Goal: Task Accomplishment & Management: Manage account settings

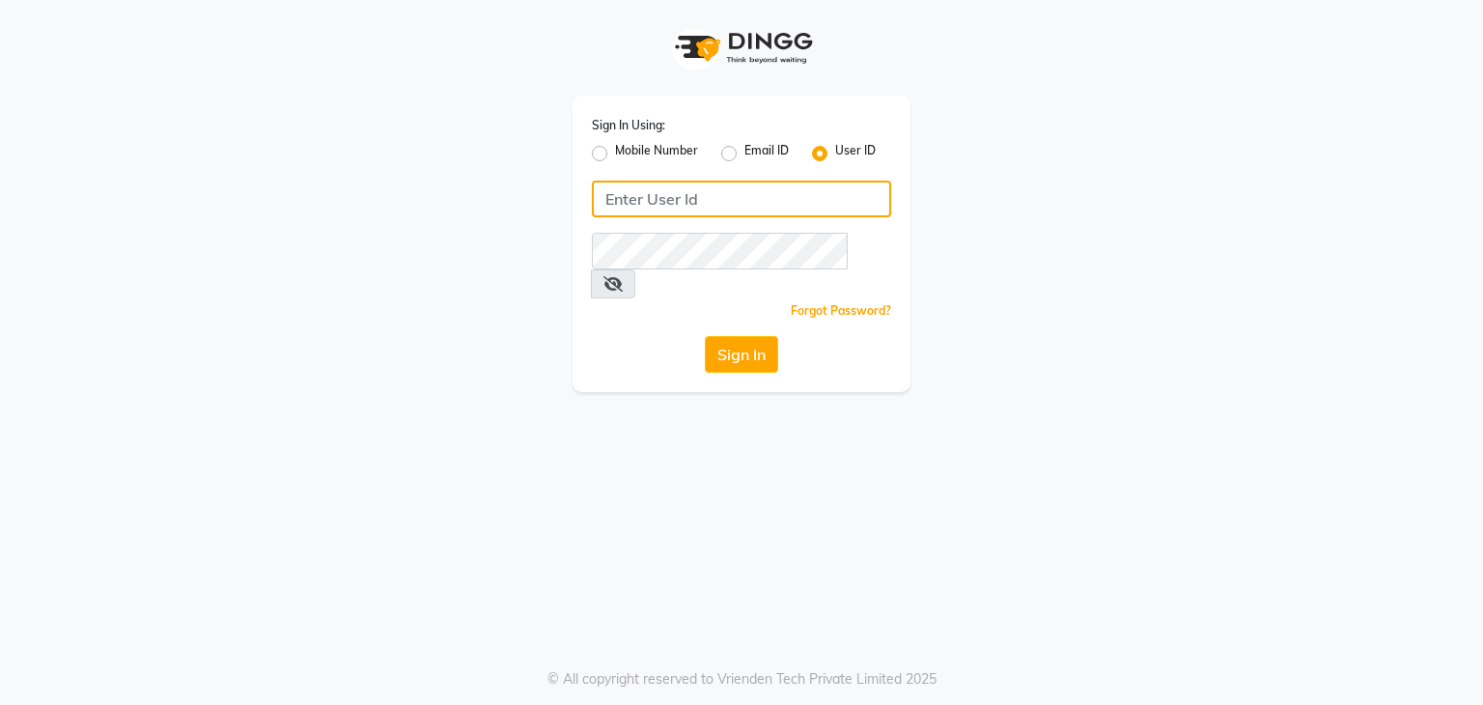
click at [699, 207] on input "Username" at bounding box center [741, 199] width 299 height 37
type input "madeyoulook"
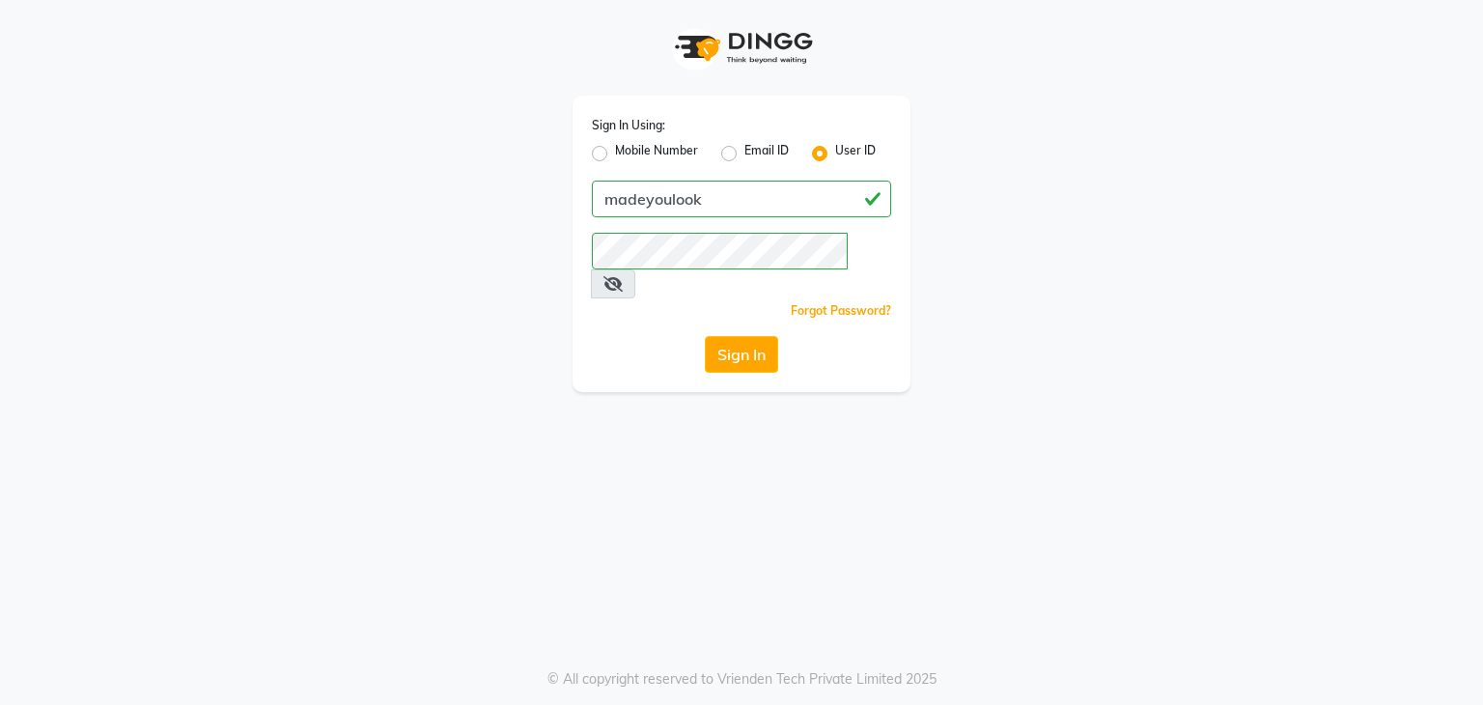
click at [623, 276] on icon at bounding box center [612, 283] width 19 height 15
click at [757, 336] on button "Sign In" at bounding box center [741, 354] width 73 height 37
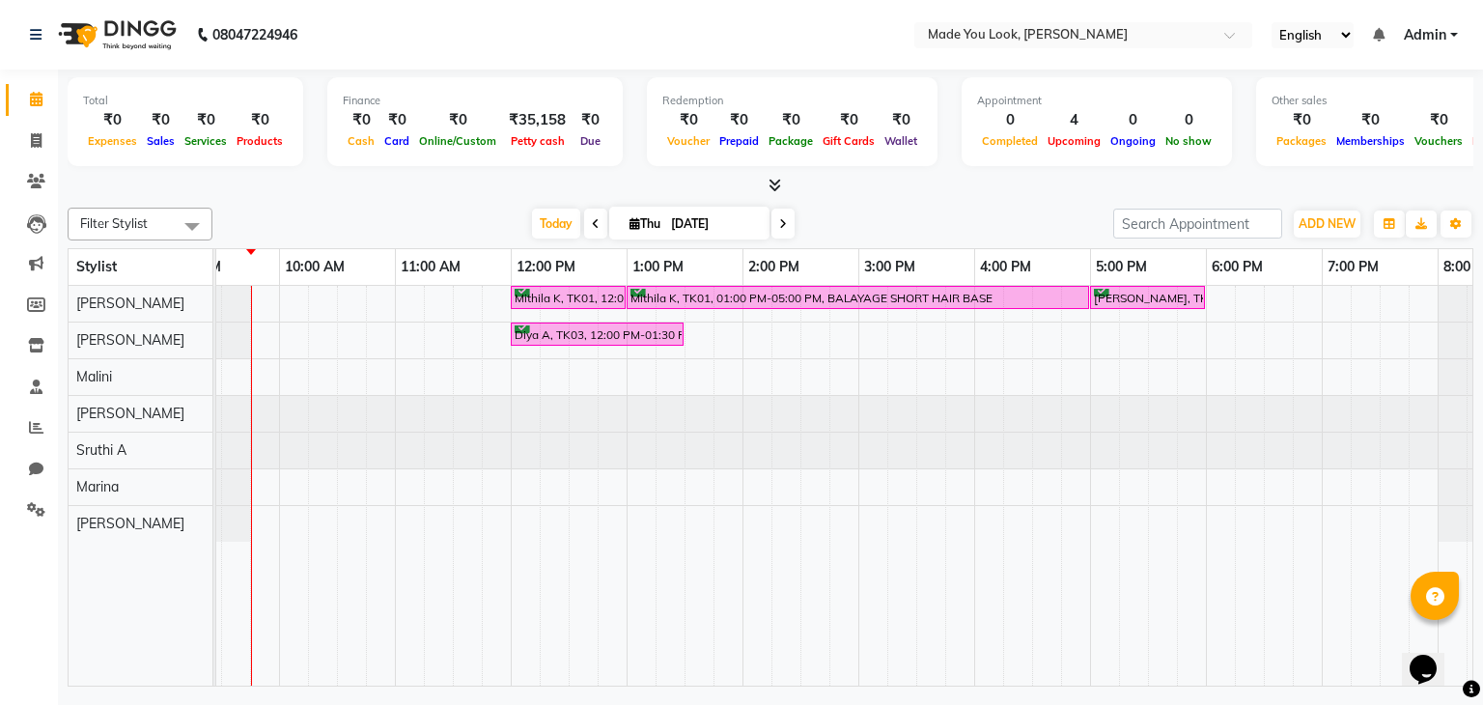
scroll to position [0, 187]
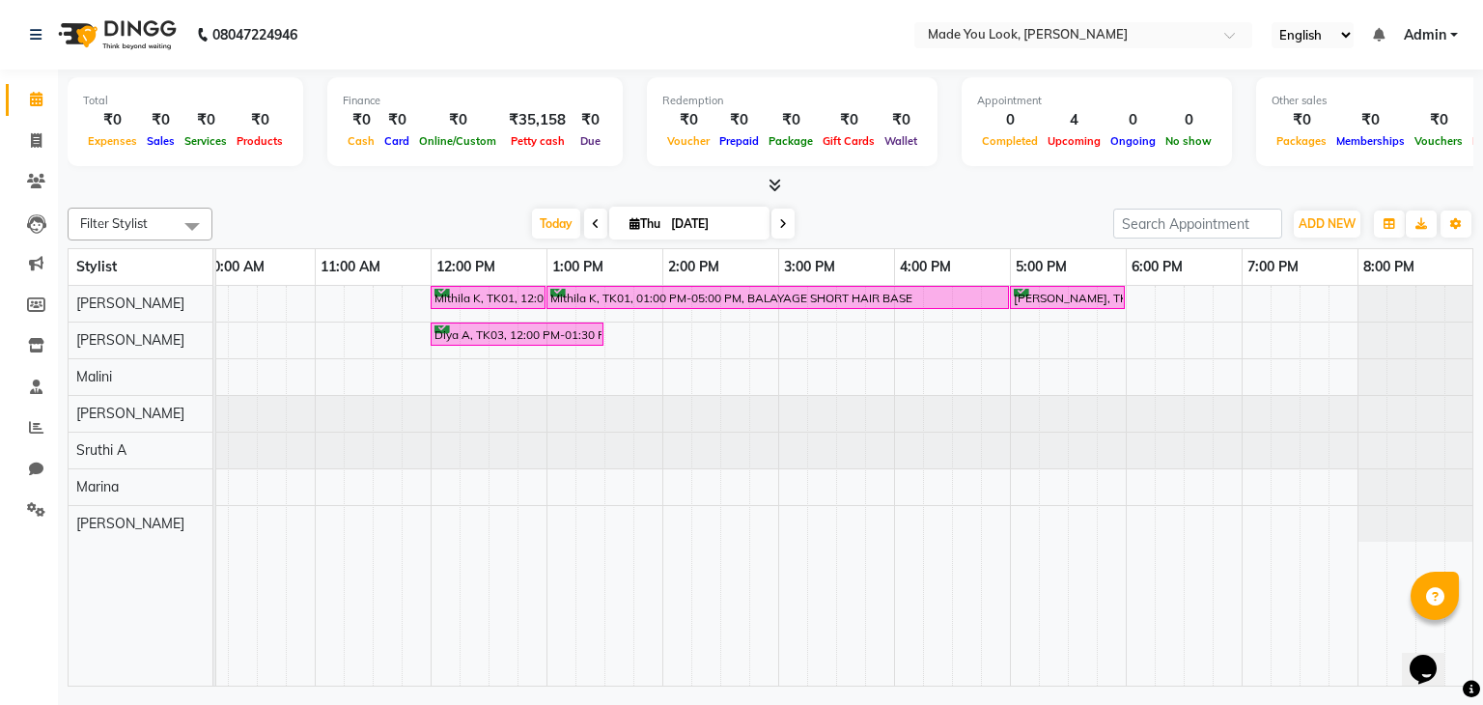
click at [773, 182] on icon at bounding box center [774, 185] width 13 height 14
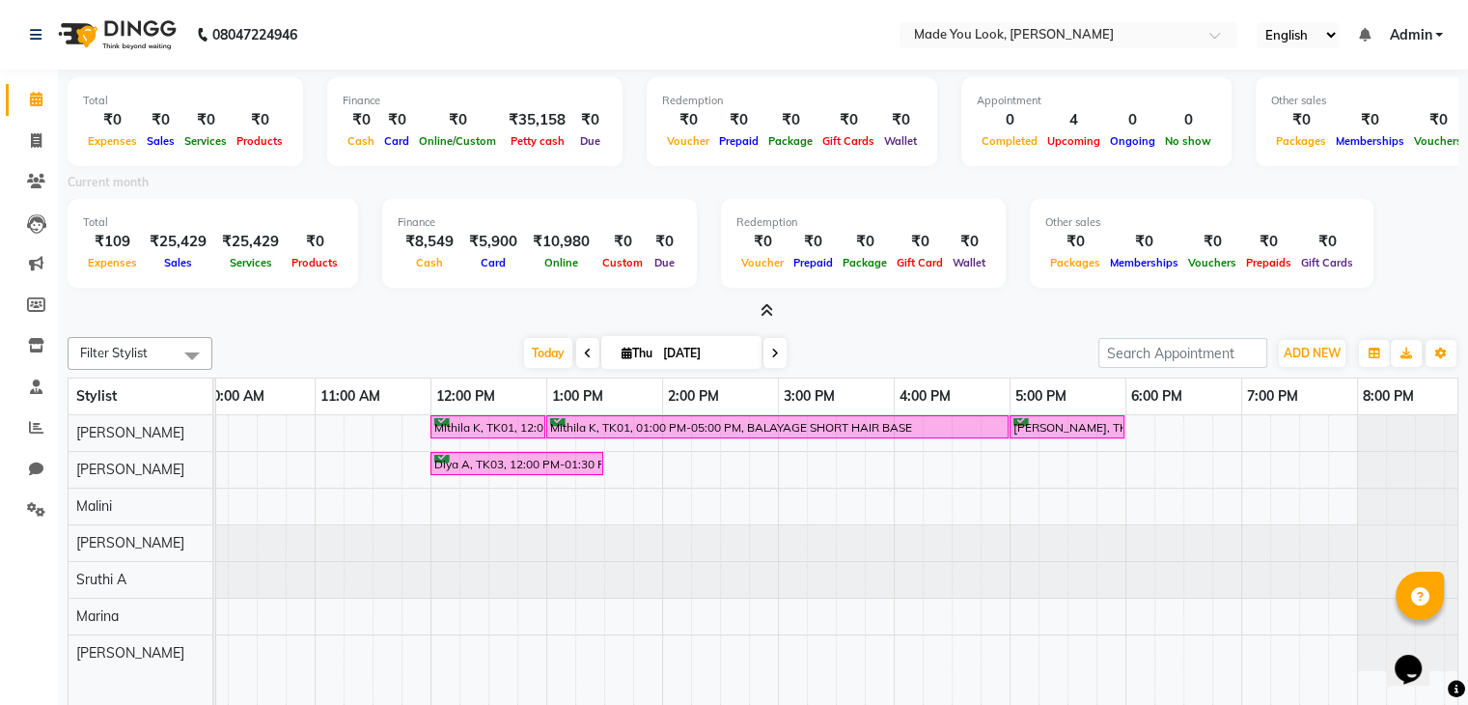
click at [762, 311] on icon at bounding box center [767, 310] width 13 height 14
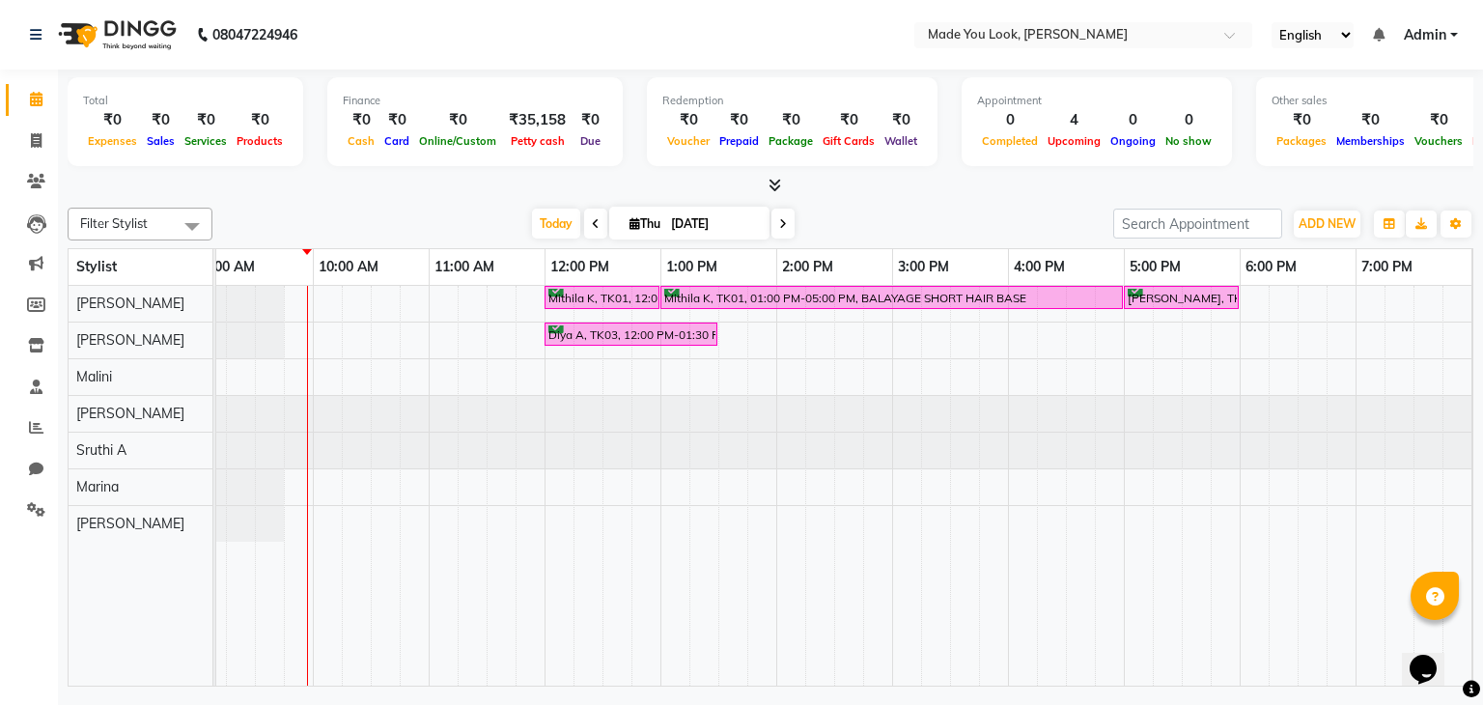
scroll to position [0, 112]
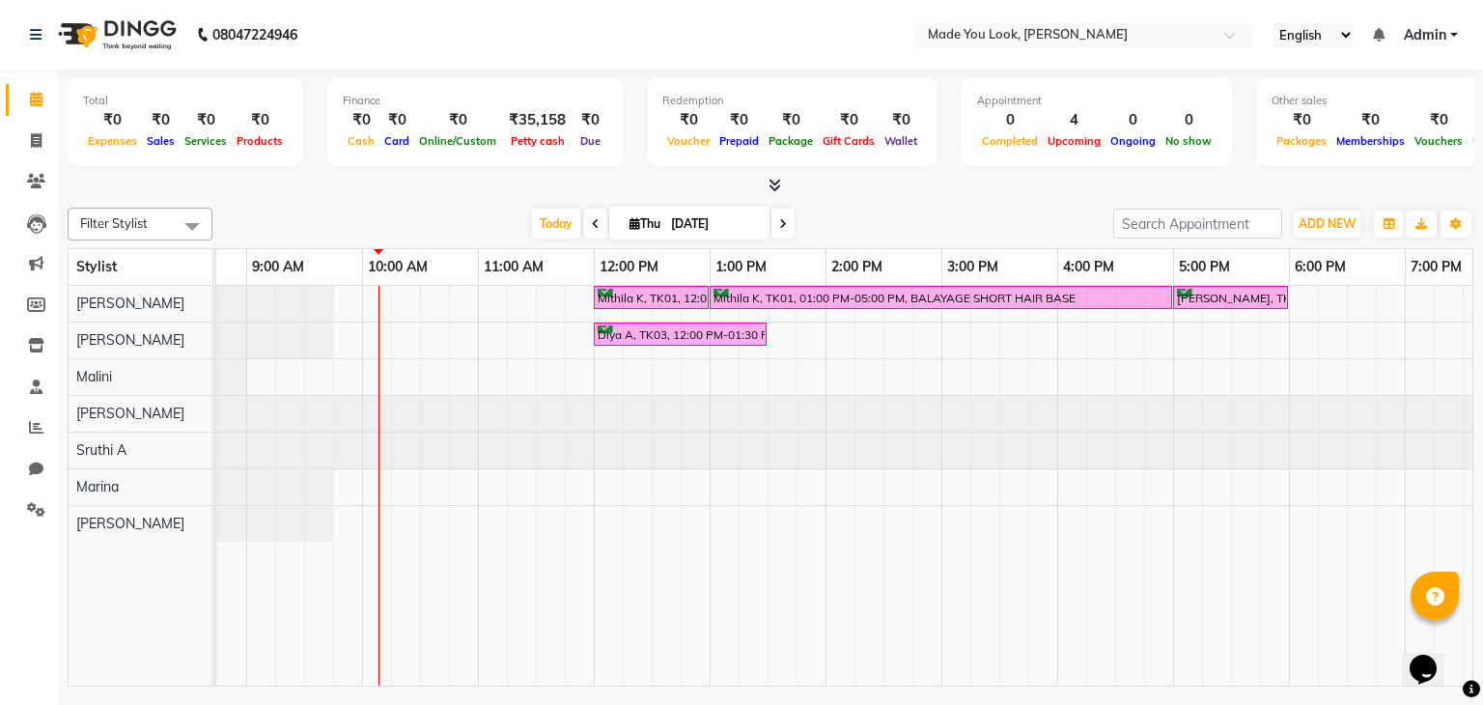
click at [130, 492] on div at bounding box center [130, 487] width 0 height 36
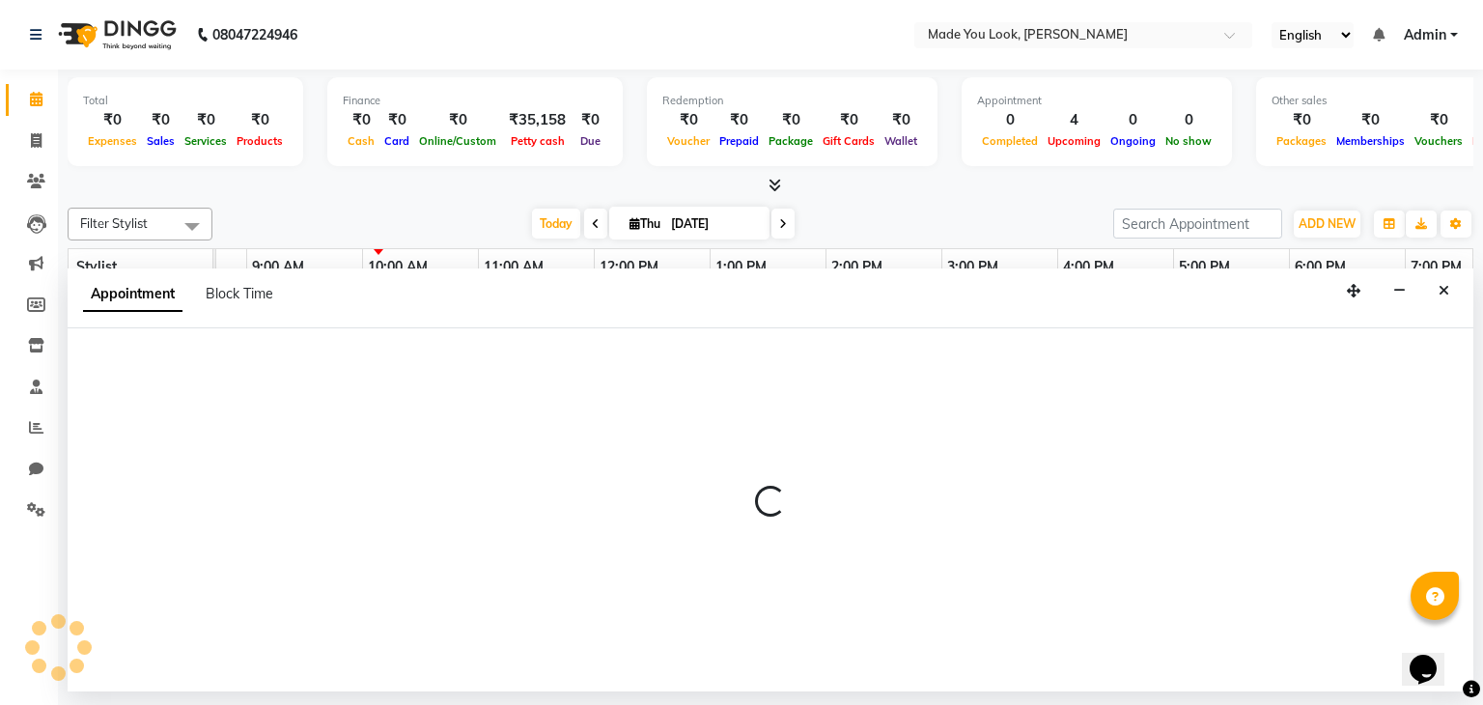
select select "89352"
select select "570"
select select "tentative"
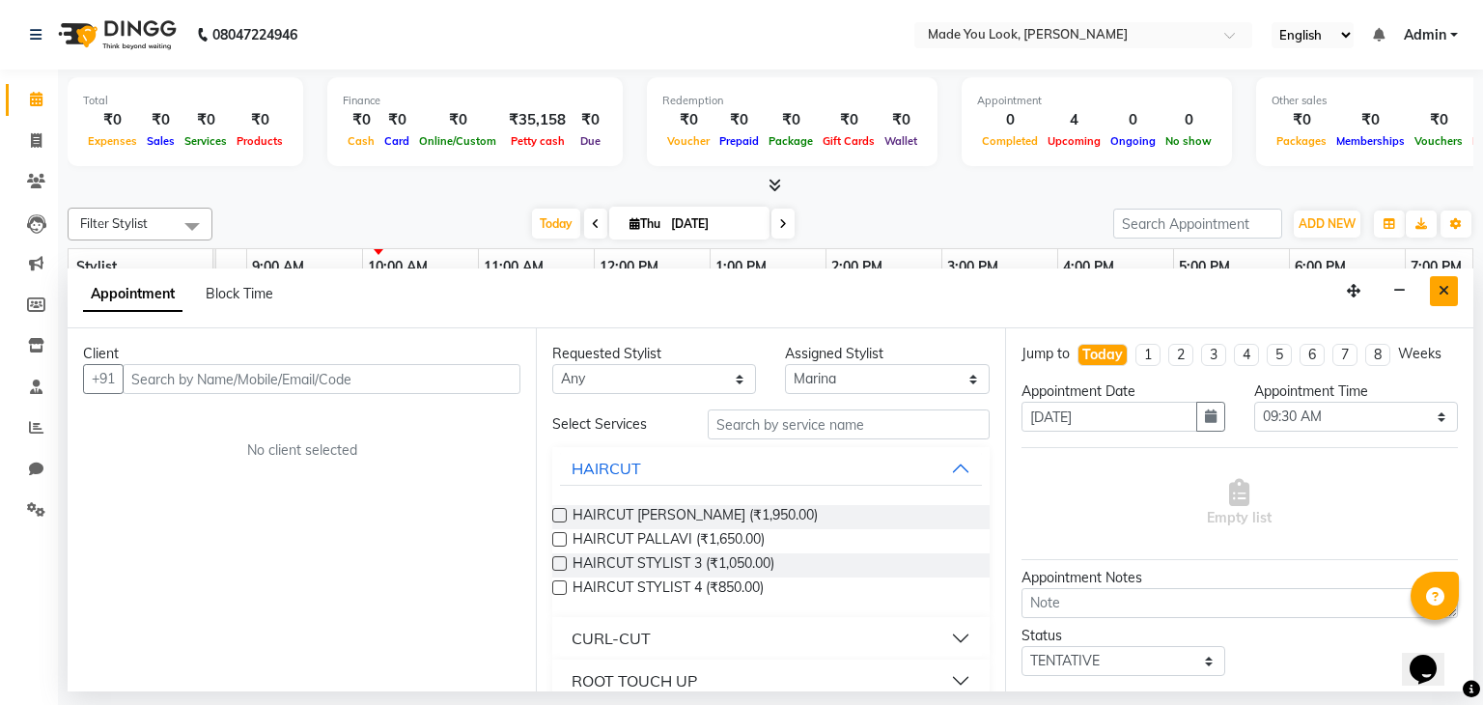
click at [1447, 285] on icon "Close" at bounding box center [1443, 291] width 11 height 14
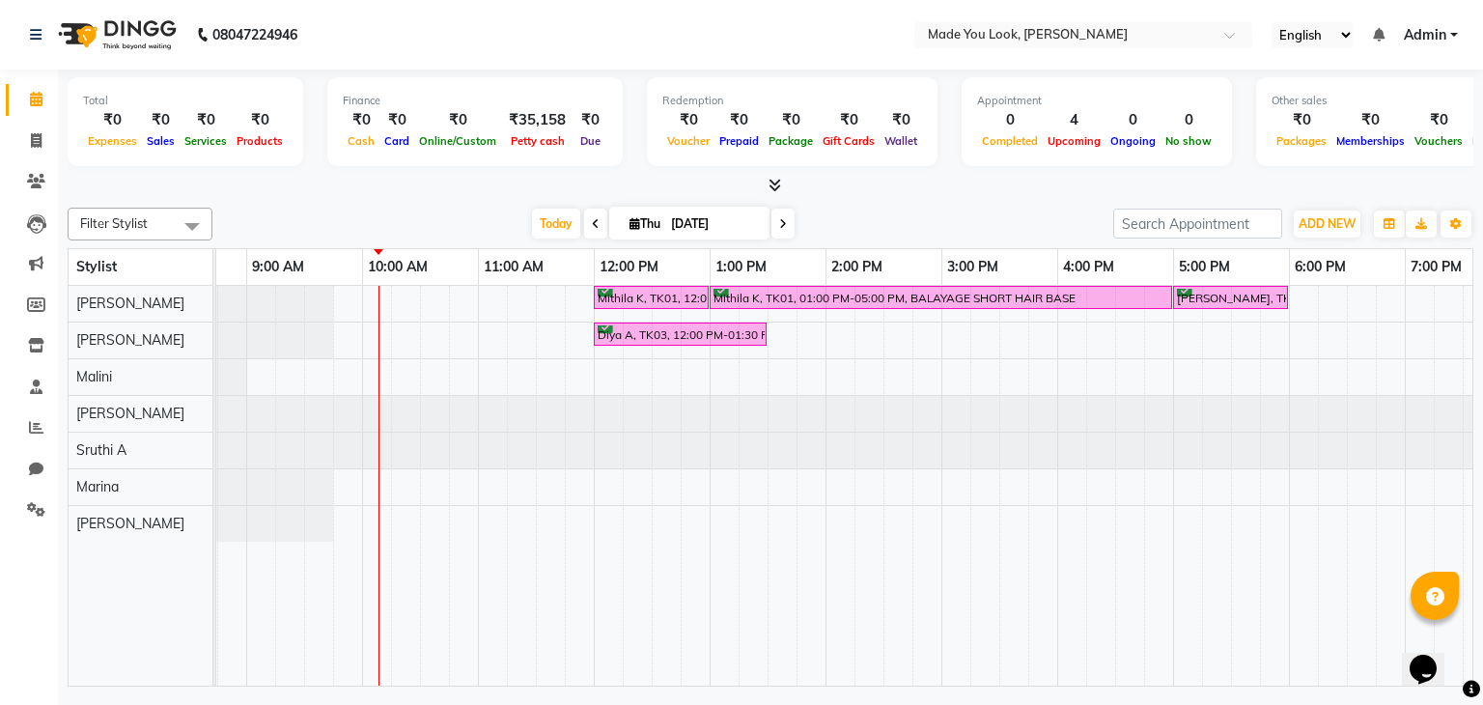
click at [367, 372] on div "Mithila K, TK01, 12:00 PM-01:00 PM, HAIRCUT [PERSON_NAME] Mithila K, TK01, 01:0…" at bounding box center [883, 486] width 1506 height 401
select select "84242"
select select "tentative"
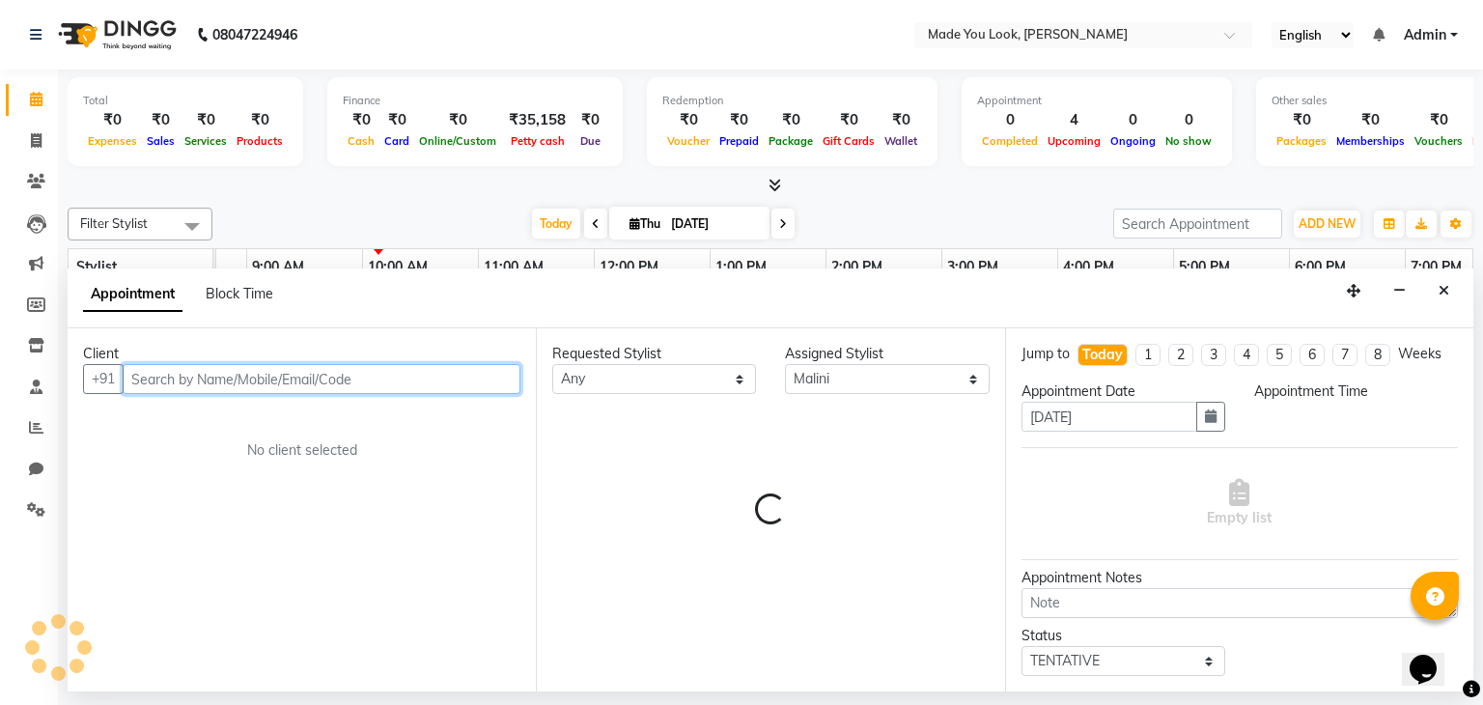
select select "600"
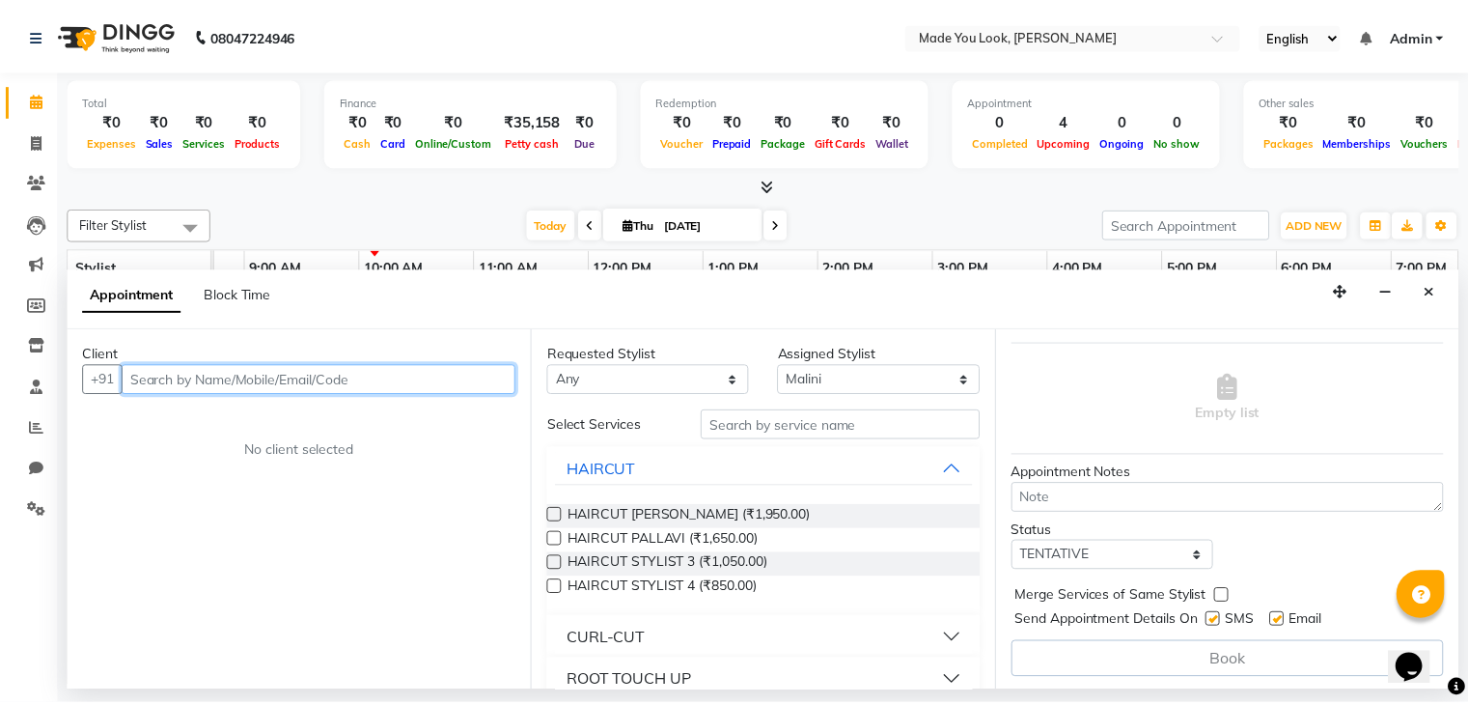
scroll to position [0, 0]
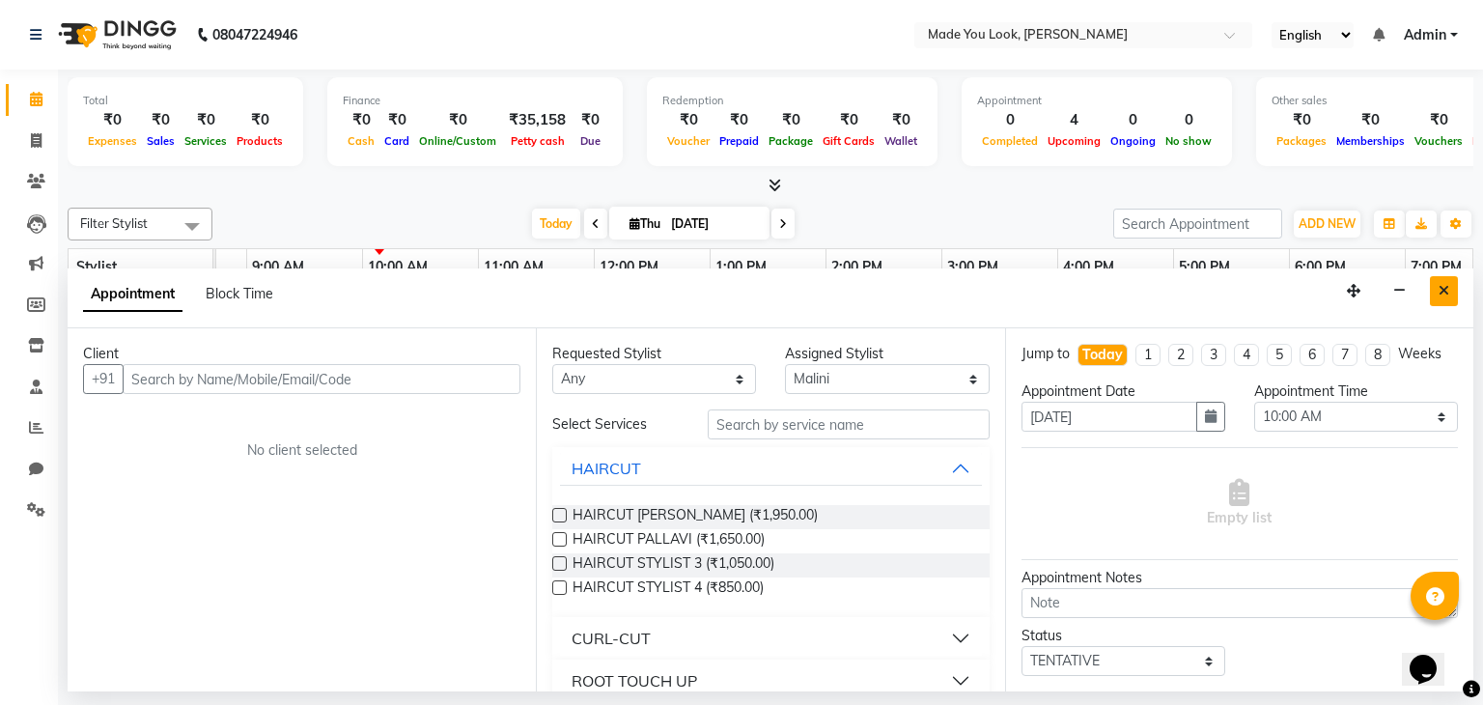
click at [1445, 296] on icon "Close" at bounding box center [1443, 291] width 11 height 14
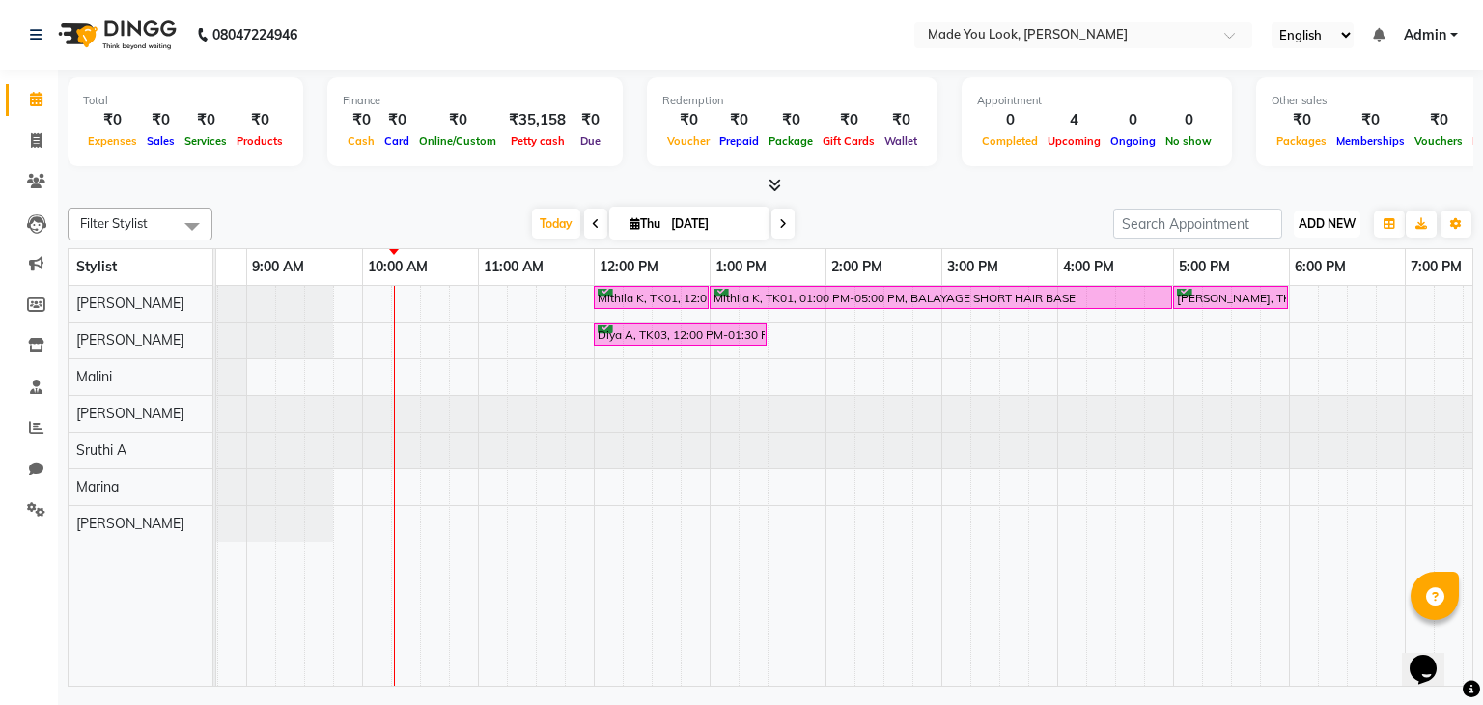
click at [1332, 226] on span "ADD NEW" at bounding box center [1327, 223] width 57 height 14
click at [1267, 339] on link "Add Attendance" at bounding box center [1283, 334] width 153 height 25
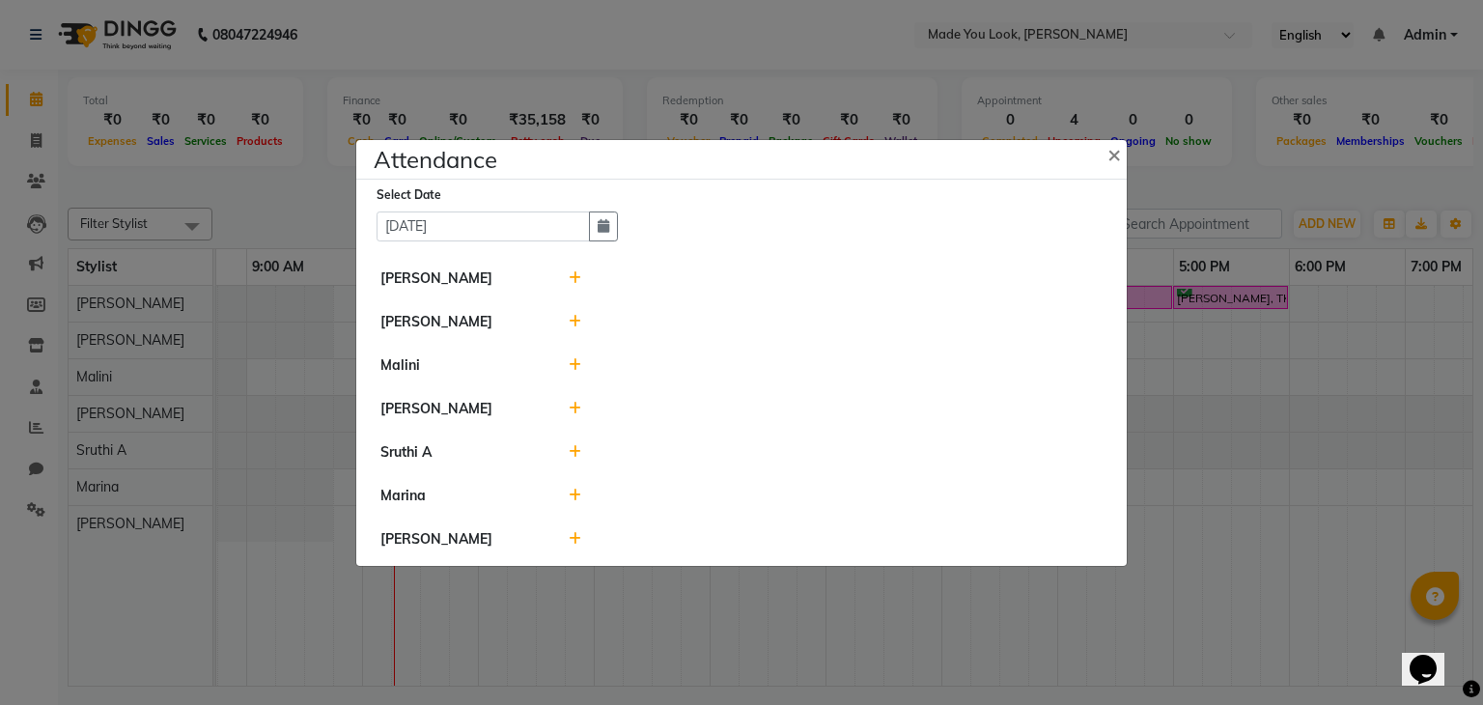
click at [572, 278] on icon at bounding box center [575, 278] width 13 height 14
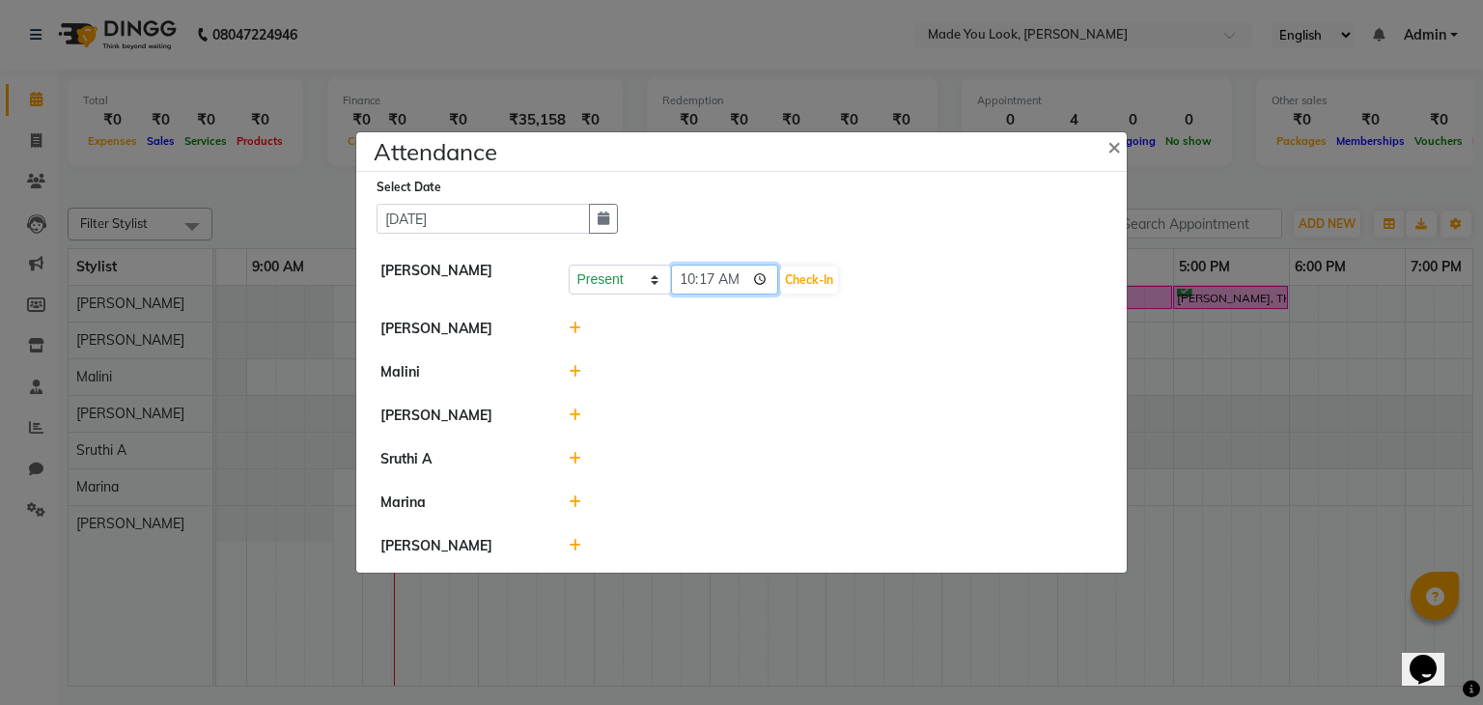
click at [687, 289] on input "10:17" at bounding box center [725, 280] width 108 height 30
type input "09:35"
click at [825, 291] on button "Check-In" at bounding box center [809, 279] width 58 height 27
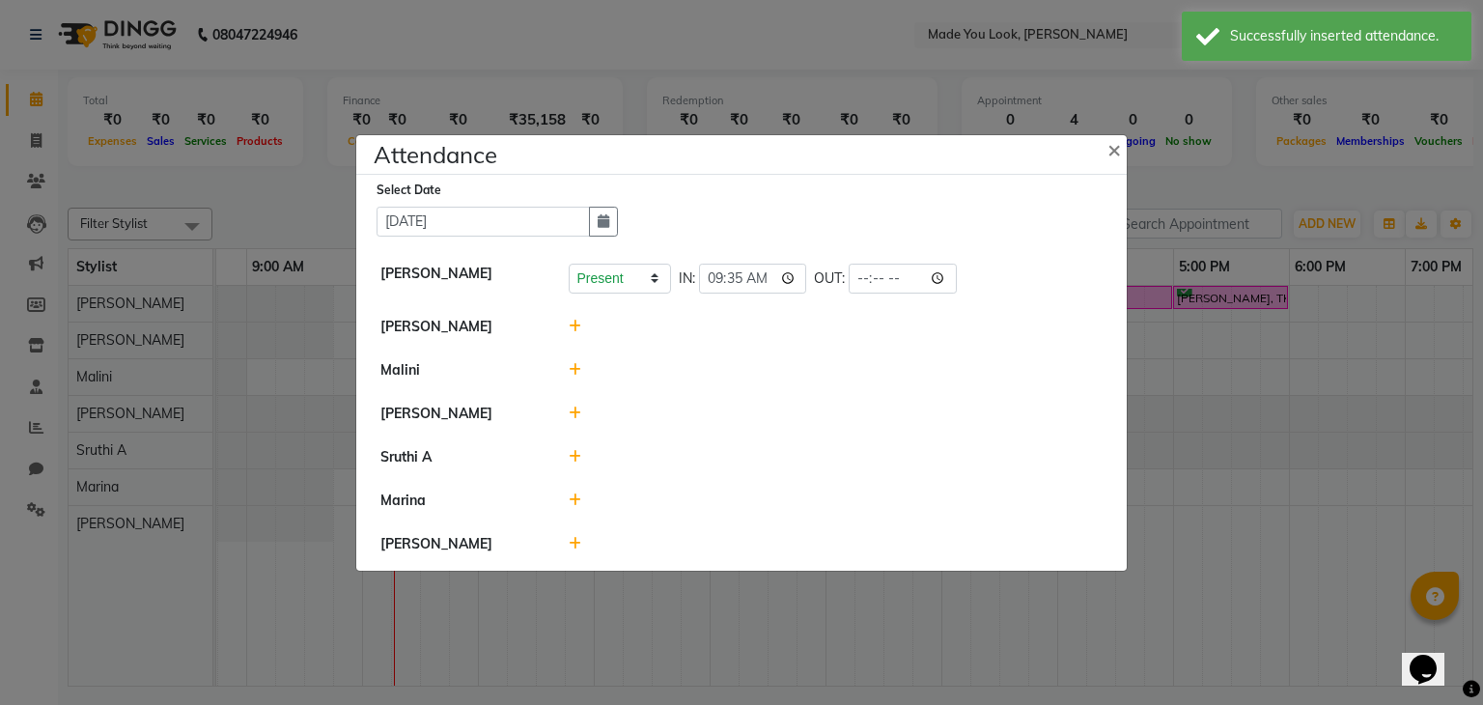
click at [573, 321] on icon at bounding box center [575, 327] width 13 height 14
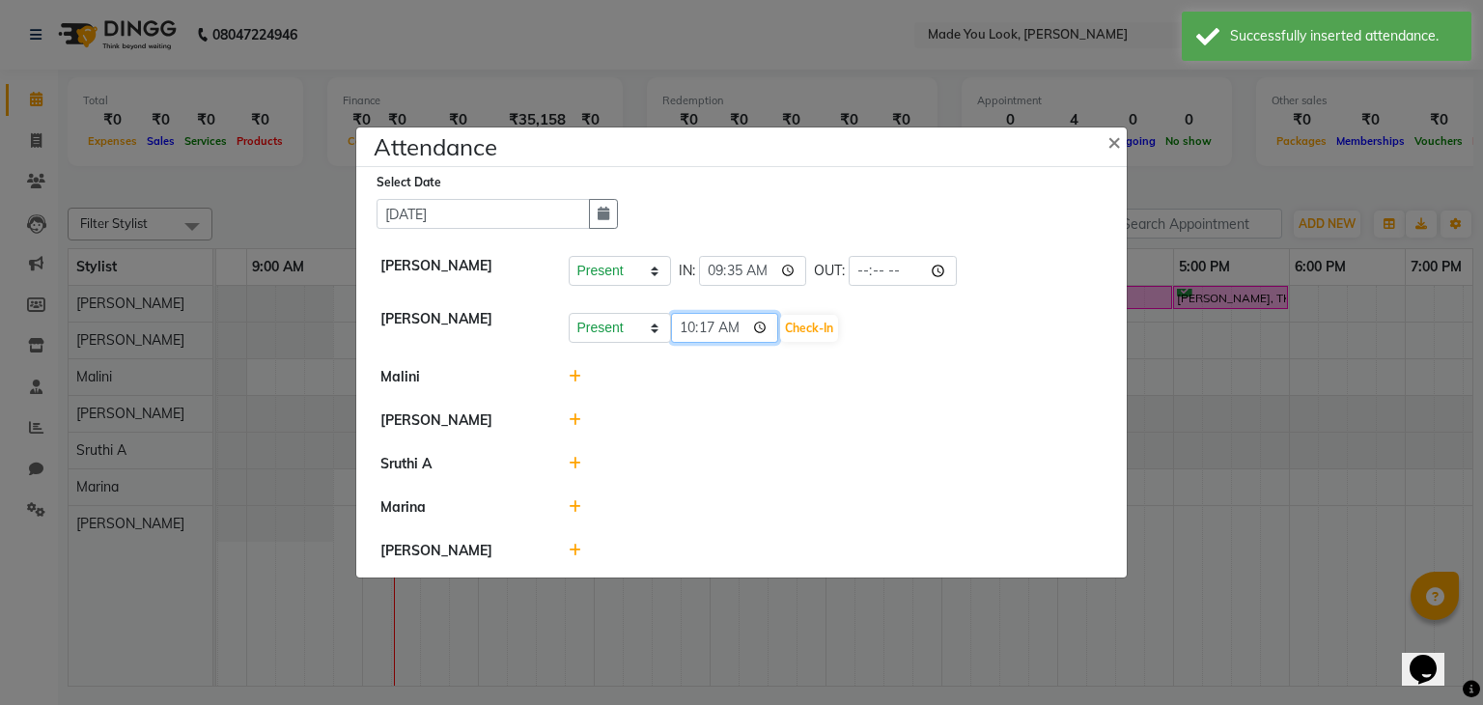
click at [686, 329] on input "10:17" at bounding box center [725, 328] width 108 height 30
type input "09:35"
click at [831, 325] on button "Check-In" at bounding box center [809, 328] width 58 height 27
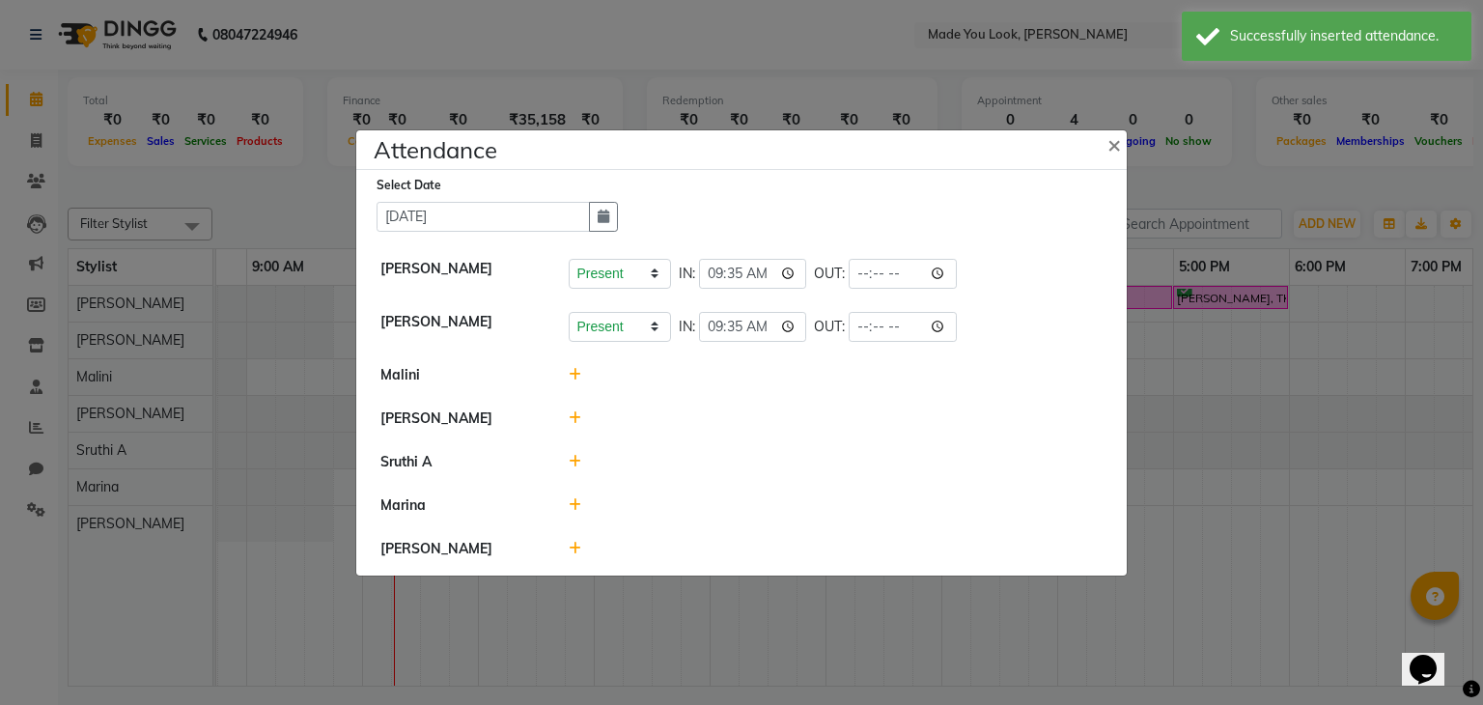
click at [575, 378] on icon at bounding box center [575, 375] width 13 height 14
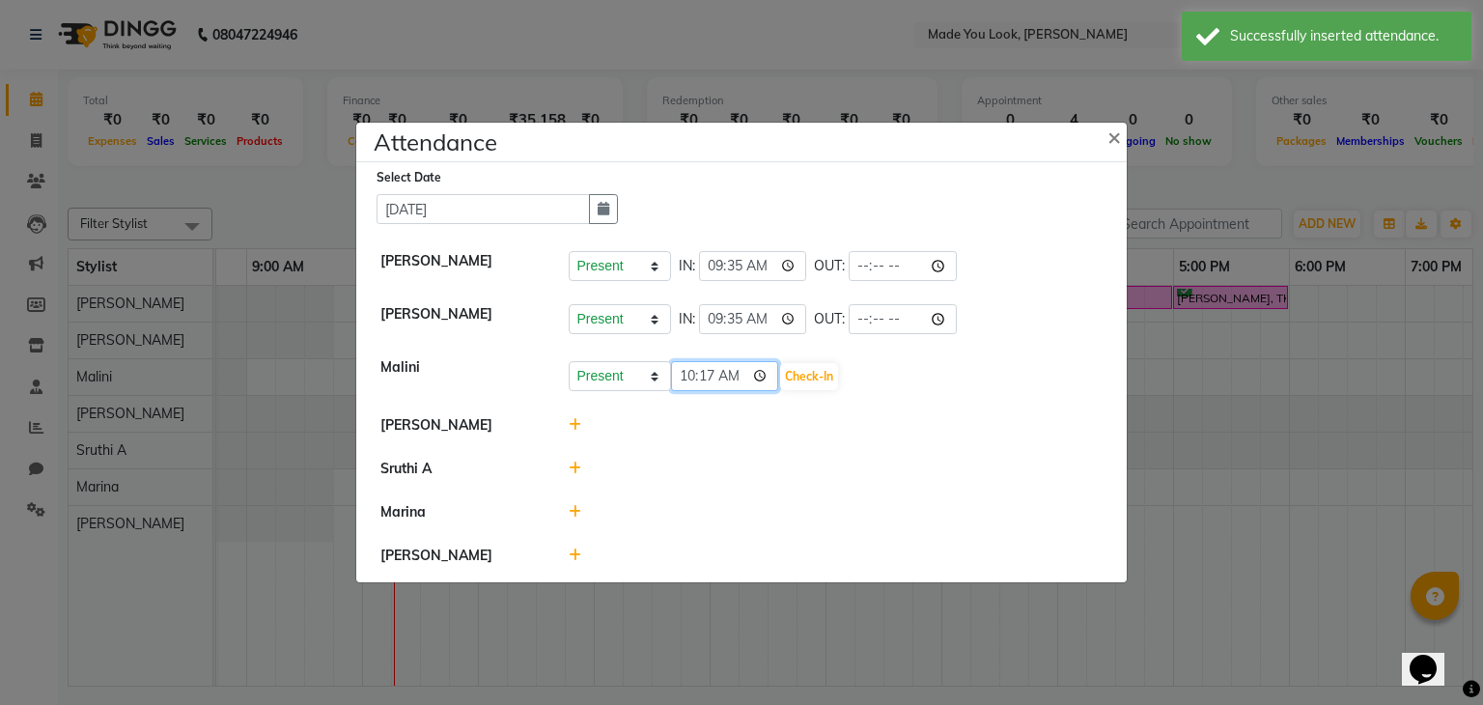
click at [684, 379] on input "10:17" at bounding box center [725, 376] width 108 height 30
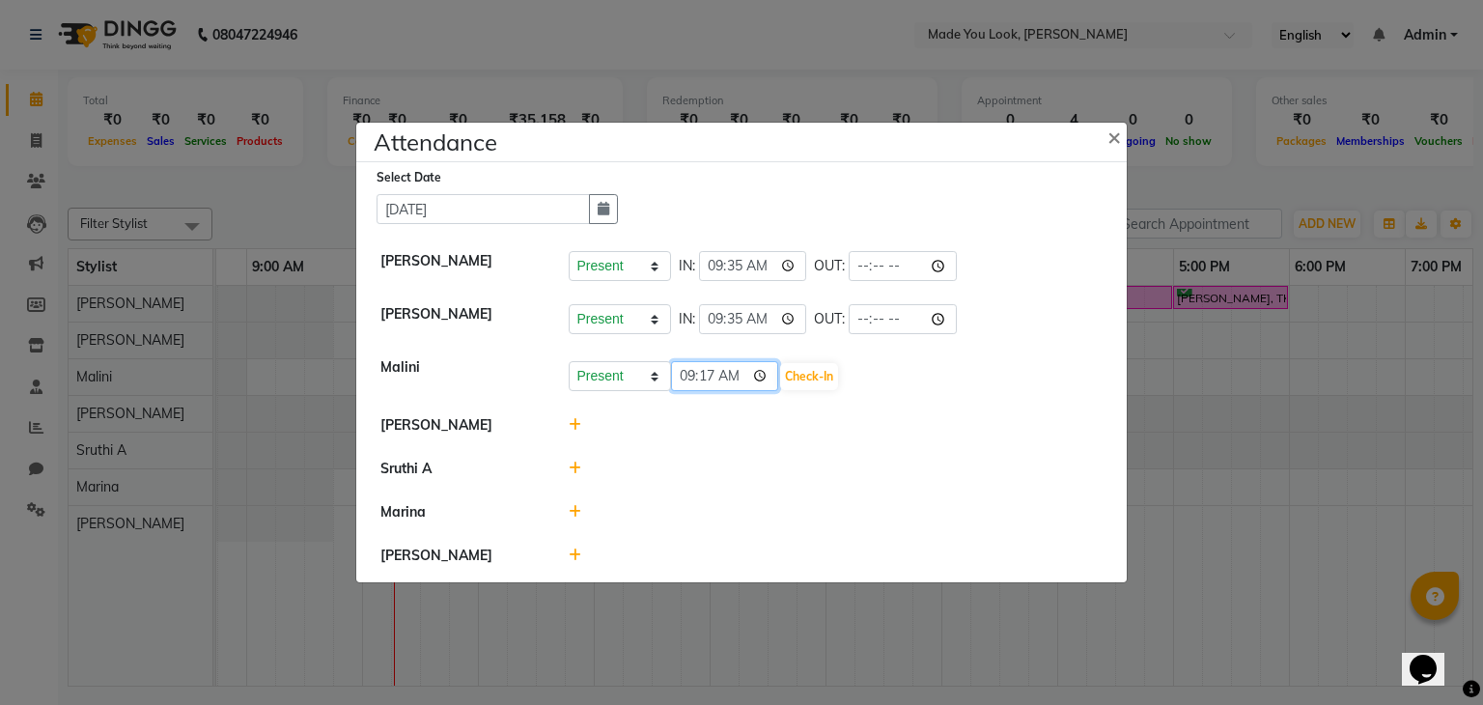
type input "09:00"
click at [819, 368] on button "Check-In" at bounding box center [809, 376] width 58 height 27
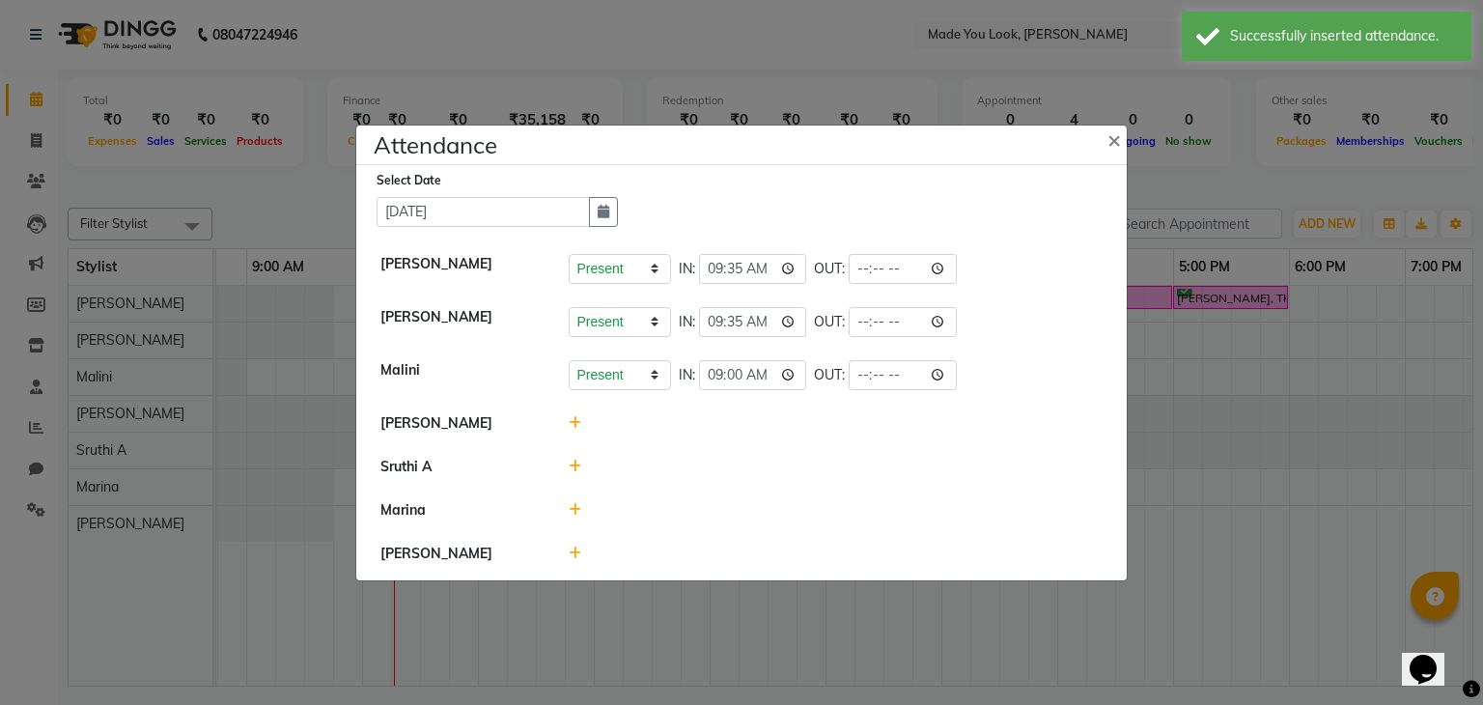
click at [576, 509] on icon at bounding box center [575, 510] width 13 height 14
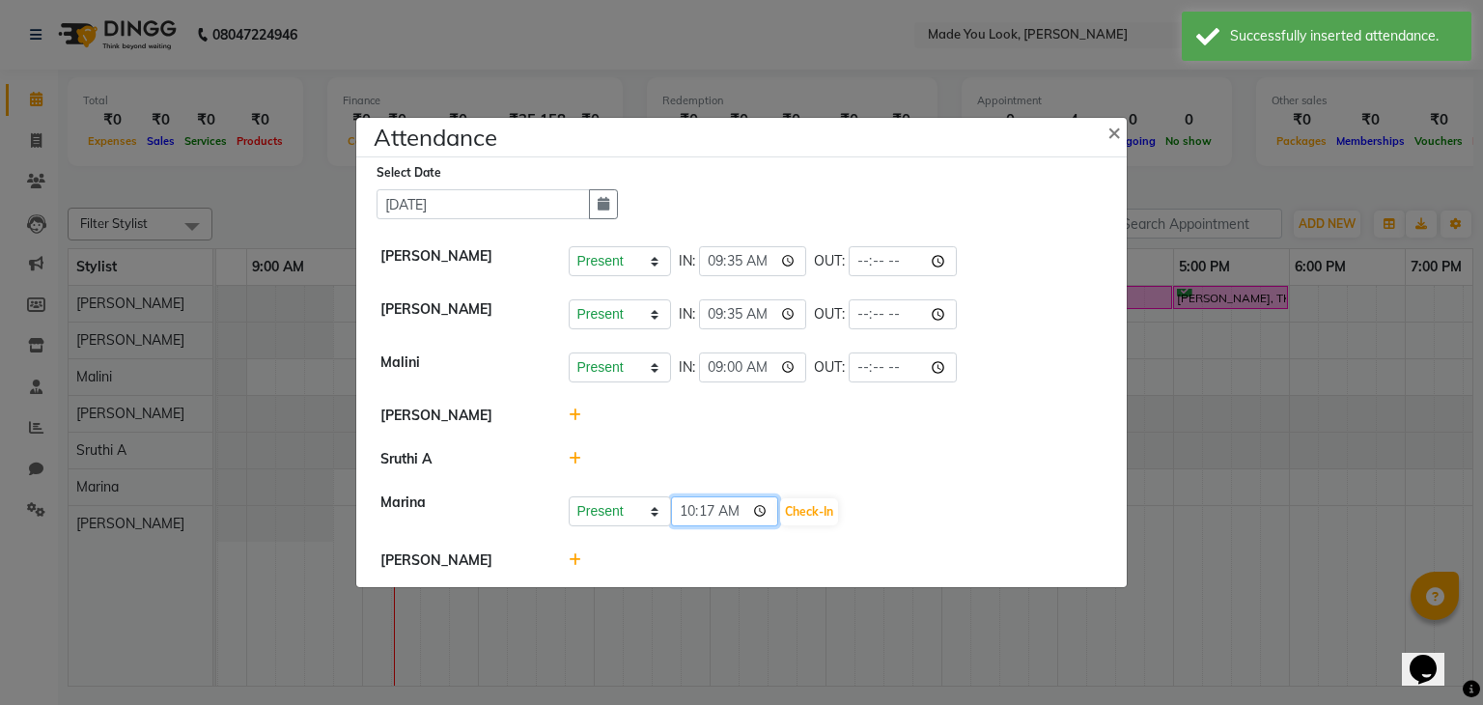
click at [688, 507] on input "10:17" at bounding box center [725, 511] width 108 height 30
type input "09:46"
click at [805, 516] on button "Check-In" at bounding box center [809, 511] width 58 height 27
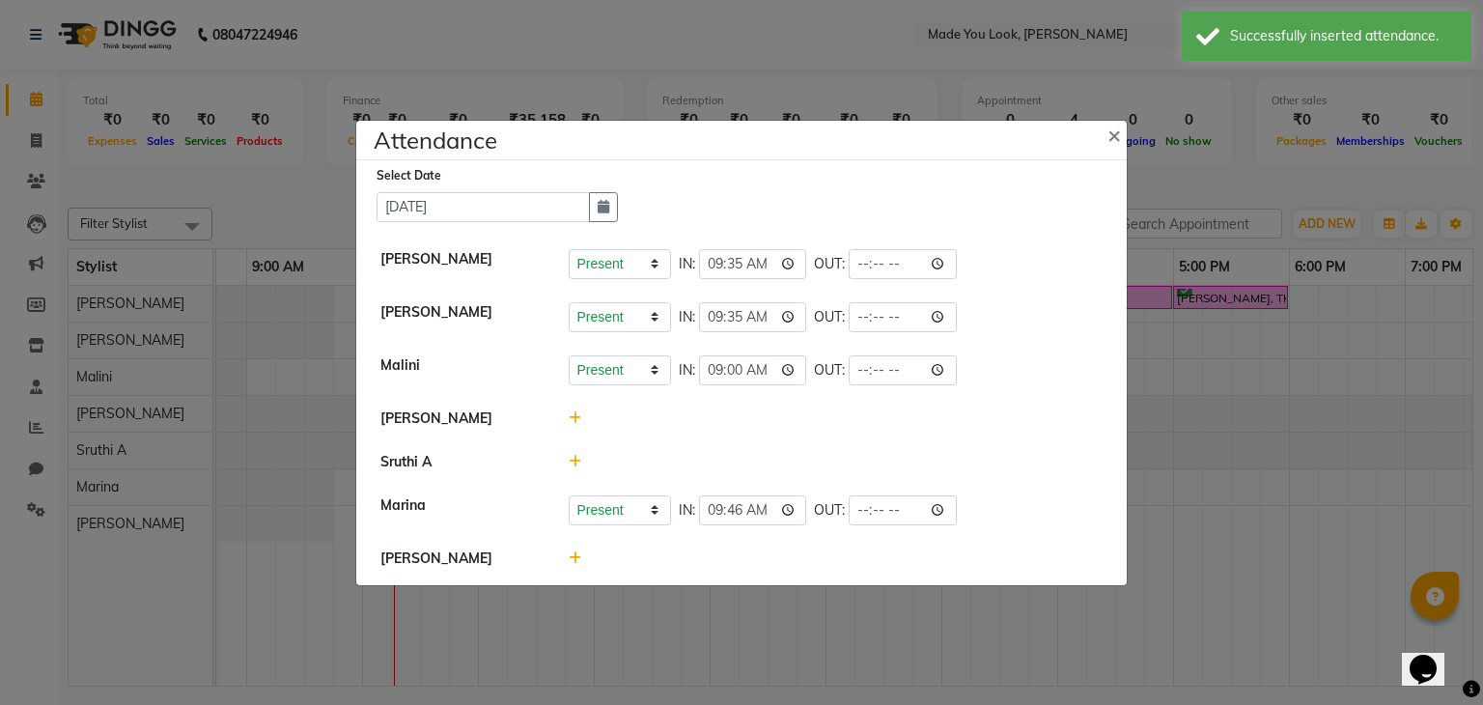
click at [573, 554] on icon at bounding box center [575, 558] width 13 height 14
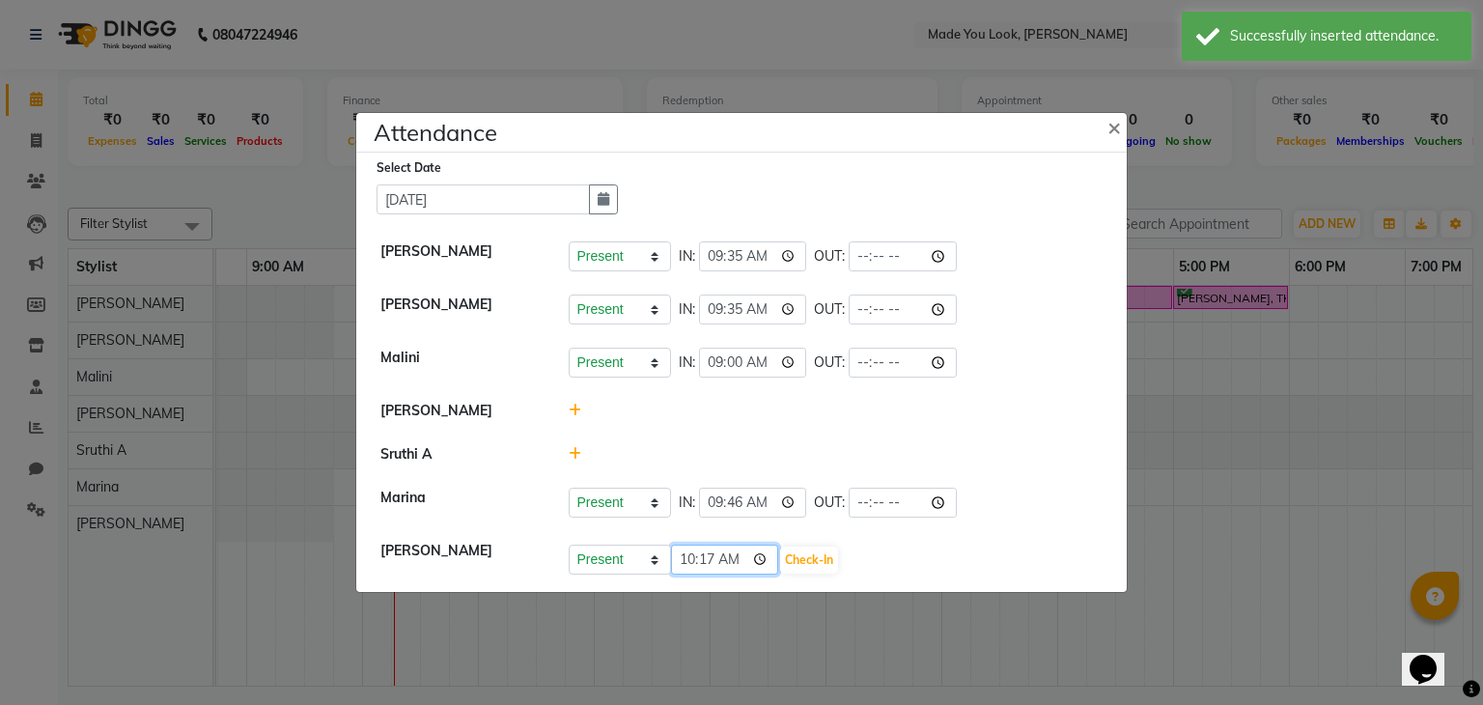
click at [687, 561] on input "10:17" at bounding box center [725, 560] width 108 height 30
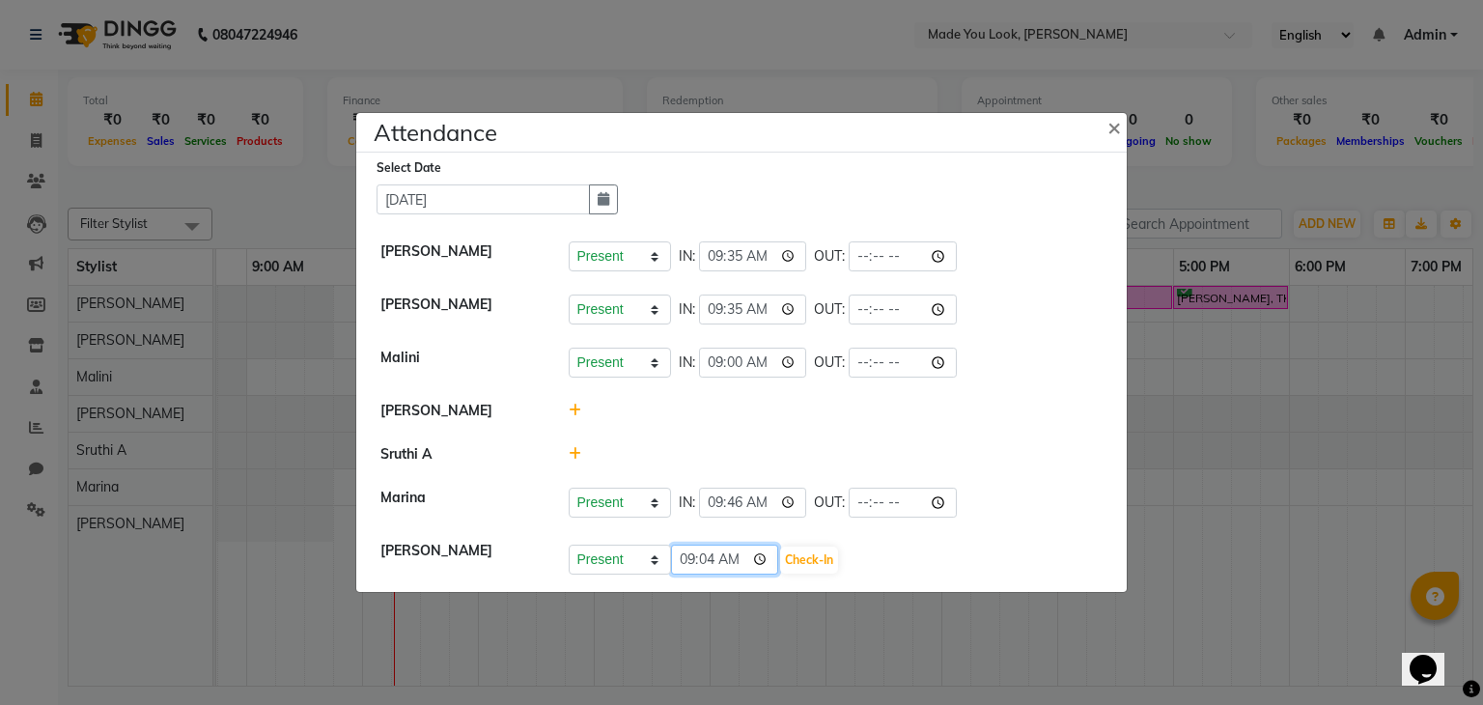
type input "09:41"
click at [819, 557] on button "Check-In" at bounding box center [809, 559] width 58 height 27
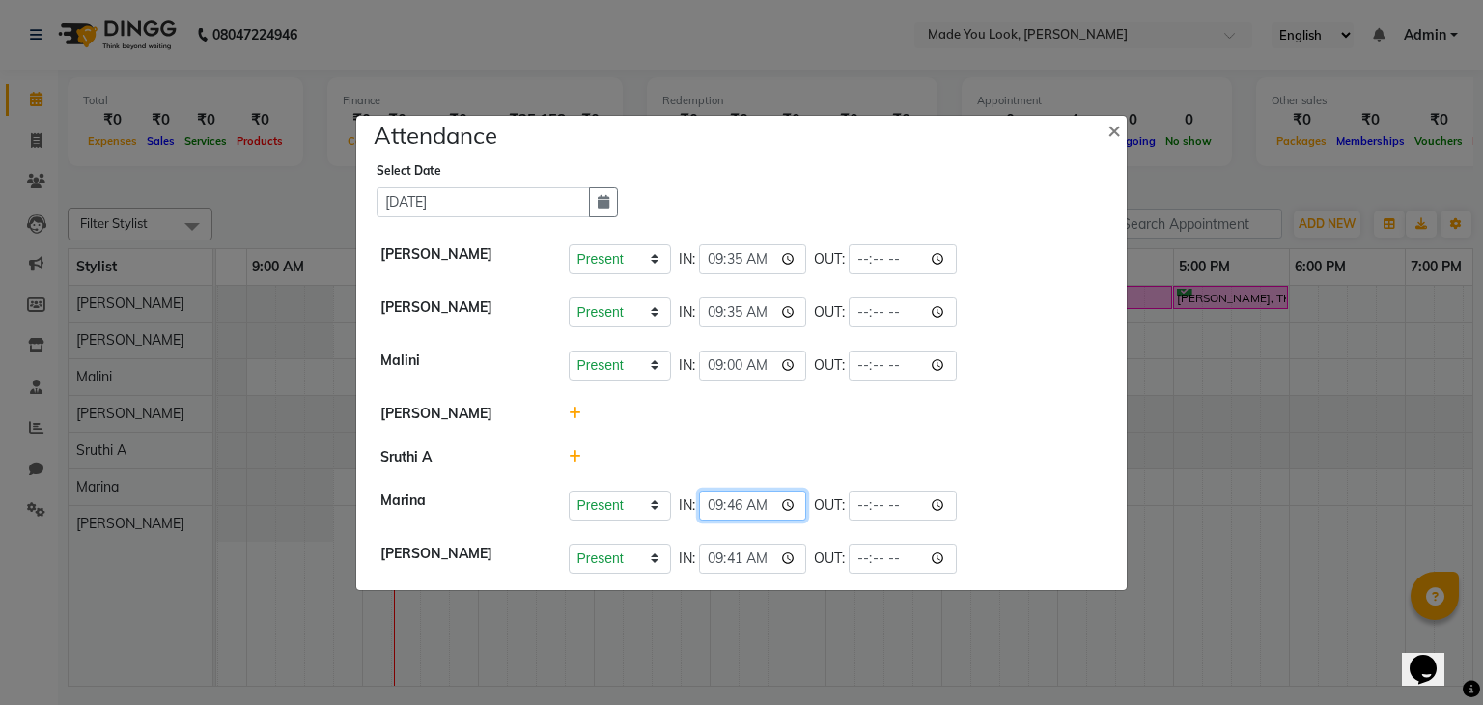
click at [735, 505] on input "09:46" at bounding box center [753, 505] width 108 height 30
click at [790, 455] on div at bounding box center [836, 457] width 564 height 20
click at [1124, 128] on button "×" at bounding box center [1116, 129] width 48 height 54
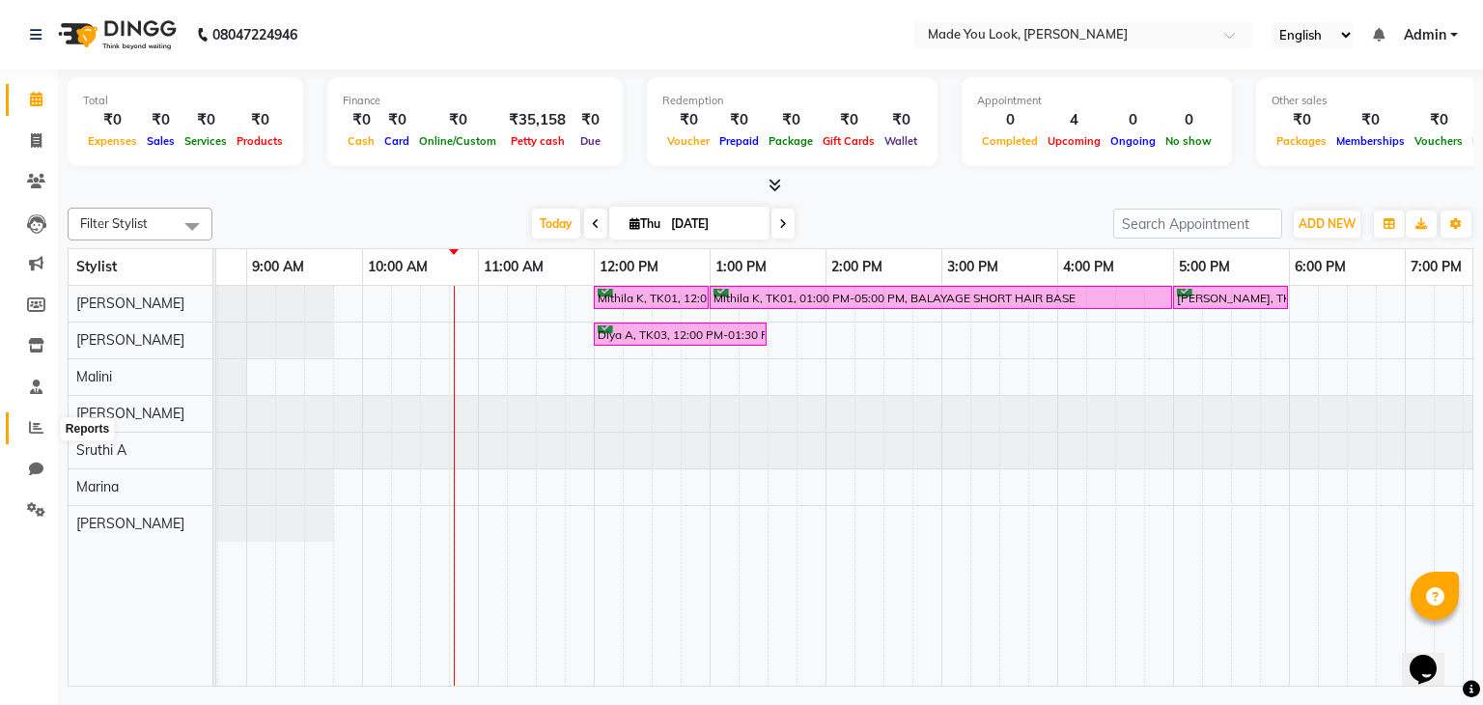
click at [27, 432] on span at bounding box center [36, 428] width 34 height 22
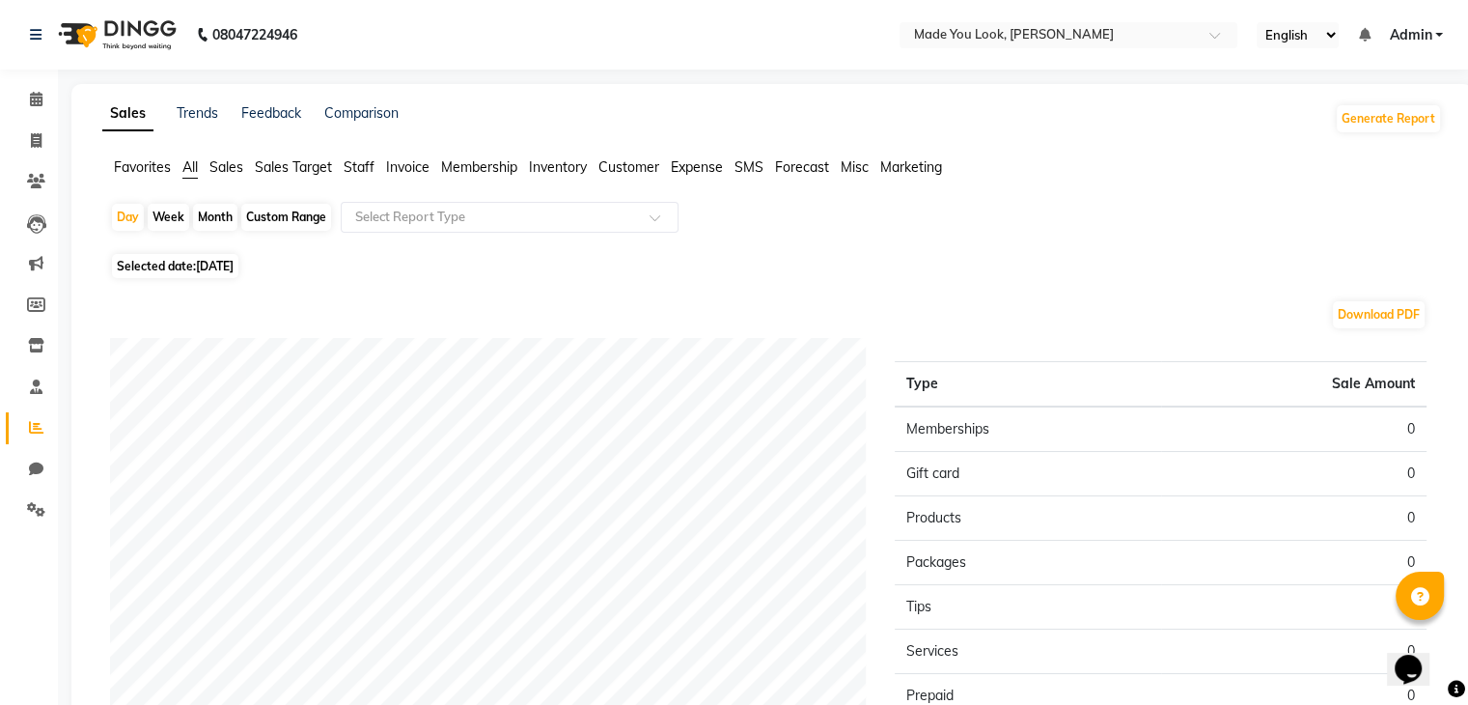
click at [229, 170] on span "Sales" at bounding box center [226, 166] width 34 height 17
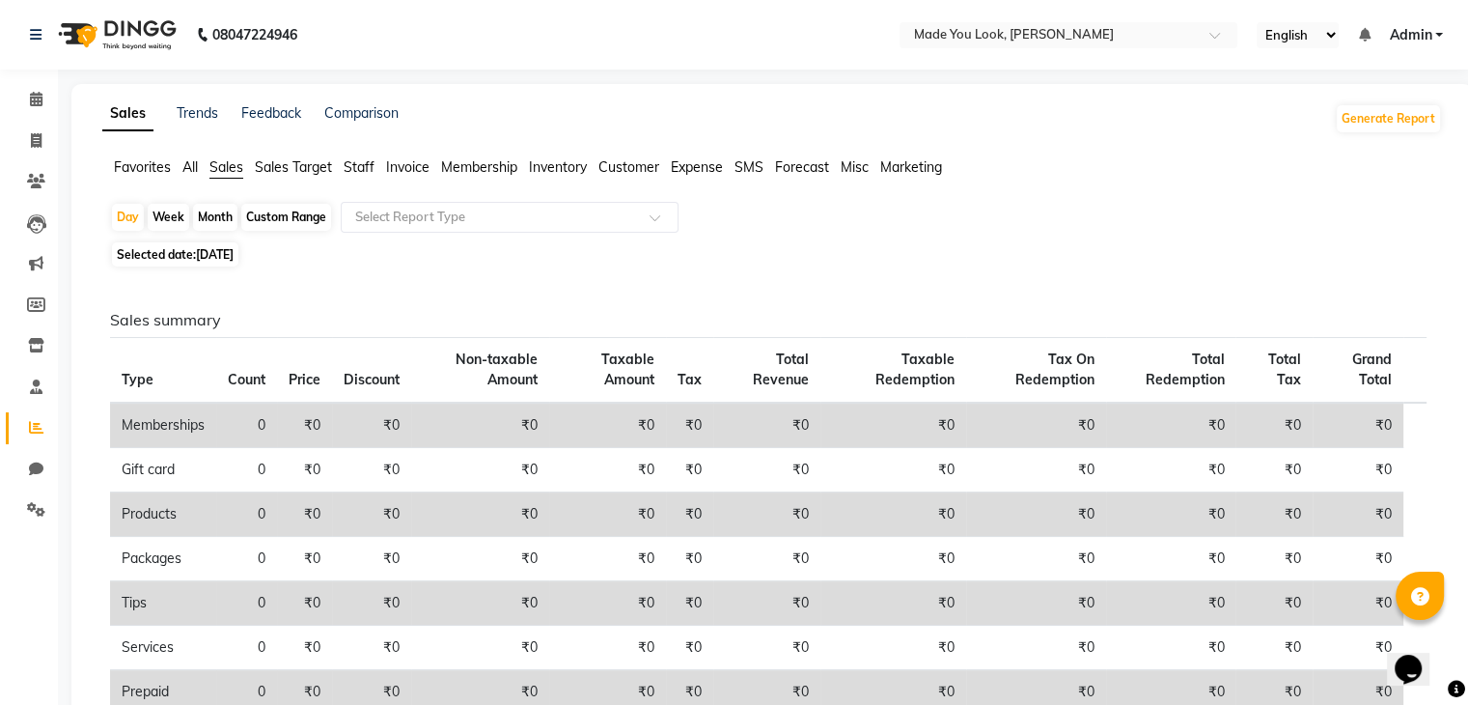
click at [302, 216] on div "Custom Range" at bounding box center [286, 217] width 90 height 27
select select "9"
select select "2025"
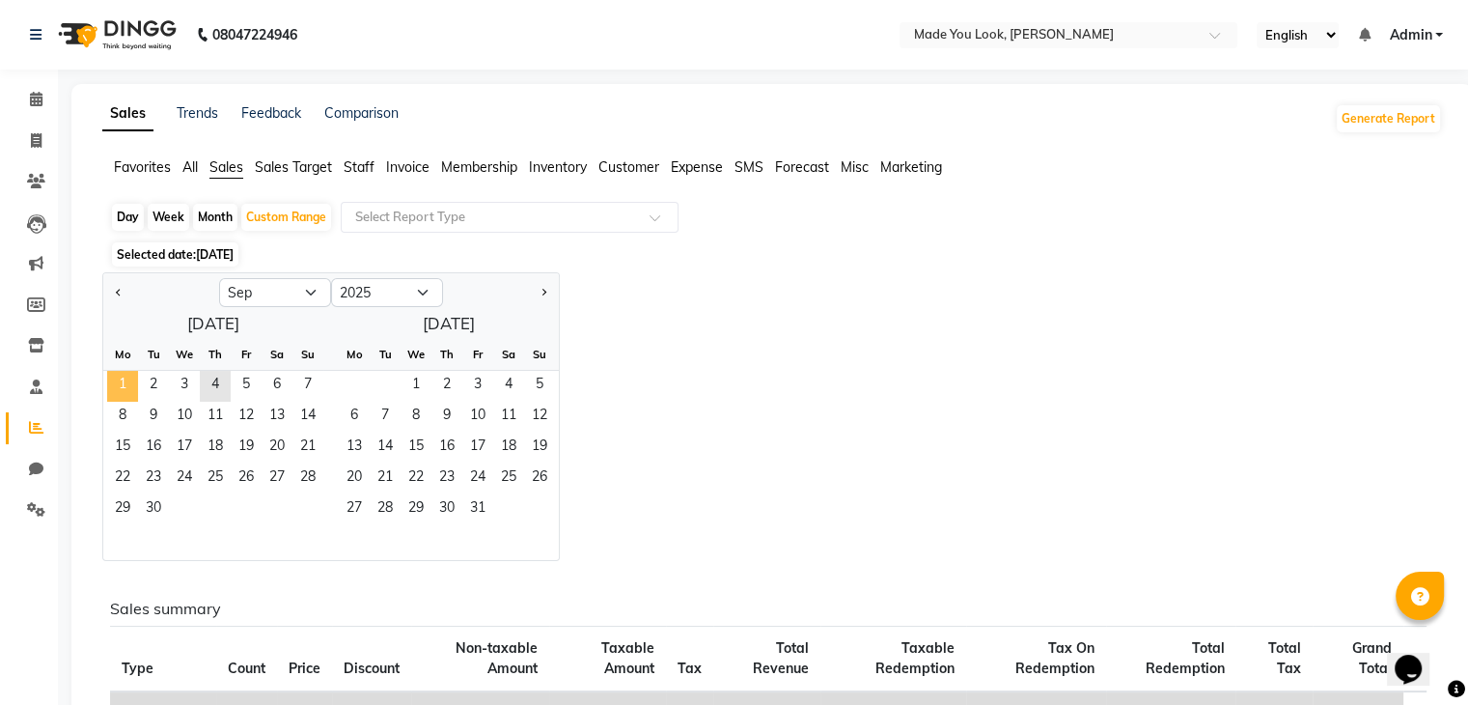
click at [132, 391] on span "1" at bounding box center [122, 386] width 31 height 31
click at [224, 392] on span "4" at bounding box center [215, 386] width 31 height 31
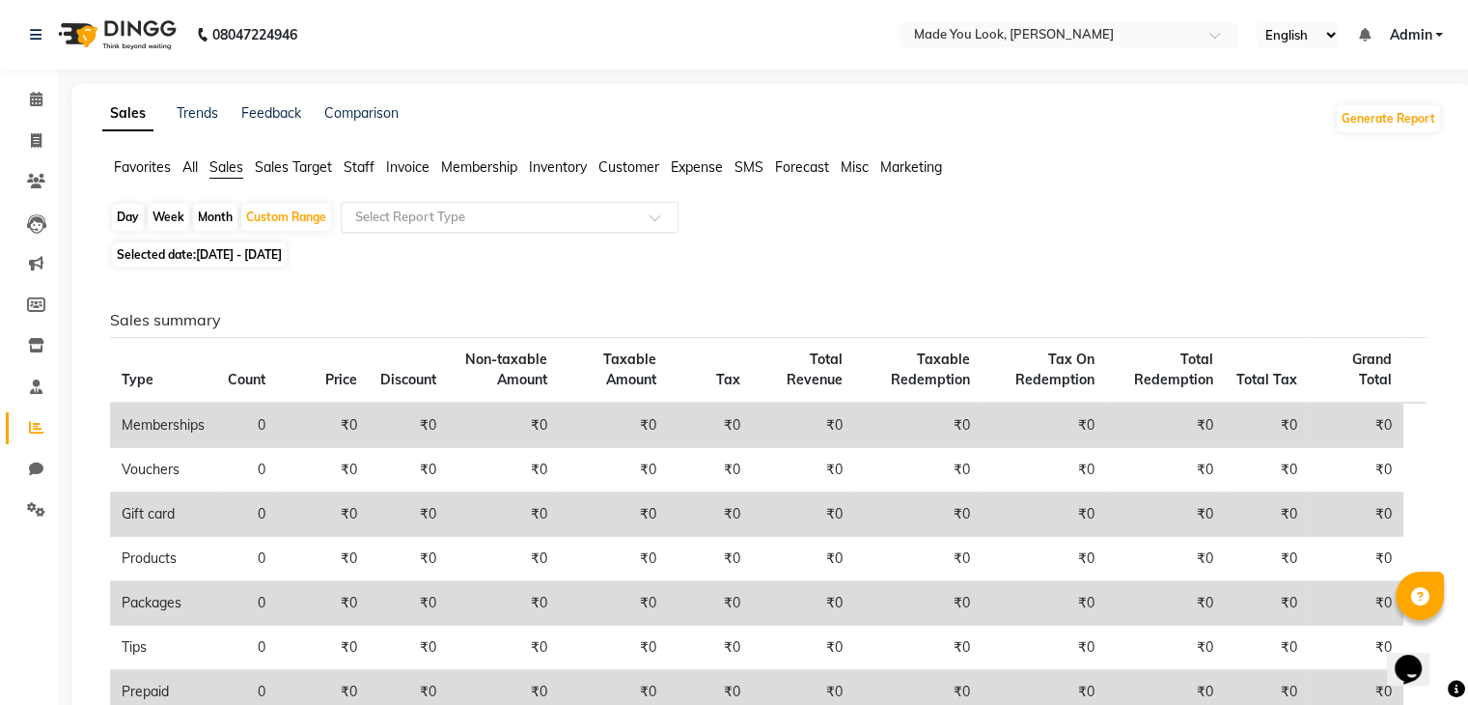
click at [411, 216] on input "text" at bounding box center [490, 217] width 278 height 19
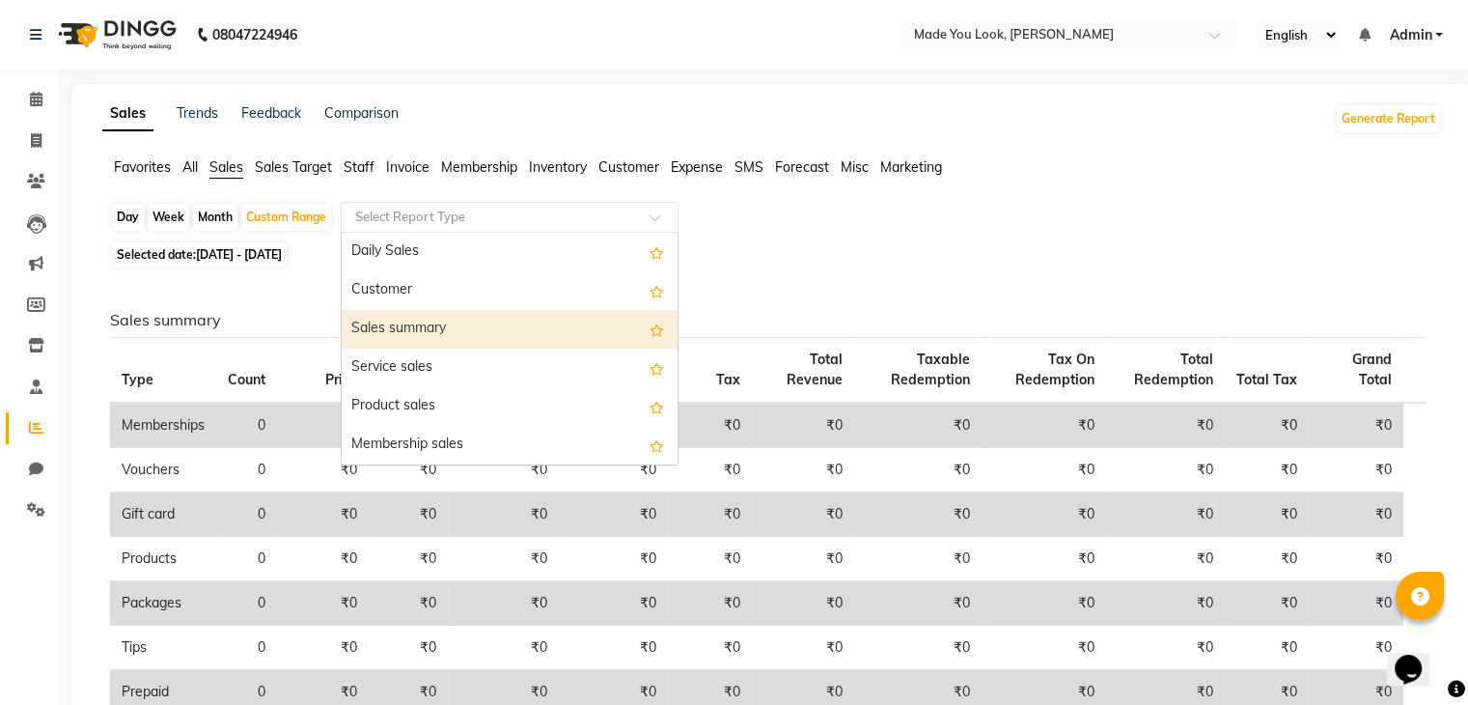
click at [459, 331] on div "Sales summary" at bounding box center [510, 329] width 336 height 39
select select "full_report"
select select "csv"
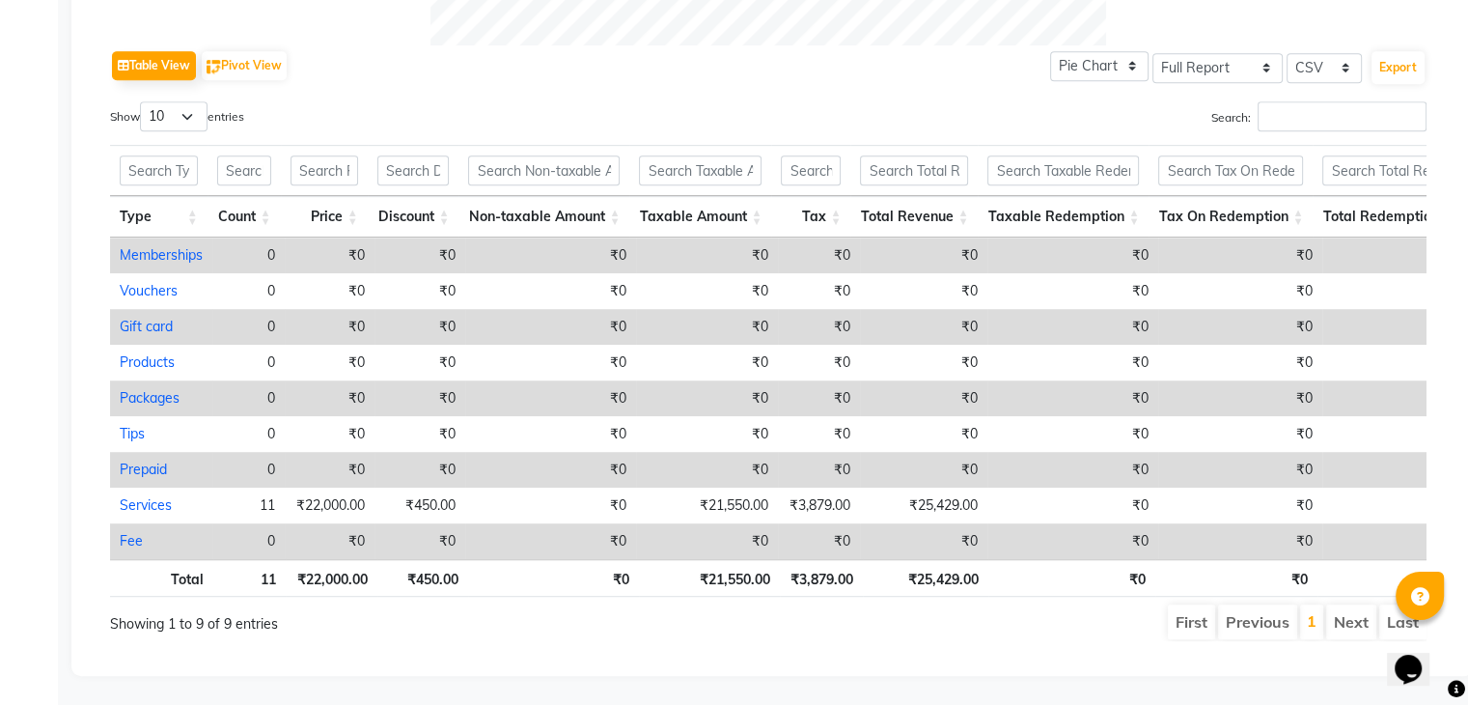
scroll to position [965, 0]
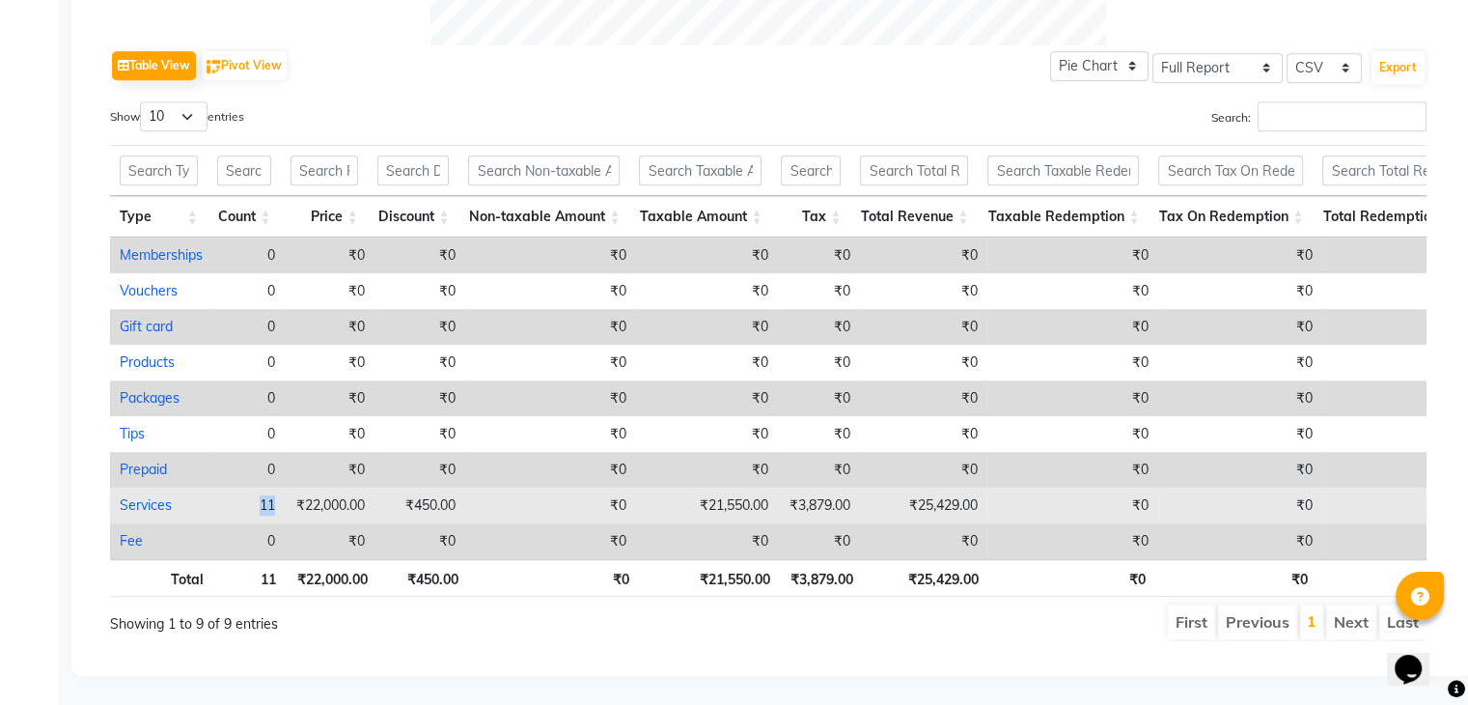
drag, startPoint x: 259, startPoint y: 482, endPoint x: 283, endPoint y: 482, distance: 24.1
click at [283, 488] on td "11" at bounding box center [248, 506] width 72 height 36
select select "full_report"
select select "csv"
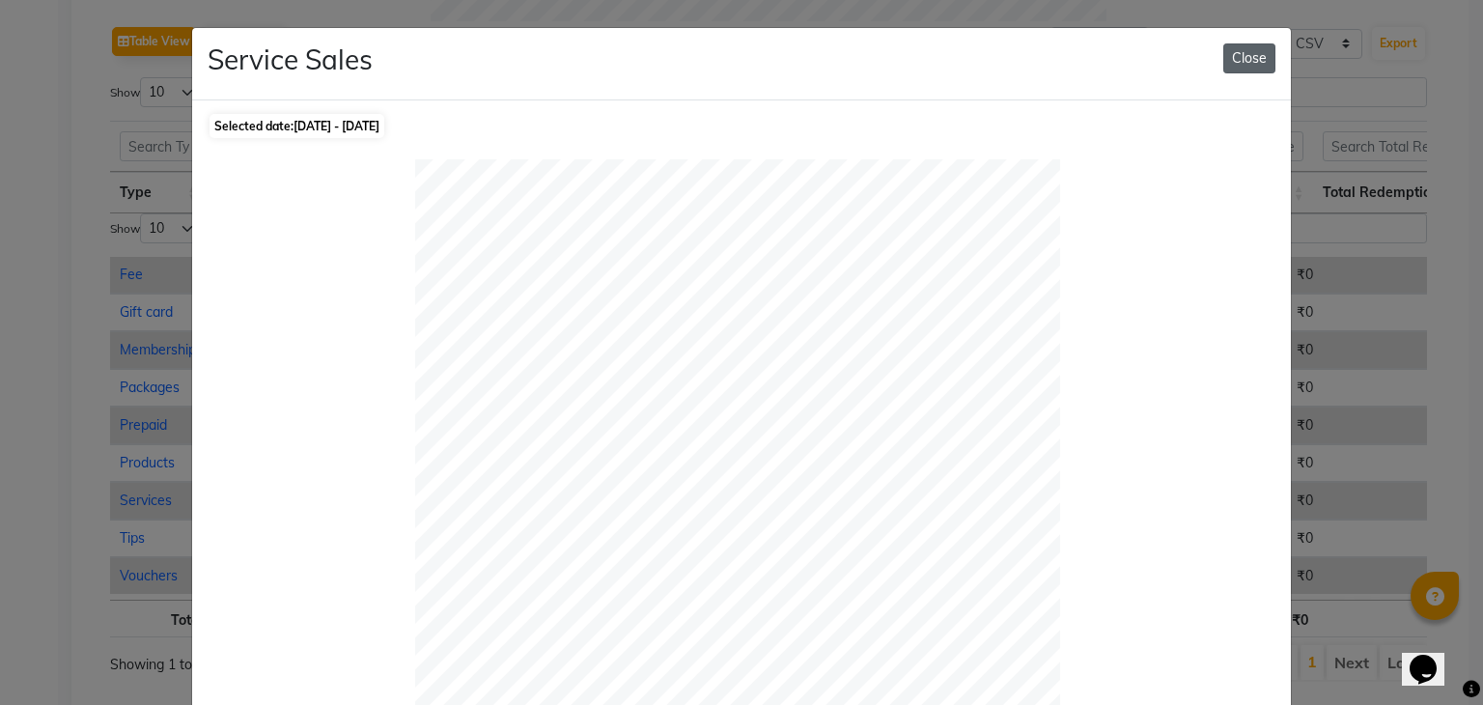
click at [1237, 60] on button "Close" at bounding box center [1249, 58] width 52 height 30
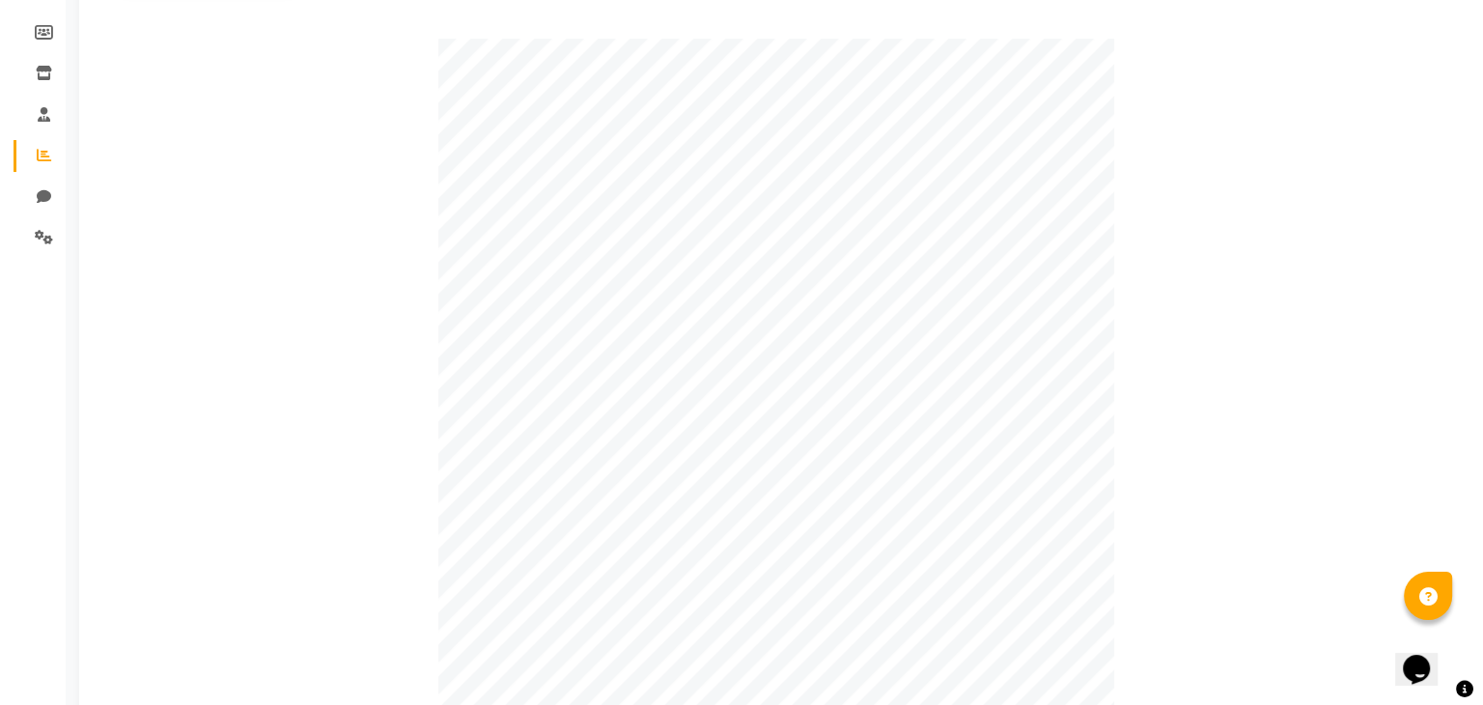
scroll to position [0, 0]
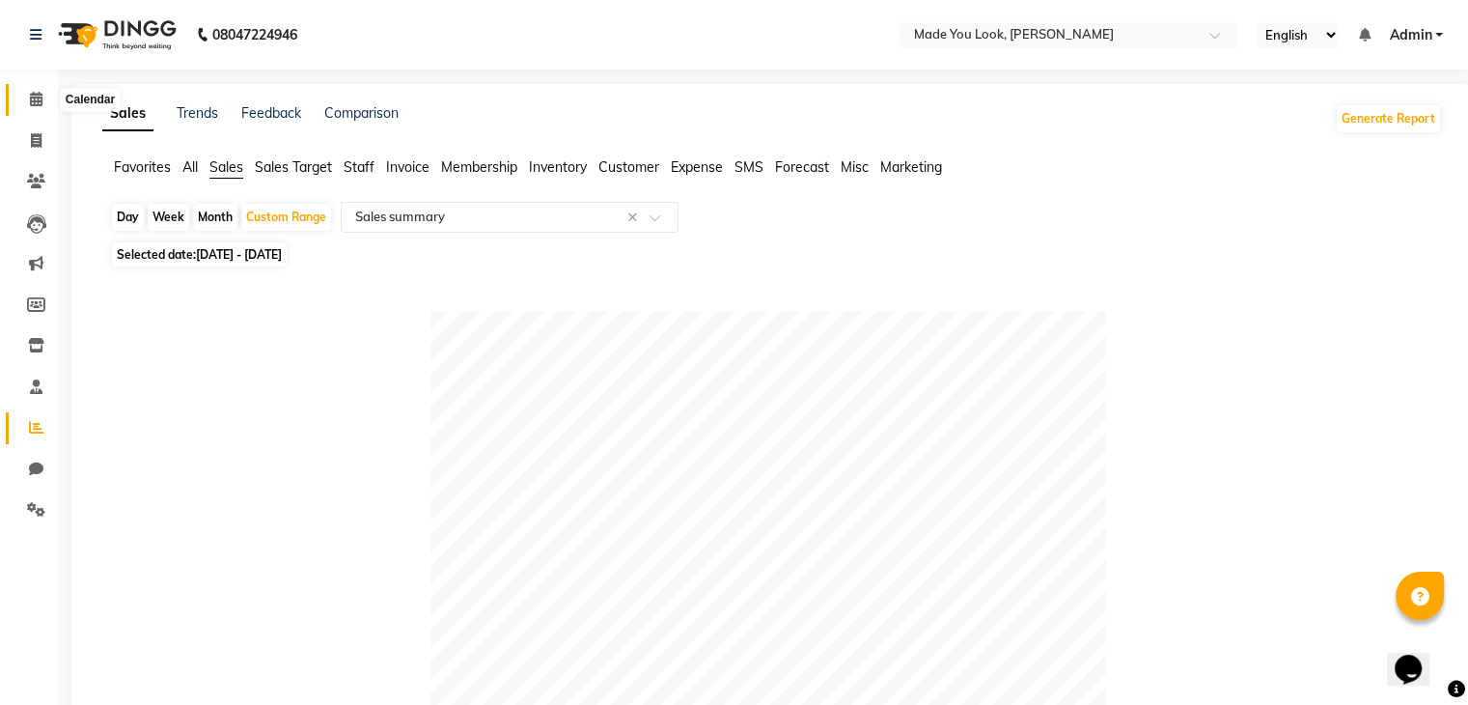
click at [37, 102] on icon at bounding box center [36, 99] width 13 height 14
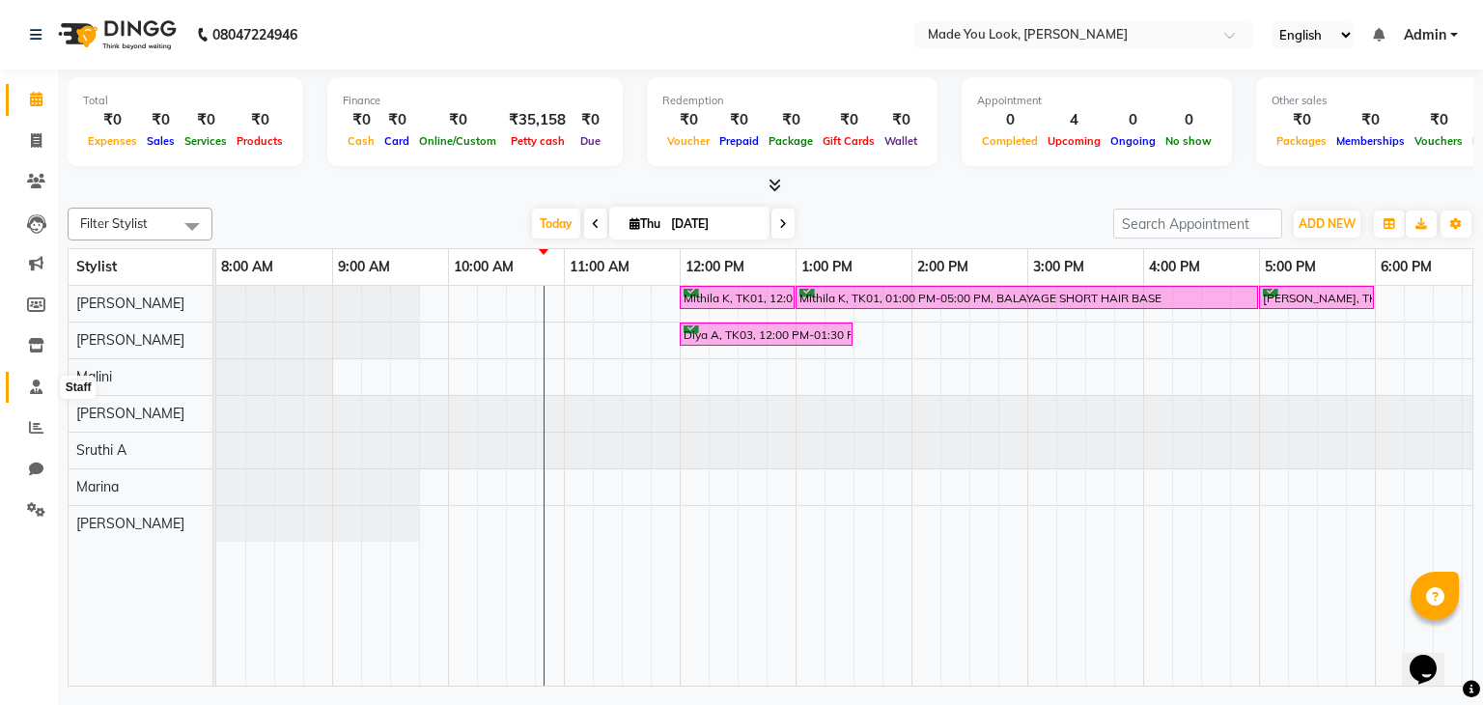
click at [30, 391] on icon at bounding box center [36, 386] width 13 height 14
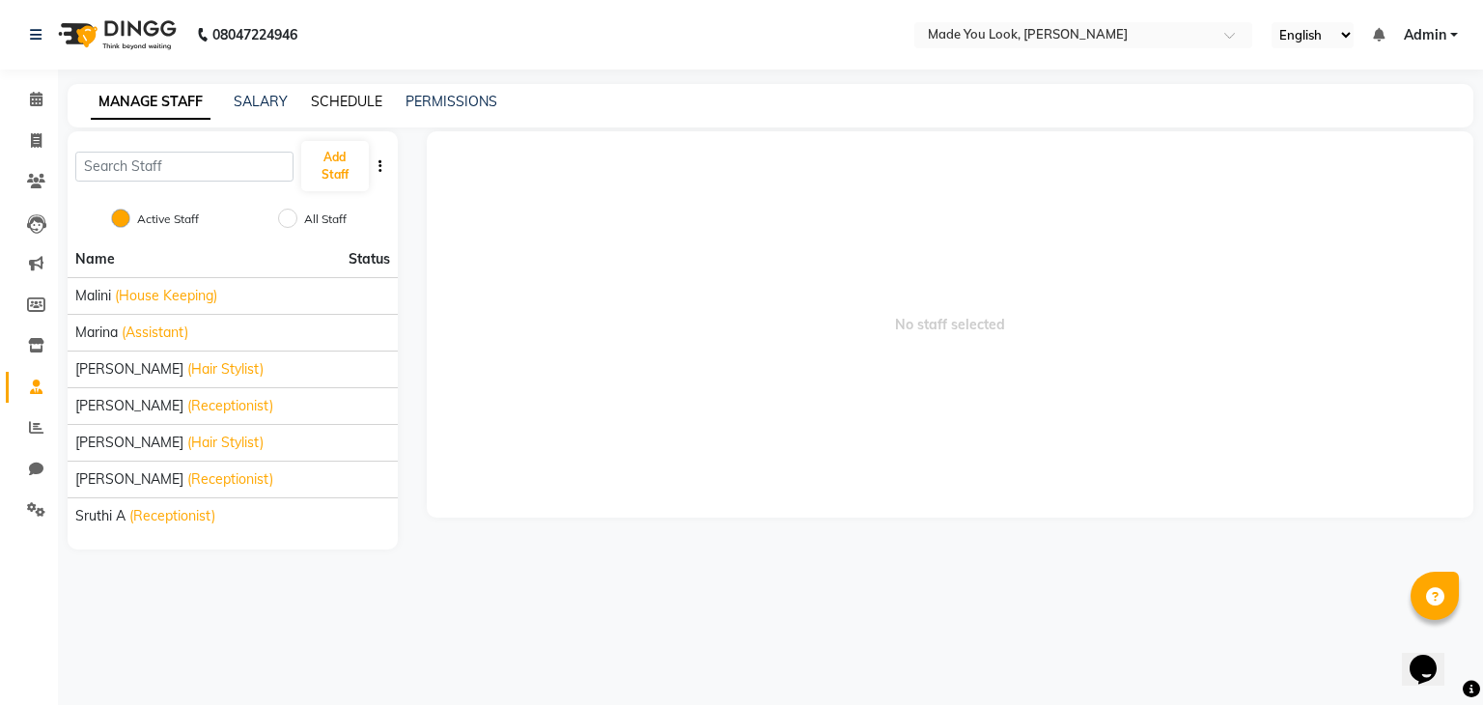
click at [336, 99] on link "SCHEDULE" at bounding box center [346, 101] width 71 height 17
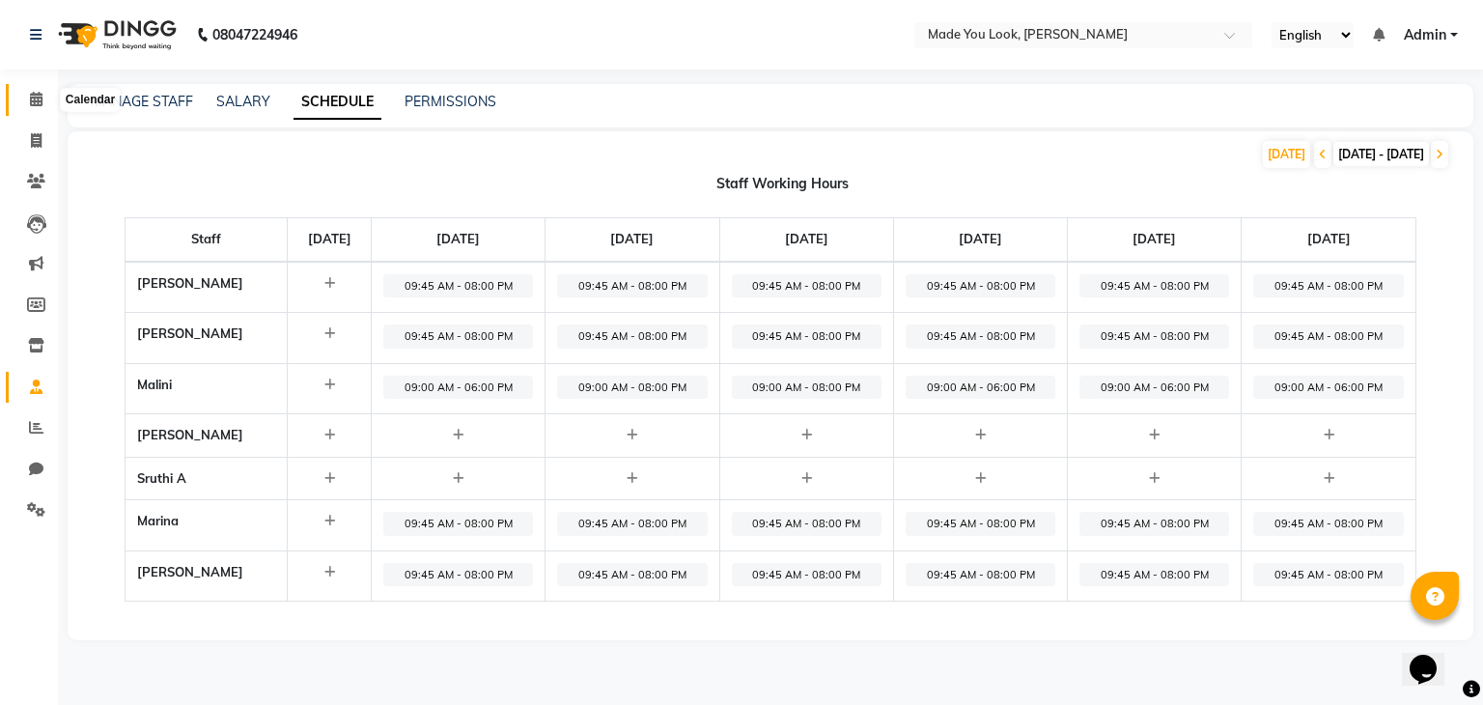
click at [33, 101] on icon at bounding box center [36, 99] width 13 height 14
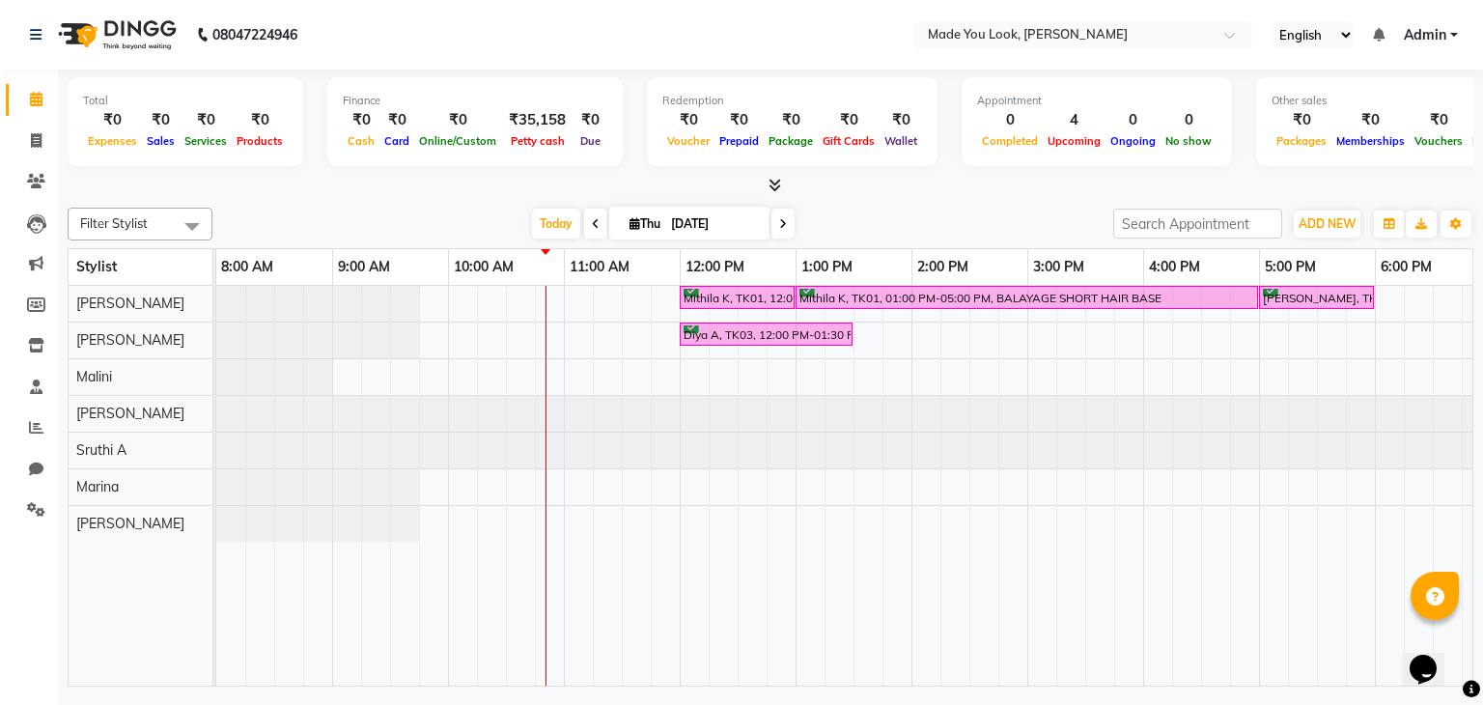
click at [464, 375] on div "Mithila K, TK01, 12:00 PM-01:00 PM, HAIRCUT [PERSON_NAME] Mithila K, TK01, 01:0…" at bounding box center [969, 486] width 1506 height 401
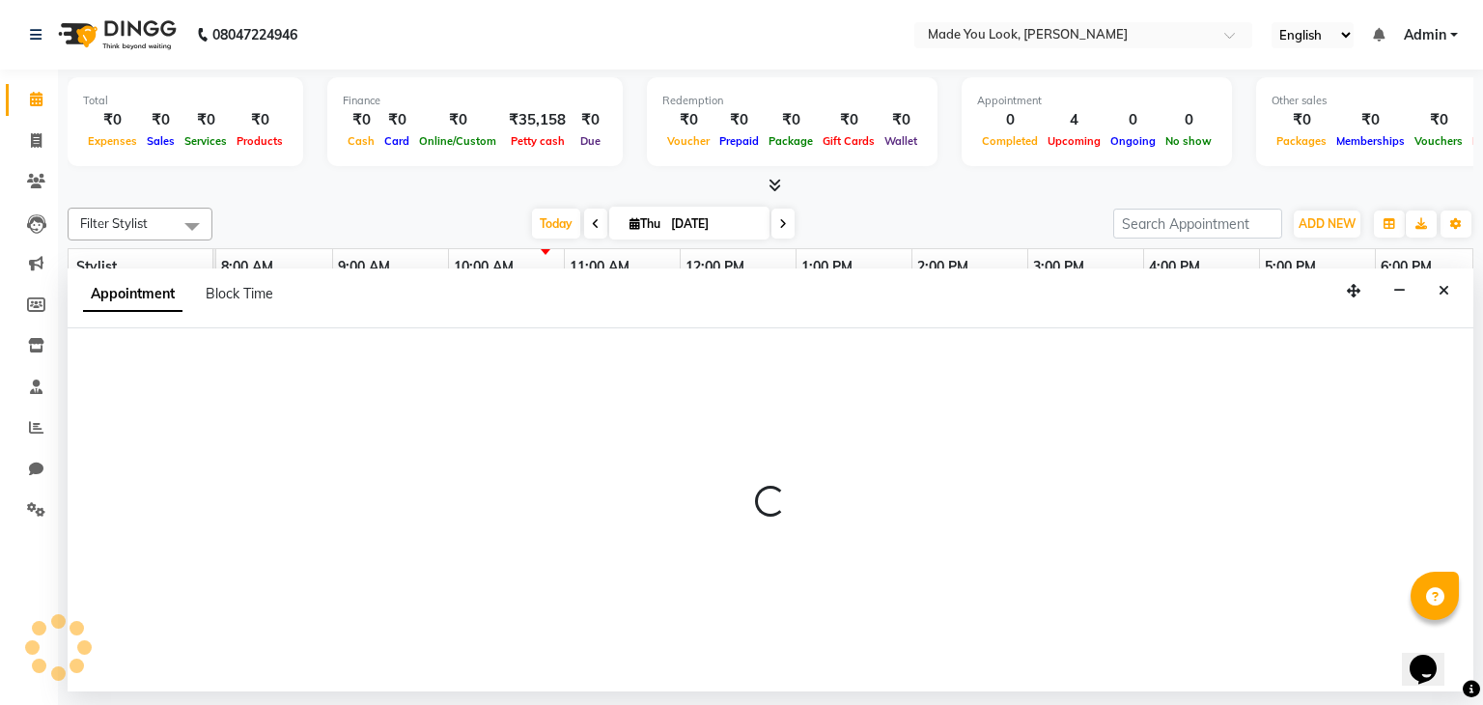
select select "84242"
select select "600"
select select "tentative"
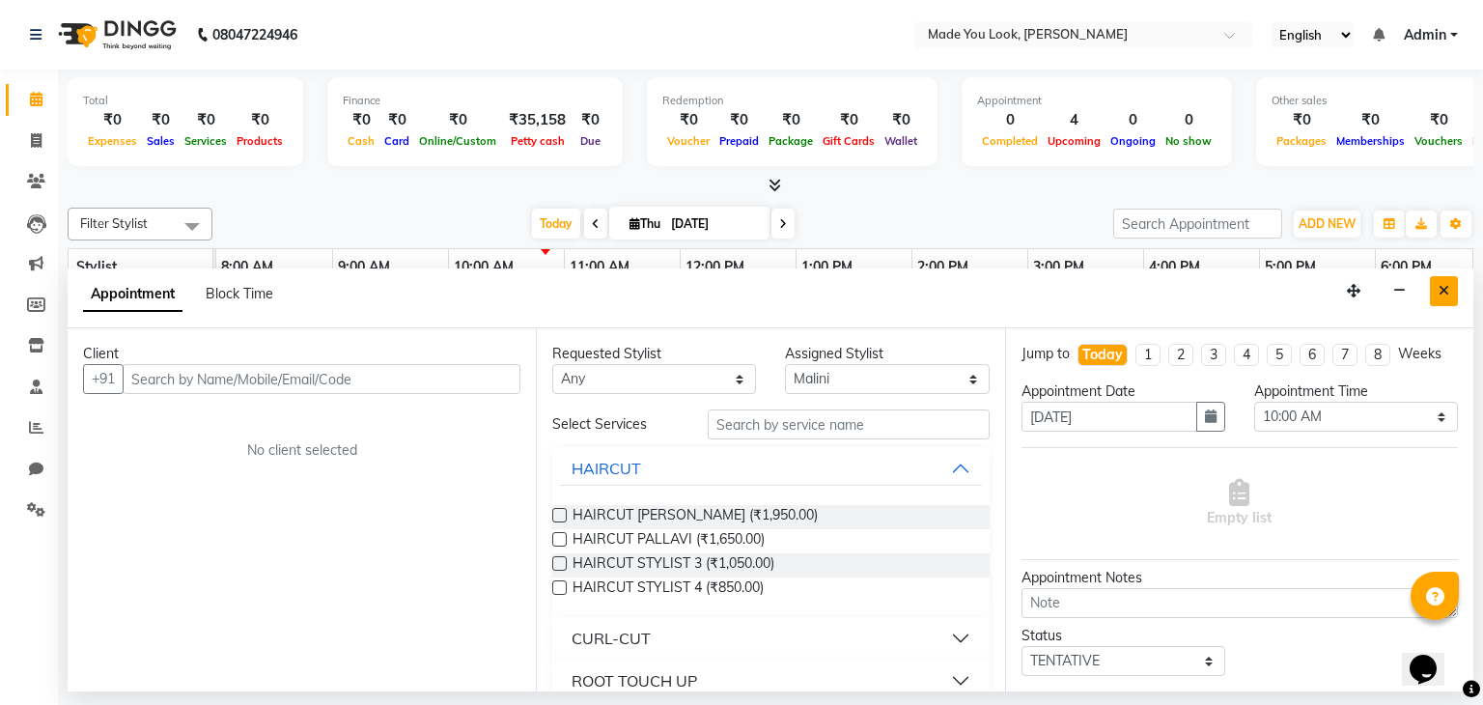
click at [1447, 284] on icon "Close" at bounding box center [1443, 291] width 11 height 14
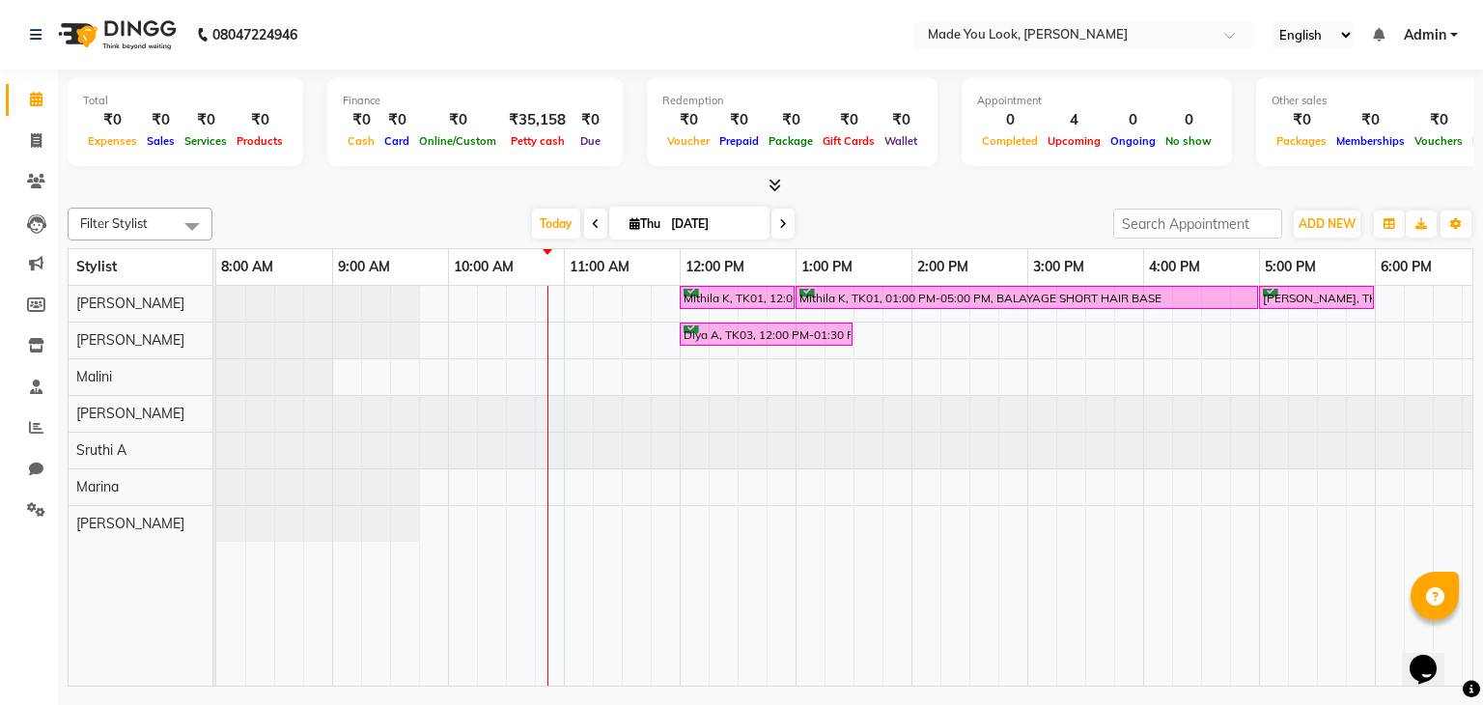
click at [574, 489] on div "Mithila K, TK01, 12:00 PM-01:00 PM, HAIRCUT [PERSON_NAME] Mithila K, TK01, 01:0…" at bounding box center [969, 486] width 1506 height 401
select select "89352"
select select "660"
select select "tentative"
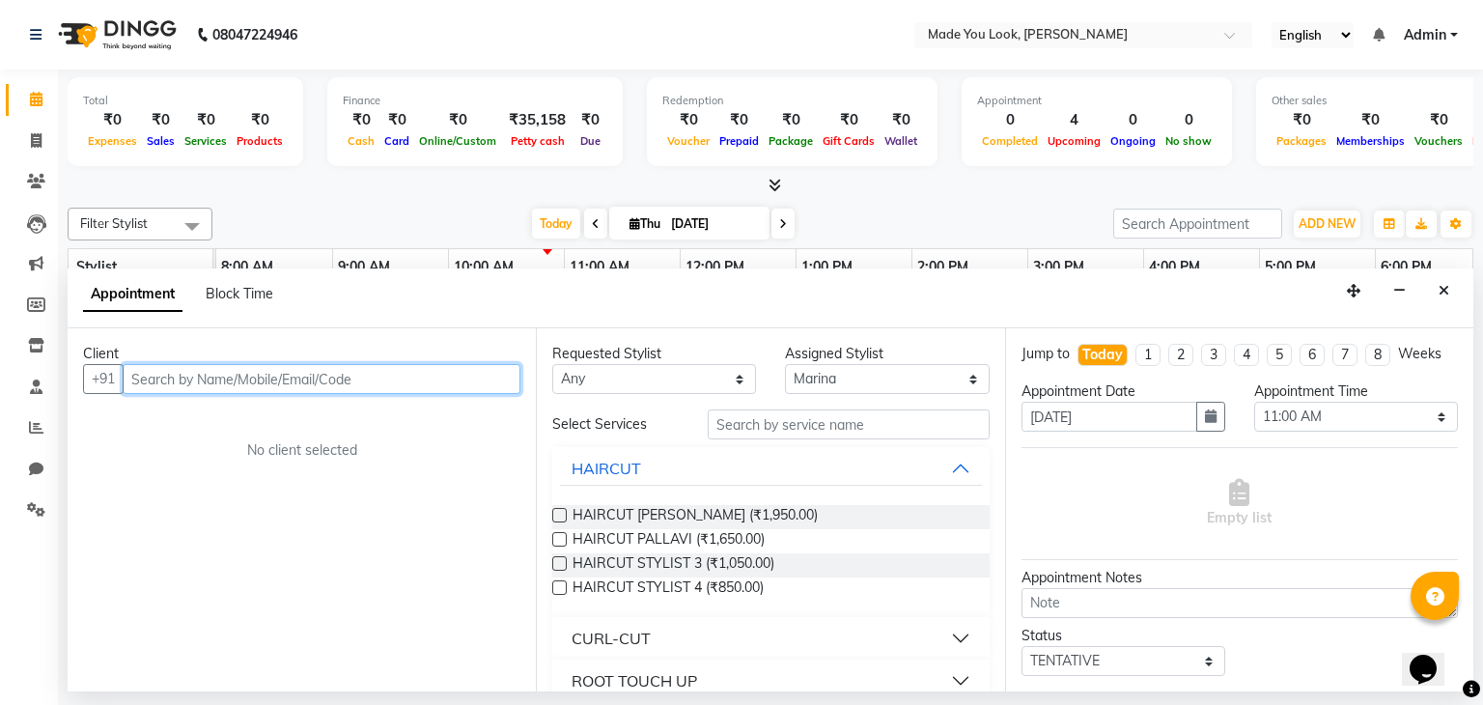
click at [341, 379] on input "text" at bounding box center [322, 379] width 398 height 30
type input "8879750304"
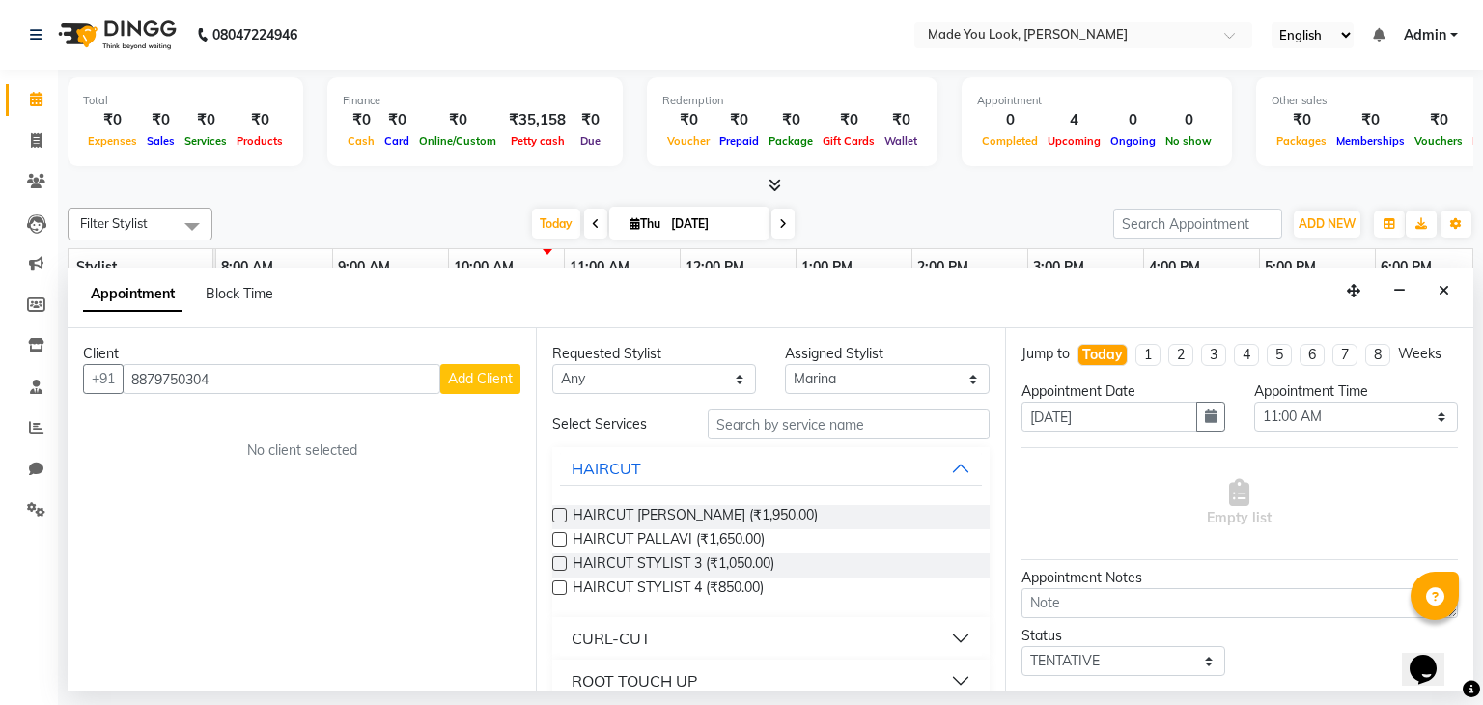
click at [490, 381] on span "Add Client" at bounding box center [480, 378] width 65 height 17
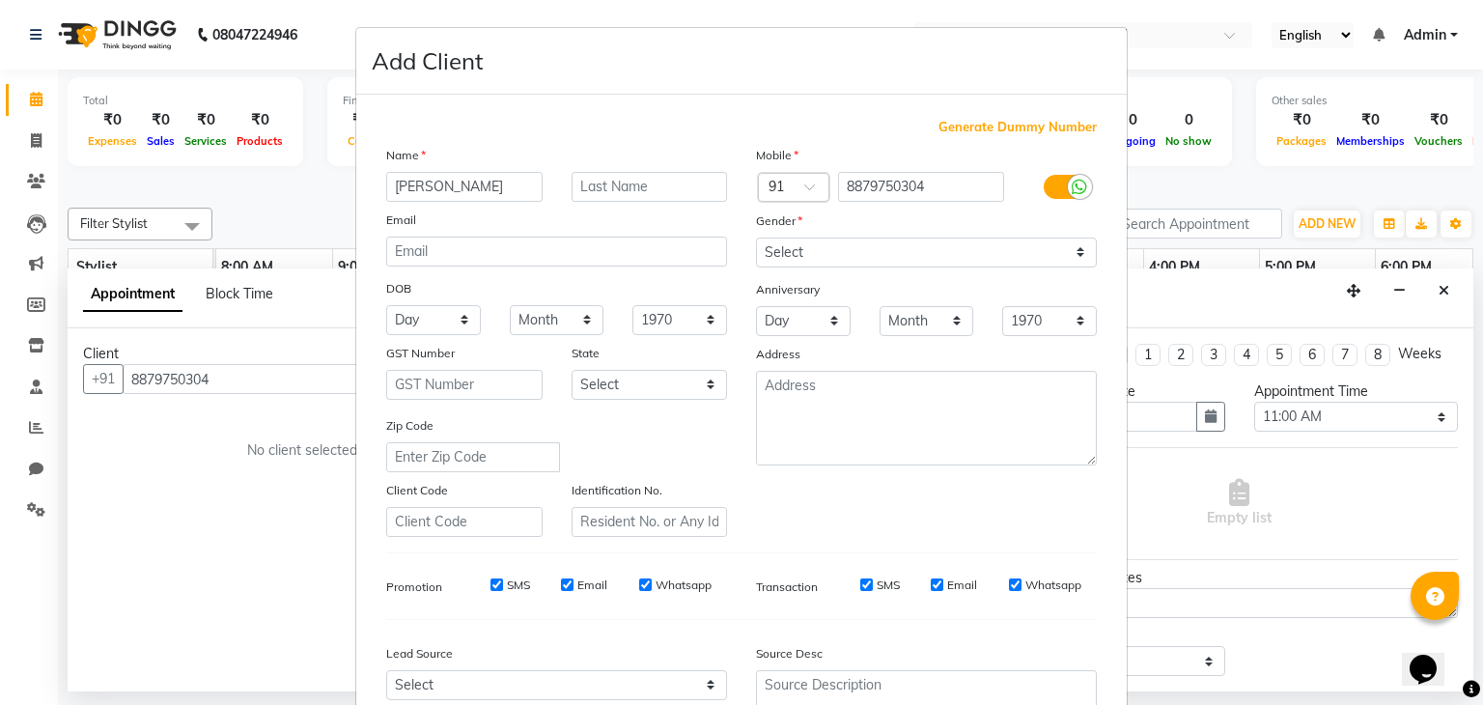
type input "[PERSON_NAME]"
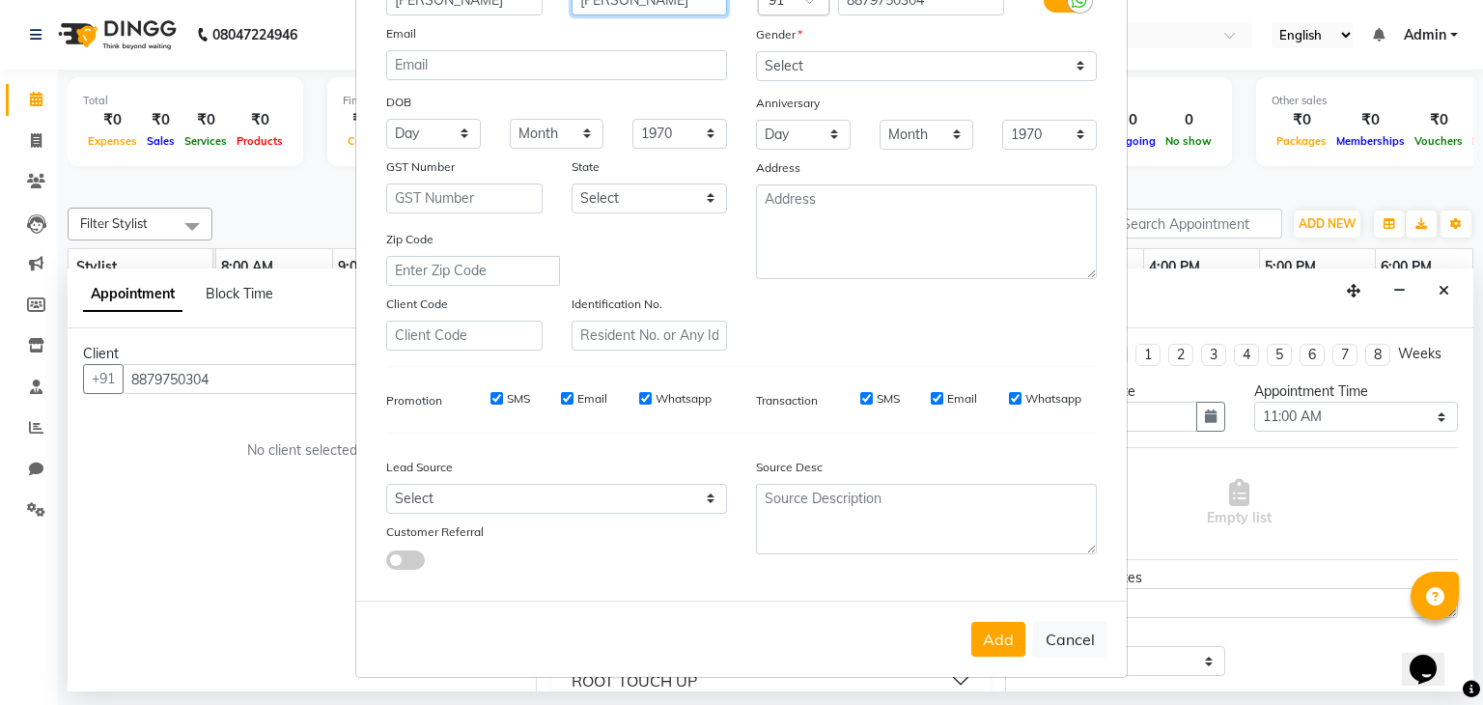
scroll to position [196, 0]
type input "[PERSON_NAME]"
click at [992, 642] on button "Add" at bounding box center [998, 639] width 54 height 35
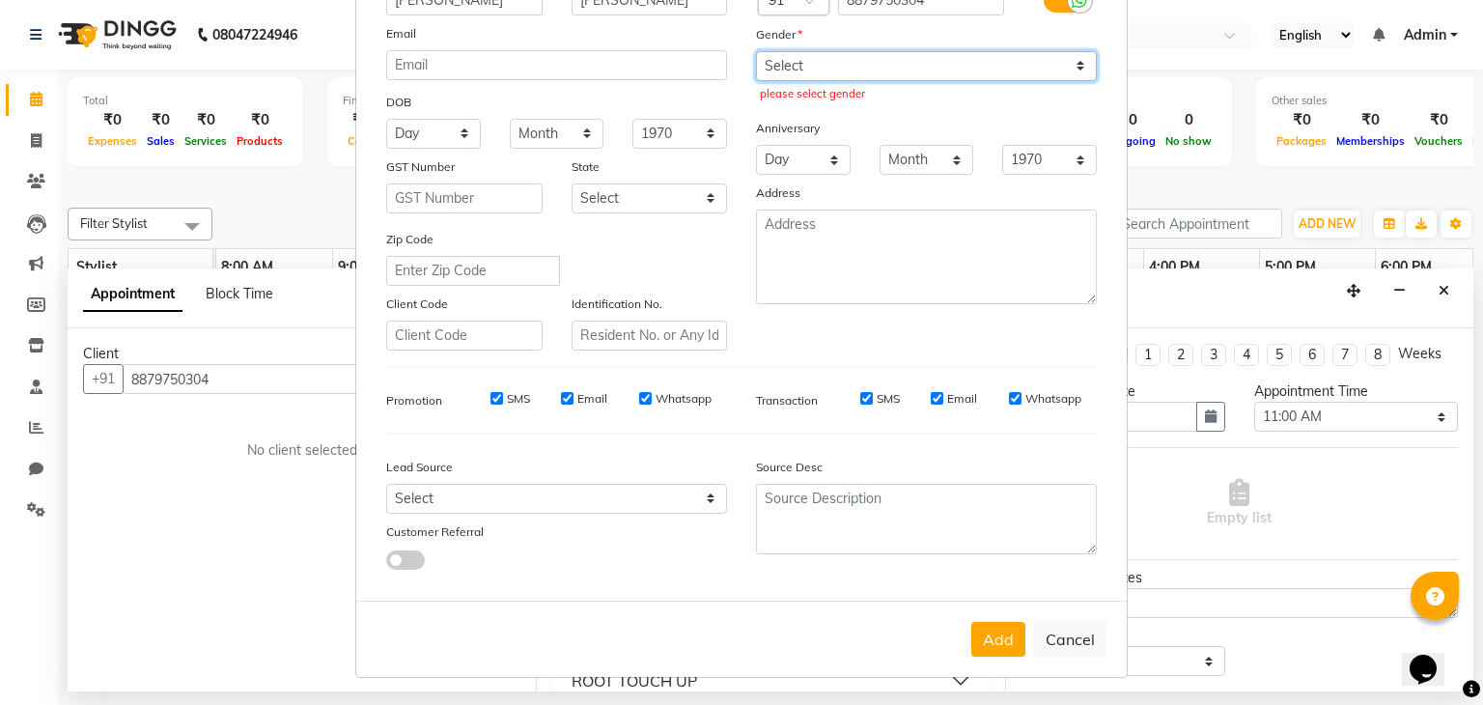
click at [900, 64] on select "Select [DEMOGRAPHIC_DATA] [DEMOGRAPHIC_DATA] Other Prefer Not To Say" at bounding box center [926, 66] width 341 height 30
select select "[DEMOGRAPHIC_DATA]"
click at [756, 51] on select "Select [DEMOGRAPHIC_DATA] [DEMOGRAPHIC_DATA] Other Prefer Not To Say" at bounding box center [926, 66] width 341 height 30
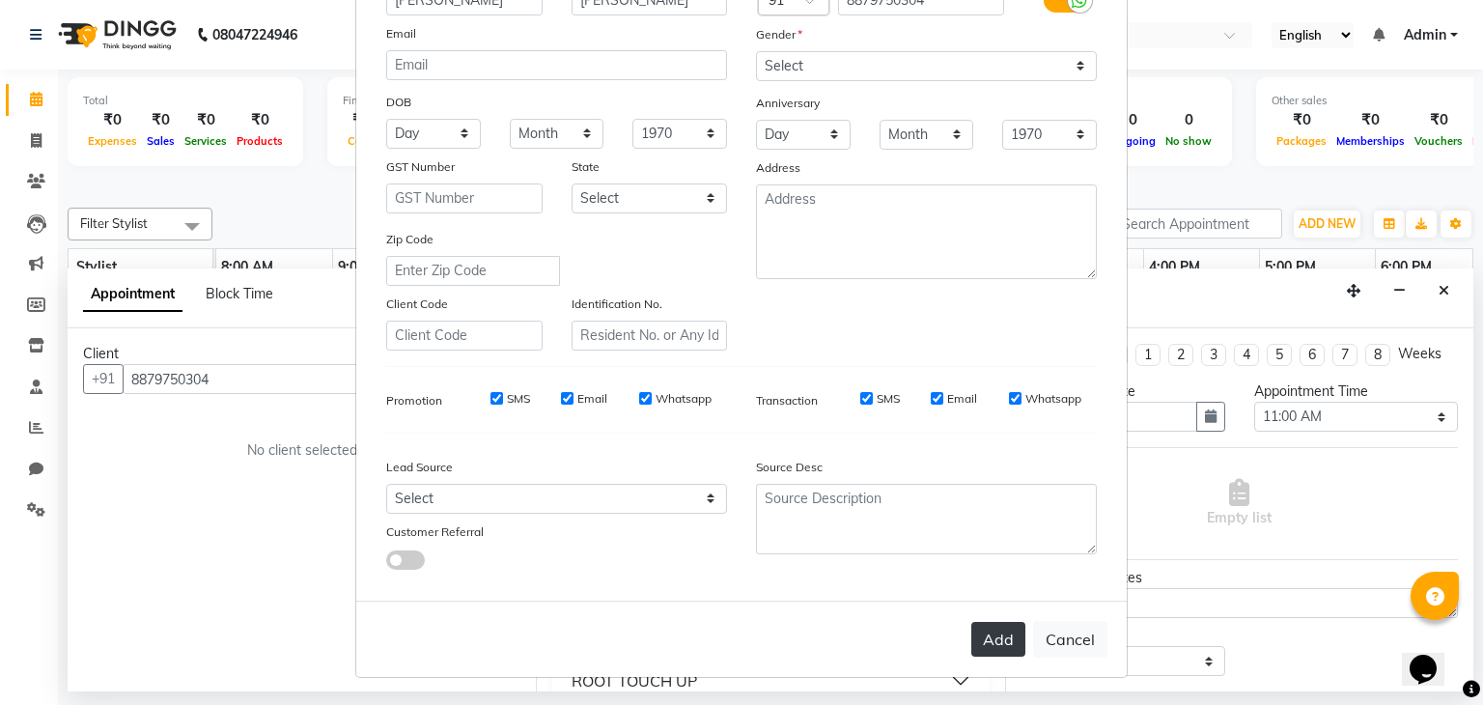
click at [991, 634] on button "Add" at bounding box center [998, 639] width 54 height 35
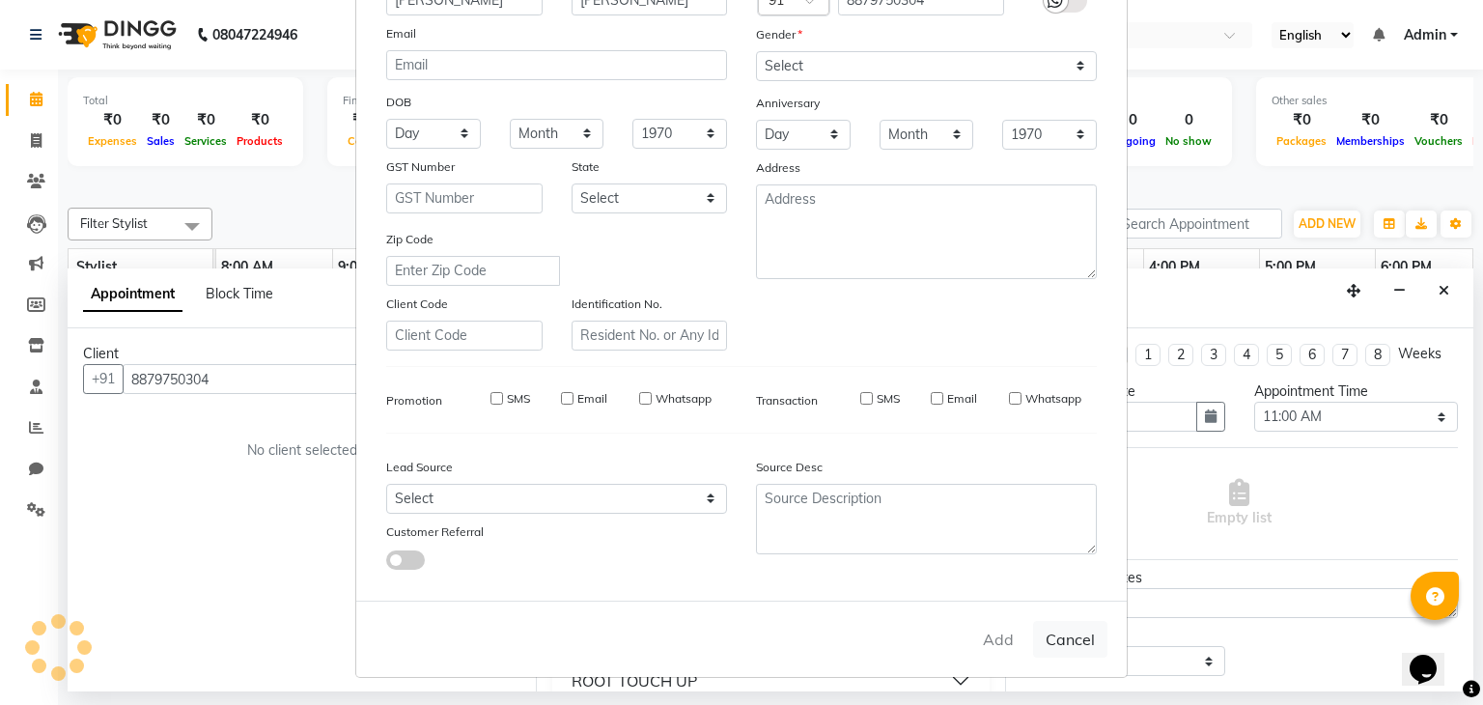
select select
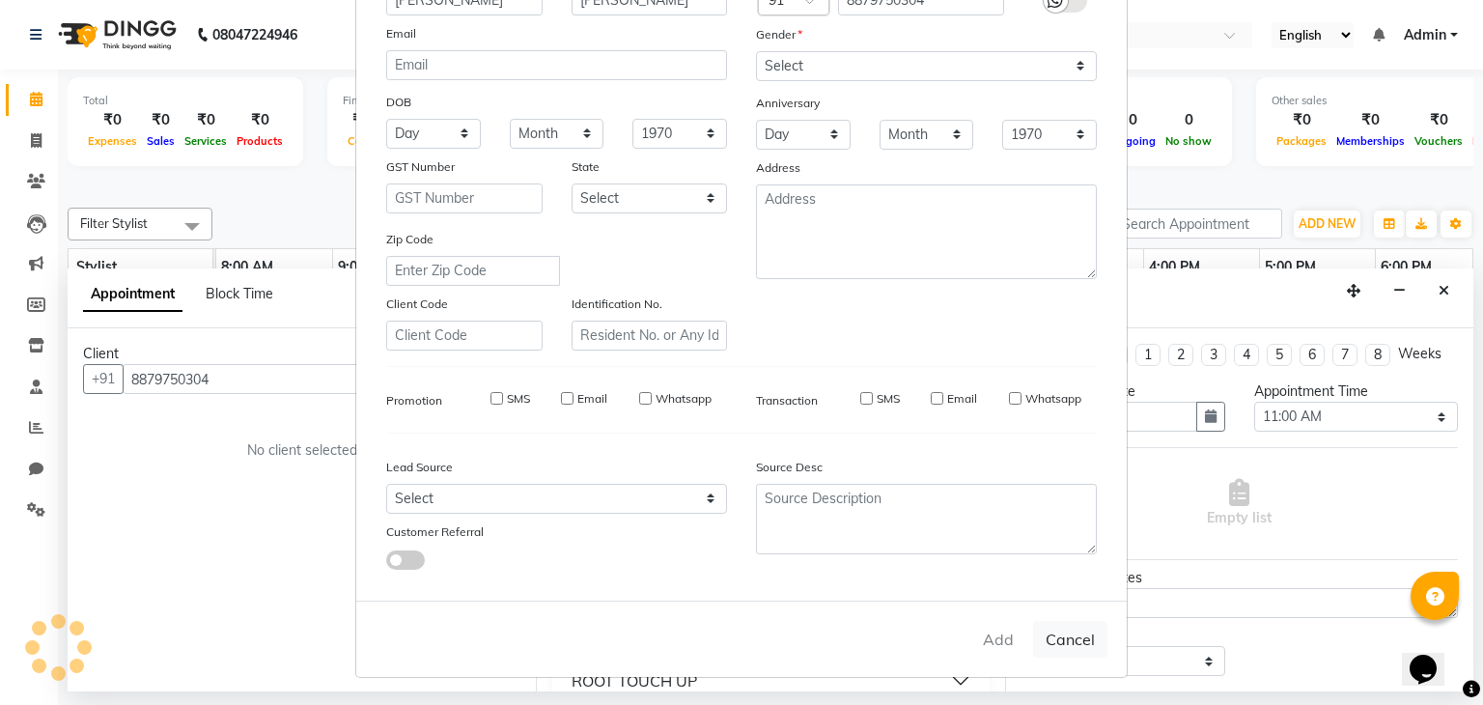
select select
checkbox input "false"
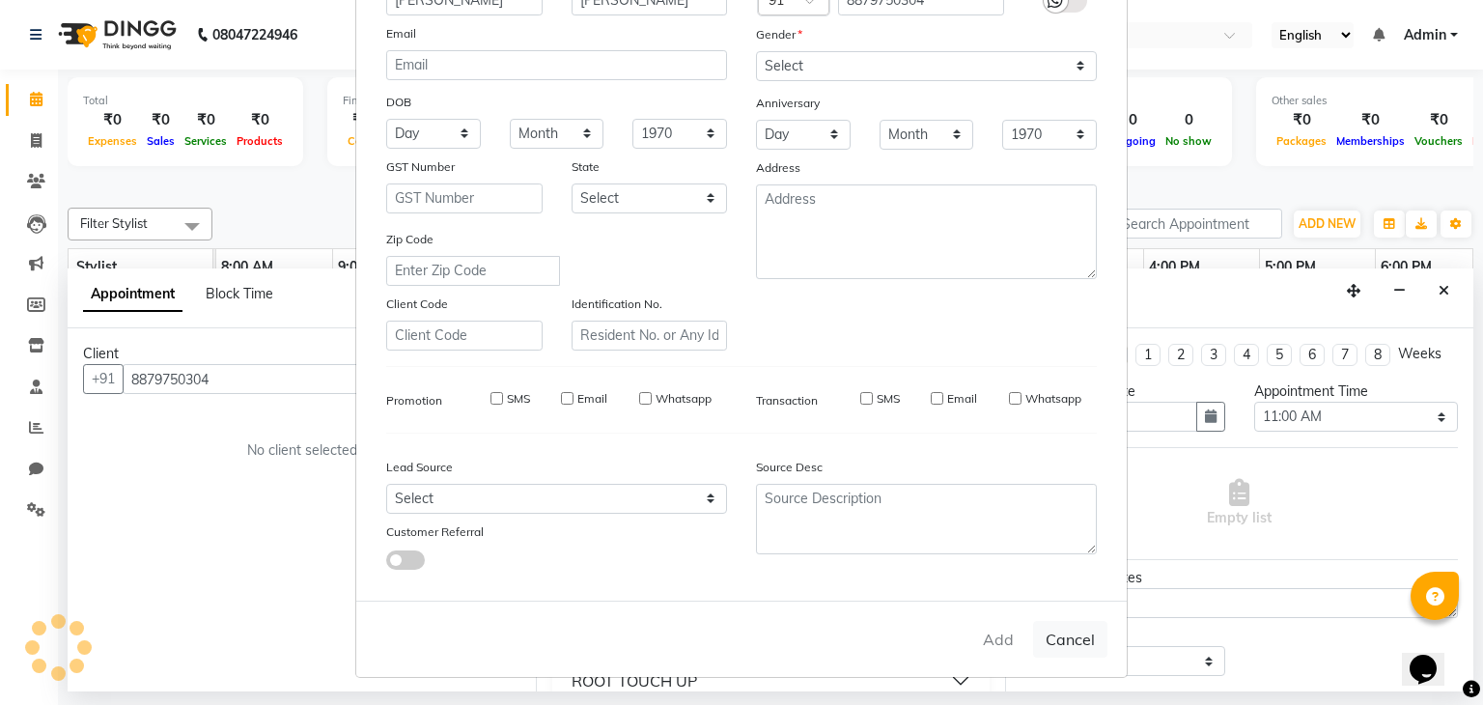
checkbox input "false"
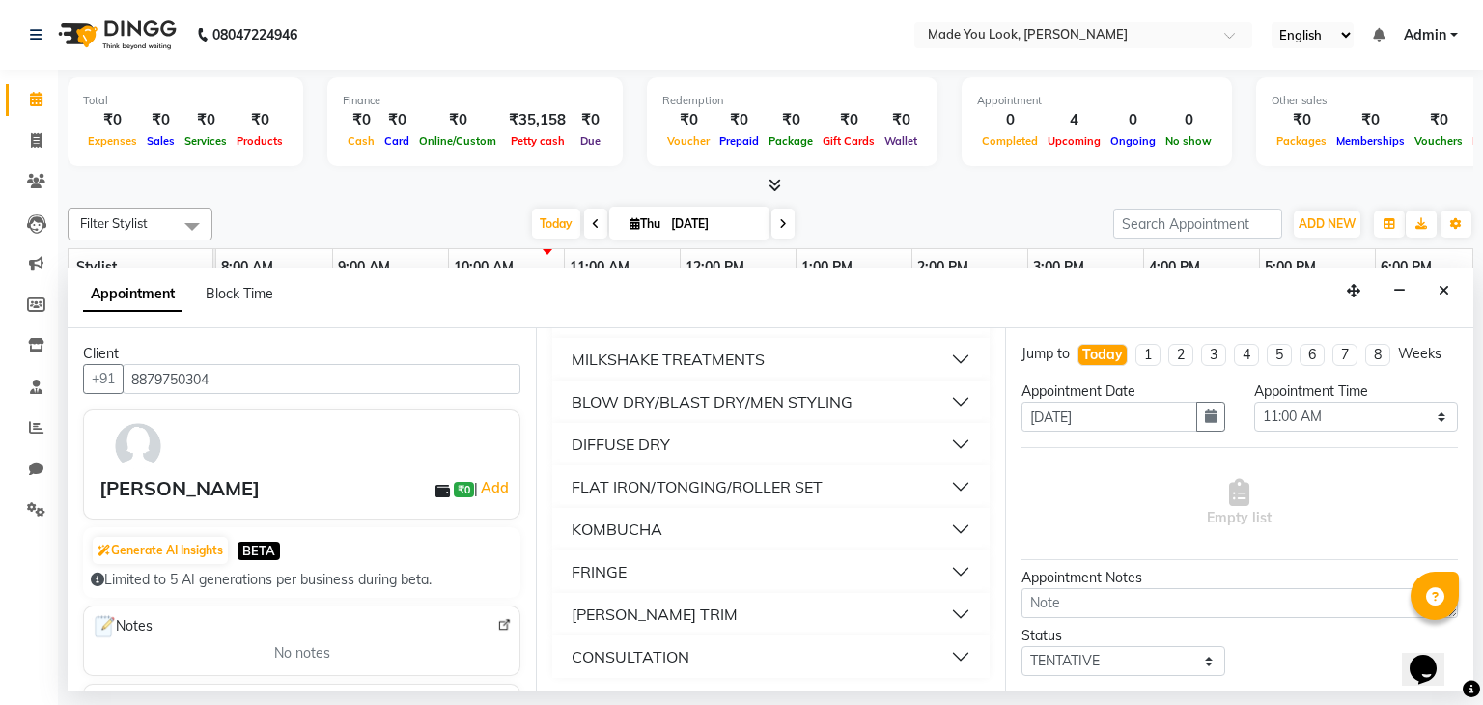
scroll to position [1131, 0]
click at [688, 396] on div "BLOW DRY/BLAST DRY/MEN STYLING" at bounding box center [712, 399] width 281 height 23
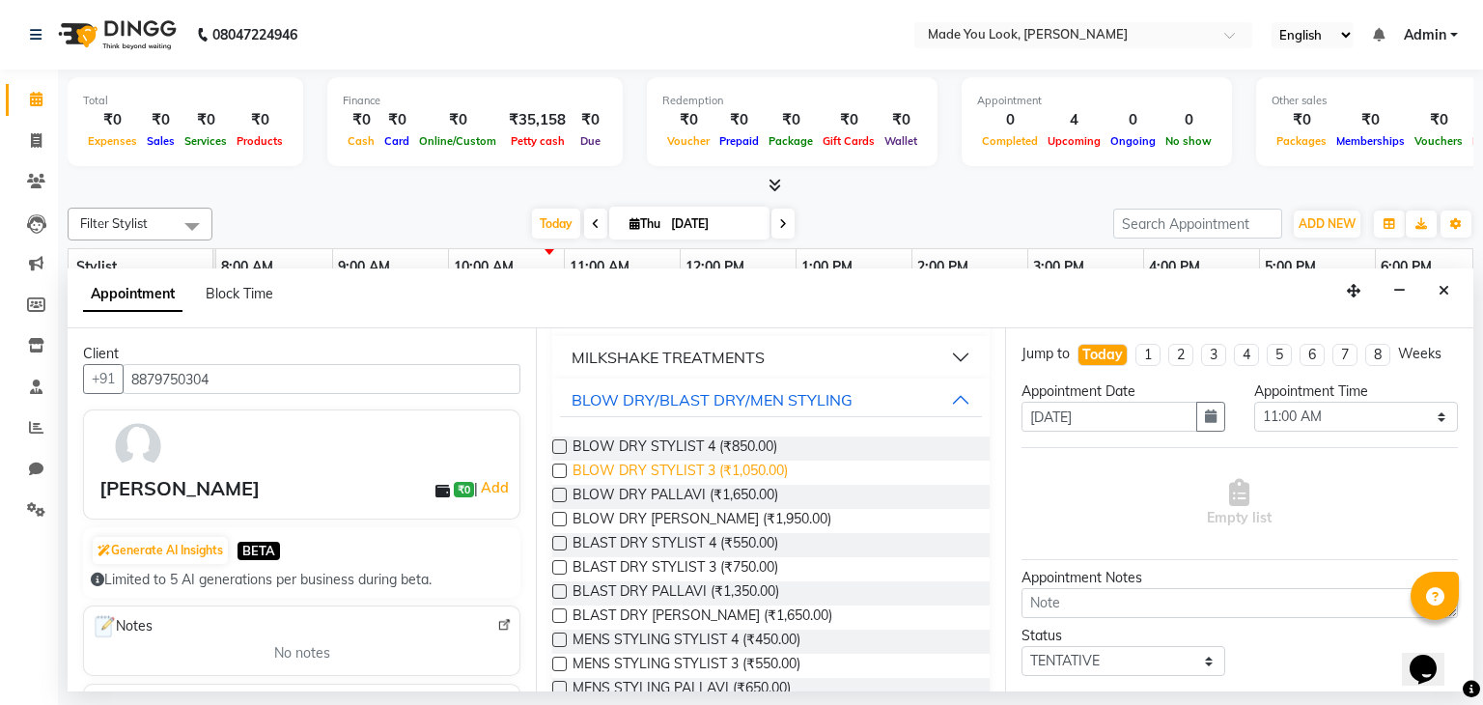
click at [724, 469] on span "BLOW DRY STYLIST 3 (₹1,050.00)" at bounding box center [680, 473] width 215 height 24
checkbox input "false"
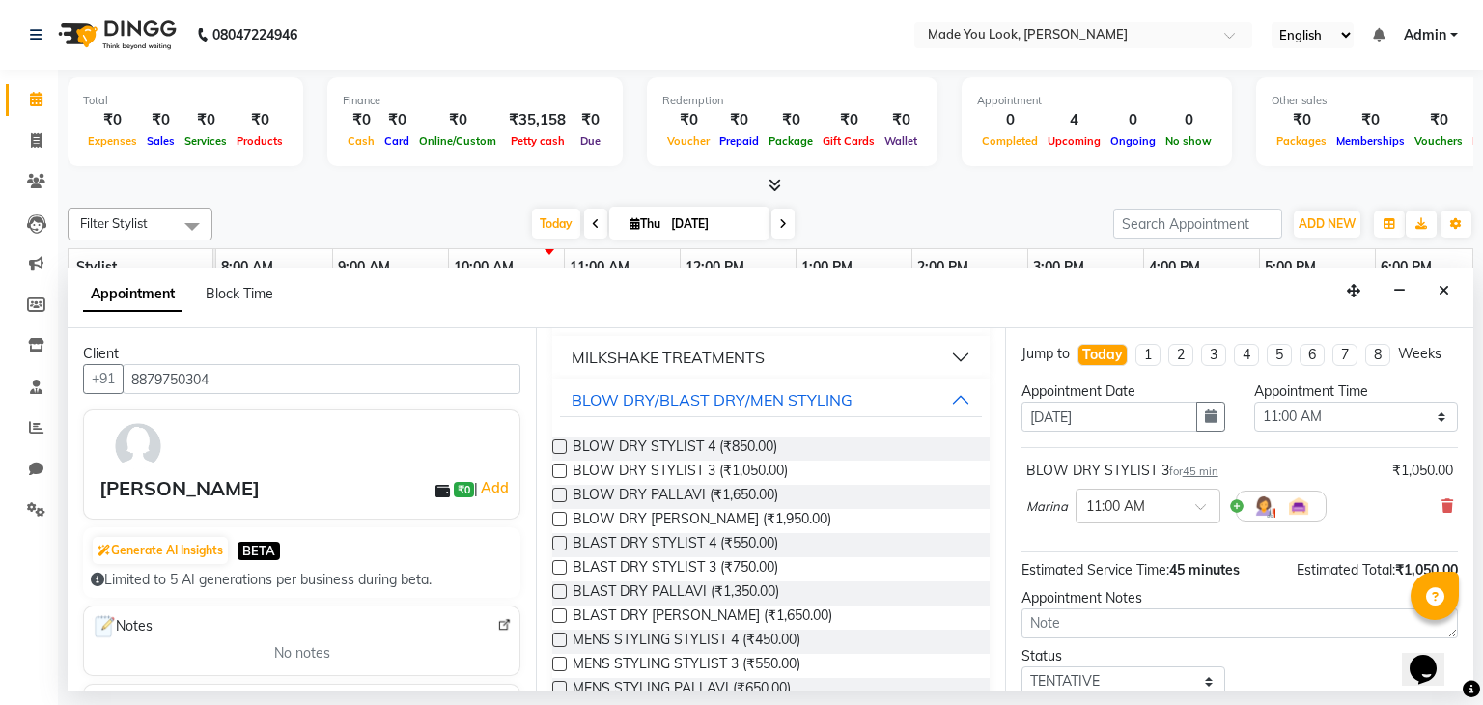
scroll to position [126, 0]
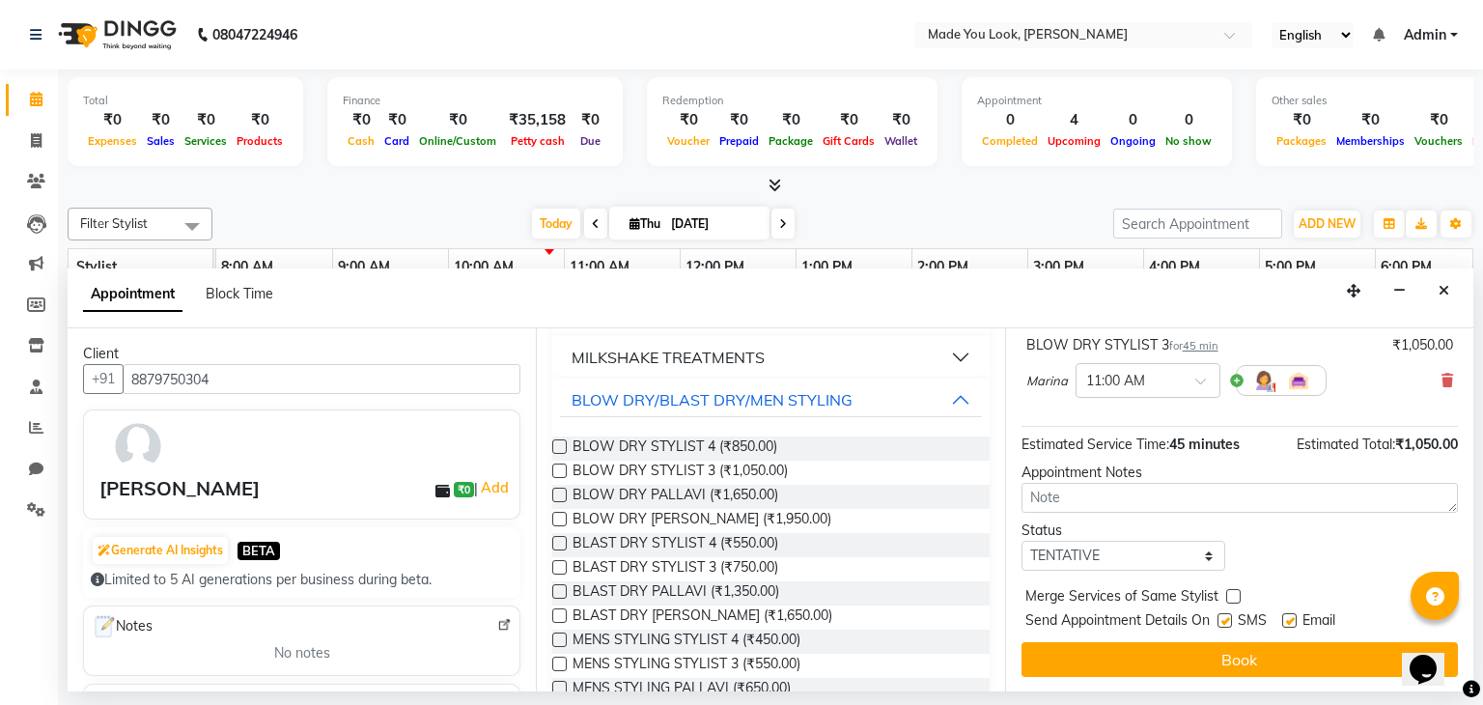
click at [1226, 622] on label at bounding box center [1224, 620] width 14 height 14
click at [1226, 622] on input "checkbox" at bounding box center [1223, 622] width 13 height 13
checkbox input "false"
click at [1294, 619] on label at bounding box center [1289, 620] width 14 height 14
click at [1294, 619] on input "checkbox" at bounding box center [1288, 622] width 13 height 13
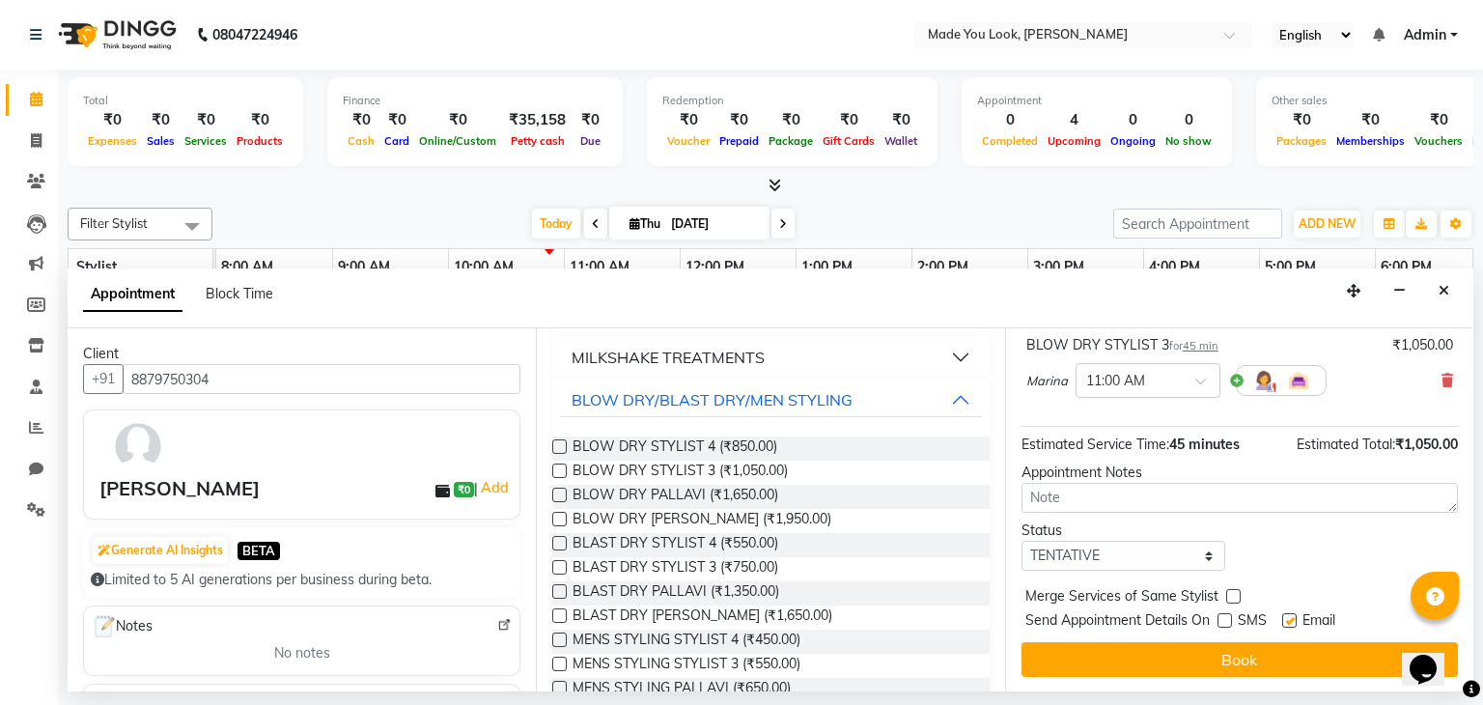
checkbox input "false"
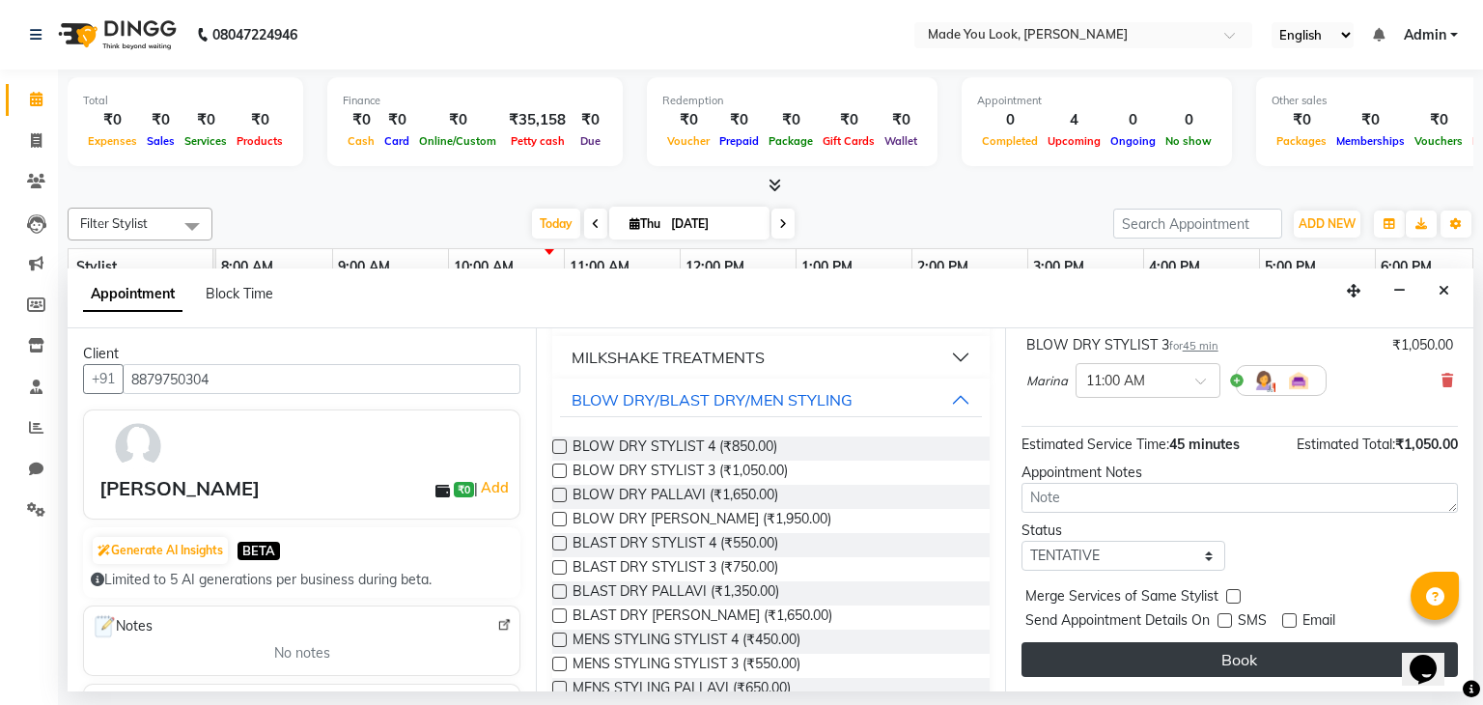
click at [1205, 649] on button "Book" at bounding box center [1239, 659] width 436 height 35
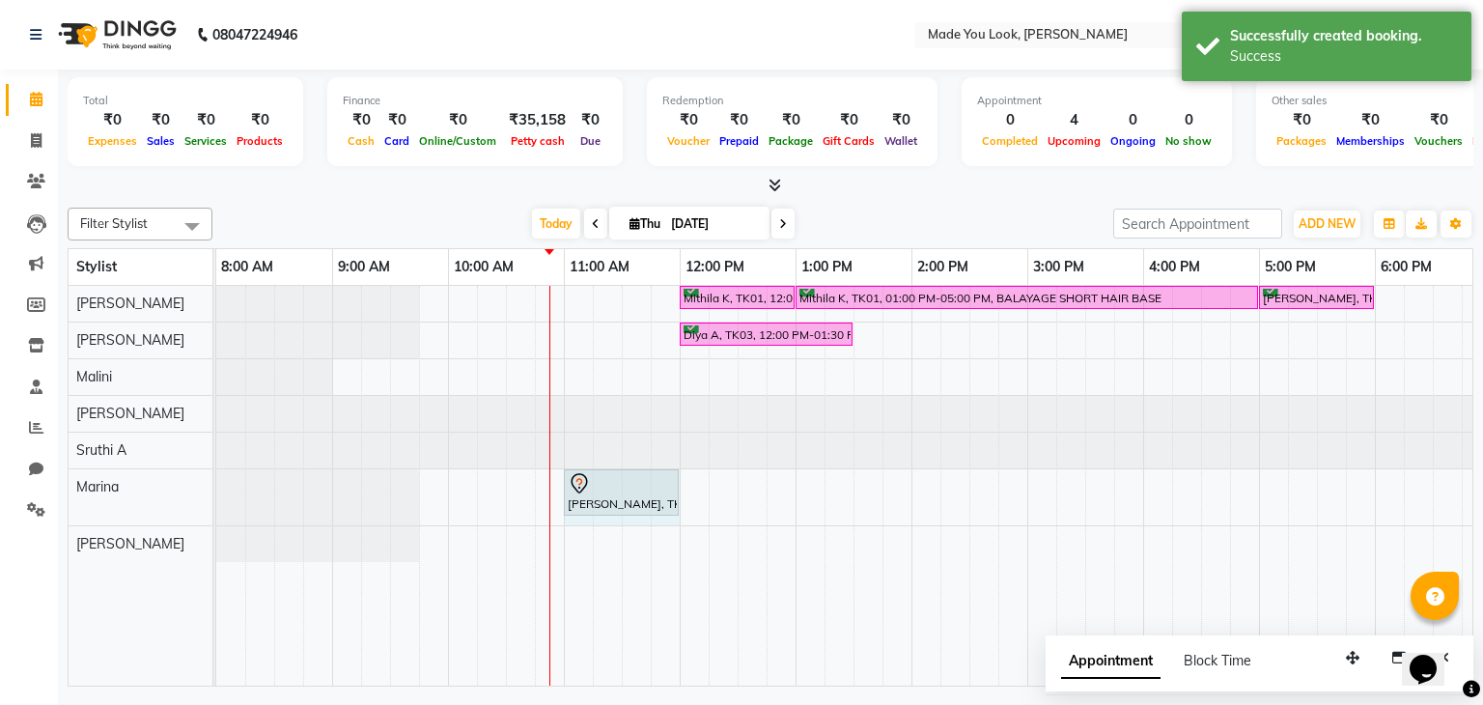
drag, startPoint x: 646, startPoint y: 485, endPoint x: 666, endPoint y: 485, distance: 20.3
click at [216, 485] on div "[PERSON_NAME], TK04, 11:00 AM-11:45 AM, BLOW DRY STYLIST 3 [PERSON_NAME], TK04,…" at bounding box center [216, 497] width 0 height 56
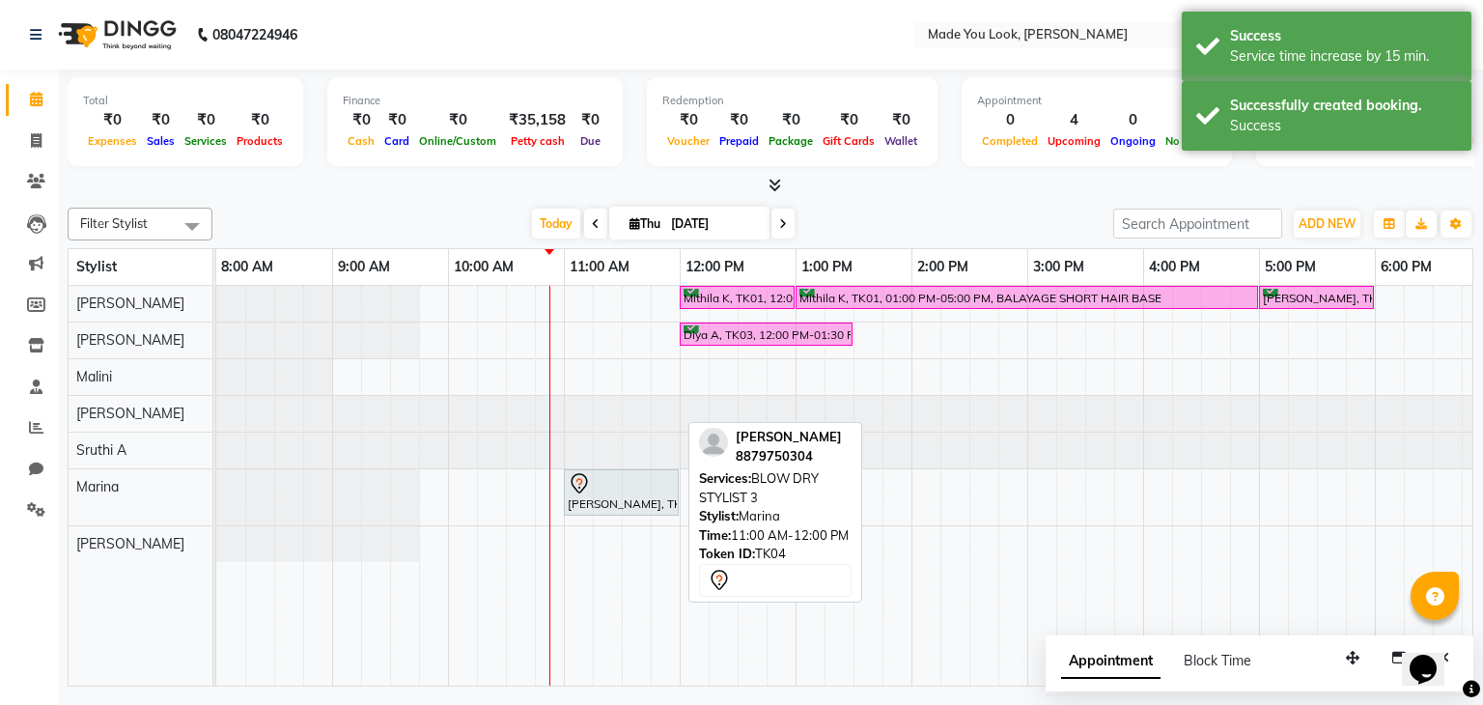
click at [631, 480] on div at bounding box center [621, 483] width 107 height 23
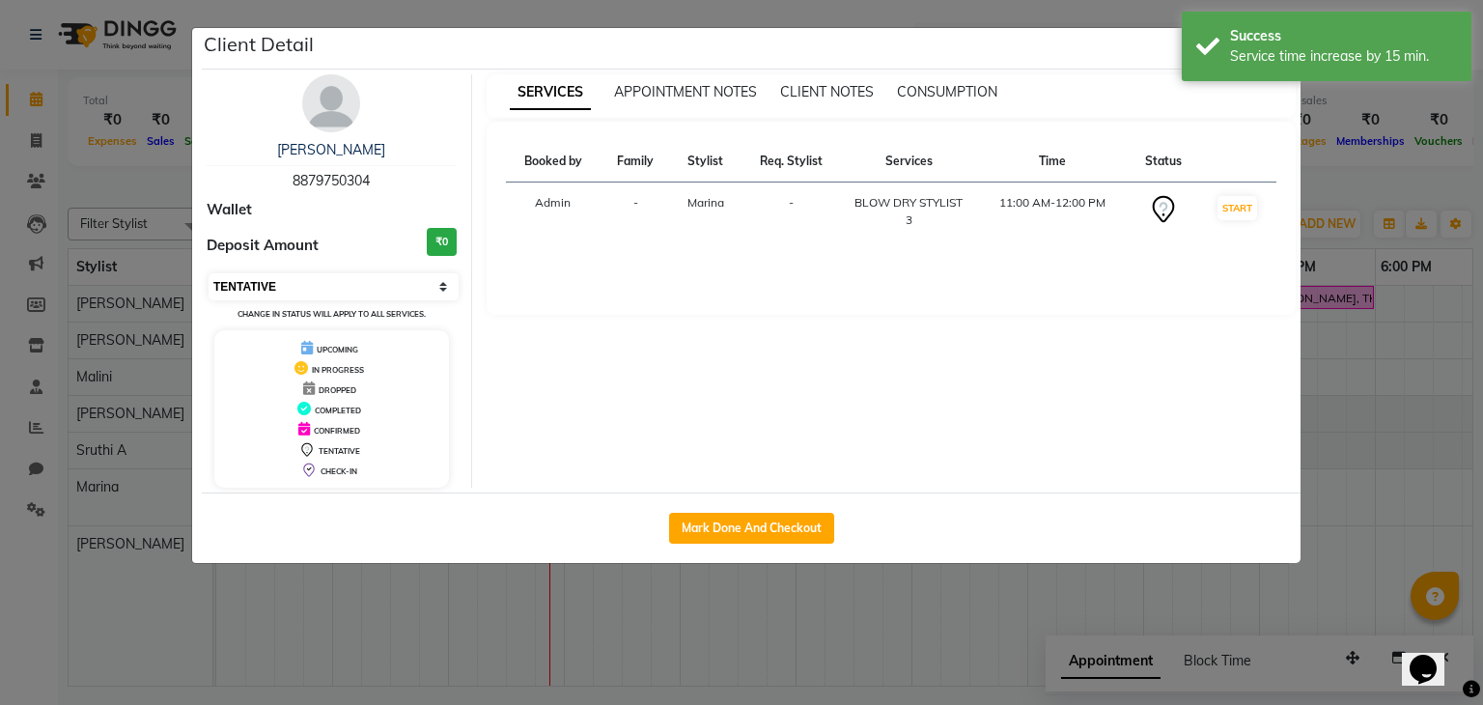
click at [433, 291] on select "Select IN SERVICE CONFIRMED TENTATIVE CHECK IN MARK DONE DROPPED UPCOMING" at bounding box center [334, 286] width 250 height 27
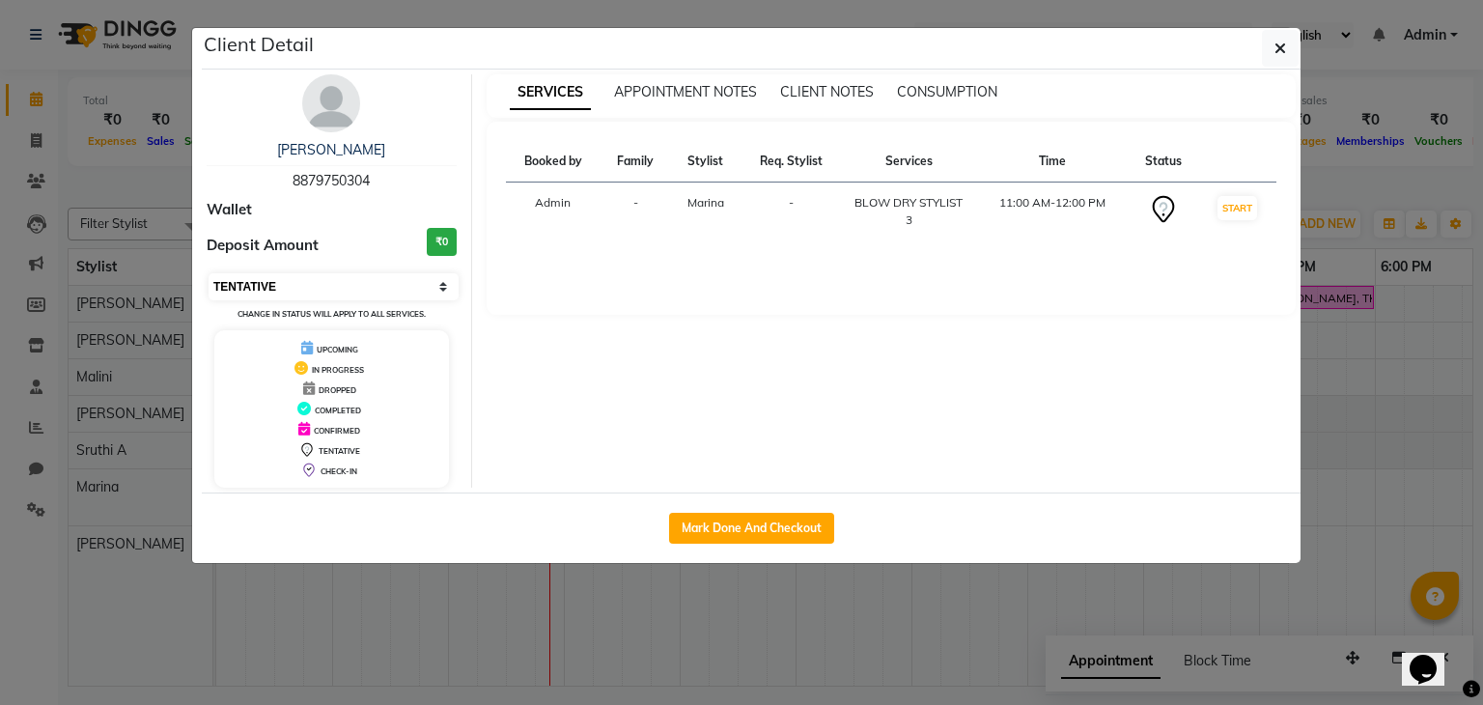
select select "8"
click at [209, 273] on select "Select IN SERVICE CONFIRMED TENTATIVE CHECK IN MARK DONE DROPPED UPCOMING" at bounding box center [334, 286] width 250 height 27
click at [1288, 46] on button "button" at bounding box center [1280, 48] width 37 height 37
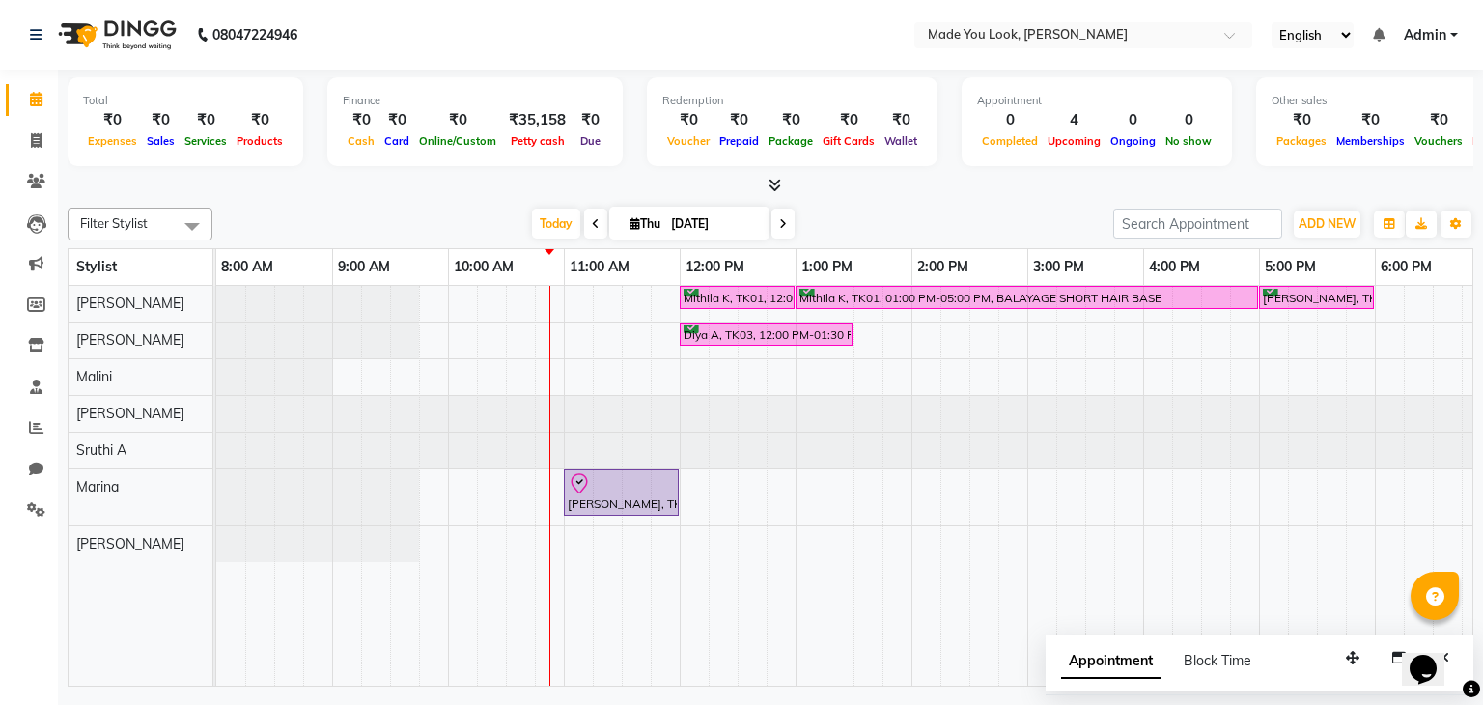
click at [785, 229] on span at bounding box center [782, 224] width 23 height 30
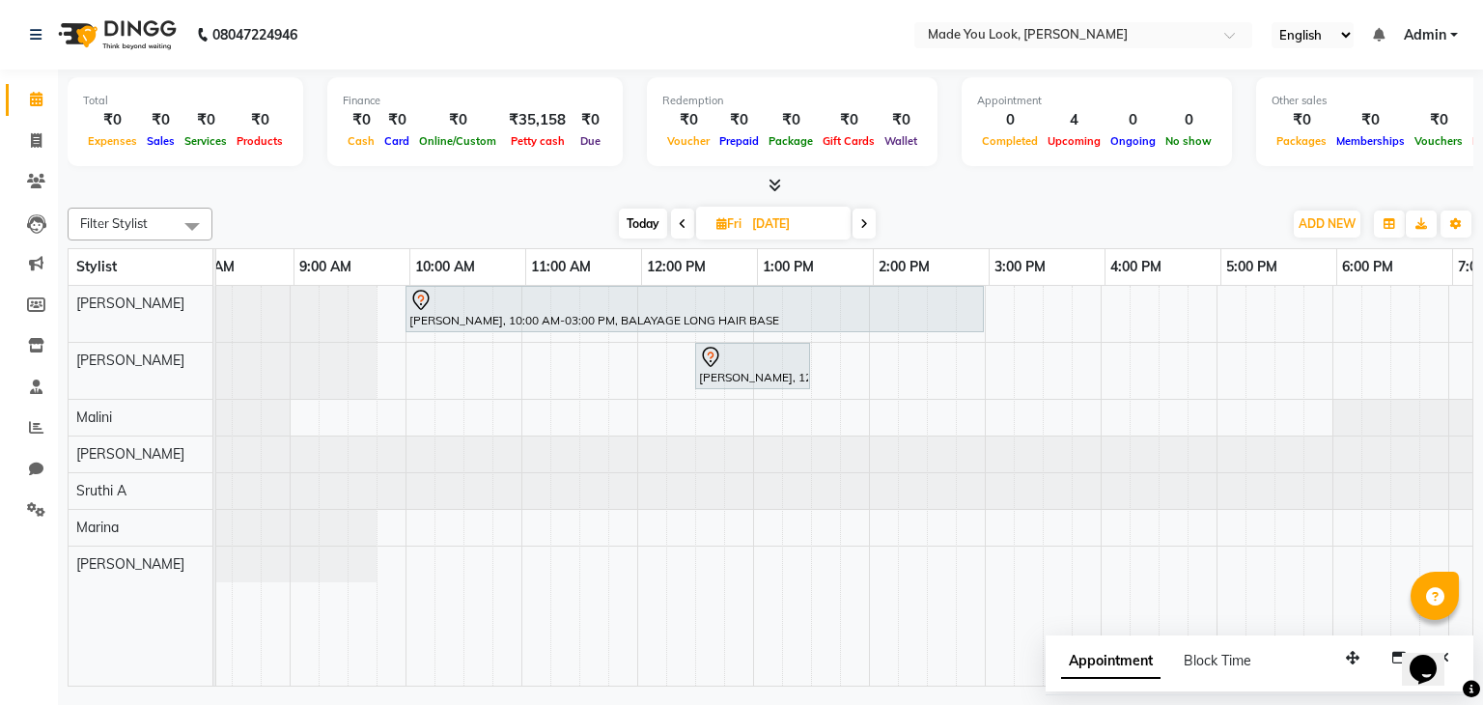
scroll to position [0, 23]
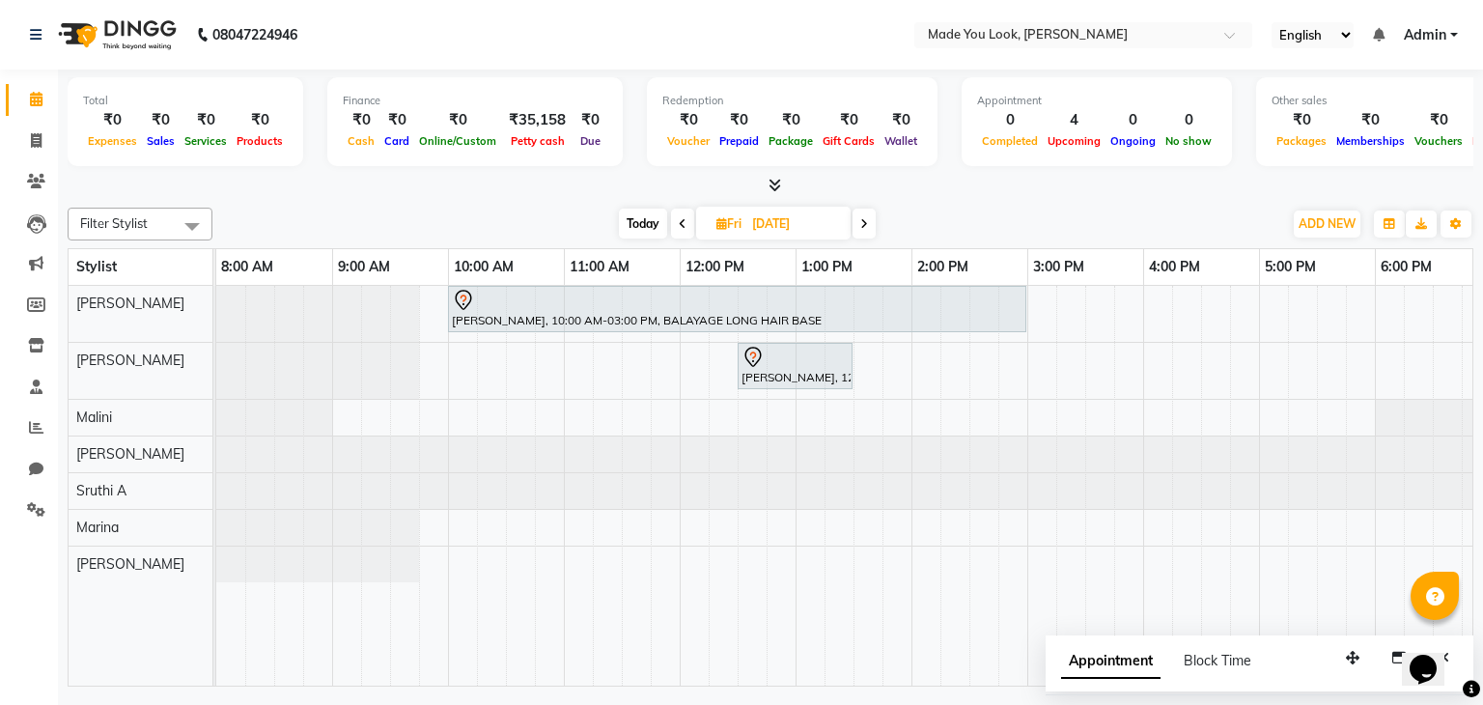
click at [866, 220] on icon at bounding box center [864, 224] width 8 height 12
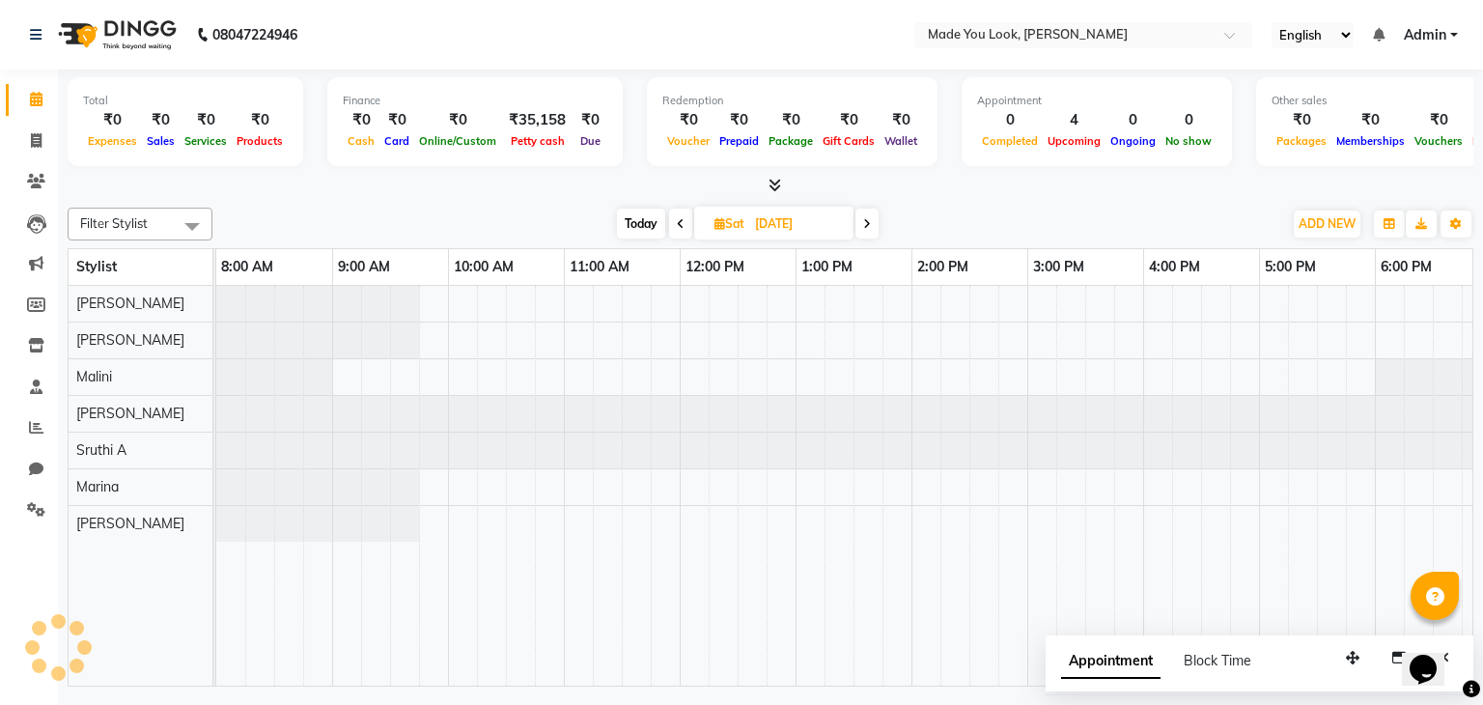
scroll to position [0, 232]
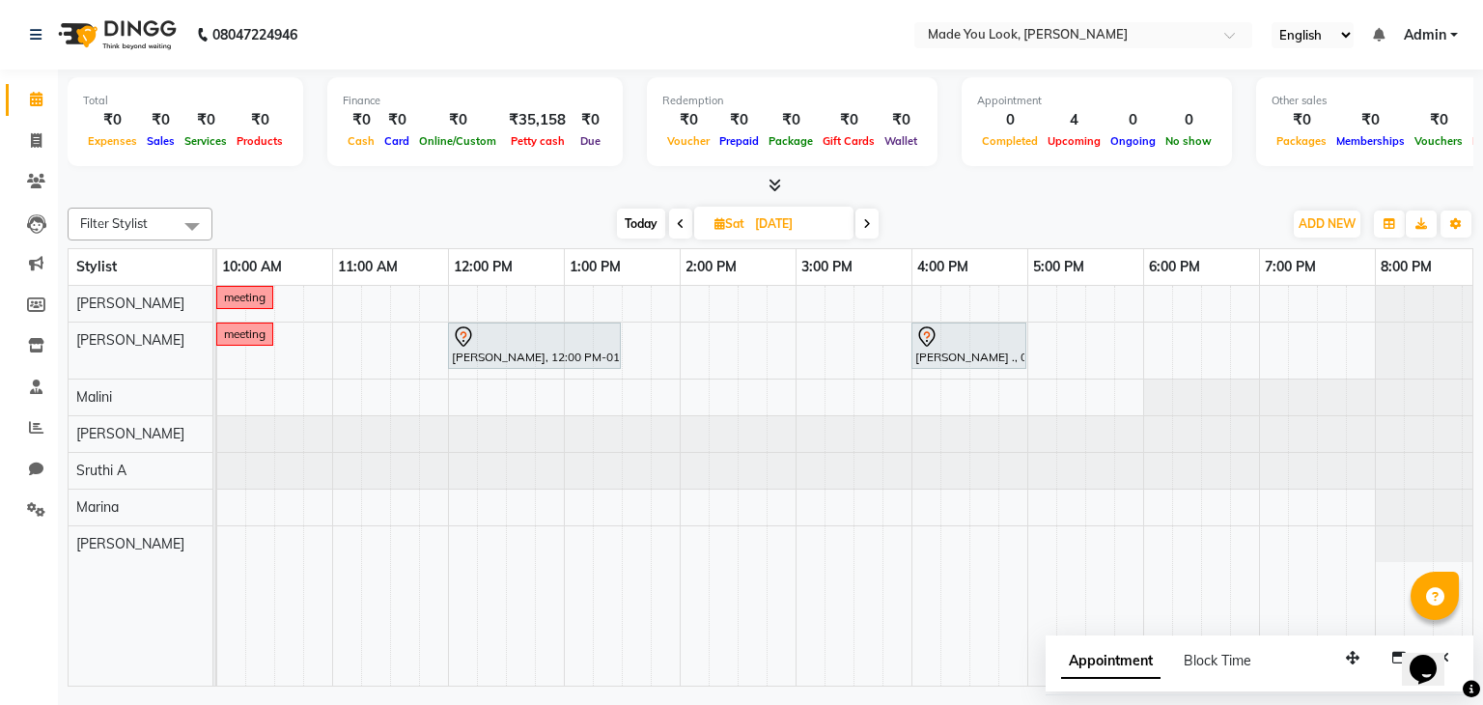
click at [681, 225] on icon at bounding box center [681, 224] width 8 height 12
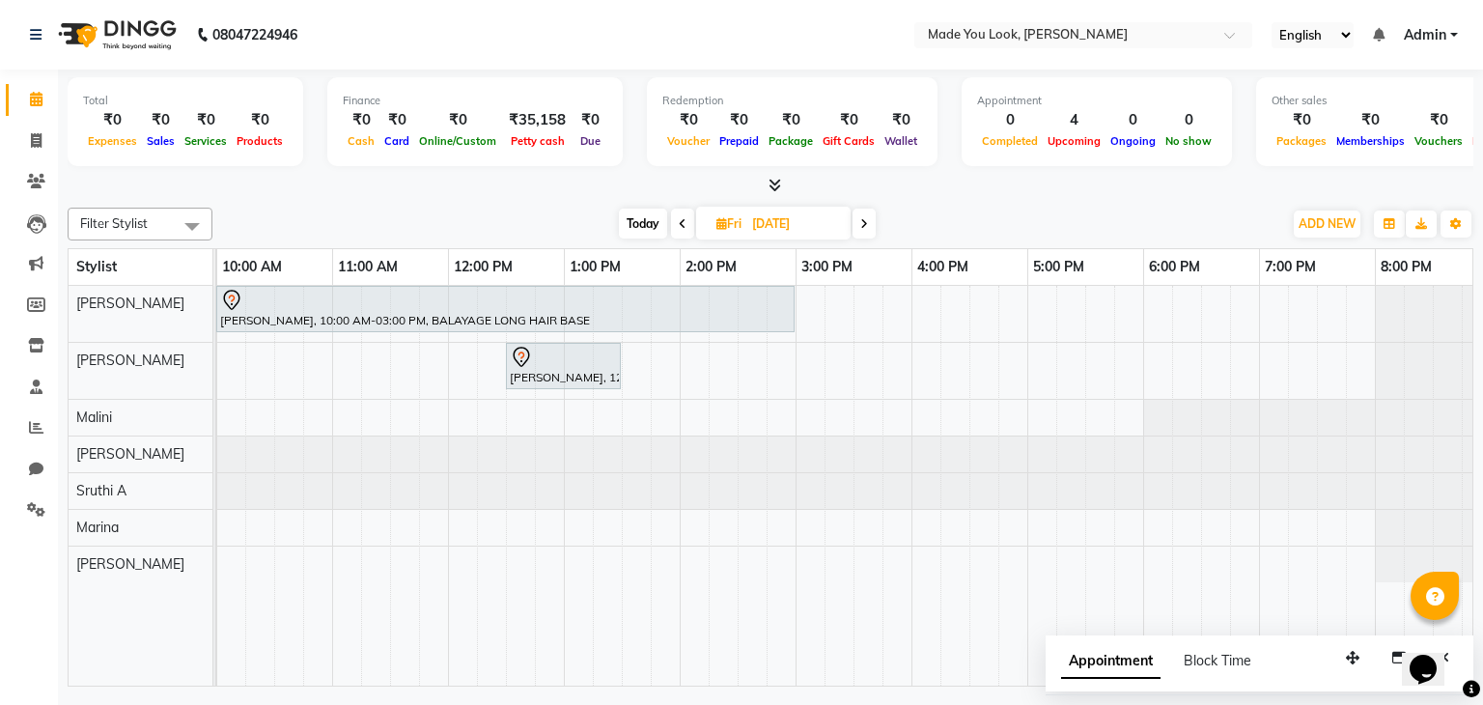
click at [681, 225] on icon at bounding box center [683, 224] width 8 height 12
type input "[DATE]"
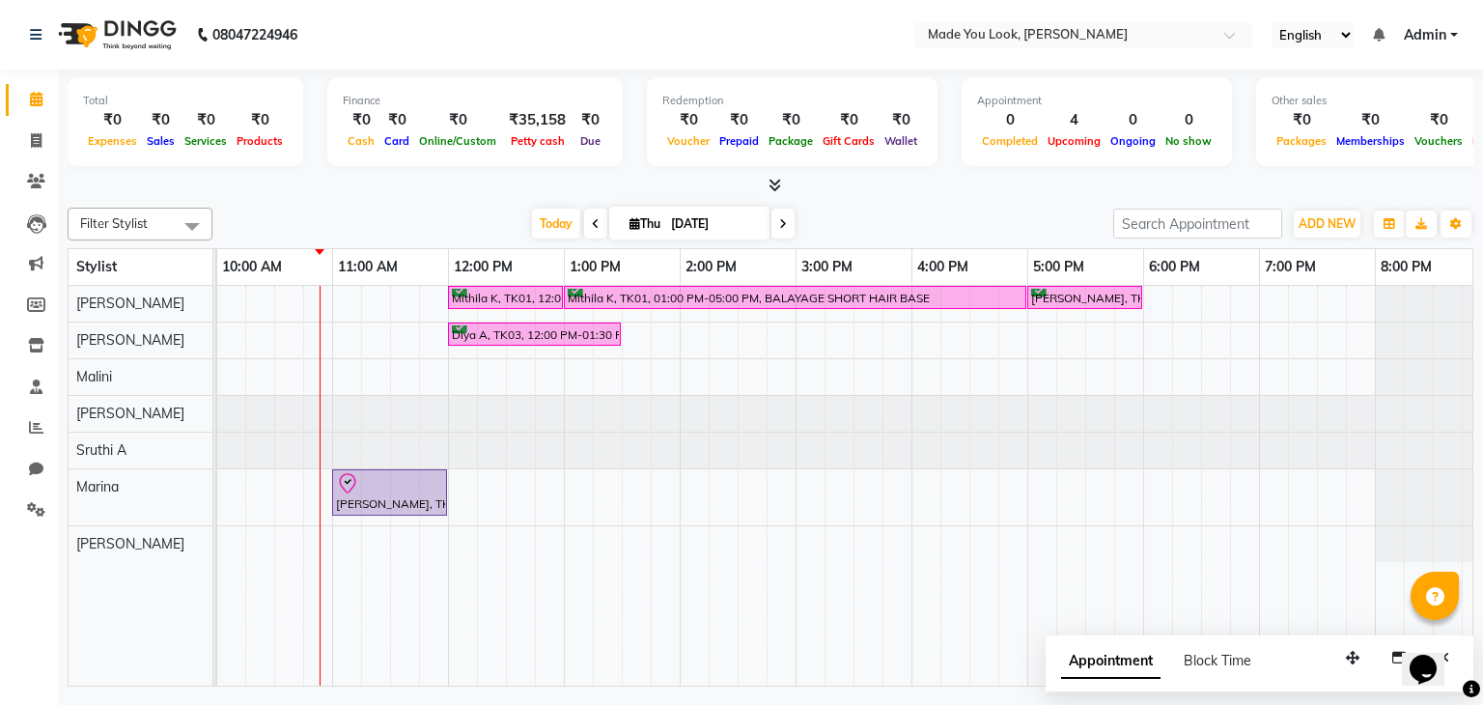
click at [681, 225] on input "[DATE]" at bounding box center [713, 223] width 97 height 29
select select "9"
select select "2025"
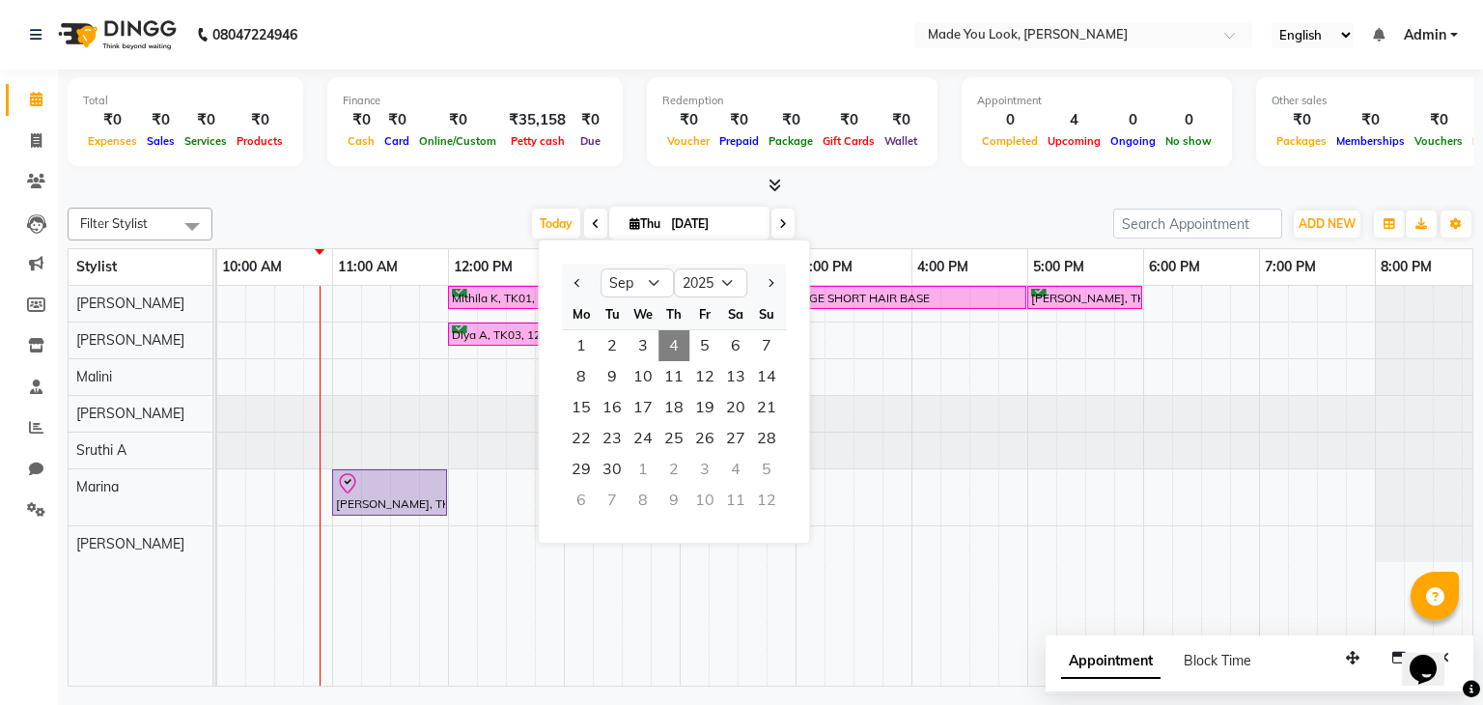
click at [599, 224] on span at bounding box center [595, 224] width 23 height 30
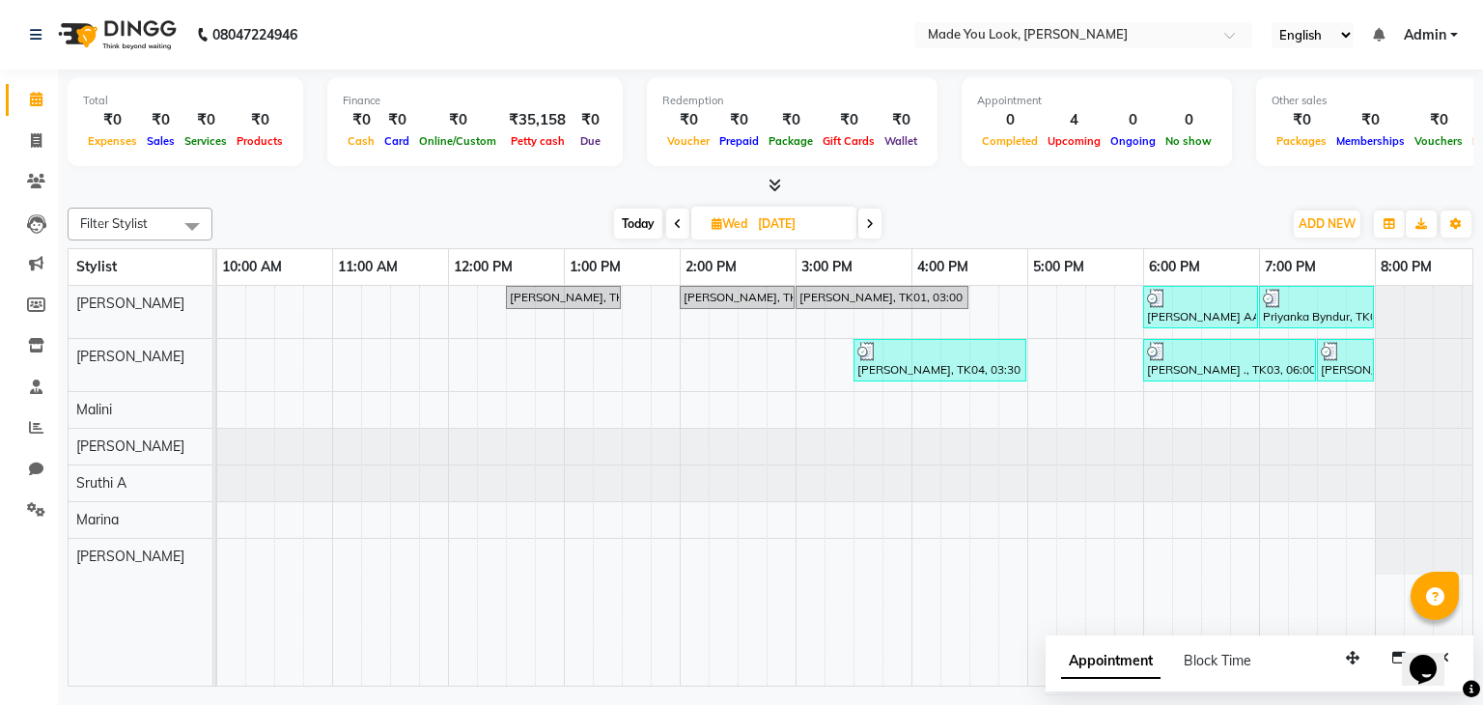
click at [676, 222] on icon at bounding box center [678, 224] width 8 height 12
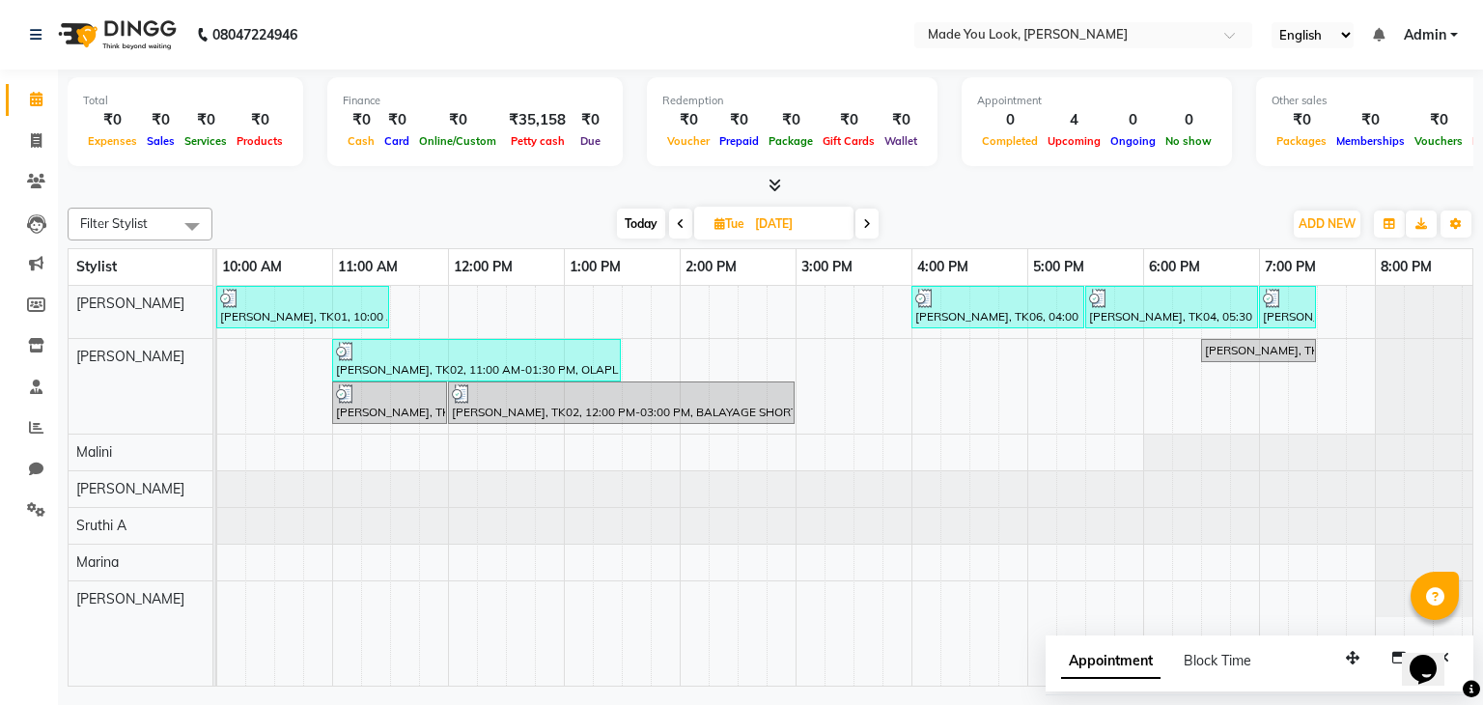
click at [641, 222] on span "Today" at bounding box center [641, 224] width 48 height 30
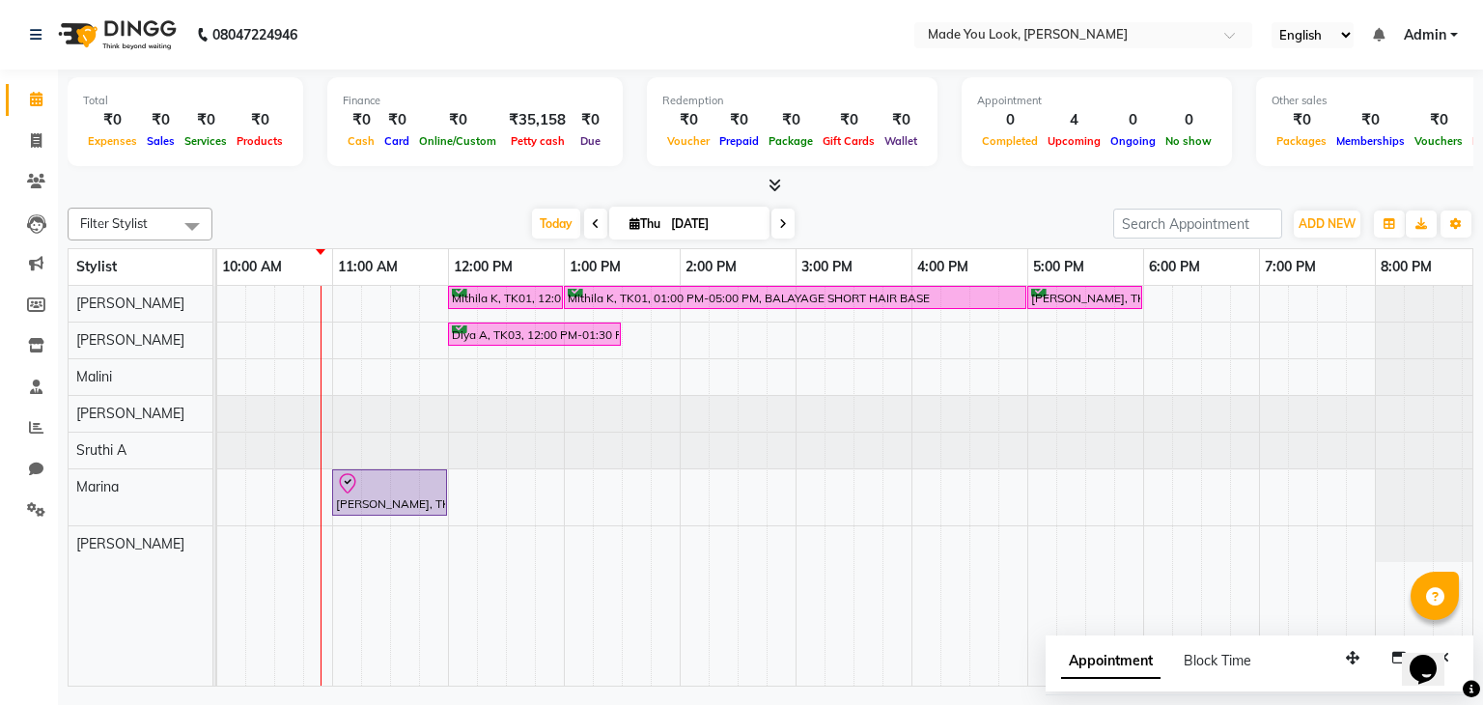
click at [783, 228] on span at bounding box center [782, 224] width 23 height 30
type input "[DATE]"
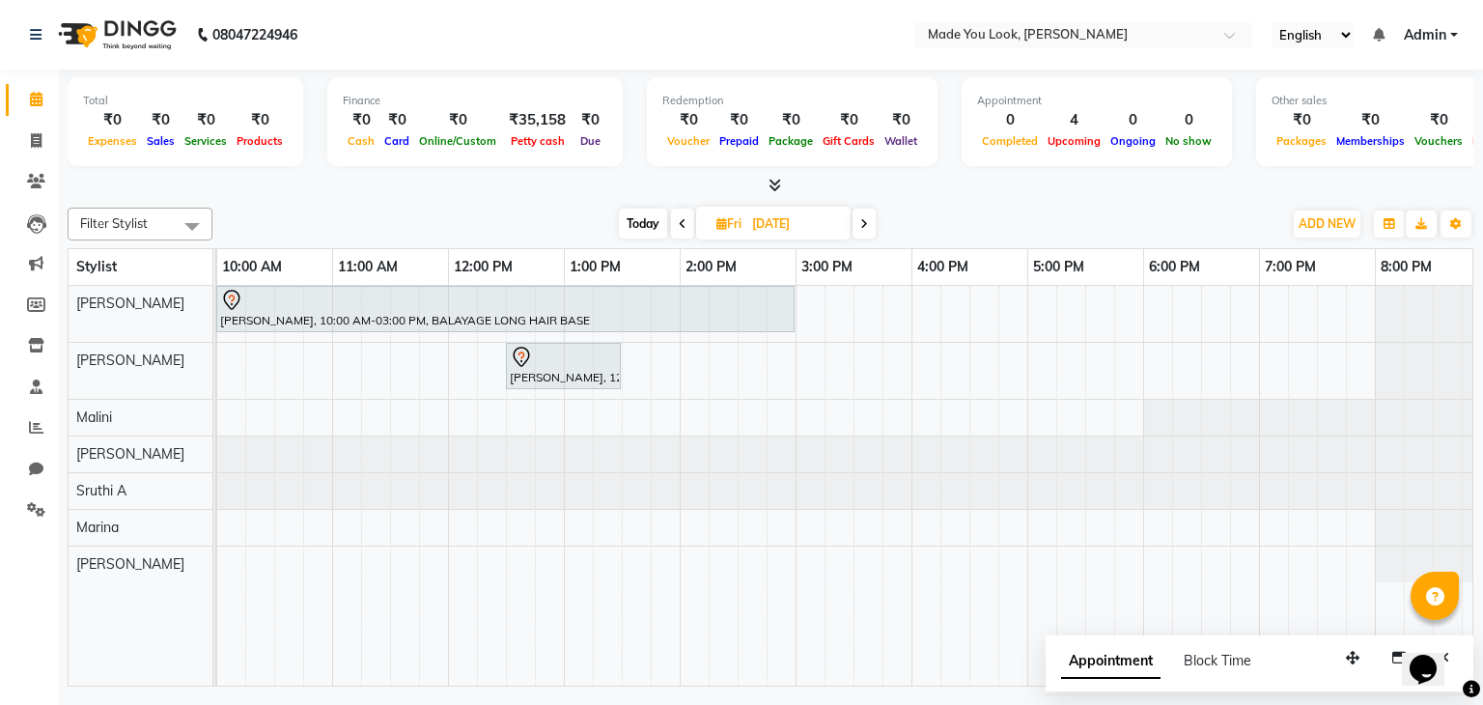
click at [915, 310] on div "[PERSON_NAME], 10:00 AM-03:00 PM, BALAYAGE LONG HAIR BASE [PERSON_NAME], 12:30 …" at bounding box center [738, 486] width 1506 height 401
select select "83312"
select select "tentative"
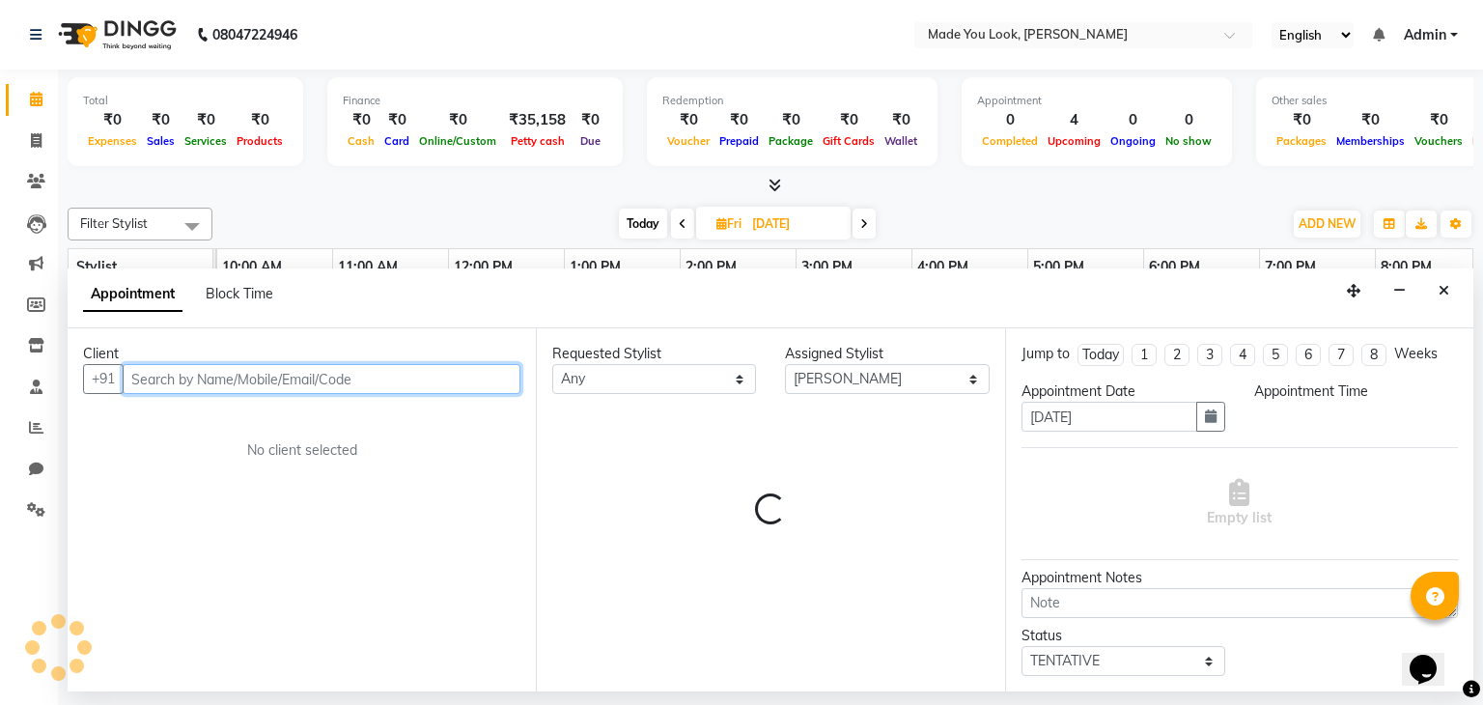
select select "960"
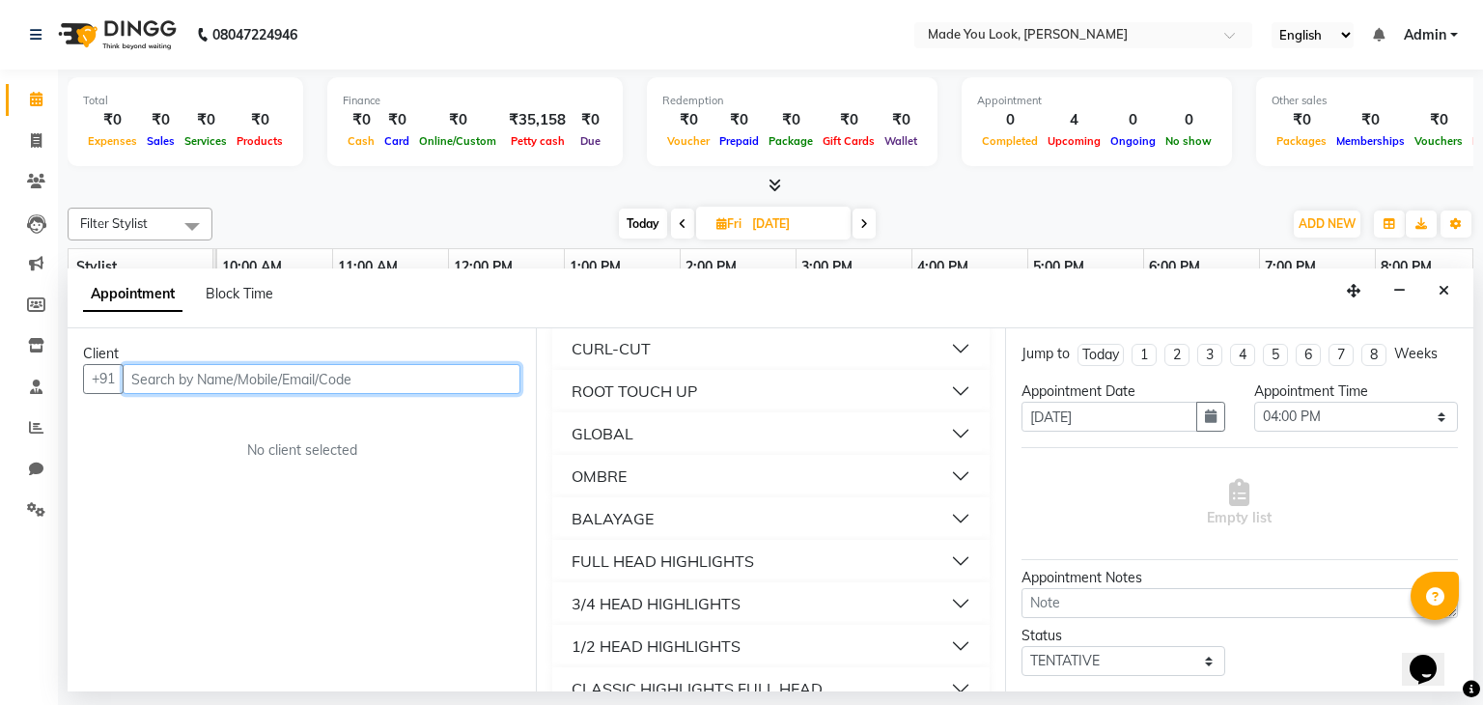
scroll to position [193, 0]
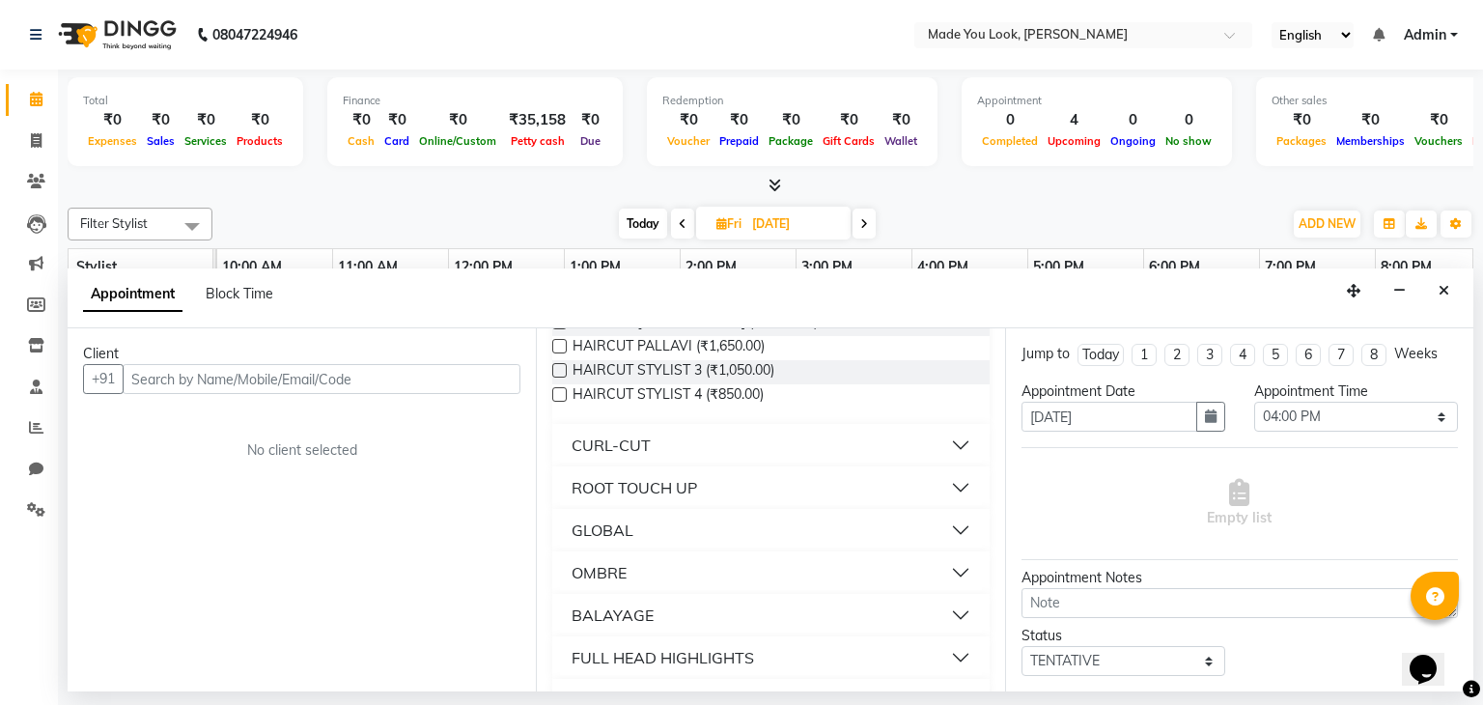
click at [950, 445] on button "CURL-CUT" at bounding box center [770, 445] width 421 height 35
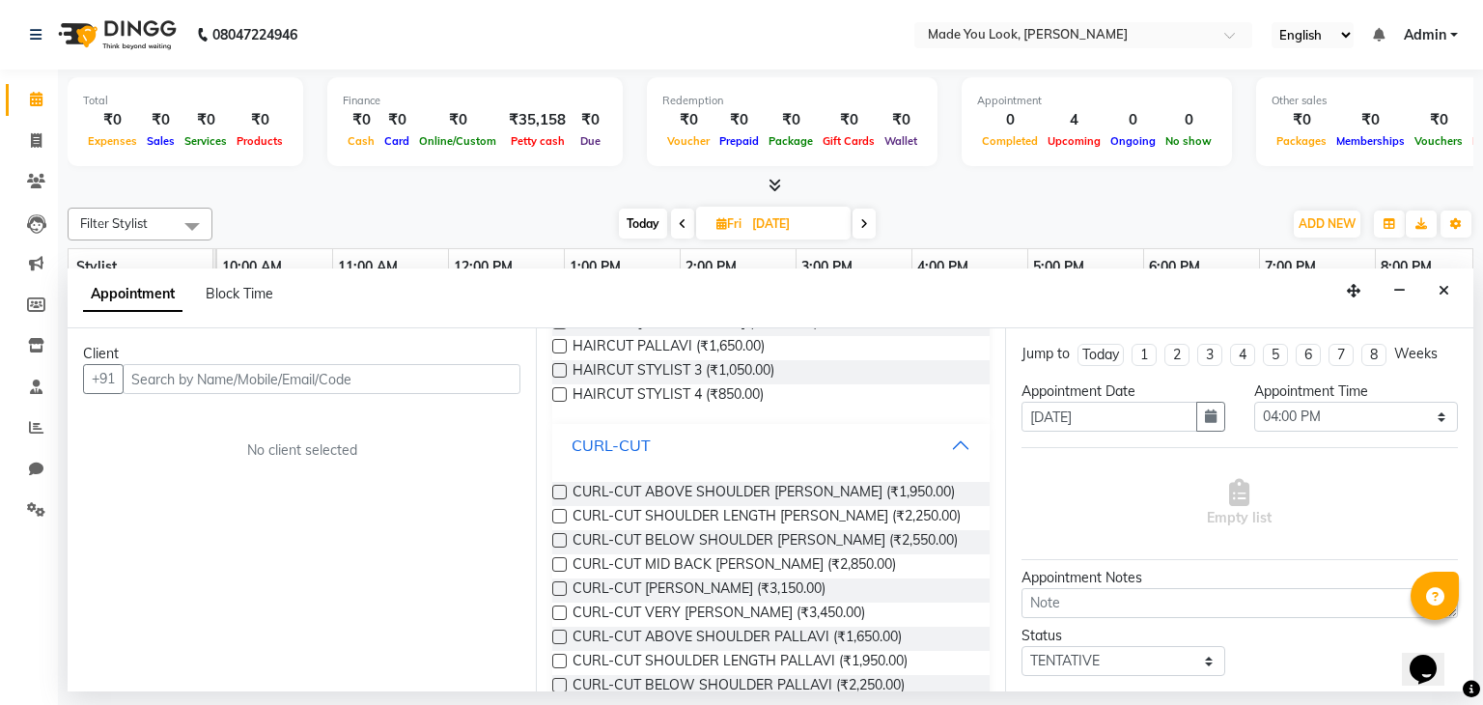
scroll to position [0, 0]
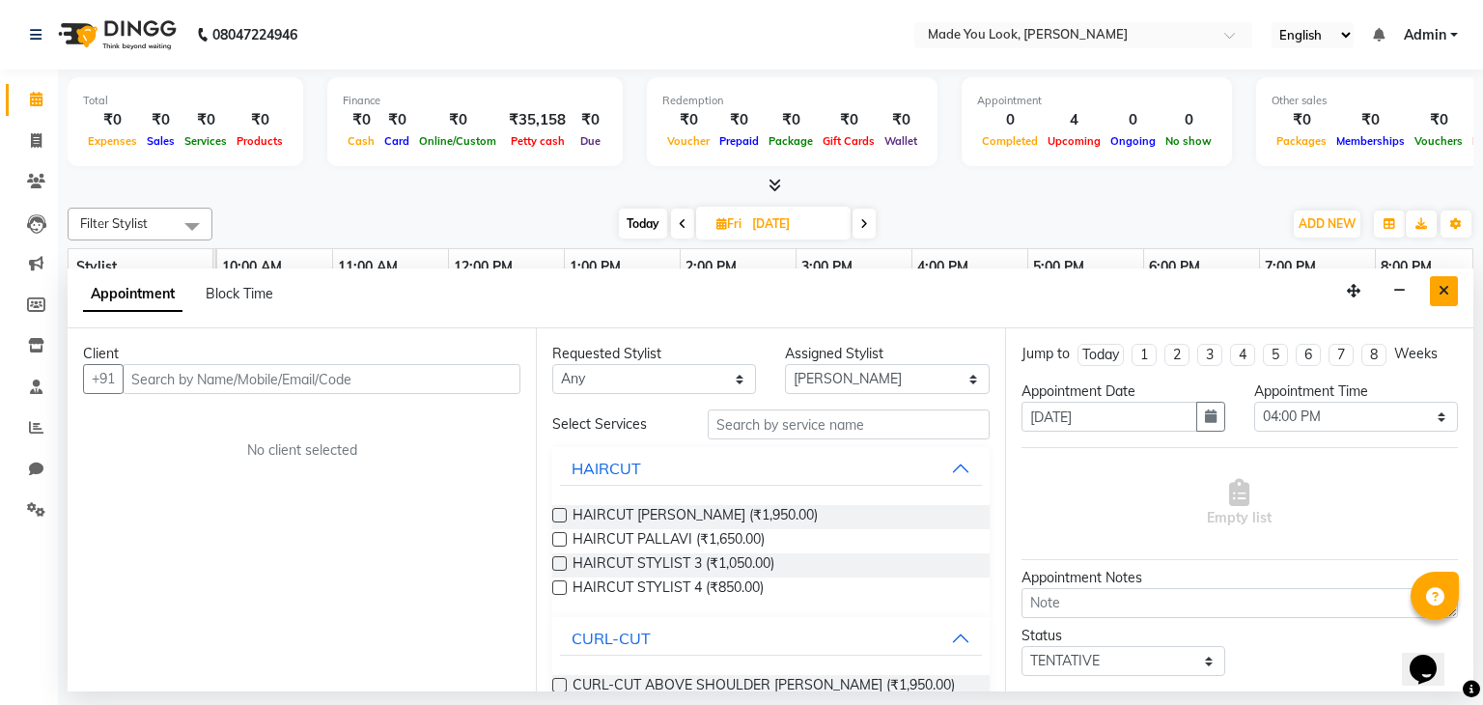
click at [1442, 287] on icon "Close" at bounding box center [1443, 291] width 11 height 14
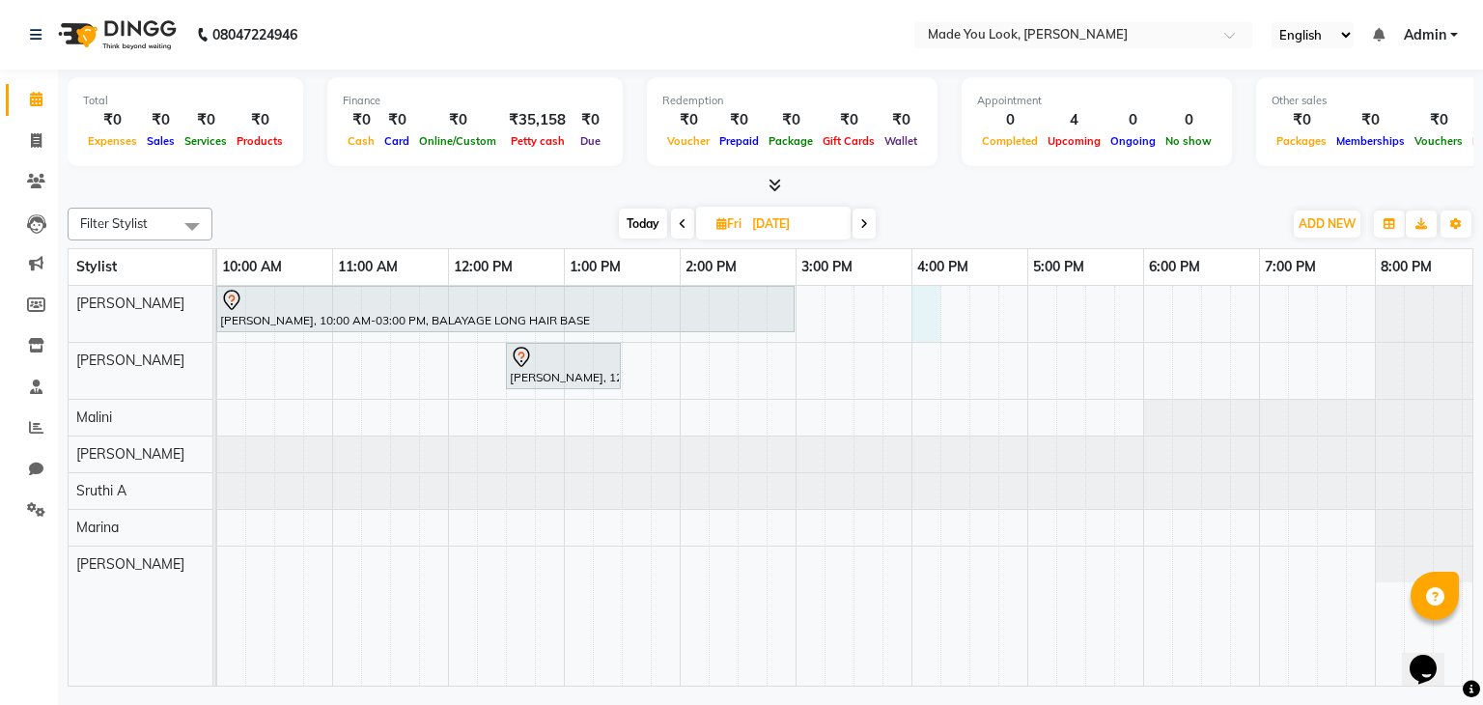
click at [923, 301] on div "[PERSON_NAME], 10:00 AM-03:00 PM, BALAYAGE LONG HAIR BASE [PERSON_NAME], 12:30 …" at bounding box center [738, 486] width 1506 height 401
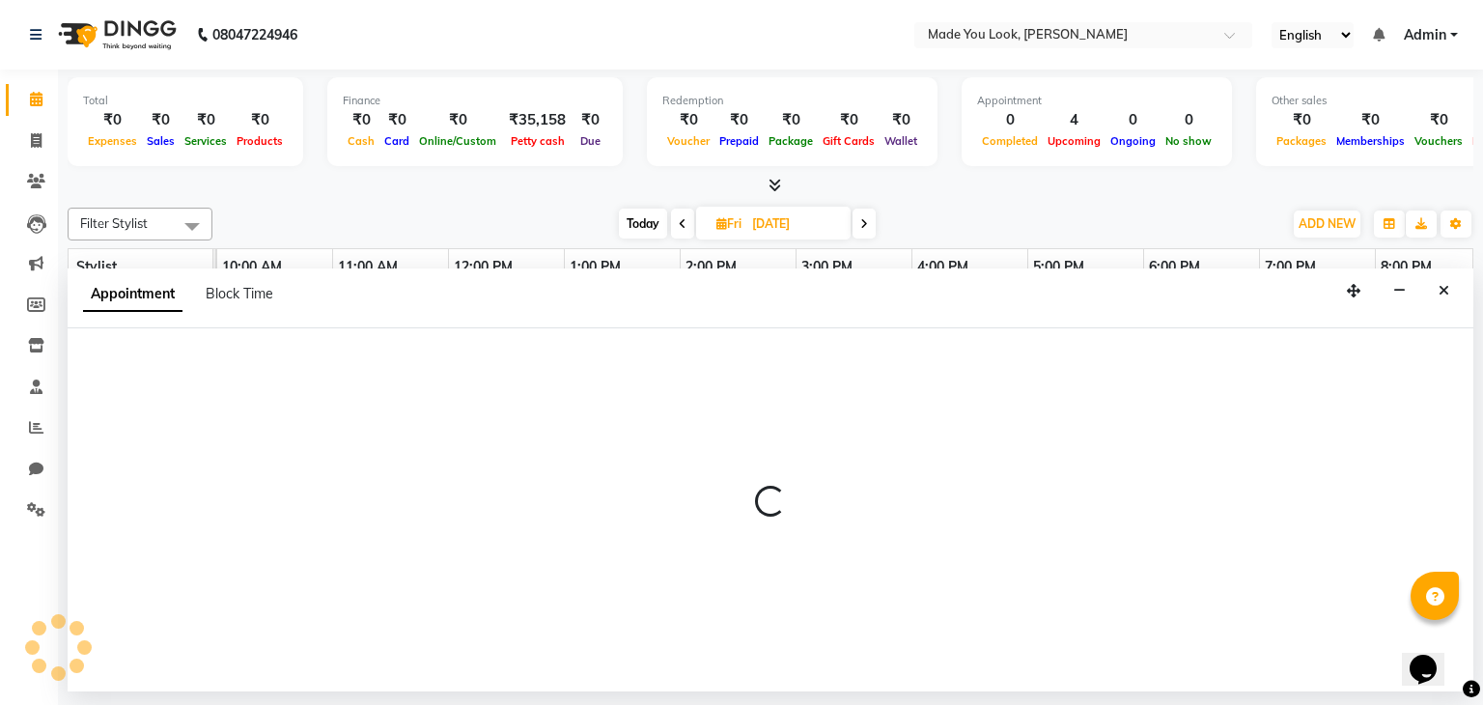
select select "83312"
select select "960"
select select "tentative"
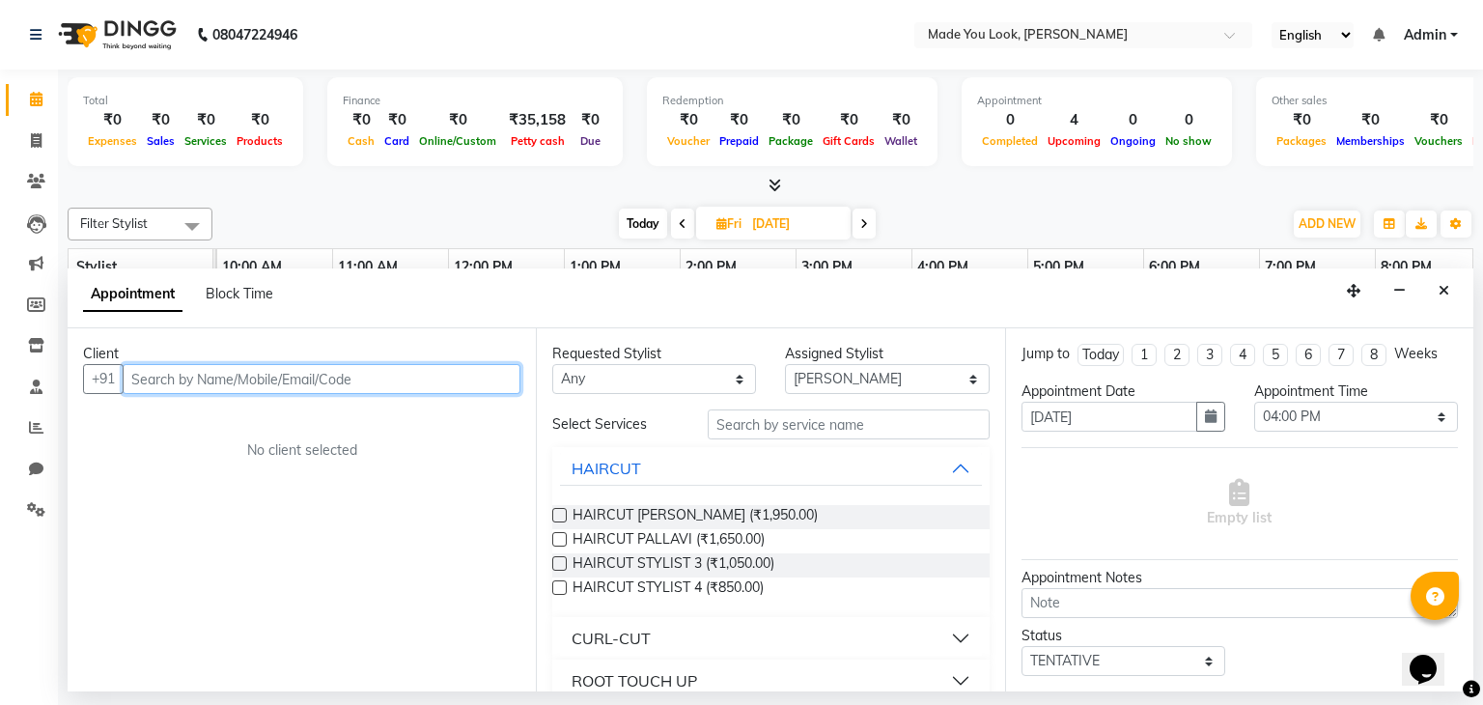
click at [265, 384] on input "text" at bounding box center [322, 379] width 398 height 30
type input "9573197964"
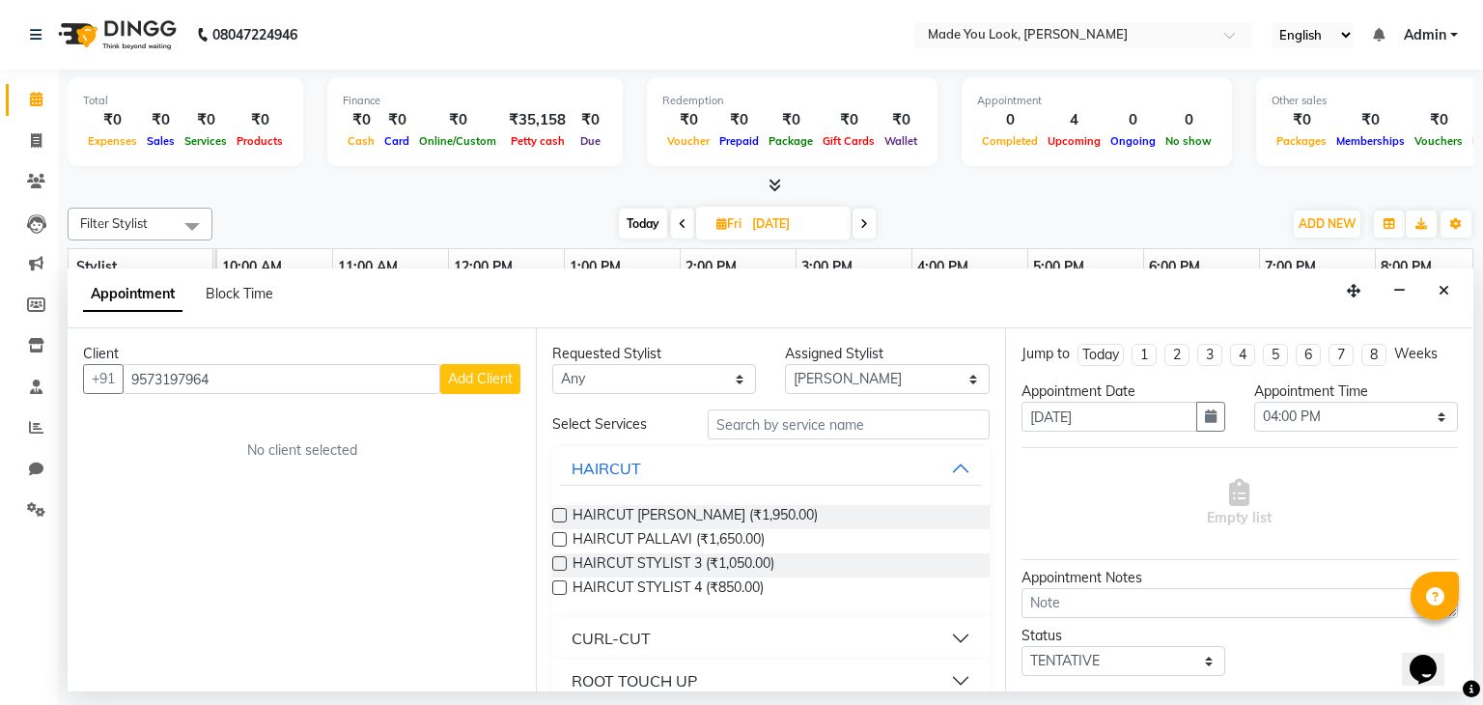
click at [466, 382] on span "Add Client" at bounding box center [480, 378] width 65 height 17
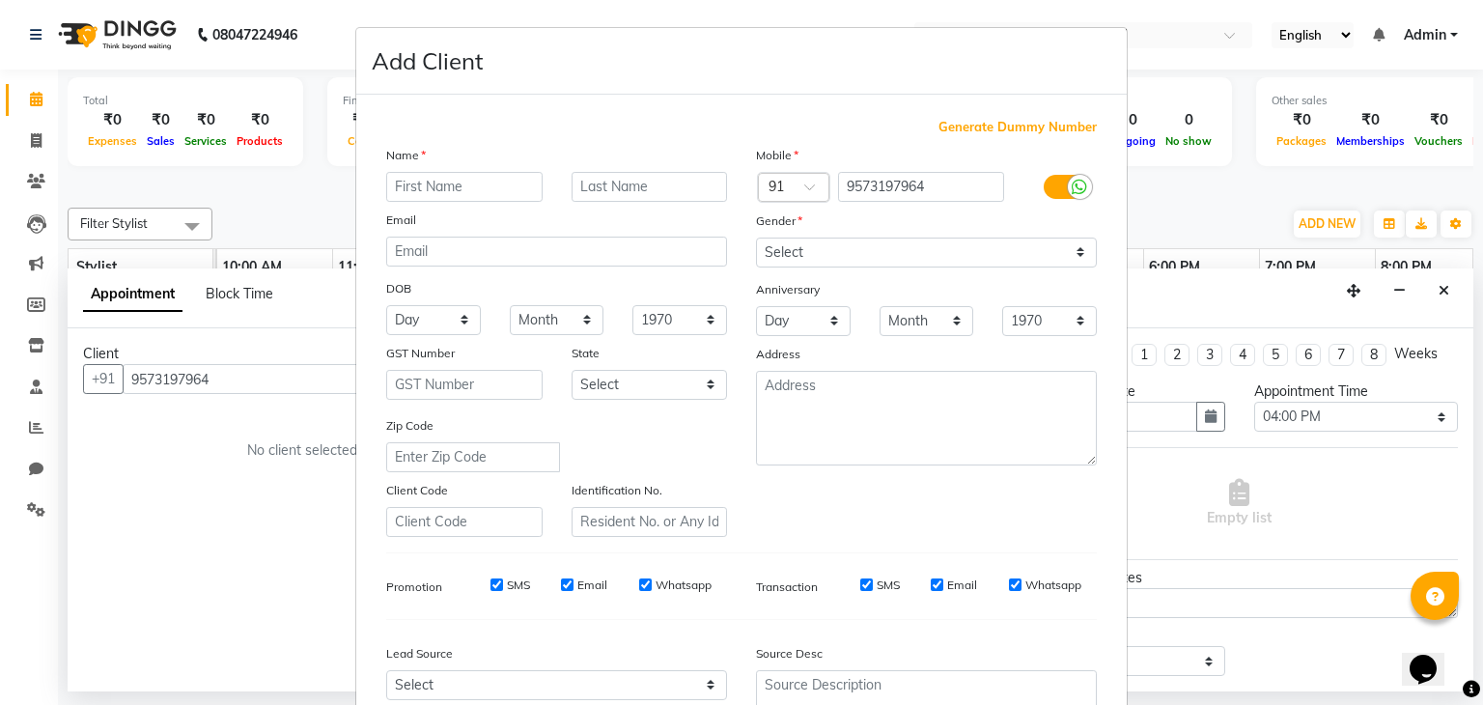
type input "p"
type input "Priyanka"
click at [601, 182] on input "text" at bounding box center [650, 187] width 156 height 30
type input "p"
type input "[GEOGRAPHIC_DATA]"
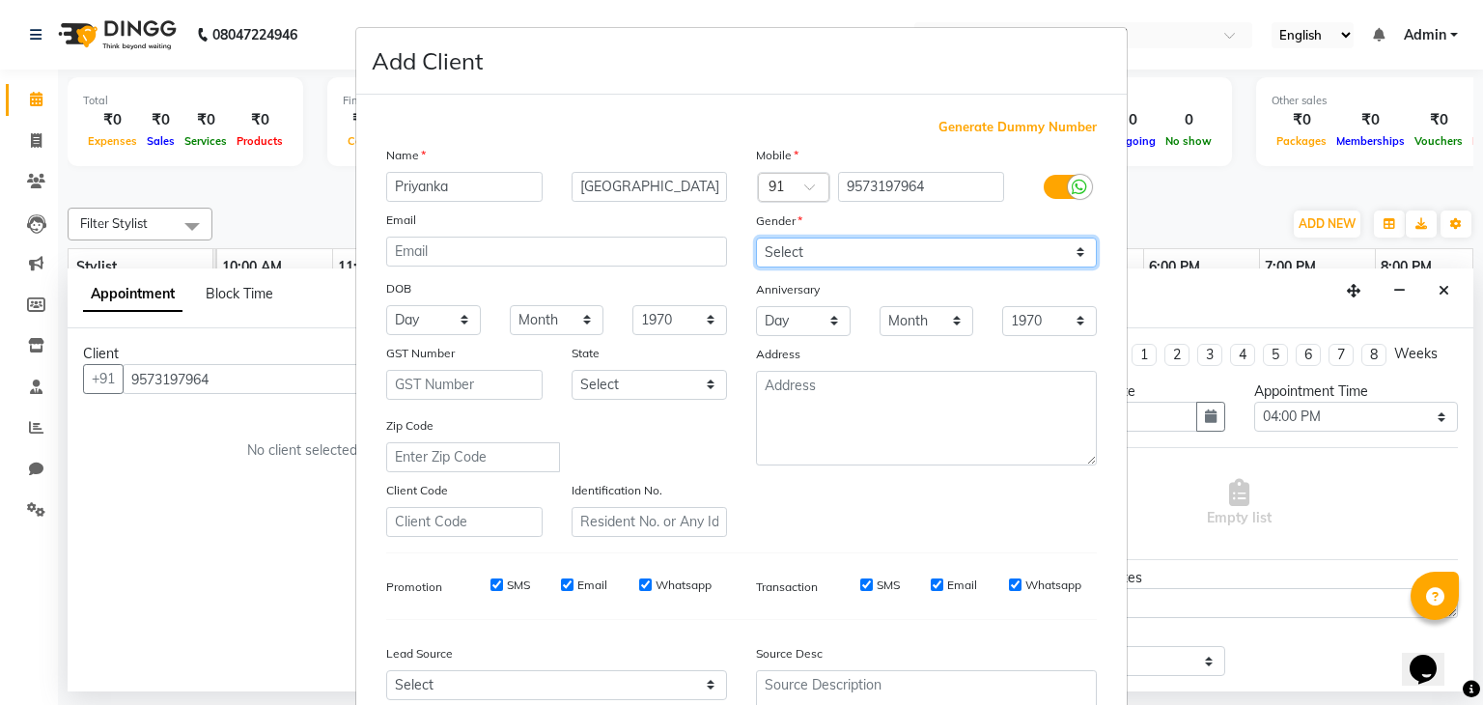
click at [1074, 252] on select "Select [DEMOGRAPHIC_DATA] [DEMOGRAPHIC_DATA] Other Prefer Not To Say" at bounding box center [926, 252] width 341 height 30
select select "[DEMOGRAPHIC_DATA]"
click at [756, 238] on select "Select [DEMOGRAPHIC_DATA] [DEMOGRAPHIC_DATA] Other Prefer Not To Say" at bounding box center [926, 252] width 341 height 30
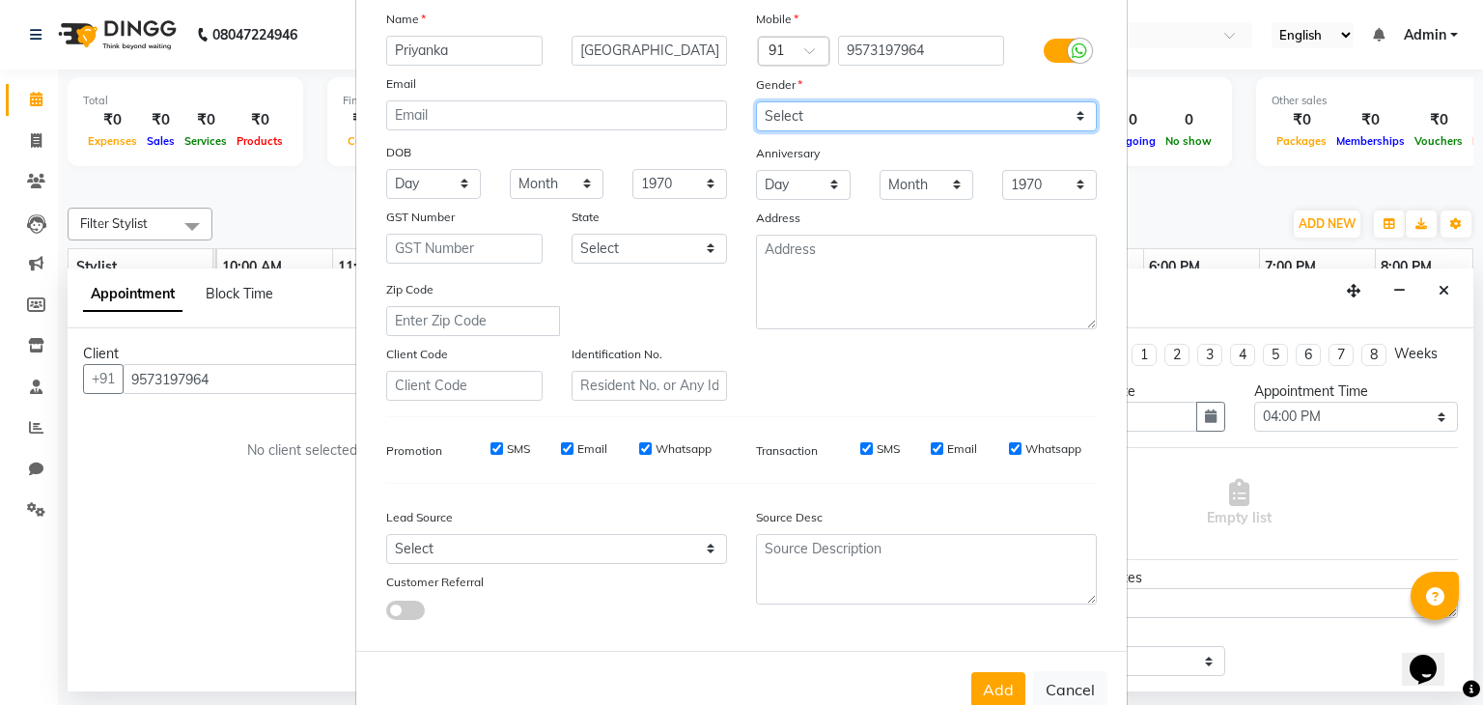
scroll to position [196, 0]
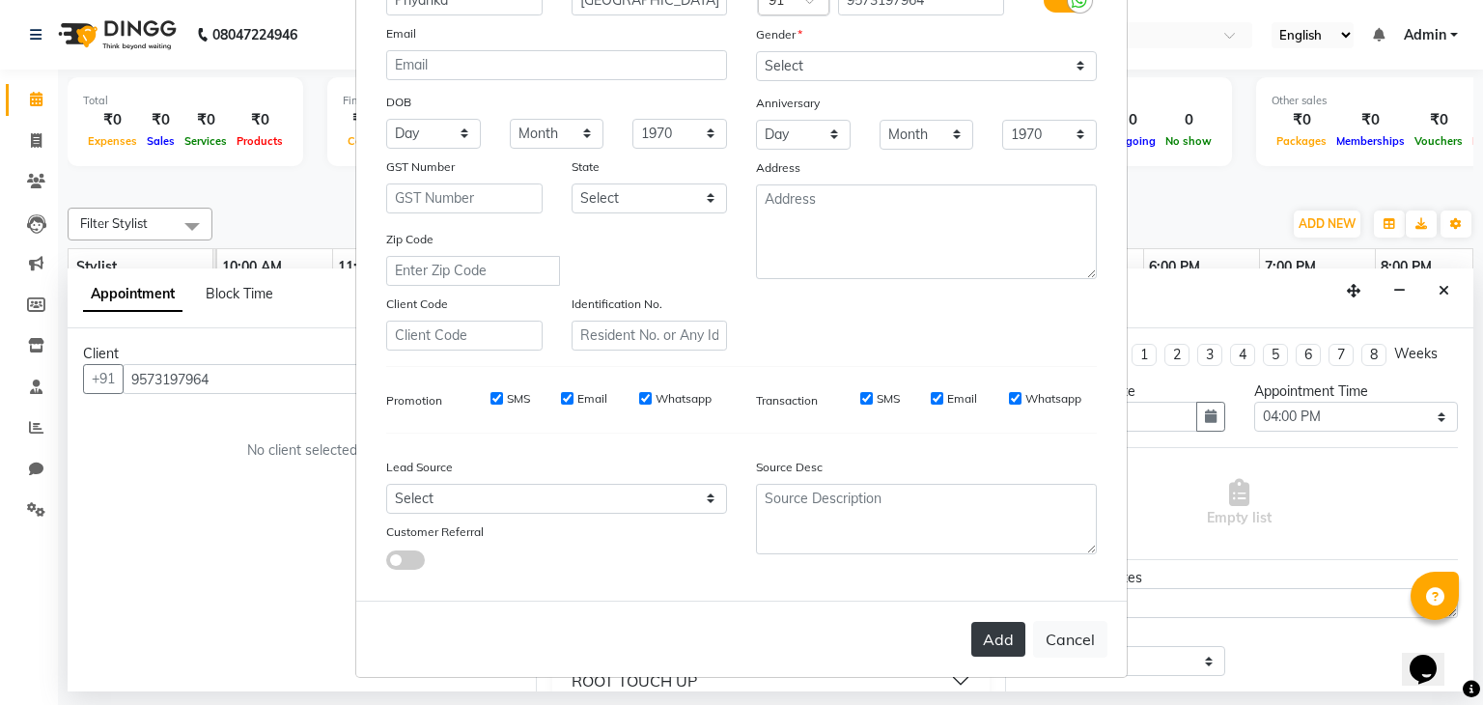
click at [976, 642] on button "Add" at bounding box center [998, 639] width 54 height 35
select select
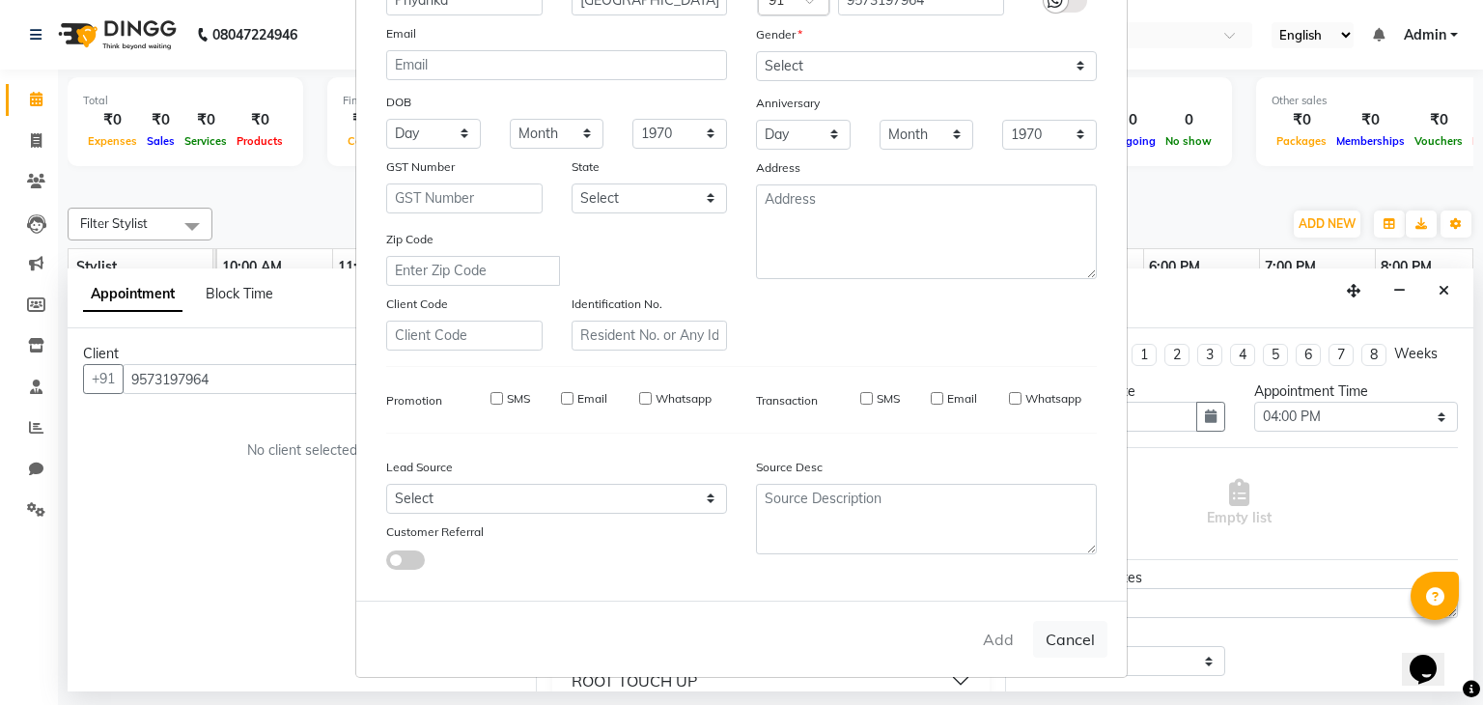
select select
checkbox input "false"
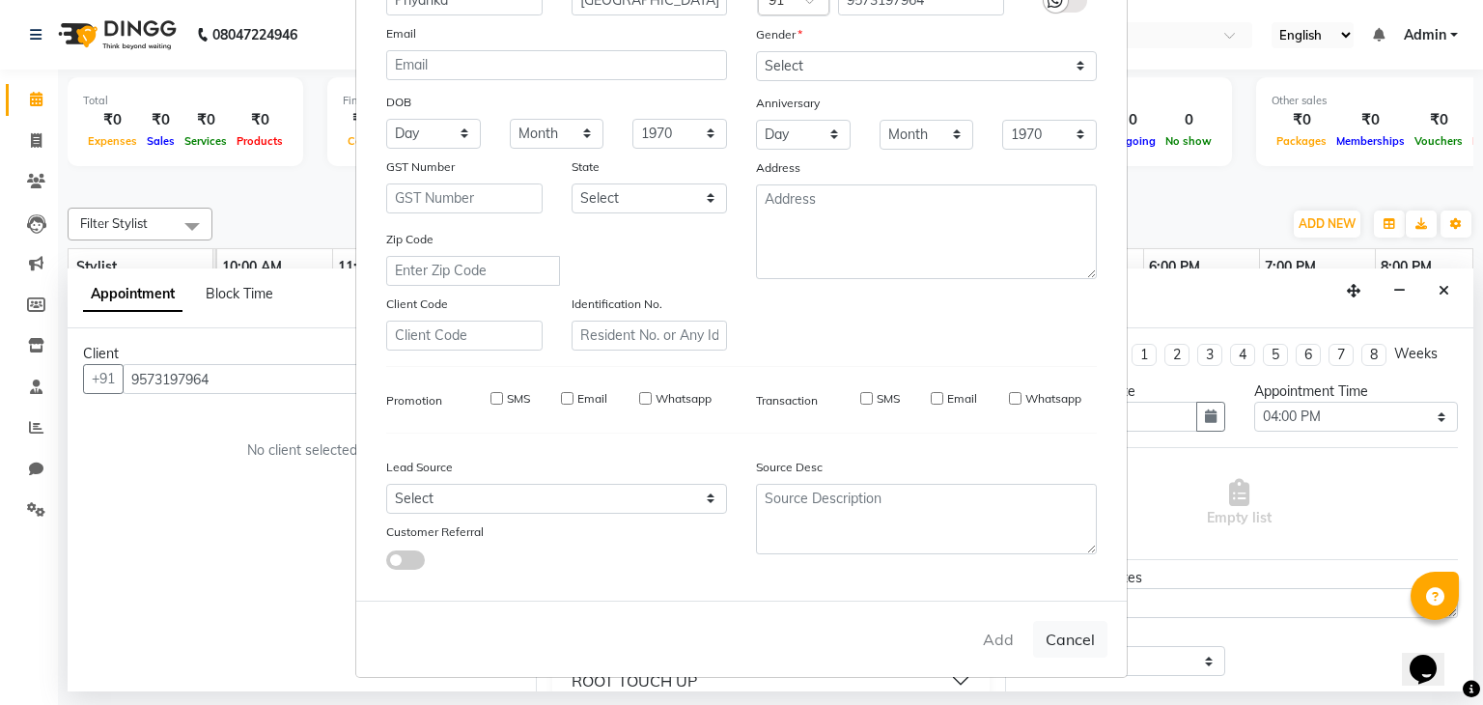
checkbox input "false"
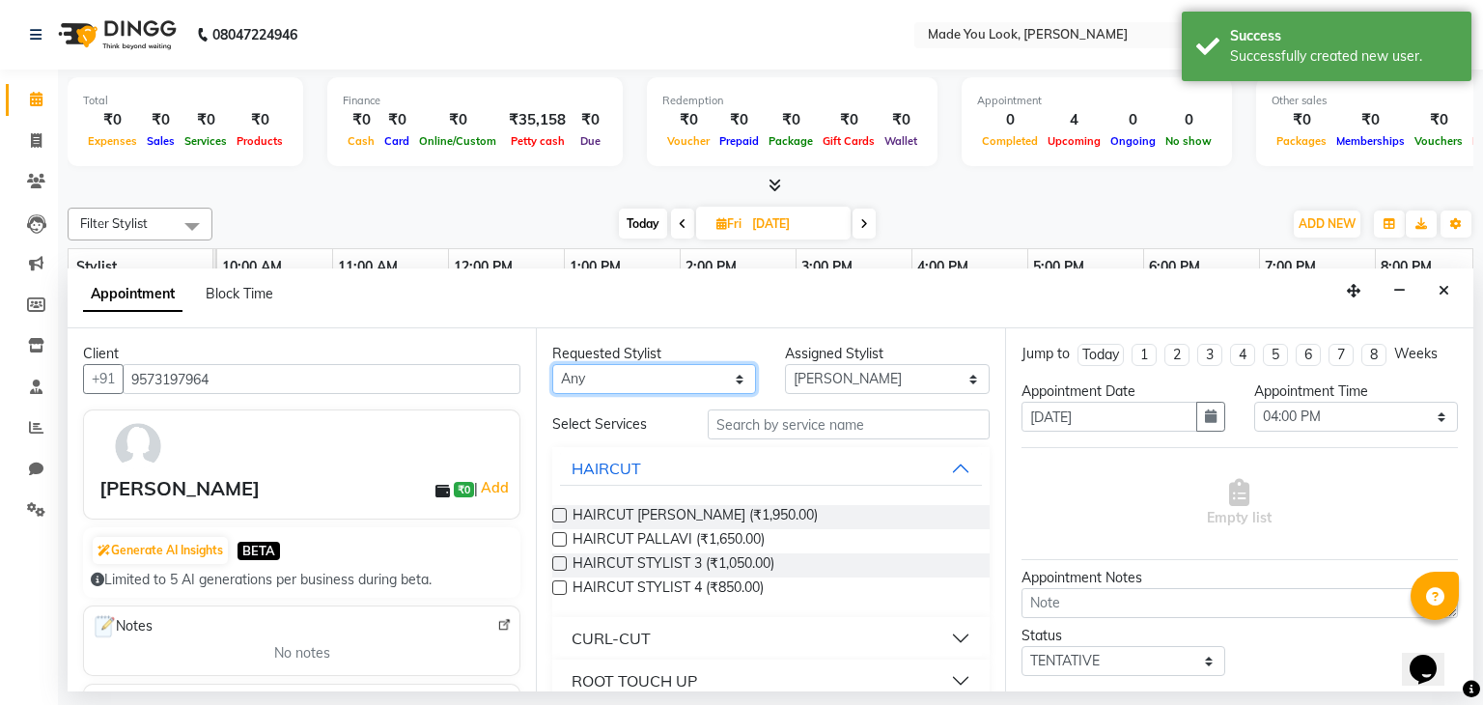
click at [736, 385] on select "Any [PERSON_NAME] [PERSON_NAME] Devi [PERSON_NAME] [PERSON_NAME] A" at bounding box center [654, 379] width 204 height 30
select select "83312"
click at [552, 364] on select "Any [PERSON_NAME] [PERSON_NAME] Devi [PERSON_NAME] [PERSON_NAME] A" at bounding box center [654, 379] width 204 height 30
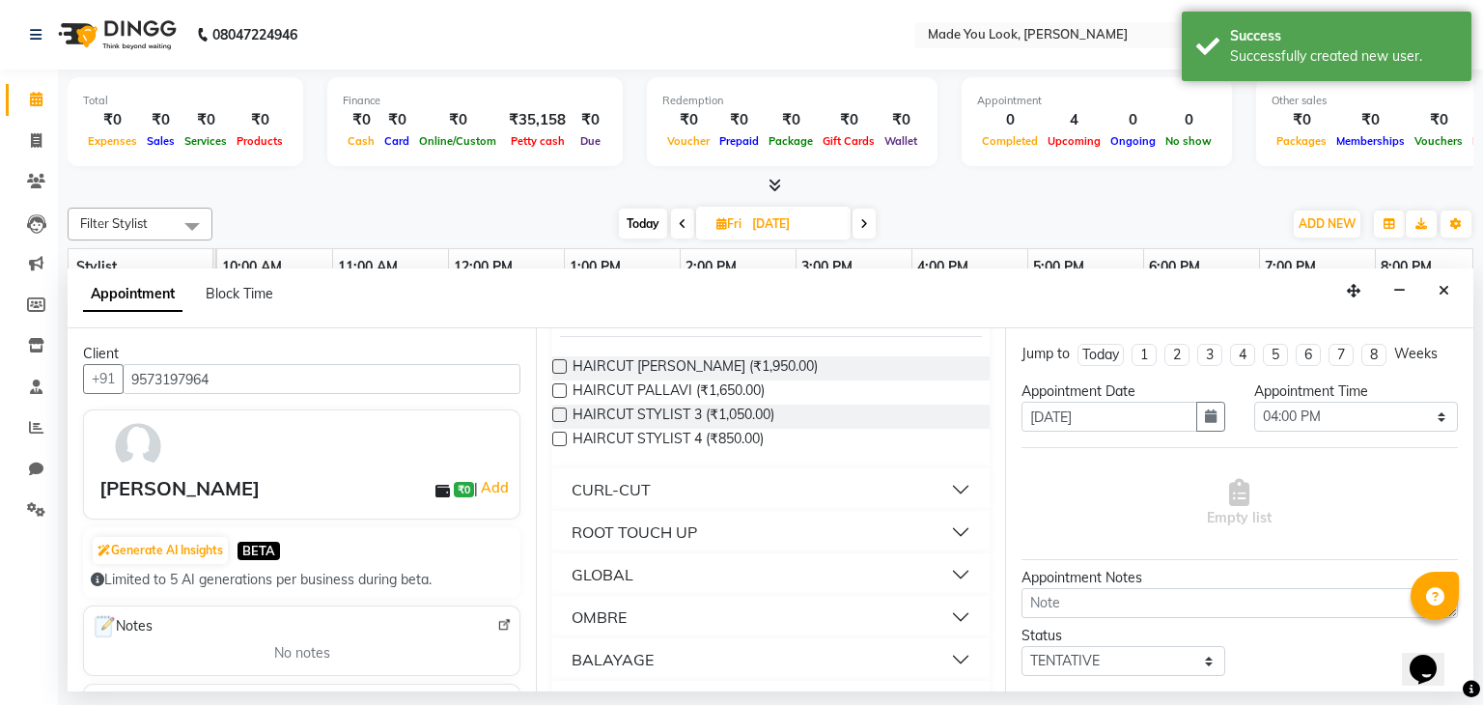
scroll to position [193, 0]
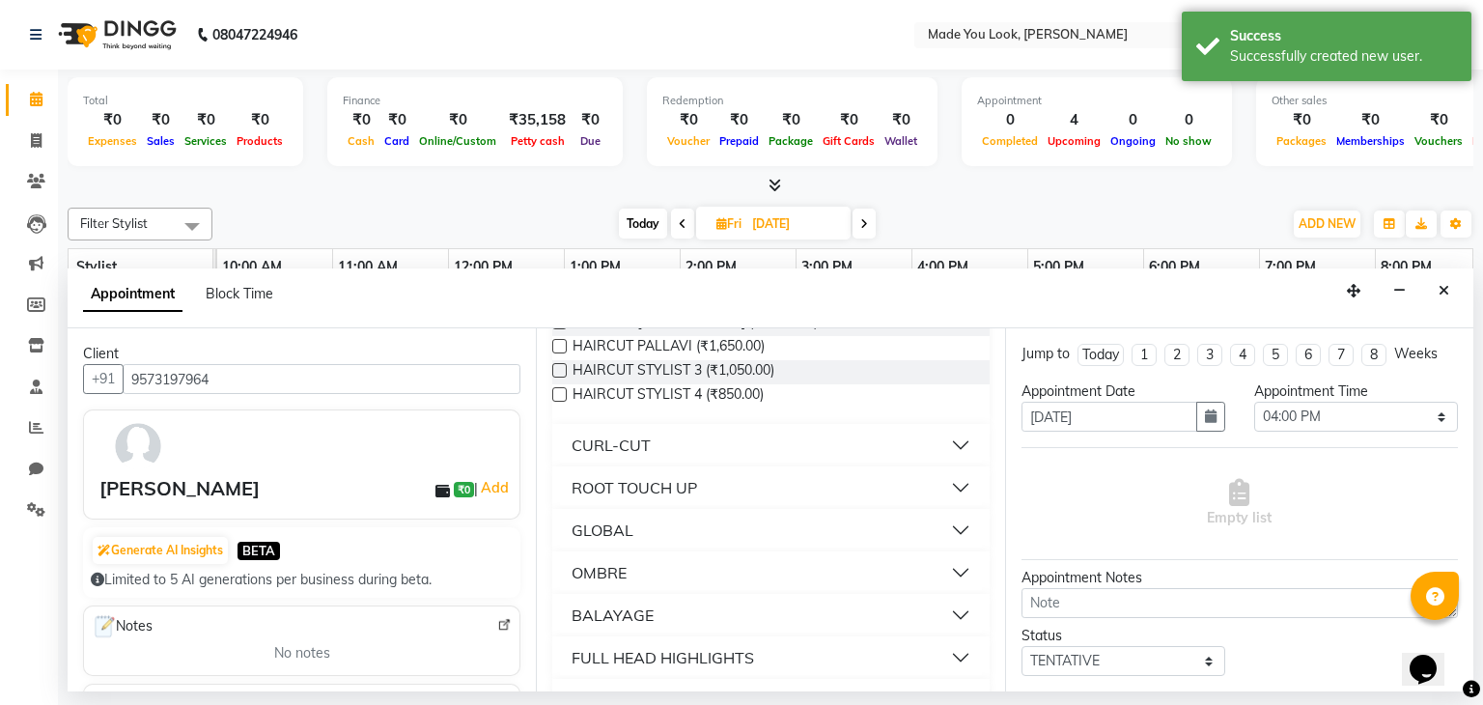
click at [946, 437] on button "CURL-CUT" at bounding box center [770, 445] width 421 height 35
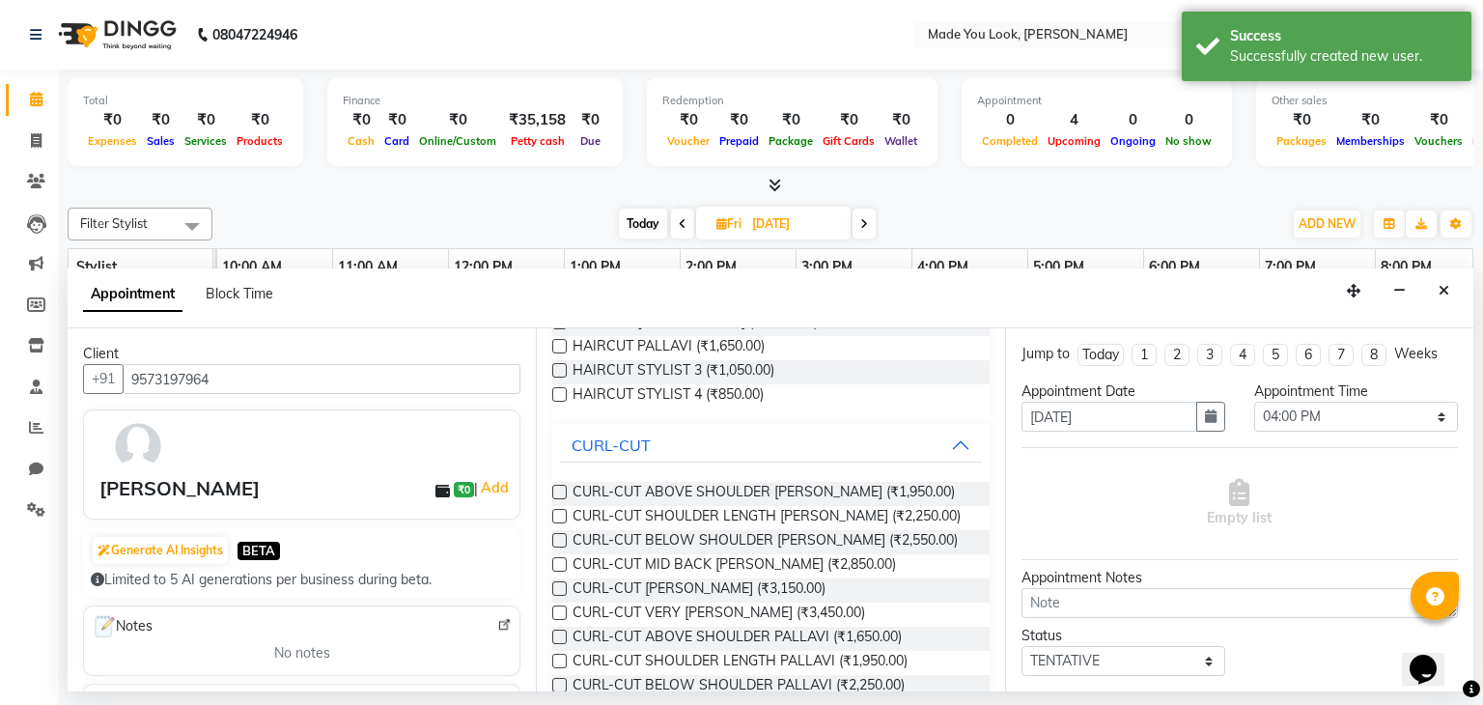
click at [560, 488] on label at bounding box center [559, 492] width 14 height 14
click at [560, 488] on input "checkbox" at bounding box center [558, 494] width 13 height 13
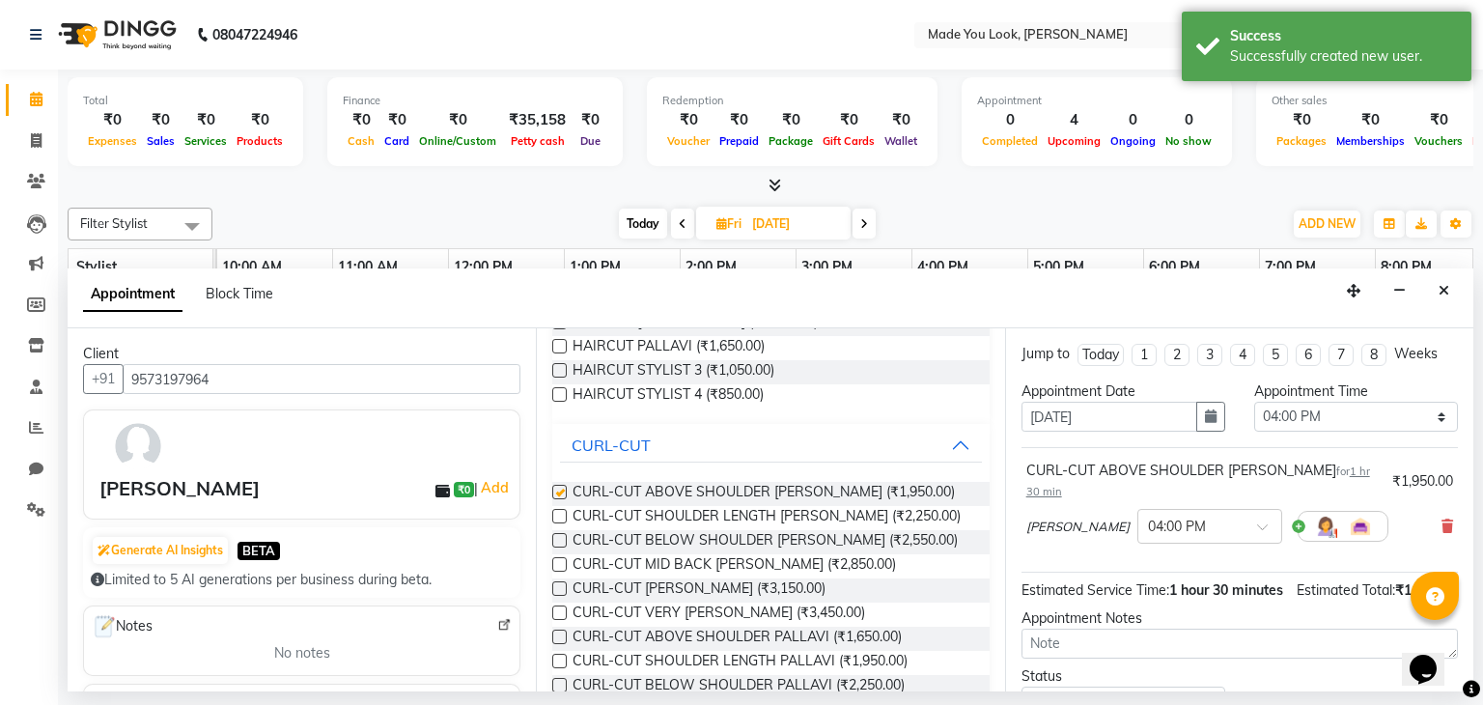
checkbox input "false"
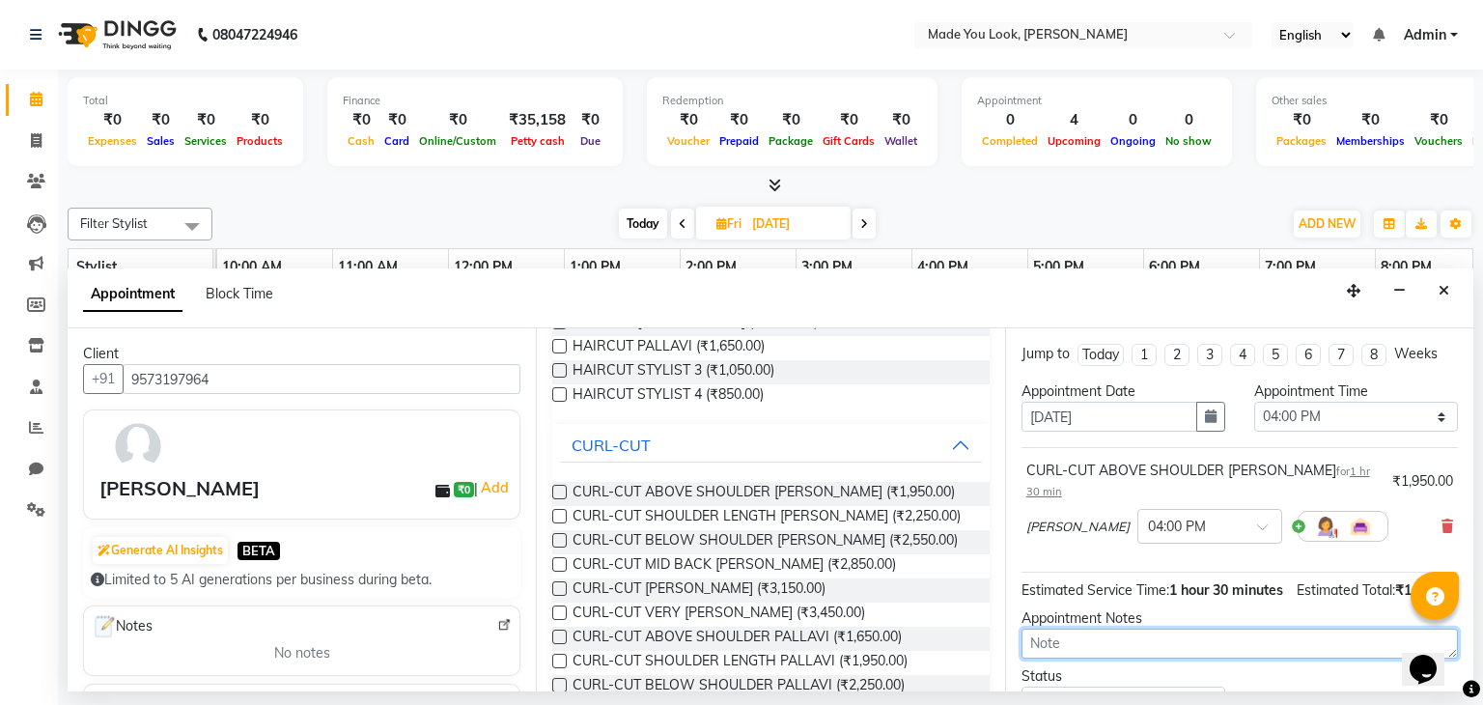
drag, startPoint x: 1081, startPoint y: 641, endPoint x: 1072, endPoint y: 644, distance: 10.1
click at [1079, 642] on textarea at bounding box center [1239, 643] width 436 height 30
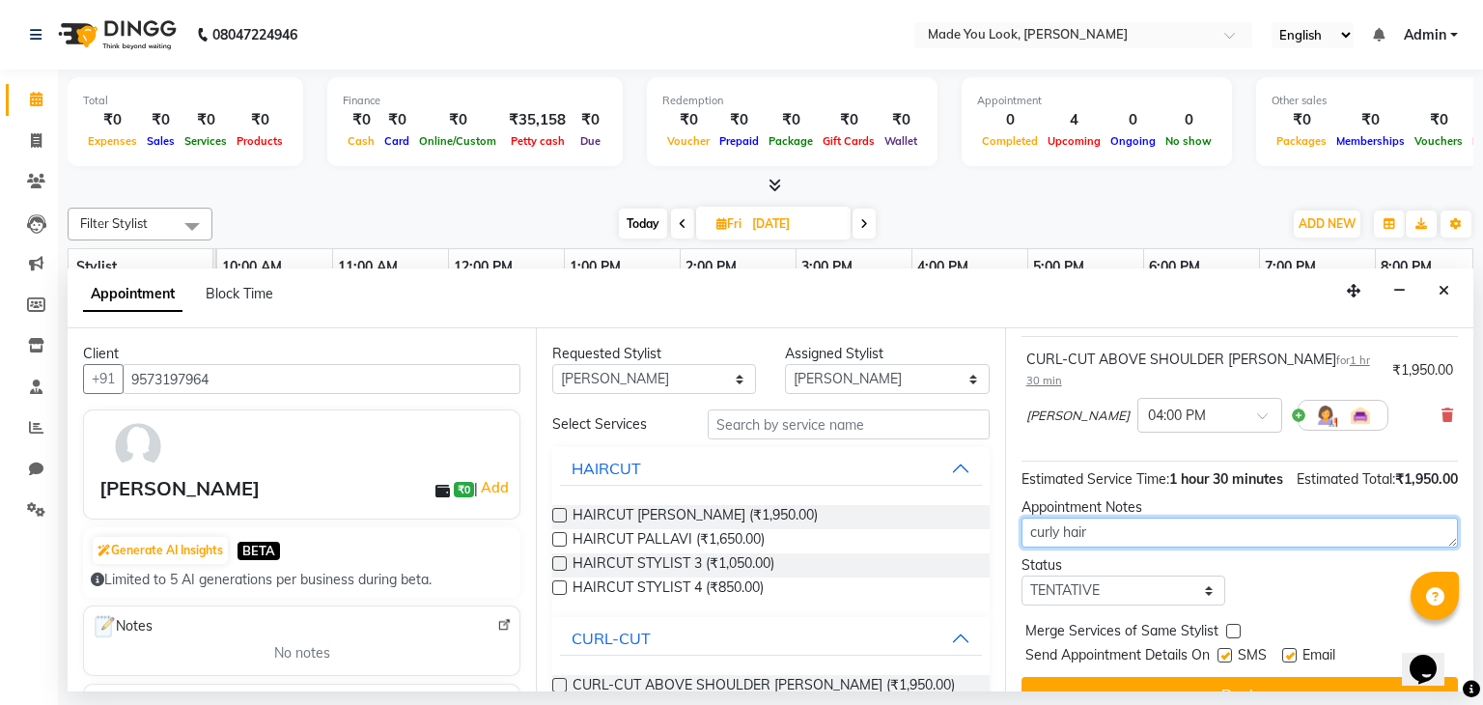
scroll to position [146, 0]
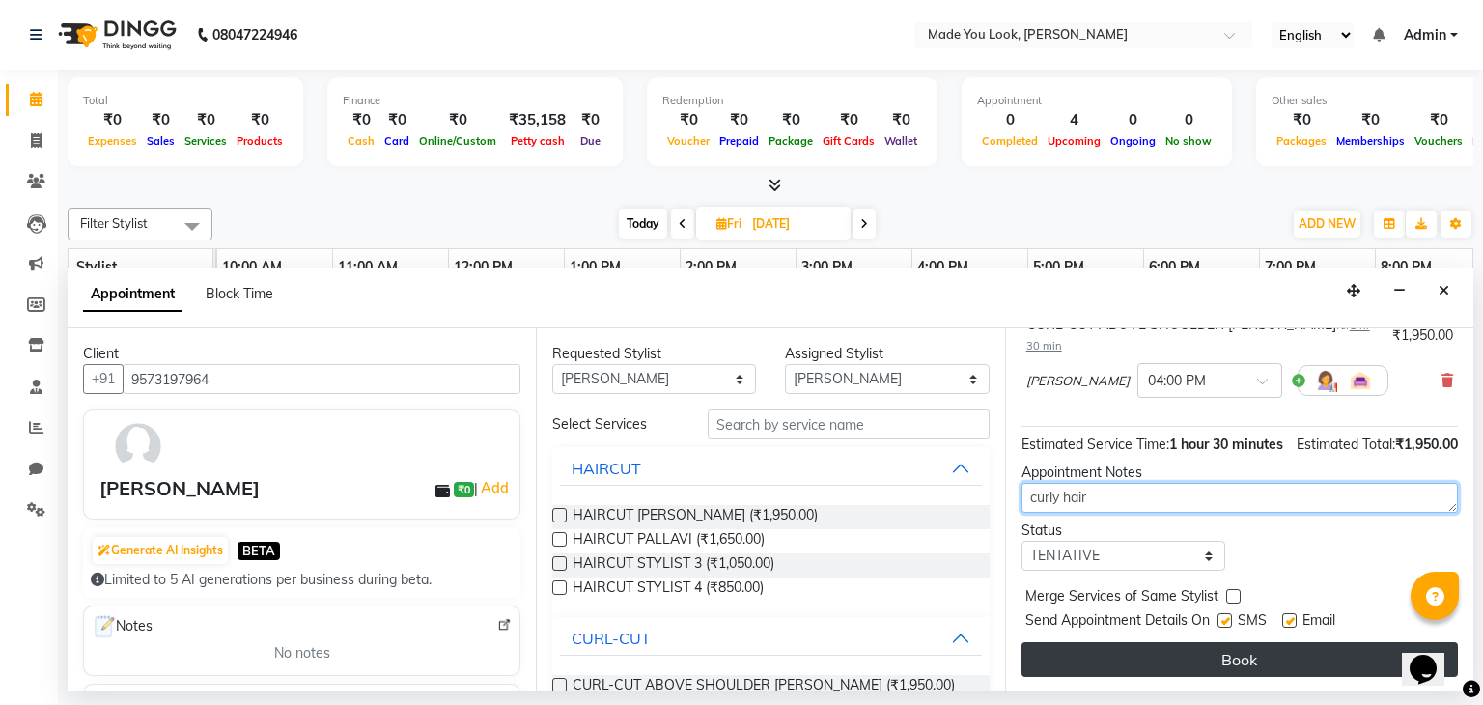
type textarea "curly hair"
click at [1197, 666] on button "Book" at bounding box center [1239, 659] width 436 height 35
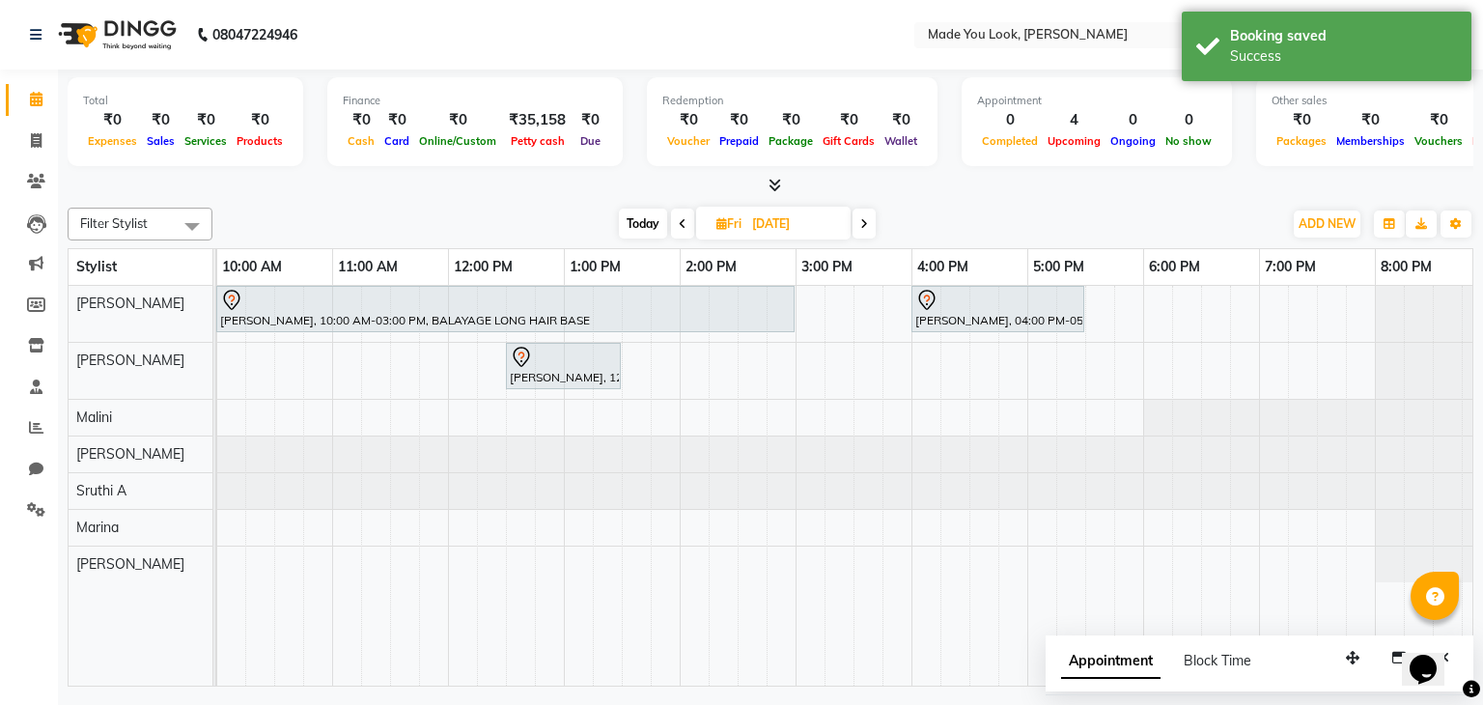
click at [679, 228] on span at bounding box center [682, 224] width 23 height 30
type input "[DATE]"
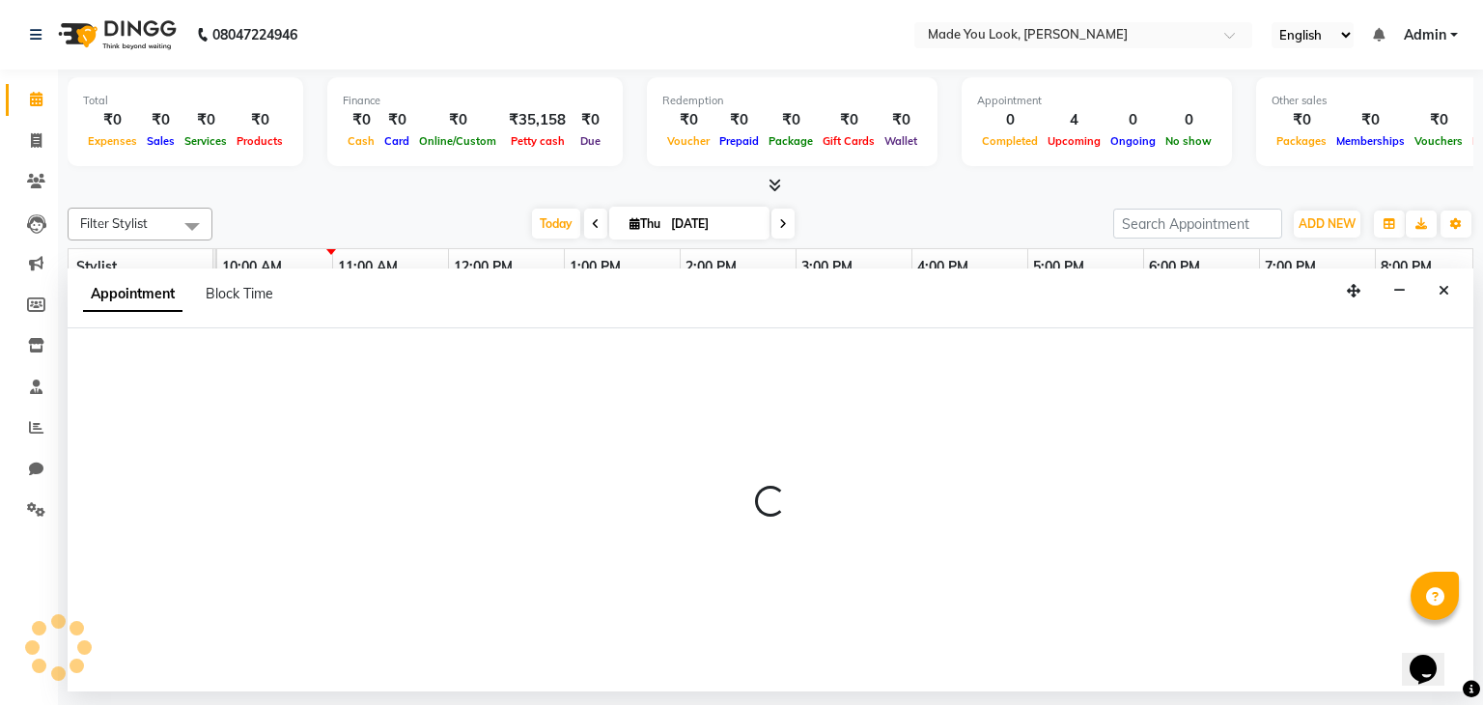
select select "84244"
select select "720"
select select "tentative"
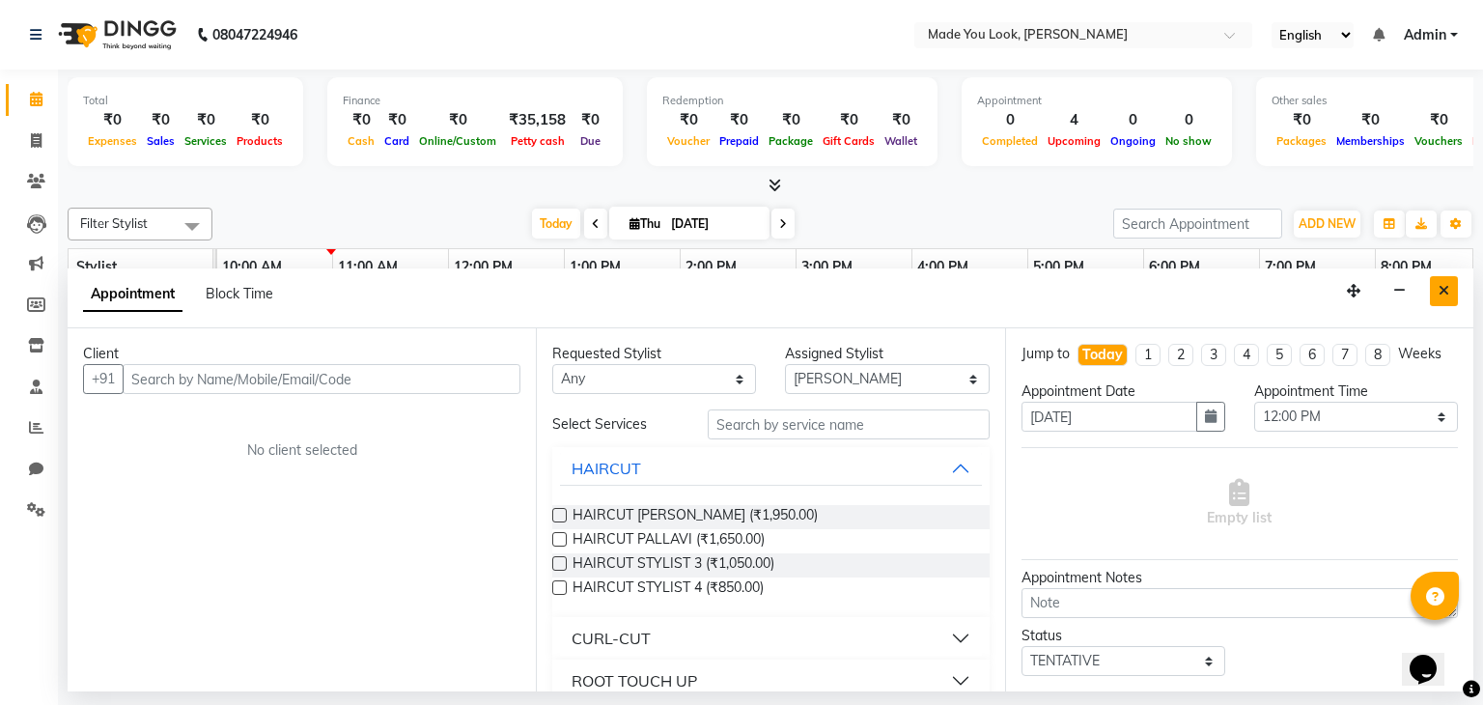
click at [1440, 292] on icon "Close" at bounding box center [1443, 291] width 11 height 14
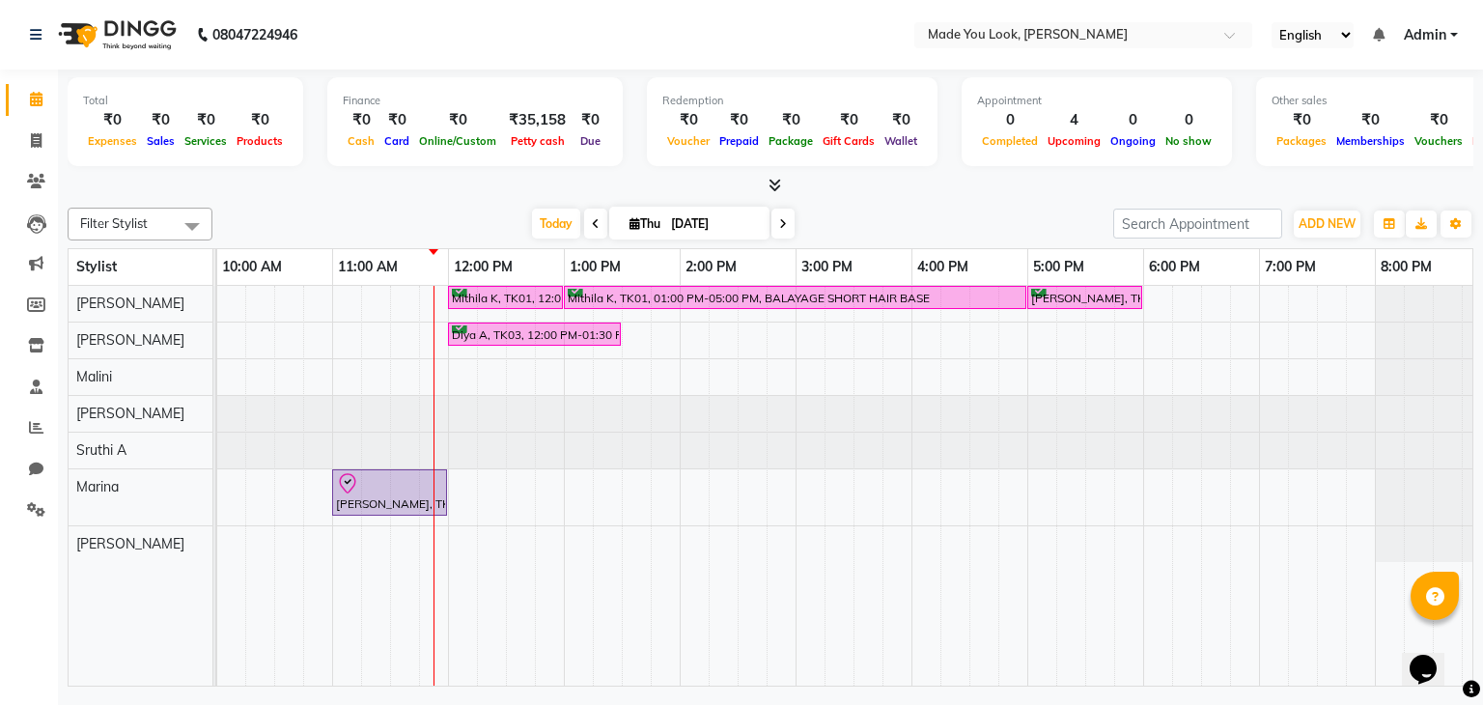
click at [587, 229] on span at bounding box center [595, 224] width 23 height 30
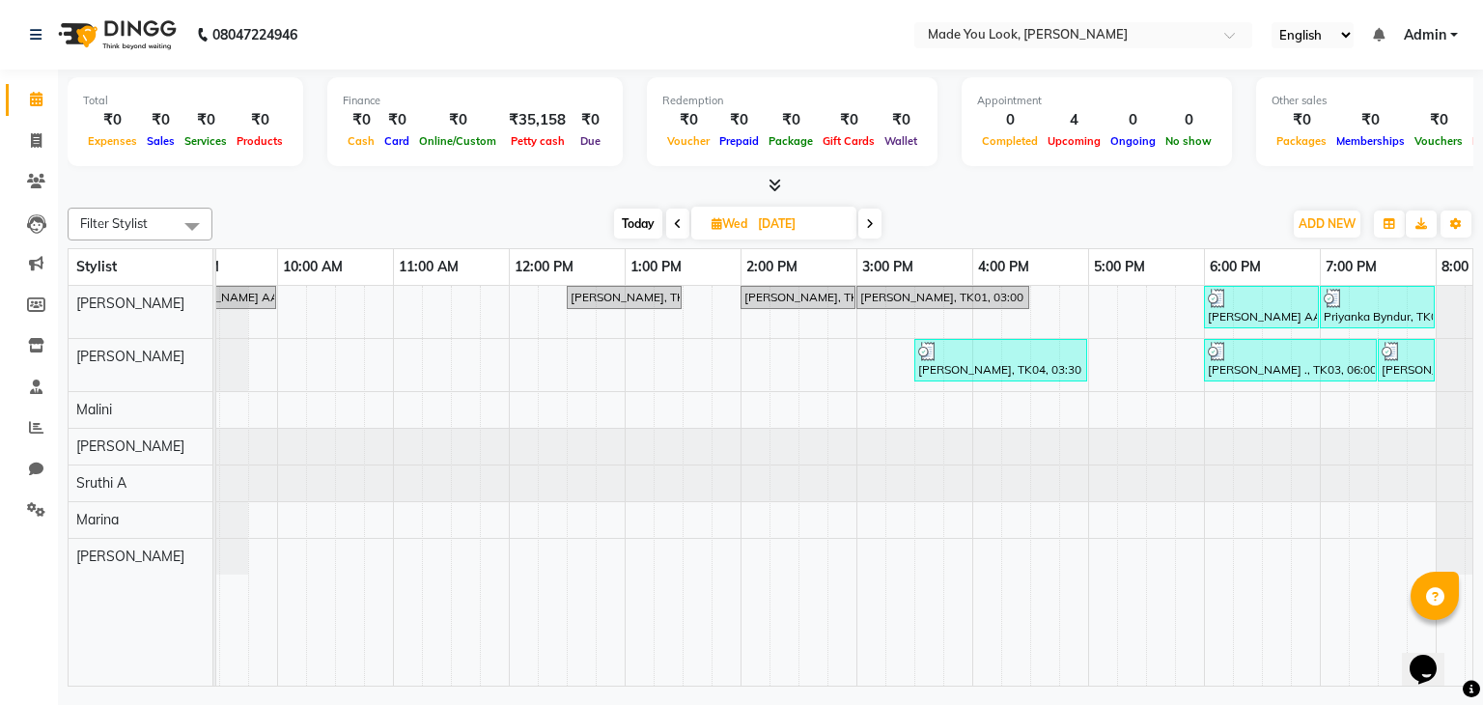
scroll to position [0, 0]
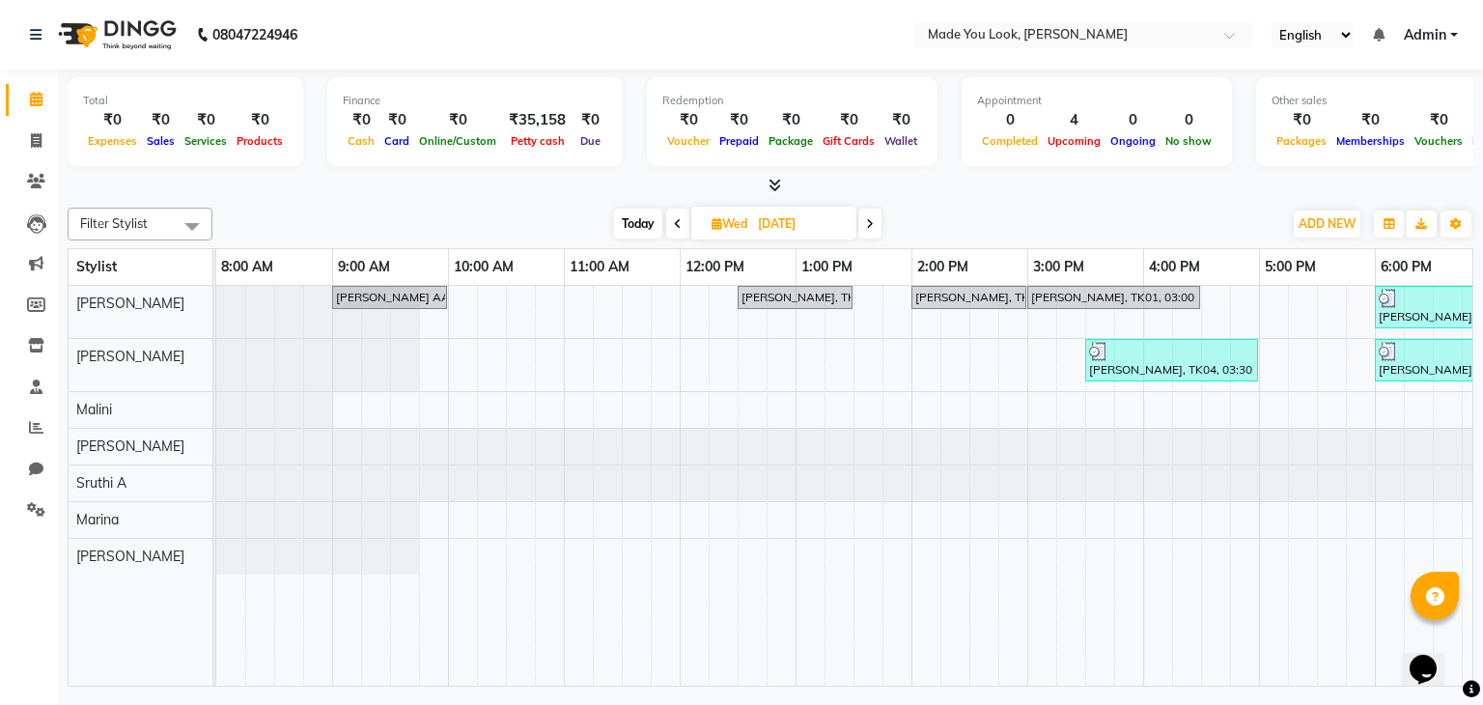
click at [865, 228] on span at bounding box center [869, 224] width 23 height 30
type input "[DATE]"
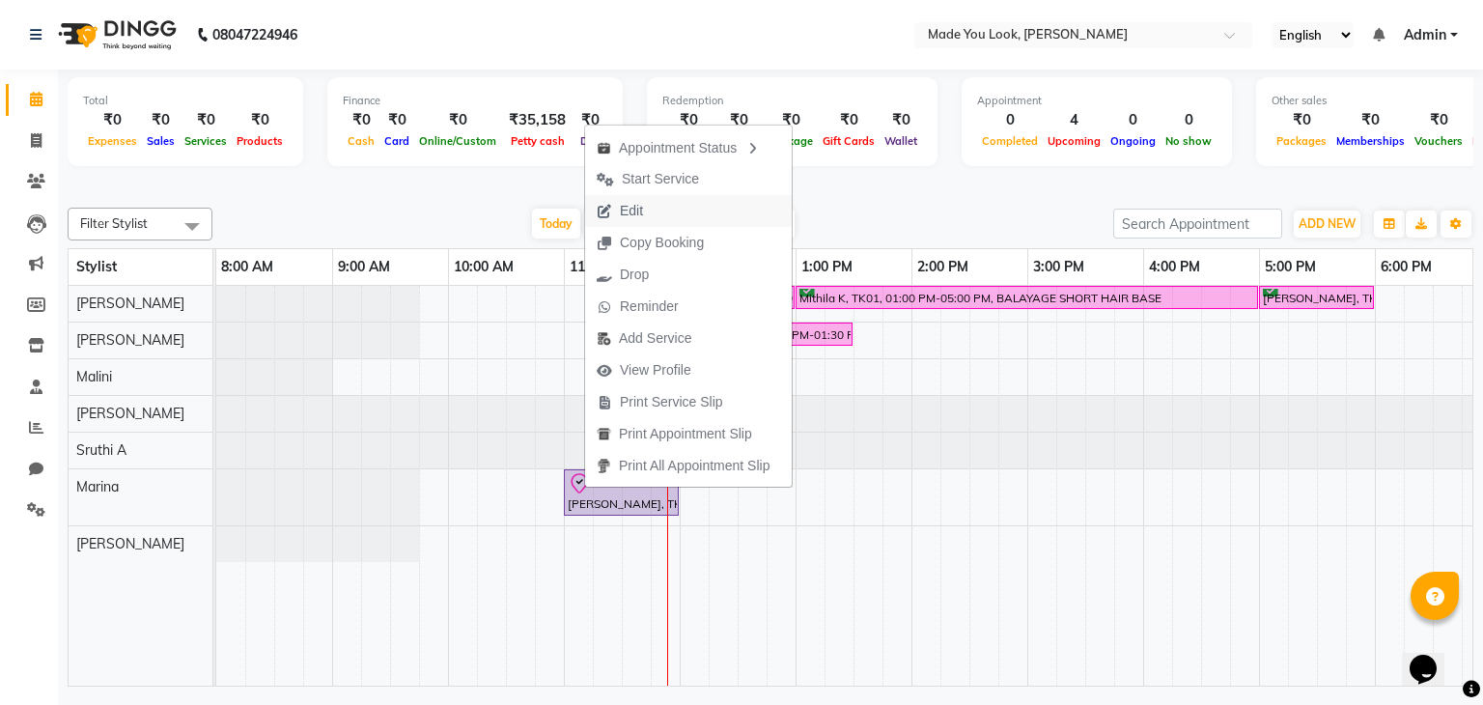
click at [627, 207] on span "Edit" at bounding box center [631, 211] width 23 height 20
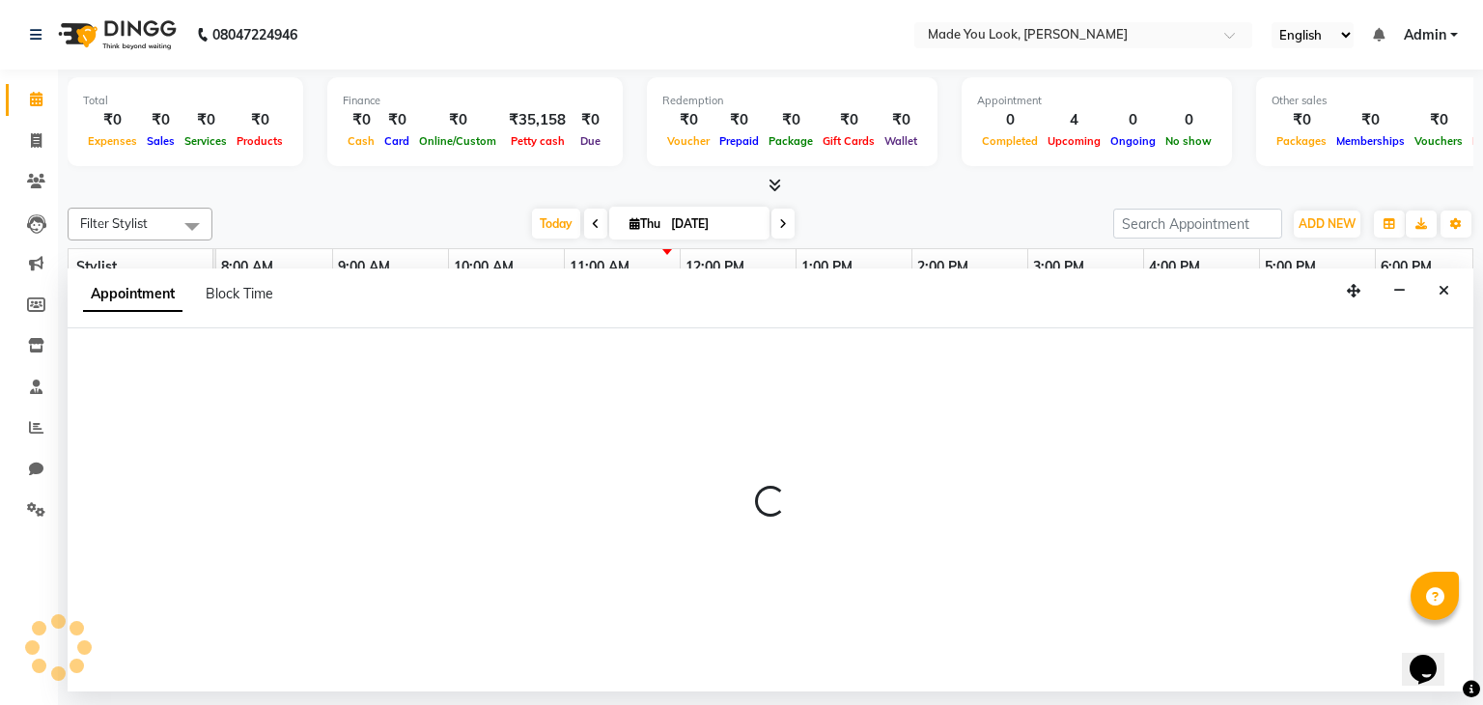
select select "tentative"
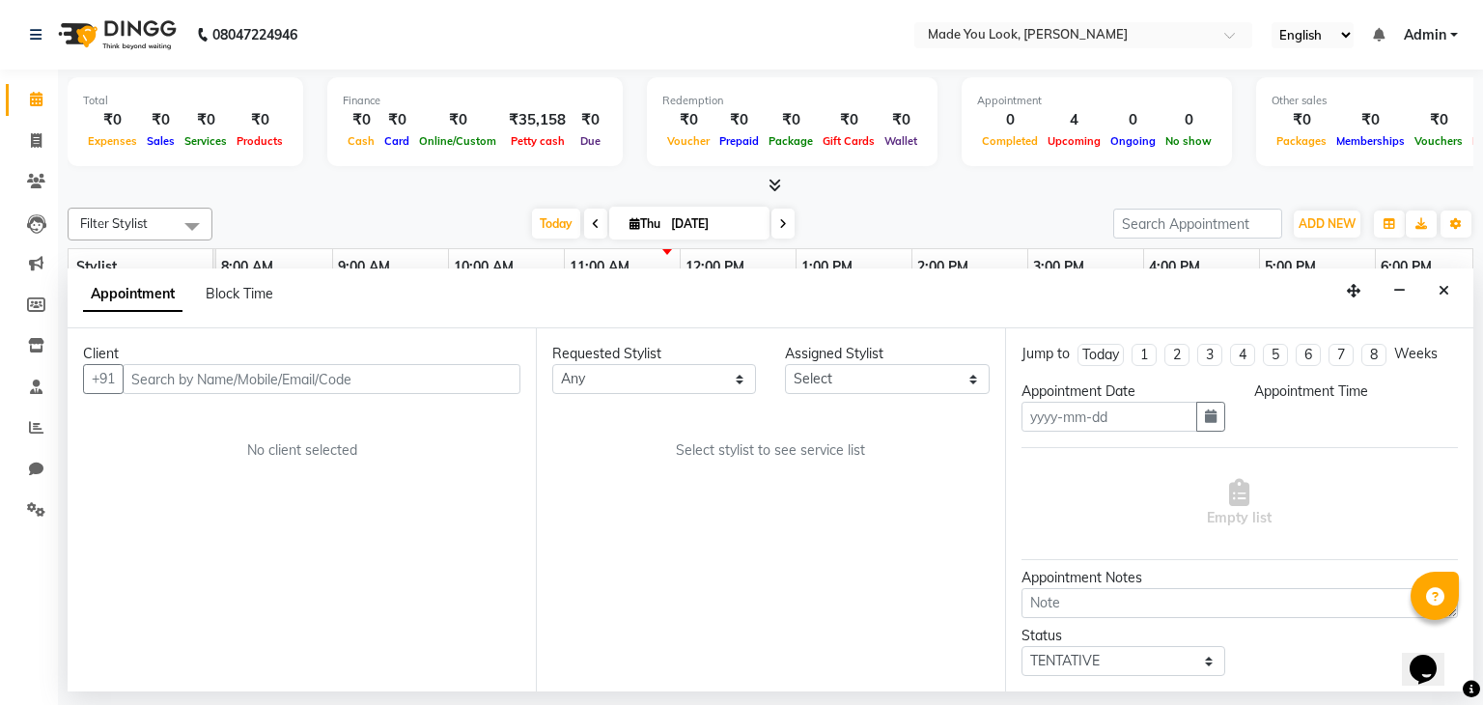
type input "[DATE]"
select select "89352"
select select "check-in"
select select "660"
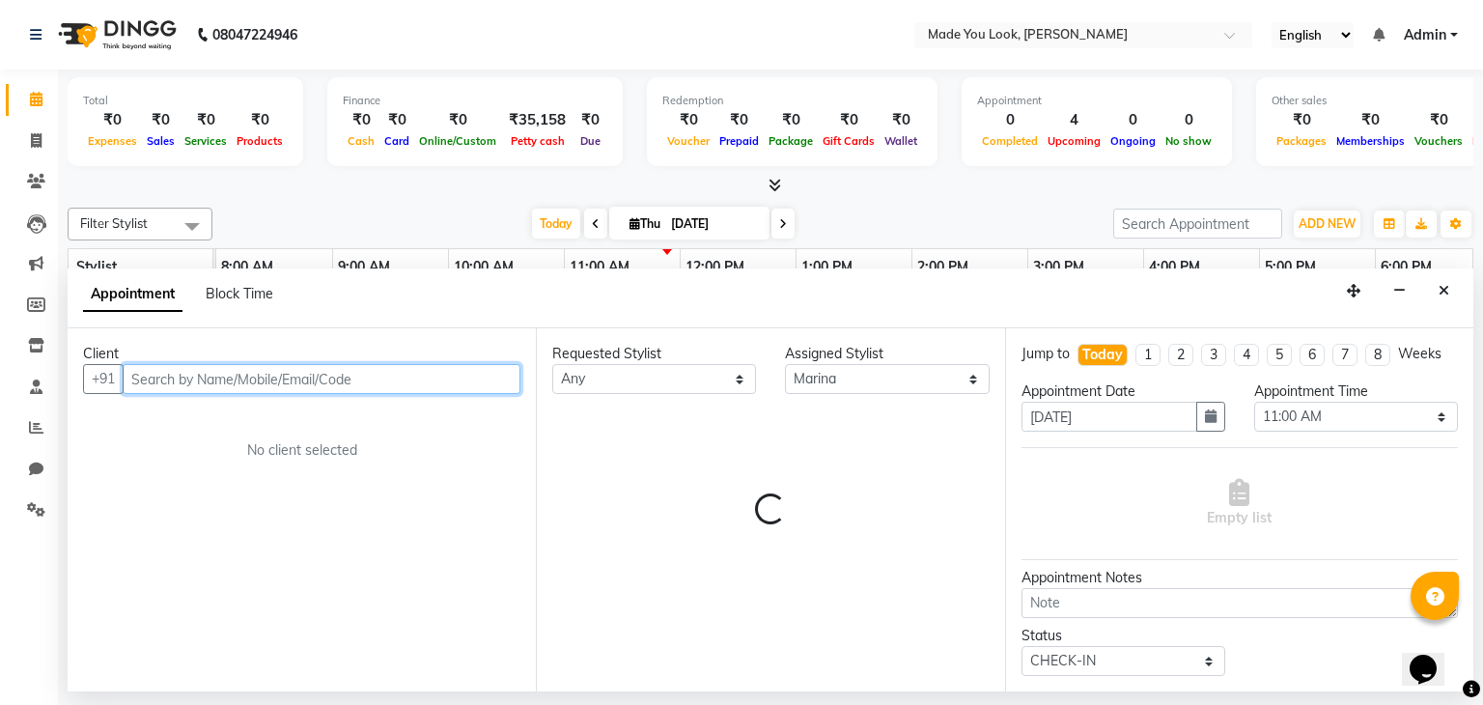
scroll to position [0, 249]
select select "4108"
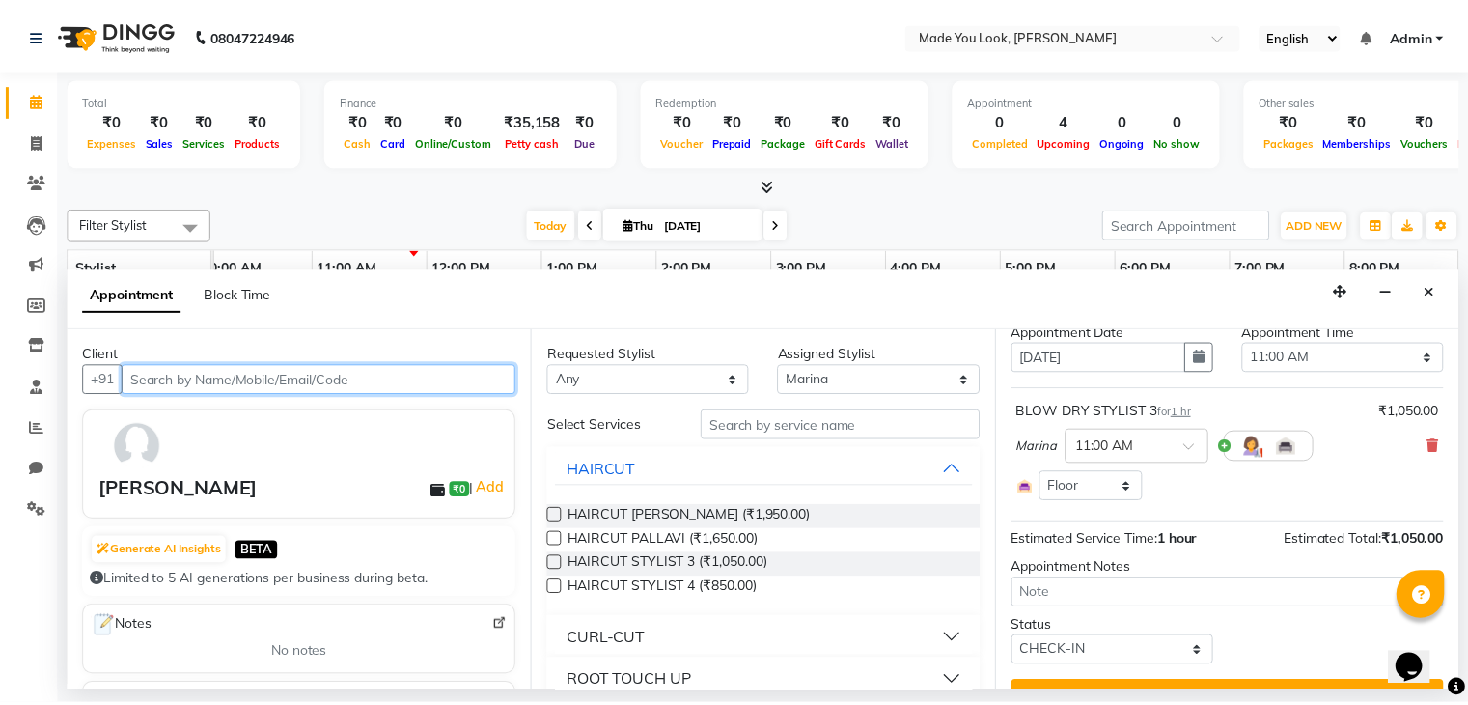
scroll to position [99, 0]
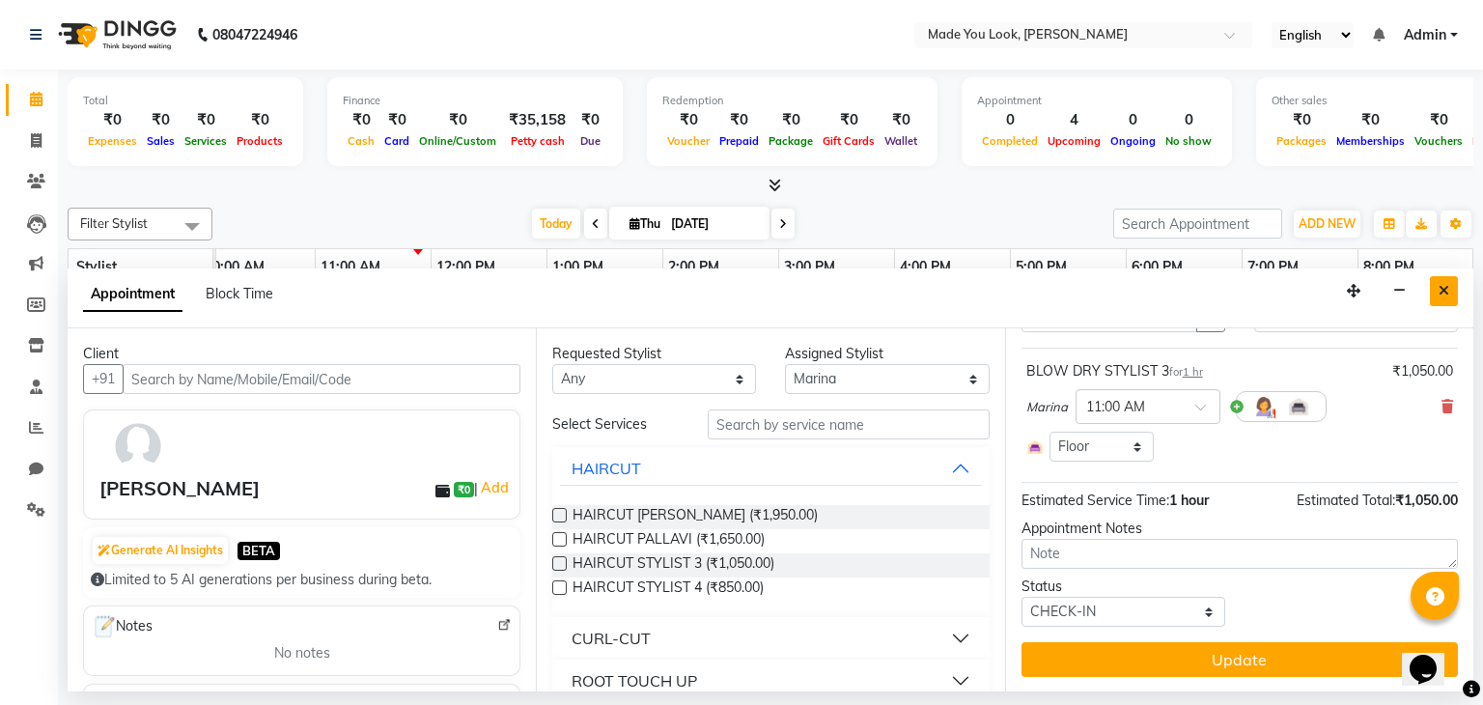
click at [1443, 291] on icon "Close" at bounding box center [1443, 291] width 11 height 14
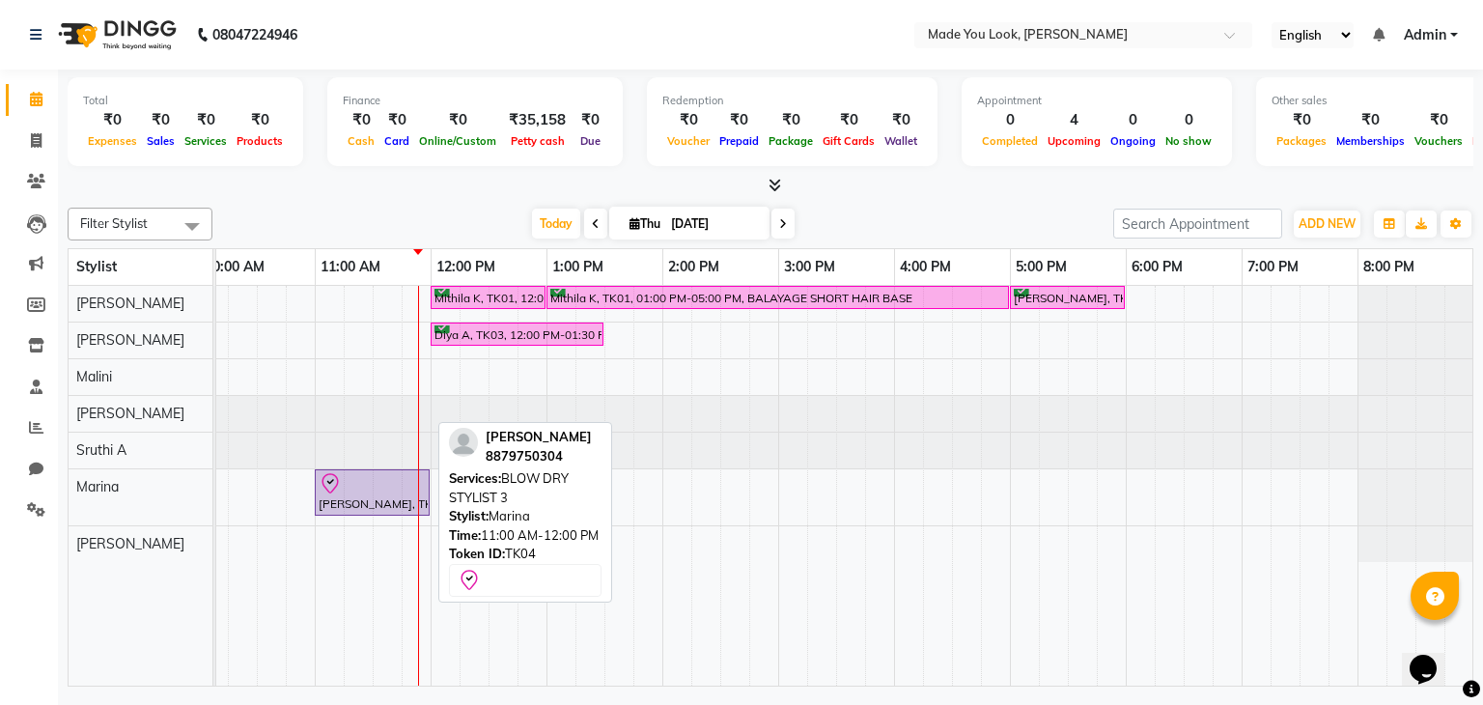
click at [354, 476] on div at bounding box center [372, 483] width 107 height 23
select select "8"
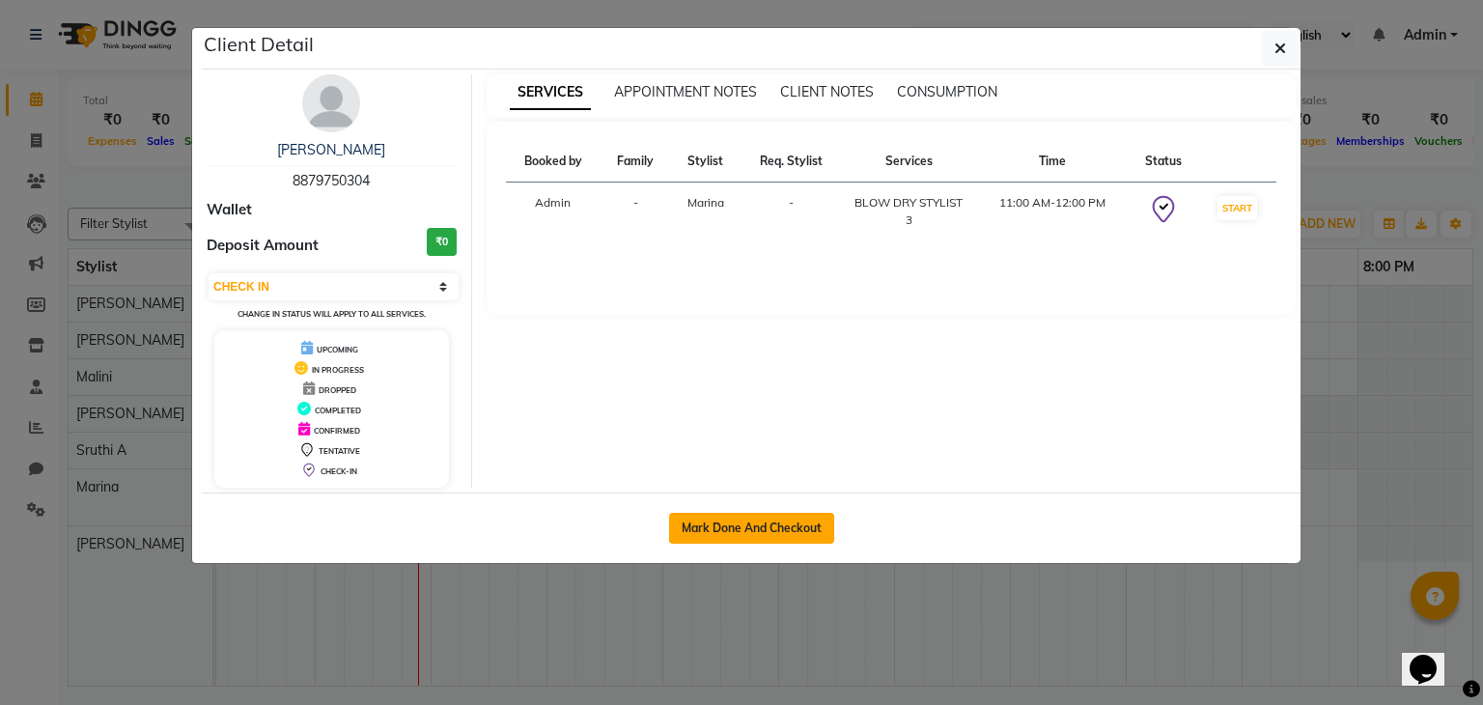
click at [730, 517] on button "Mark Done And Checkout" at bounding box center [751, 528] width 165 height 31
select select "service"
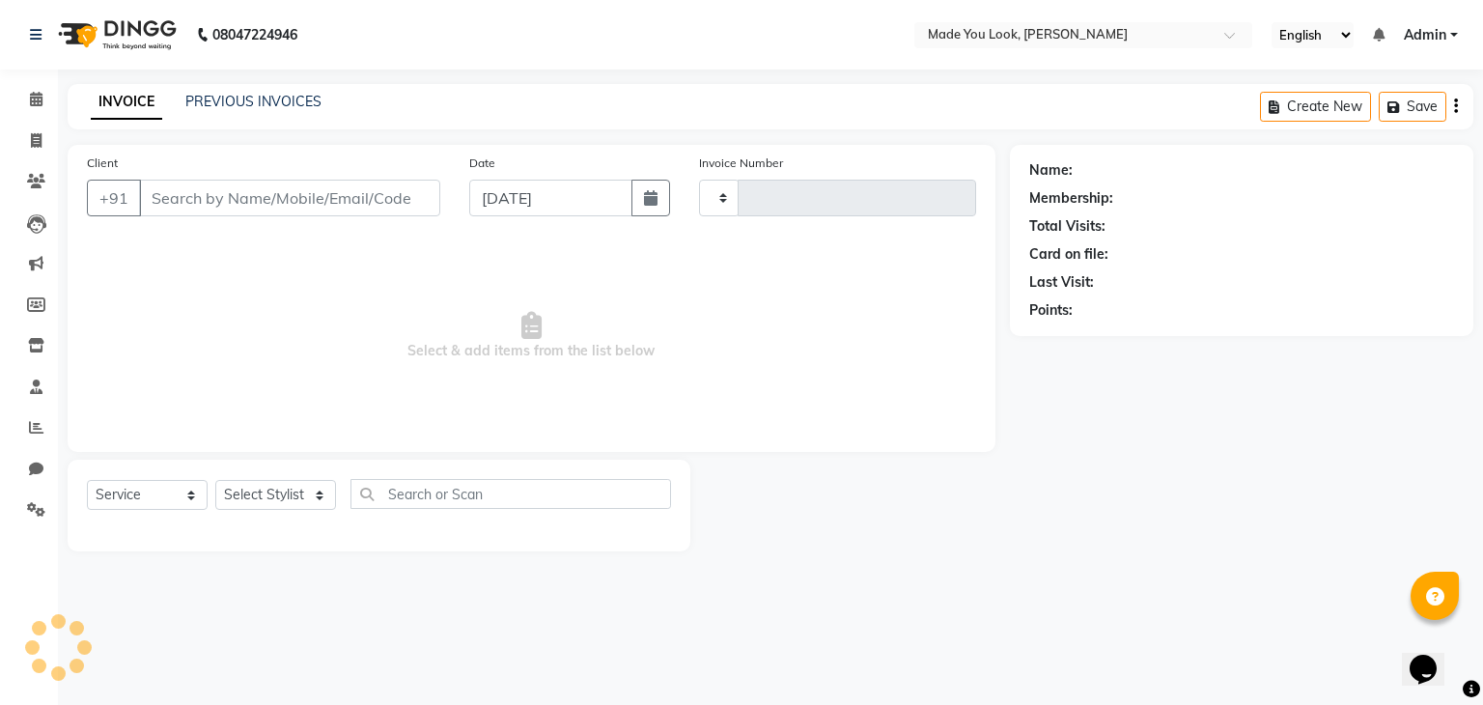
select select "3"
type input "0265"
select select "8181"
type input "8879750304"
select select "89352"
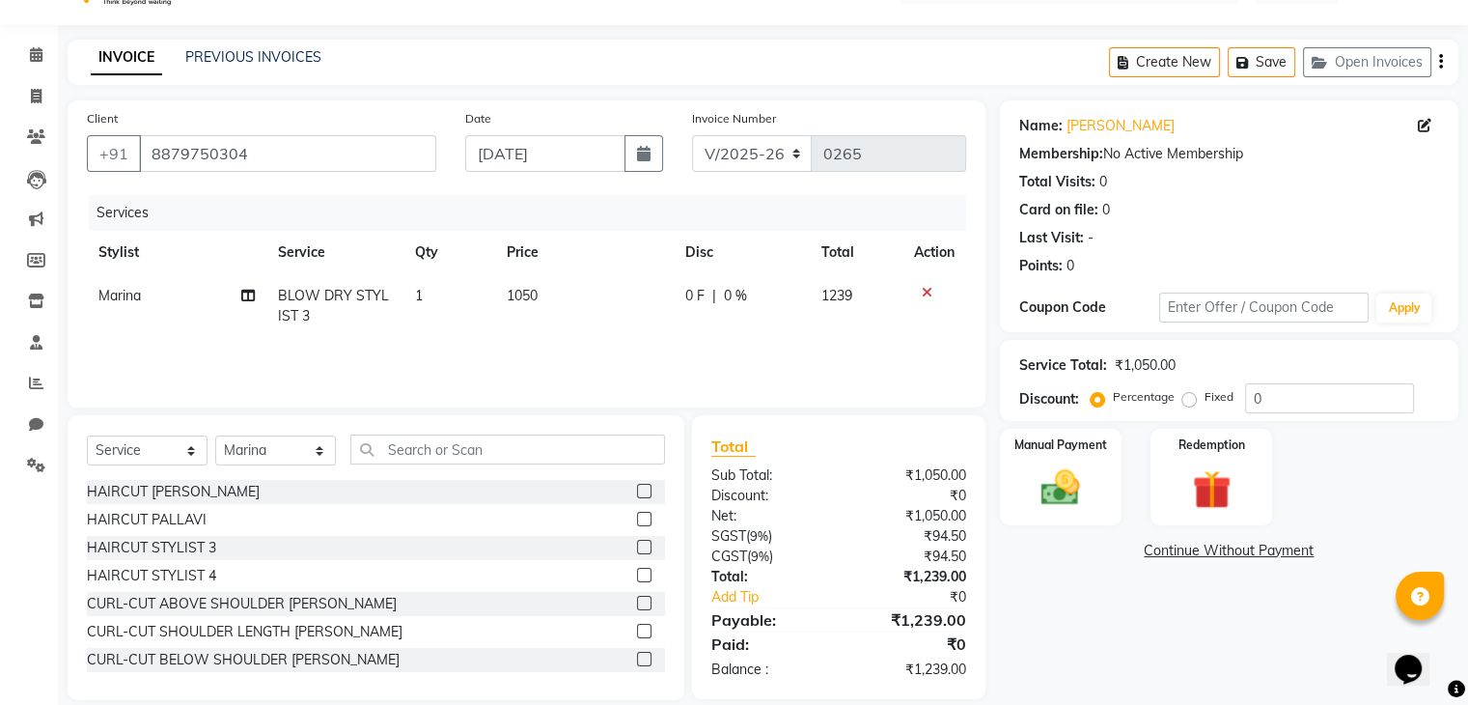
scroll to position [70, 0]
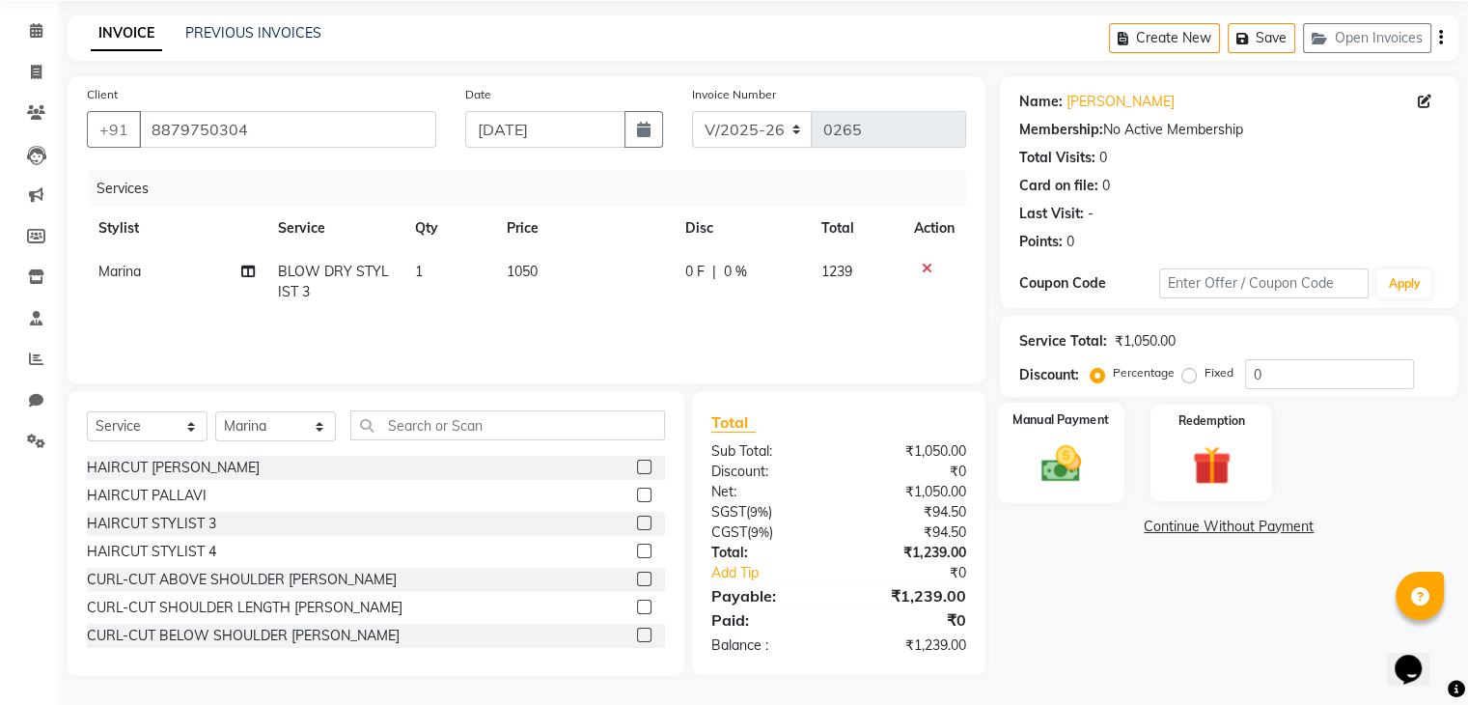
click at [1035, 441] on img at bounding box center [1060, 464] width 65 height 46
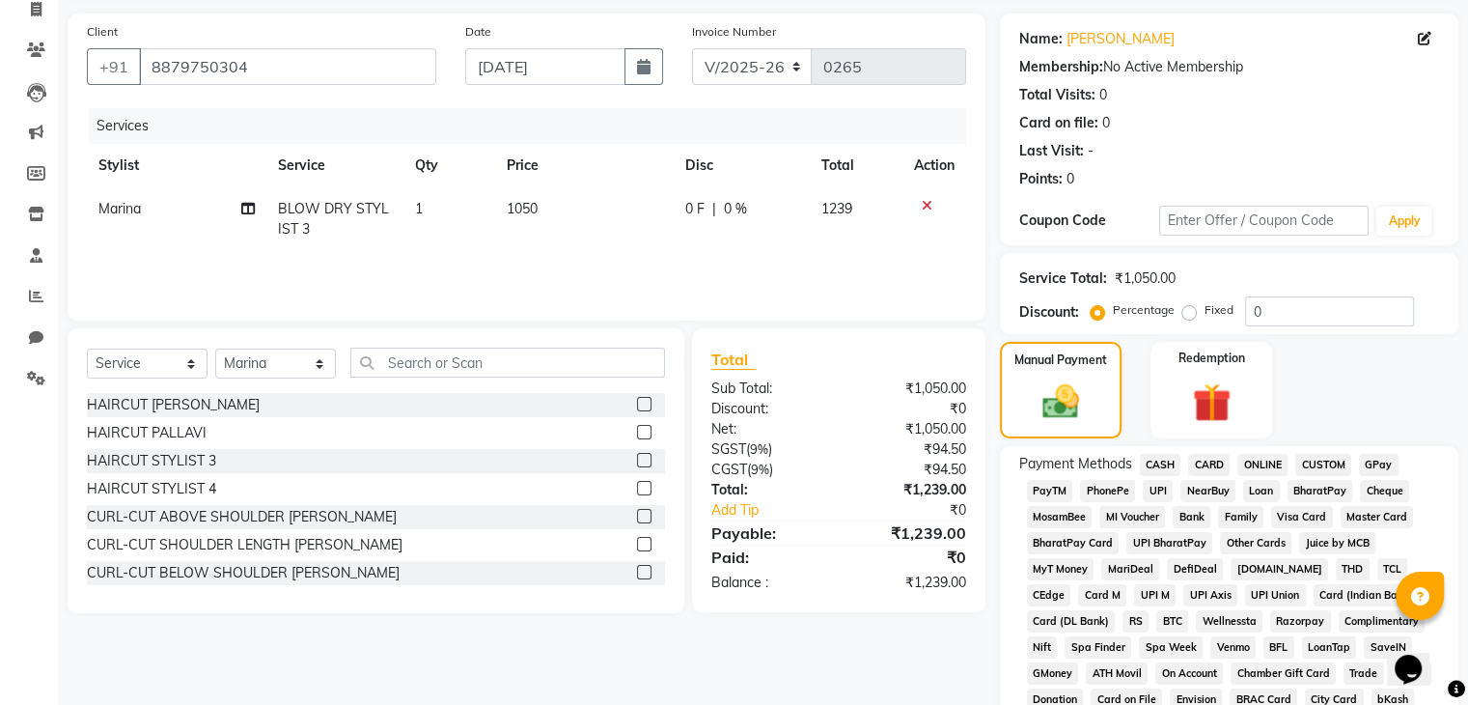
scroll to position [166, 0]
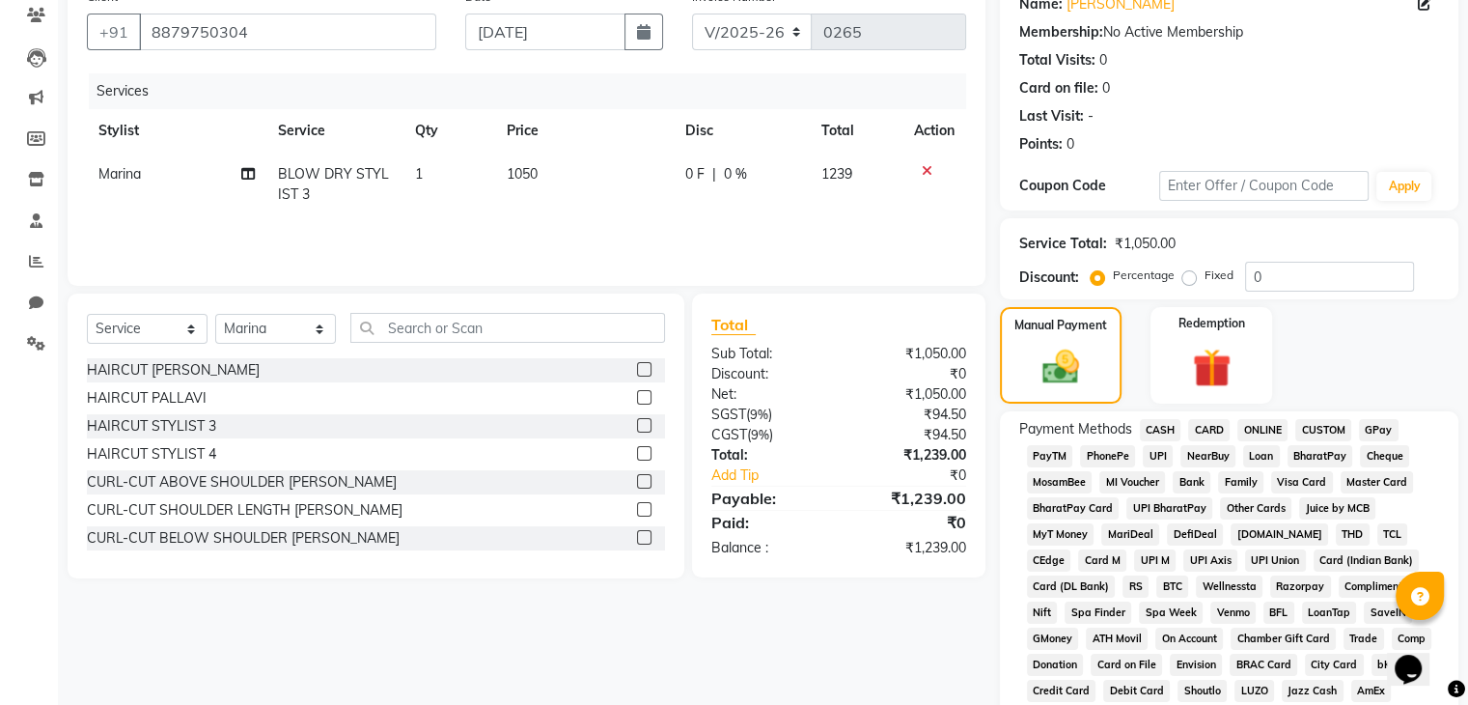
click at [1213, 433] on span "CARD" at bounding box center [1209, 430] width 42 height 22
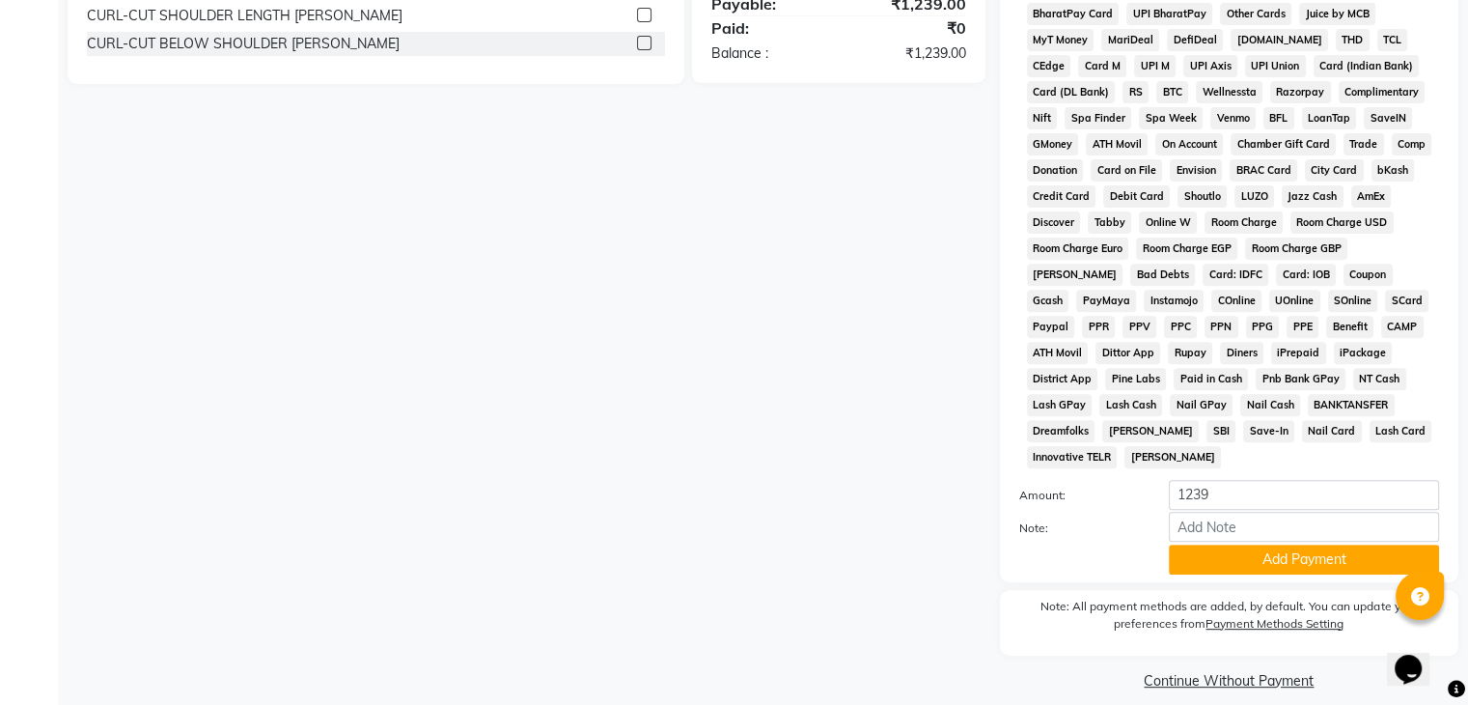
scroll to position [669, 0]
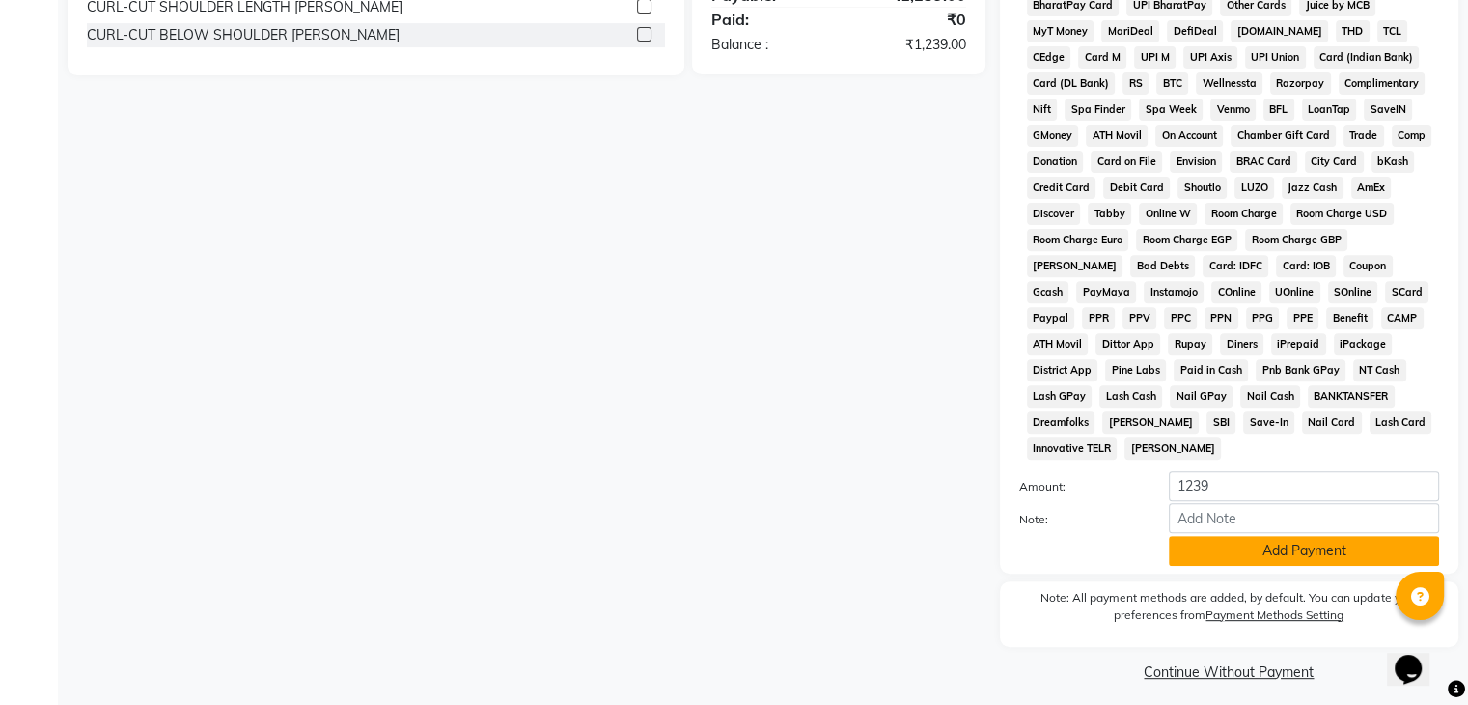
click at [1196, 542] on button "Add Payment" at bounding box center [1304, 551] width 270 height 30
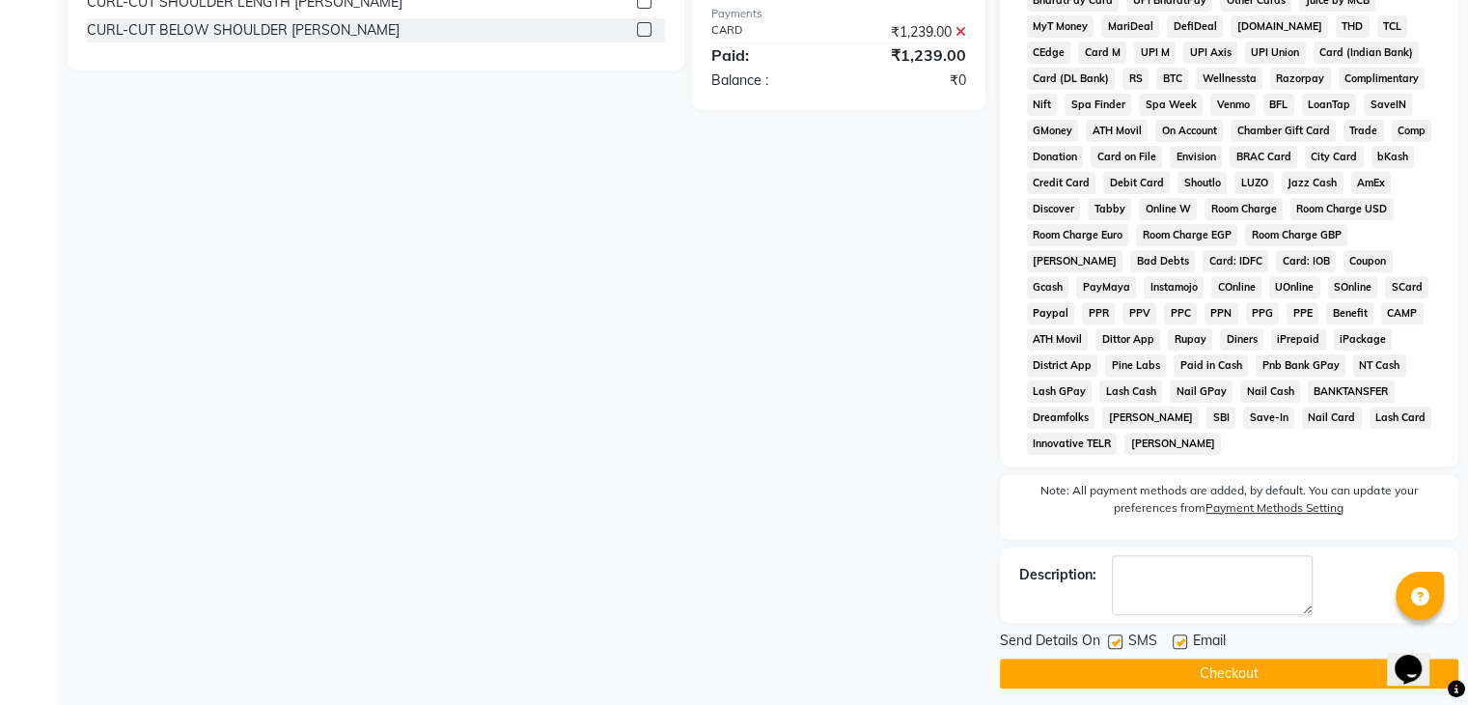
scroll to position [675, 0]
click at [1114, 633] on label at bounding box center [1115, 640] width 14 height 14
click at [1114, 635] on input "checkbox" at bounding box center [1114, 641] width 13 height 13
checkbox input "false"
click at [1183, 633] on label at bounding box center [1180, 640] width 14 height 14
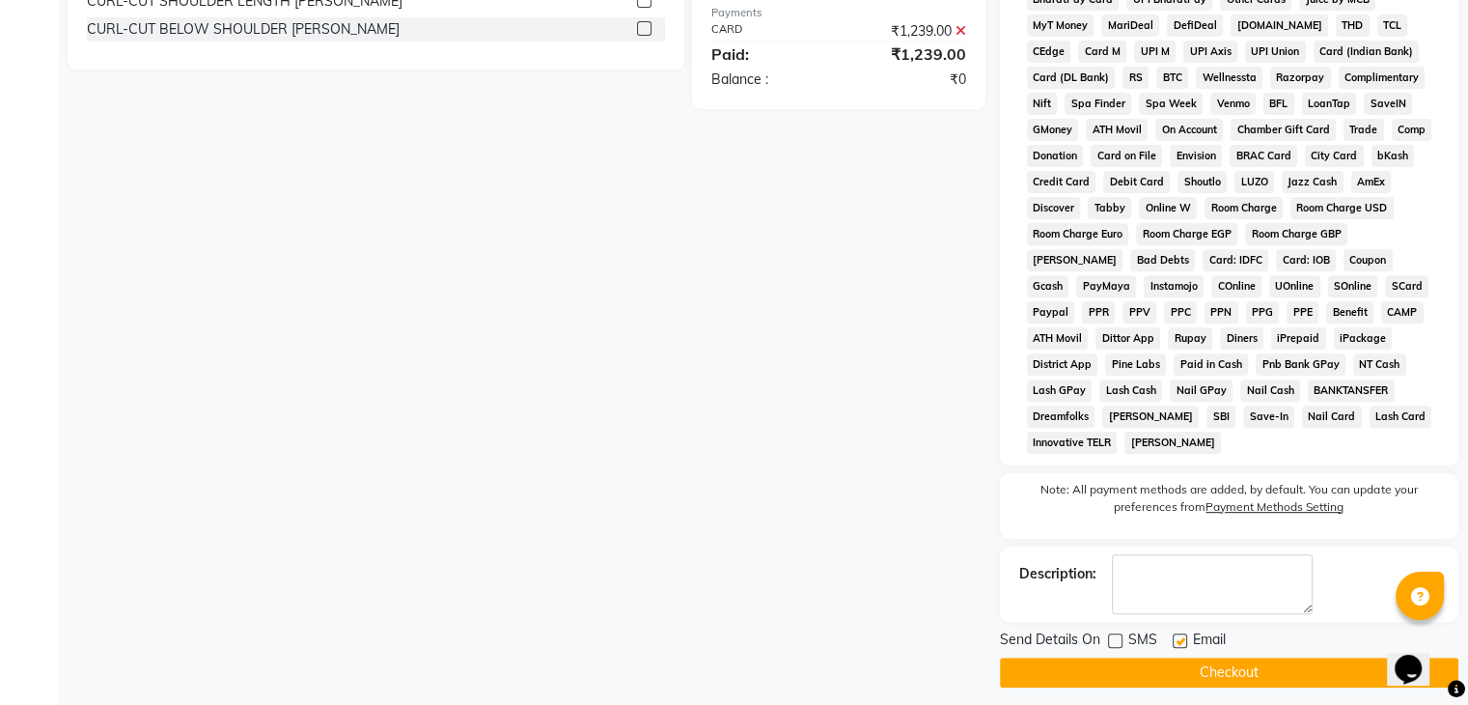
click at [1183, 635] on input "checkbox" at bounding box center [1179, 641] width 13 height 13
checkbox input "false"
click at [1184, 660] on button "Checkout" at bounding box center [1229, 672] width 459 height 30
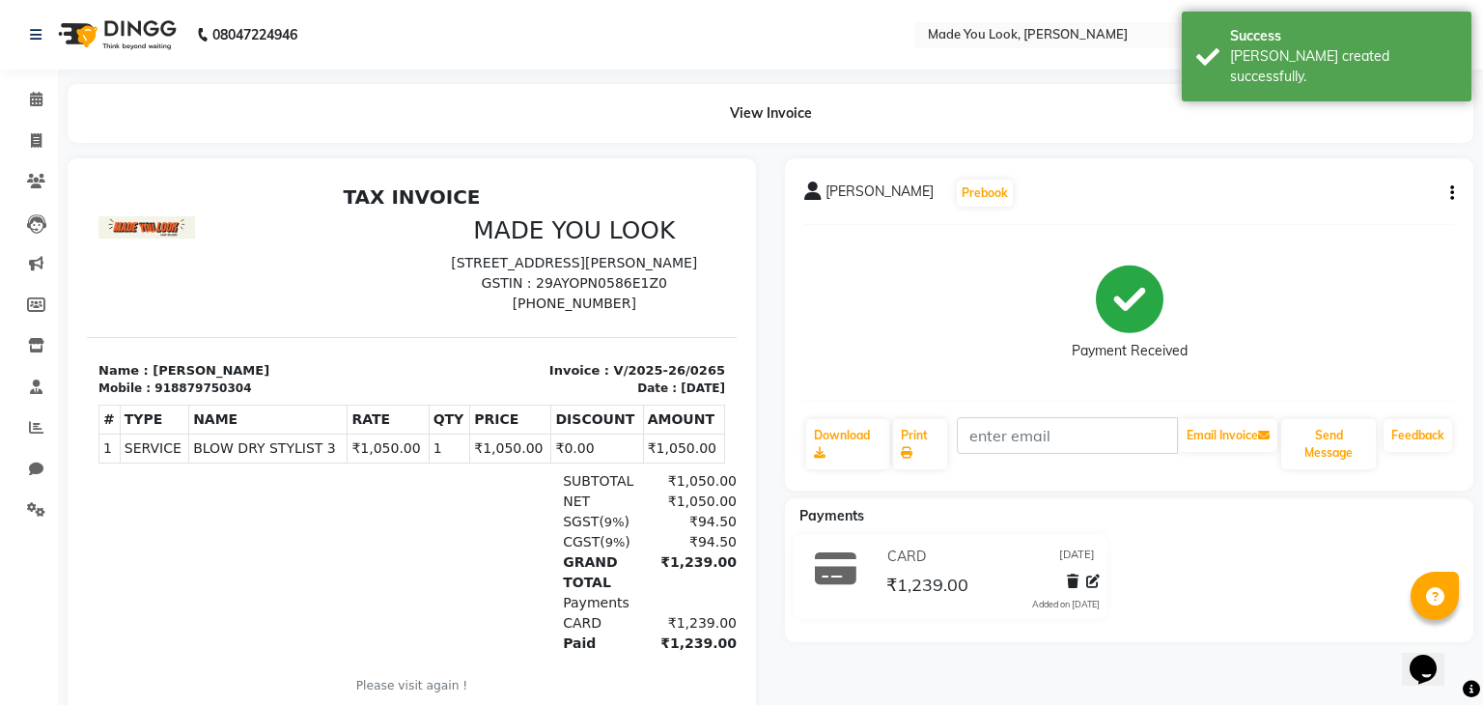
select select "8181"
select select "service"
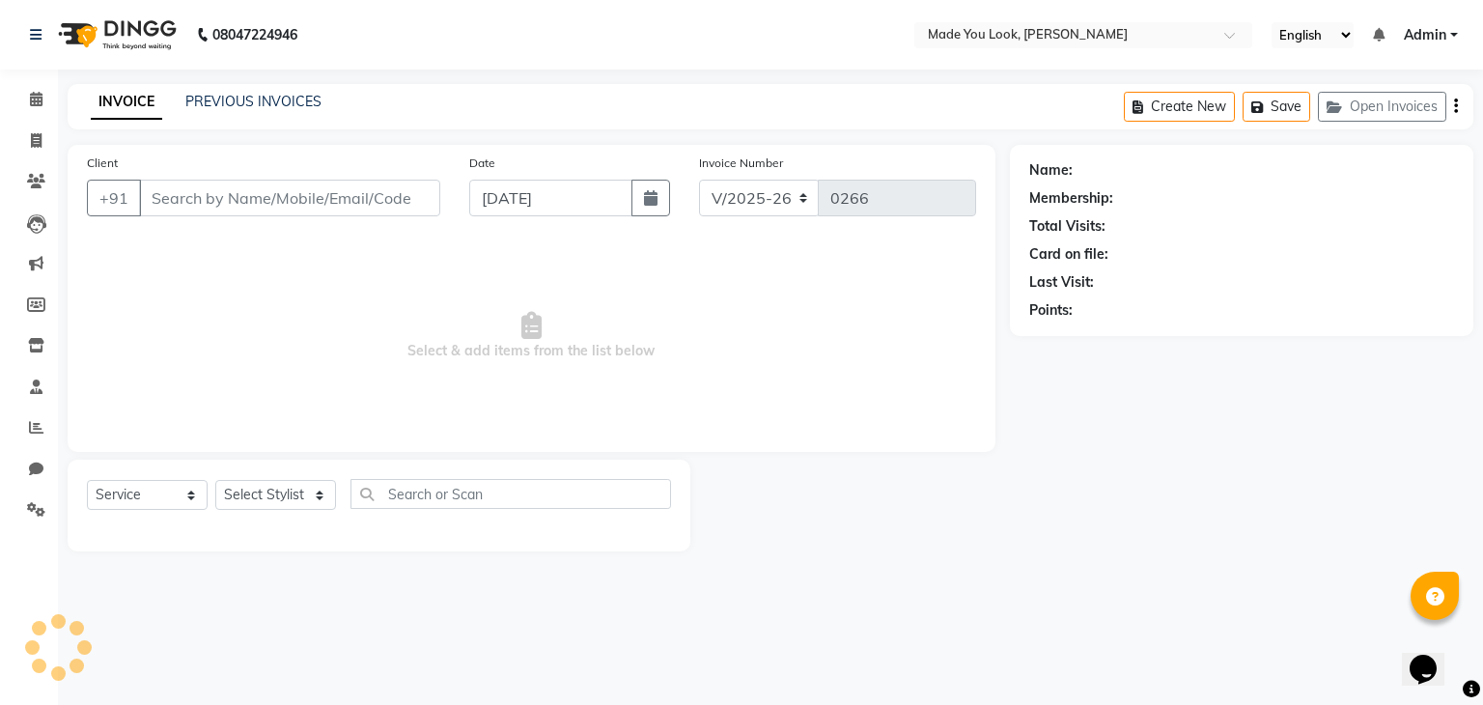
type input "8879750304"
select select "89352"
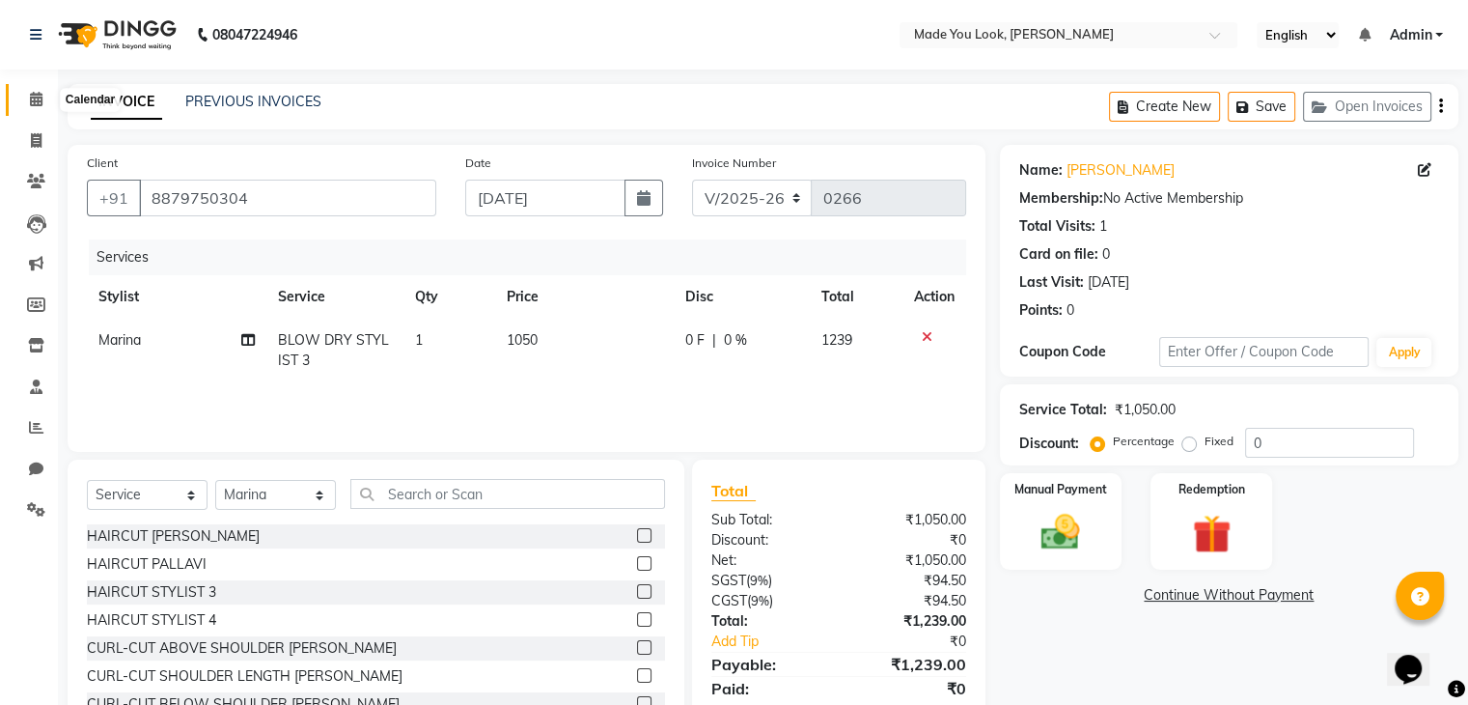
click at [34, 98] on icon at bounding box center [36, 99] width 13 height 14
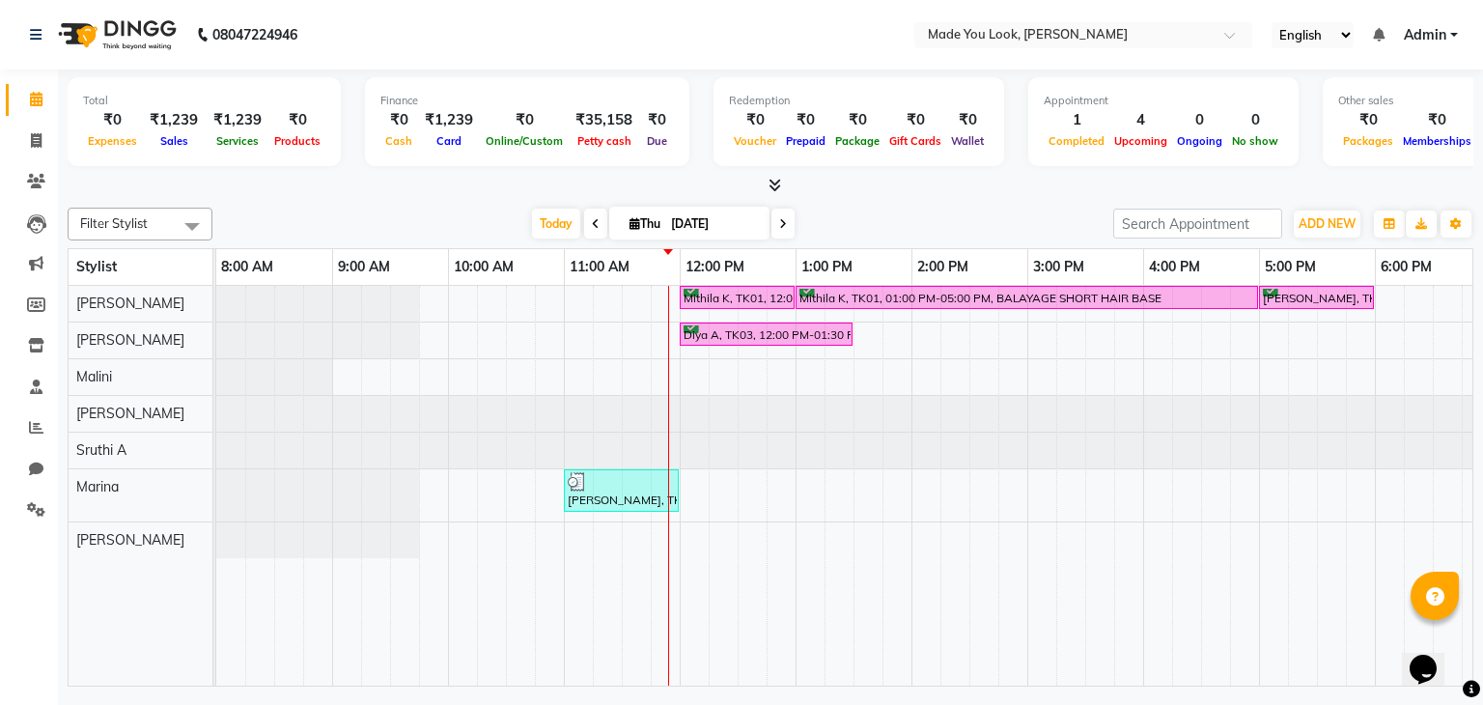
click at [772, 219] on span at bounding box center [782, 224] width 23 height 30
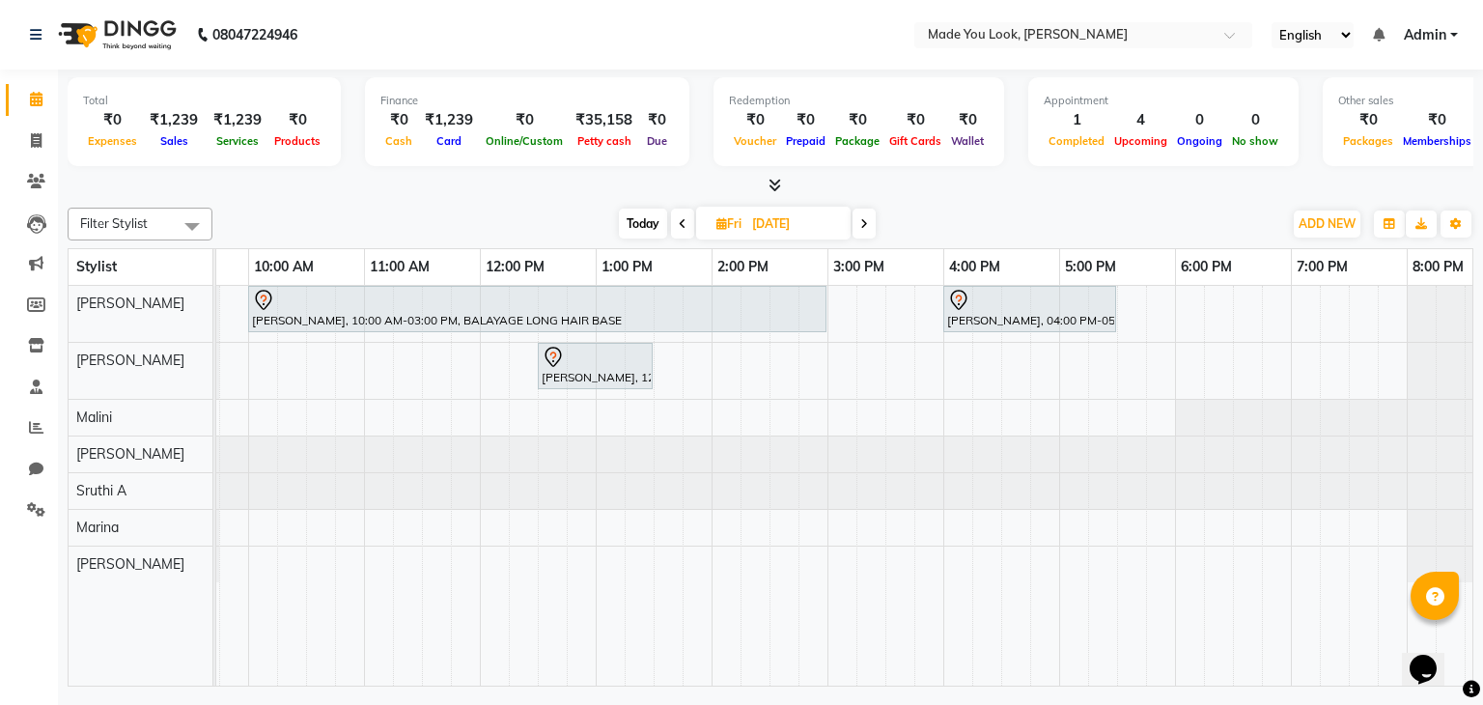
scroll to position [0, 216]
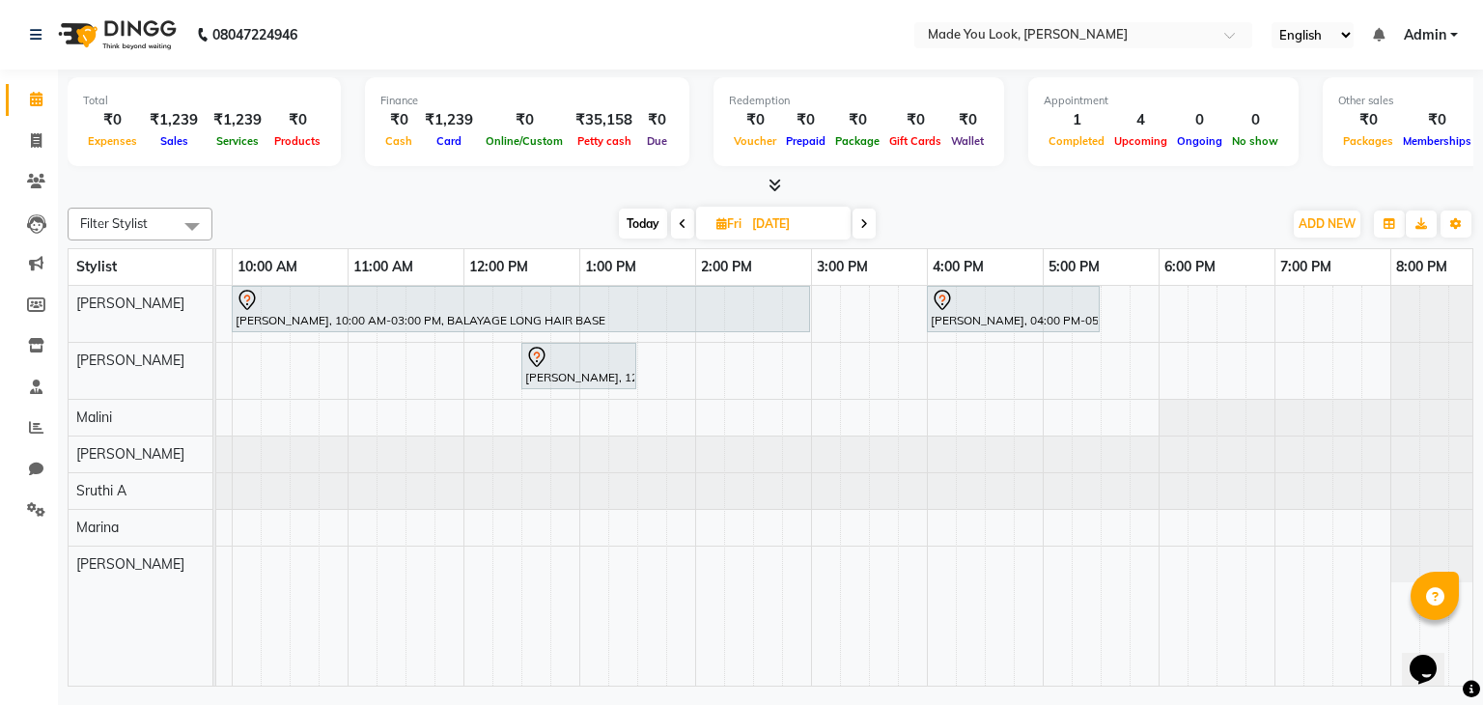
click at [639, 217] on span "Today" at bounding box center [643, 224] width 48 height 30
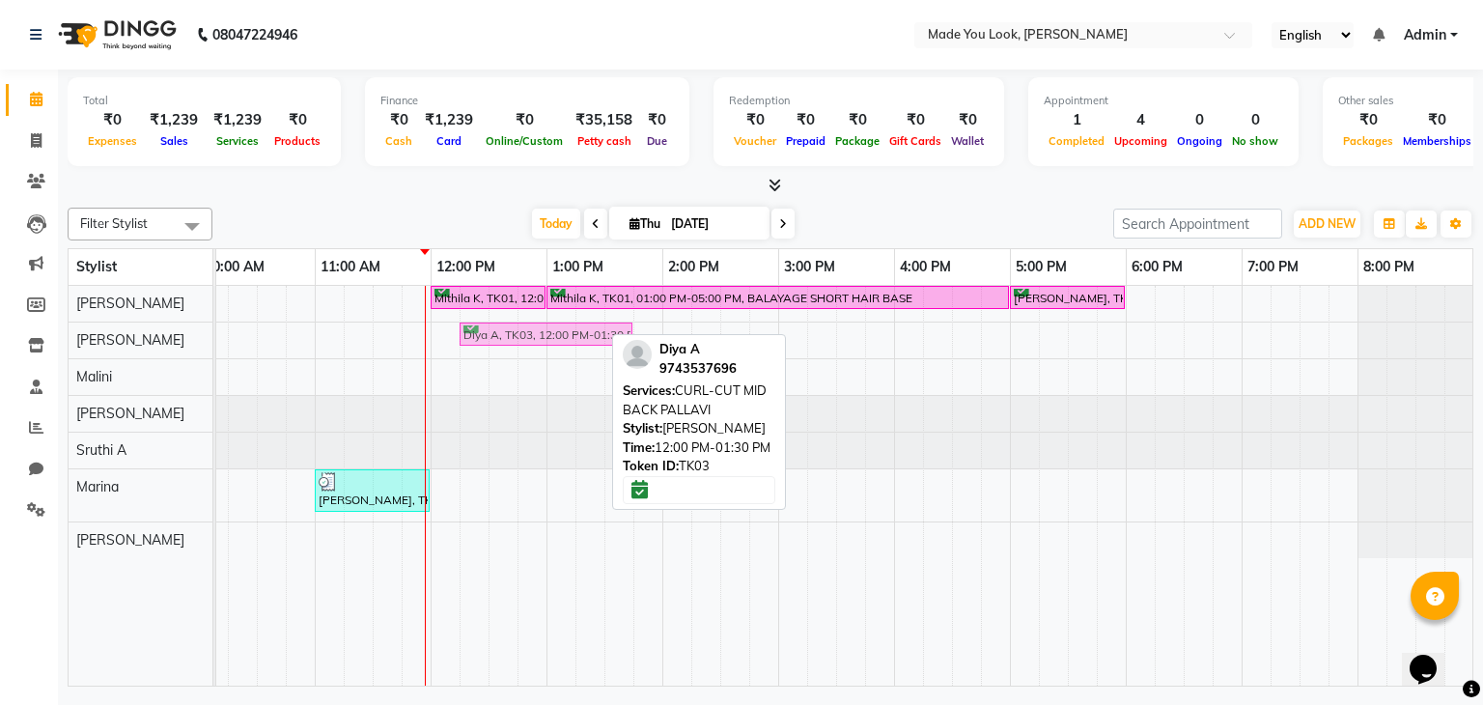
drag, startPoint x: 444, startPoint y: 337, endPoint x: 473, endPoint y: 334, distance: 29.1
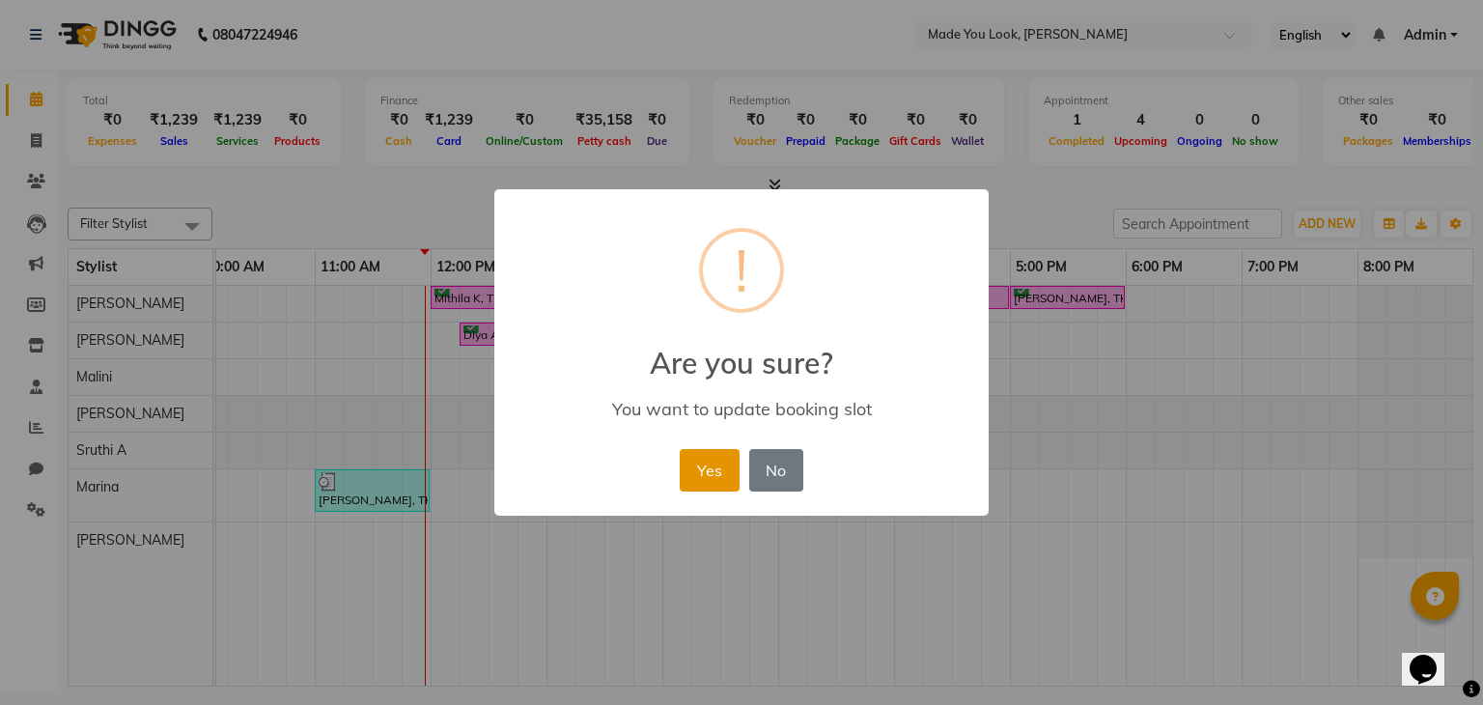
click at [701, 464] on button "Yes" at bounding box center [709, 470] width 59 height 42
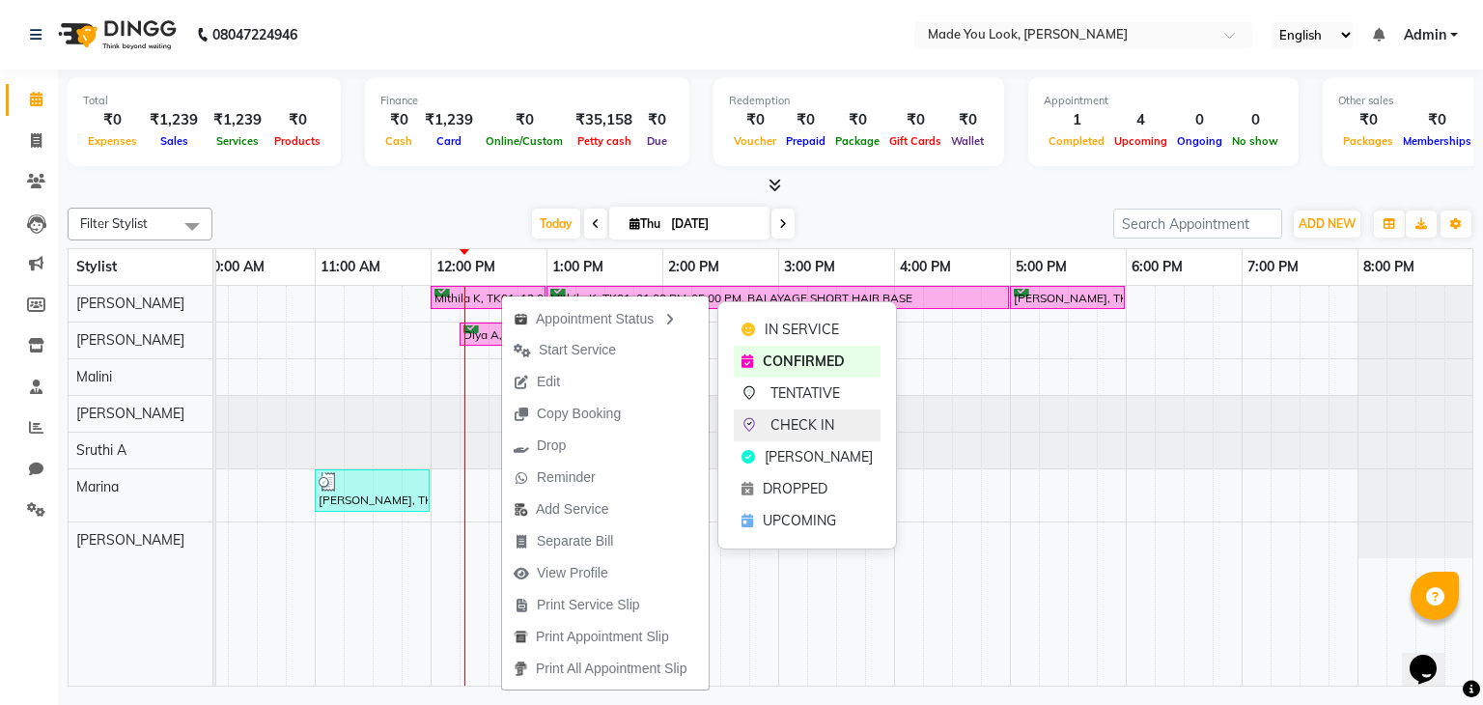
click at [807, 427] on span "CHECK IN" at bounding box center [802, 425] width 64 height 20
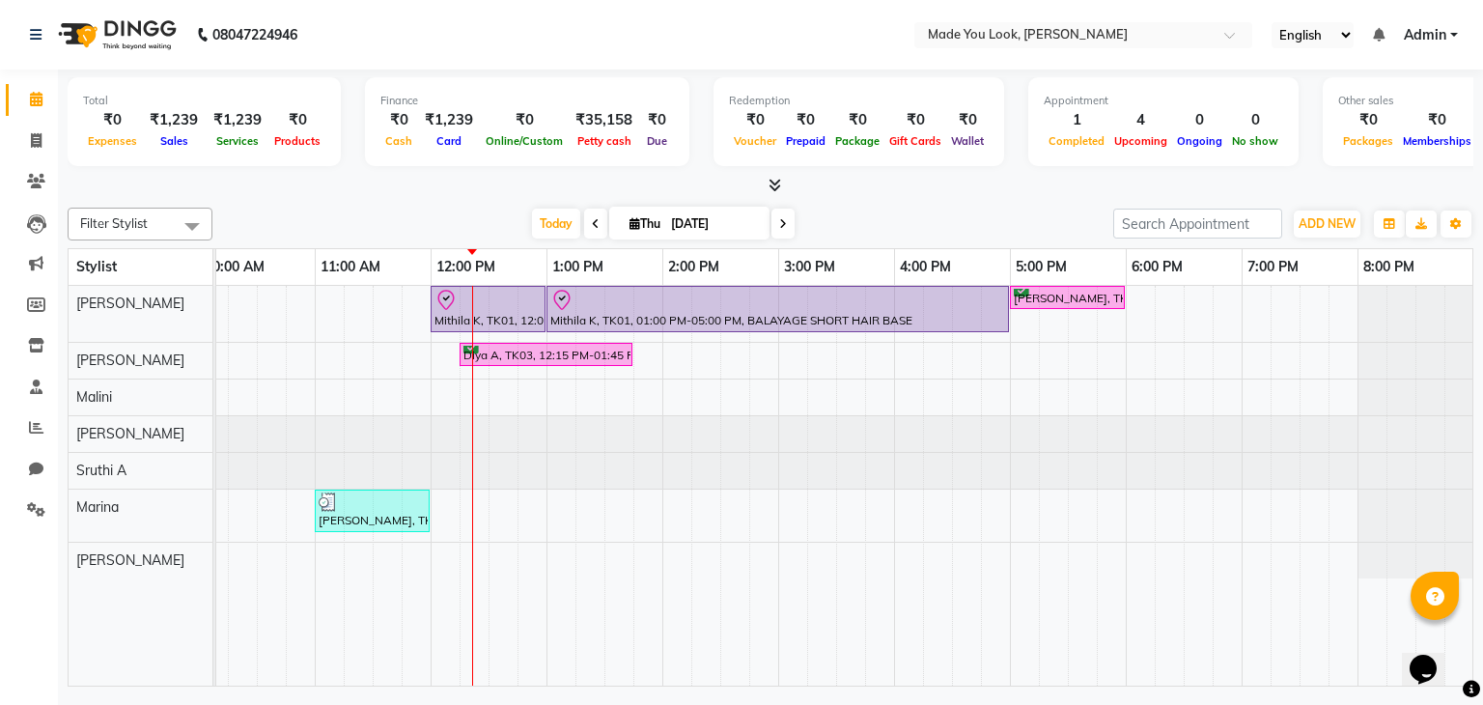
click at [781, 218] on icon at bounding box center [783, 224] width 8 height 12
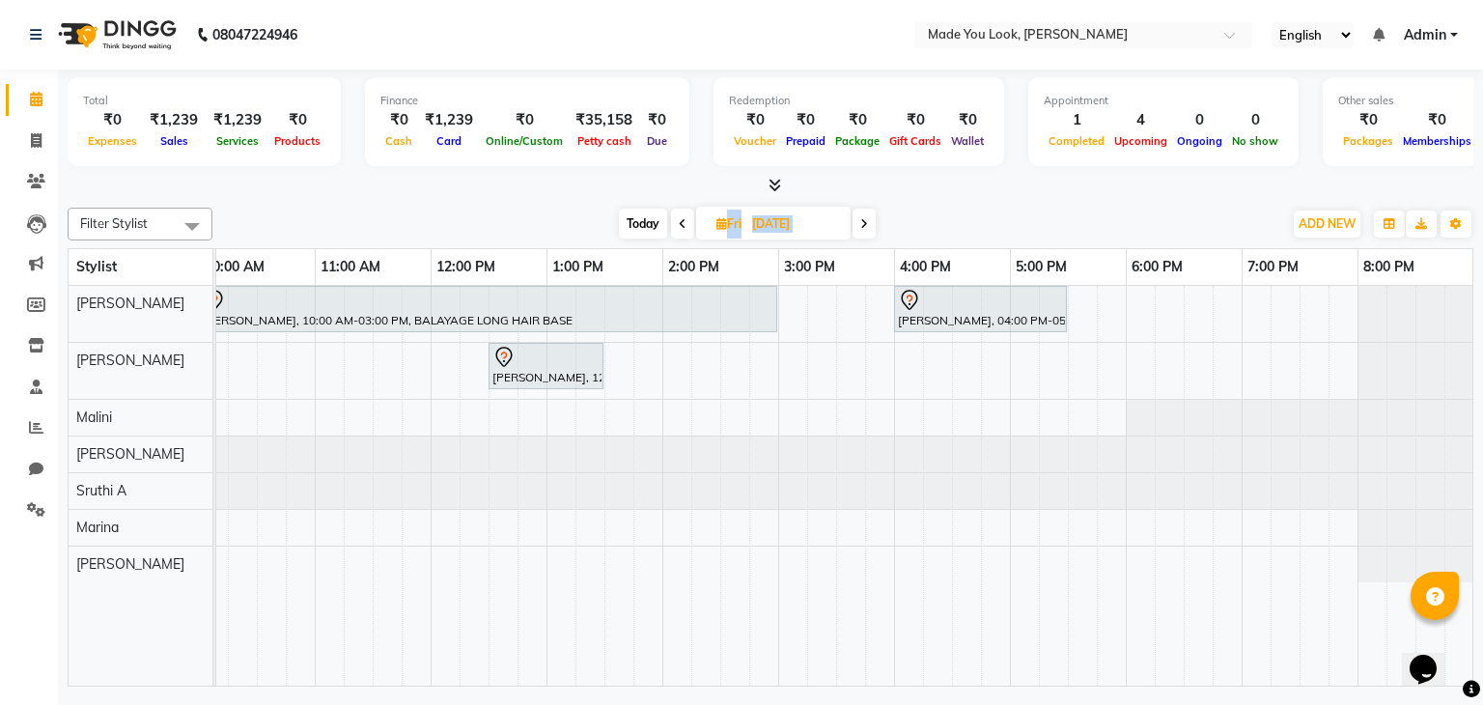
drag, startPoint x: 674, startPoint y: 242, endPoint x: 696, endPoint y: 238, distance: 22.5
click at [695, 238] on div "Filter Stylist Select All [PERSON_NAME] pallavi [PERSON_NAME] Devi [PERSON_NAME…" at bounding box center [771, 443] width 1406 height 487
click at [679, 221] on icon at bounding box center [683, 224] width 8 height 12
type input "[DATE]"
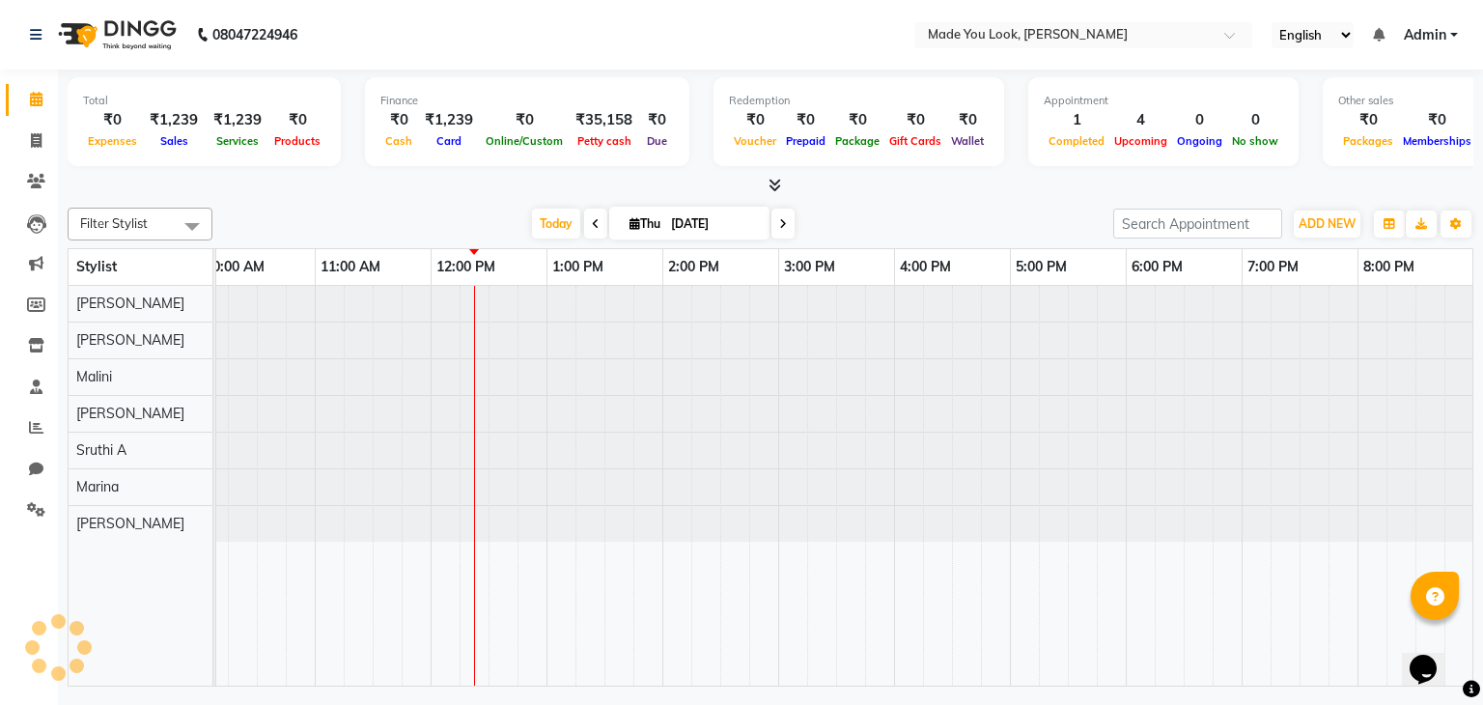
click at [677, 221] on input "[DATE]" at bounding box center [713, 223] width 97 height 29
select select "9"
select select "2025"
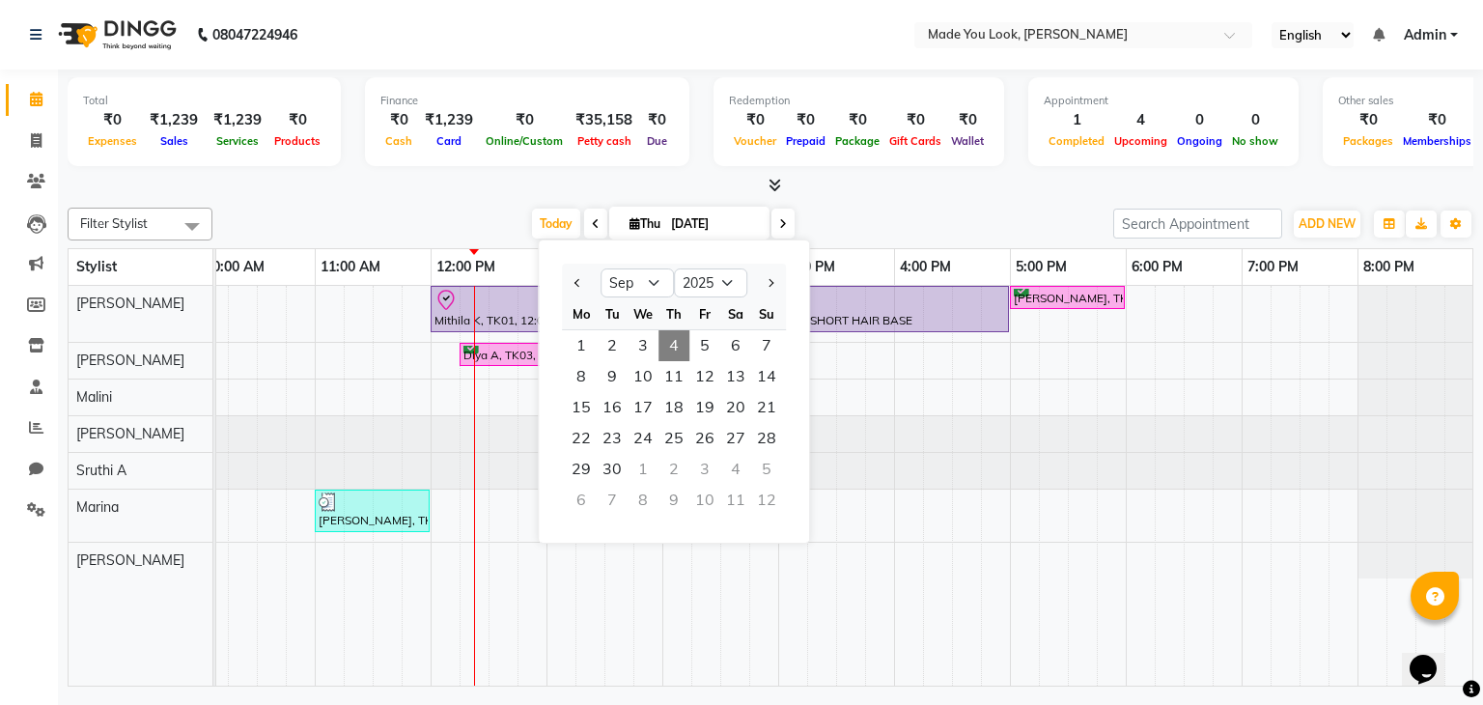
click at [594, 223] on icon at bounding box center [596, 224] width 8 height 12
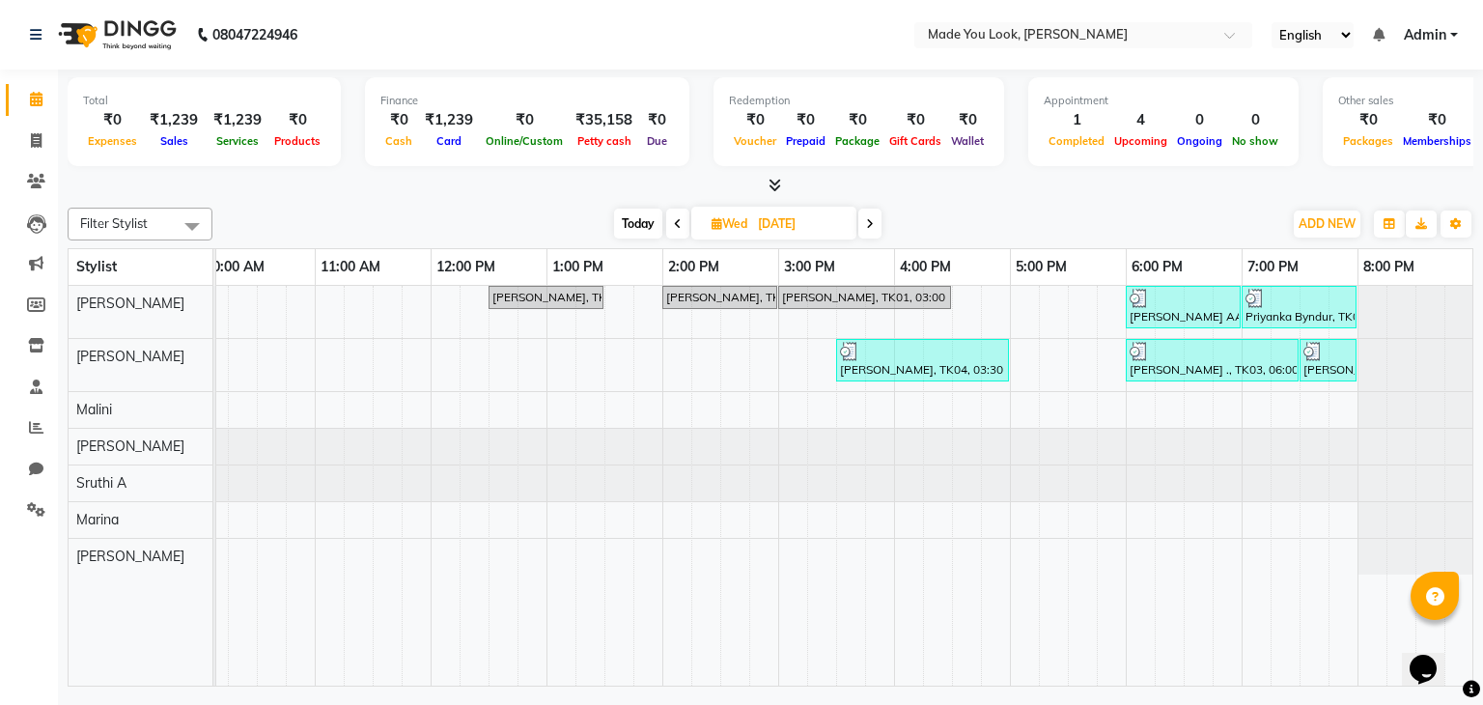
click at [875, 223] on span at bounding box center [869, 224] width 23 height 30
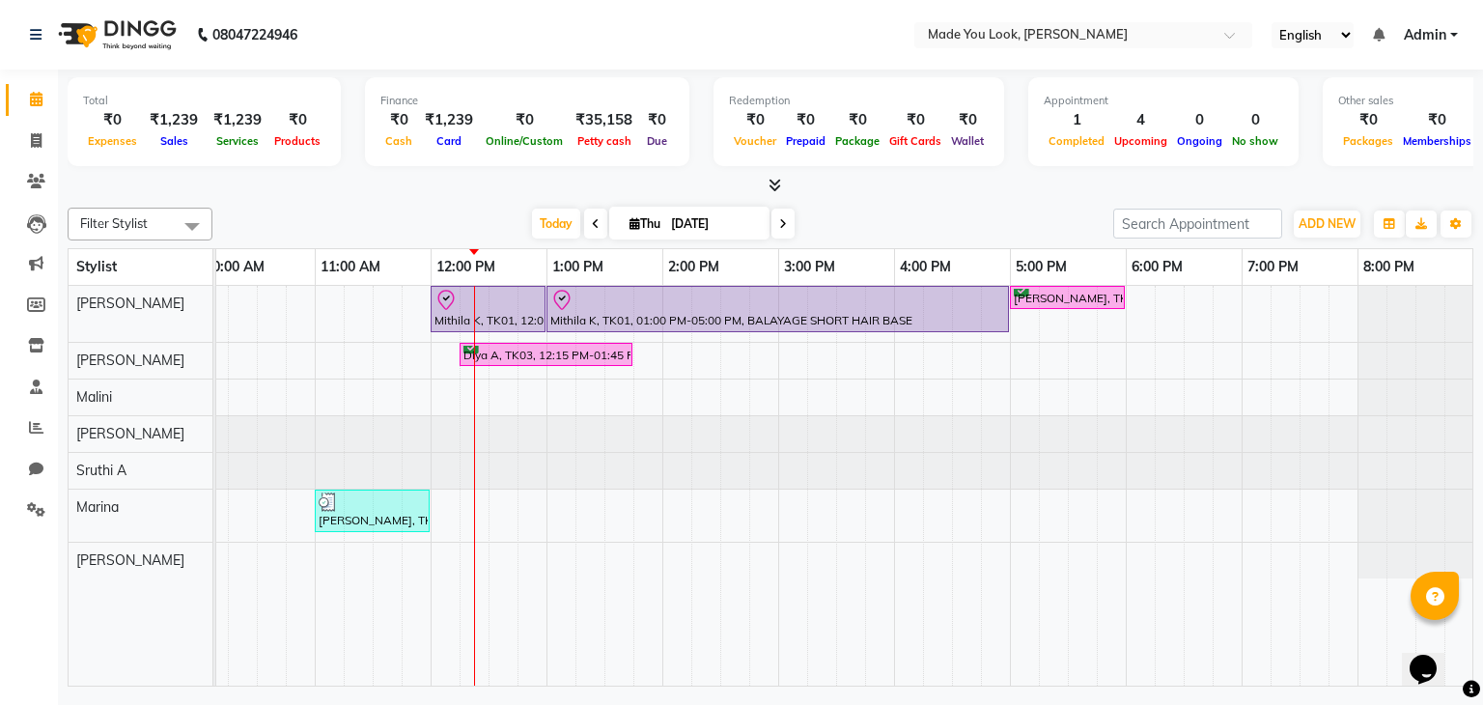
click at [592, 221] on icon at bounding box center [596, 224] width 8 height 12
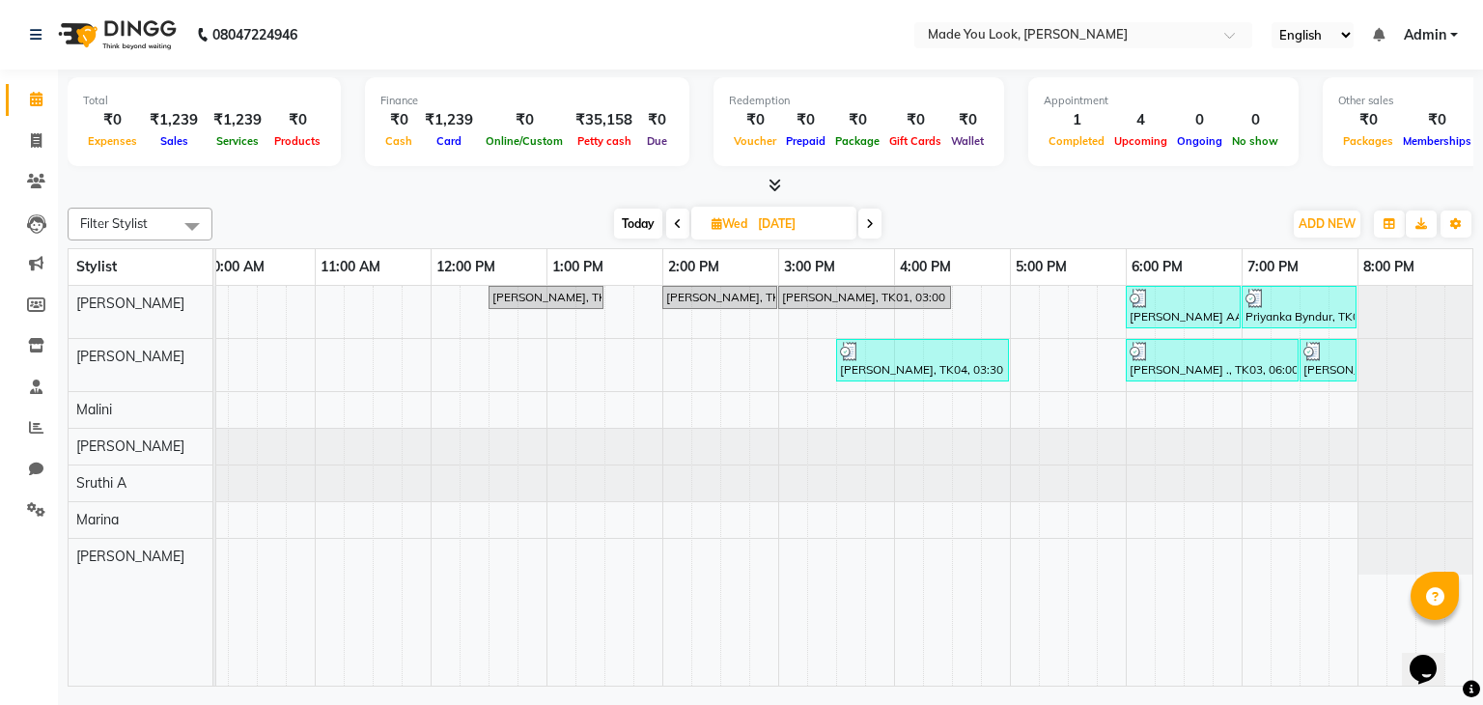
click at [873, 220] on icon at bounding box center [870, 224] width 8 height 12
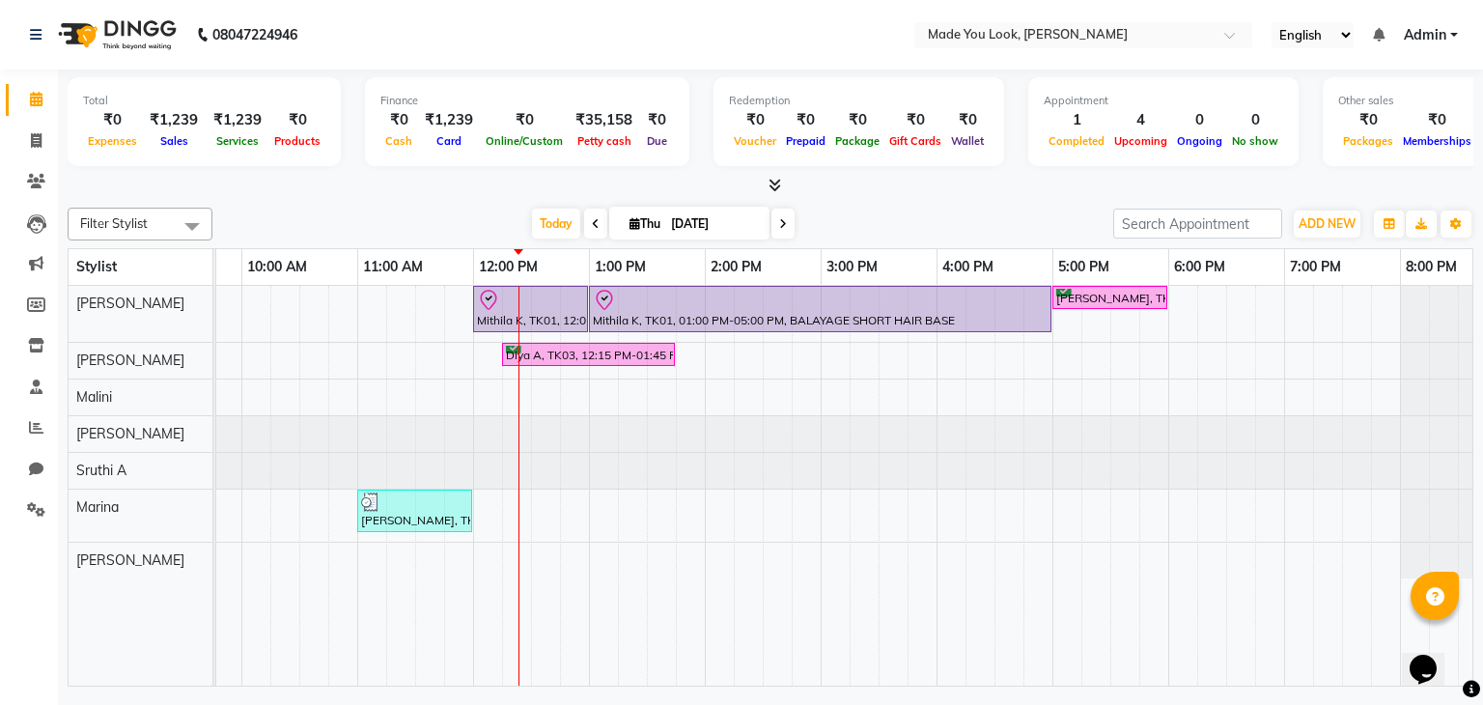
scroll to position [0, 209]
click at [779, 221] on icon at bounding box center [783, 224] width 8 height 12
type input "[DATE]"
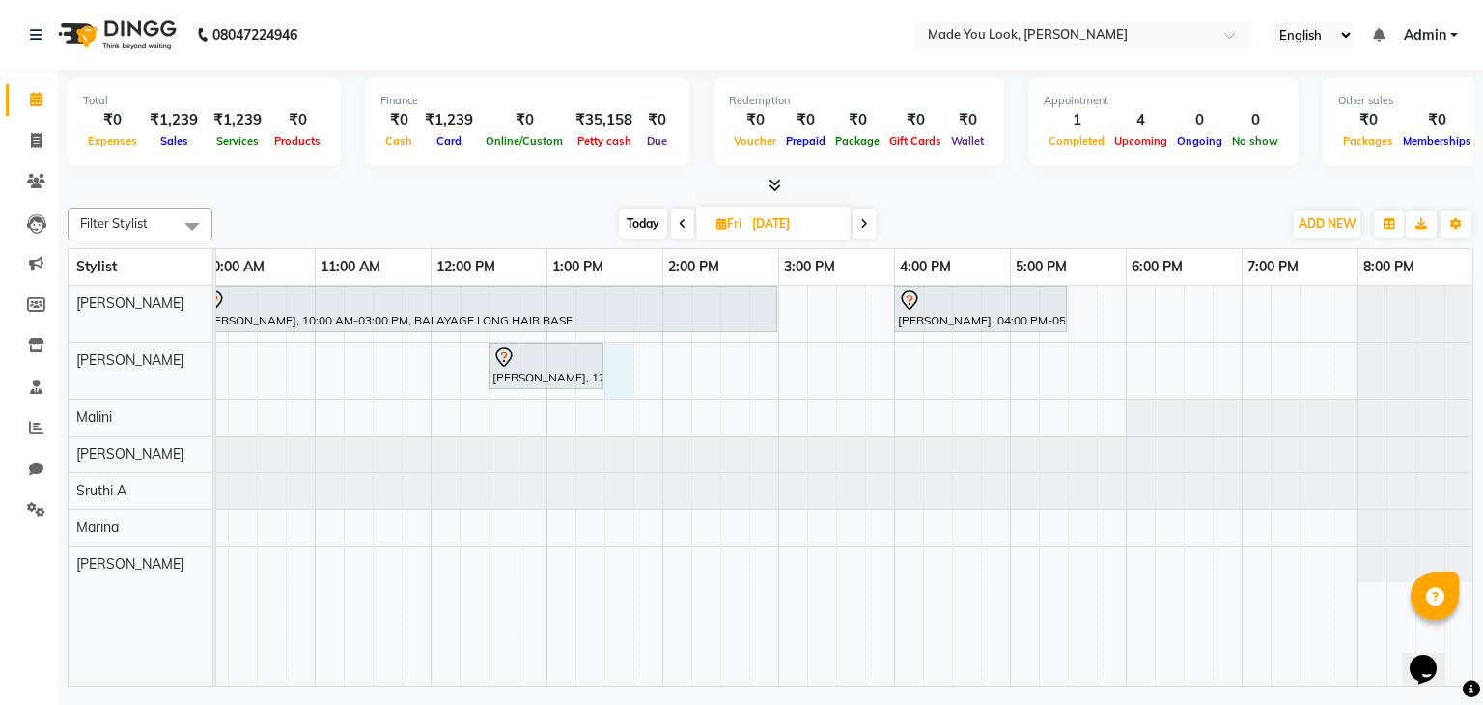
click at [614, 359] on div "[PERSON_NAME], 10:00 AM-03:00 PM, BALAYAGE LONG HAIR BASE [PERSON_NAME], 04:00 …" at bounding box center [720, 486] width 1506 height 401
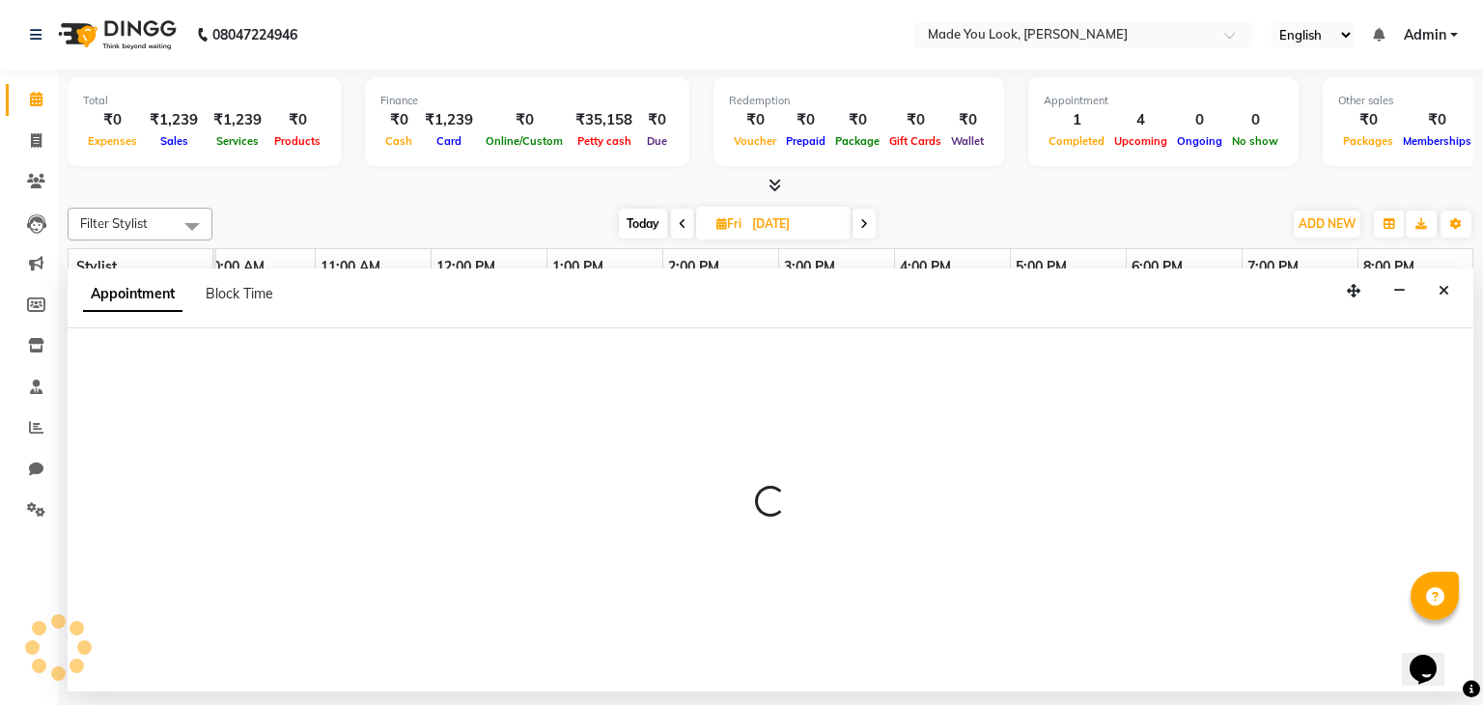
select select "83313"
select select "tentative"
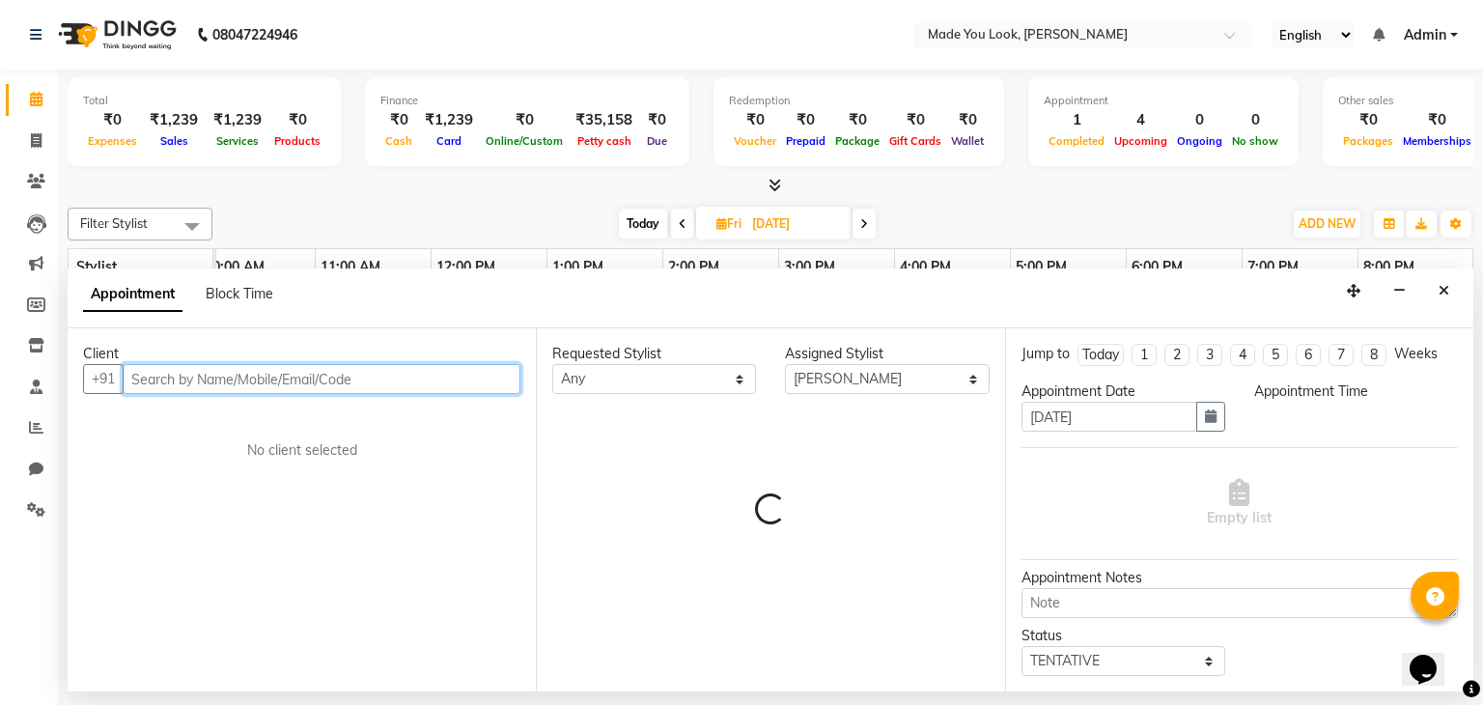
select select "810"
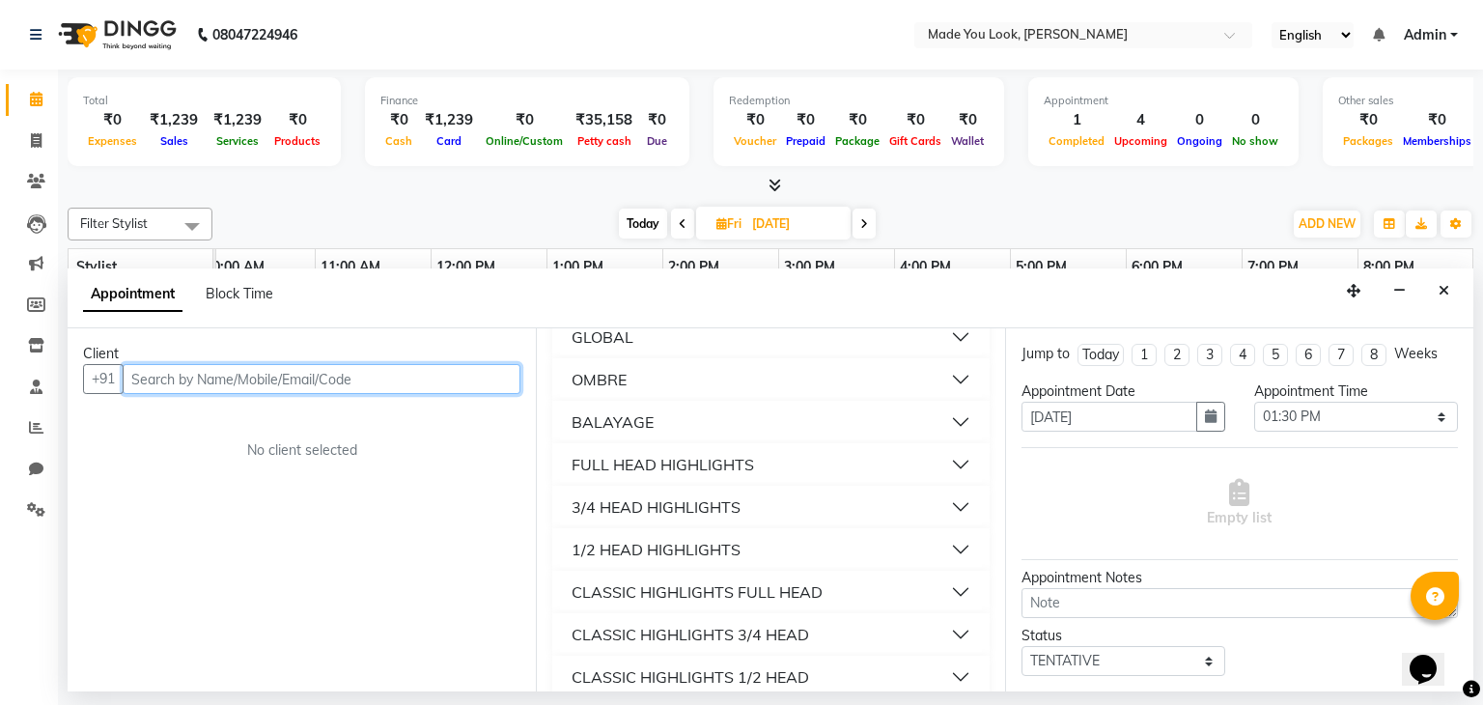
scroll to position [0, 0]
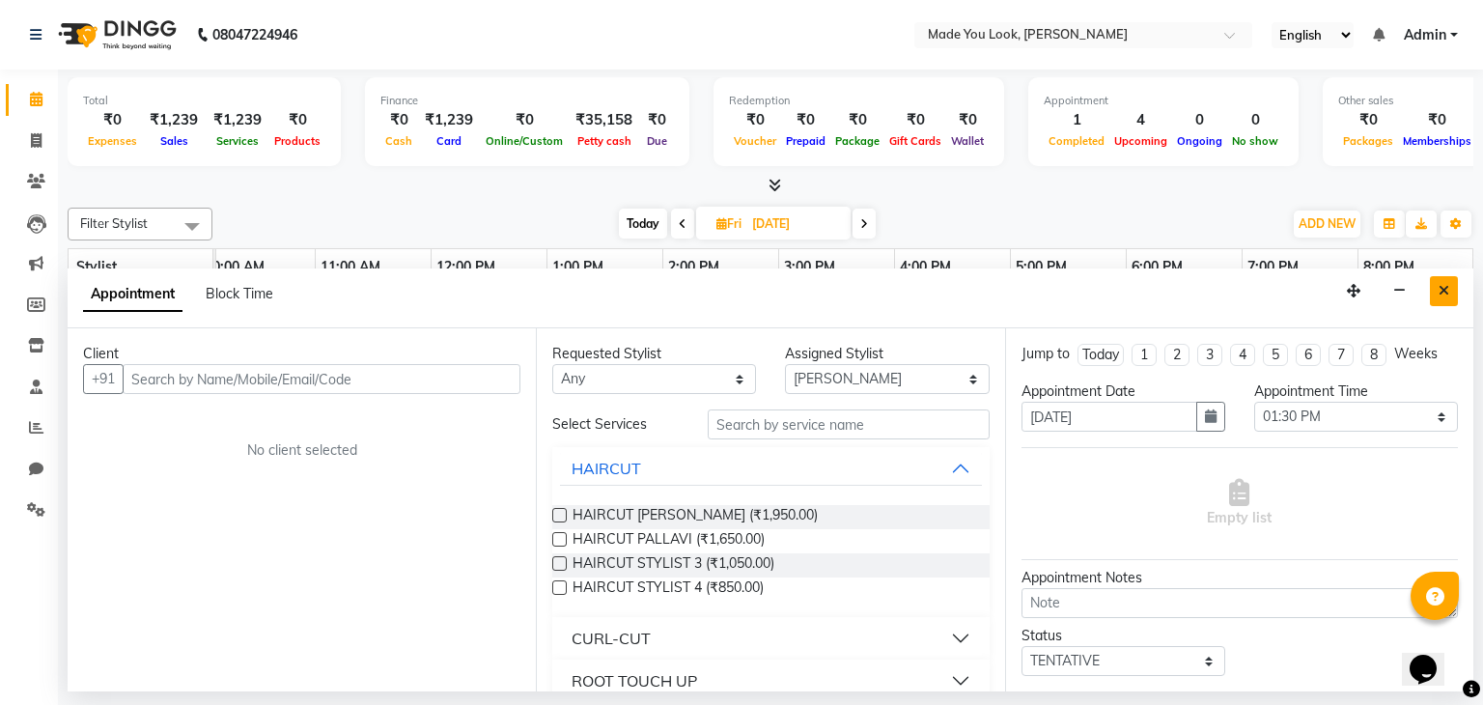
click at [1438, 281] on button "Close" at bounding box center [1444, 291] width 28 height 30
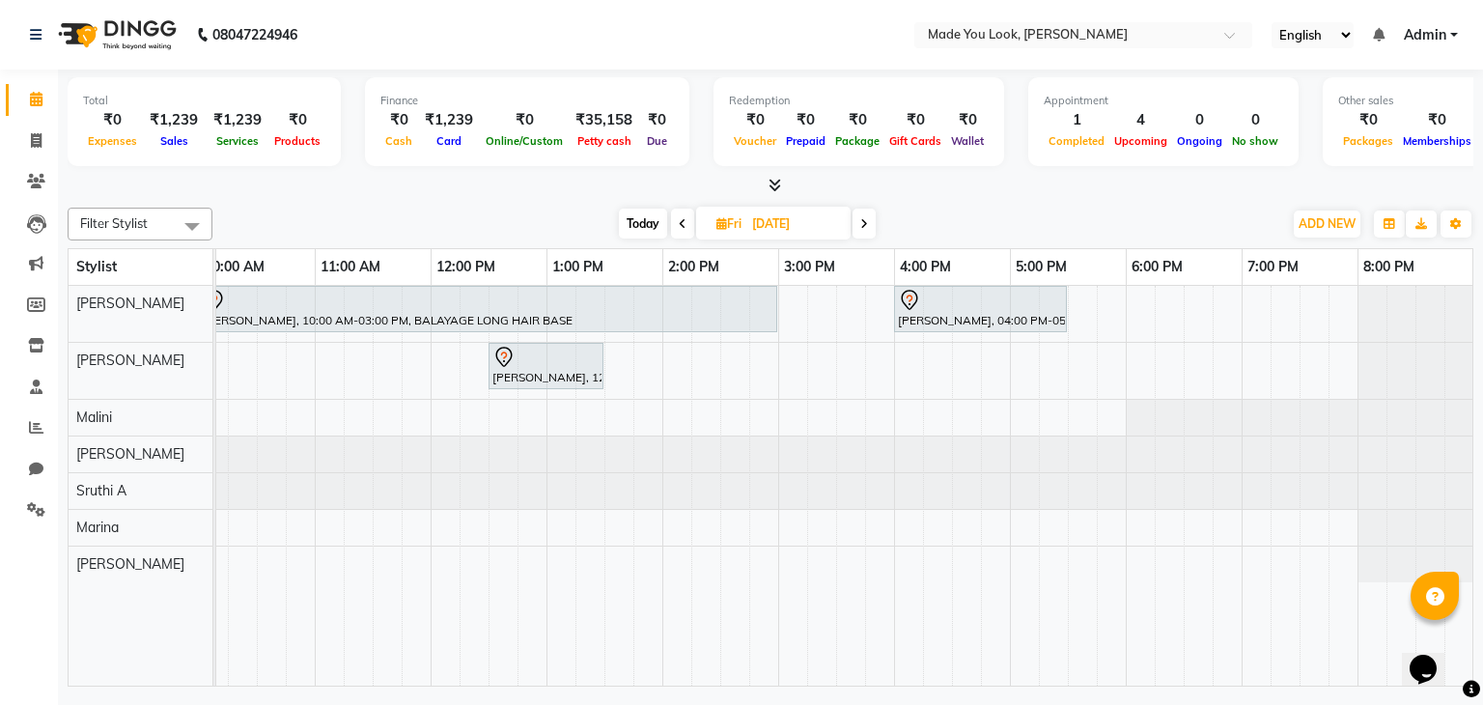
click at [616, 360] on div "[PERSON_NAME], 10:00 AM-03:00 PM, BALAYAGE LONG HAIR BASE [PERSON_NAME], 04:00 …" at bounding box center [720, 486] width 1506 height 401
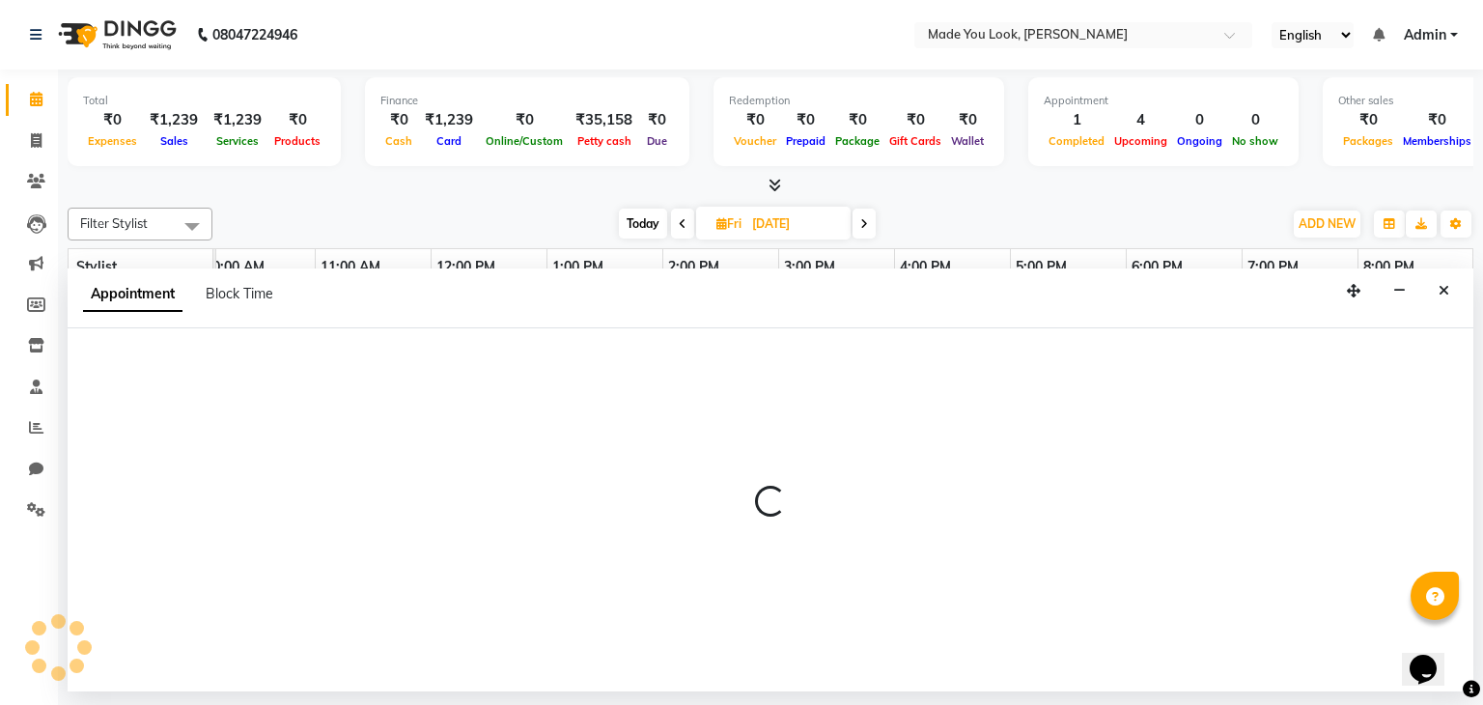
select select "83313"
select select "810"
select select "tentative"
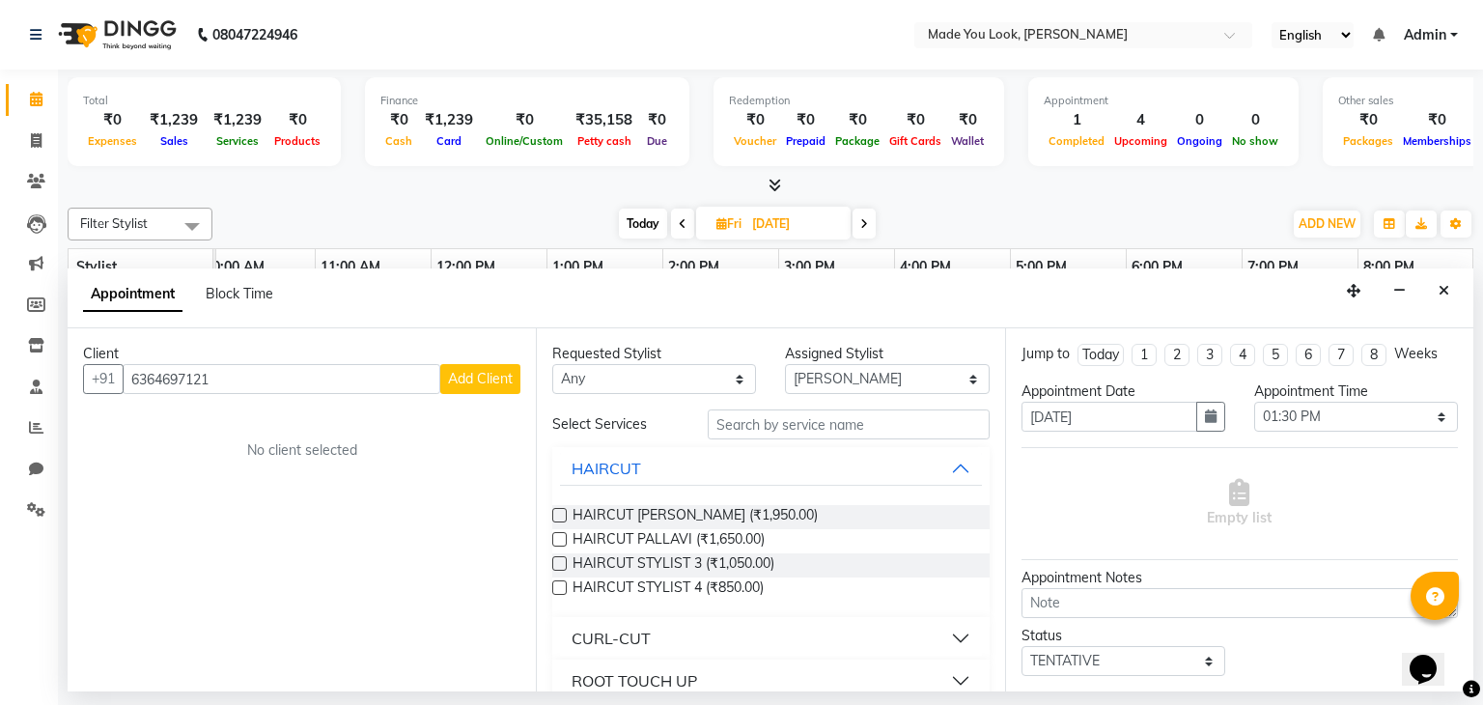
type input "6364697121"
click at [477, 376] on span "Add Client" at bounding box center [480, 378] width 65 height 17
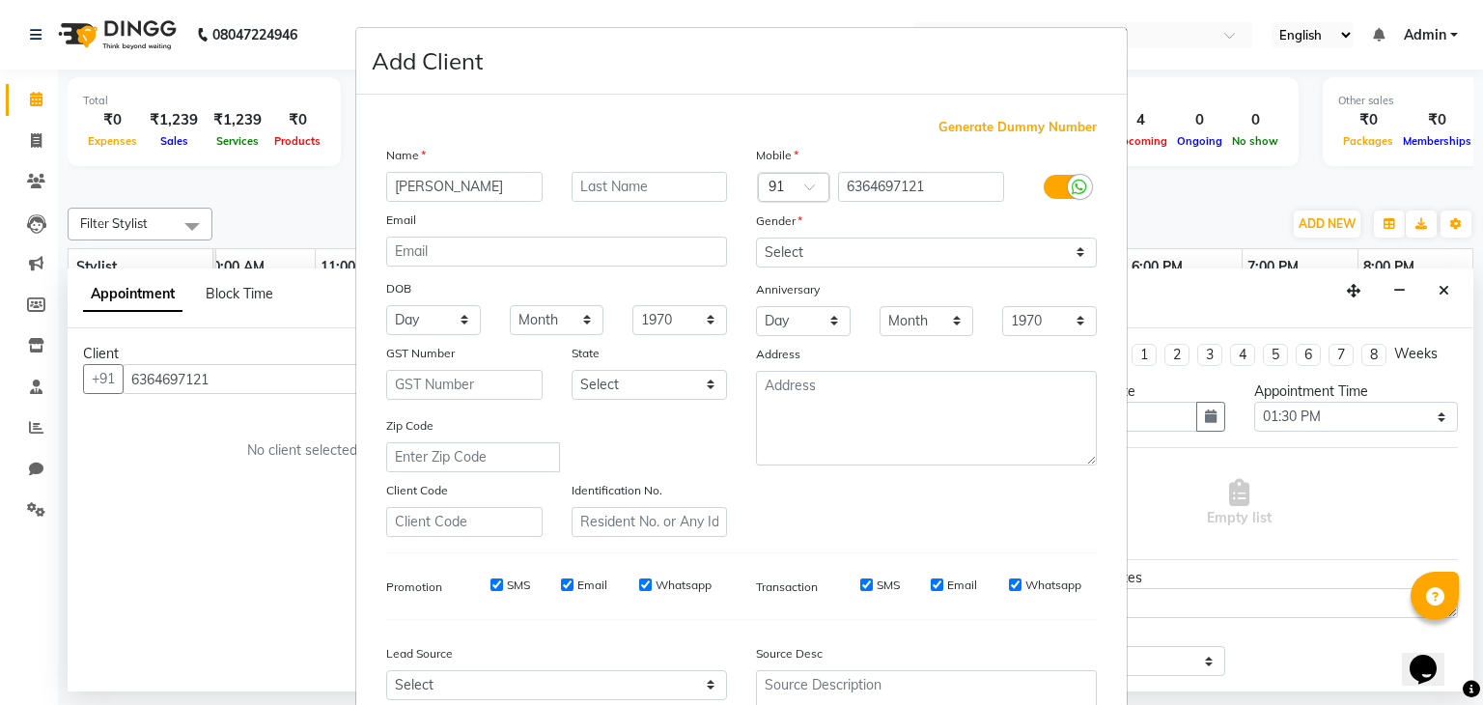
type input "[PERSON_NAME]"
click at [598, 191] on input "text" at bounding box center [650, 187] width 156 height 30
type input ","
type input "."
click at [1070, 252] on select "Select [DEMOGRAPHIC_DATA] [DEMOGRAPHIC_DATA] Other Prefer Not To Say" at bounding box center [926, 252] width 341 height 30
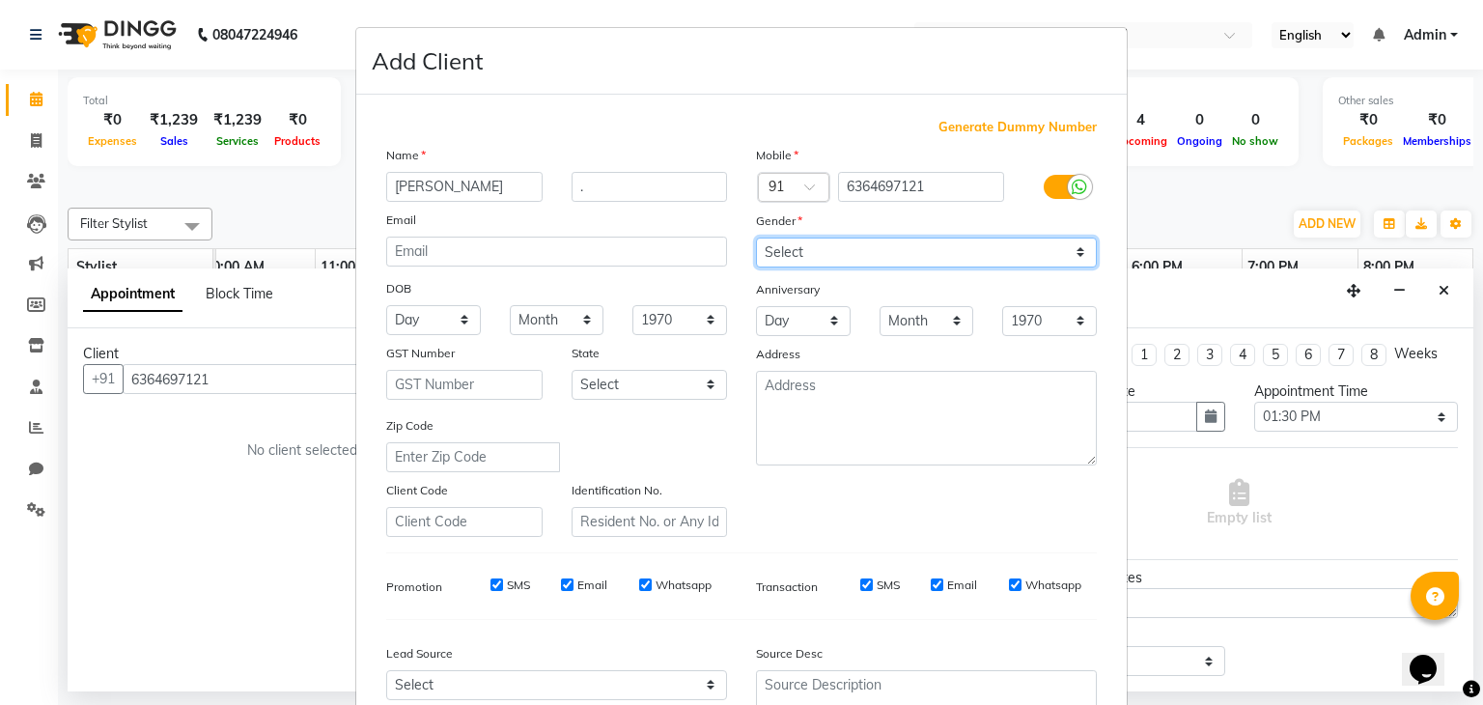
select select "[DEMOGRAPHIC_DATA]"
click at [756, 238] on select "Select [DEMOGRAPHIC_DATA] [DEMOGRAPHIC_DATA] Other Prefer Not To Say" at bounding box center [926, 252] width 341 height 30
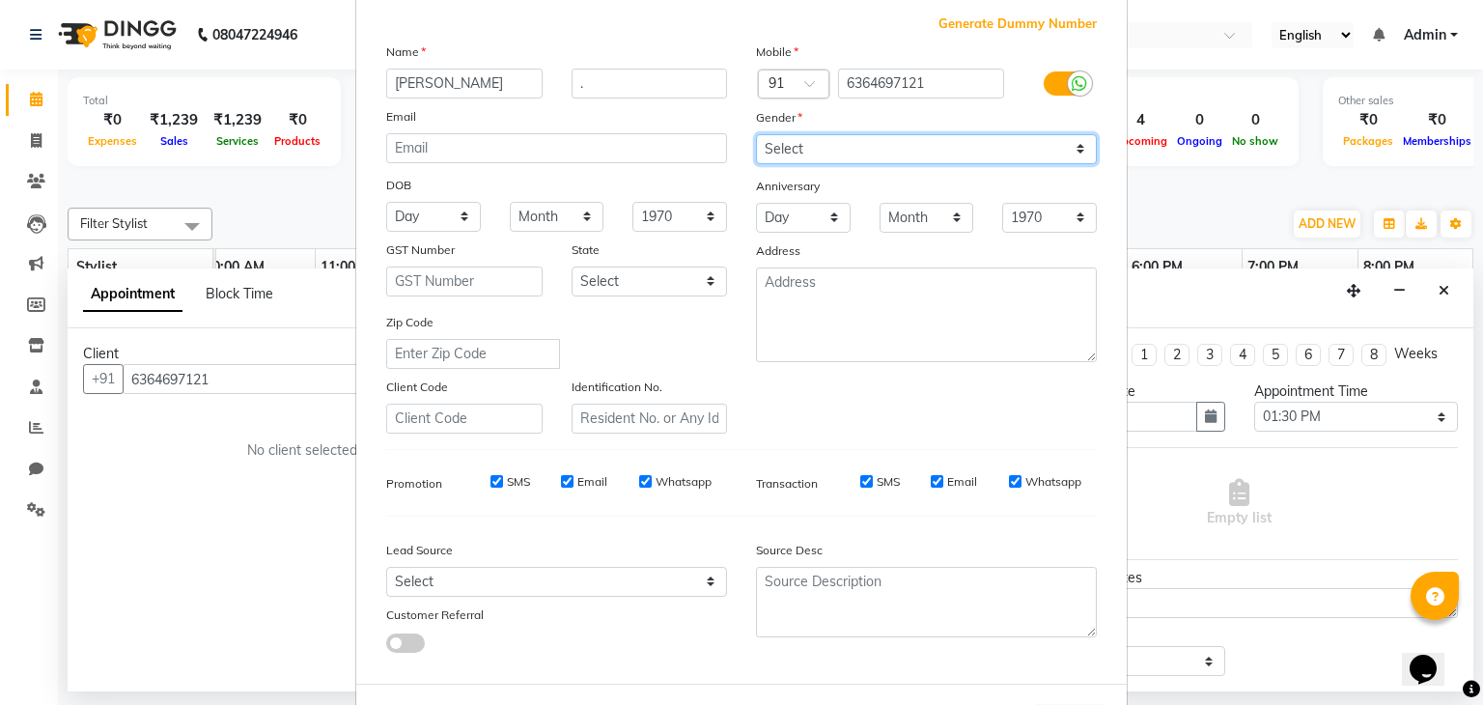
scroll to position [196, 0]
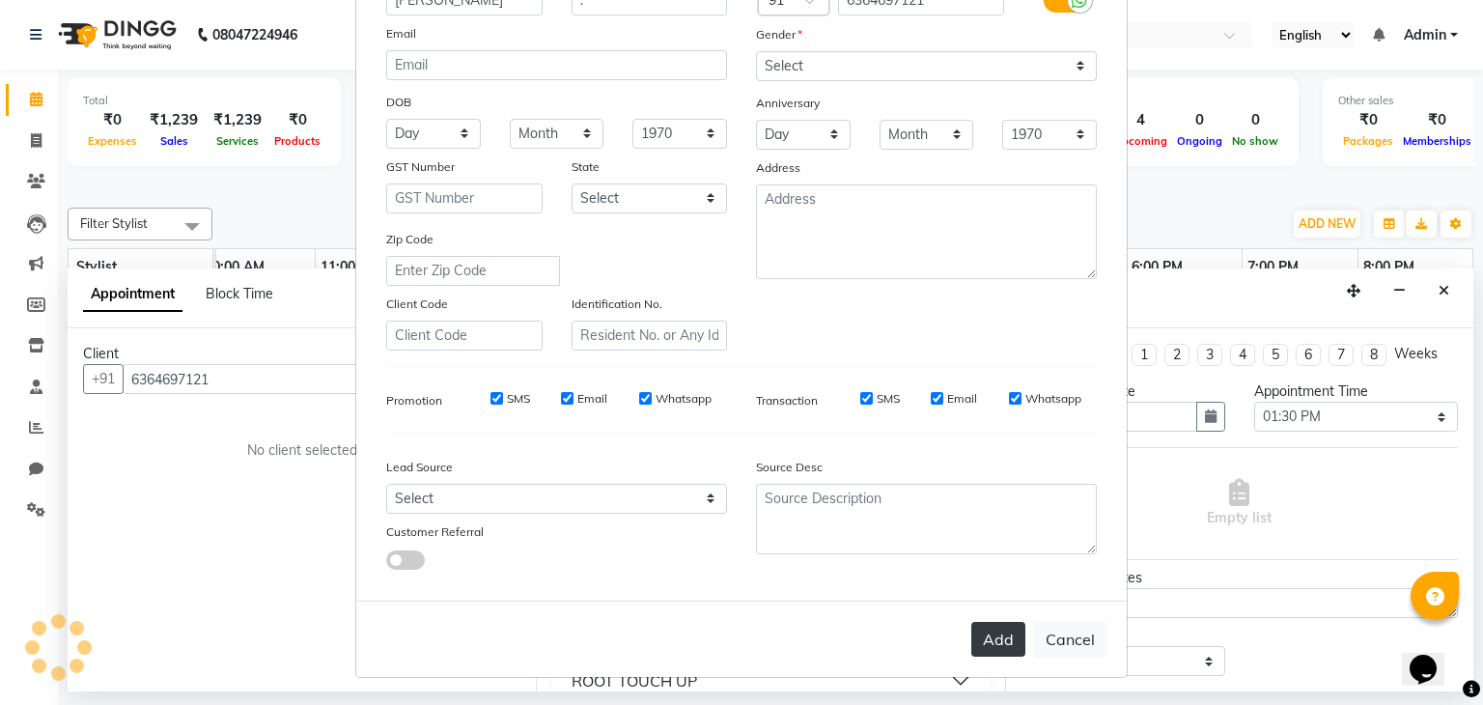
click at [981, 640] on button "Add" at bounding box center [998, 639] width 54 height 35
select select
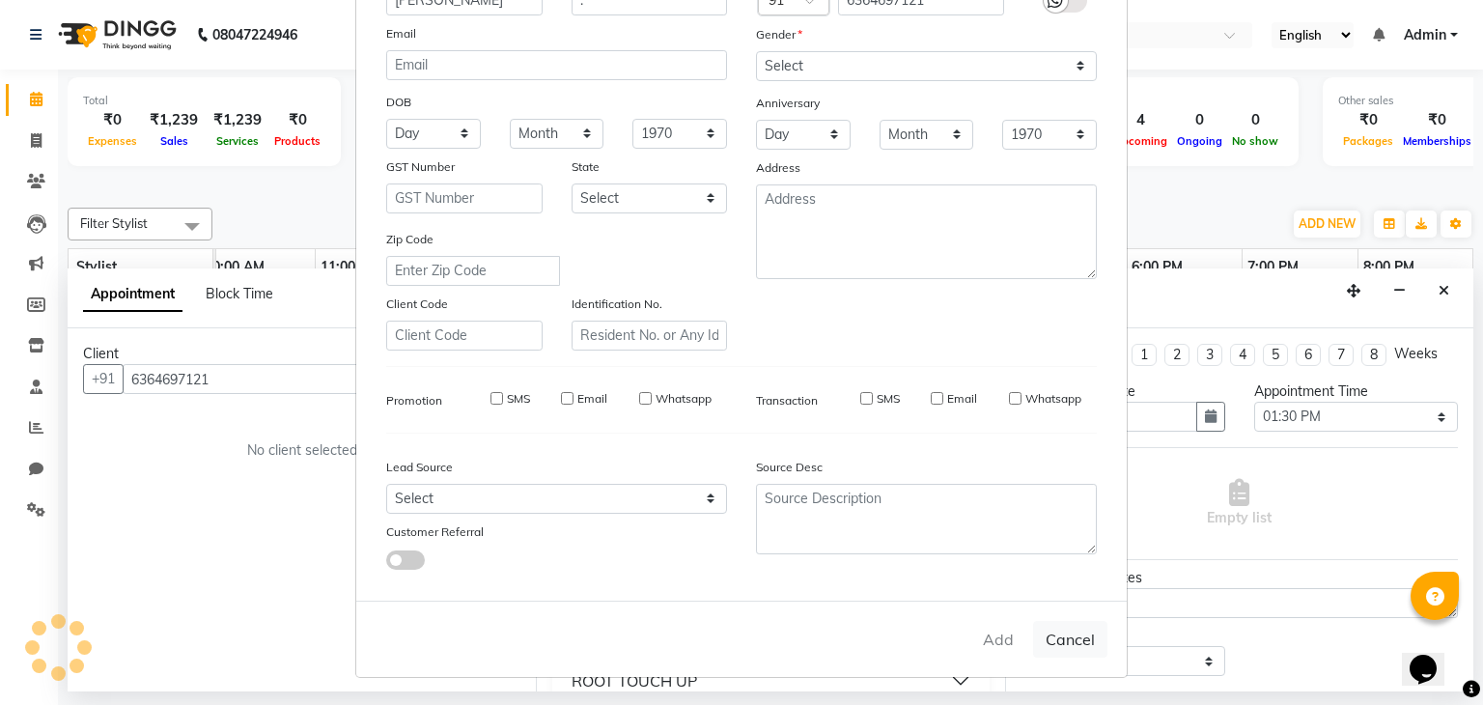
select select
checkbox input "false"
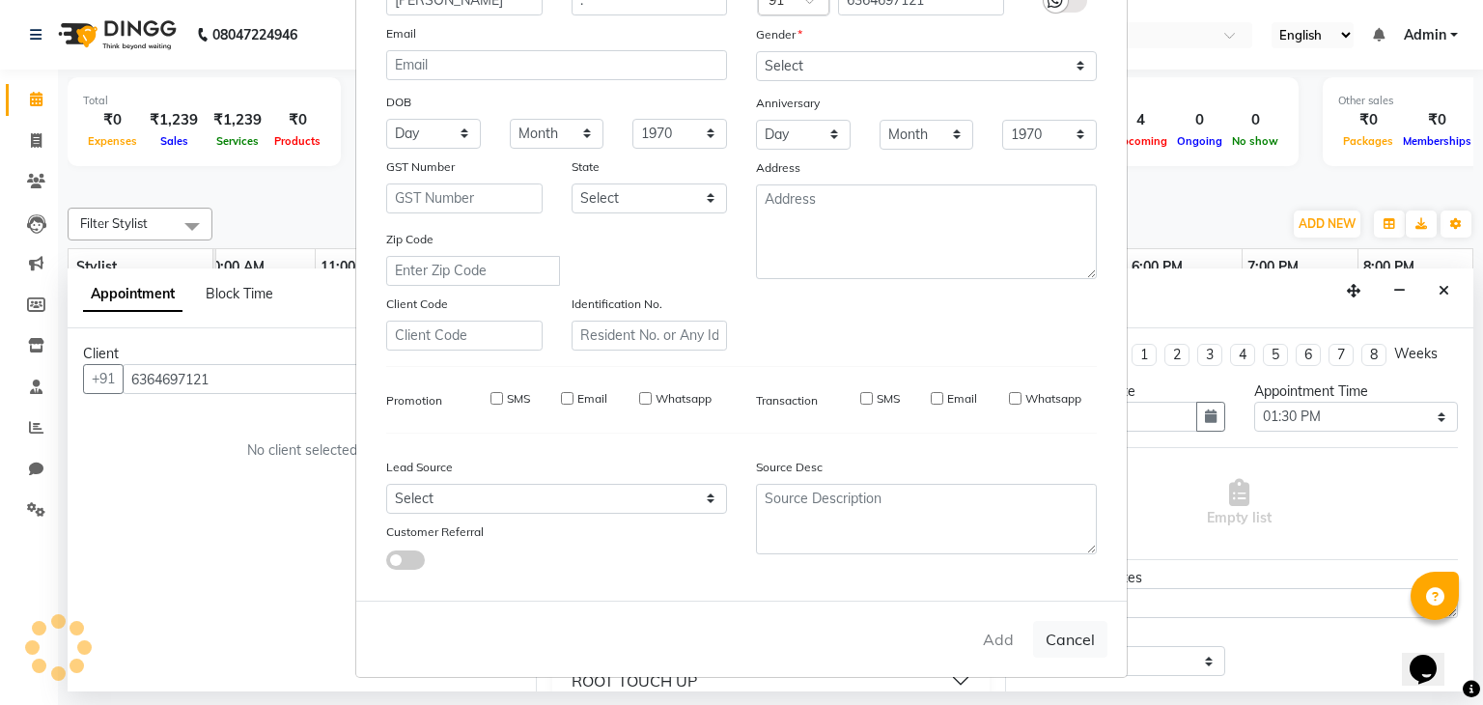
checkbox input "false"
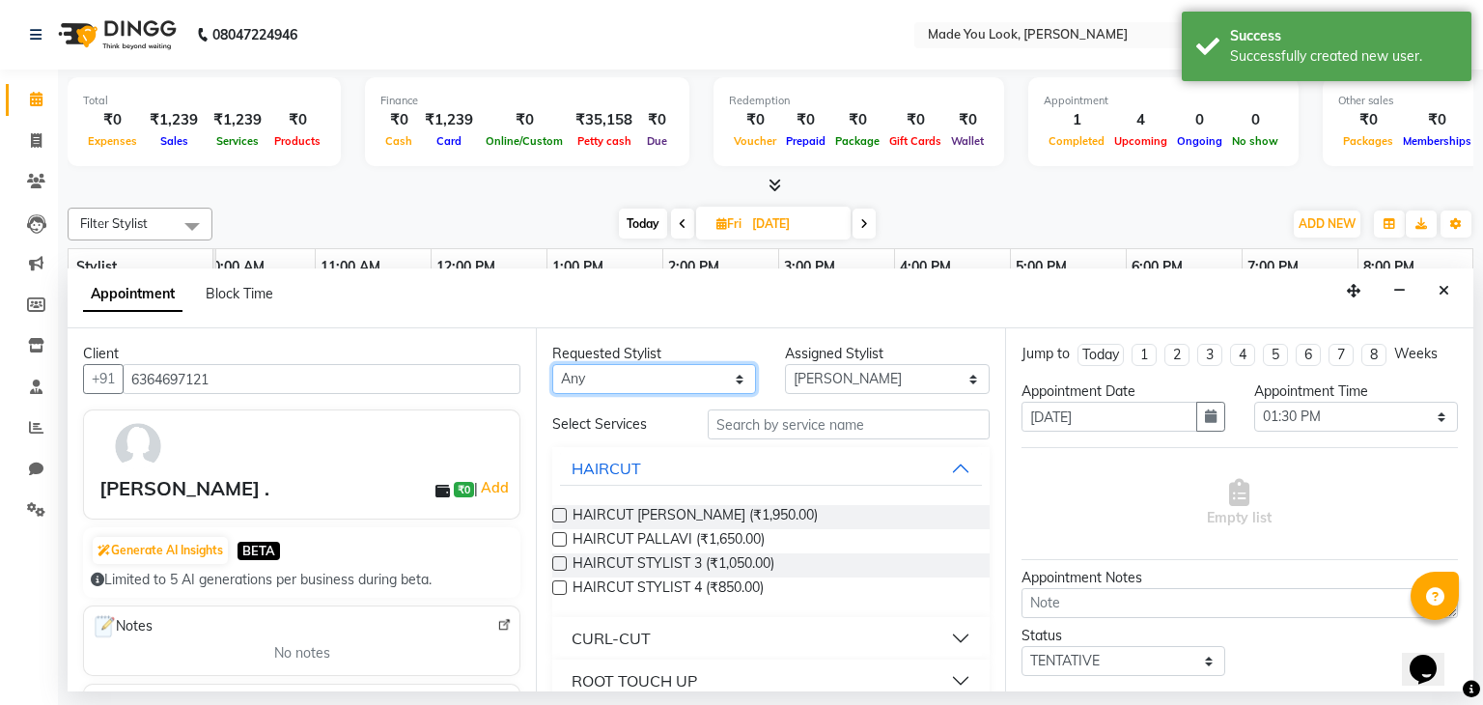
click at [735, 377] on select "Any [PERSON_NAME] [PERSON_NAME] Devi [PERSON_NAME] [PERSON_NAME] A" at bounding box center [654, 379] width 204 height 30
select select "83313"
click at [552, 364] on select "Any [PERSON_NAME] [PERSON_NAME] Devi [PERSON_NAME] [PERSON_NAME] A" at bounding box center [654, 379] width 204 height 30
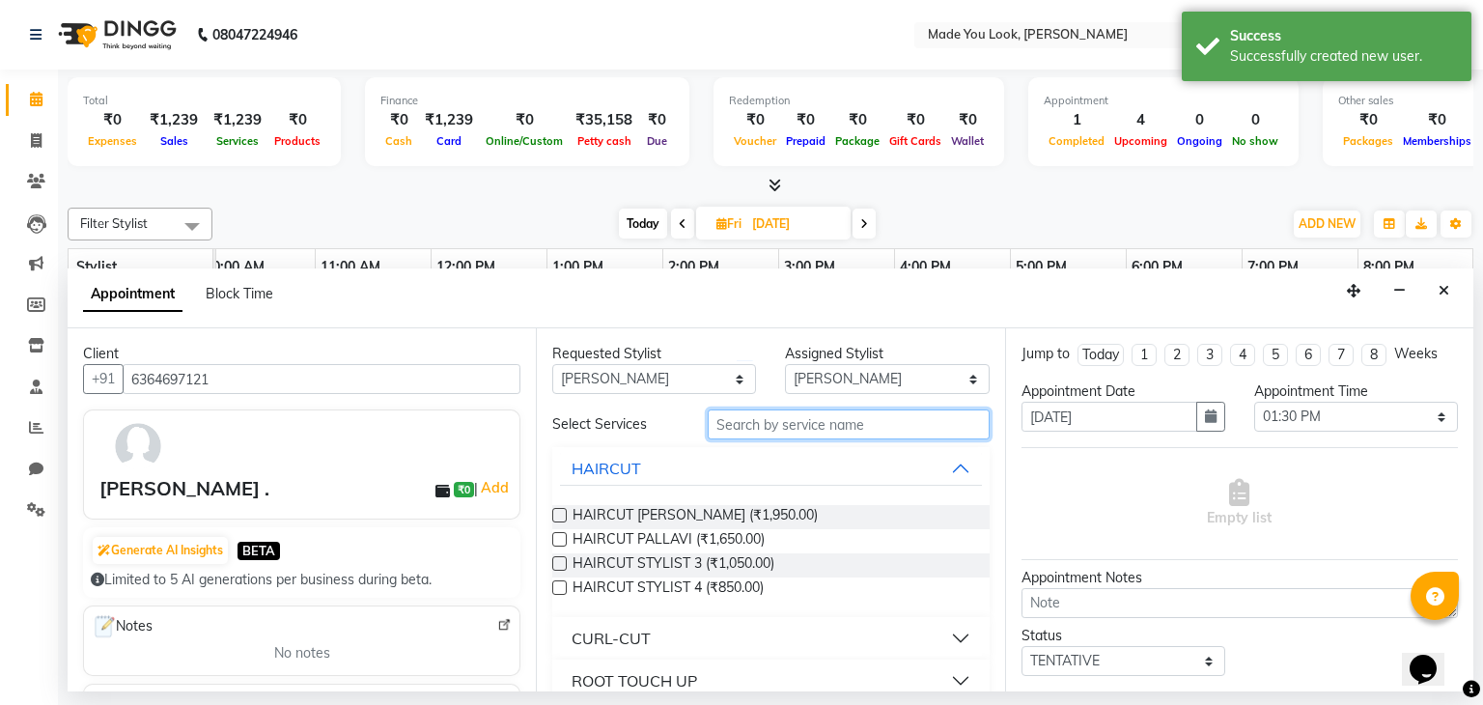
click at [827, 423] on input "text" at bounding box center [849, 424] width 282 height 30
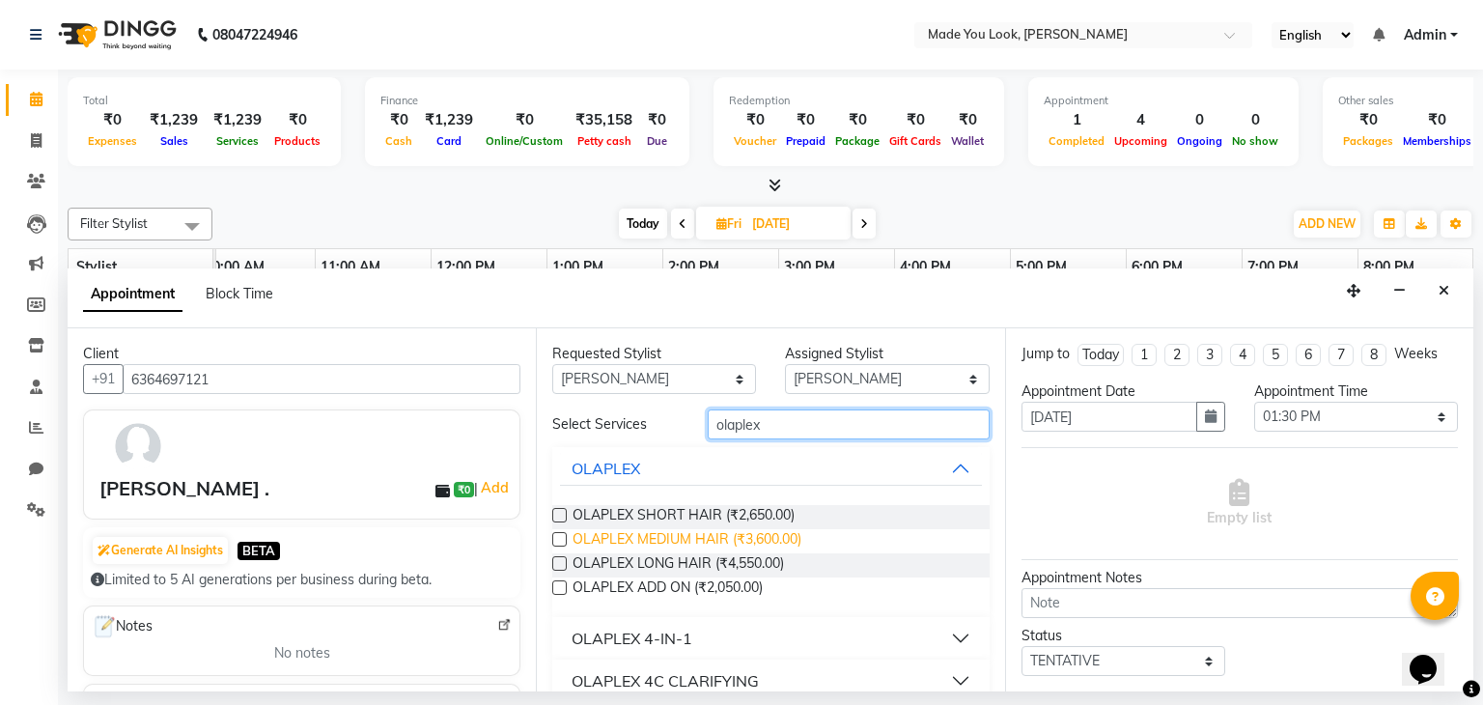
scroll to position [26, 0]
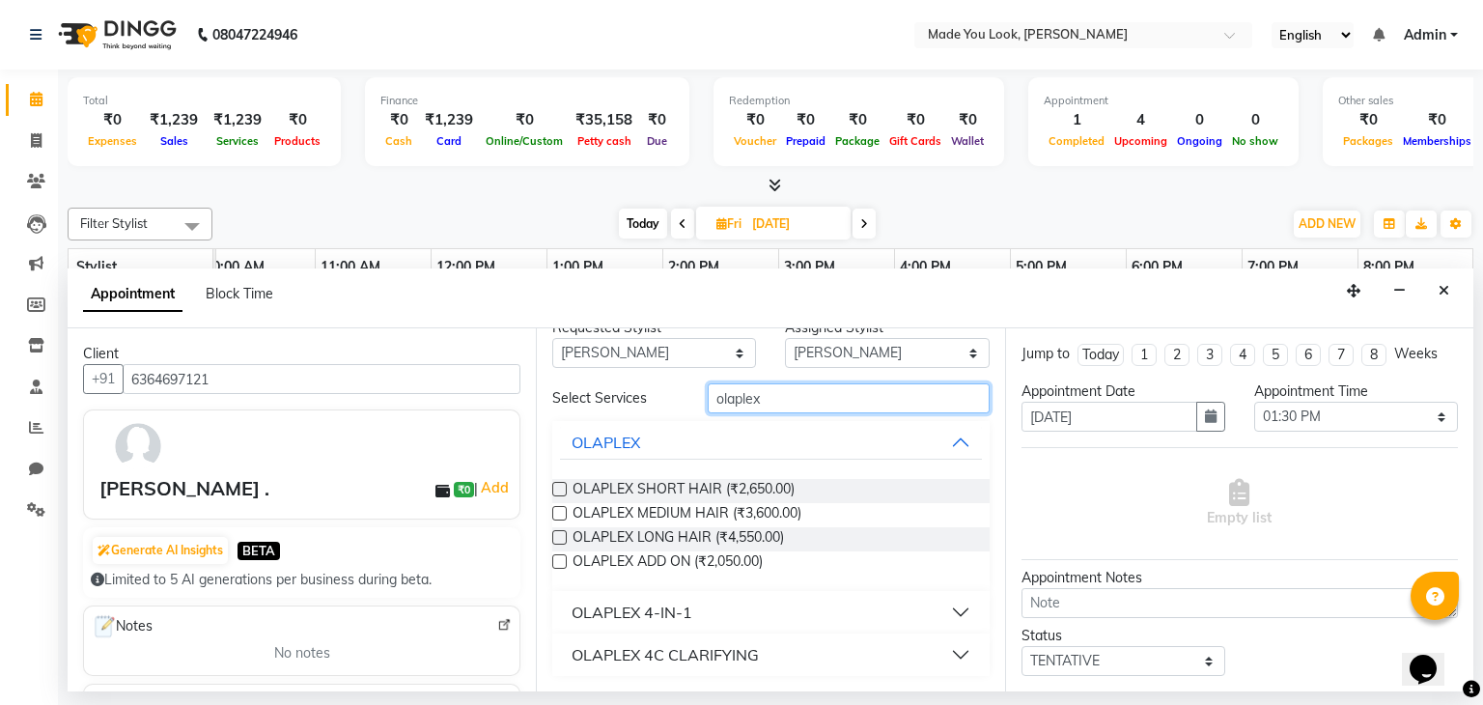
type input "olaplex"
click at [561, 510] on label at bounding box center [559, 513] width 14 height 14
click at [561, 510] on input "checkbox" at bounding box center [558, 515] width 13 height 13
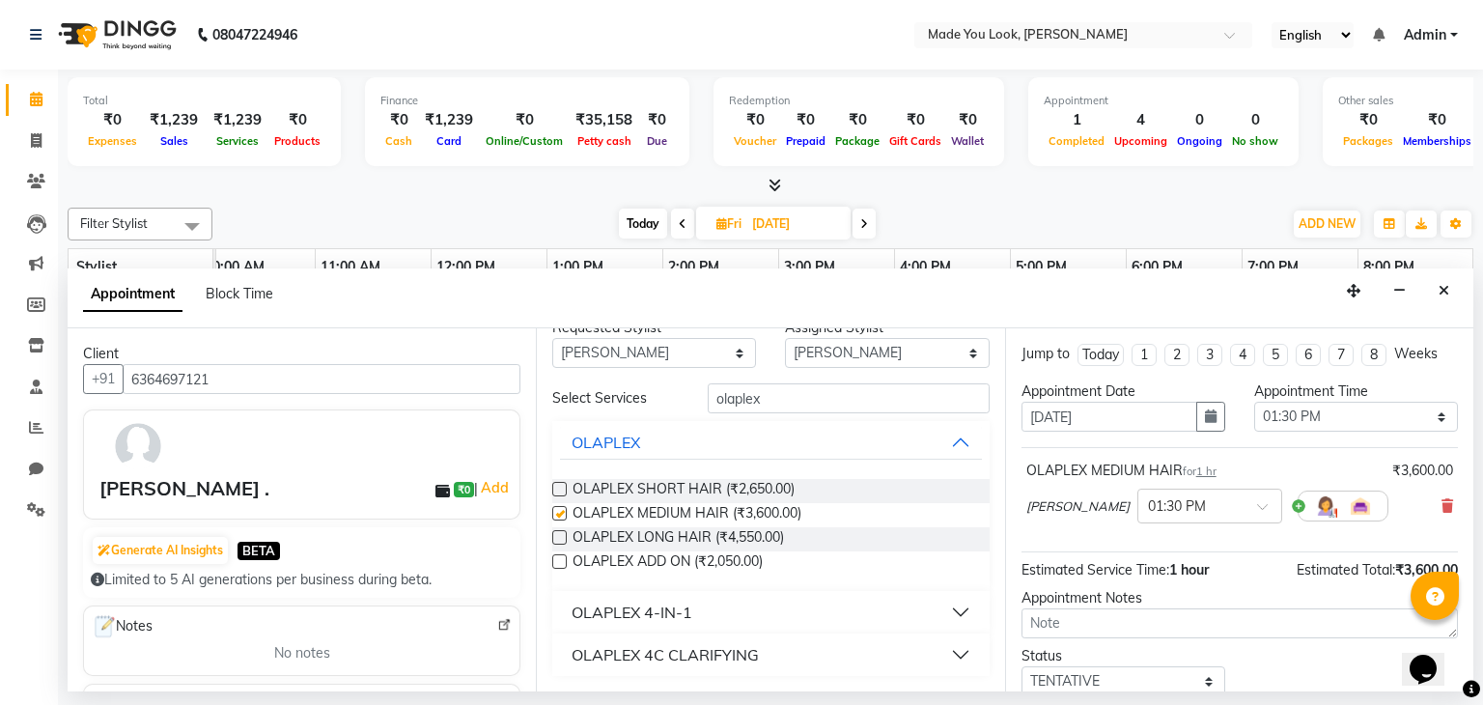
checkbox input "false"
click at [942, 606] on button "OLAPLEX 4-IN-1" at bounding box center [770, 612] width 421 height 35
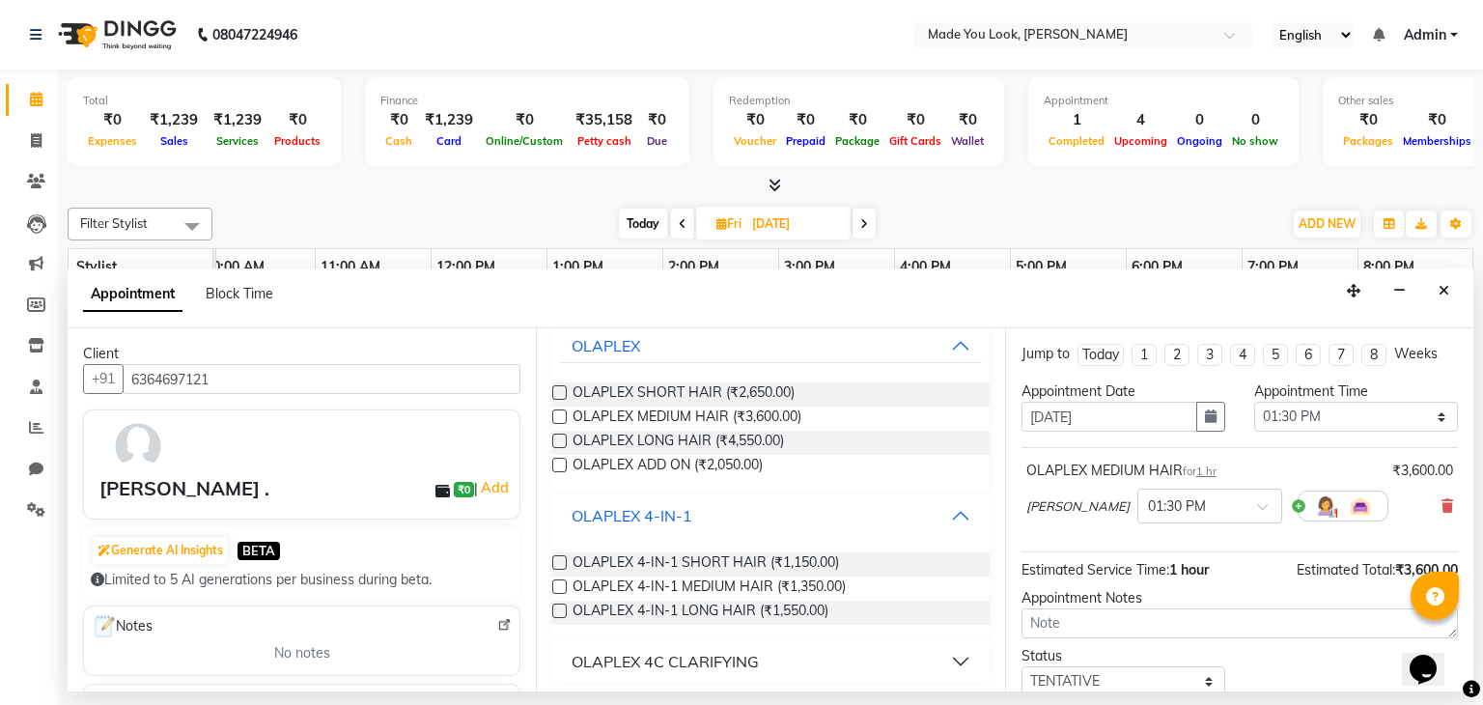
scroll to position [0, 0]
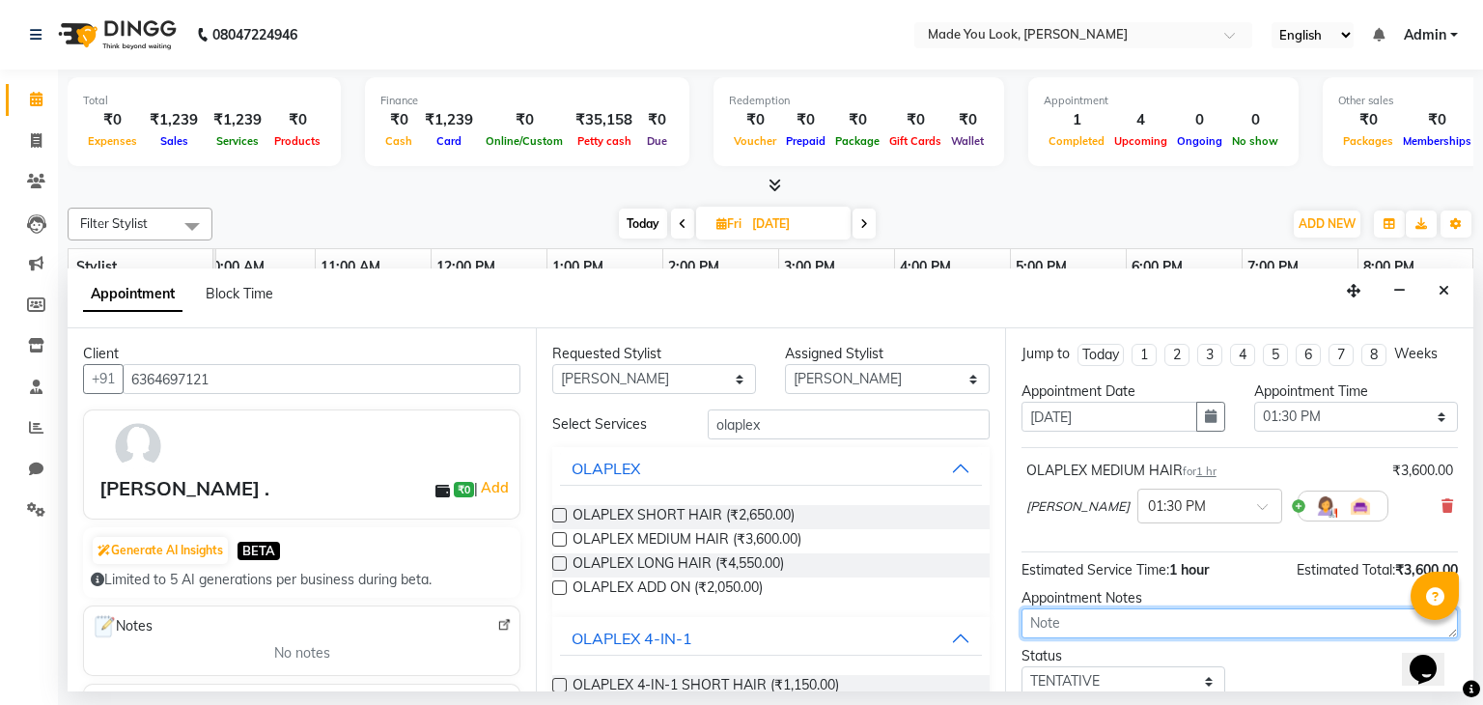
click at [1107, 619] on textarea at bounding box center [1239, 623] width 436 height 30
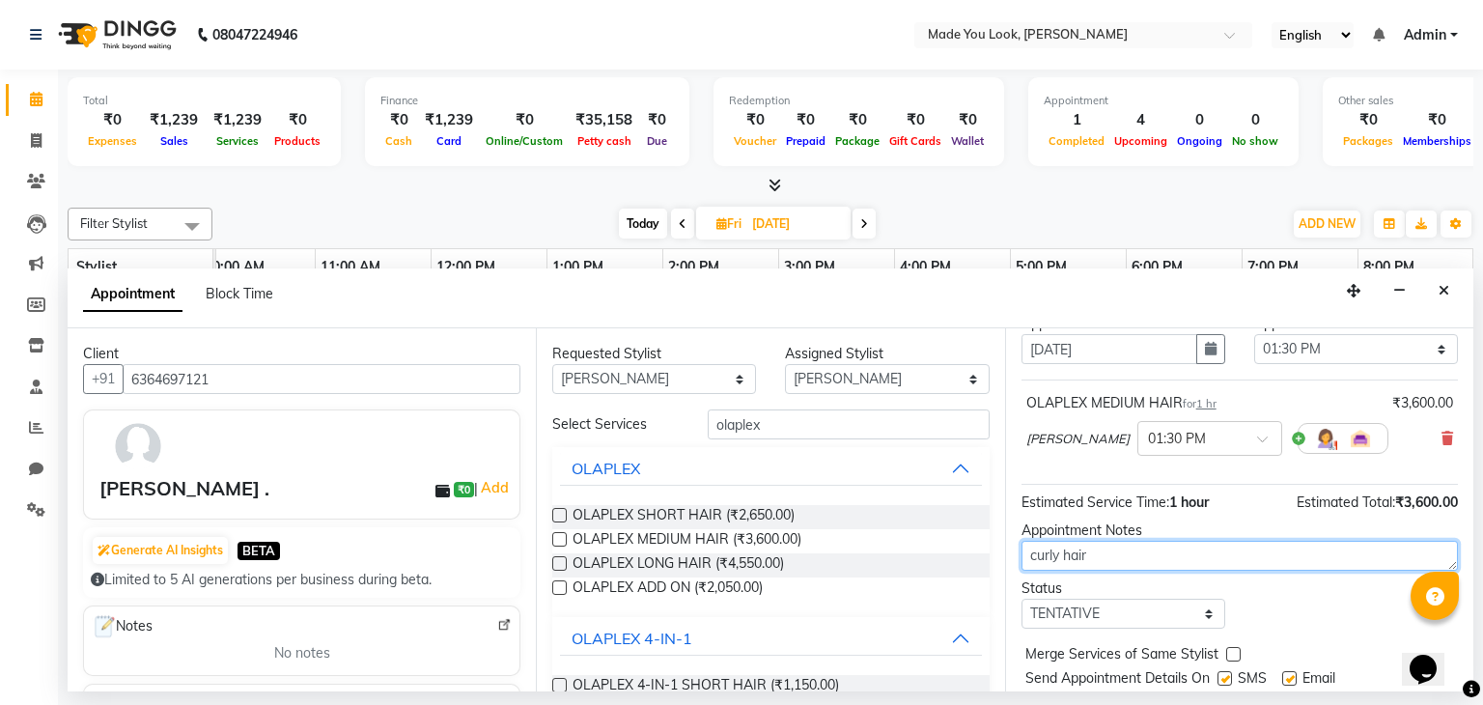
scroll to position [126, 0]
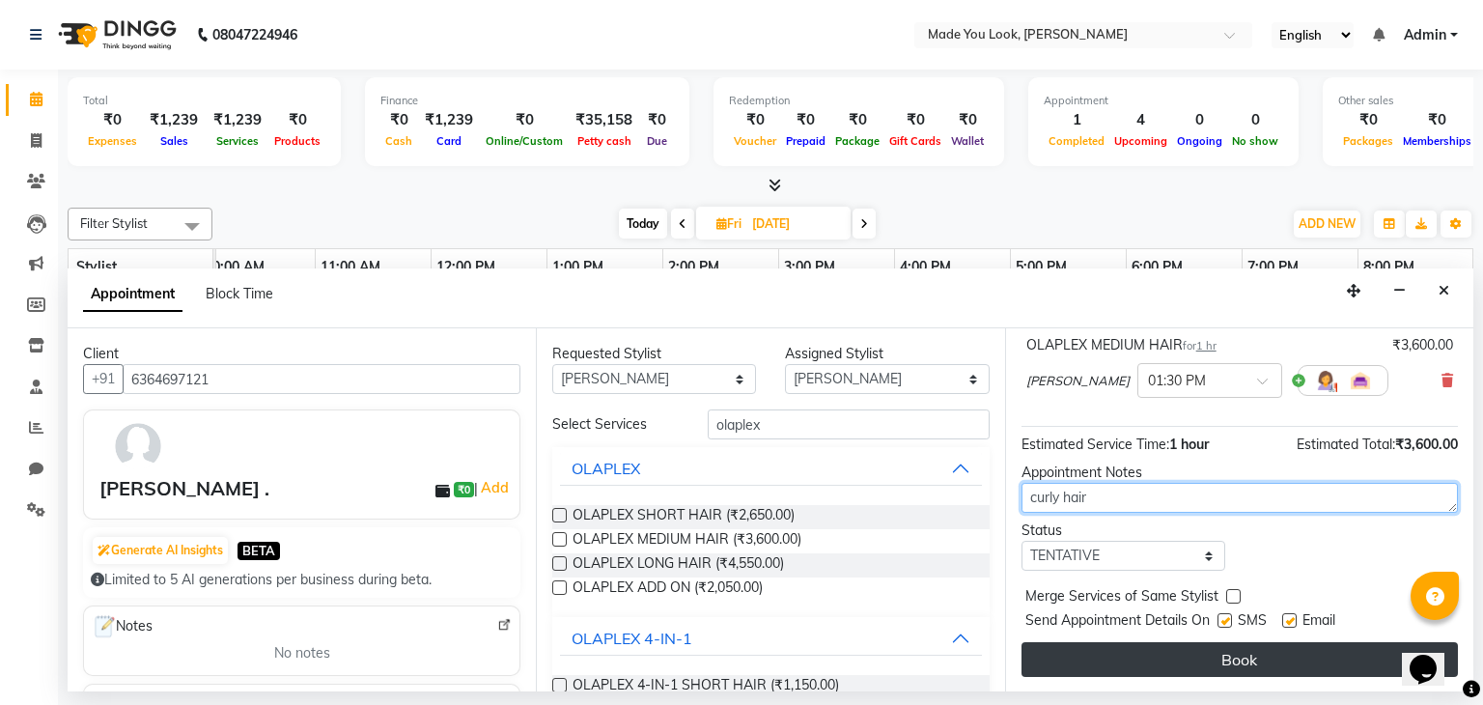
type textarea "curly hair"
click at [1151, 660] on button "Book" at bounding box center [1239, 659] width 436 height 35
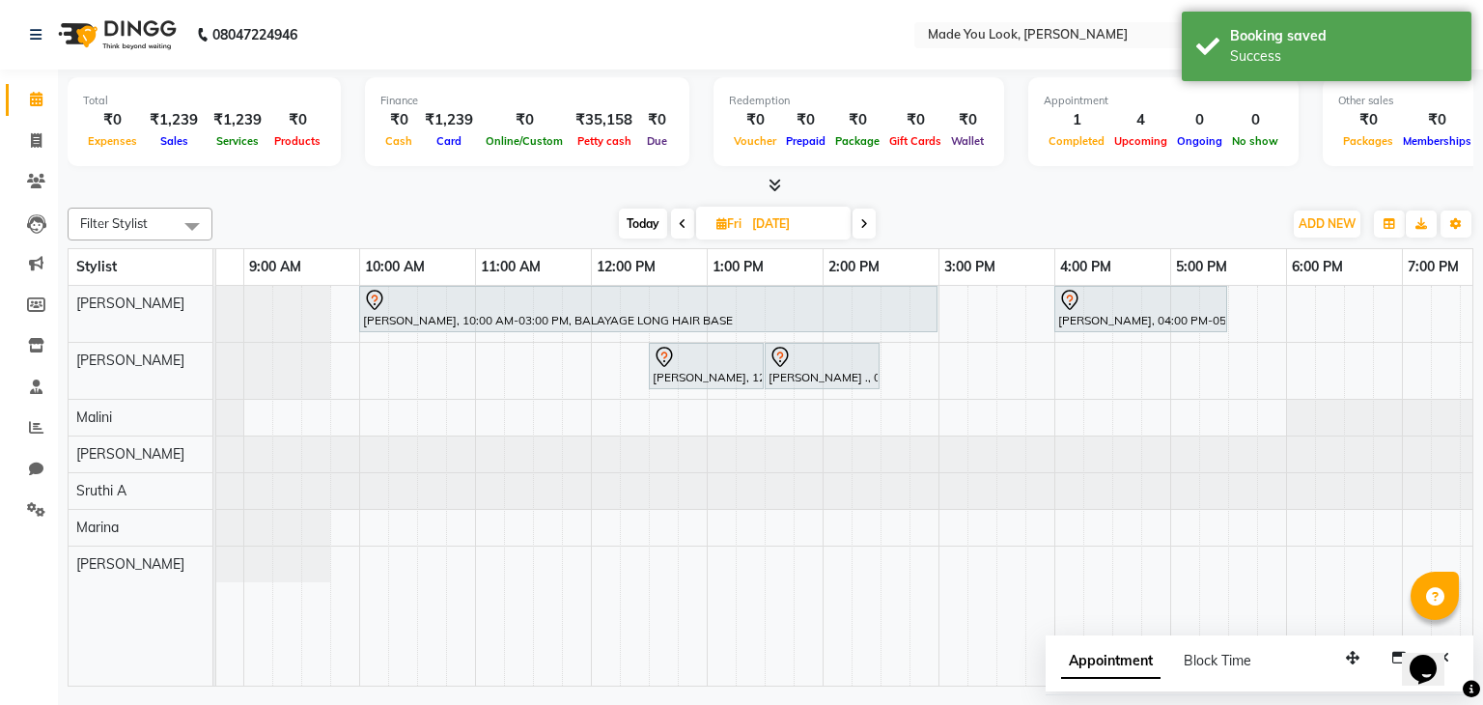
scroll to position [0, 70]
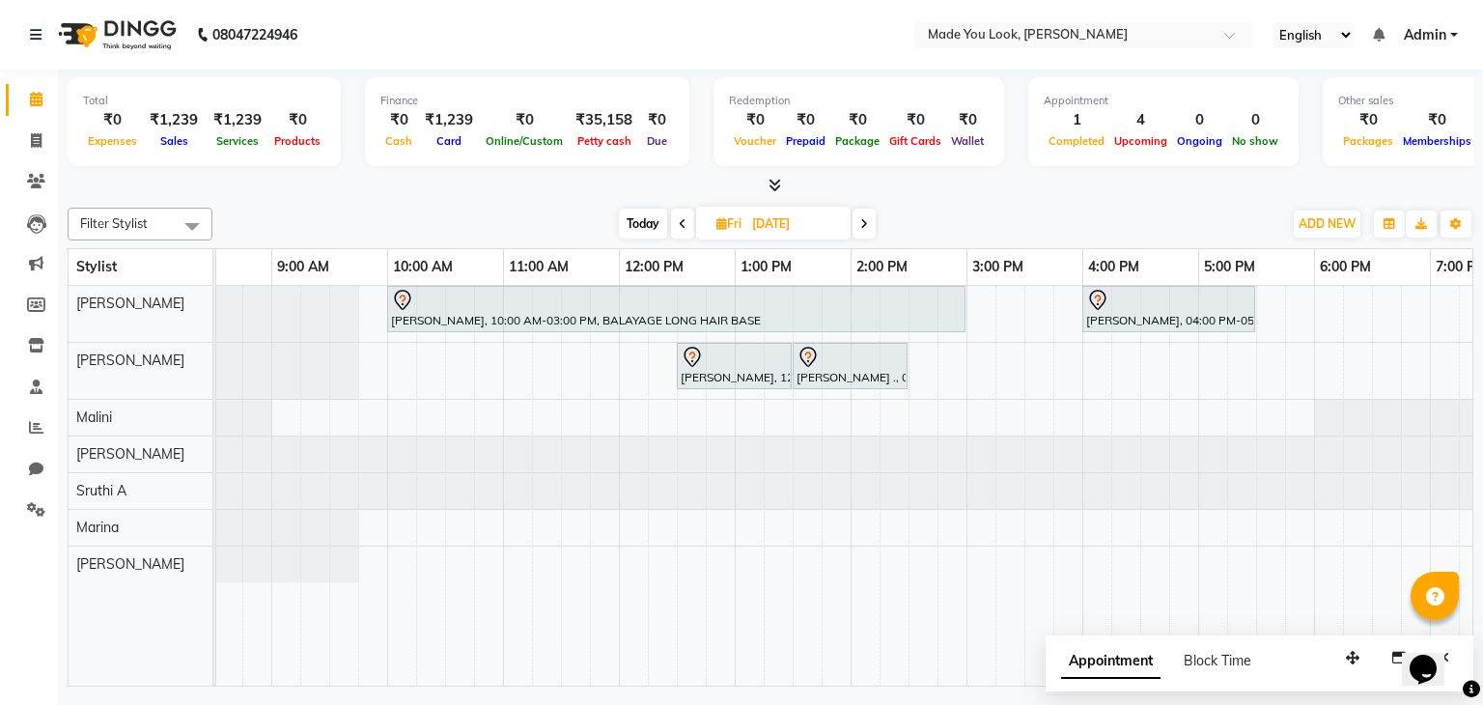
click at [656, 221] on span "Today" at bounding box center [643, 224] width 48 height 30
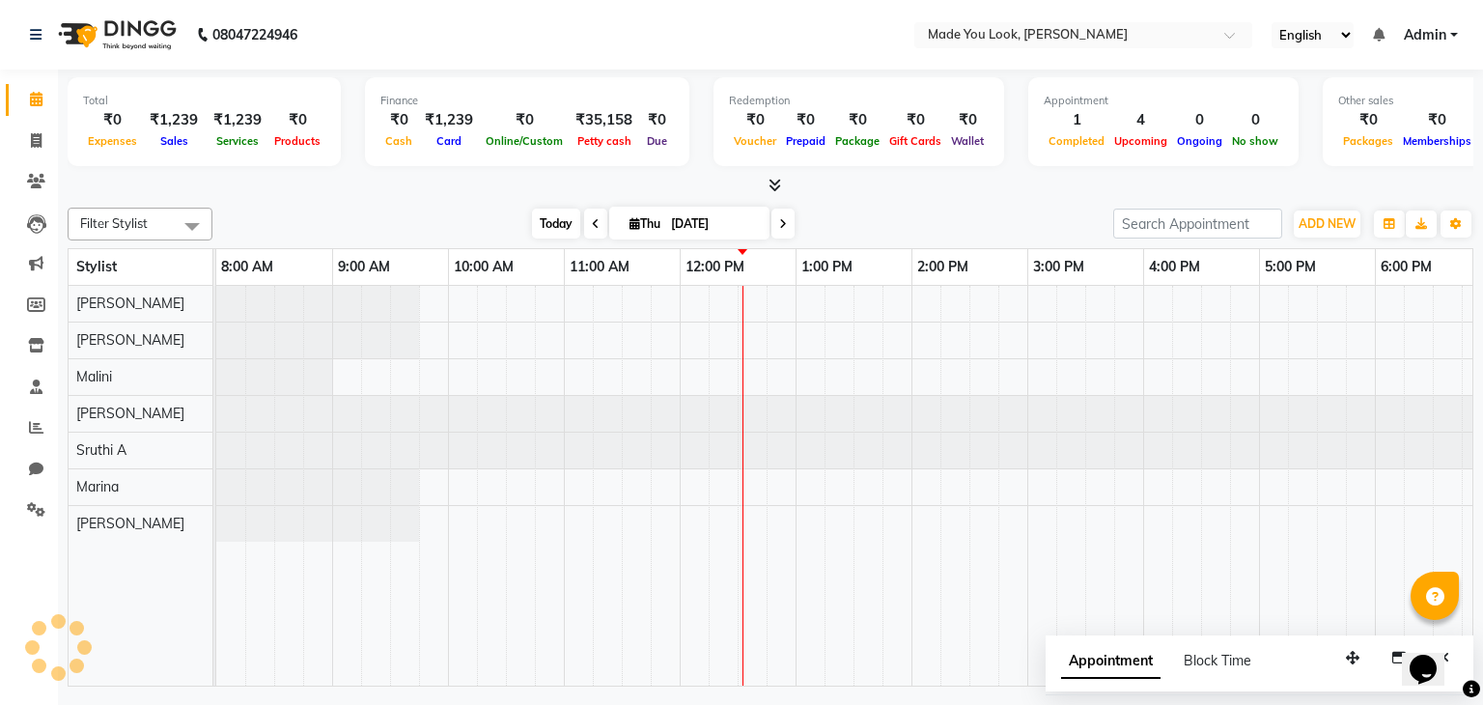
scroll to position [0, 249]
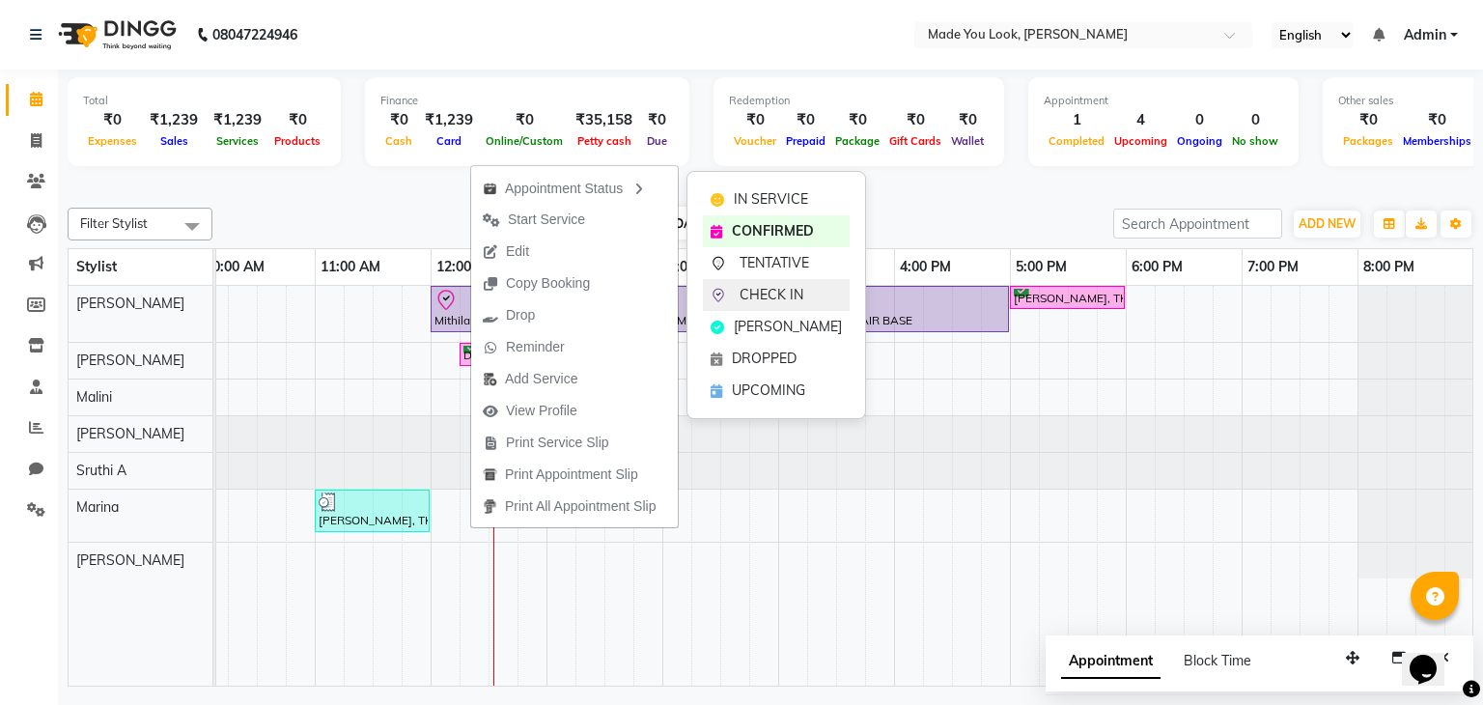
click at [768, 291] on span "CHECK IN" at bounding box center [772, 295] width 64 height 20
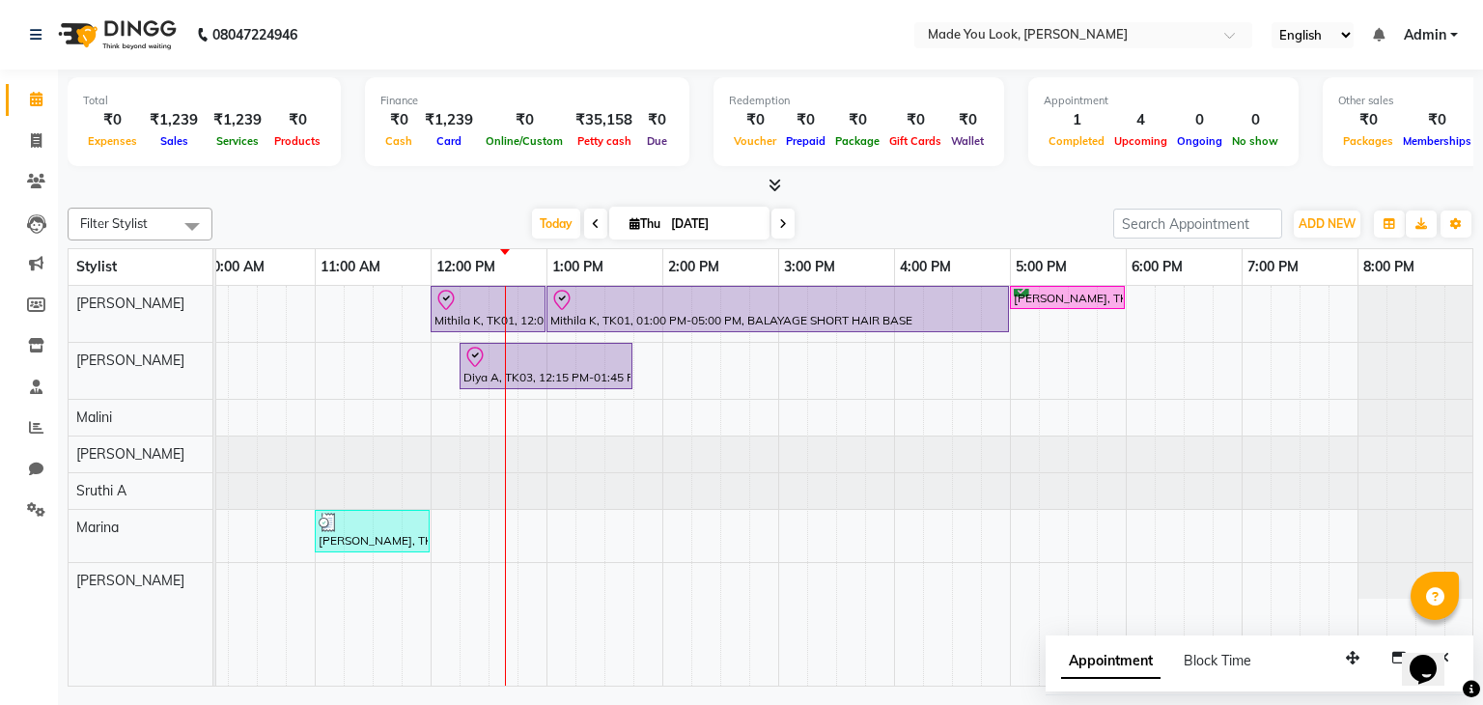
click at [780, 220] on icon at bounding box center [783, 224] width 8 height 12
type input "[DATE]"
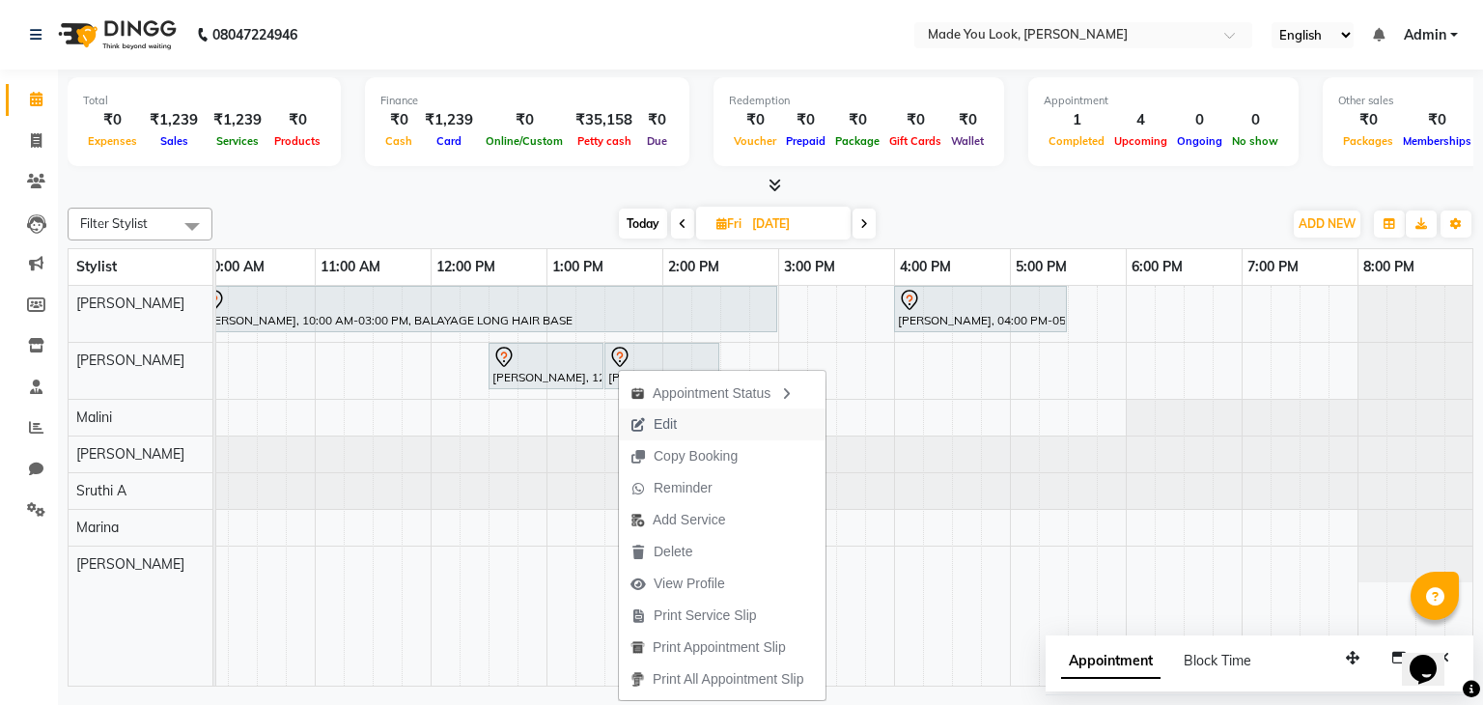
click at [686, 433] on span "Edit" at bounding box center [654, 424] width 70 height 32
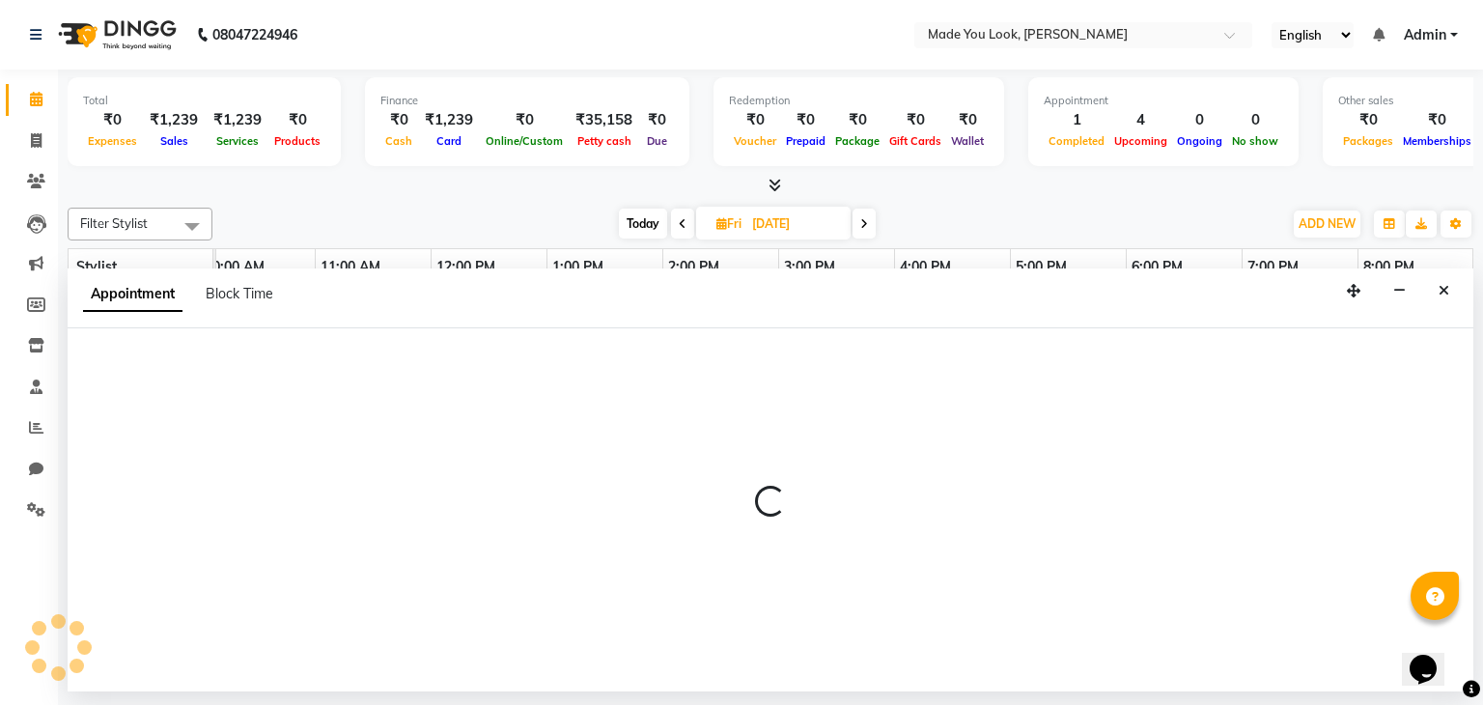
select select "810"
select select "tentative"
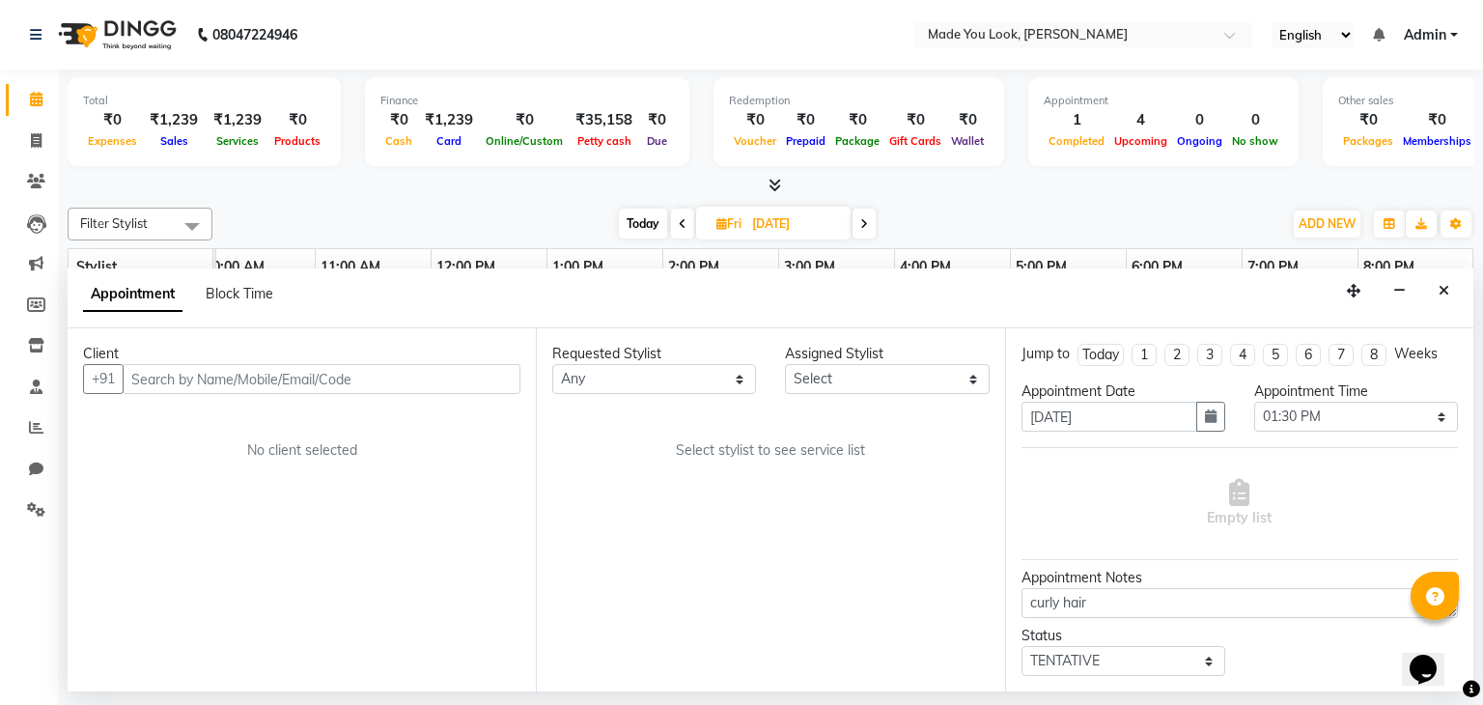
select select "83313"
select select "4108"
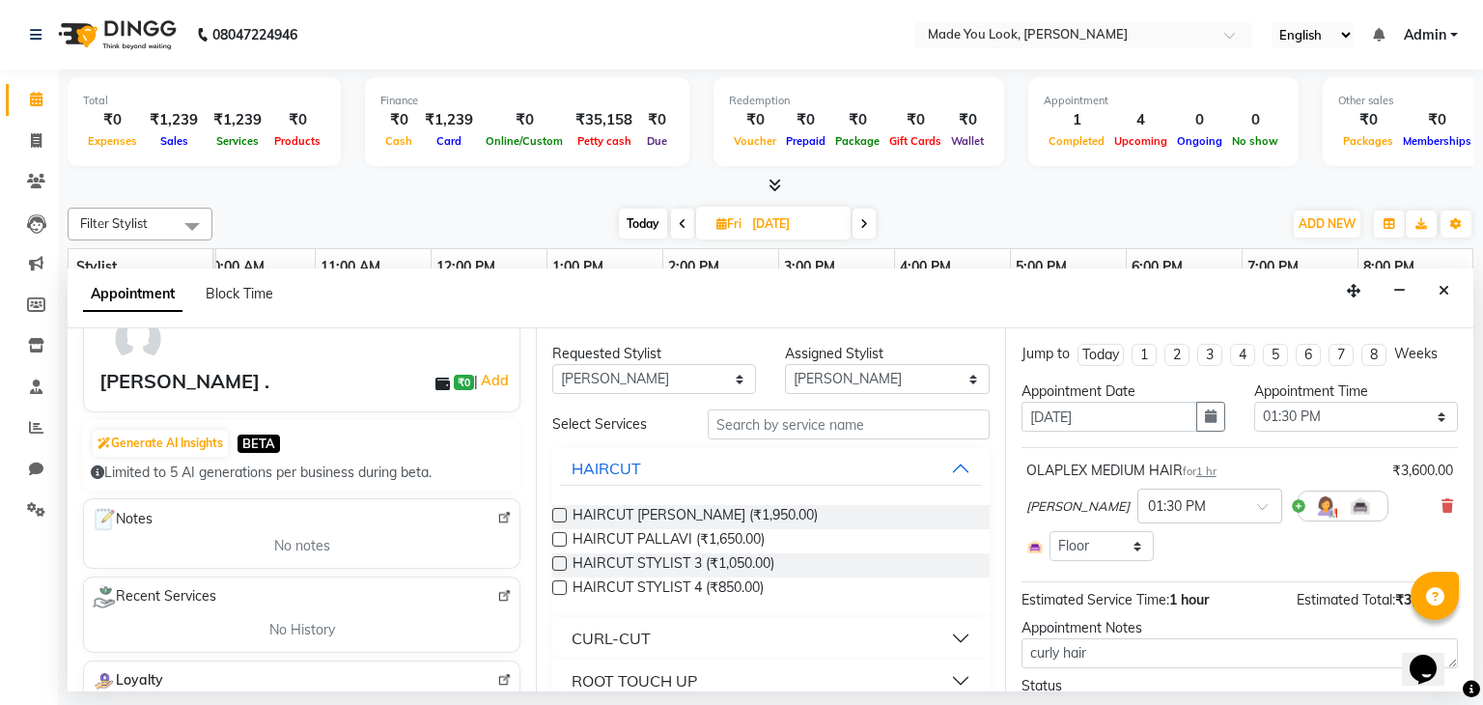
scroll to position [0, 0]
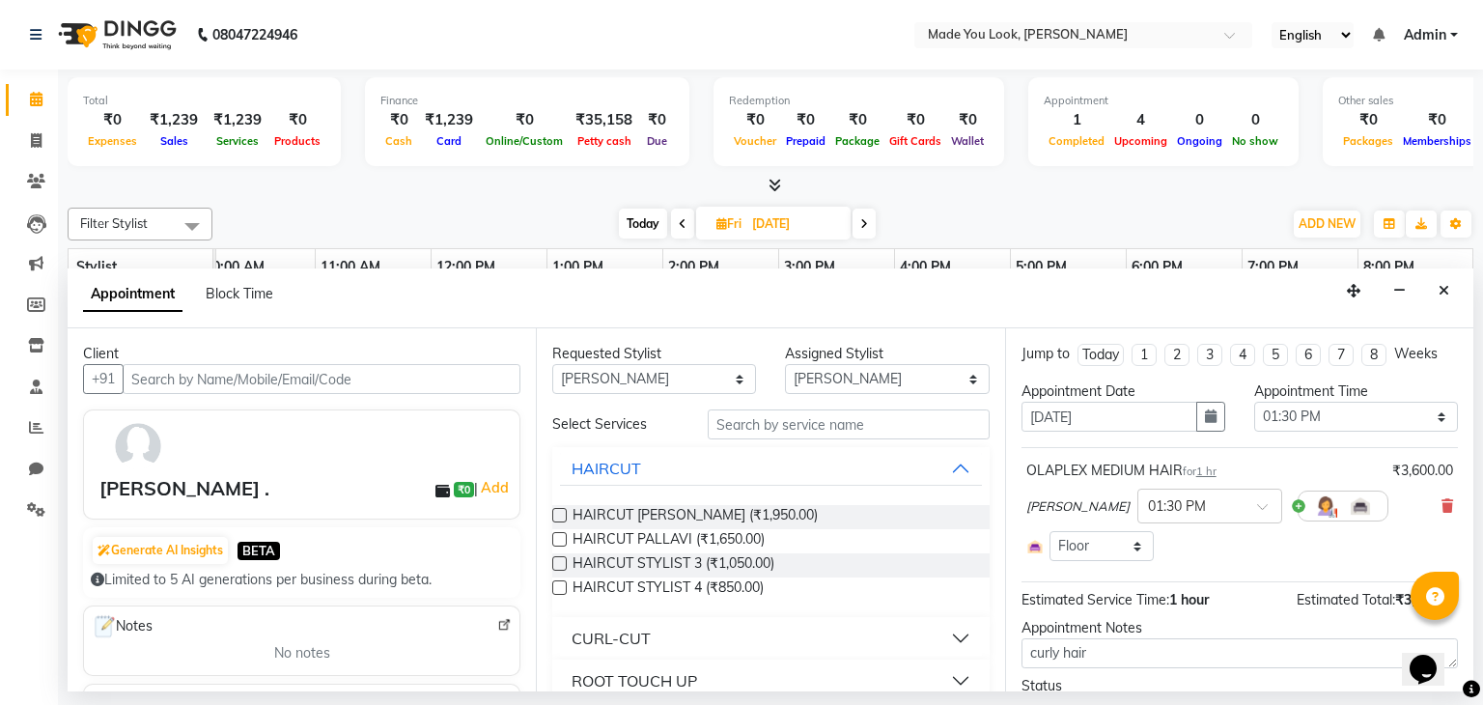
click at [142, 451] on img at bounding box center [138, 446] width 56 height 56
click at [131, 480] on div "[PERSON_NAME] ." at bounding box center [184, 488] width 170 height 29
click at [134, 472] on img at bounding box center [138, 446] width 56 height 56
drag, startPoint x: 122, startPoint y: 463, endPoint x: 119, endPoint y: 433, distance: 30.1
click at [119, 433] on img at bounding box center [138, 446] width 56 height 56
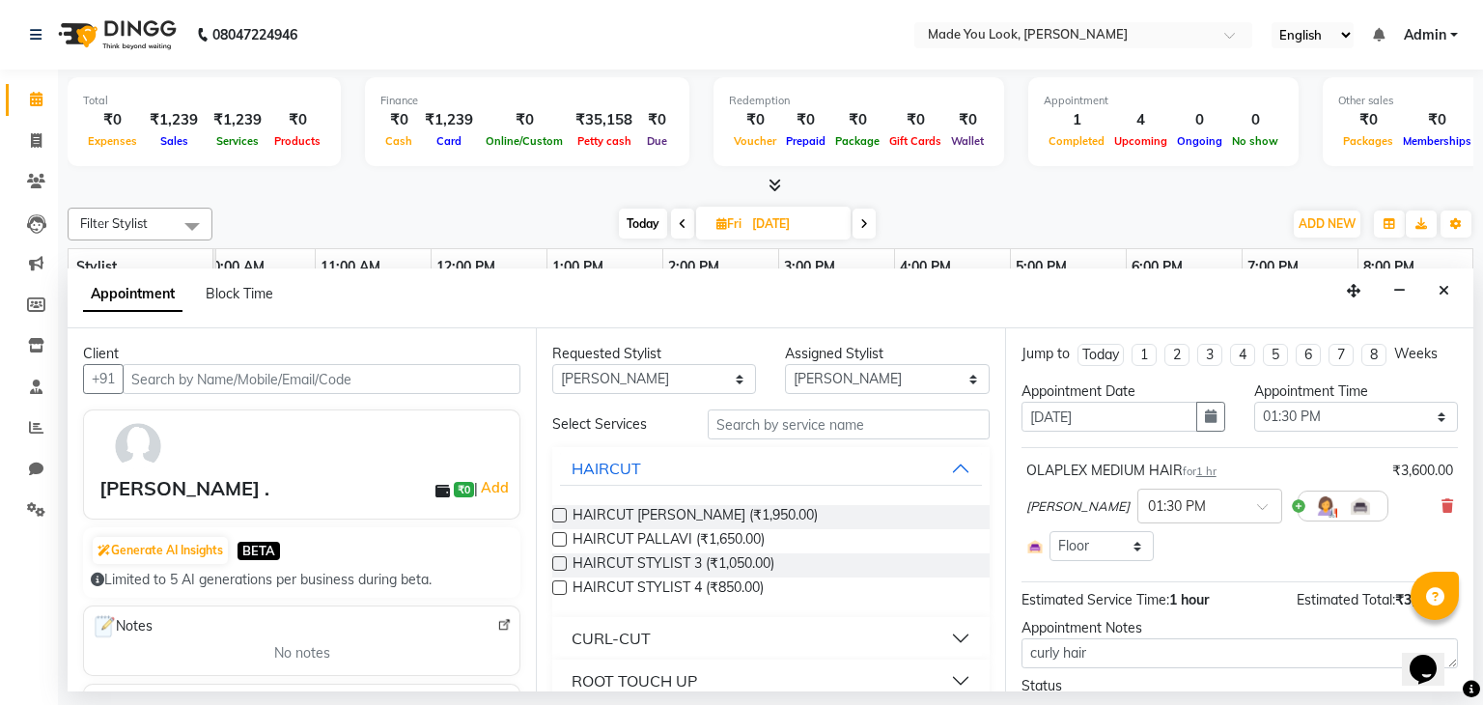
click at [1441, 297] on icon "Close" at bounding box center [1443, 291] width 11 height 14
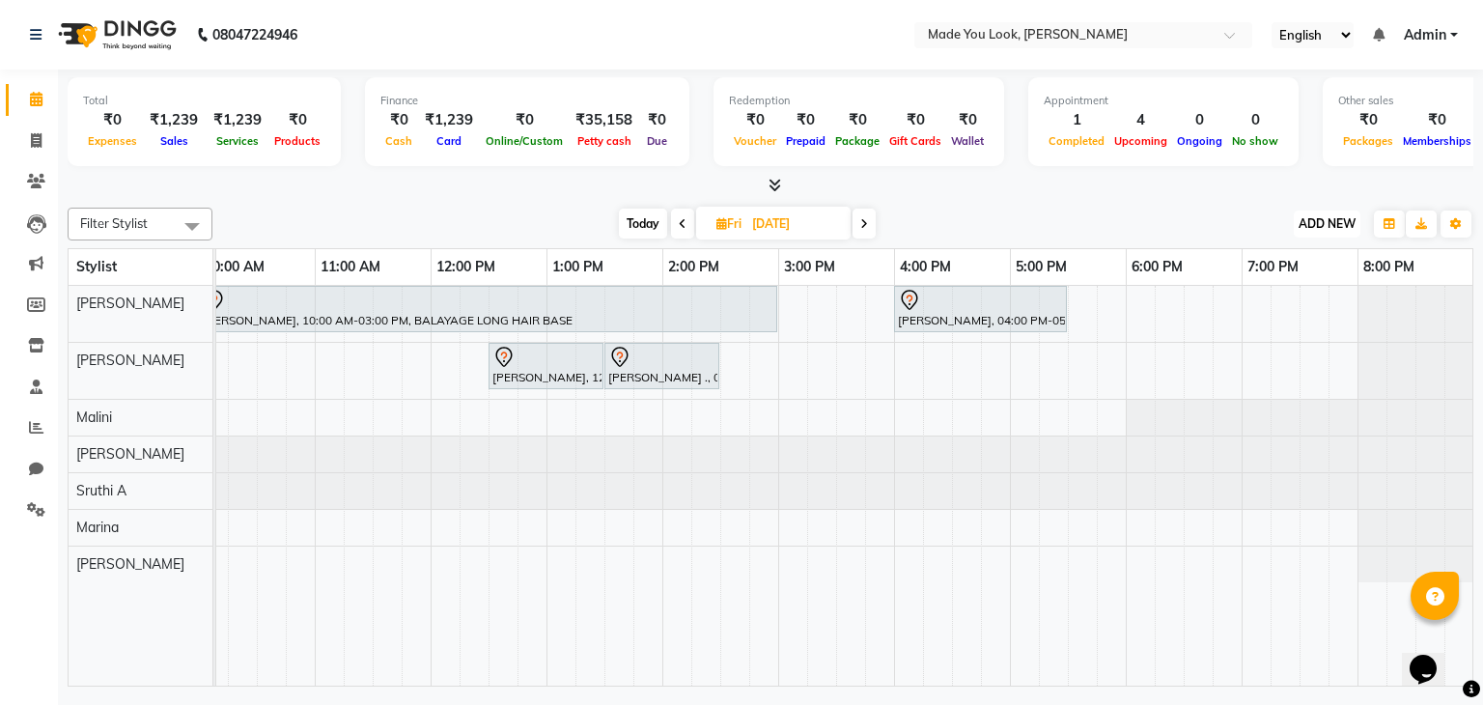
click at [1325, 225] on span "ADD NEW" at bounding box center [1327, 223] width 57 height 14
click at [1263, 354] on link "Add Client" at bounding box center [1283, 360] width 153 height 25
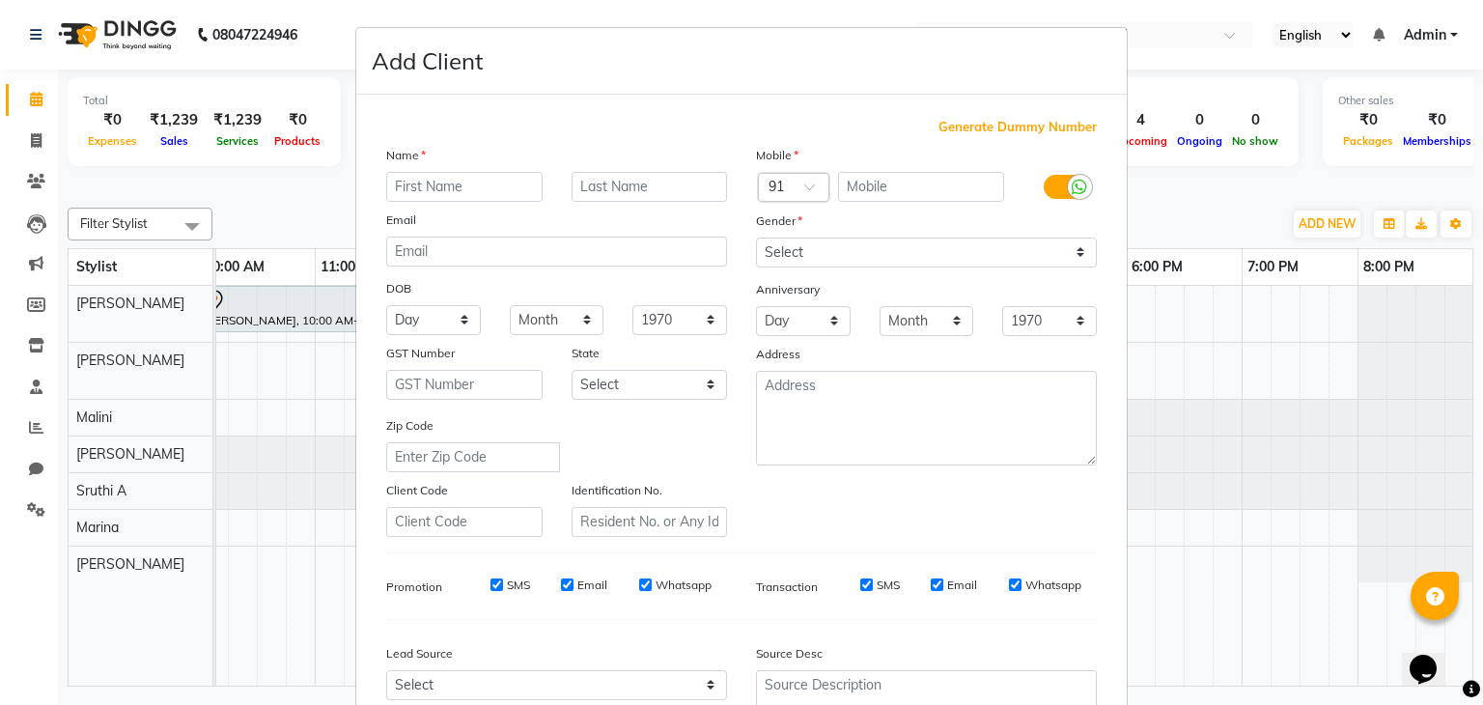
click at [39, 143] on ngb-modal-window "Add Client Generate Dummy Number Name Email DOB Day 01 02 03 04 05 06 07 08 09 …" at bounding box center [741, 352] width 1483 height 705
click at [27, 105] on ngb-modal-window "Add Client Generate Dummy Number Name Email DOB Day 01 02 03 04 05 06 07 08 09 …" at bounding box center [741, 352] width 1483 height 705
click at [33, 100] on ngb-modal-window "Add Client Generate Dummy Number Name Email DOB Day 01 02 03 04 05 06 07 08 09 …" at bounding box center [741, 352] width 1483 height 705
select select "service"
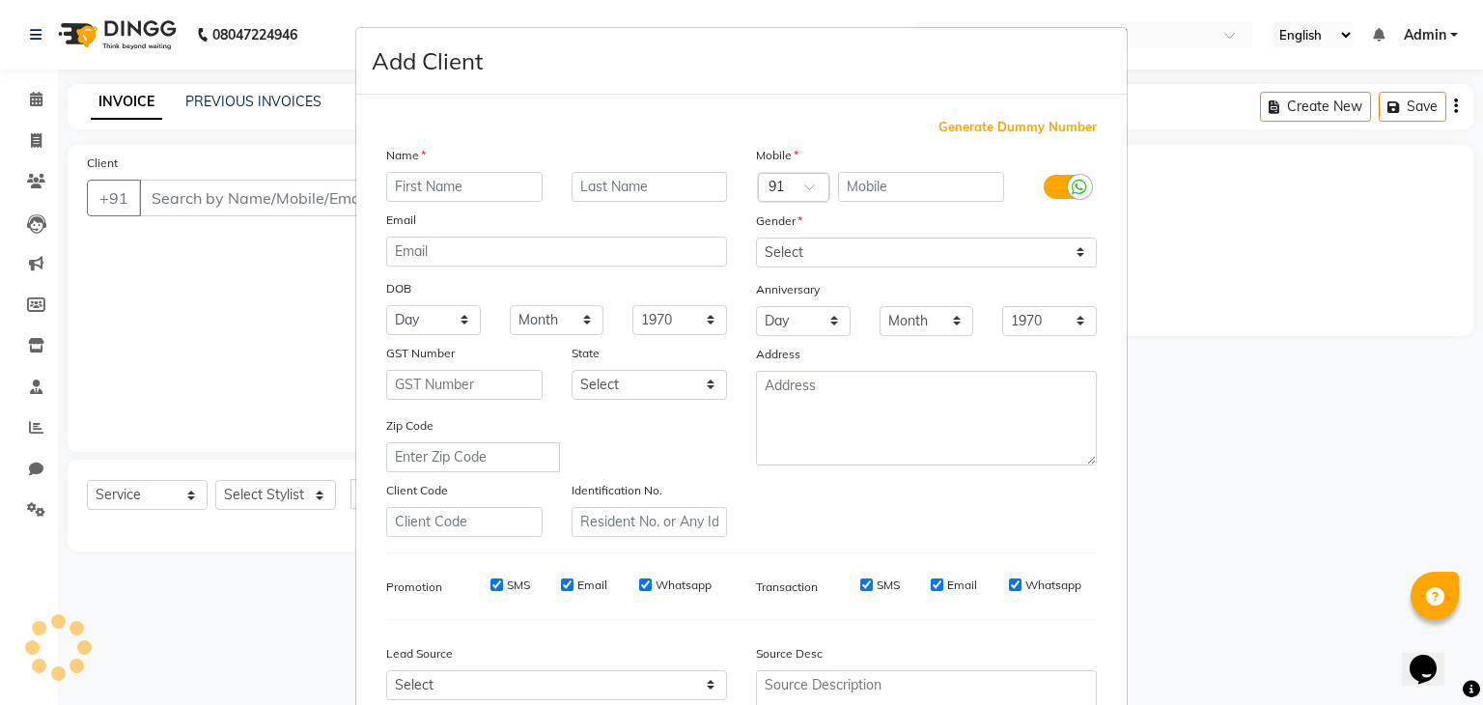
type input "0266"
select select "8181"
type input "8879750304"
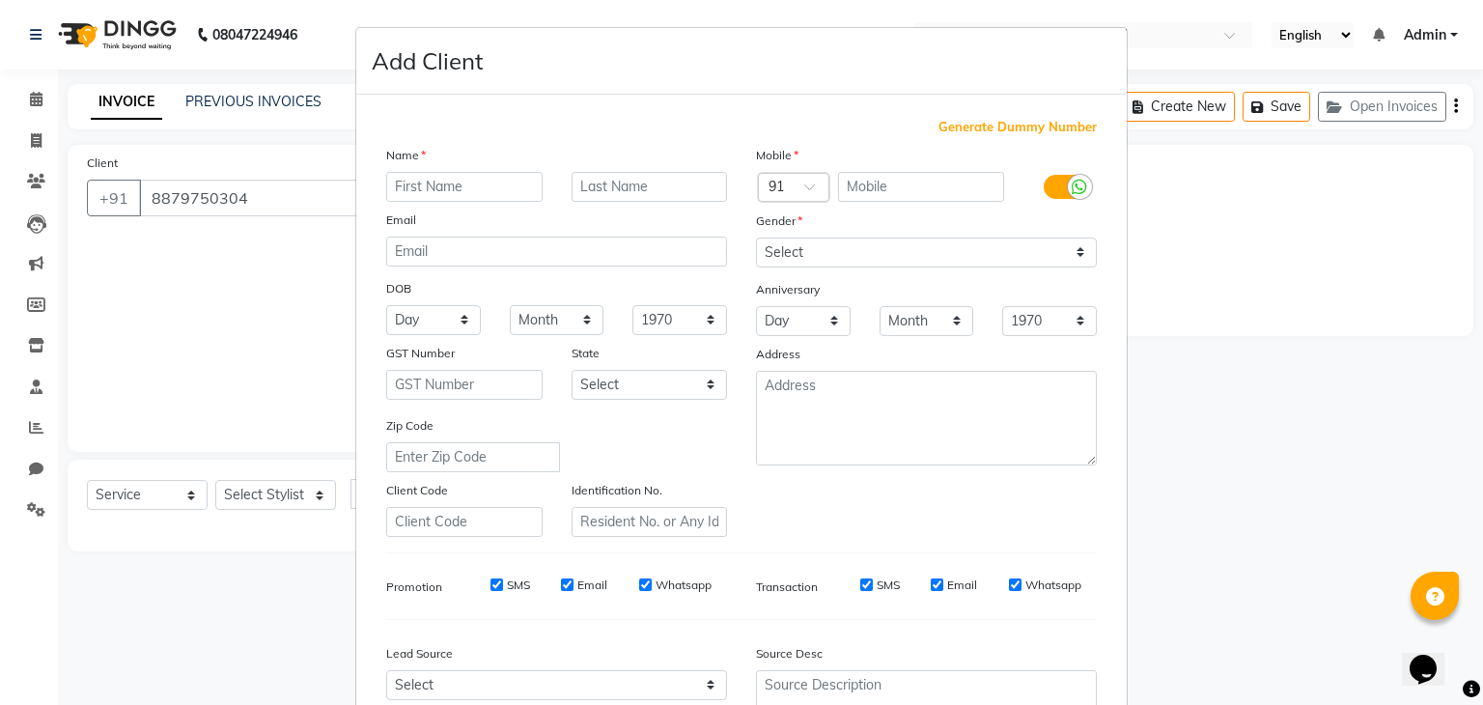
select select "89352"
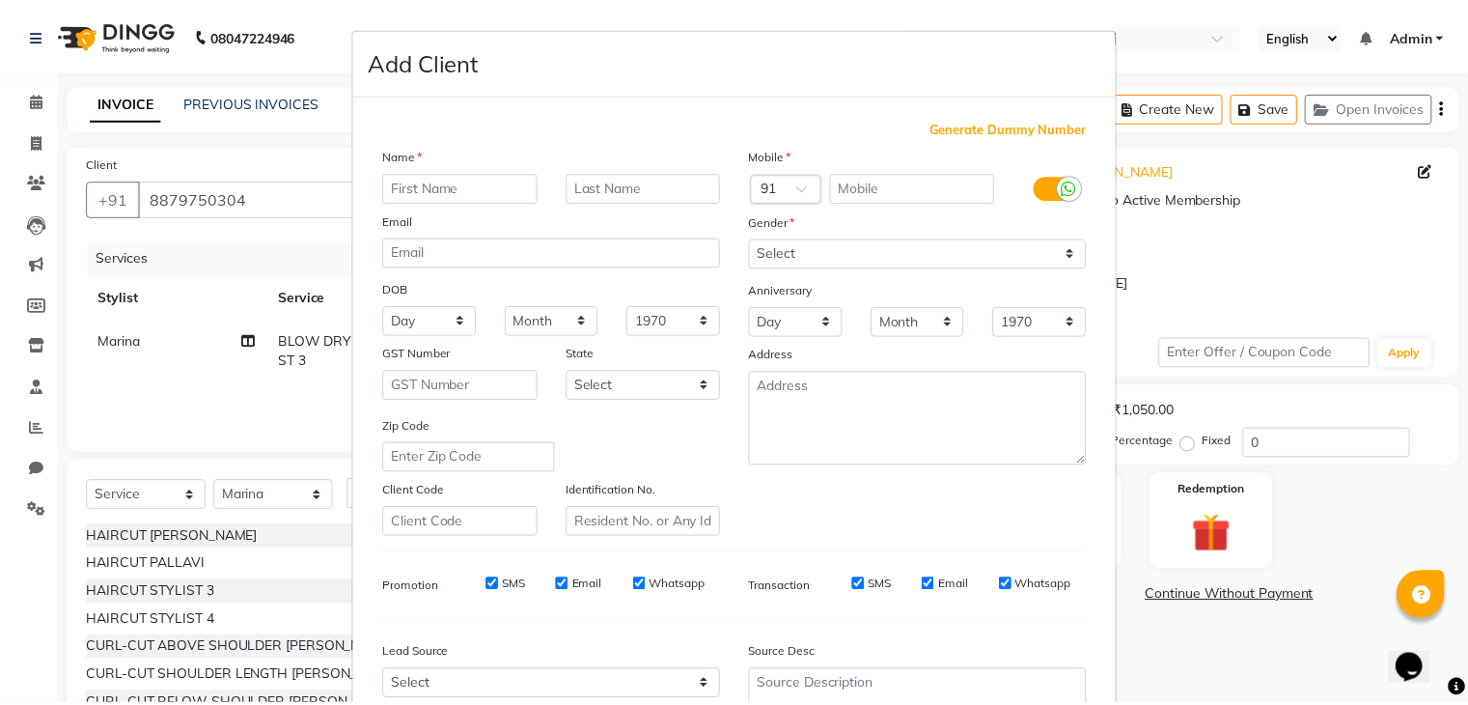
scroll to position [196, 0]
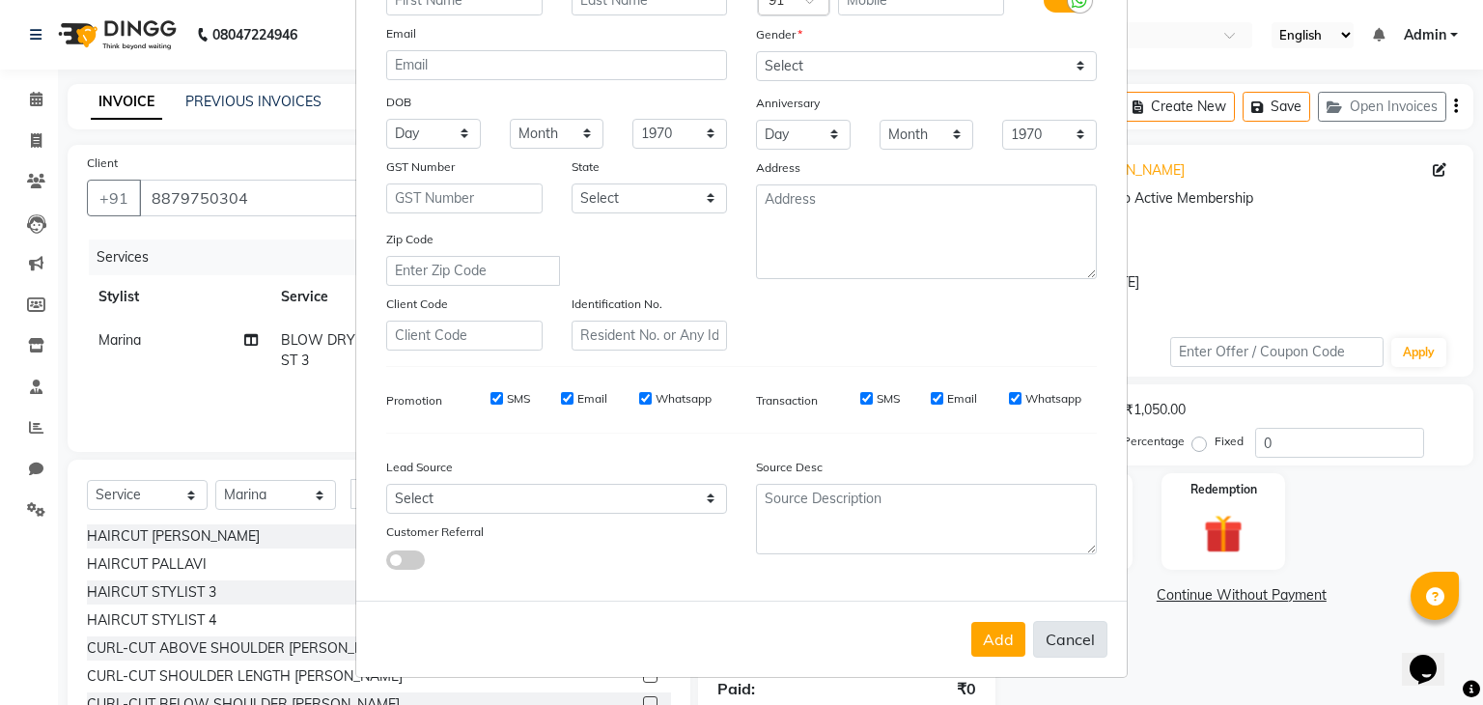
click at [1067, 635] on button "Cancel" at bounding box center [1070, 639] width 74 height 37
select select
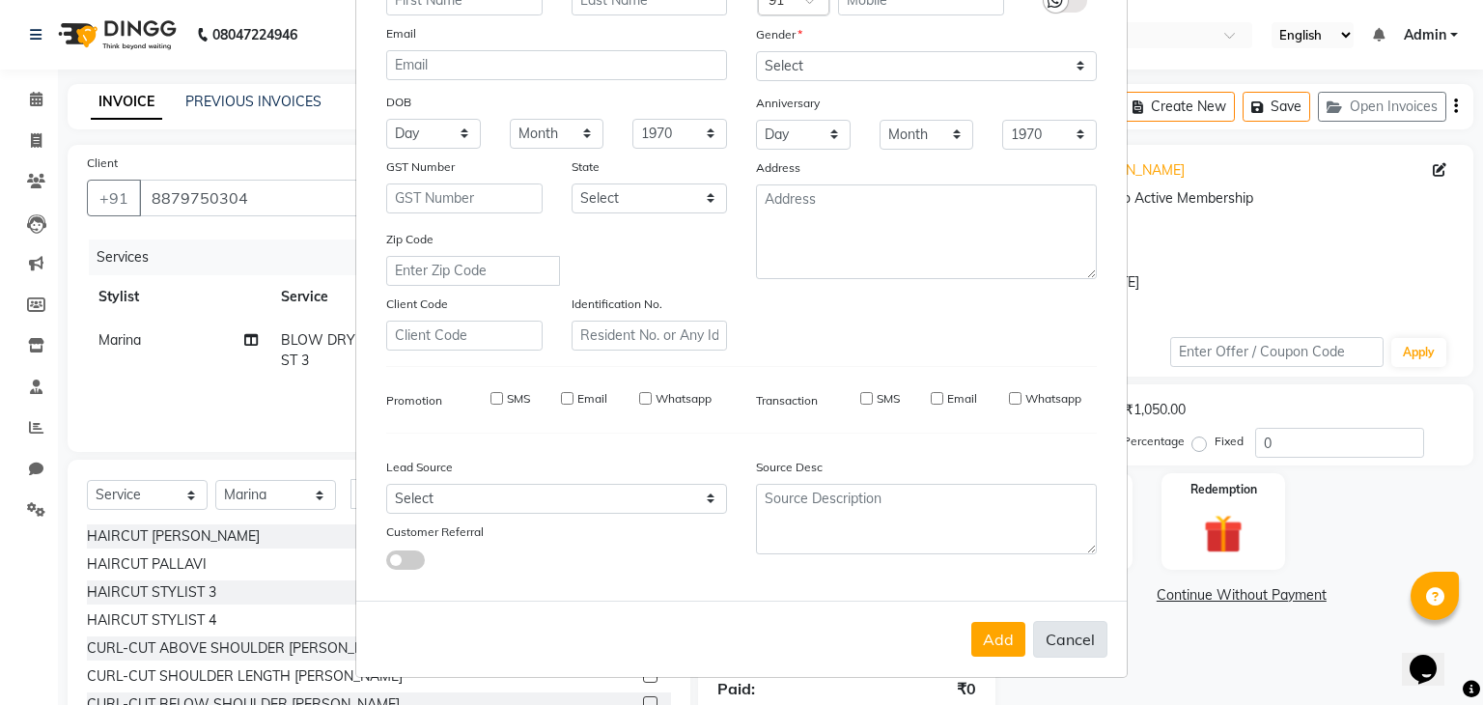
select select
checkbox input "false"
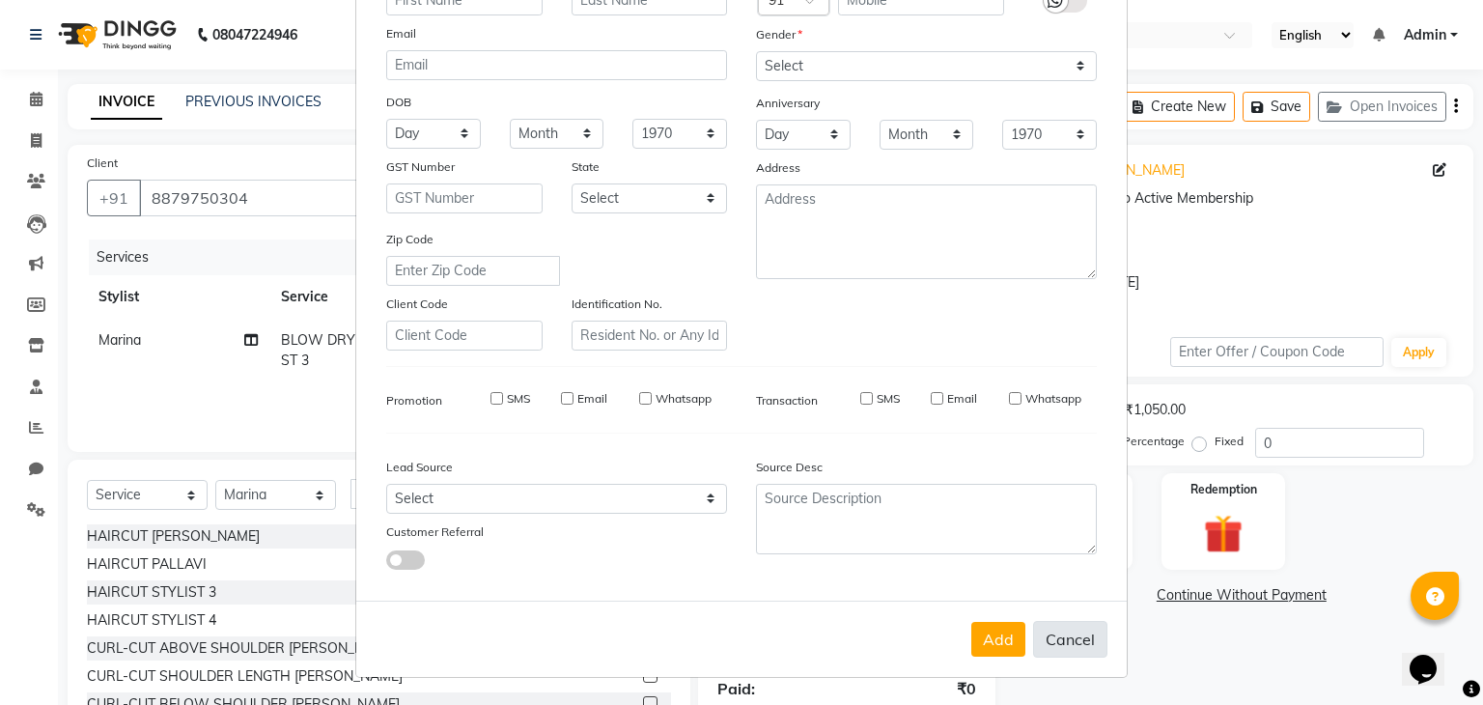
checkbox input "false"
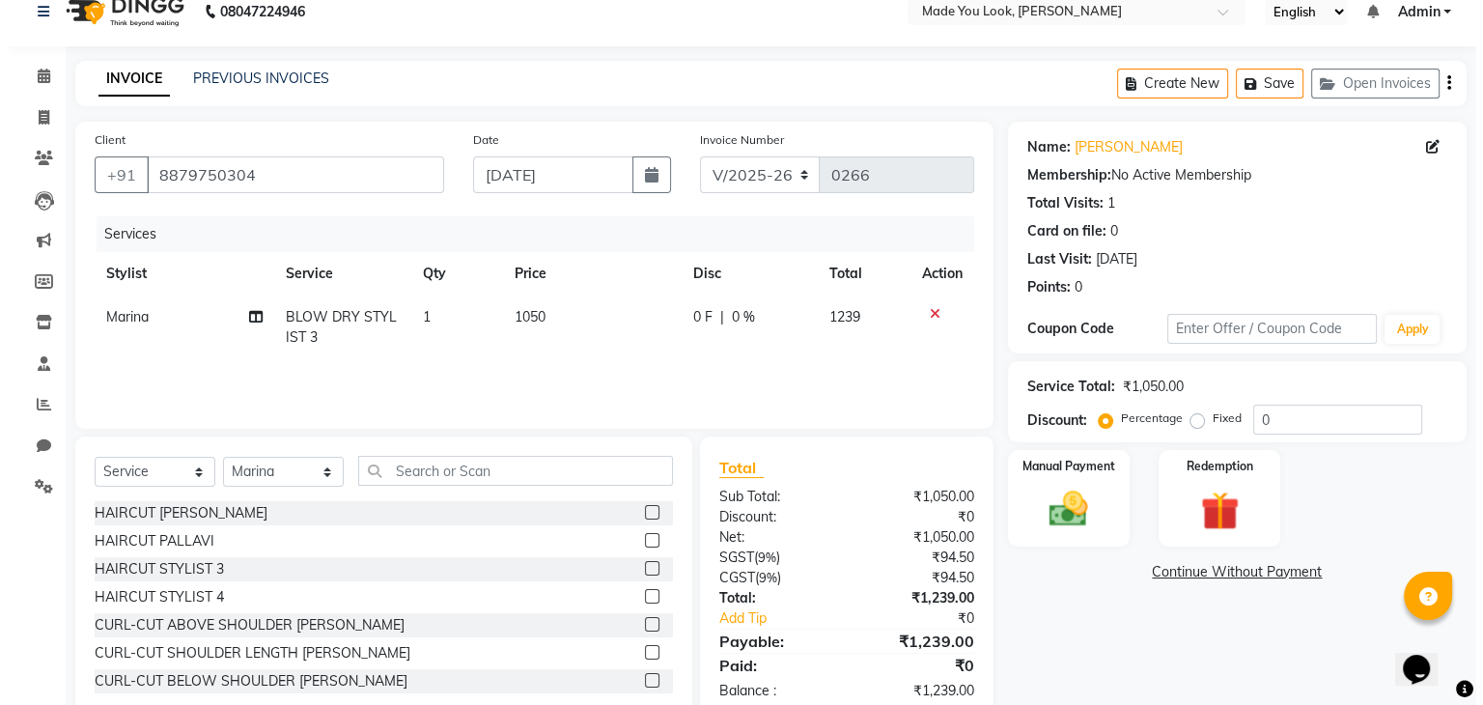
scroll to position [0, 0]
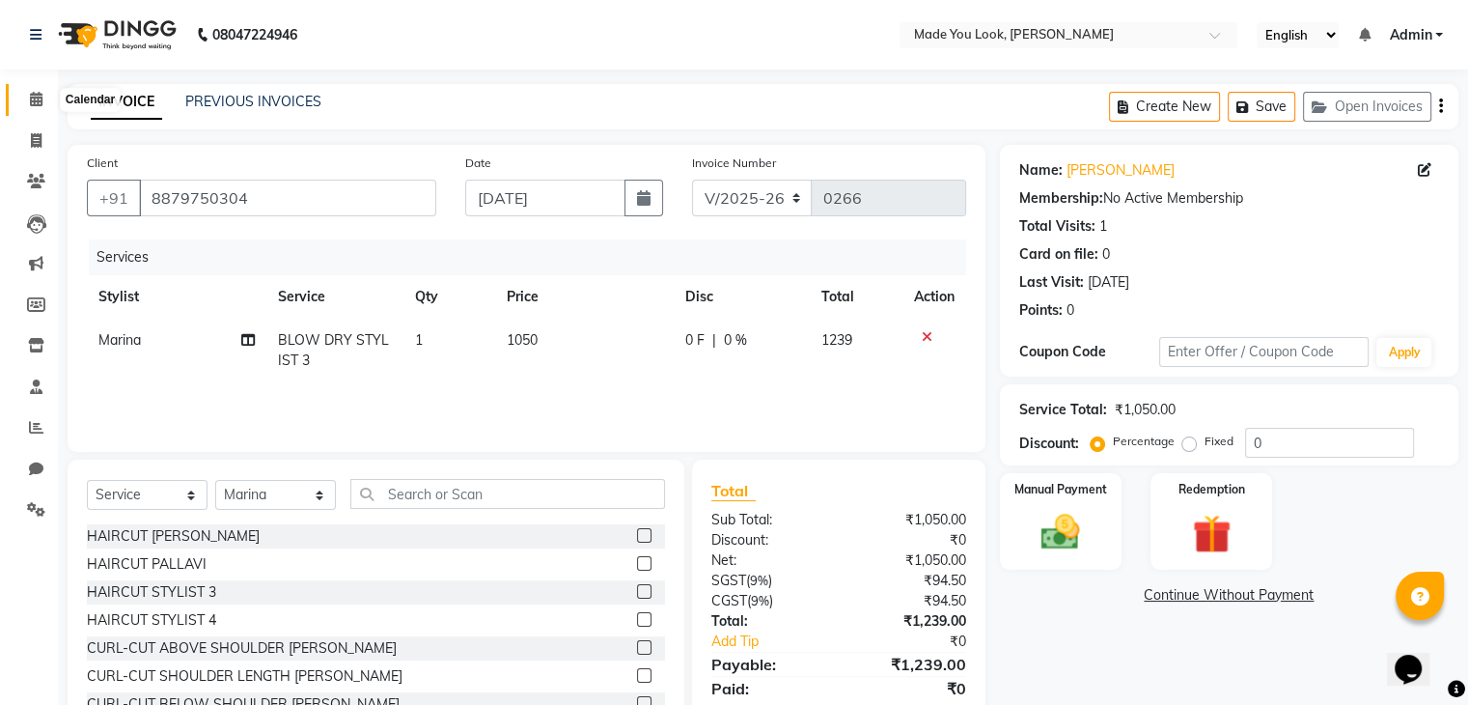
click at [38, 103] on icon at bounding box center [36, 99] width 13 height 14
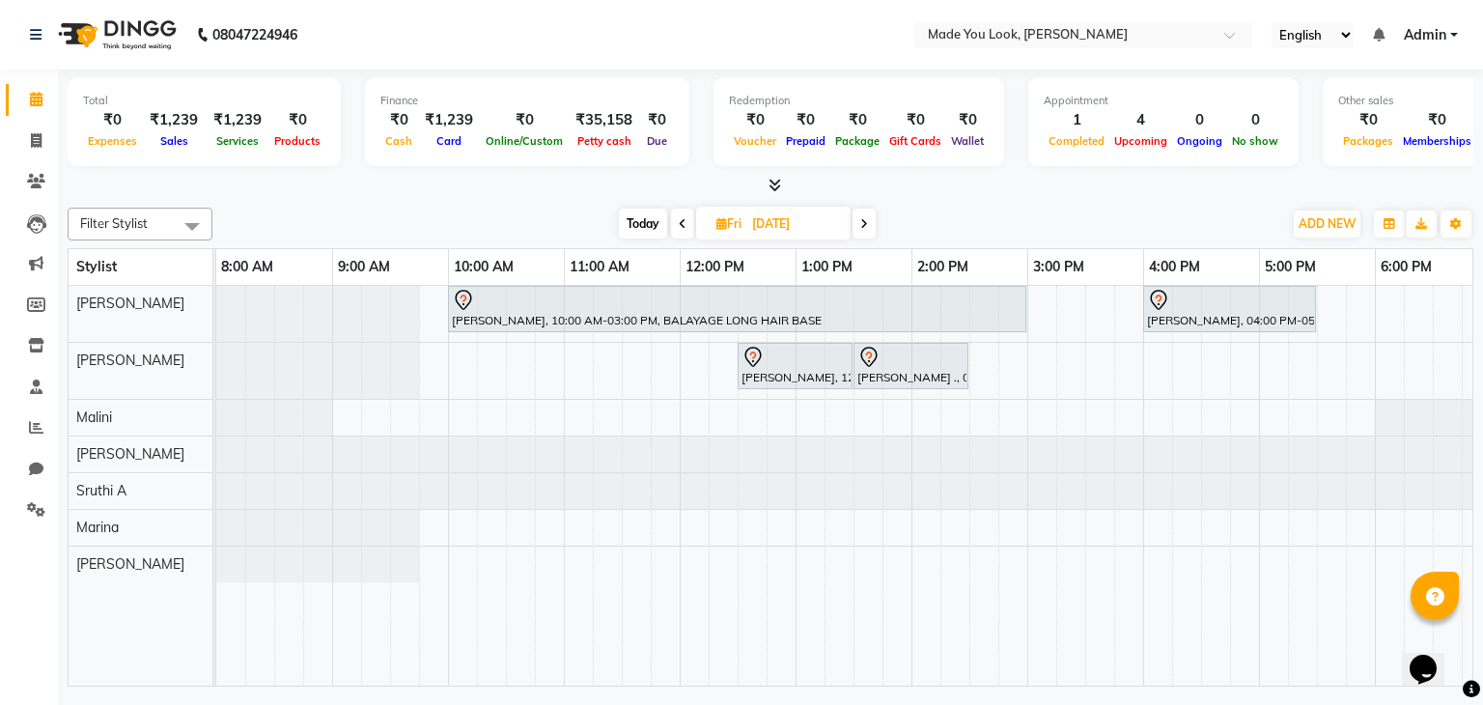
click at [643, 221] on span "Today" at bounding box center [643, 224] width 48 height 30
type input "[DATE]"
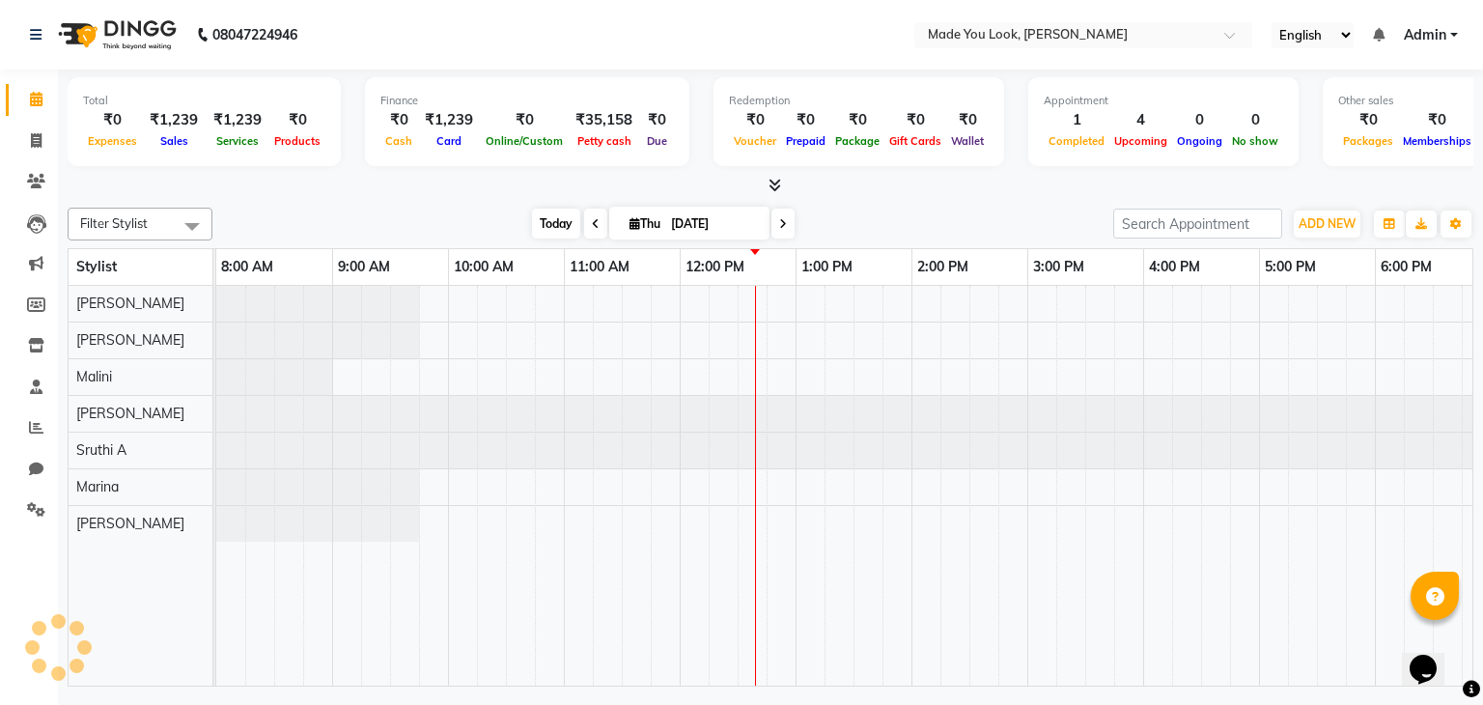
scroll to position [0, 249]
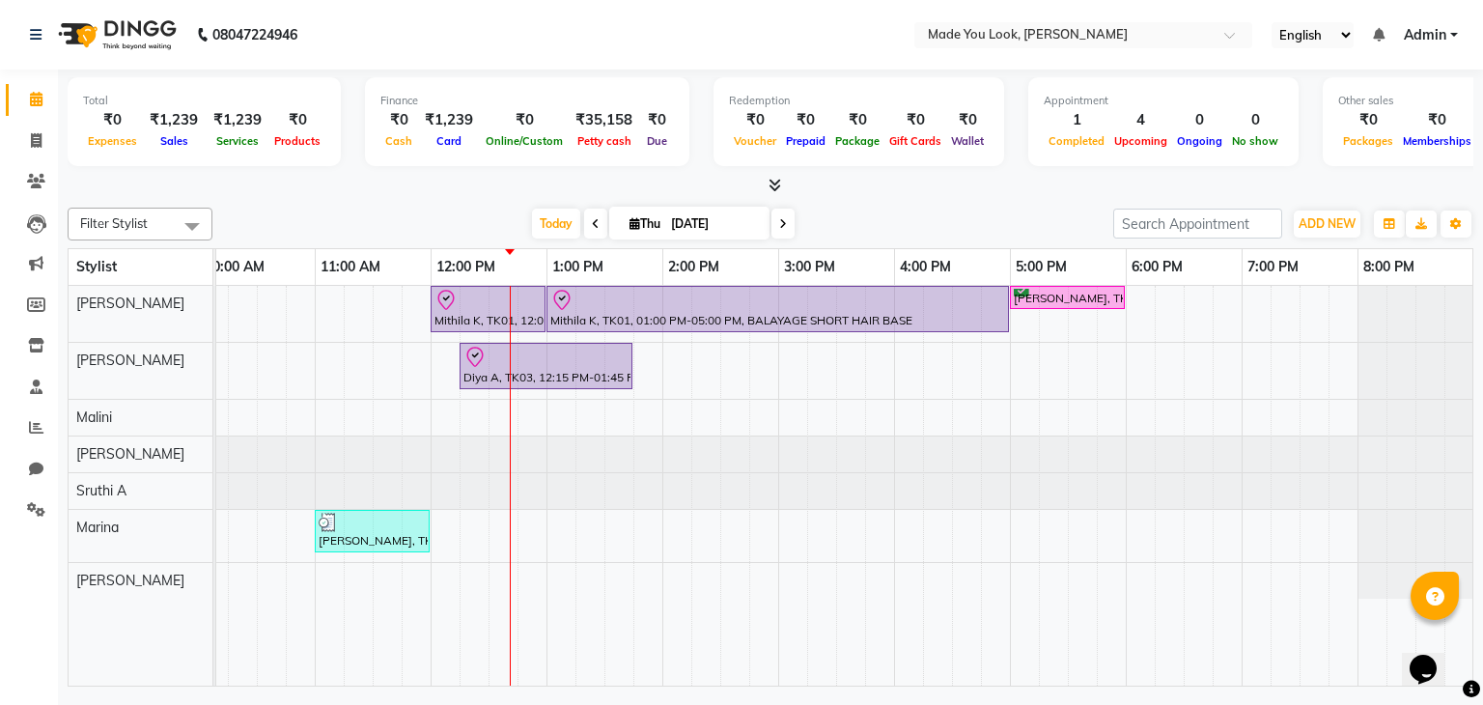
click at [1336, 209] on div "ADD NEW Toggle Dropdown Add Appointment Add Invoice Add Expense Add Attendance …" at bounding box center [1327, 224] width 70 height 31
click at [1327, 220] on span "ADD NEW" at bounding box center [1327, 223] width 57 height 14
click at [1240, 254] on button "Add Appointment" at bounding box center [1283, 259] width 153 height 25
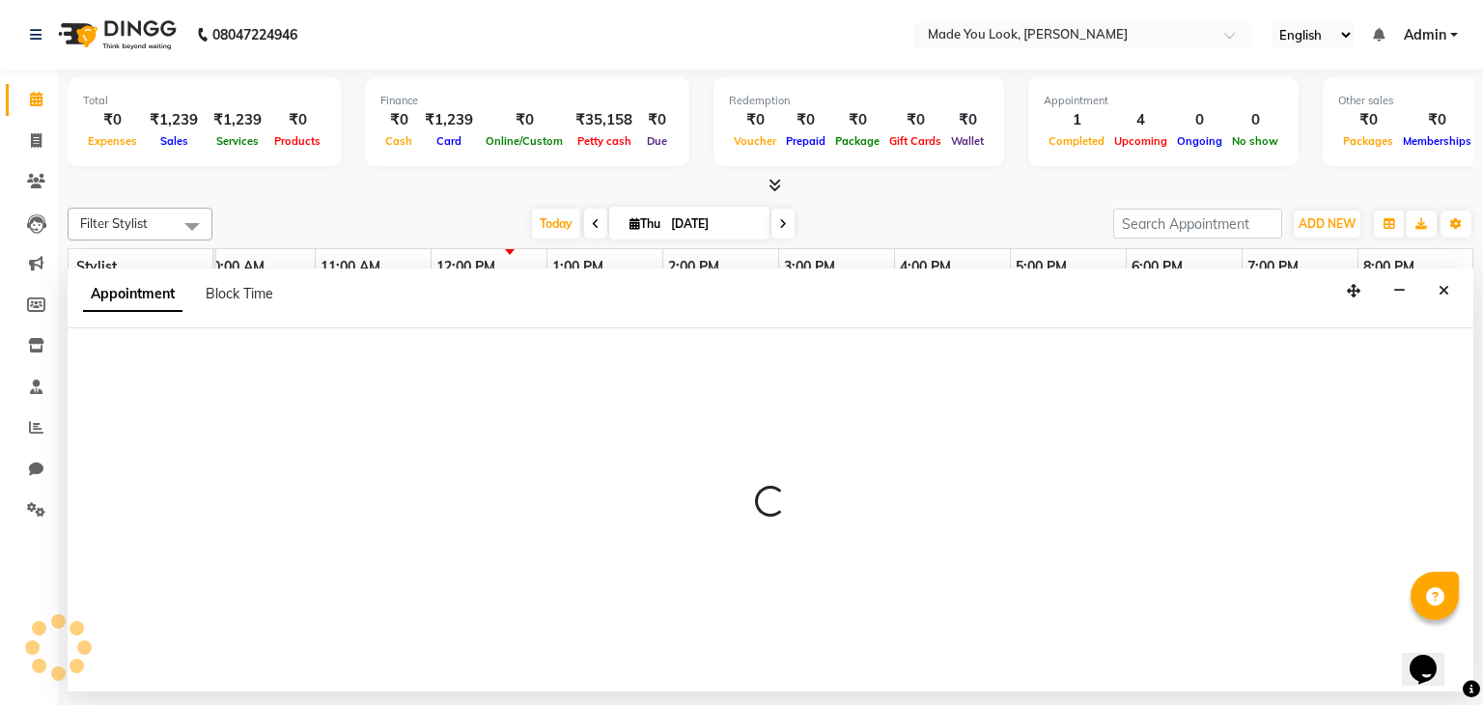
select select "540"
select select "tentative"
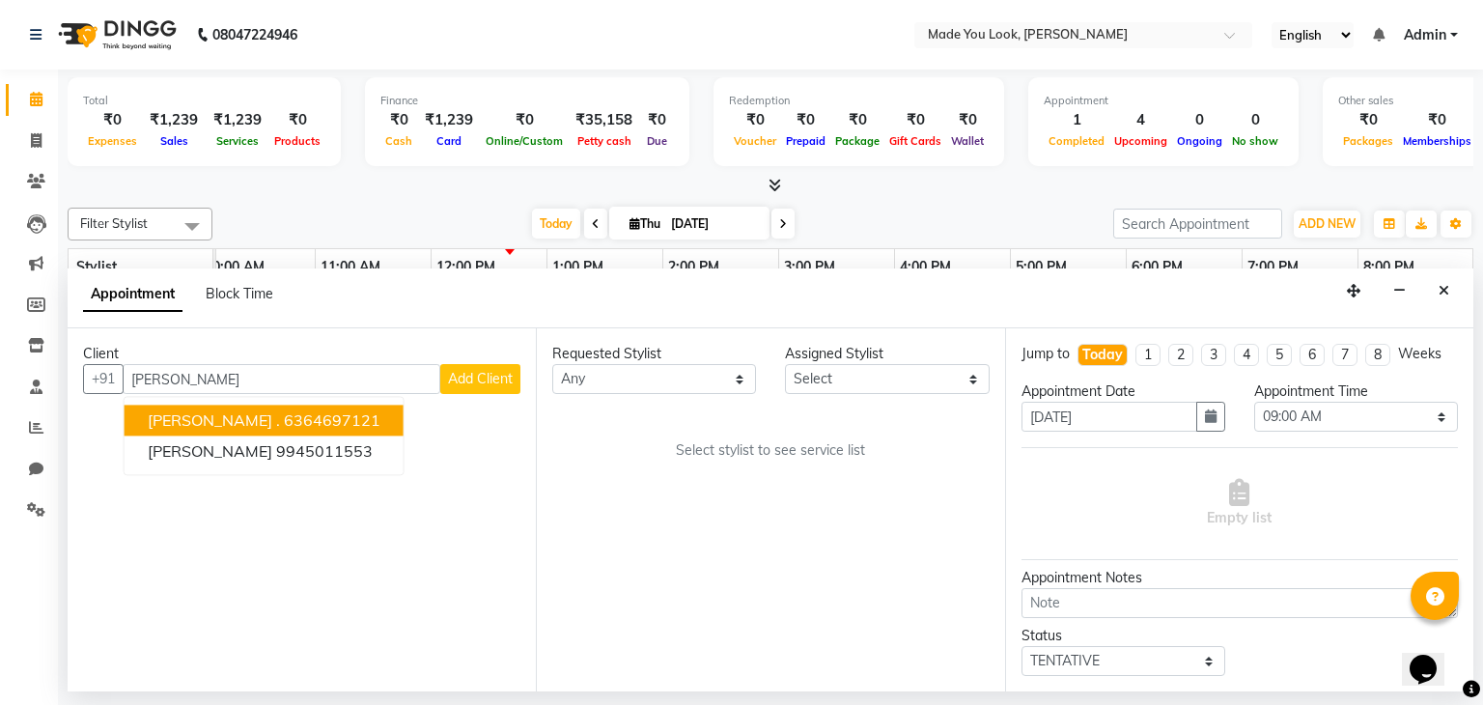
click at [284, 416] on ngb-highlight "6364697121" at bounding box center [332, 420] width 97 height 19
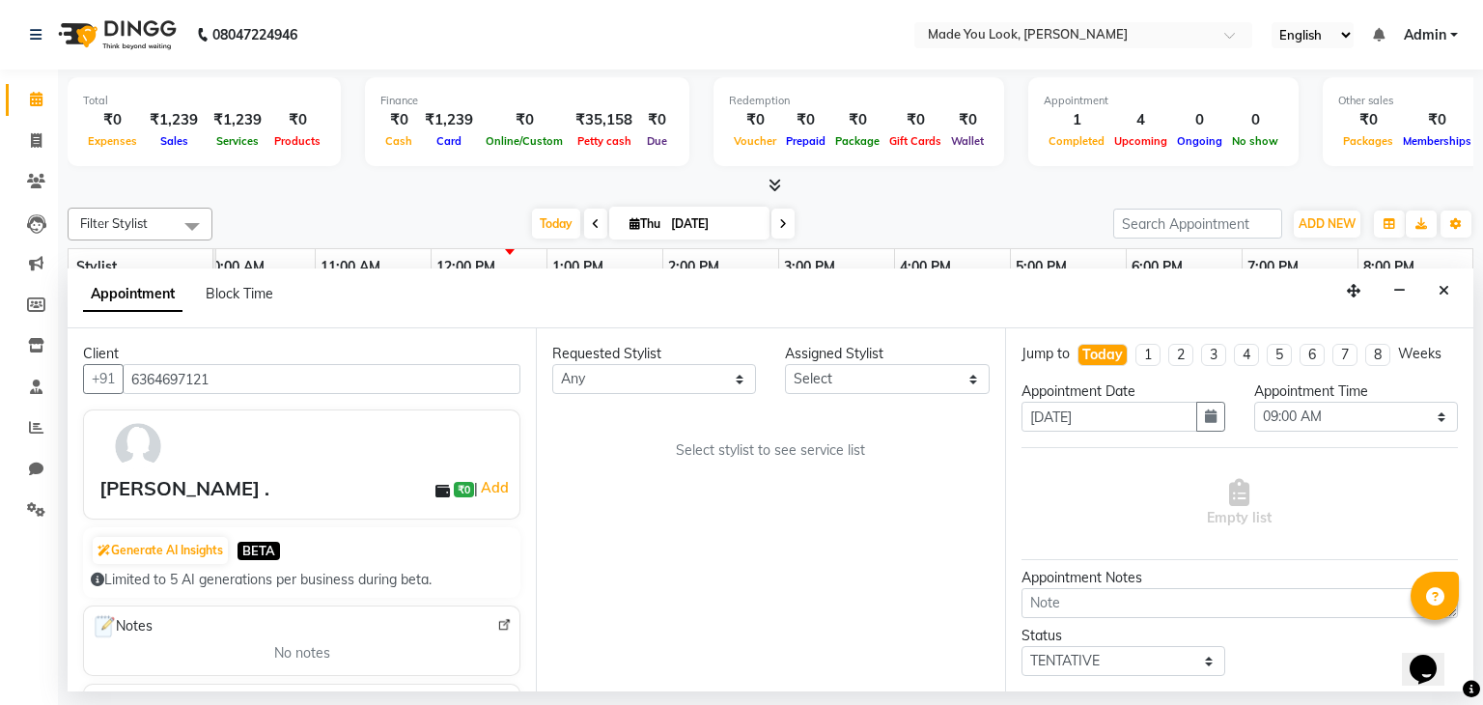
scroll to position [105, 0]
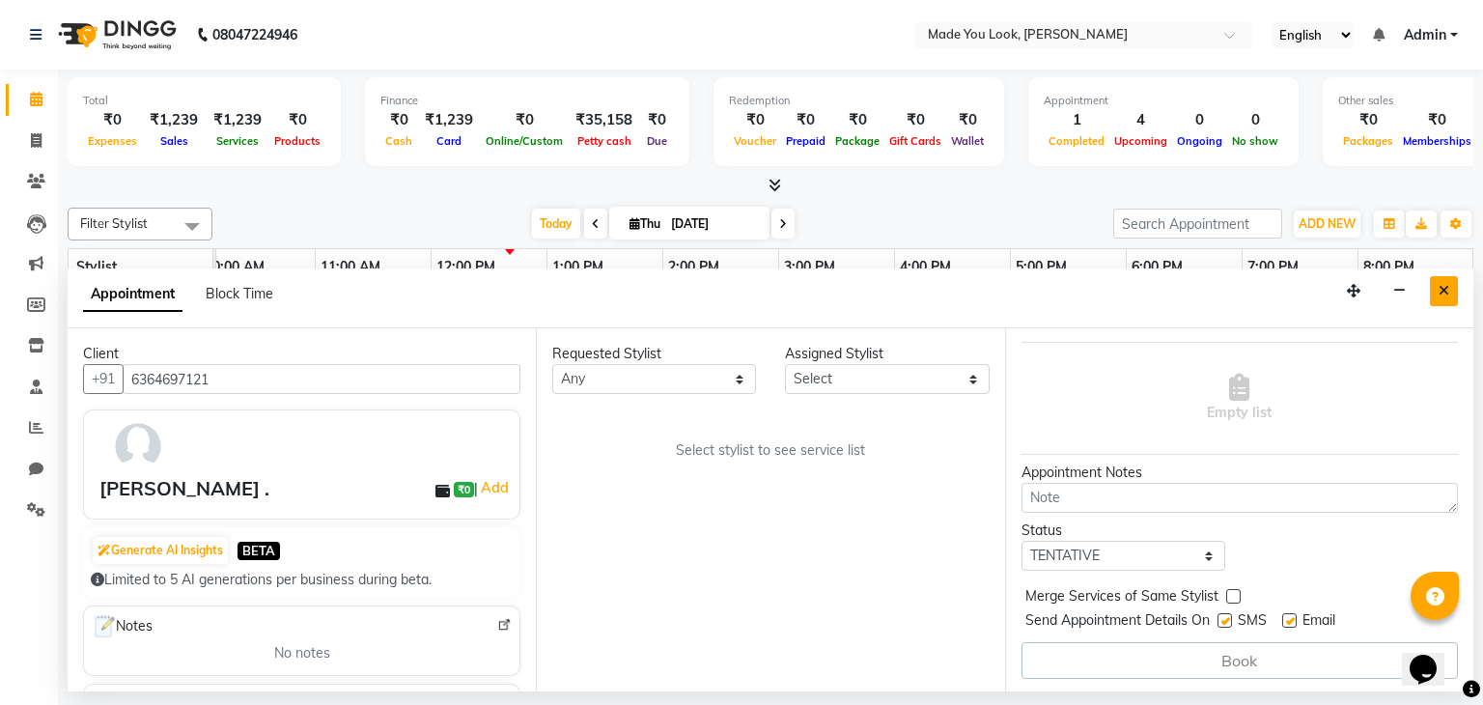
type input "6364697121"
click at [1444, 291] on icon "Close" at bounding box center [1443, 291] width 11 height 14
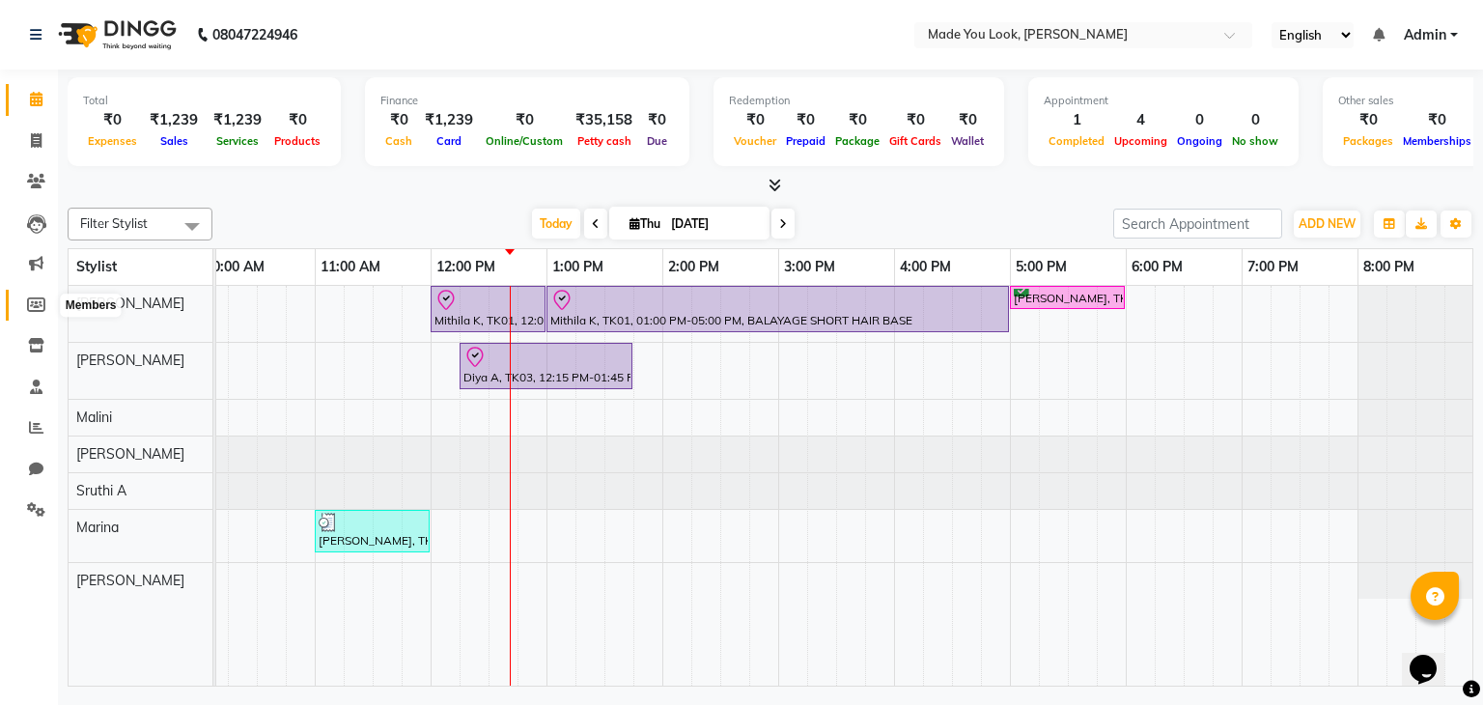
click at [35, 303] on icon at bounding box center [36, 304] width 18 height 14
select select
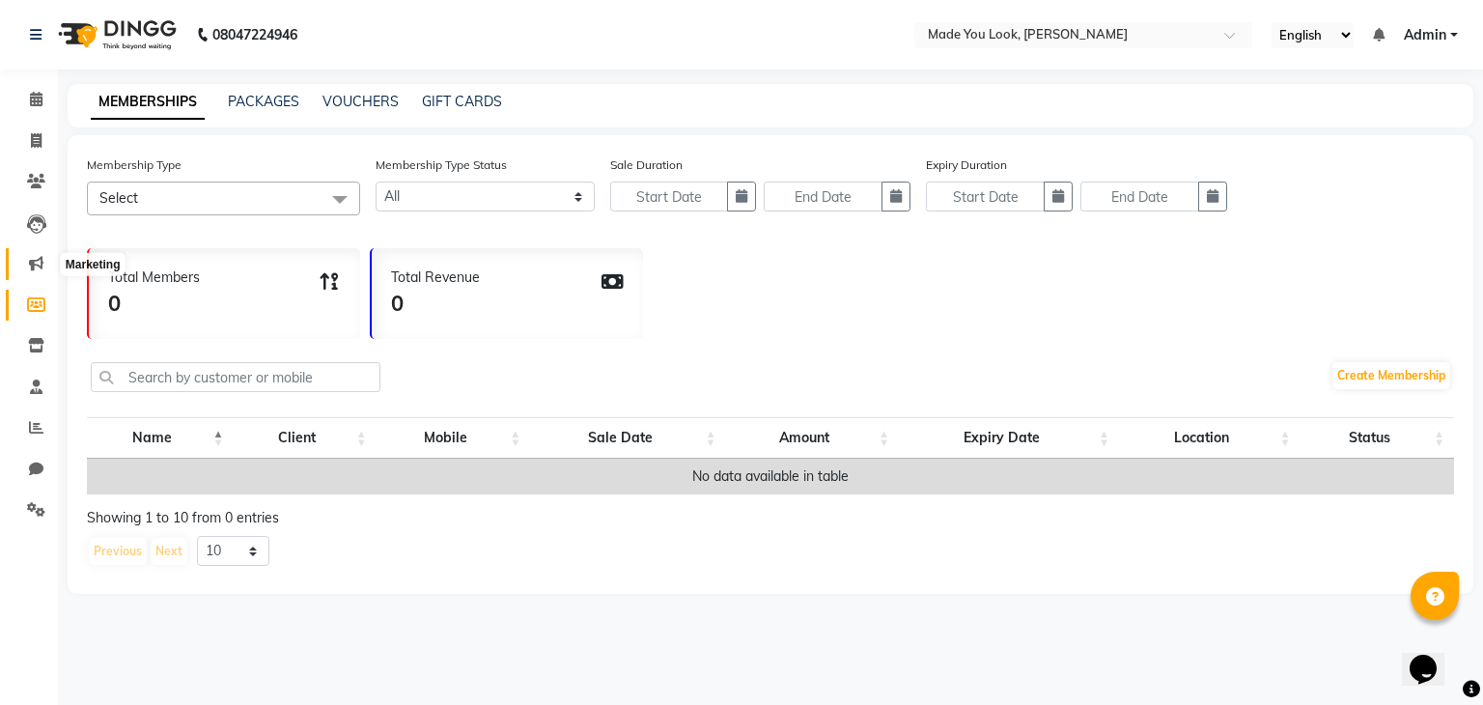
click at [39, 260] on icon at bounding box center [36, 263] width 14 height 14
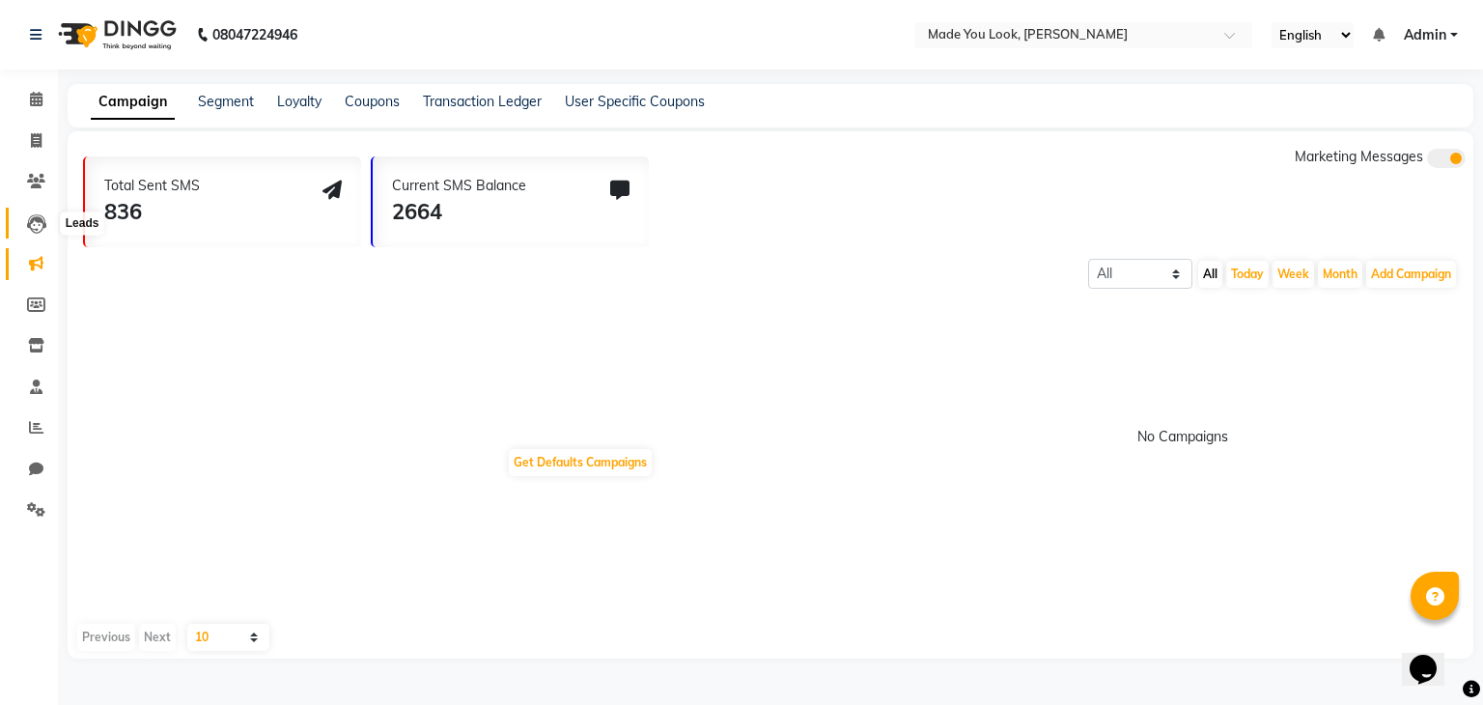
click at [42, 225] on icon at bounding box center [36, 223] width 19 height 19
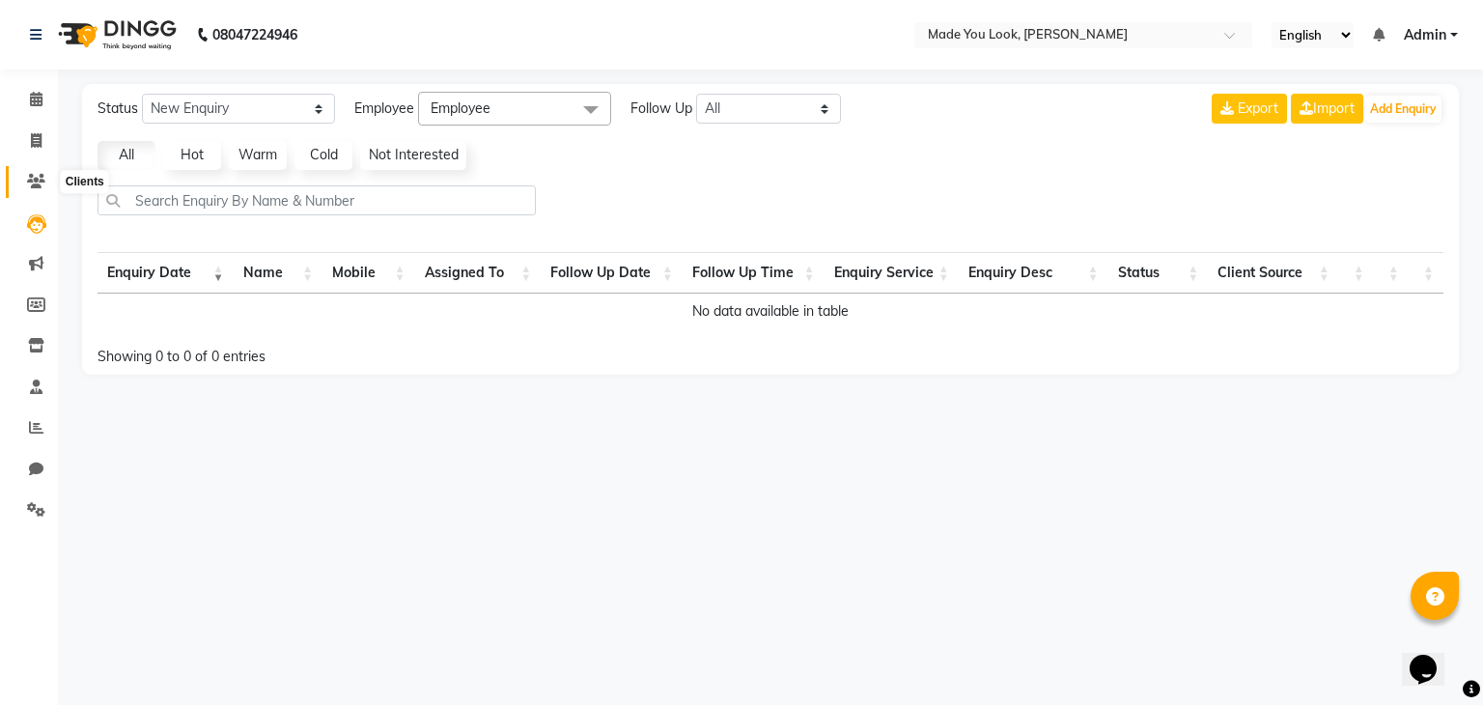
click at [36, 183] on icon at bounding box center [36, 181] width 18 height 14
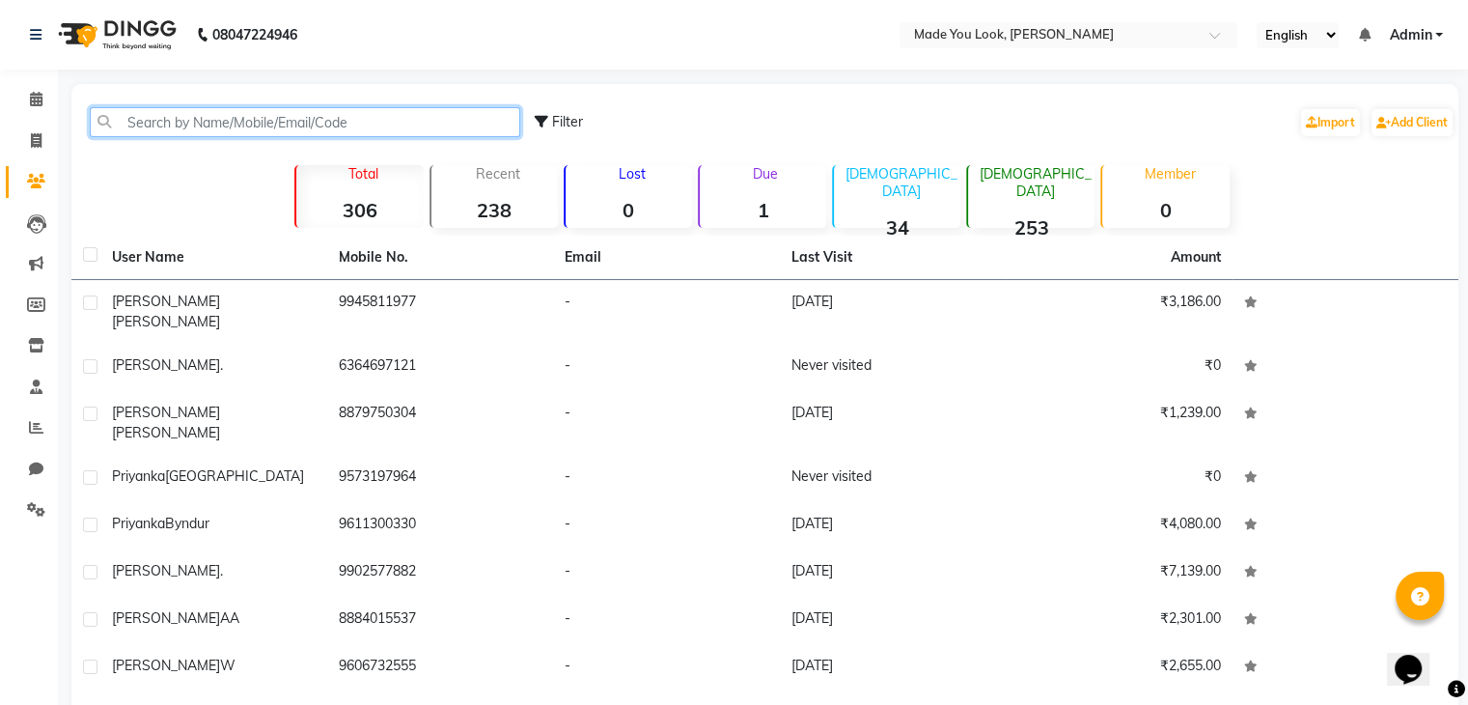
click at [386, 132] on input "text" at bounding box center [305, 122] width 431 height 30
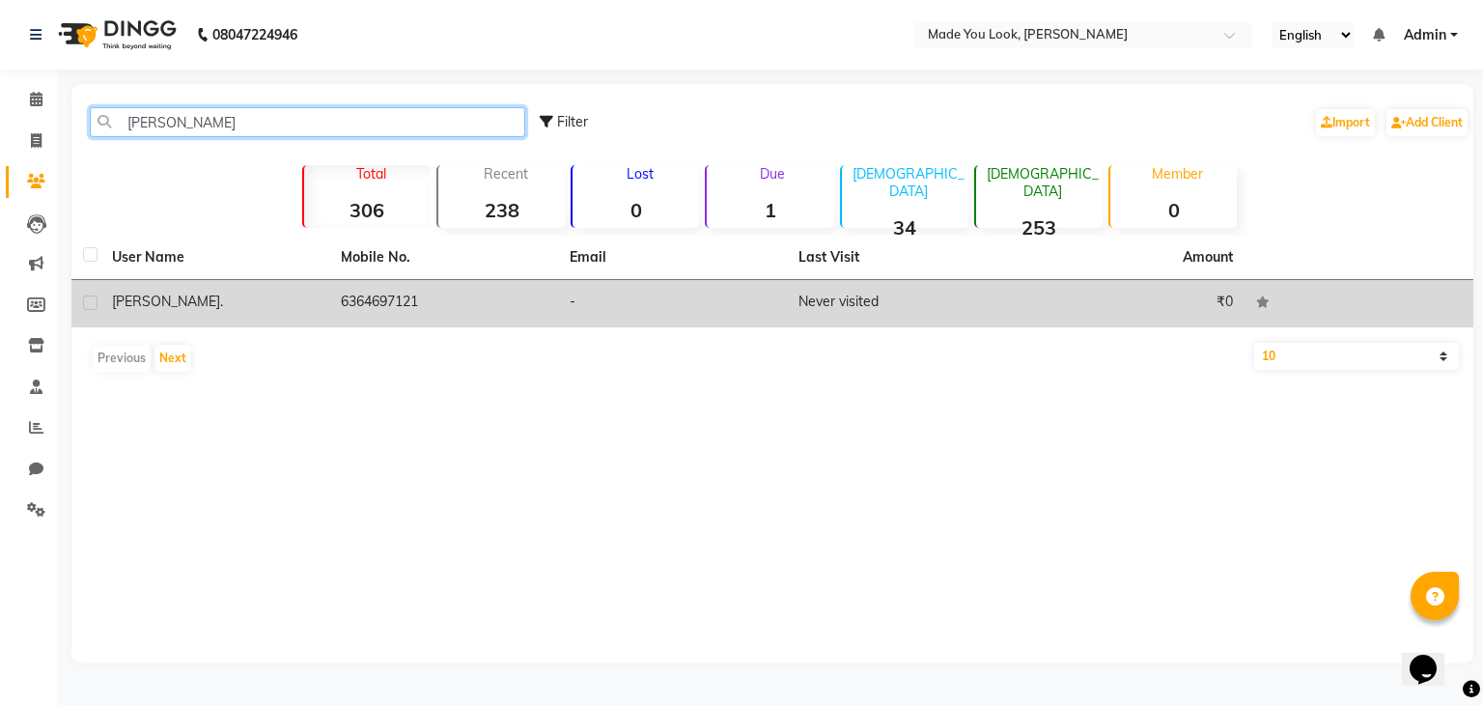
type input "[PERSON_NAME]"
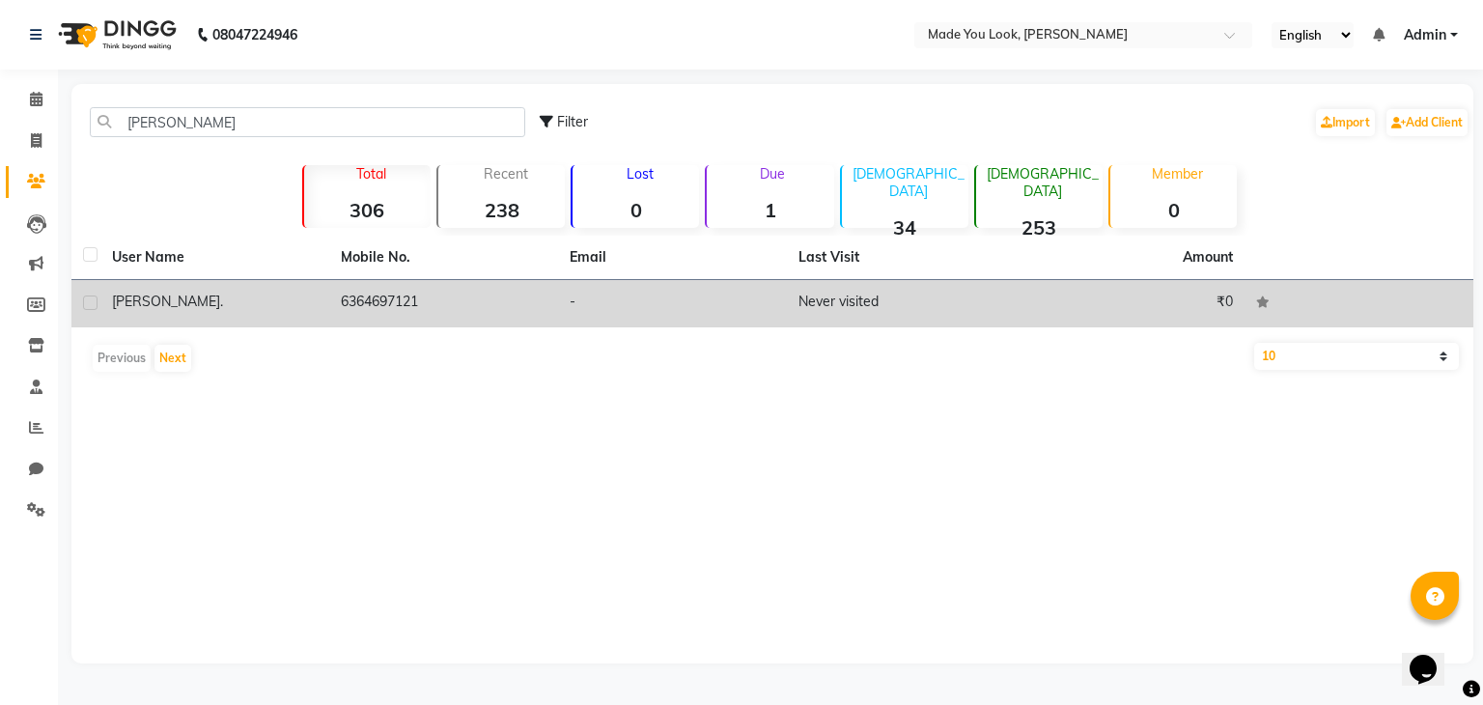
click at [149, 309] on span "[PERSON_NAME]" at bounding box center [166, 301] width 108 height 17
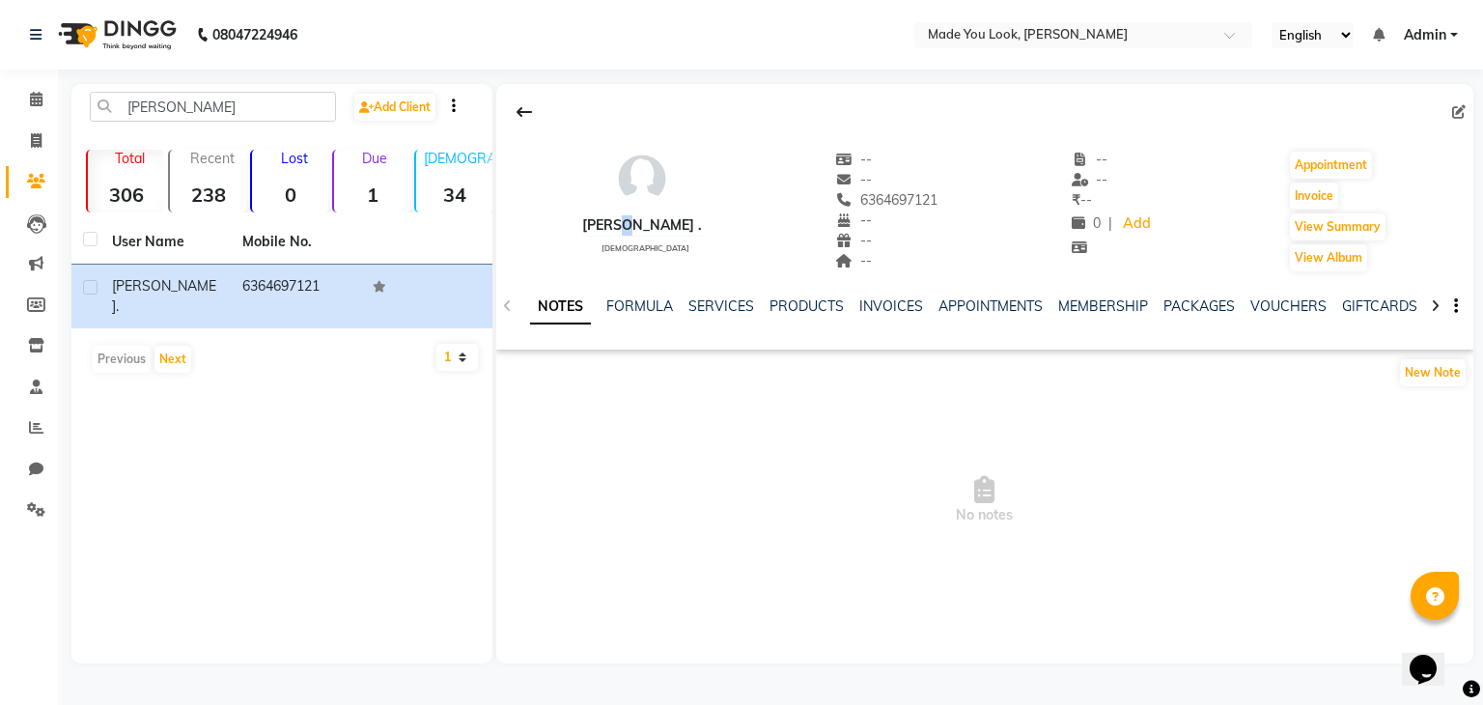
click at [622, 223] on div "[PERSON_NAME] ." at bounding box center [642, 225] width 120 height 20
click at [613, 224] on div "[PERSON_NAME] ." at bounding box center [642, 225] width 120 height 20
click at [643, 226] on div "[PERSON_NAME] ." at bounding box center [642, 225] width 120 height 20
drag, startPoint x: 772, startPoint y: 417, endPoint x: 764, endPoint y: 391, distance: 27.5
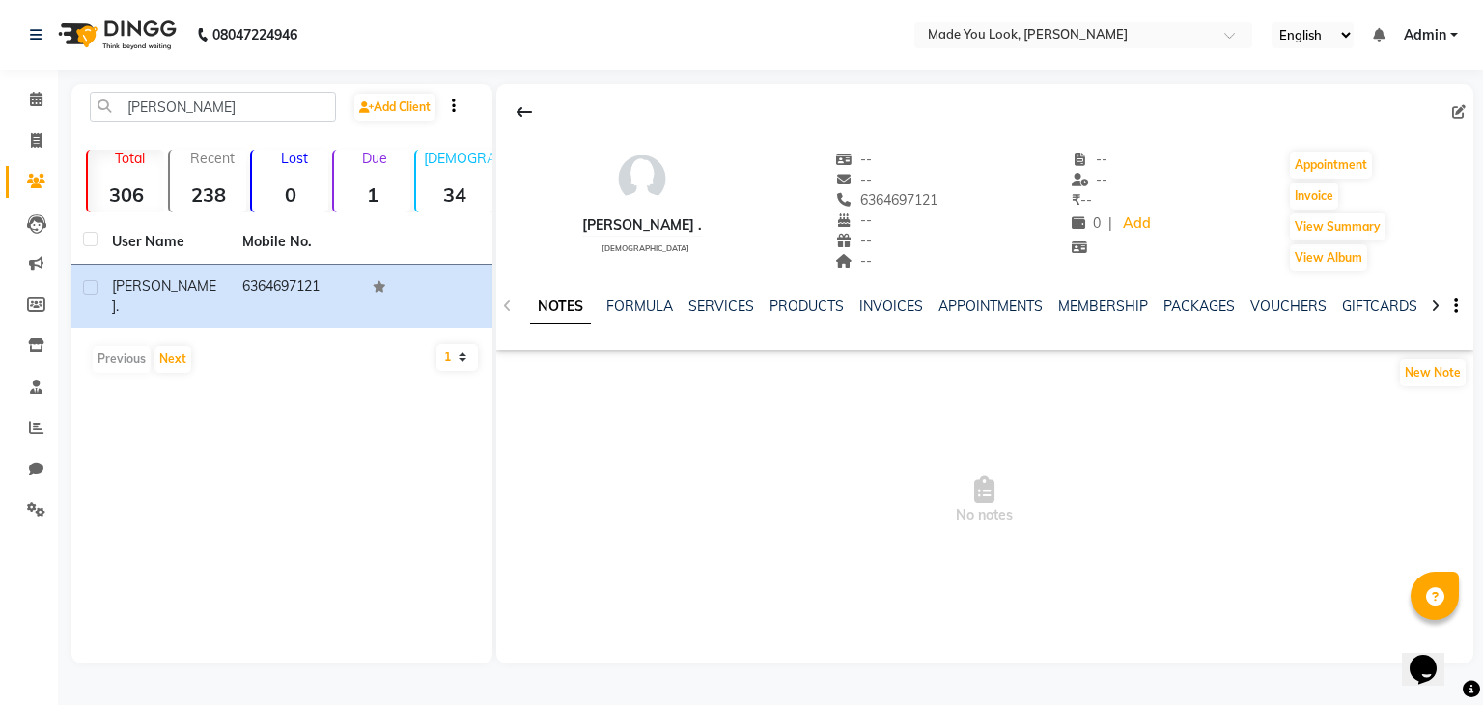
click at [769, 412] on span "No notes" at bounding box center [984, 500] width 977 height 193
click at [456, 105] on icon "button" at bounding box center [454, 105] width 4 height 1
click at [225, 568] on div "[PERSON_NAME] Add Client Total 306 Recent 238 Lost 0 Due 1 [DEMOGRAPHIC_DATA] 3…" at bounding box center [281, 373] width 421 height 579
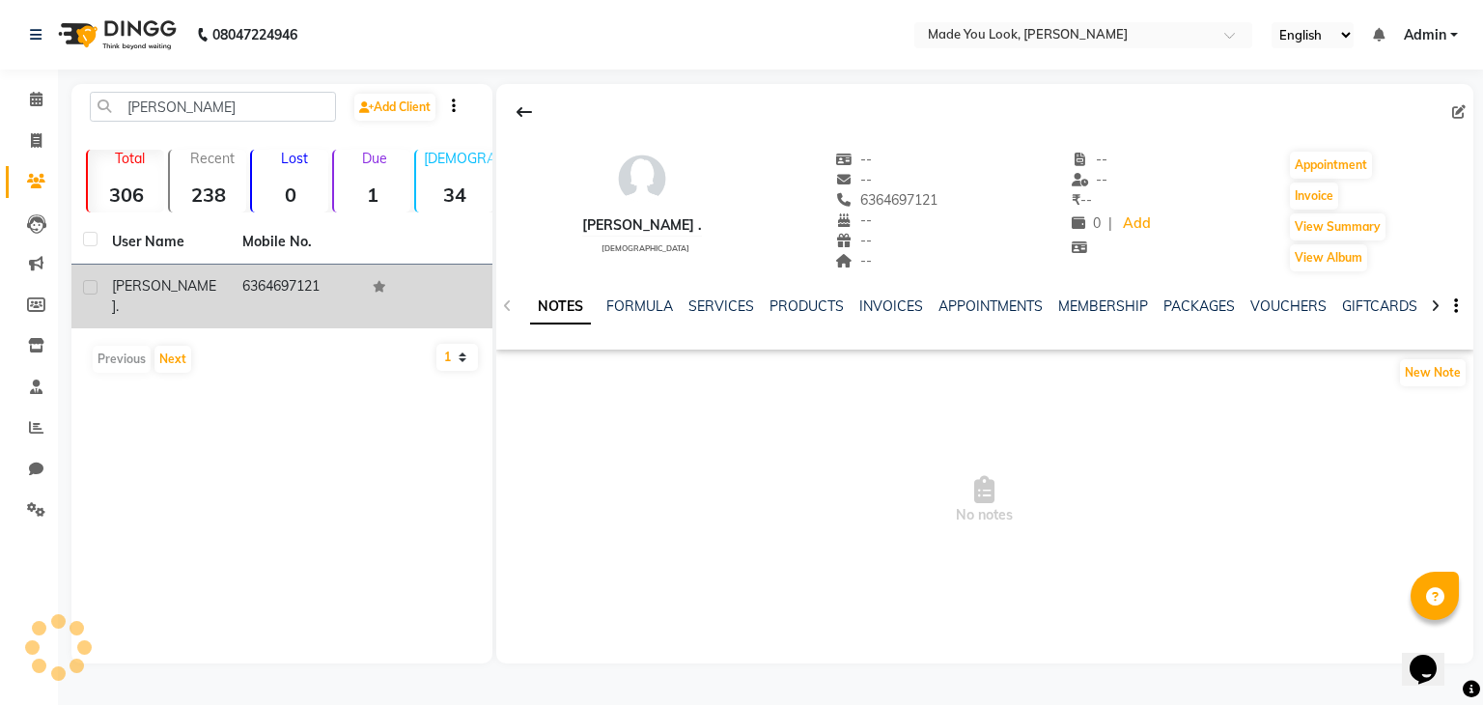
drag, startPoint x: 438, startPoint y: 284, endPoint x: 421, endPoint y: 290, distance: 18.3
click at [421, 290] on td at bounding box center [426, 297] width 130 height 64
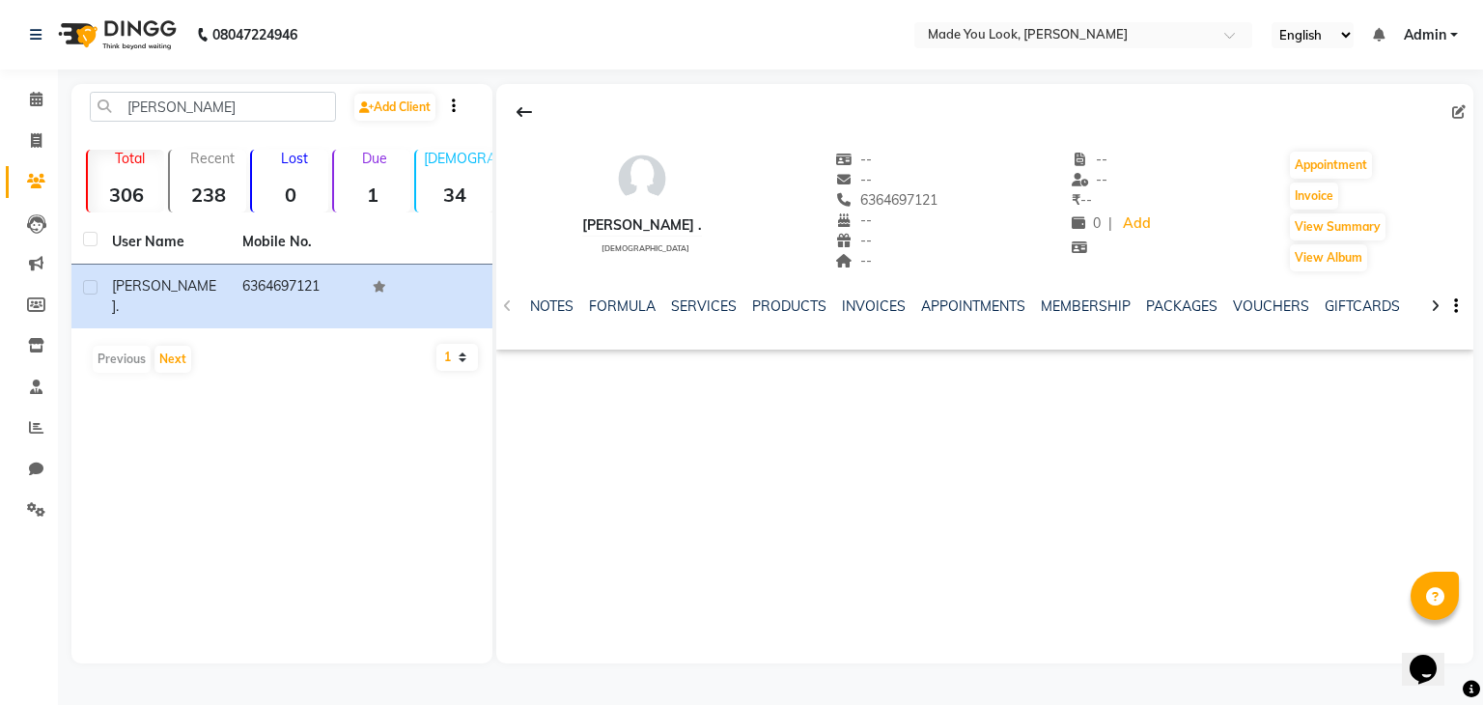
click at [464, 109] on div at bounding box center [453, 106] width 33 height 20
click at [453, 102] on div at bounding box center [453, 106] width 33 height 20
click at [455, 102] on div at bounding box center [453, 106] width 33 height 20
click at [427, 548] on div "[PERSON_NAME] Add Client Total 306 Recent 238 Lost 0 Due 1 [DEMOGRAPHIC_DATA] 3…" at bounding box center [281, 373] width 421 height 579
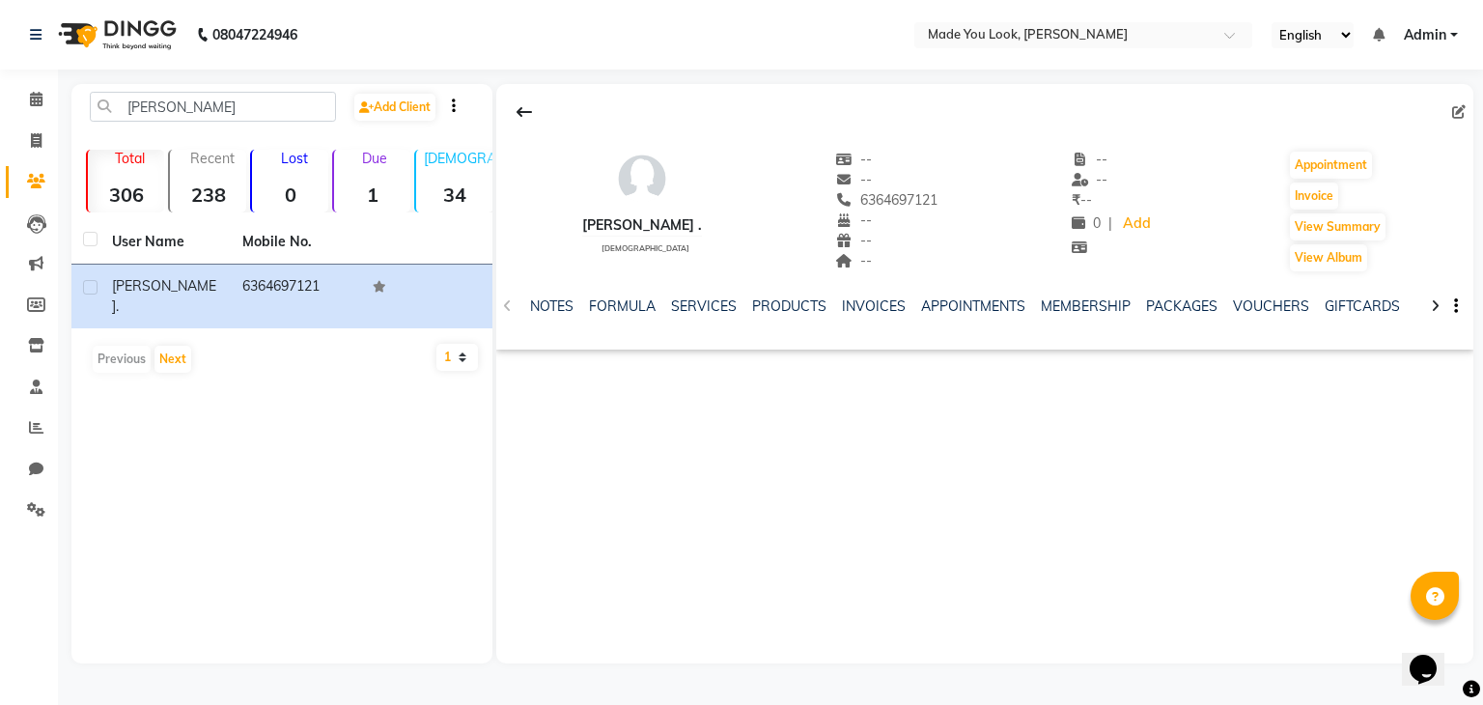
click at [603, 499] on div "[PERSON_NAME] . [DEMOGRAPHIC_DATA] -- -- 6364697121 -- -- -- -- -- ₹ -- 0 | Add…" at bounding box center [984, 373] width 977 height 579
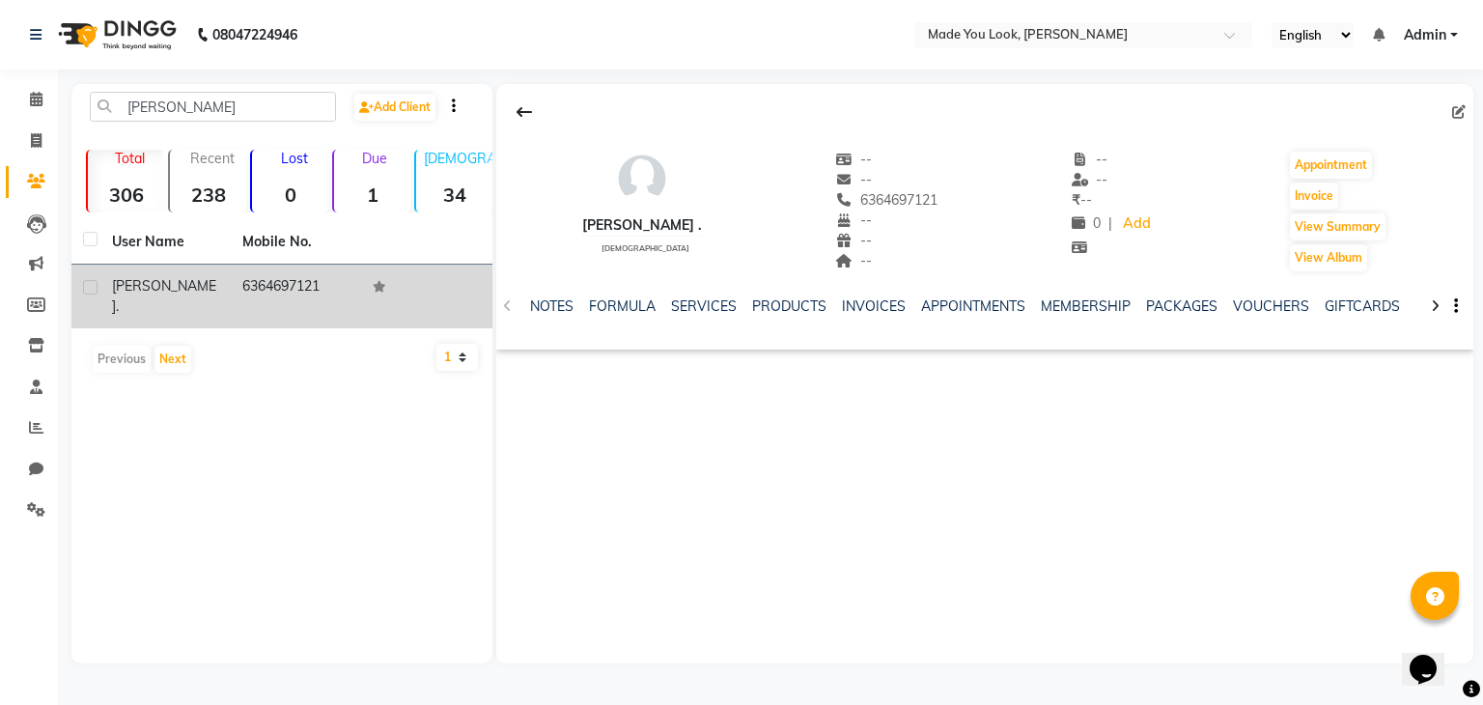
click at [255, 297] on td "6364697121" at bounding box center [296, 297] width 130 height 64
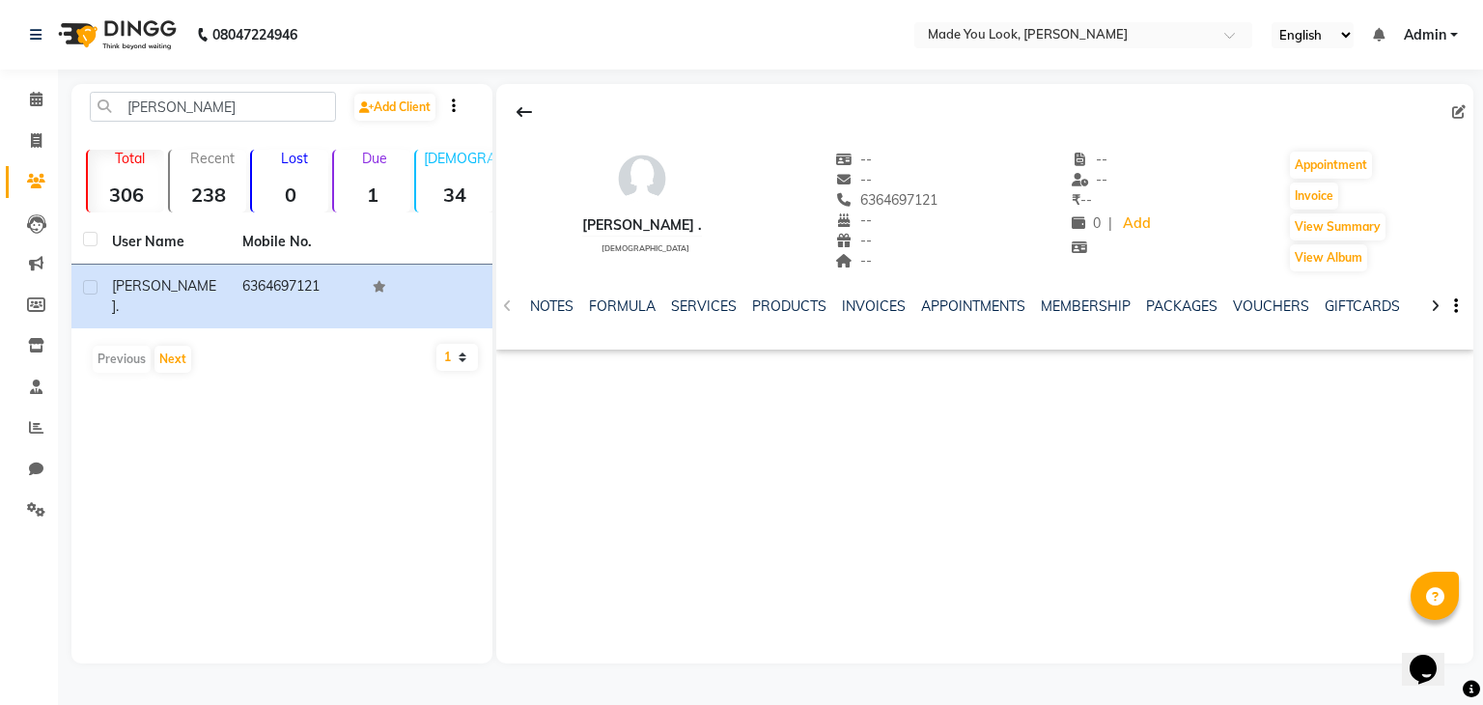
click at [628, 452] on div "[PERSON_NAME] . [DEMOGRAPHIC_DATA] -- -- 6364697121 -- -- -- -- -- ₹ -- 0 | Add…" at bounding box center [984, 373] width 977 height 579
click at [162, 346] on button "Next" at bounding box center [172, 359] width 37 height 27
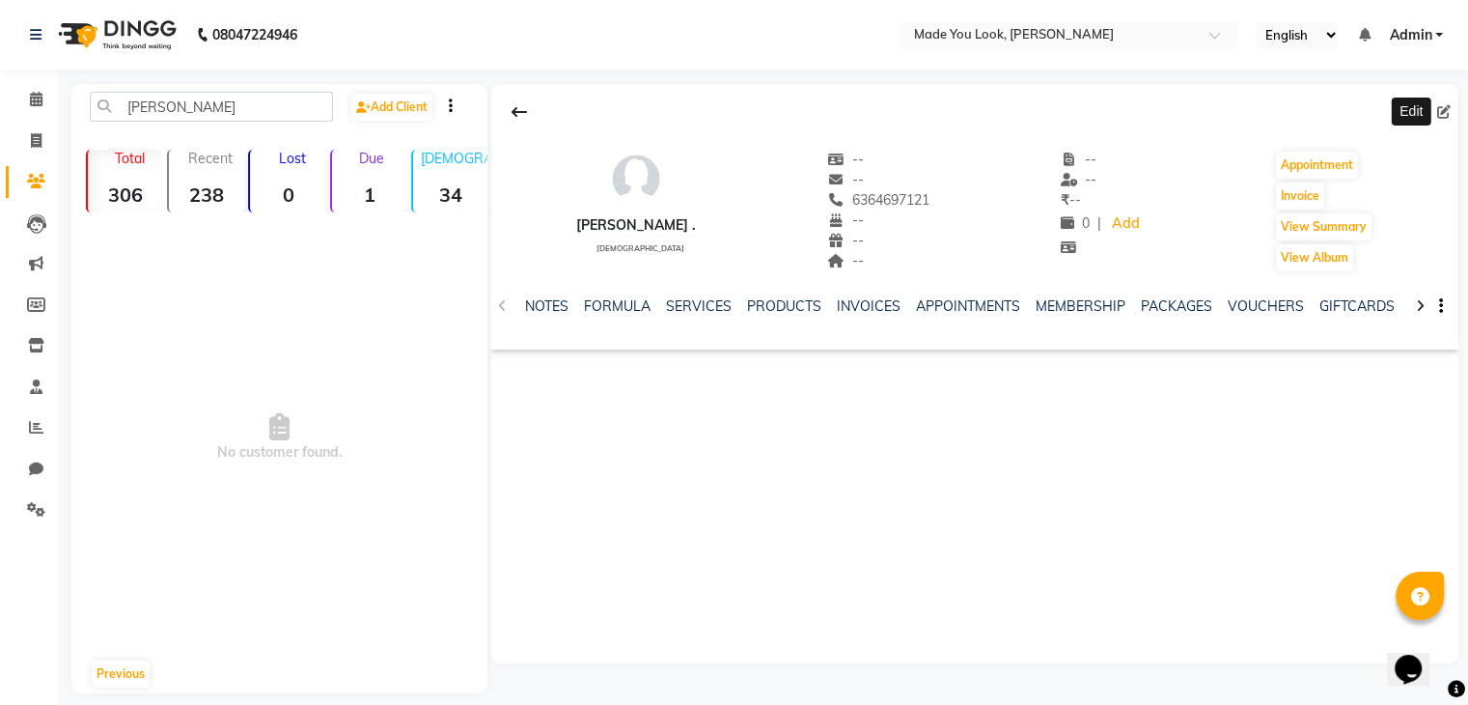
click at [1448, 107] on icon at bounding box center [1445, 112] width 14 height 14
select select "[DEMOGRAPHIC_DATA]"
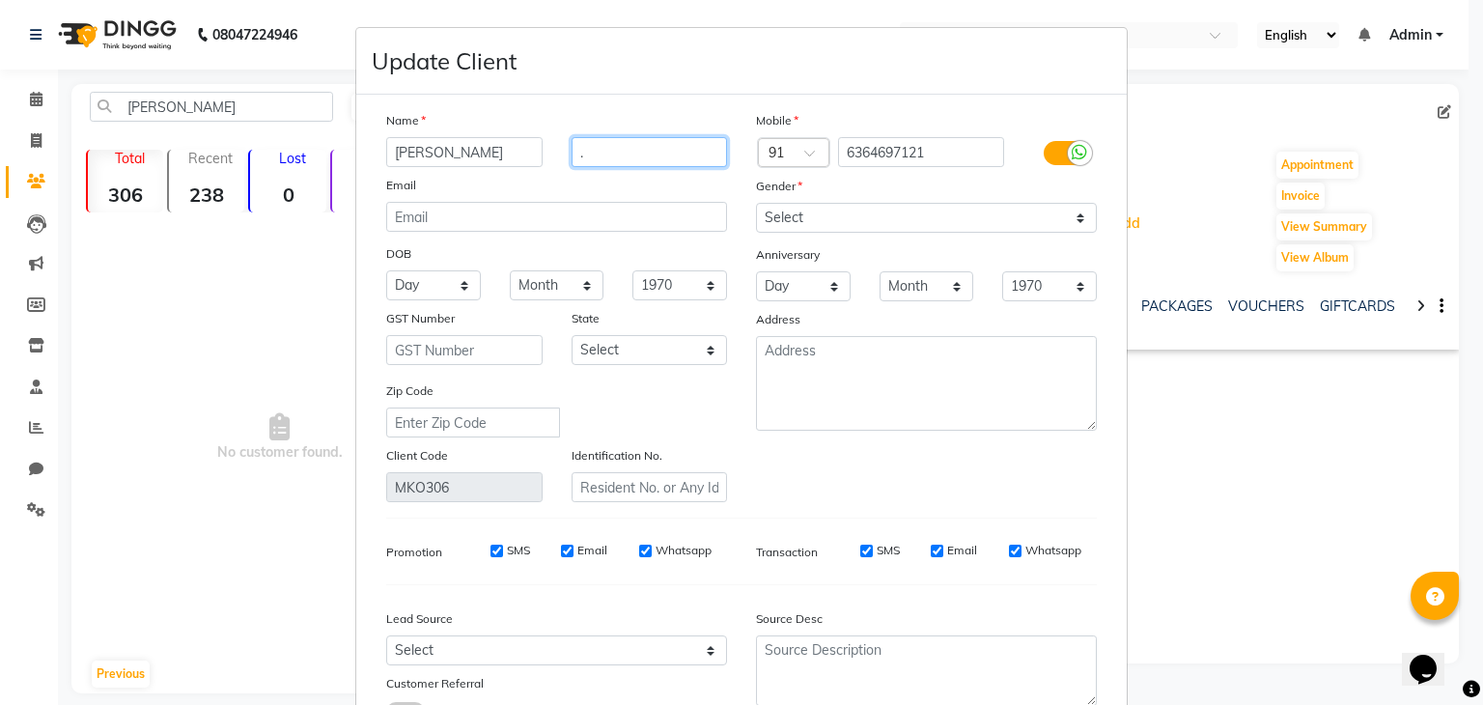
click at [608, 161] on input "." at bounding box center [650, 152] width 156 height 30
type input "l"
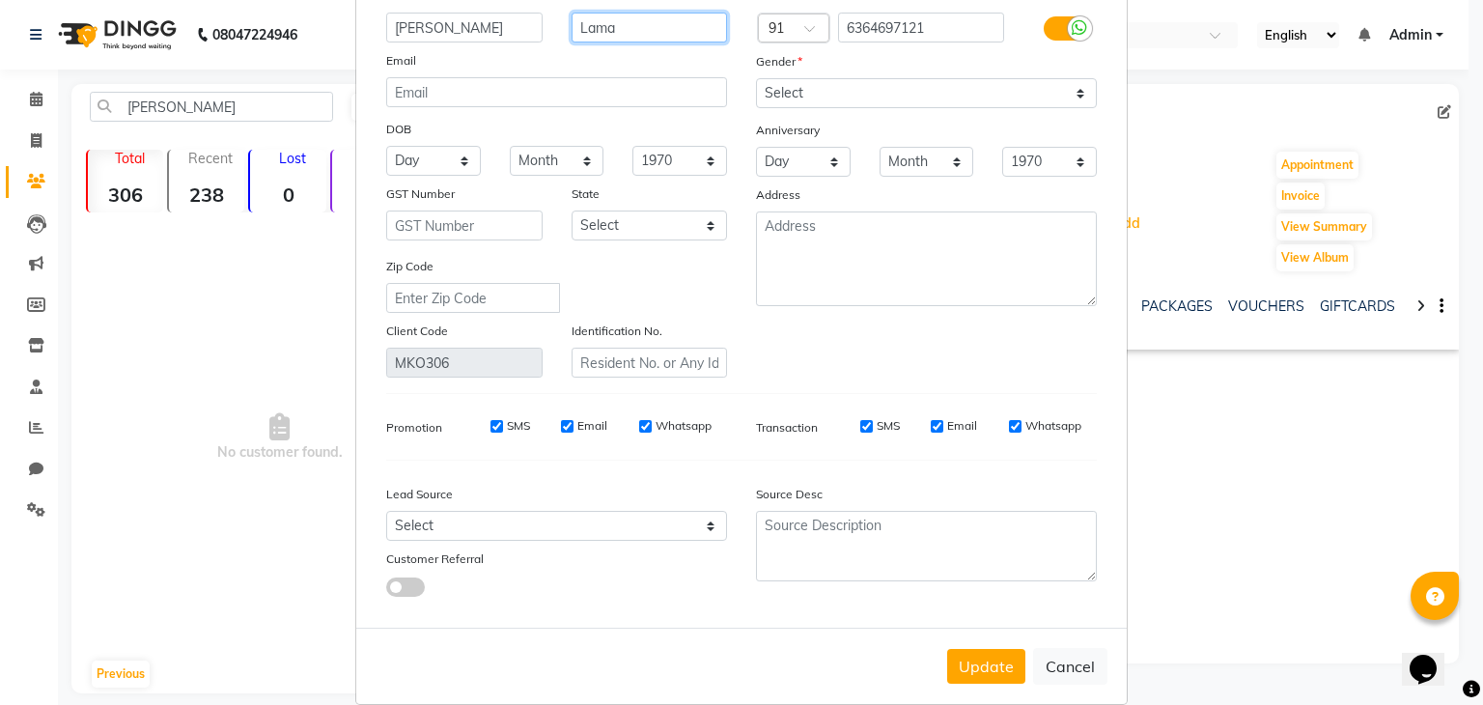
scroll to position [162, 0]
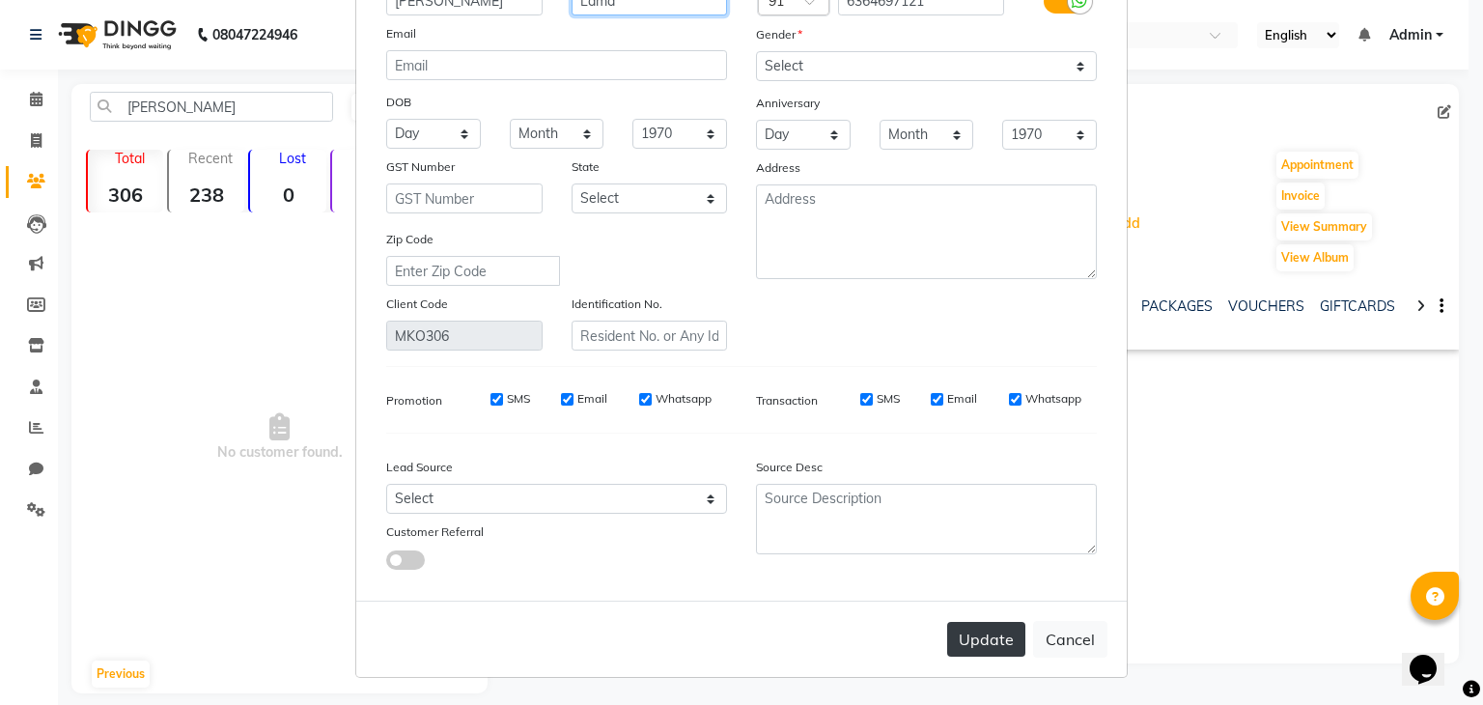
type input "Lama"
click at [964, 638] on button "Update" at bounding box center [986, 639] width 78 height 35
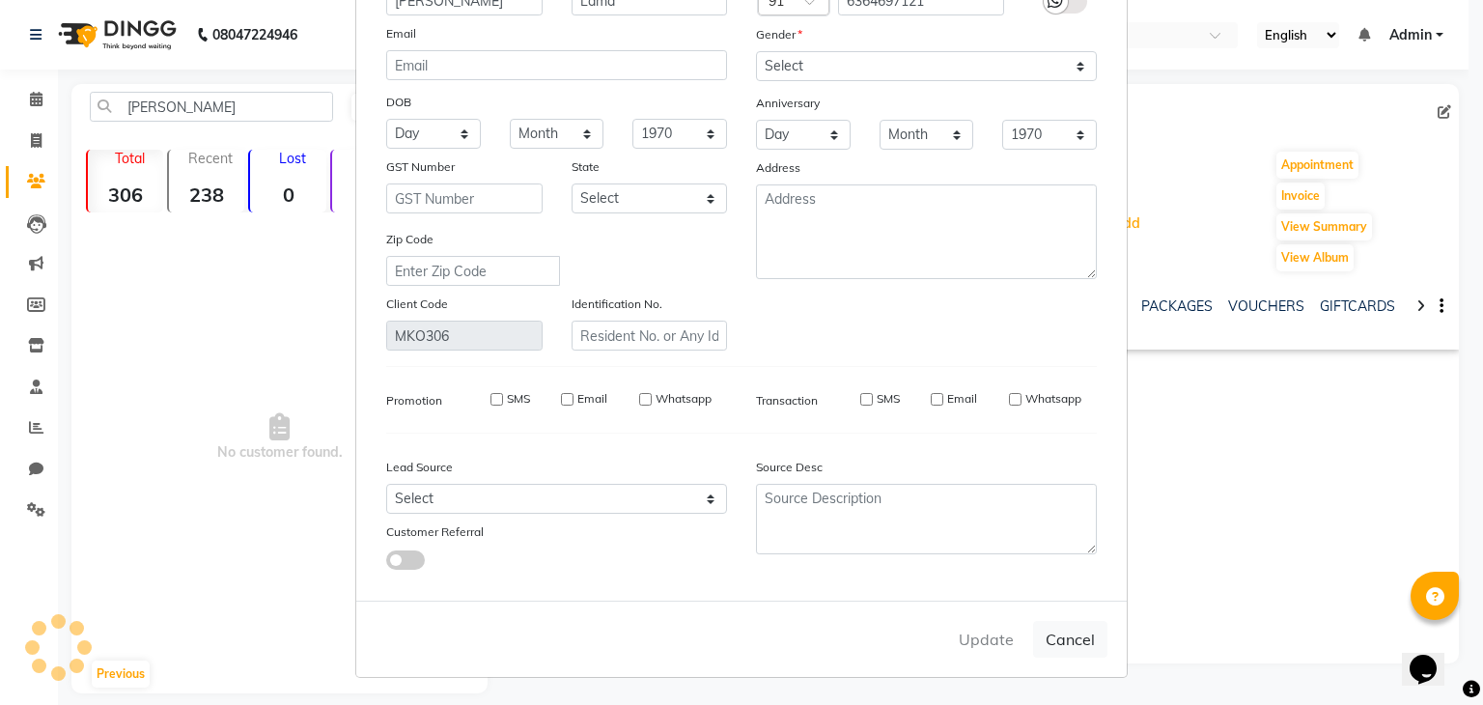
select select
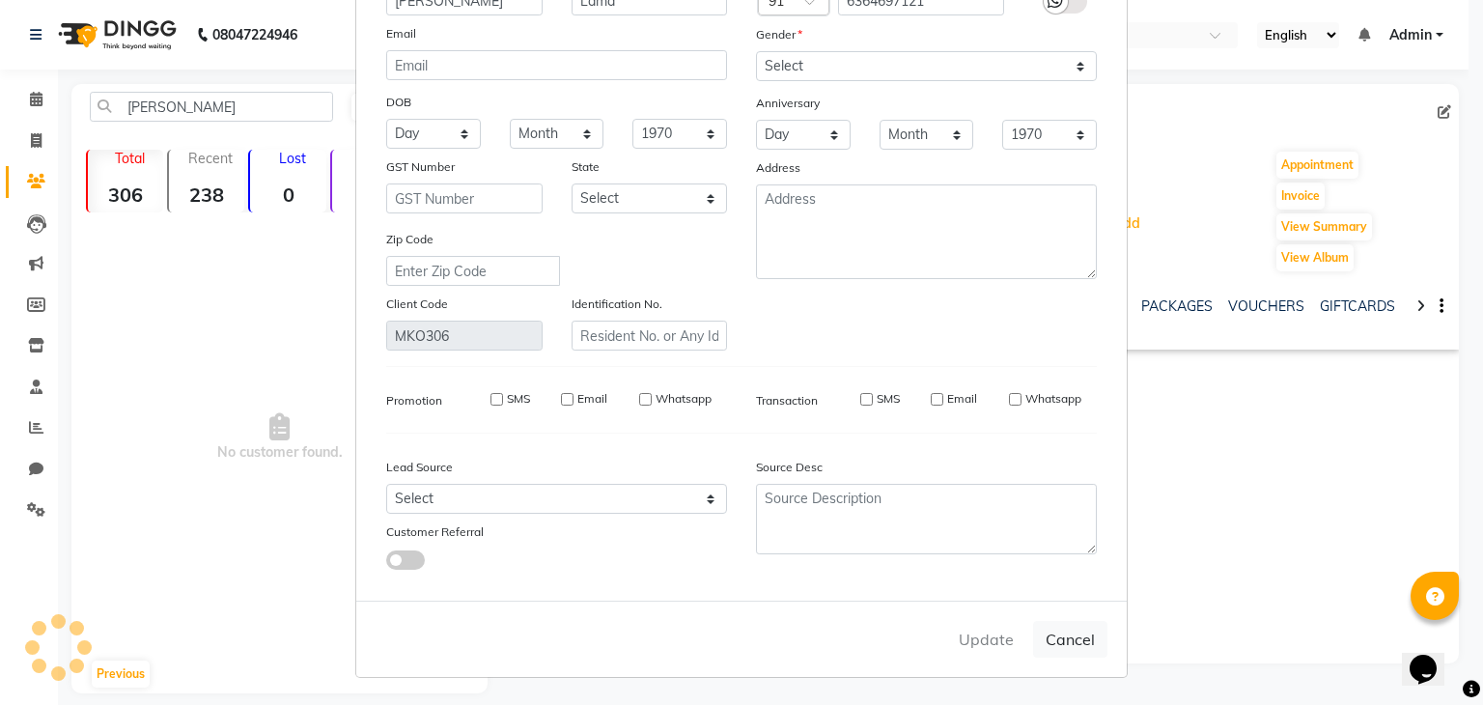
select select
checkbox input "false"
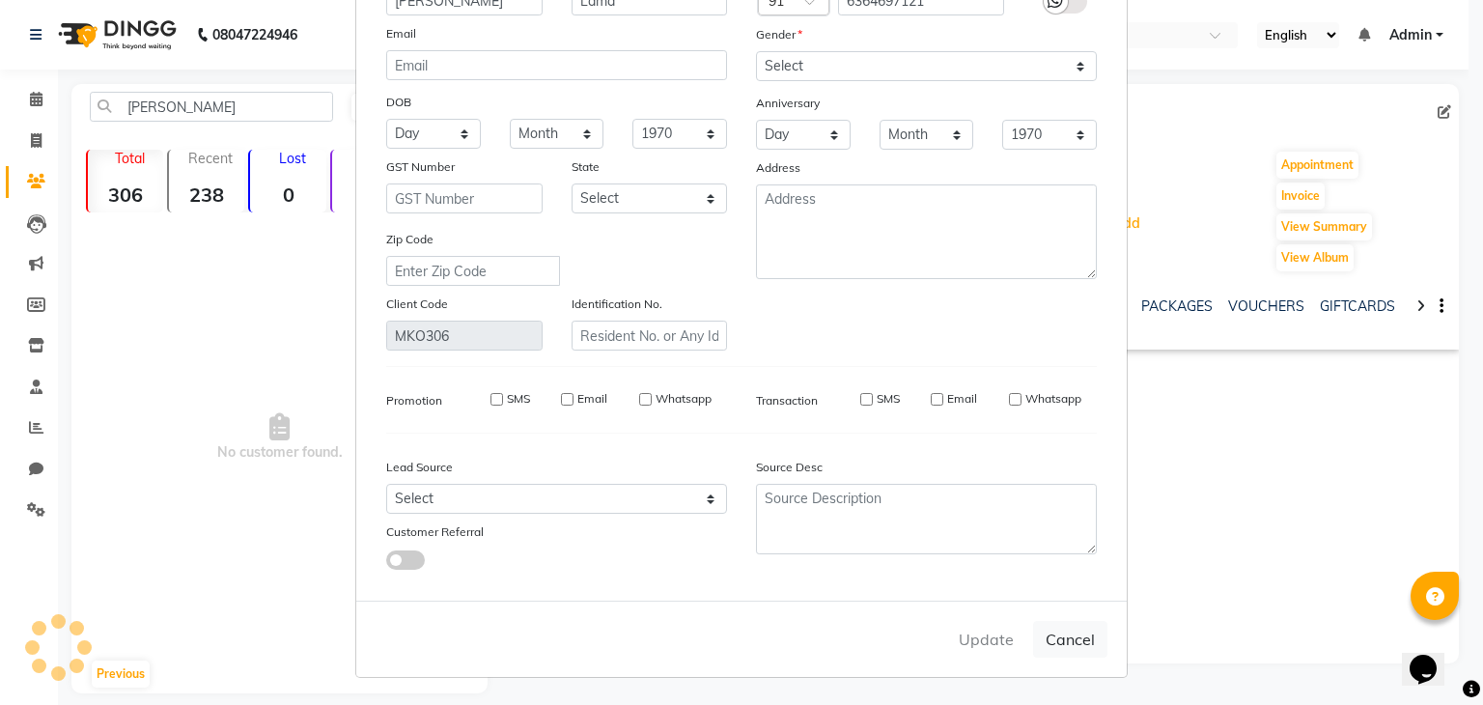
checkbox input "false"
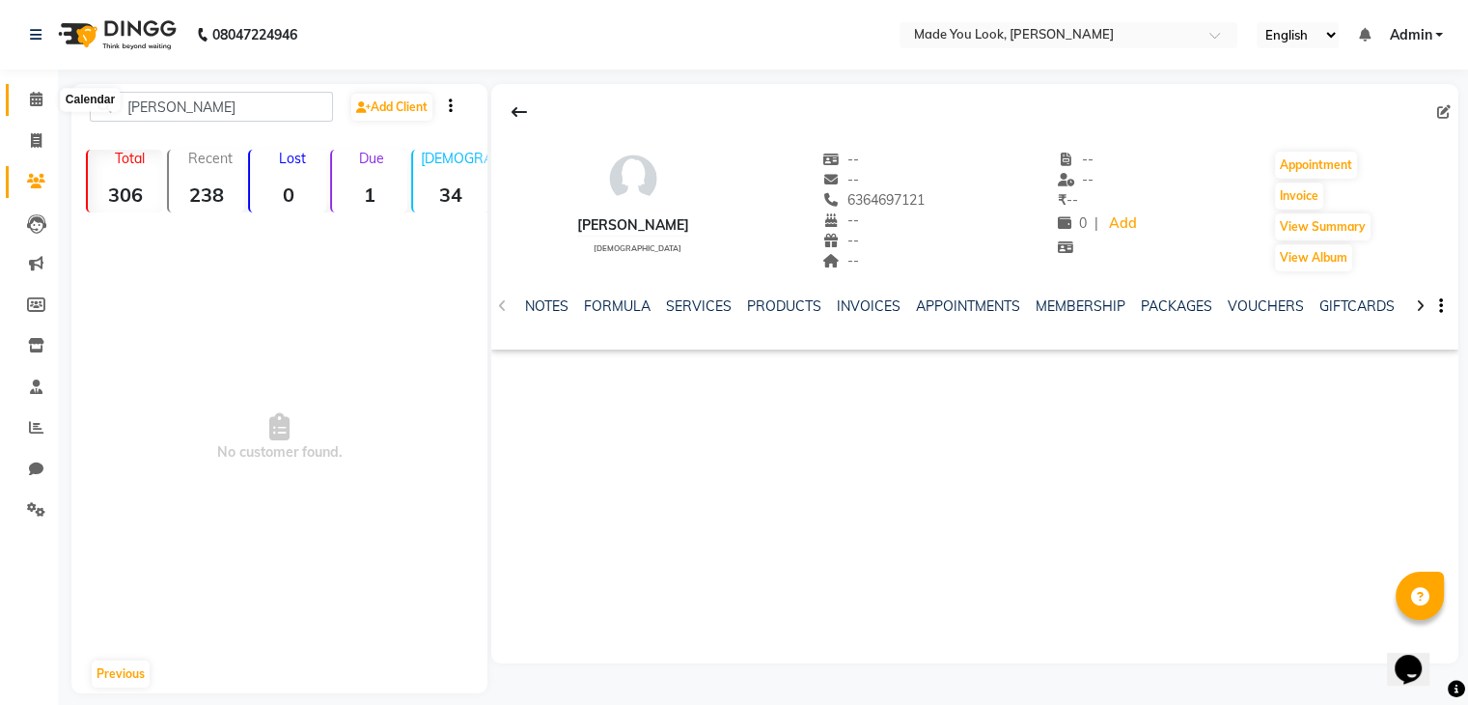
click at [42, 100] on span at bounding box center [36, 100] width 34 height 22
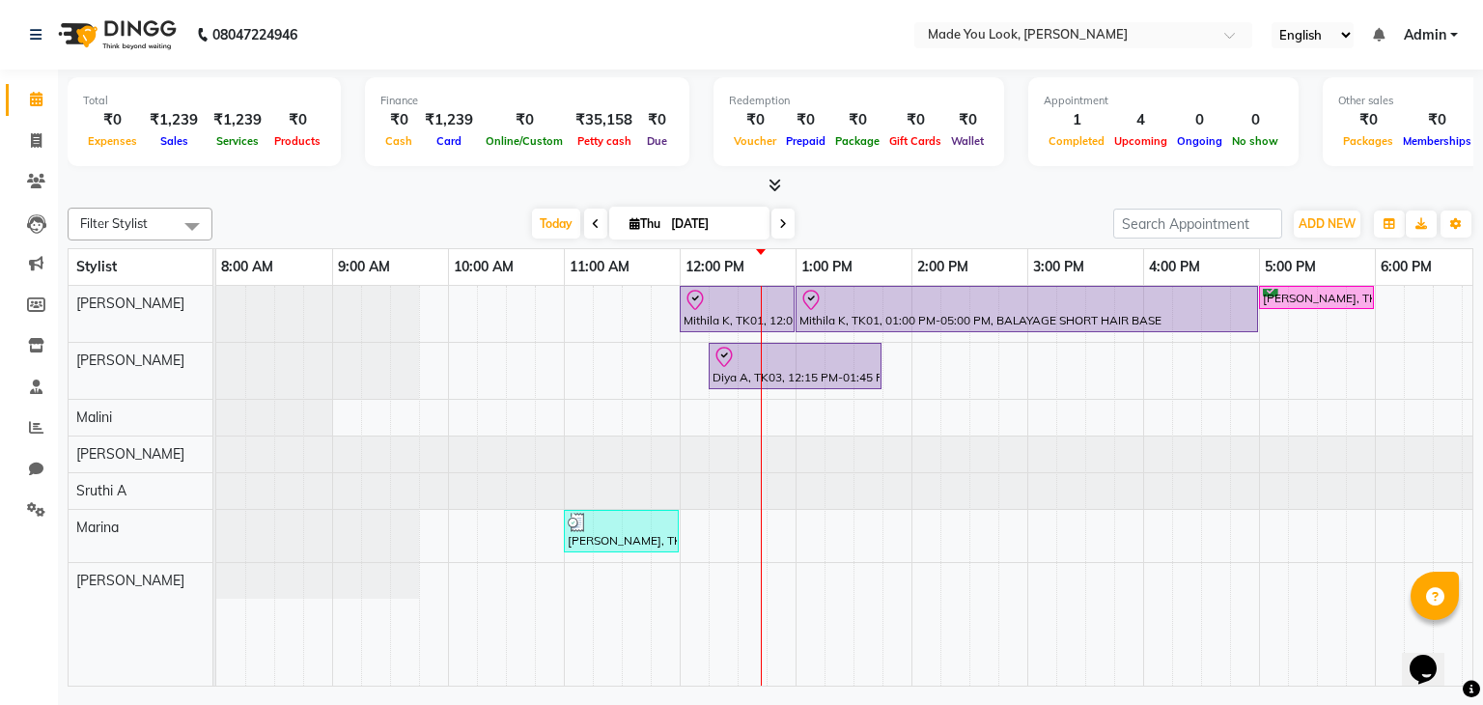
click at [786, 222] on span at bounding box center [782, 224] width 23 height 30
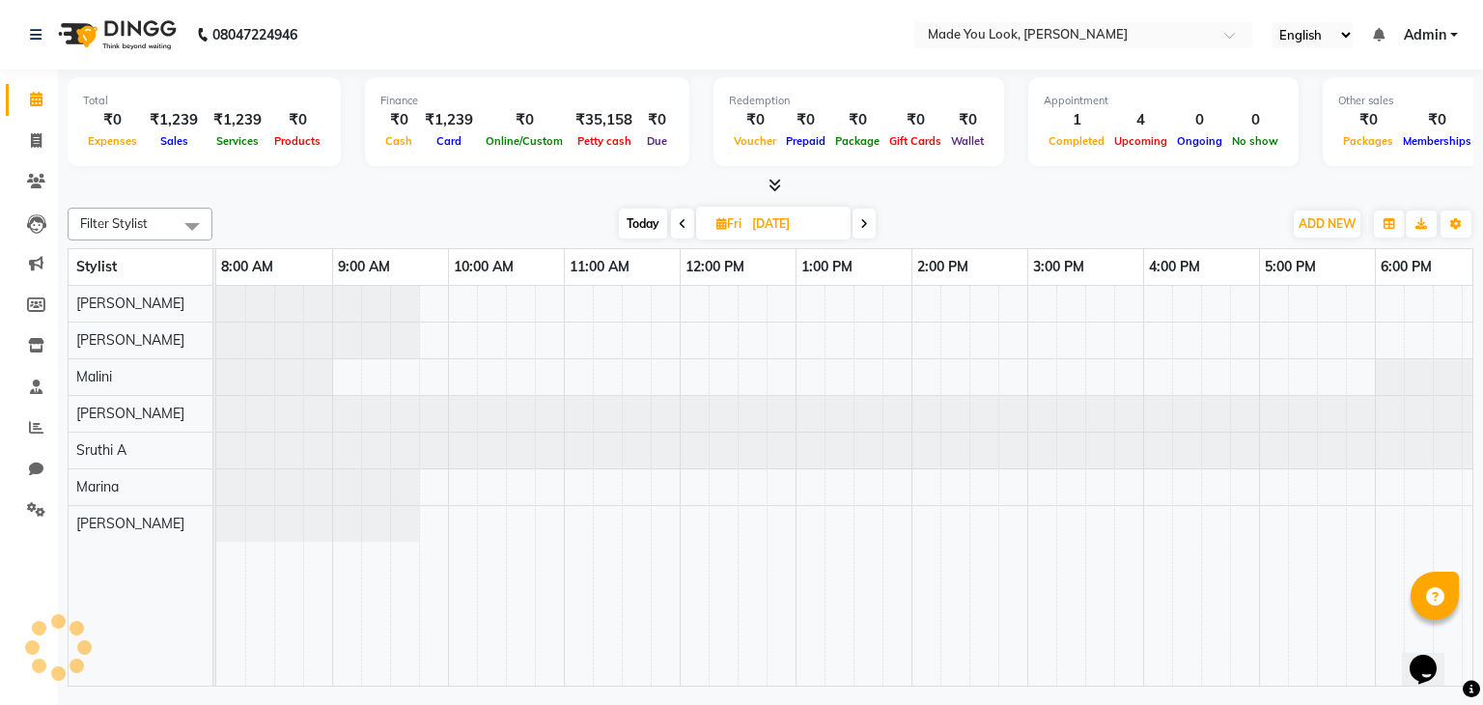
scroll to position [0, 249]
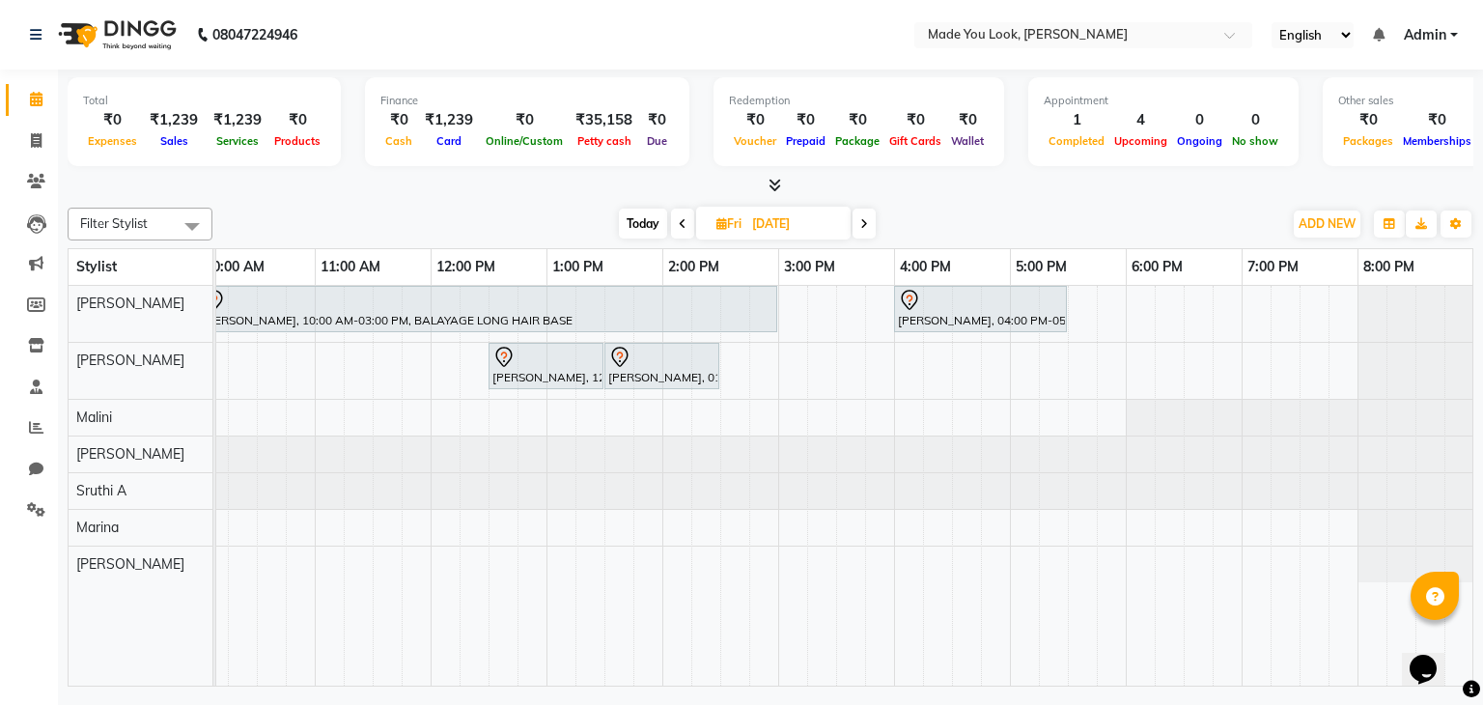
click at [684, 231] on span at bounding box center [682, 224] width 23 height 30
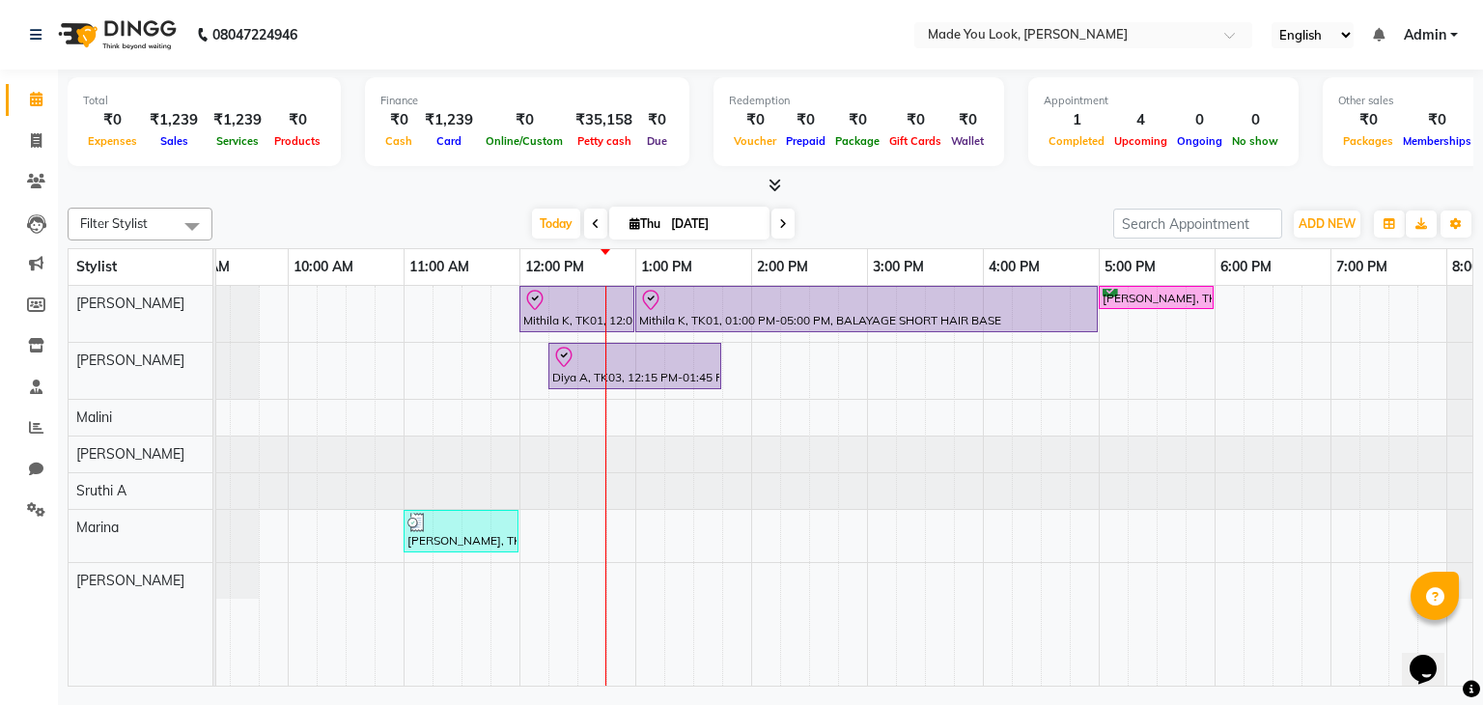
scroll to position [0, 118]
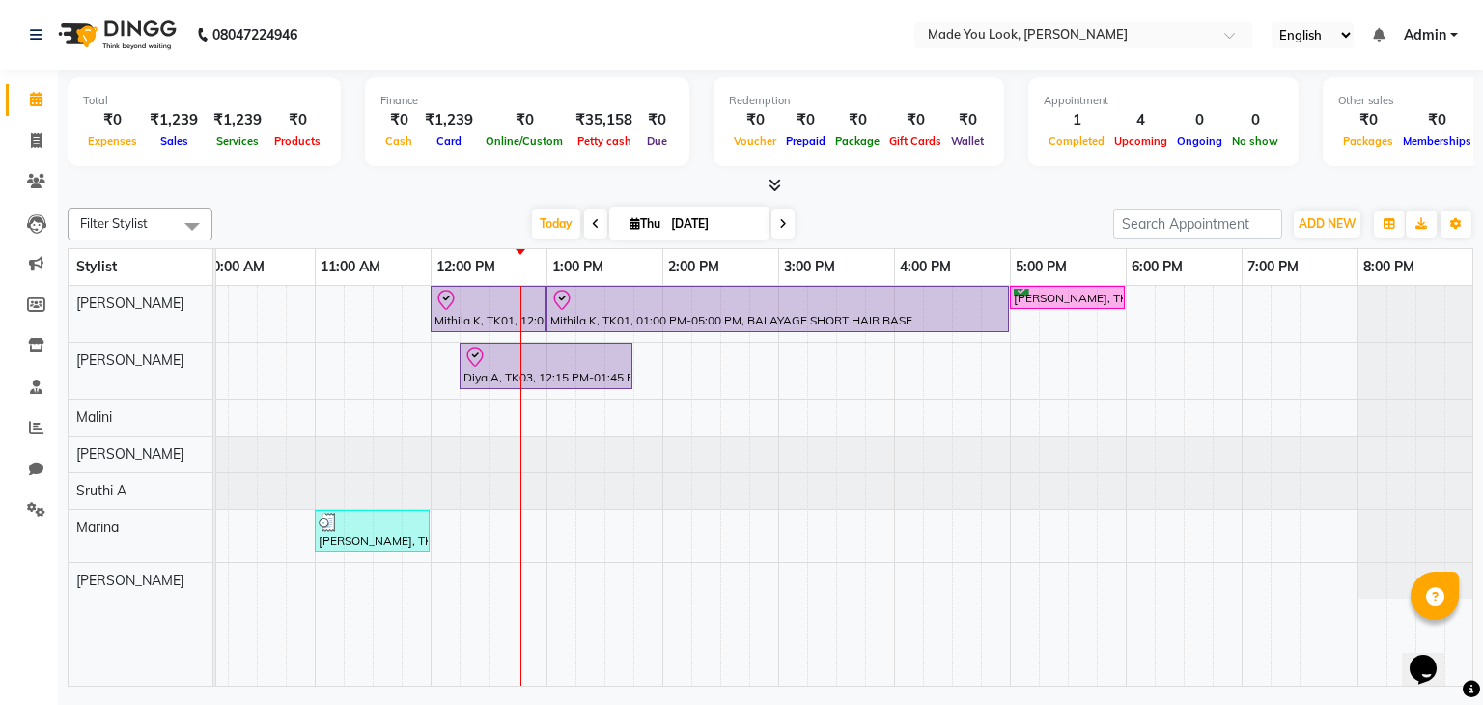
click at [780, 224] on icon at bounding box center [783, 224] width 8 height 12
type input "[DATE]"
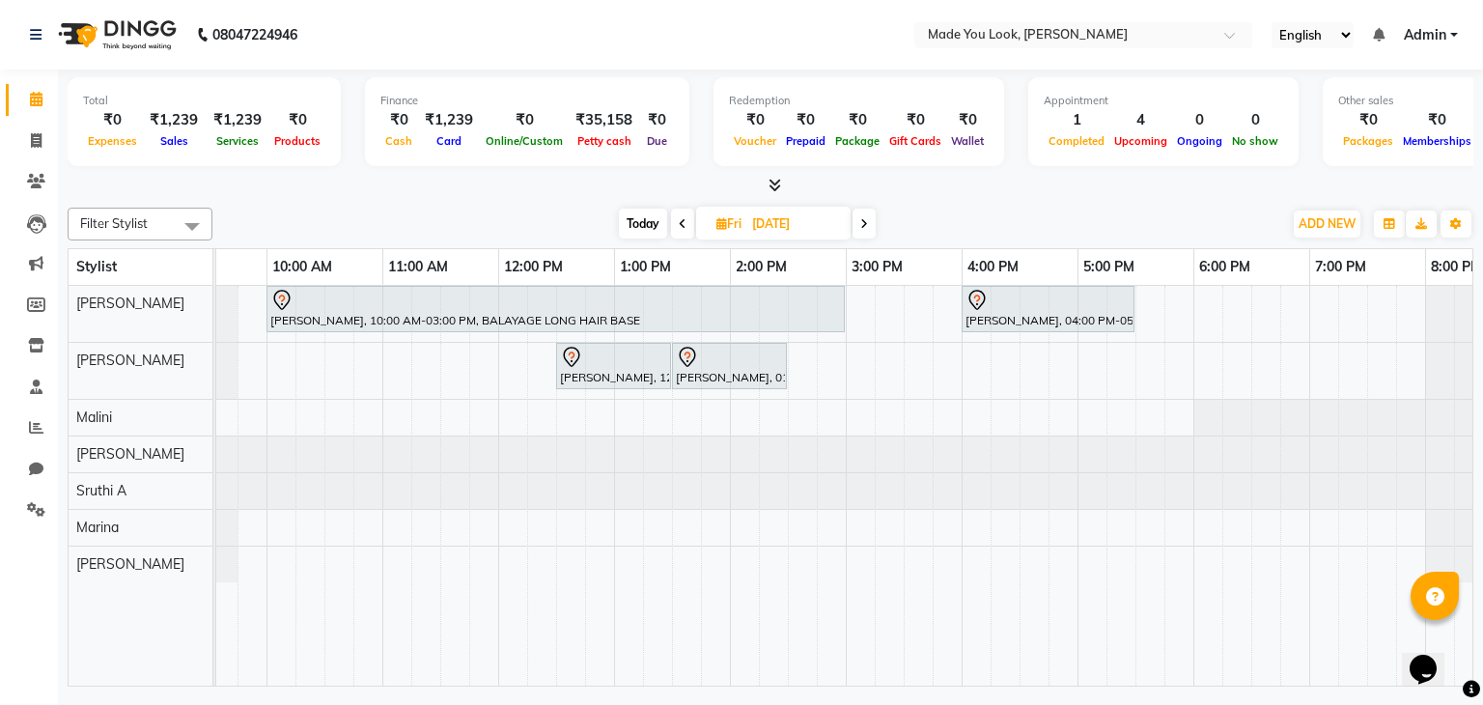
scroll to position [0, 135]
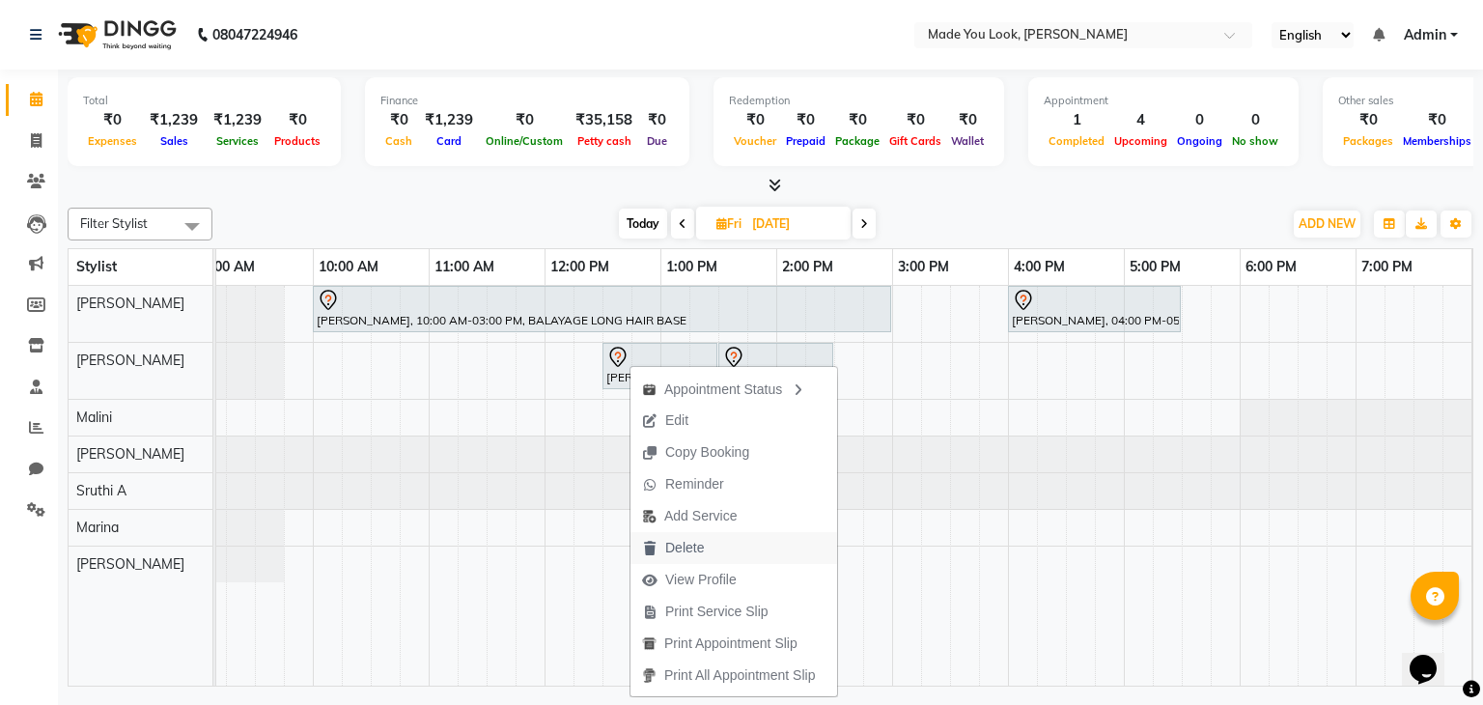
click at [674, 544] on span "Delete" at bounding box center [684, 548] width 39 height 20
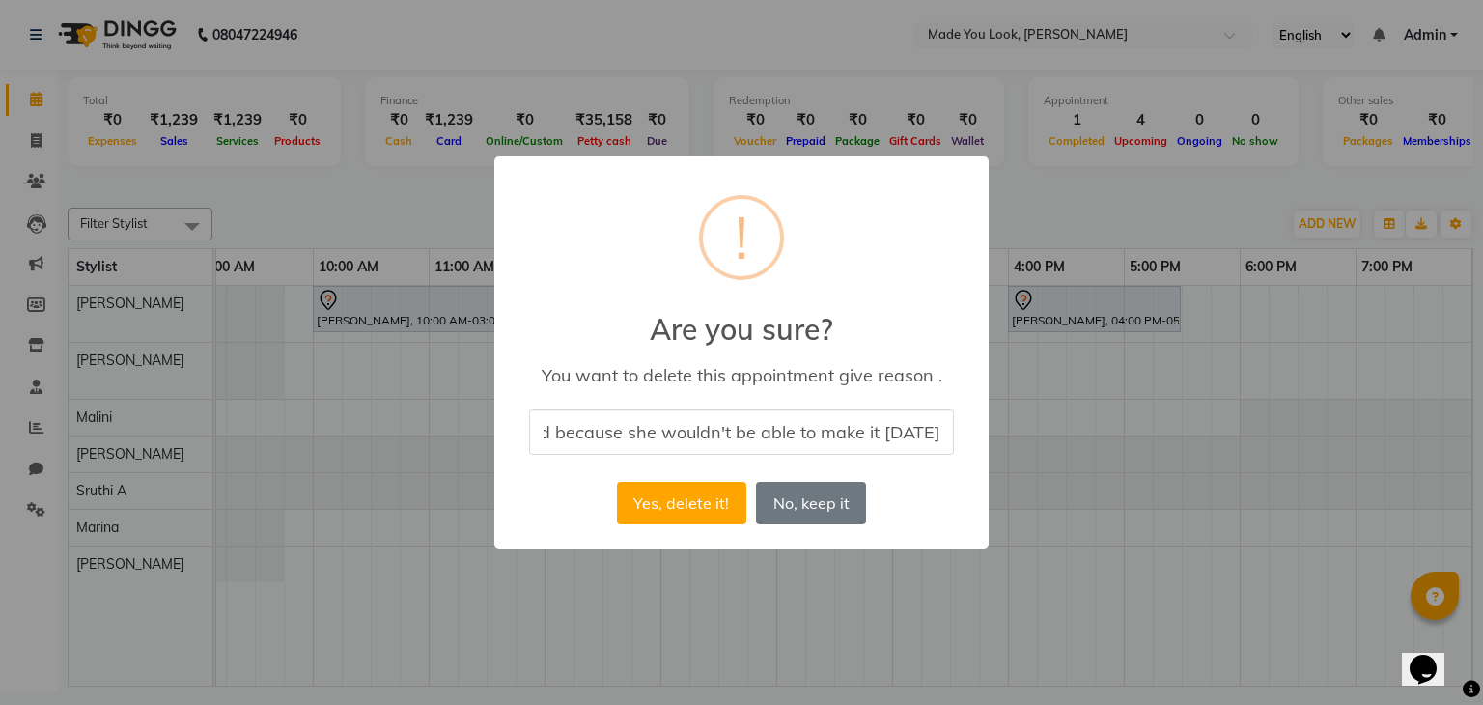
scroll to position [0, 134]
type input "client cancelled because she wouldn't be able to make it [DATE]"
click at [681, 502] on button "Yes, delete it!" at bounding box center [681, 503] width 129 height 42
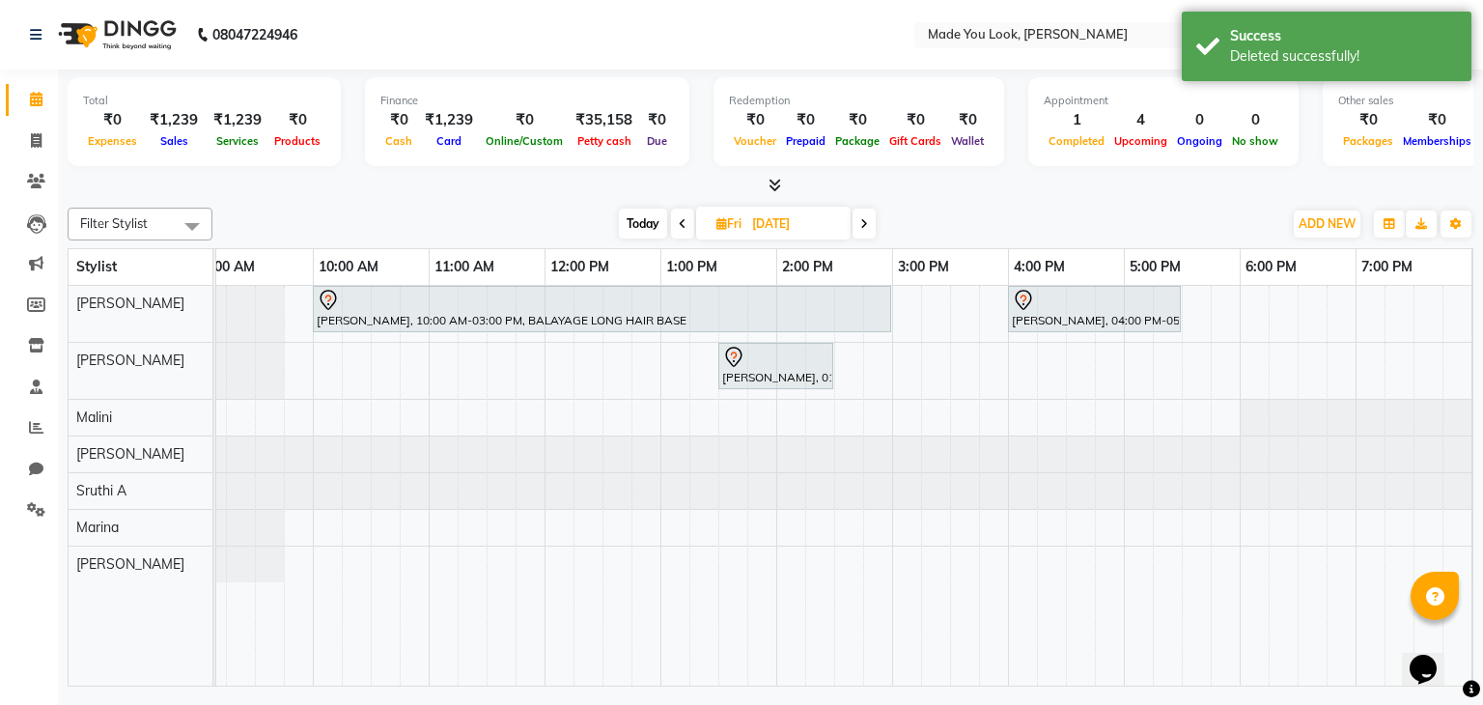
click at [682, 221] on icon at bounding box center [683, 224] width 8 height 12
type input "[DATE]"
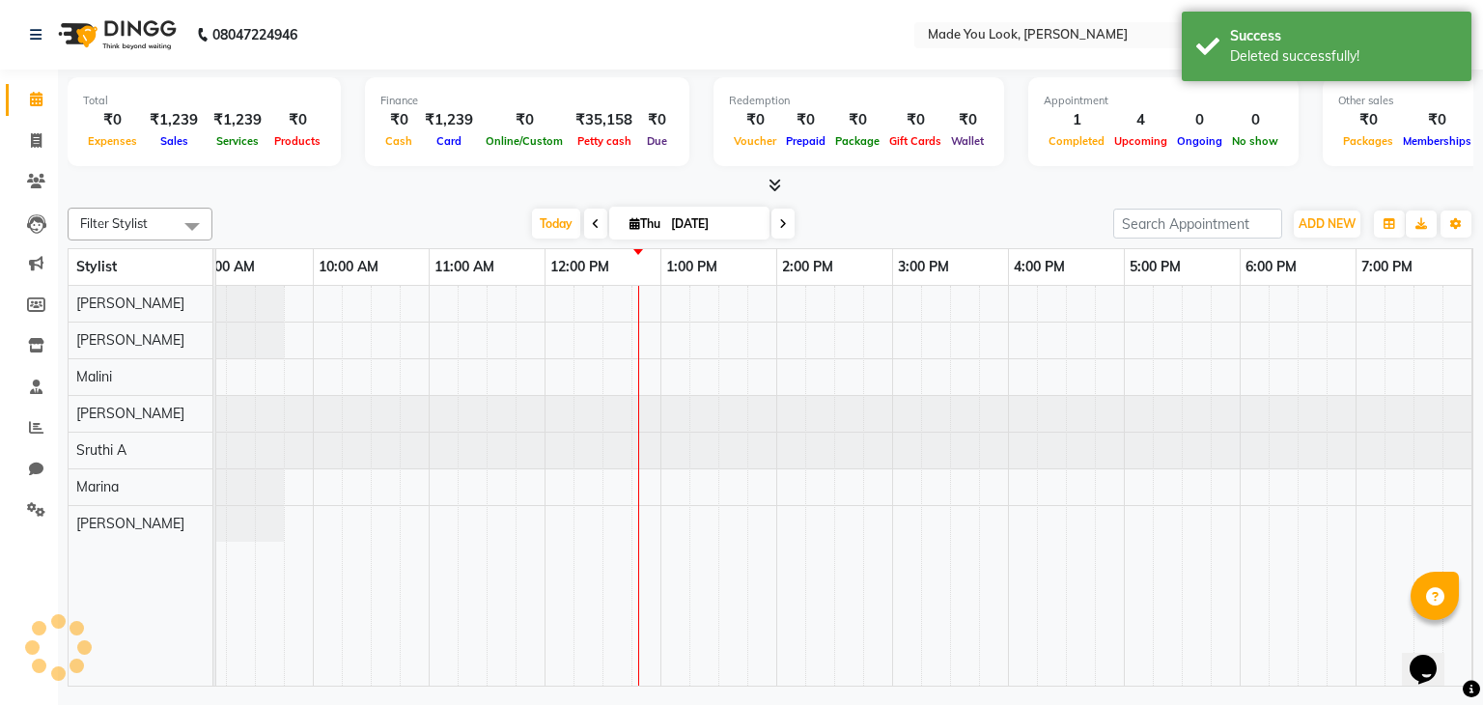
scroll to position [0, 249]
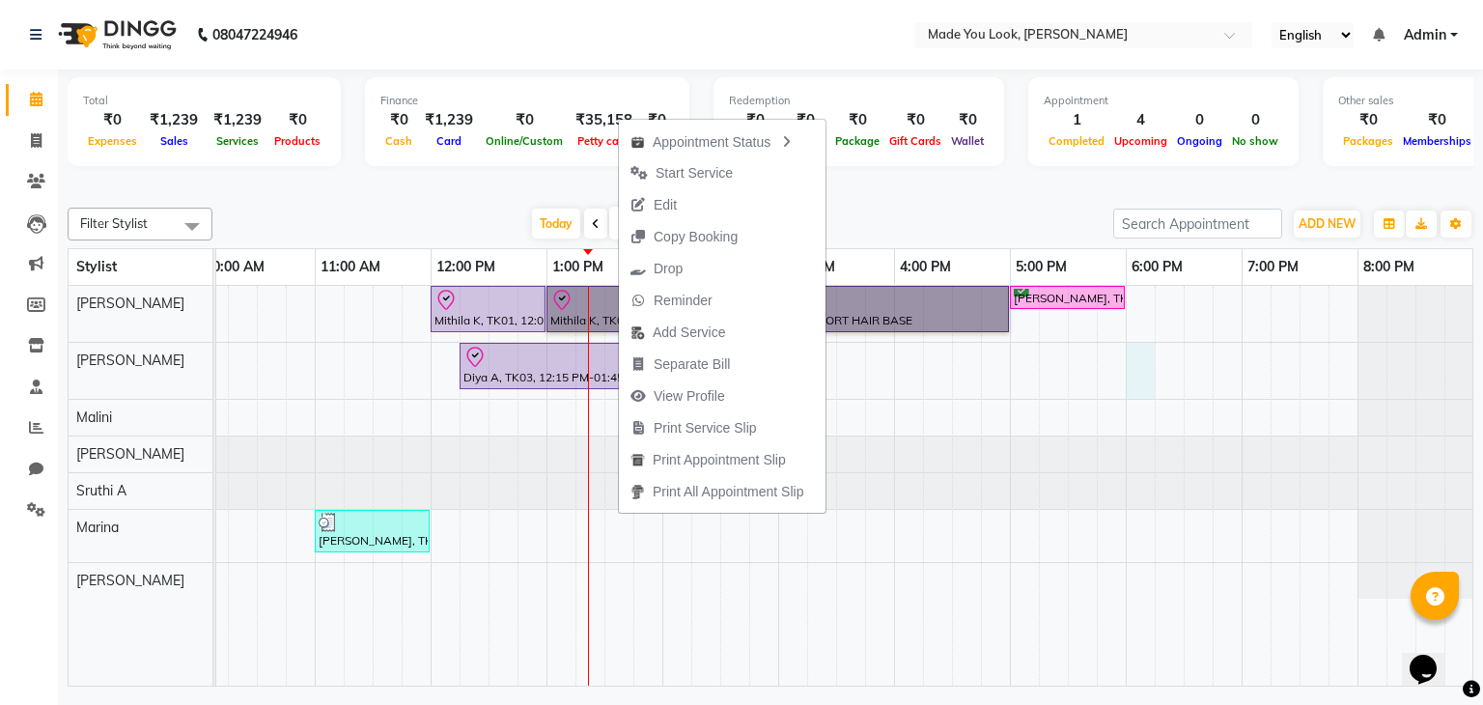
click at [1129, 375] on div "Mithila K, TK01, 12:00 PM-01:00 PM, HAIRCUT [PERSON_NAME] [PERSON_NAME] K, TK01…" at bounding box center [720, 486] width 1506 height 401
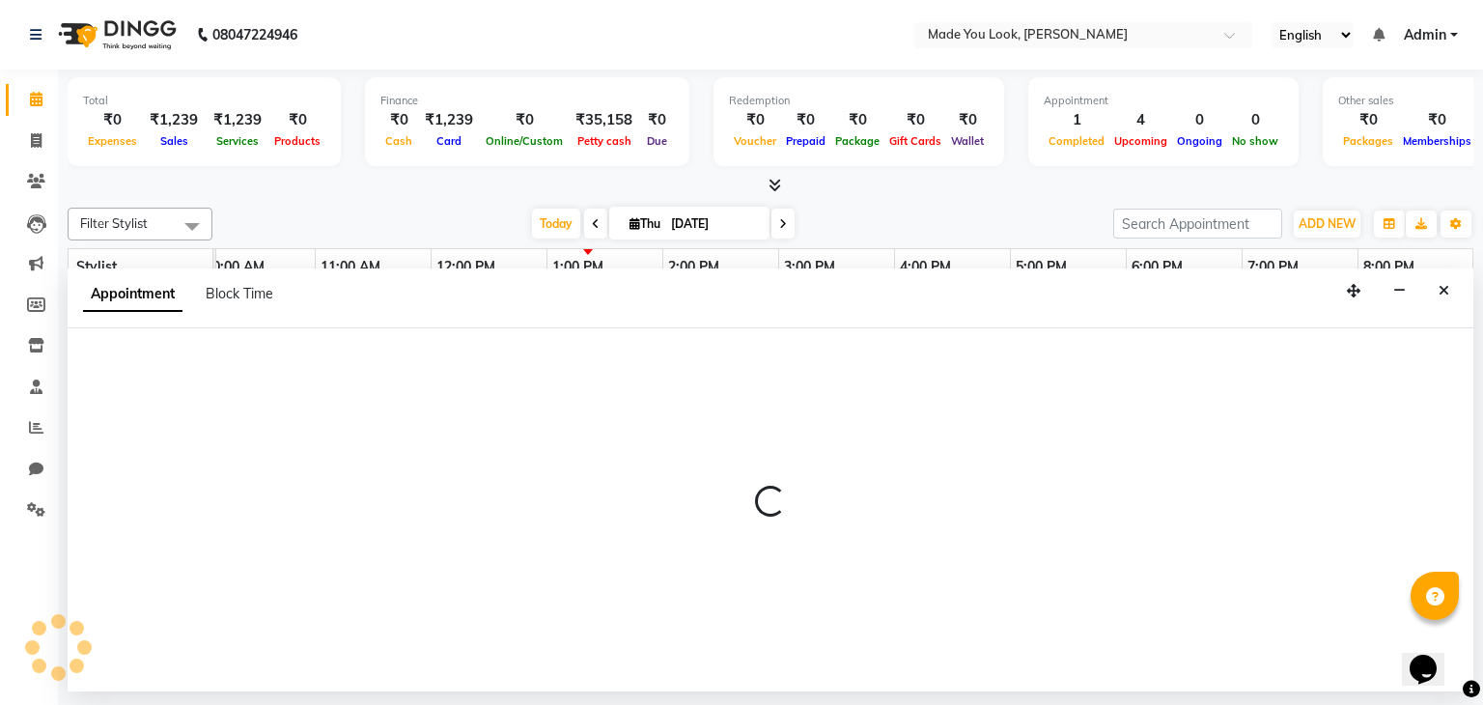
select select "83313"
select select "1080"
select select "tentative"
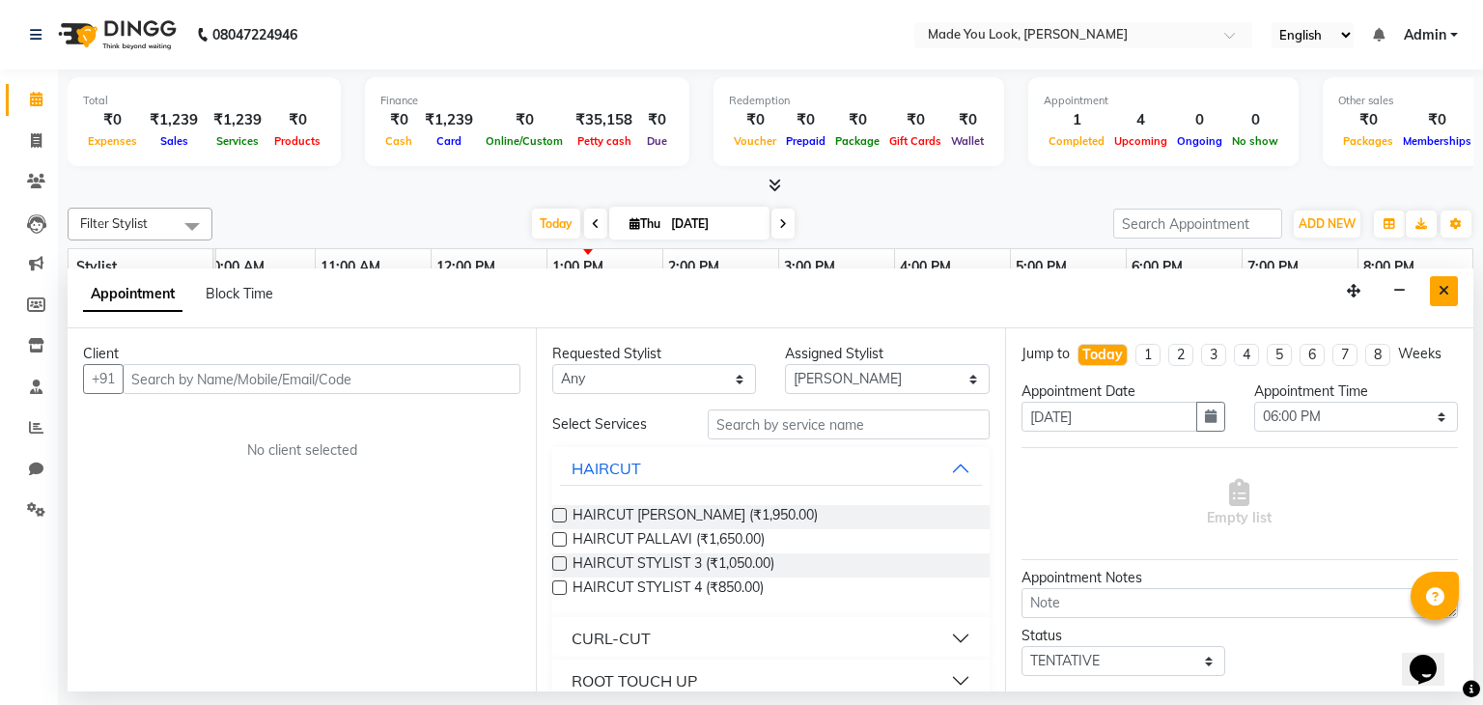
click at [1446, 297] on icon "Close" at bounding box center [1443, 291] width 11 height 14
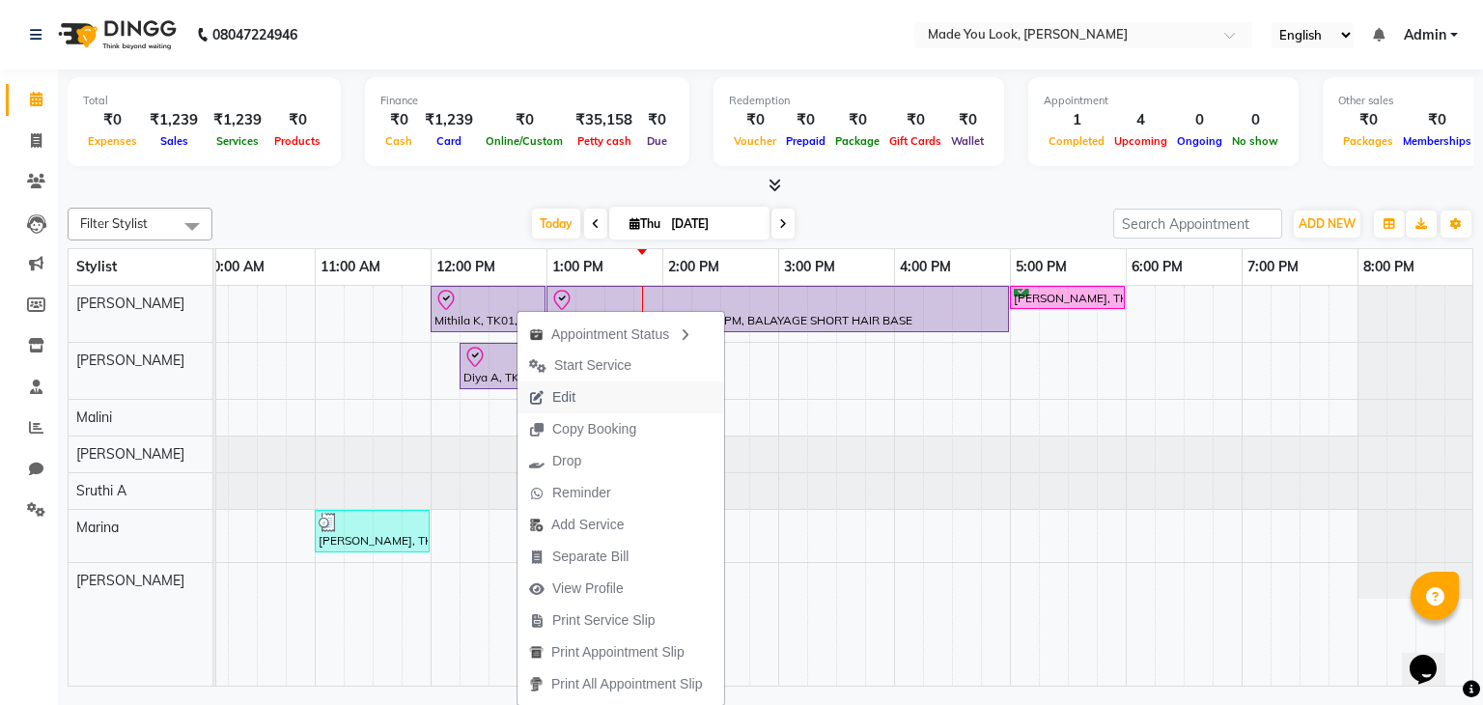
click at [601, 394] on button "Edit" at bounding box center [620, 397] width 207 height 32
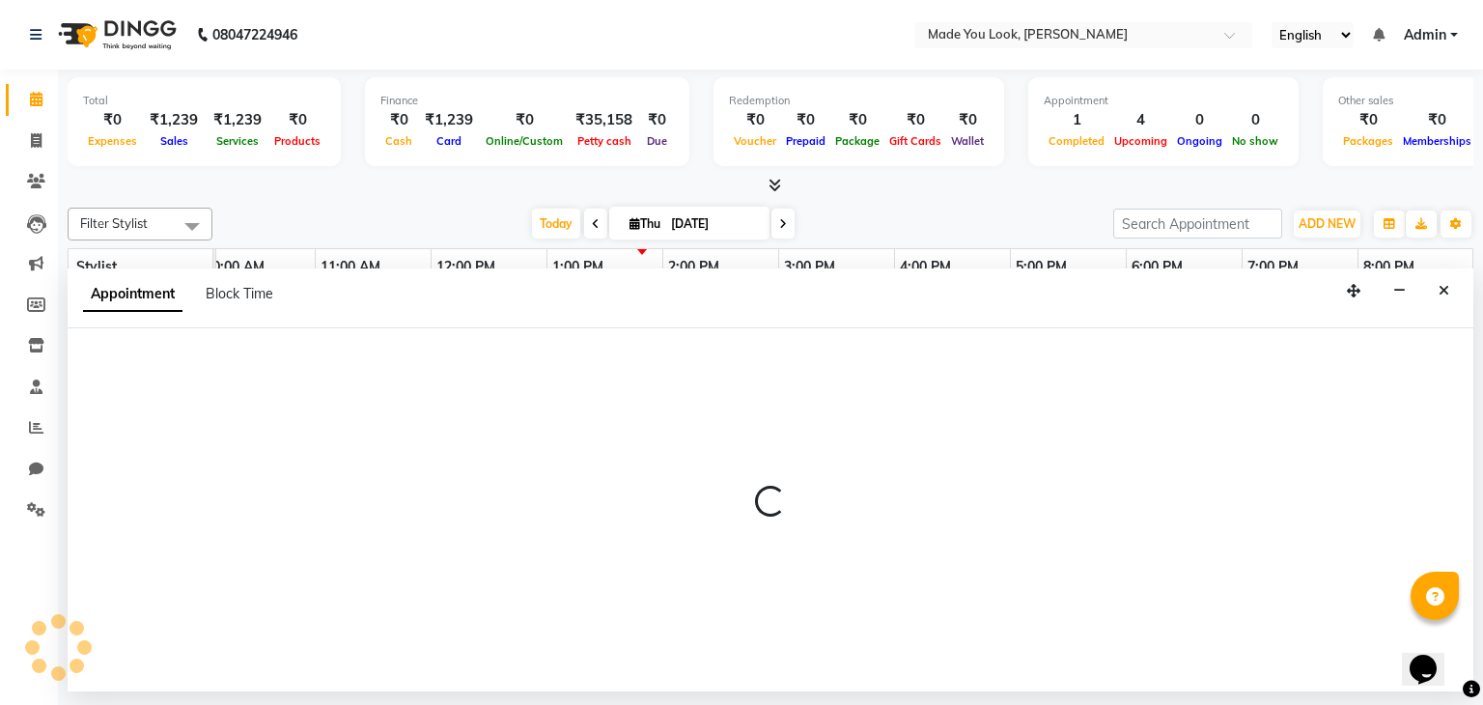
select select "tentative"
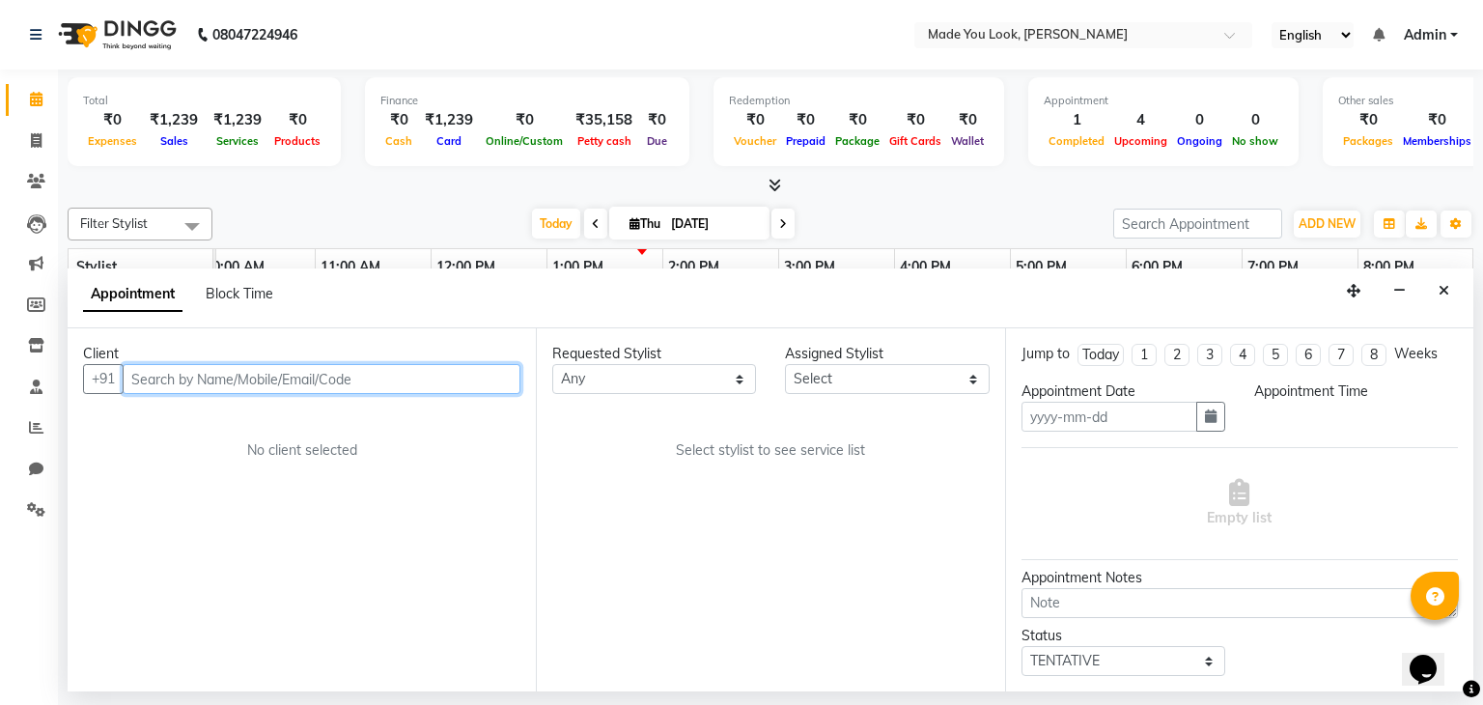
type input "[DATE]"
type textarea "STRAIGHT HAIR"
select select "check-in"
select select "83312"
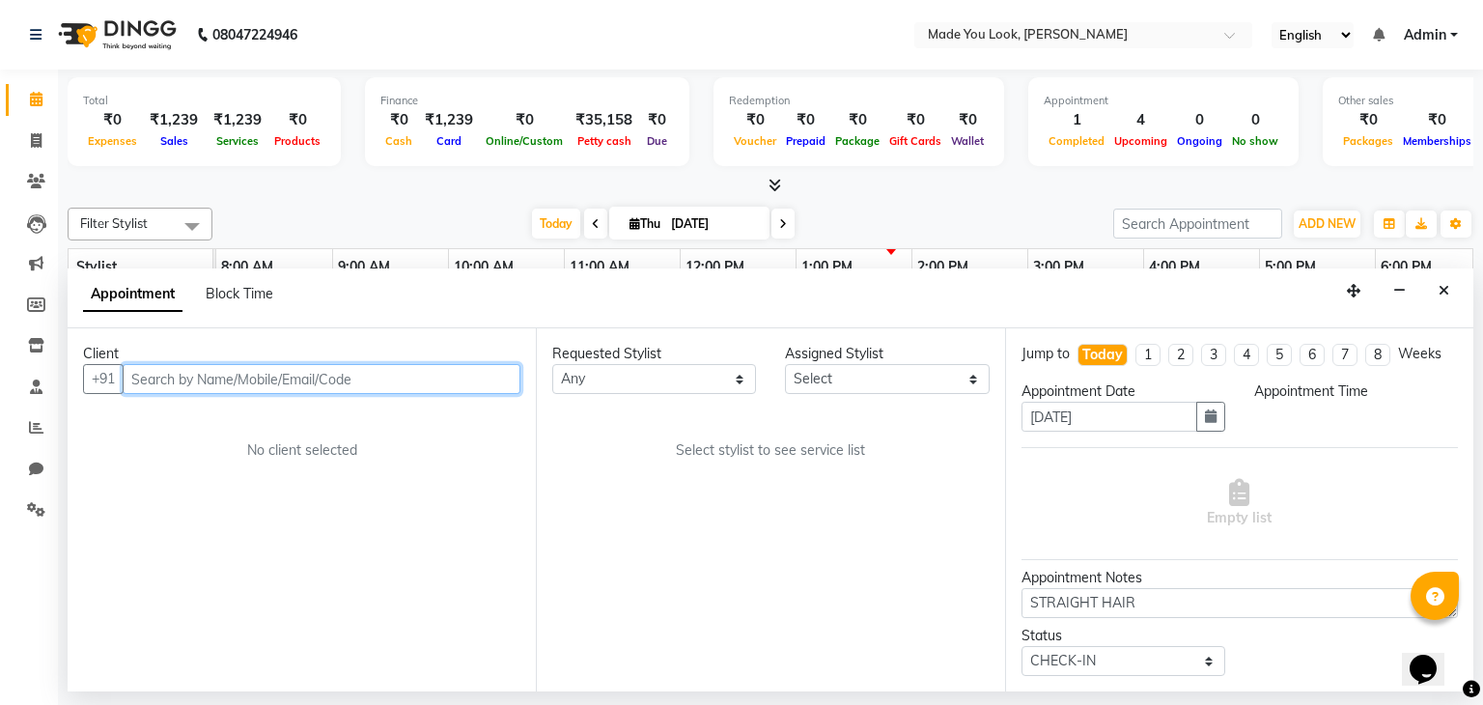
select select "83312"
select select "720"
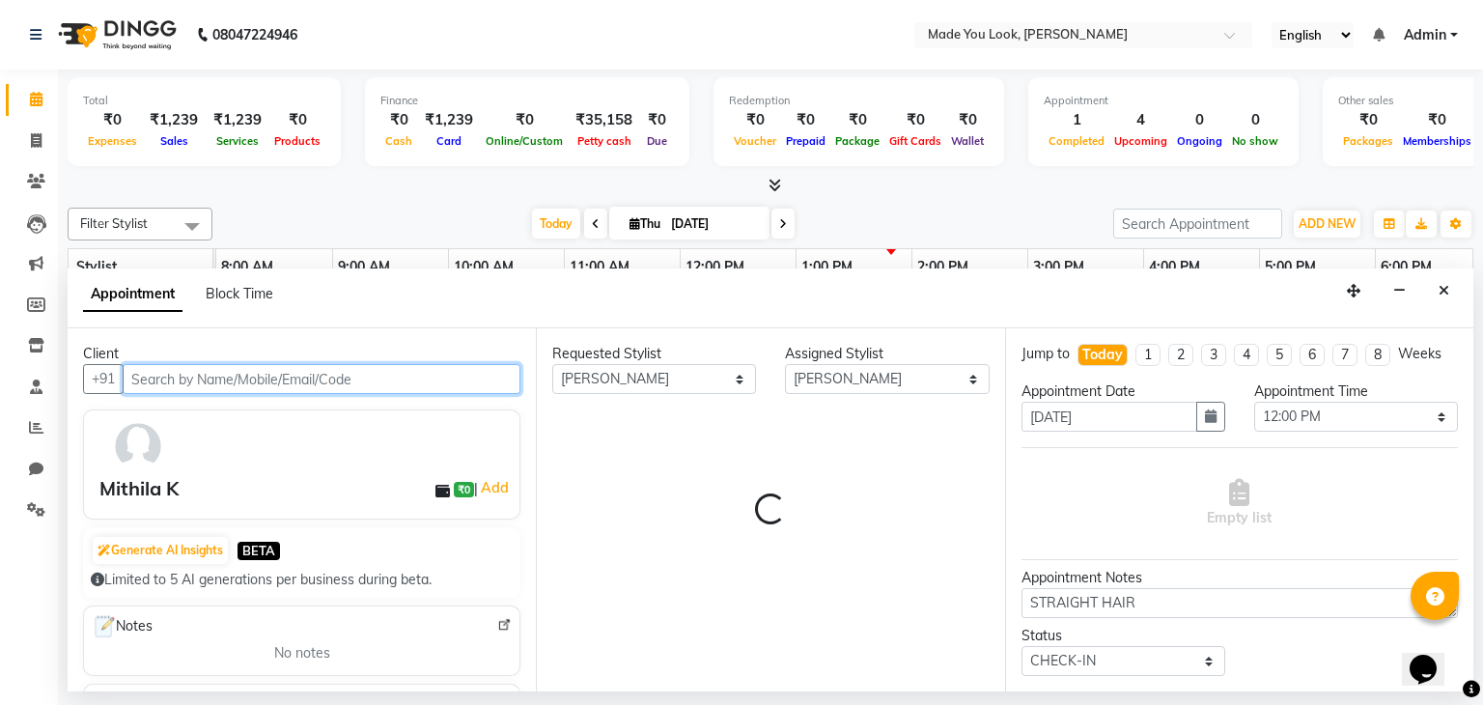
scroll to position [0, 249]
select select "4108"
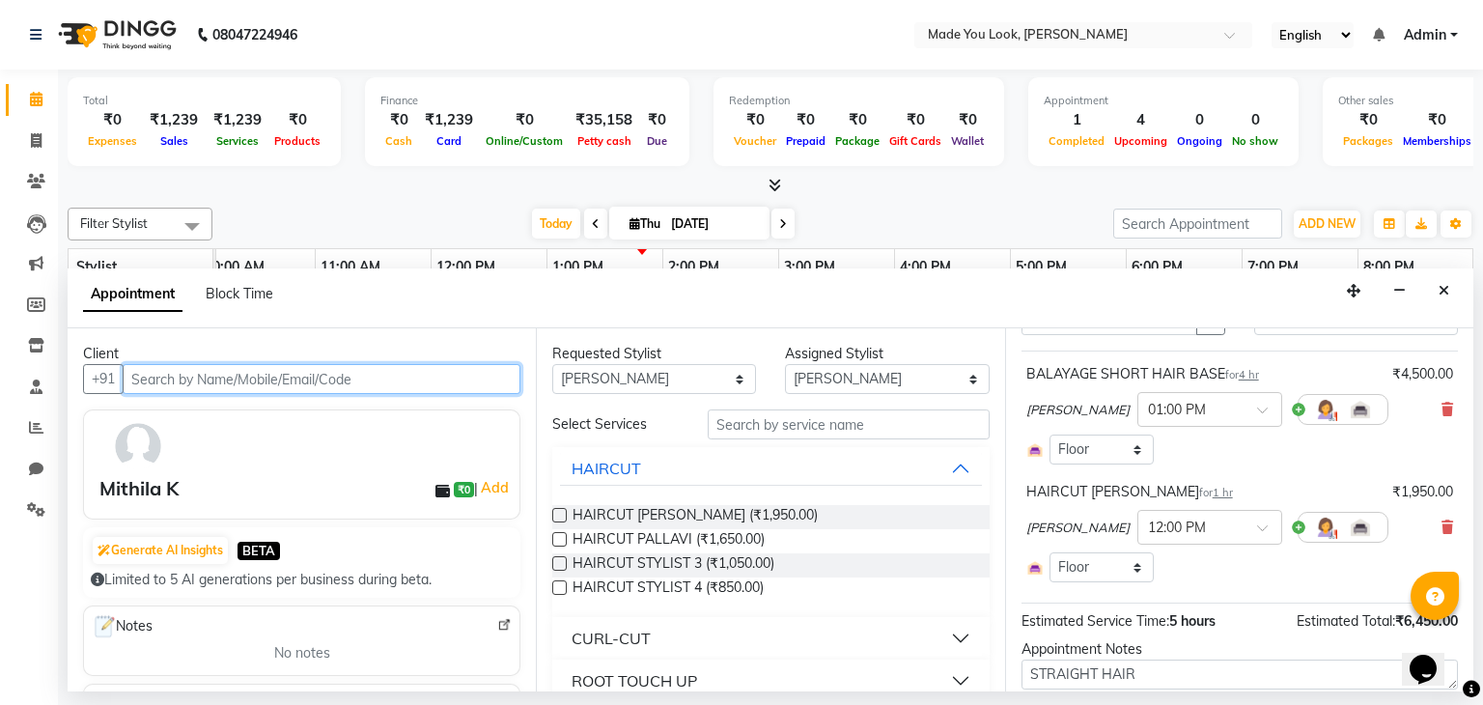
scroll to position [0, 0]
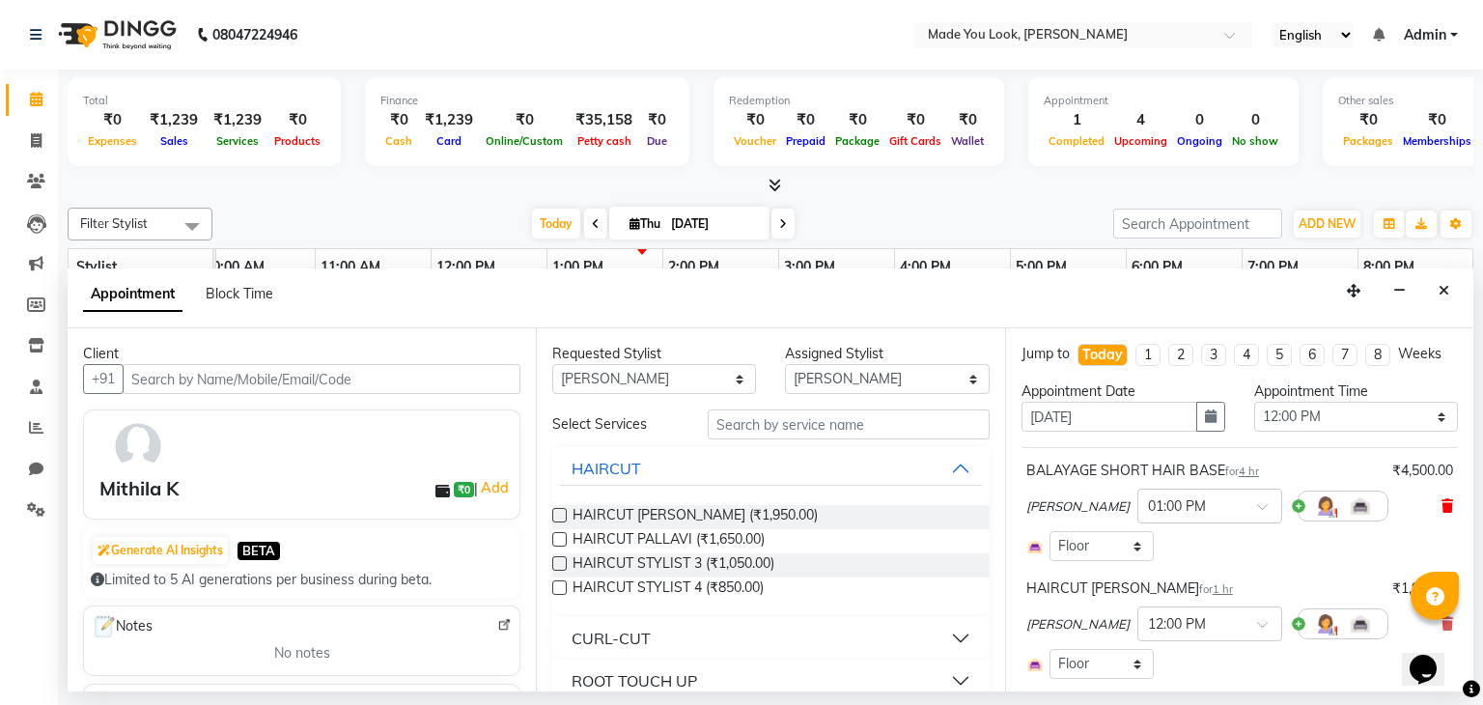
click at [1441, 505] on icon at bounding box center [1447, 506] width 12 height 14
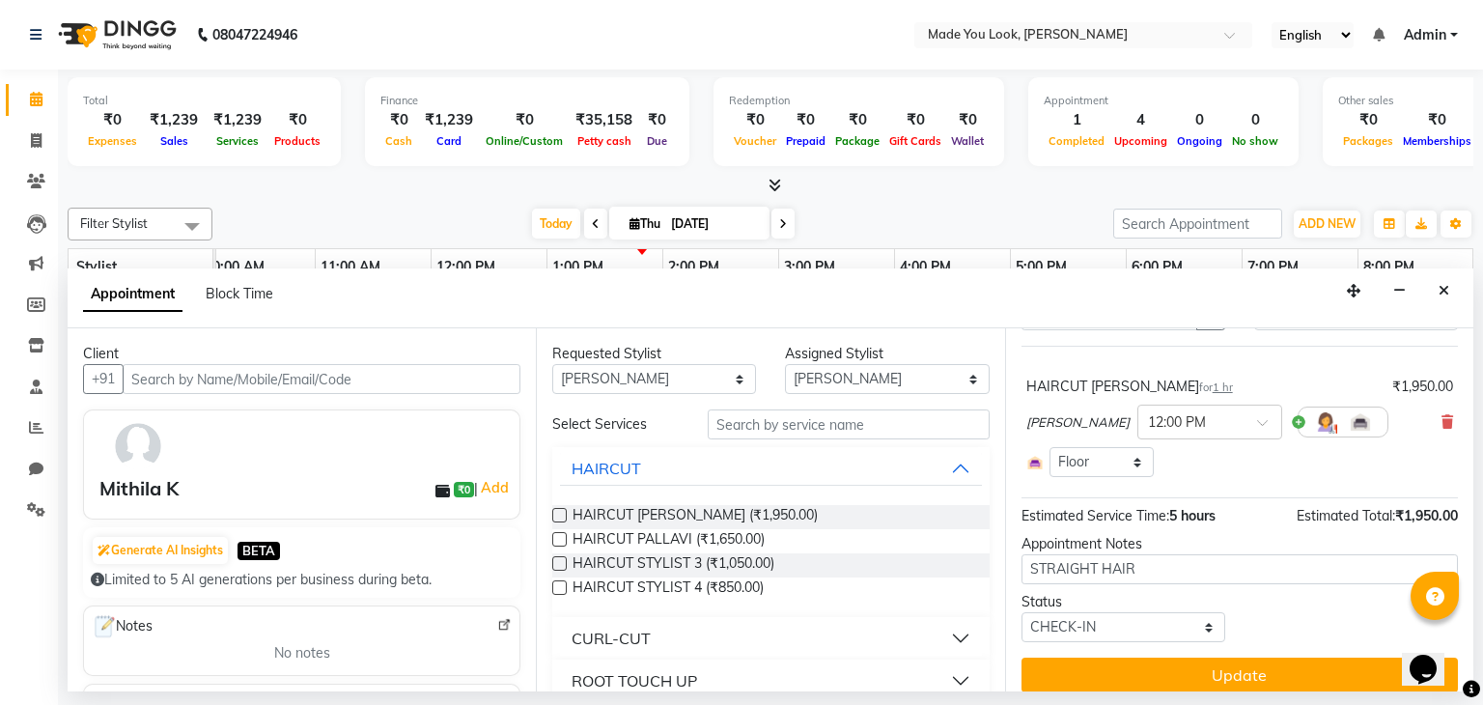
scroll to position [116, 0]
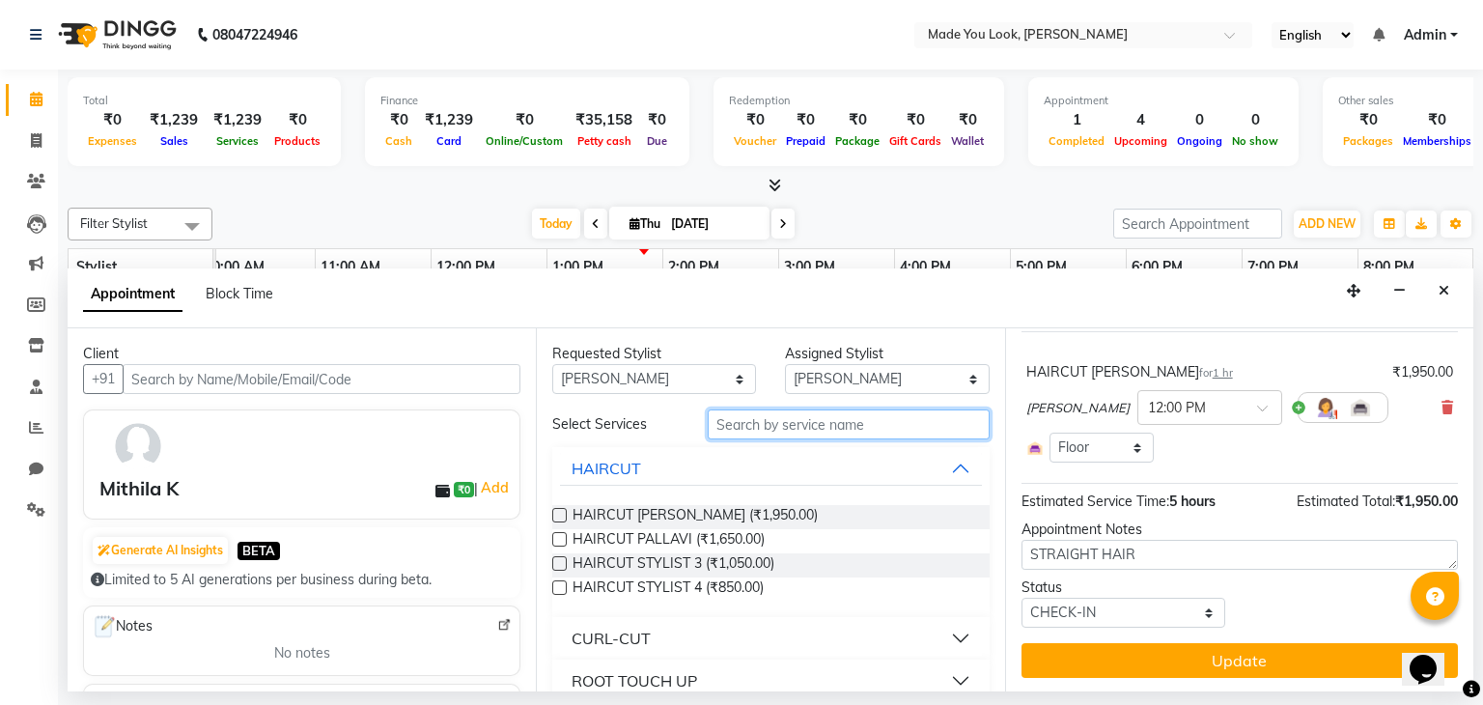
click at [768, 428] on input "text" at bounding box center [849, 424] width 282 height 30
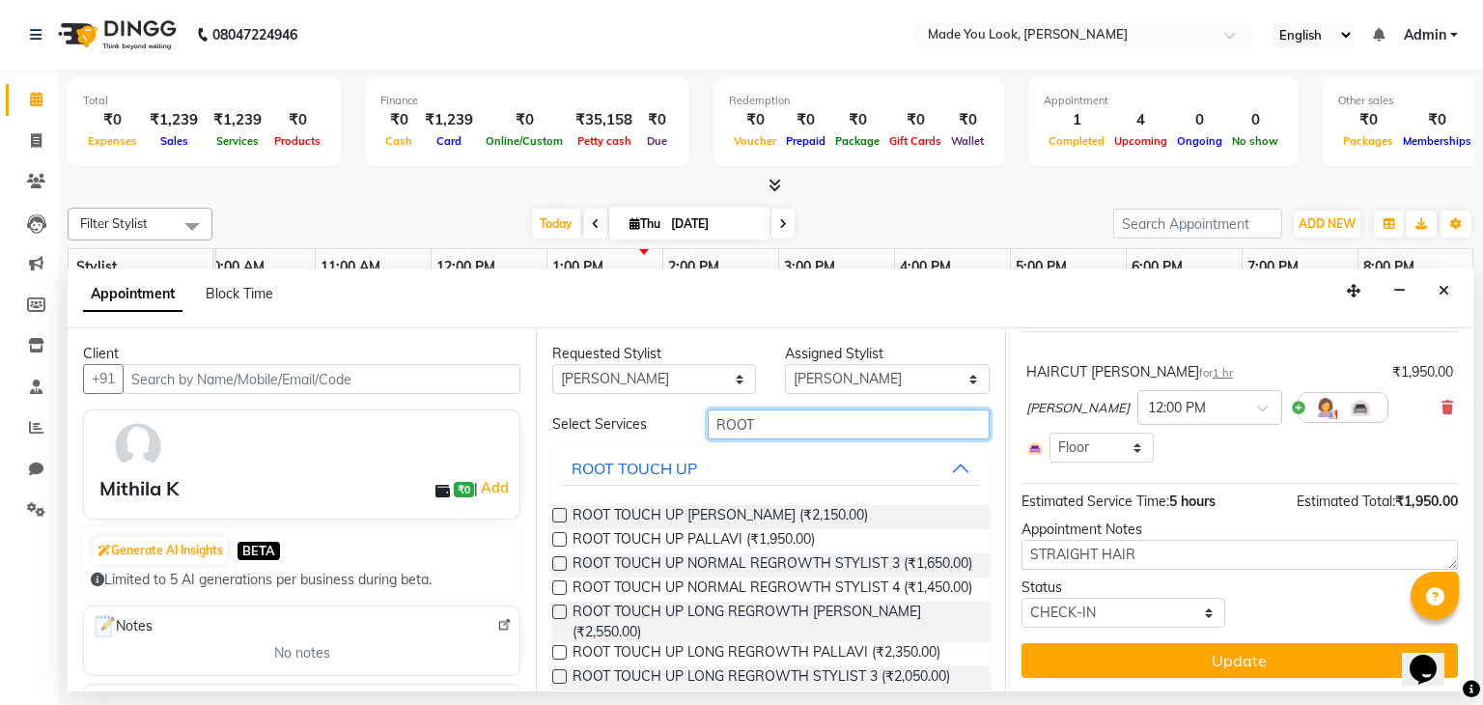
type input "ROOT"
click at [560, 619] on label at bounding box center [559, 611] width 14 height 14
click at [560, 620] on input "checkbox" at bounding box center [558, 613] width 13 height 13
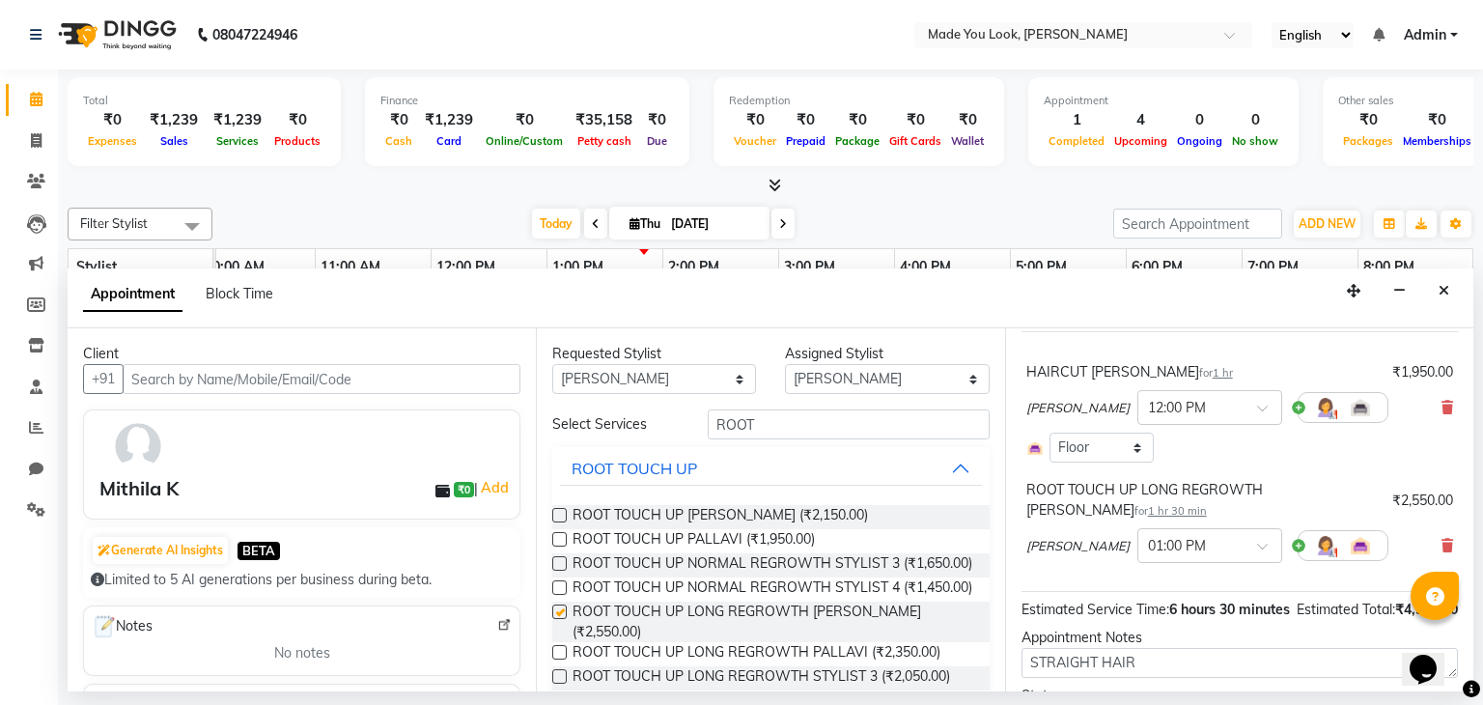
checkbox input "false"
click at [772, 422] on input "ROOT" at bounding box center [849, 424] width 282 height 30
type input "R"
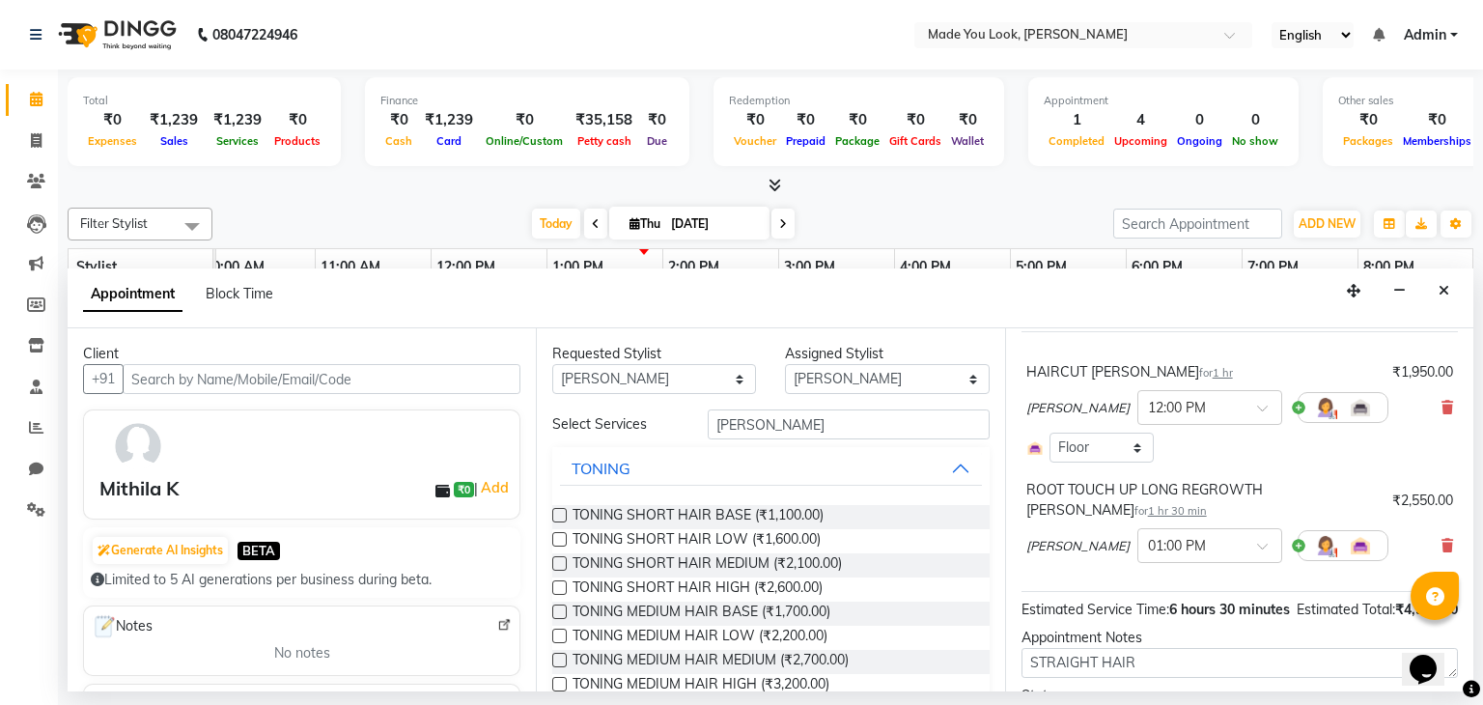
click at [556, 654] on label at bounding box center [559, 660] width 14 height 14
click at [556, 656] on input "checkbox" at bounding box center [558, 662] width 13 height 13
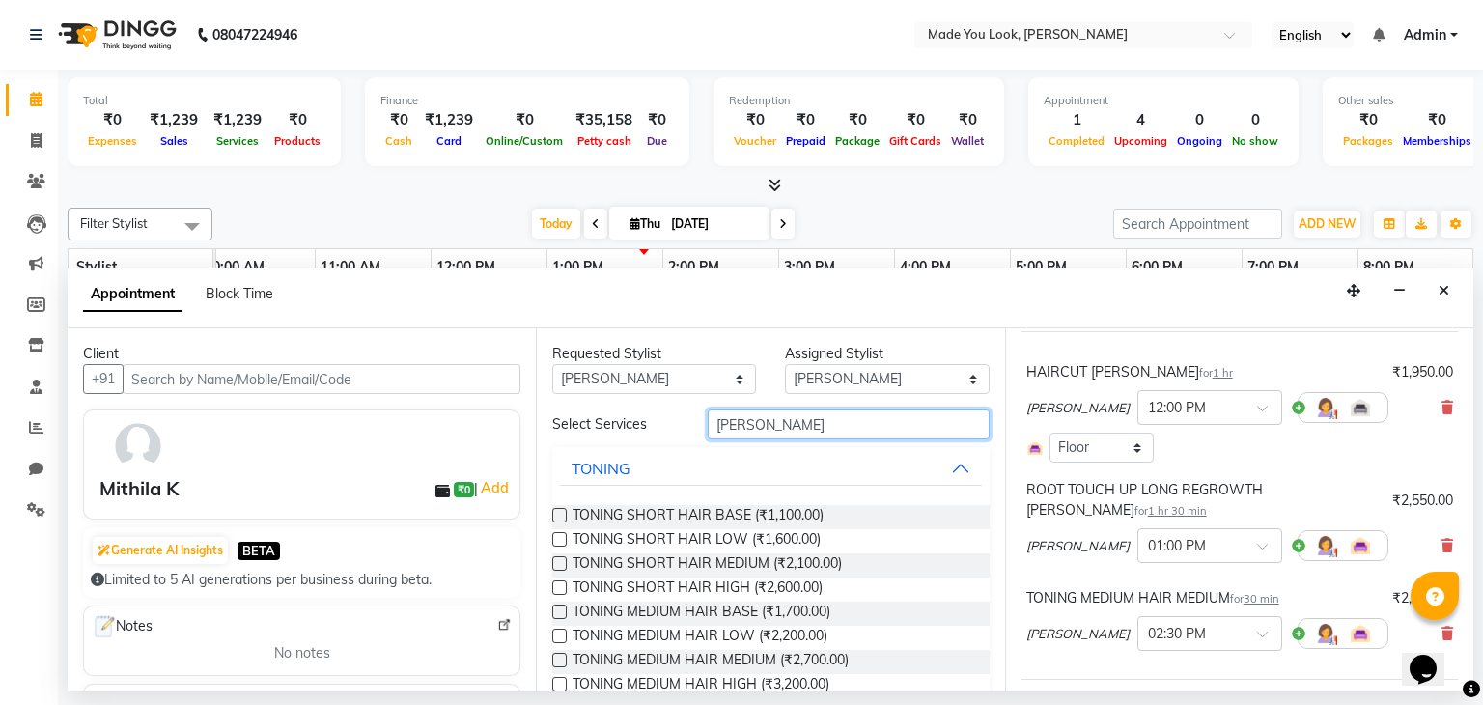
click at [813, 420] on input "[PERSON_NAME]" at bounding box center [849, 424] width 282 height 30
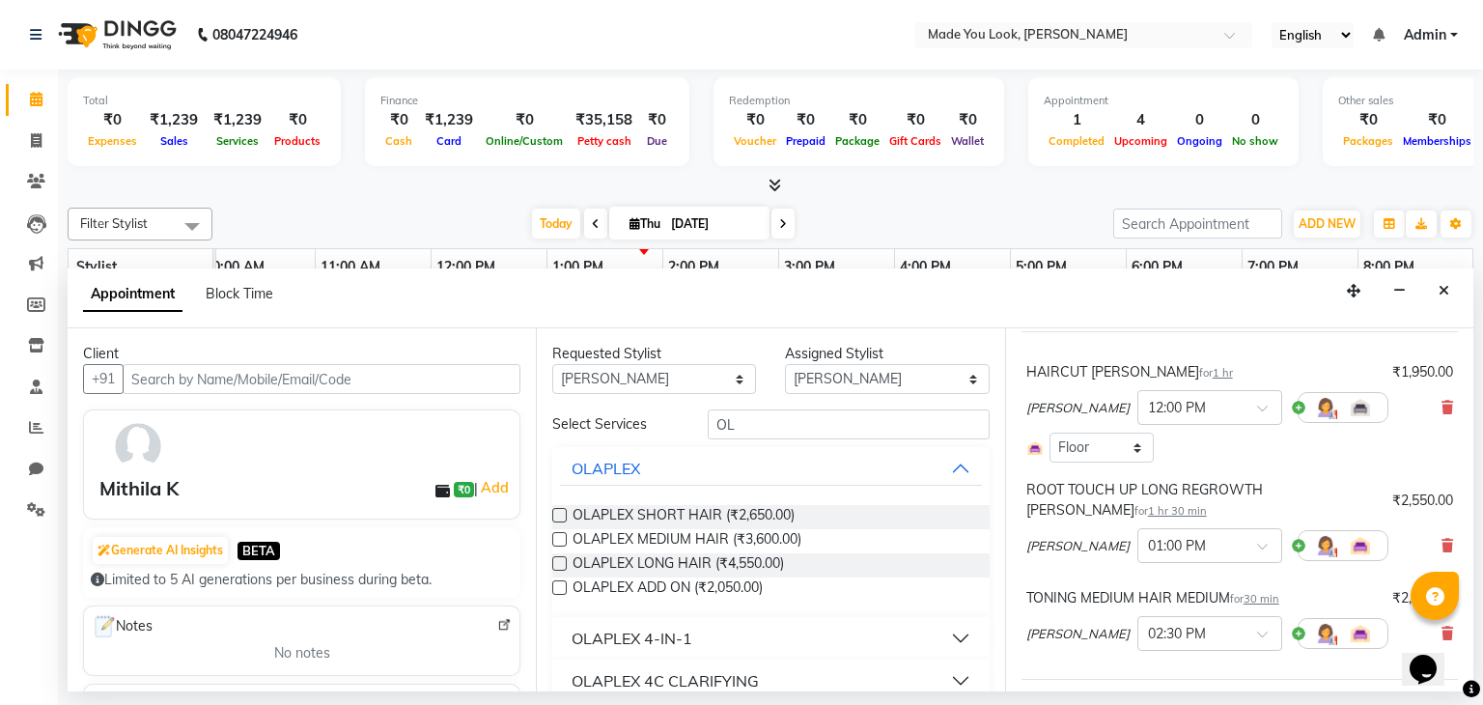
click at [559, 586] on label at bounding box center [559, 587] width 14 height 14
click at [559, 586] on input "checkbox" at bounding box center [558, 589] width 13 height 13
click at [807, 432] on input "OL" at bounding box center [849, 424] width 282 height 30
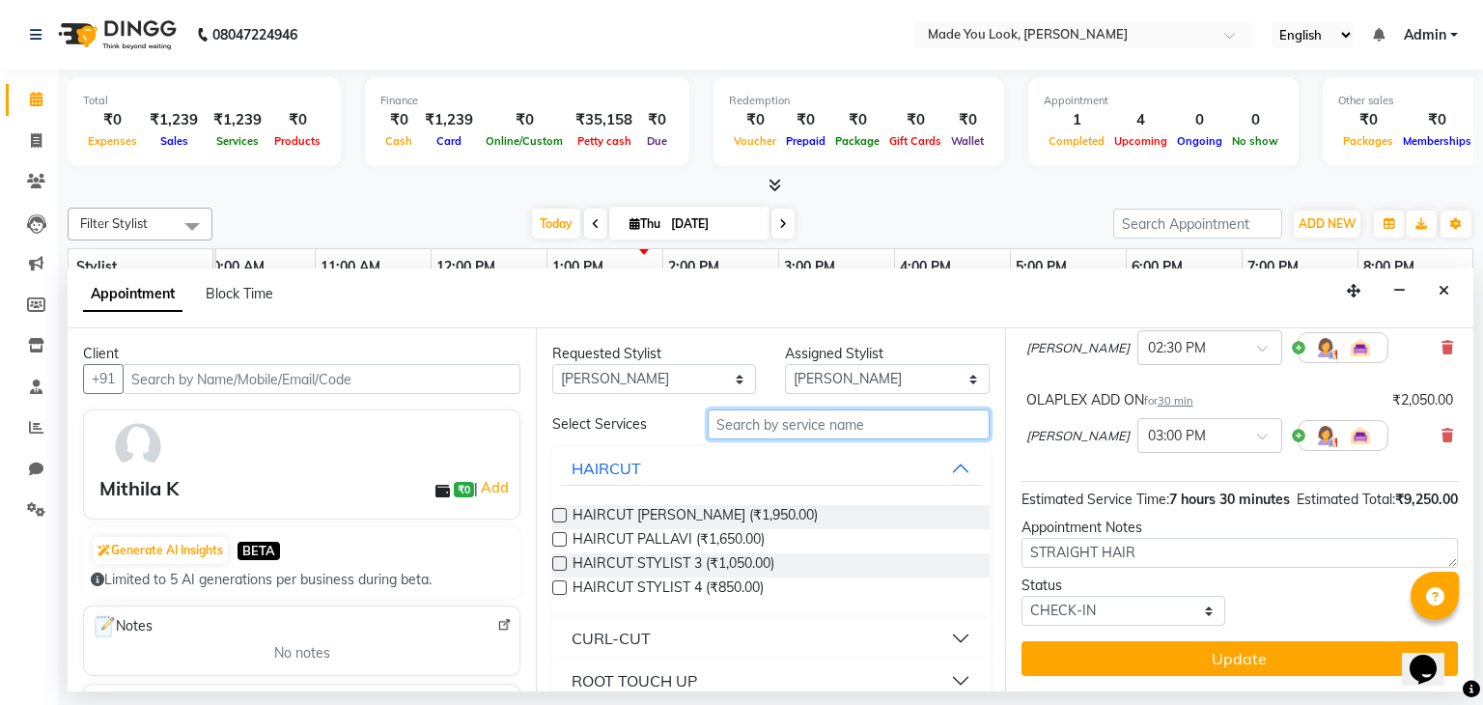
scroll to position [421, 0]
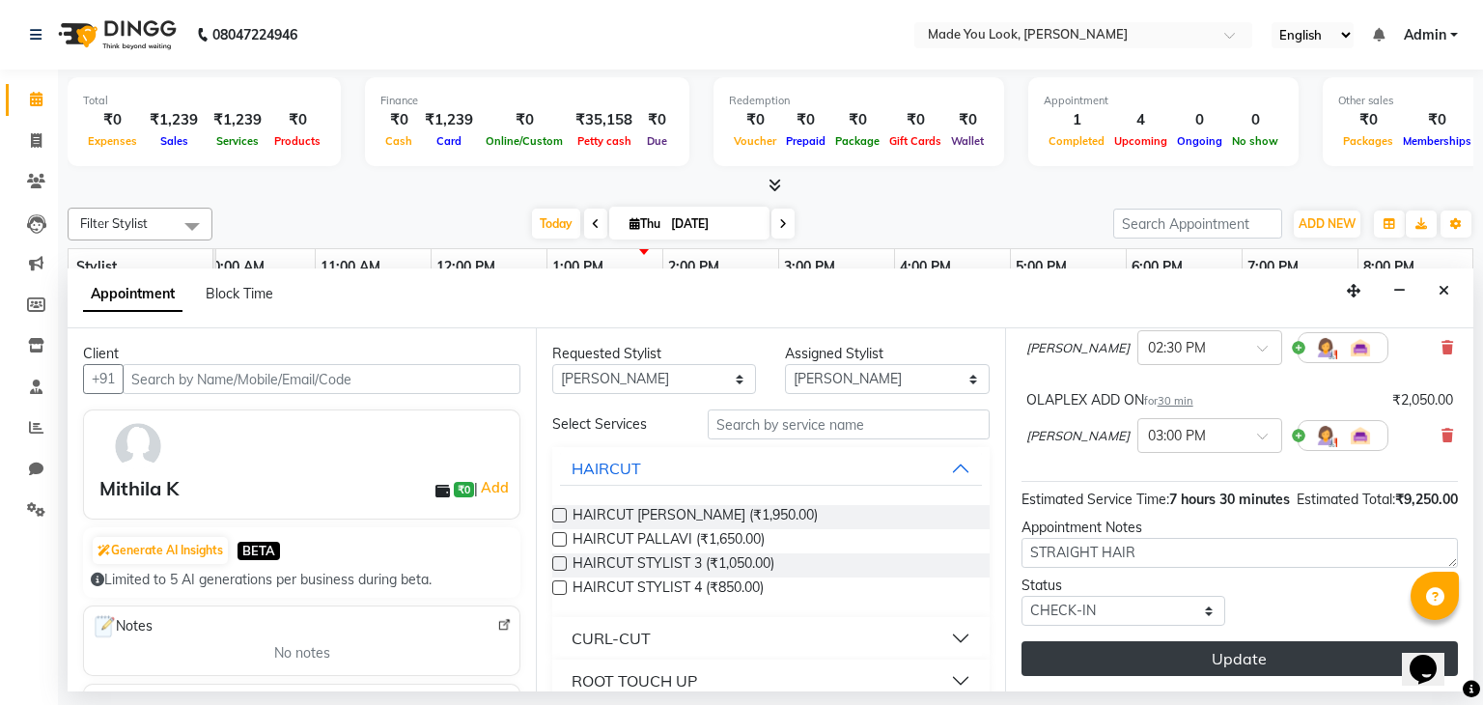
click at [1186, 655] on button "Update" at bounding box center [1239, 658] width 436 height 35
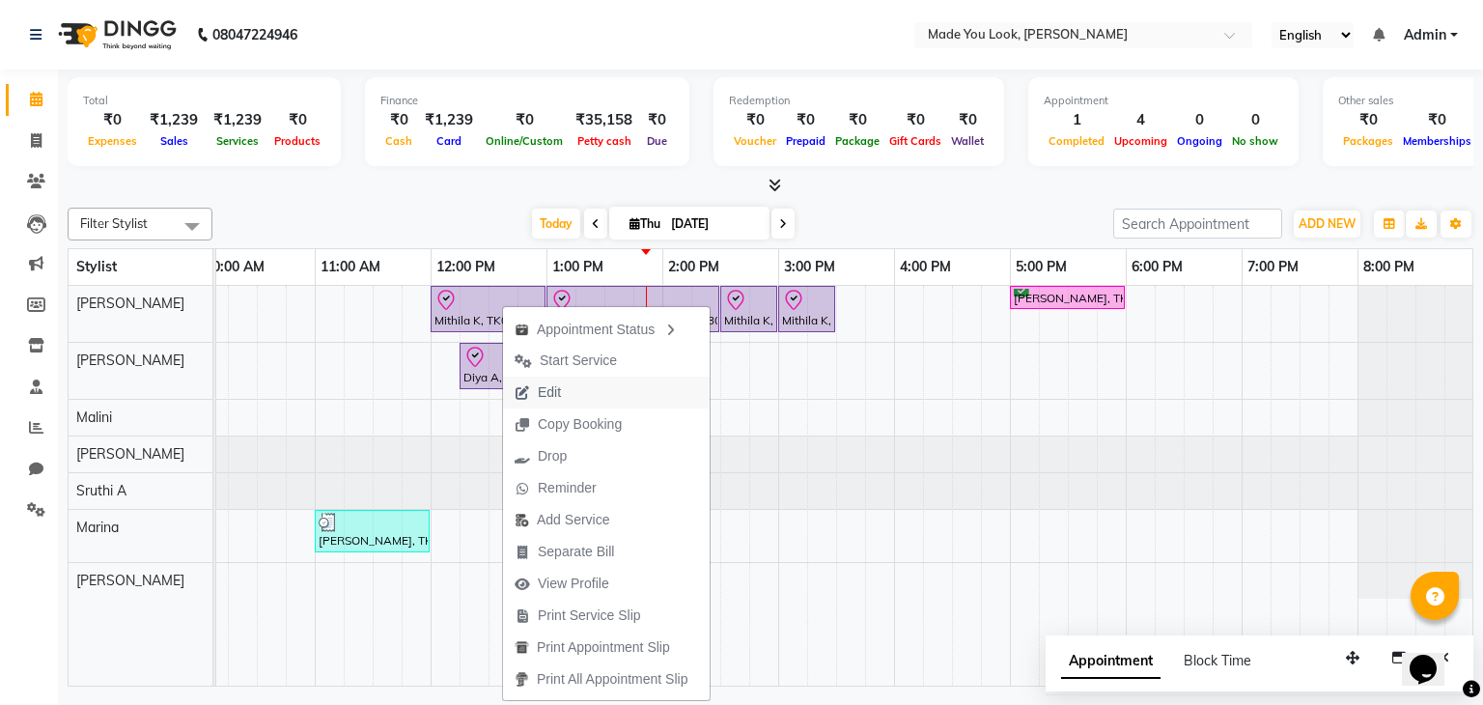
click at [567, 386] on span "Edit" at bounding box center [538, 393] width 70 height 32
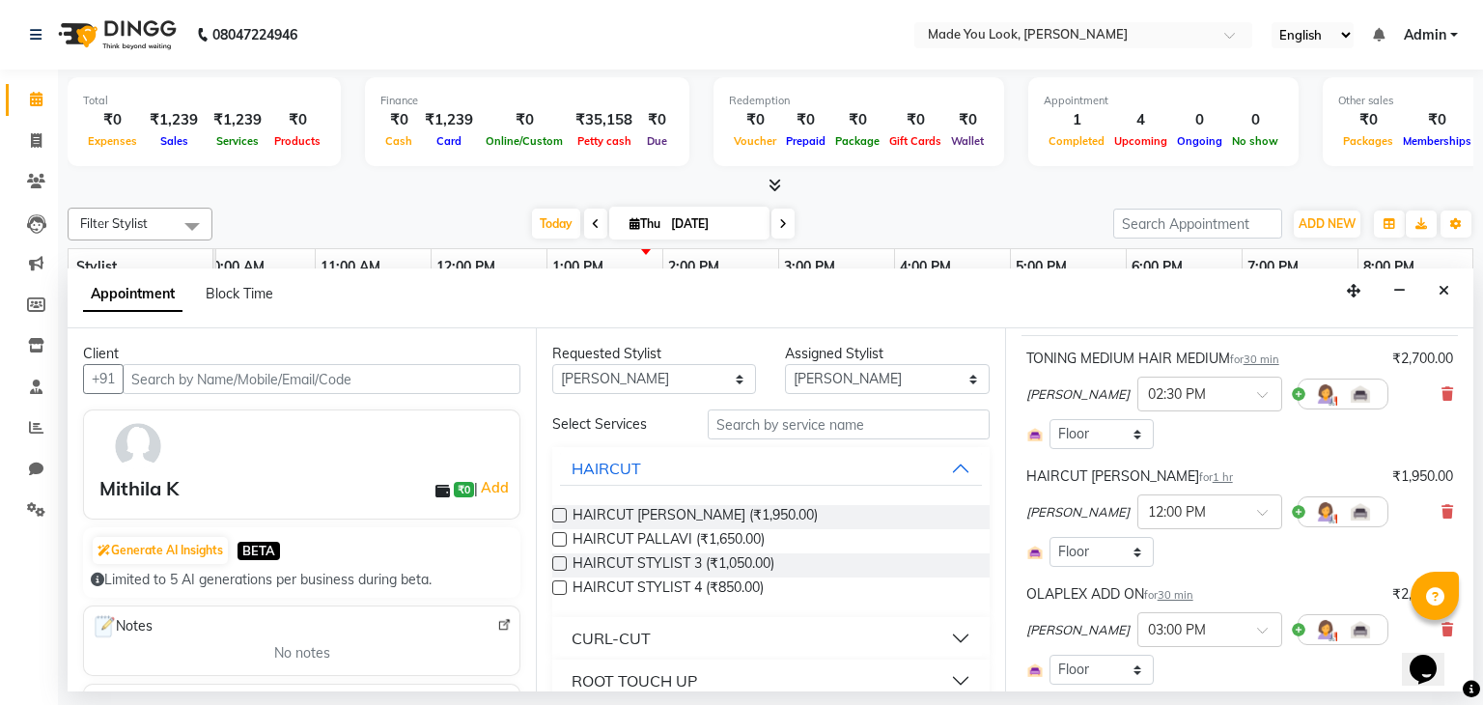
scroll to position [0, 0]
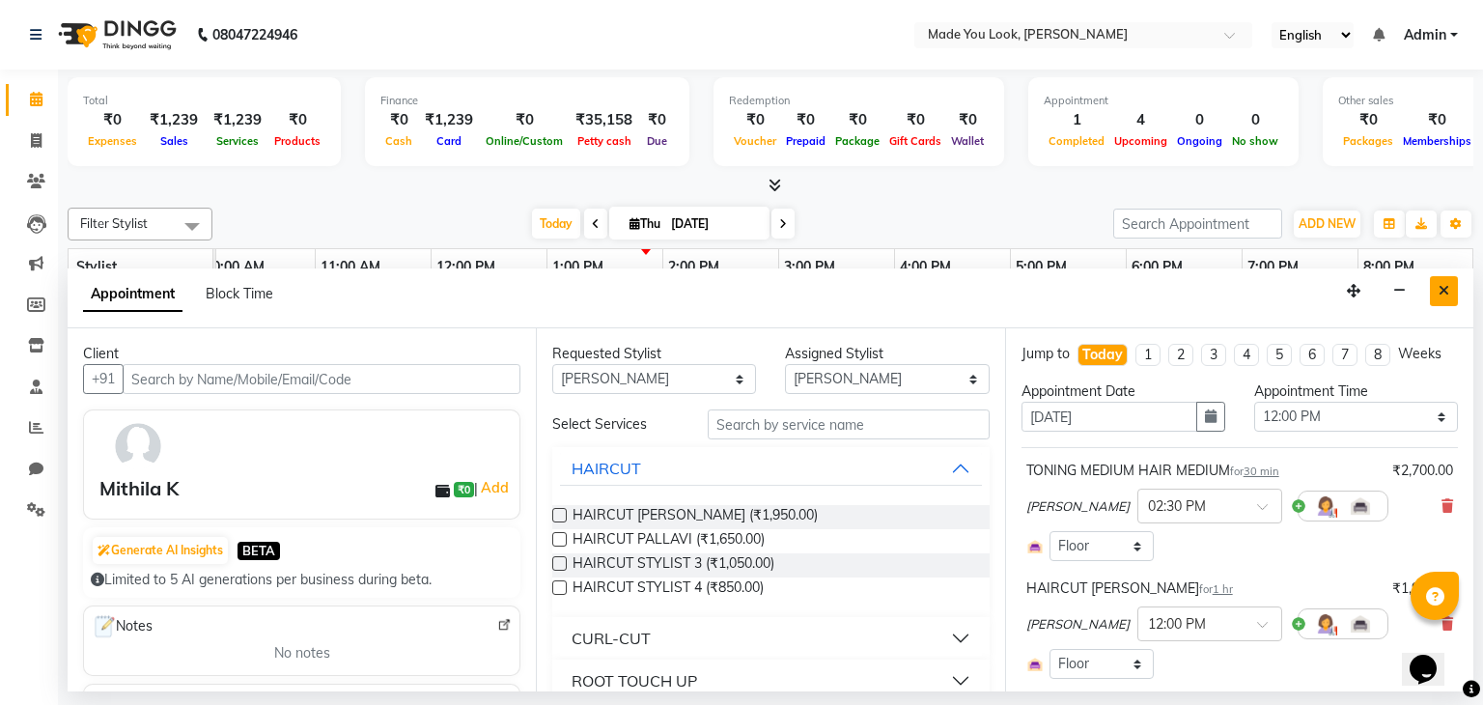
click at [1446, 299] on button "Close" at bounding box center [1444, 291] width 28 height 30
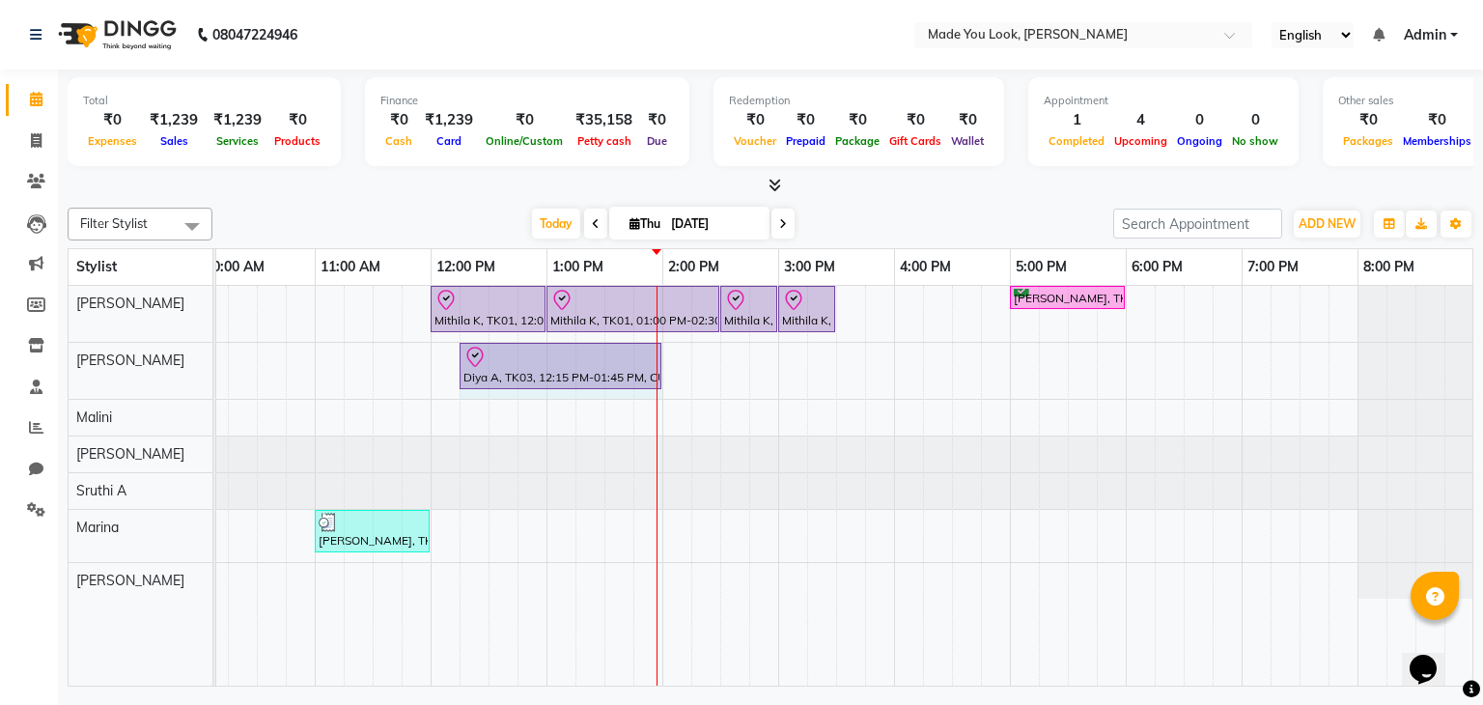
drag, startPoint x: 630, startPoint y: 358, endPoint x: 656, endPoint y: 365, distance: 26.9
click at [656, 365] on div "Mithila K, TK01, 12:00 PM-01:00 PM, HAIRCUT [PERSON_NAME] Mithila K, TK01, 01:0…" at bounding box center [720, 486] width 1506 height 401
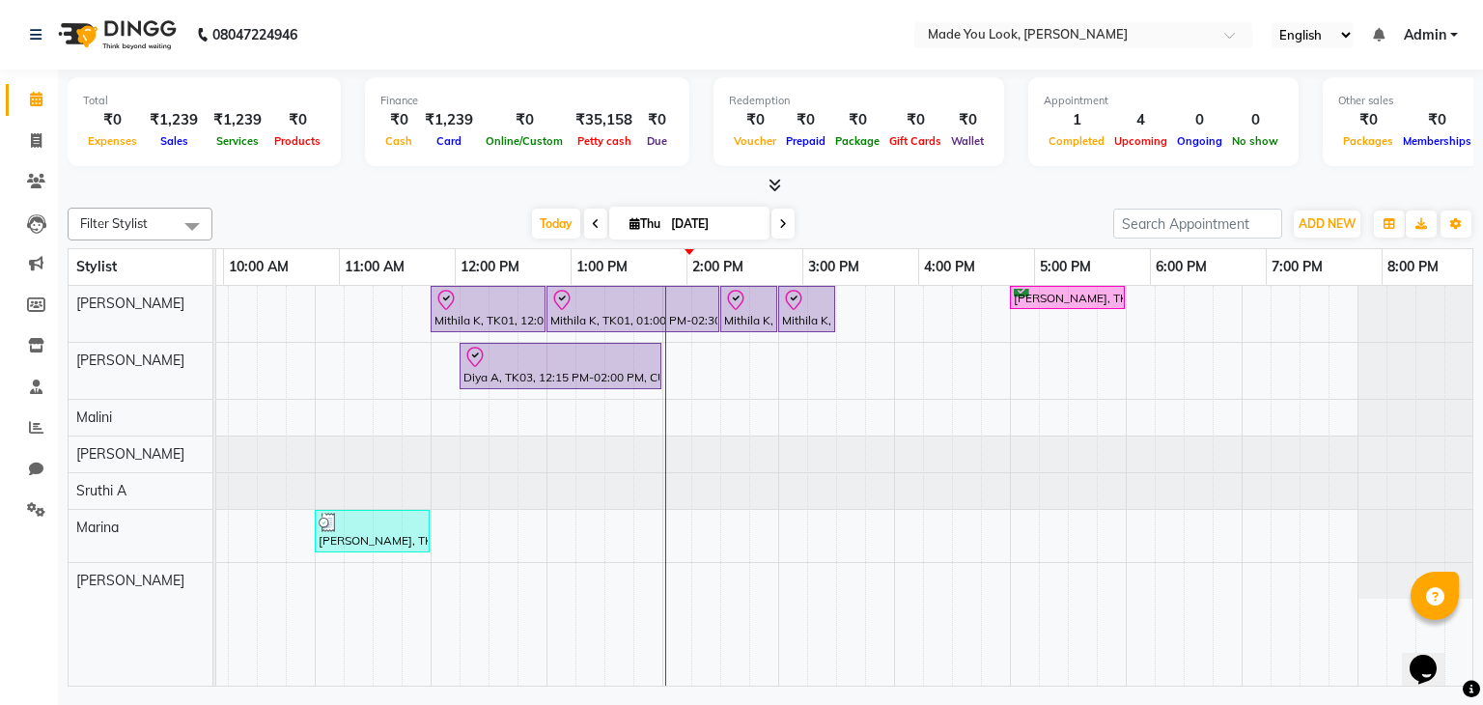
scroll to position [0, 249]
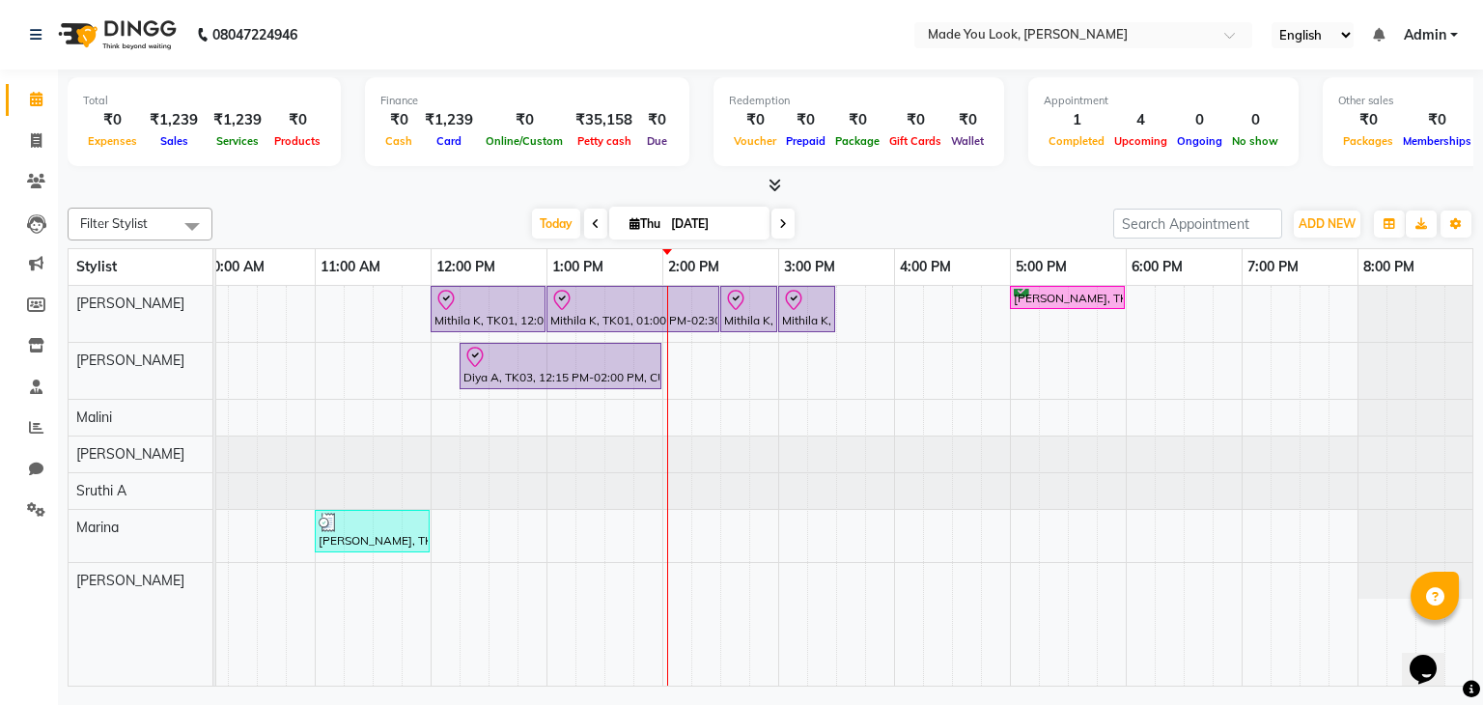
click at [1081, 356] on div "Mithila K, TK01, 12:00 PM-01:00 PM, HAIRCUT [PERSON_NAME] Mithila K, TK01, 01:0…" at bounding box center [720, 486] width 1506 height 401
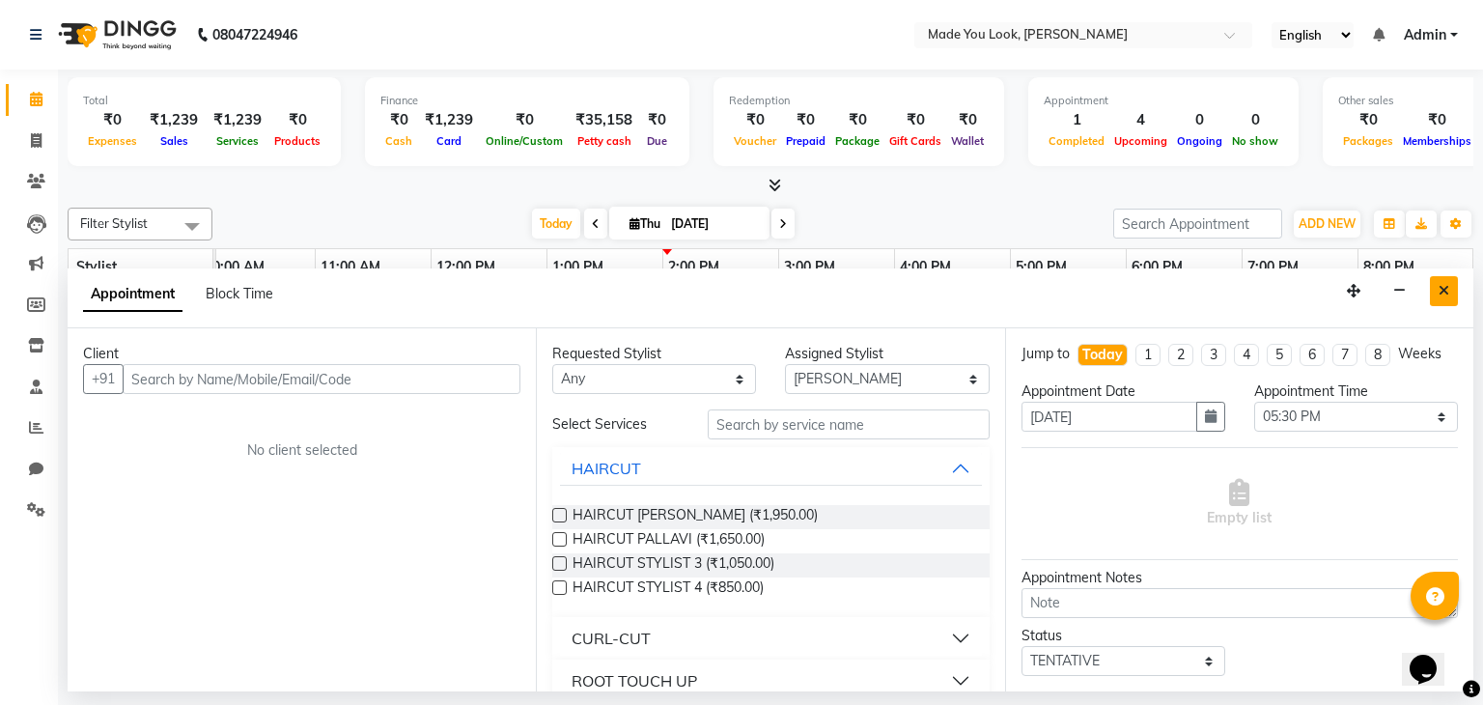
click at [1449, 290] on button "Close" at bounding box center [1444, 291] width 28 height 30
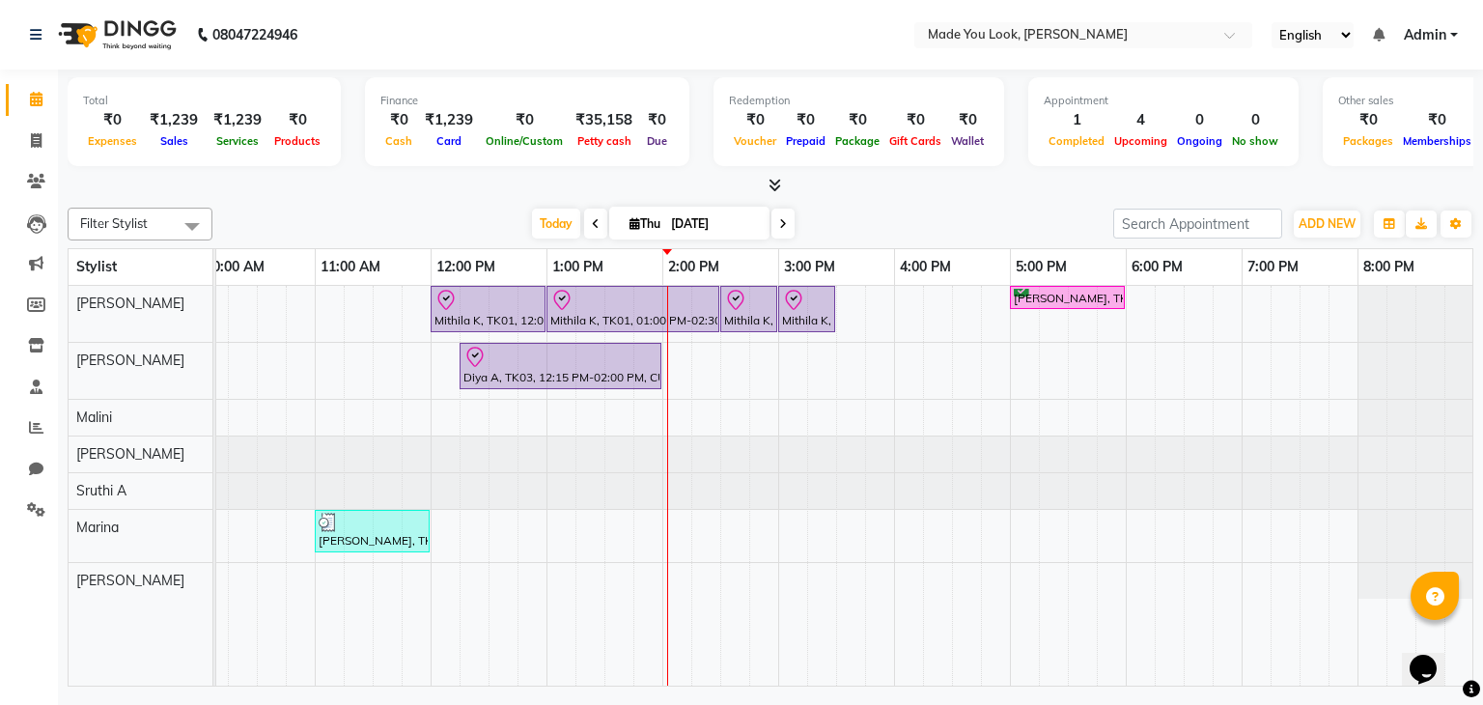
click at [1079, 355] on div "Mithila K, TK01, 12:00 PM-01:00 PM, HAIRCUT [PERSON_NAME] Mithila K, TK01, 01:0…" at bounding box center [720, 486] width 1506 height 401
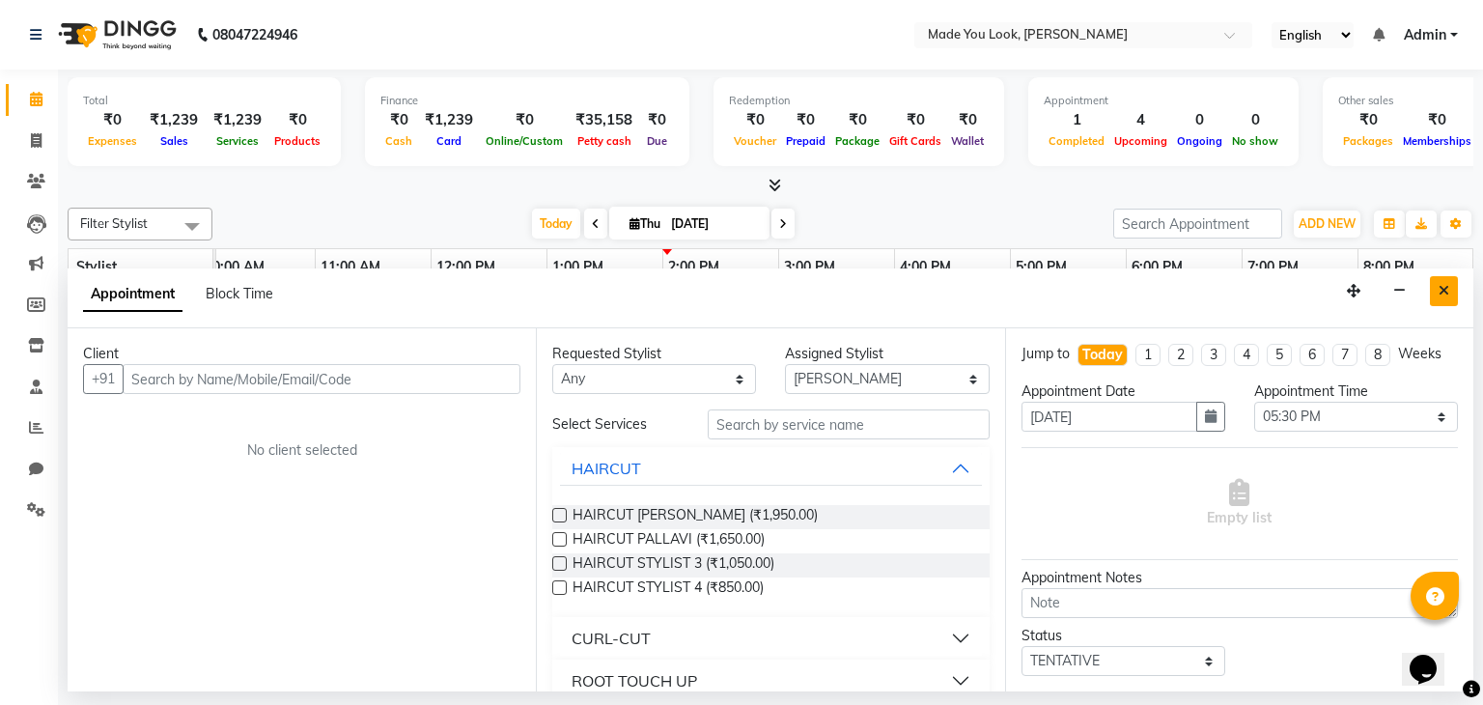
click at [1450, 294] on button "Close" at bounding box center [1444, 291] width 28 height 30
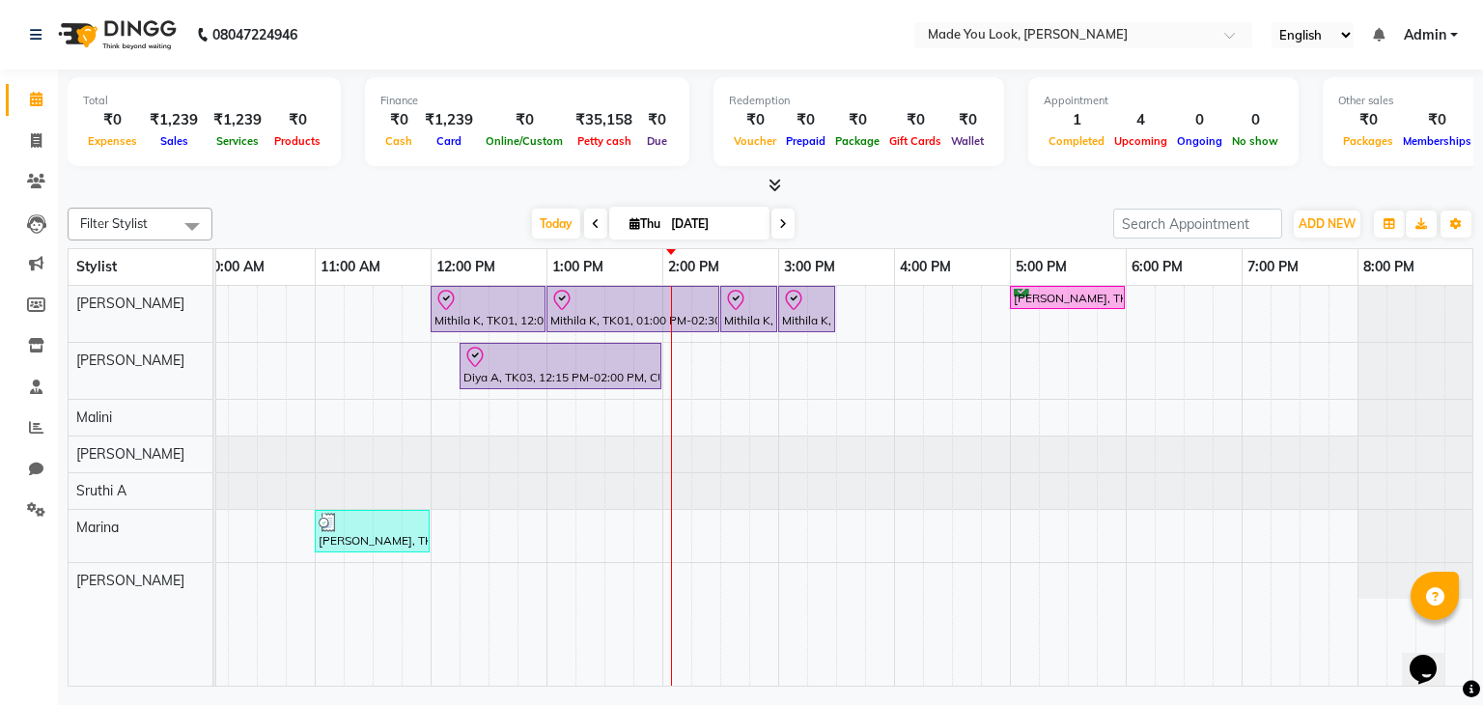
click at [1079, 353] on div "Mithila K, TK01, 12:00 PM-01:00 PM, HAIRCUT [PERSON_NAME] Mithila K, TK01, 01:0…" at bounding box center [720, 486] width 1506 height 401
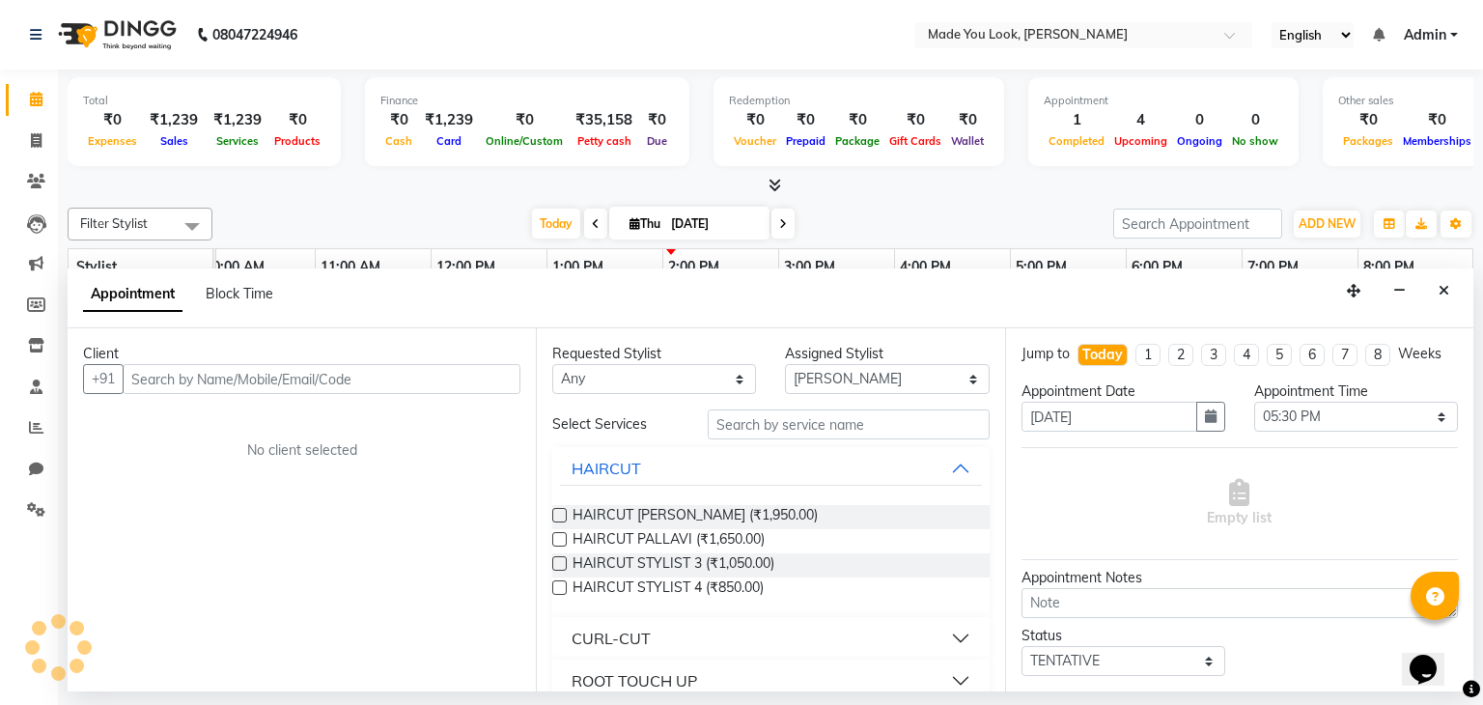
click at [943, 638] on button "CURL-CUT" at bounding box center [770, 638] width 421 height 35
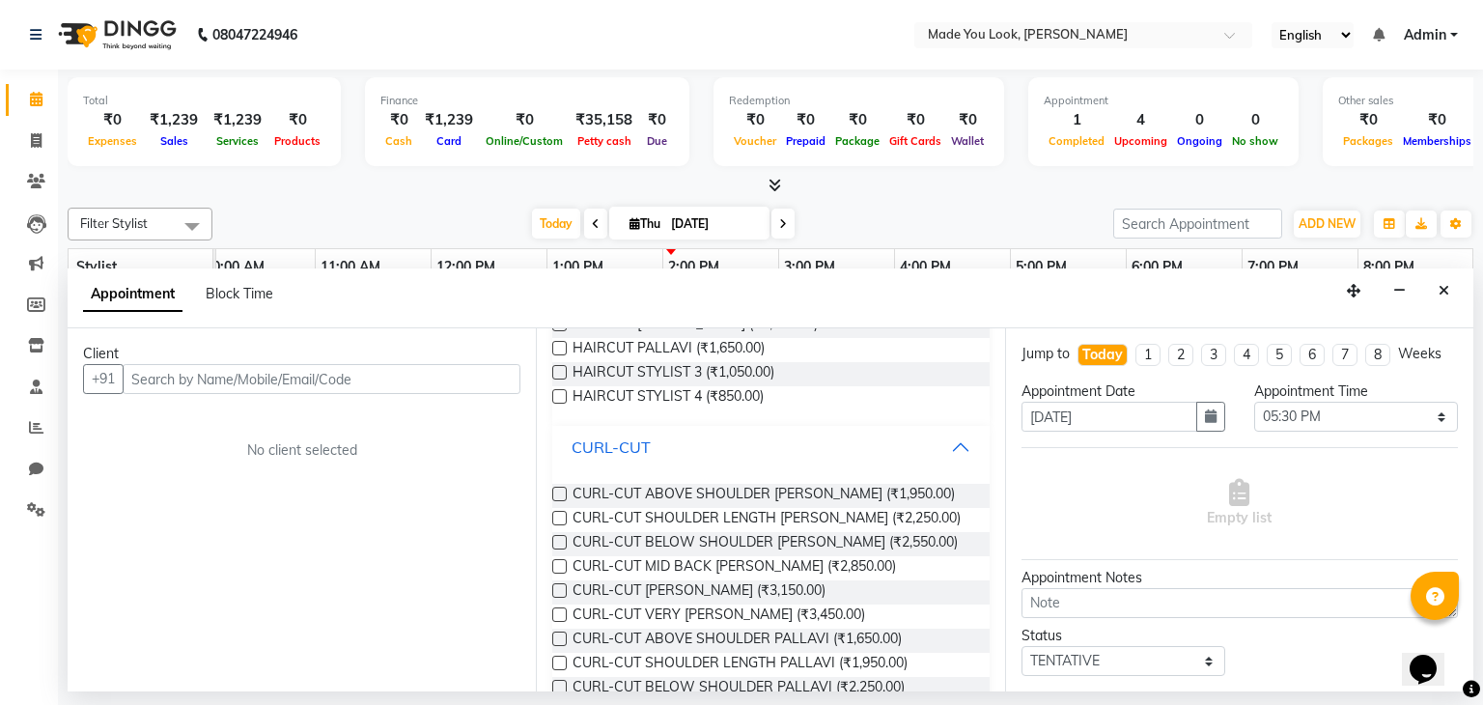
scroll to position [193, 0]
click at [406, 383] on input "text" at bounding box center [322, 379] width 398 height 30
click at [506, 376] on span "Add Client" at bounding box center [480, 378] width 65 height 17
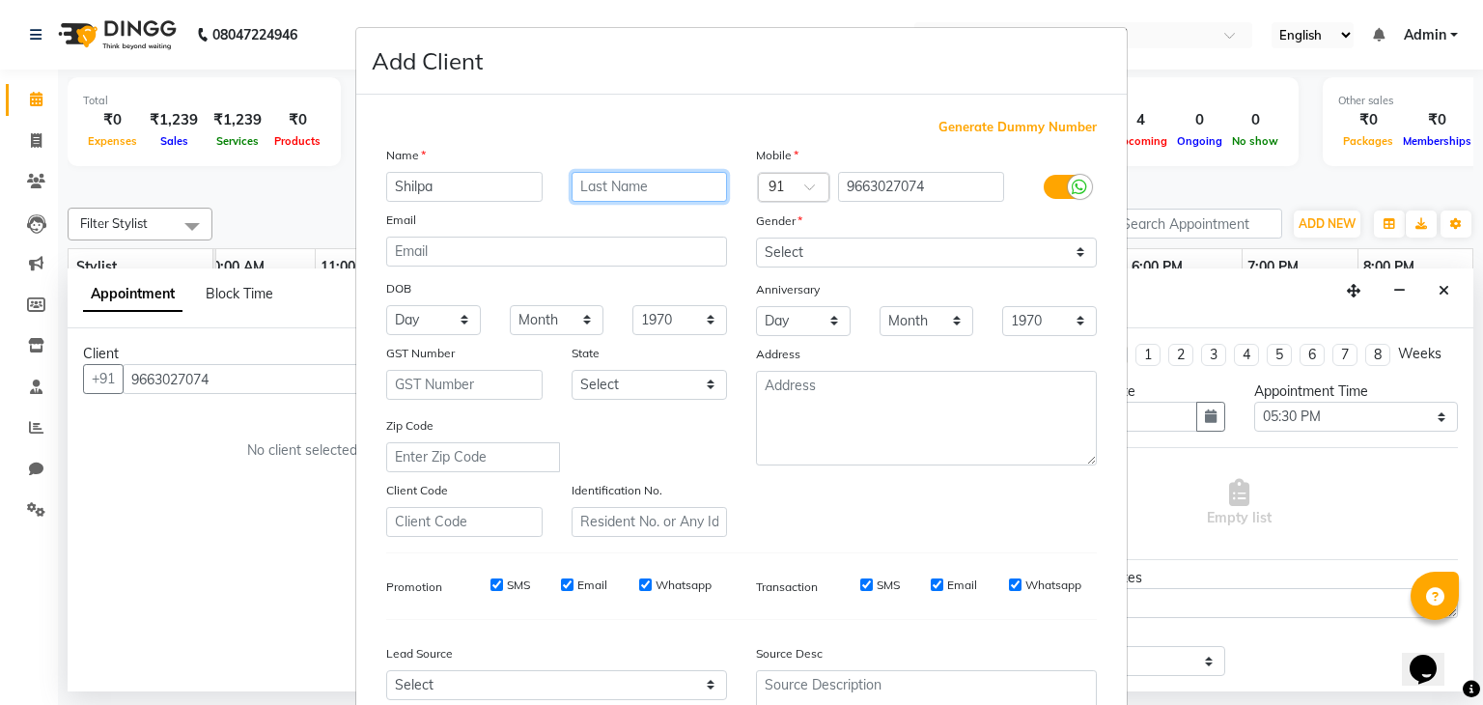
click at [614, 184] on input "text" at bounding box center [650, 187] width 156 height 30
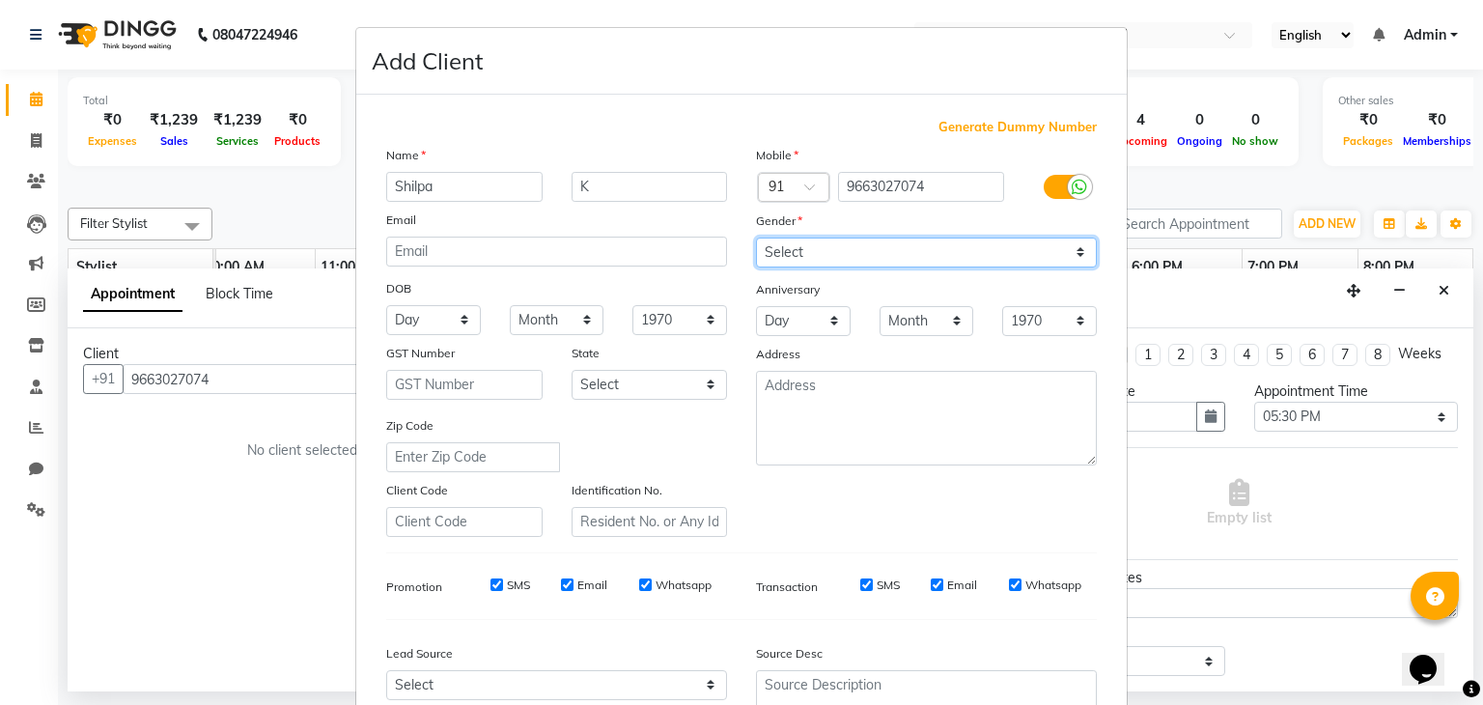
click at [1076, 256] on select "Select [DEMOGRAPHIC_DATA] [DEMOGRAPHIC_DATA] Other Prefer Not To Say" at bounding box center [926, 252] width 341 height 30
click at [756, 238] on select "Select [DEMOGRAPHIC_DATA] [DEMOGRAPHIC_DATA] Other Prefer Not To Say" at bounding box center [926, 252] width 341 height 30
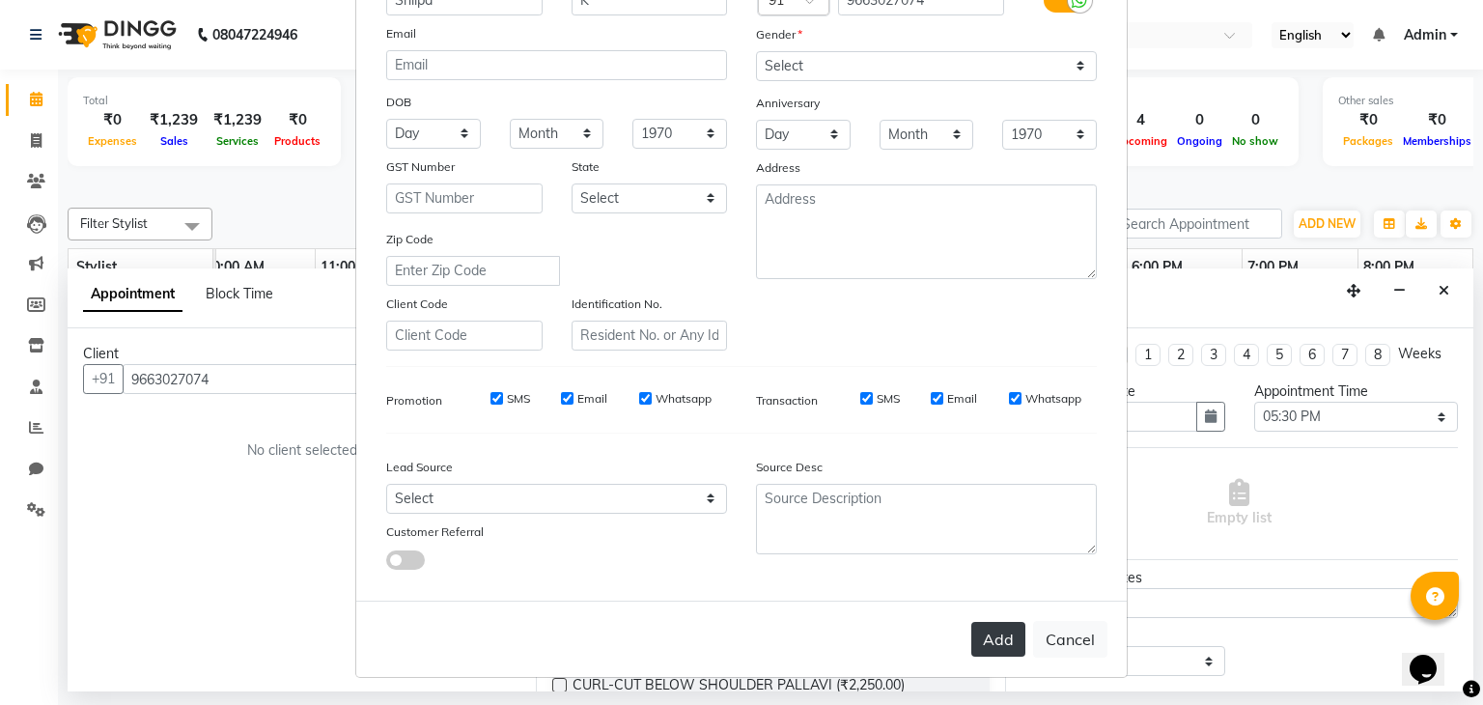
click at [990, 638] on button "Add" at bounding box center [998, 639] width 54 height 35
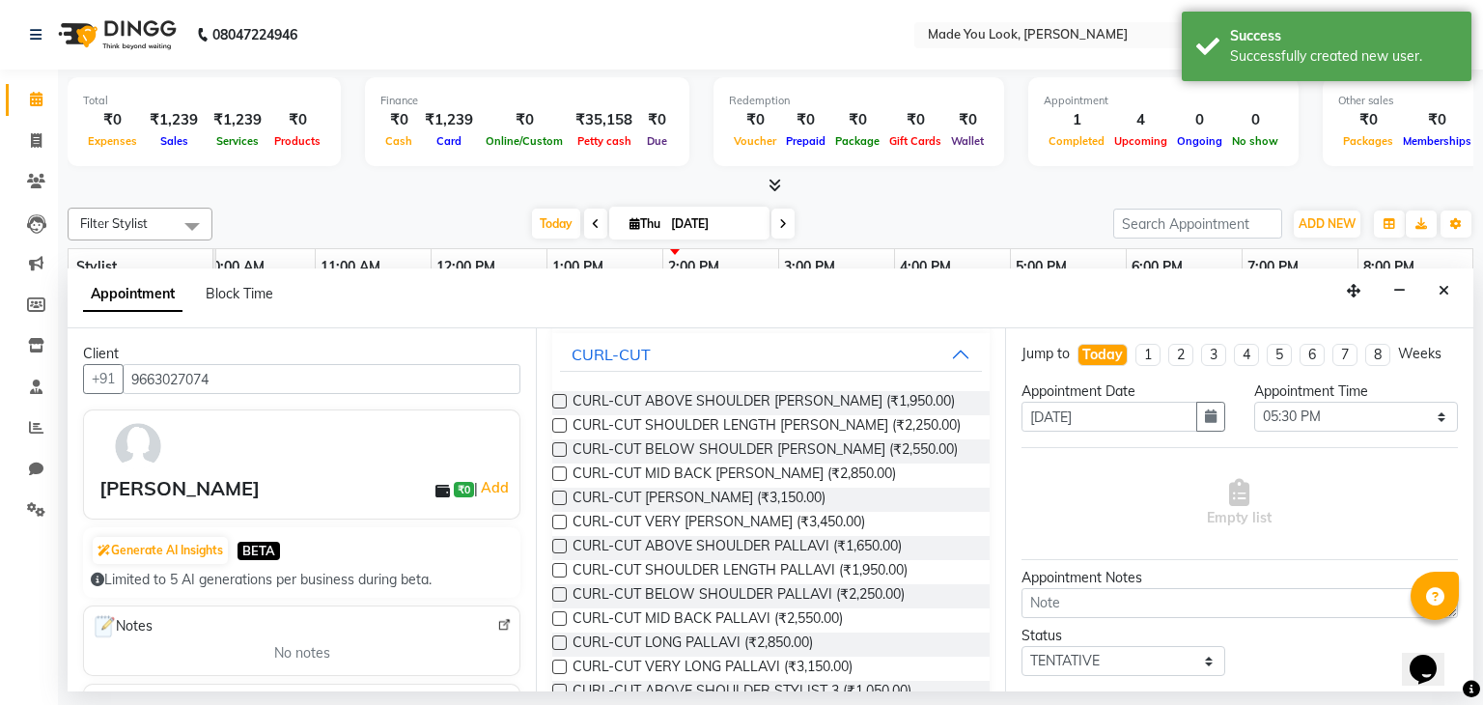
scroll to position [386, 0]
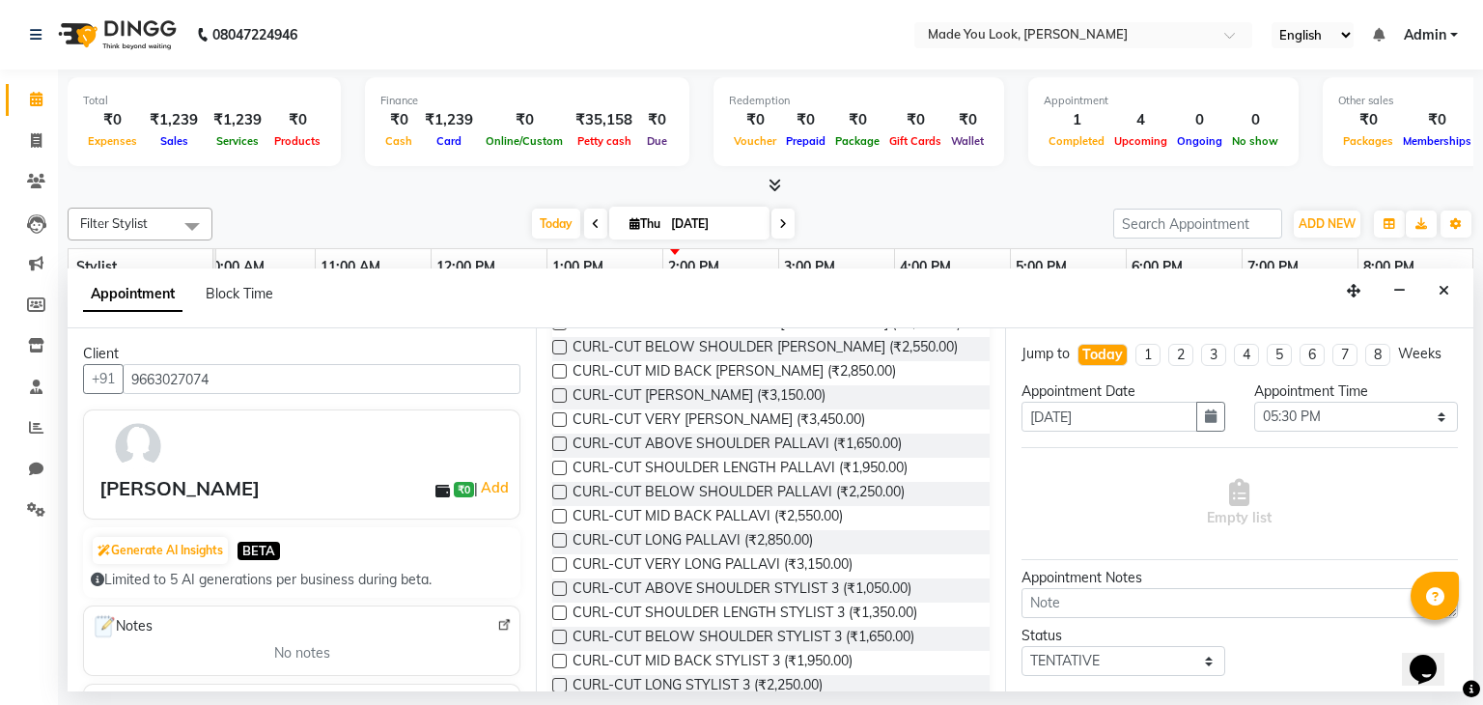
click at [559, 446] on label at bounding box center [559, 443] width 14 height 14
click at [559, 446] on input "checkbox" at bounding box center [558, 445] width 13 height 13
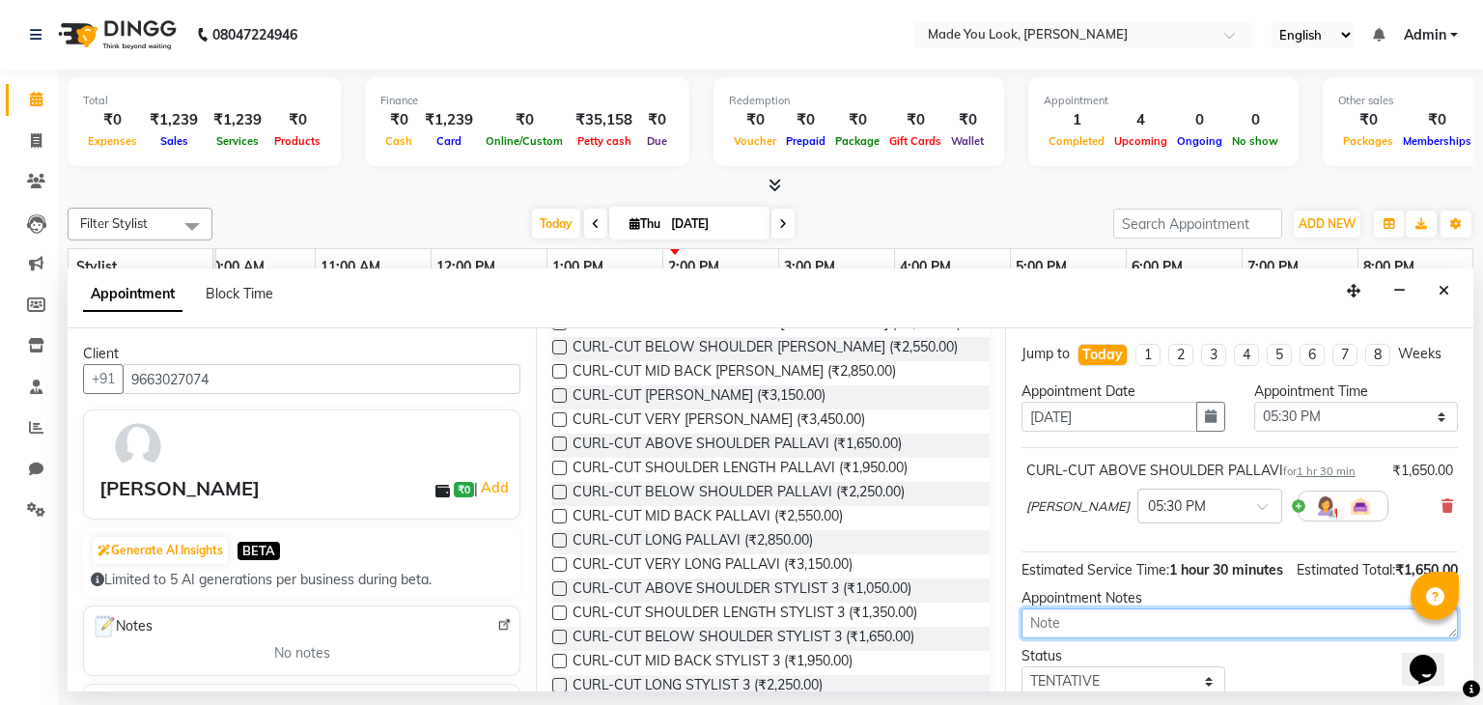
click at [1083, 638] on textarea at bounding box center [1239, 623] width 436 height 30
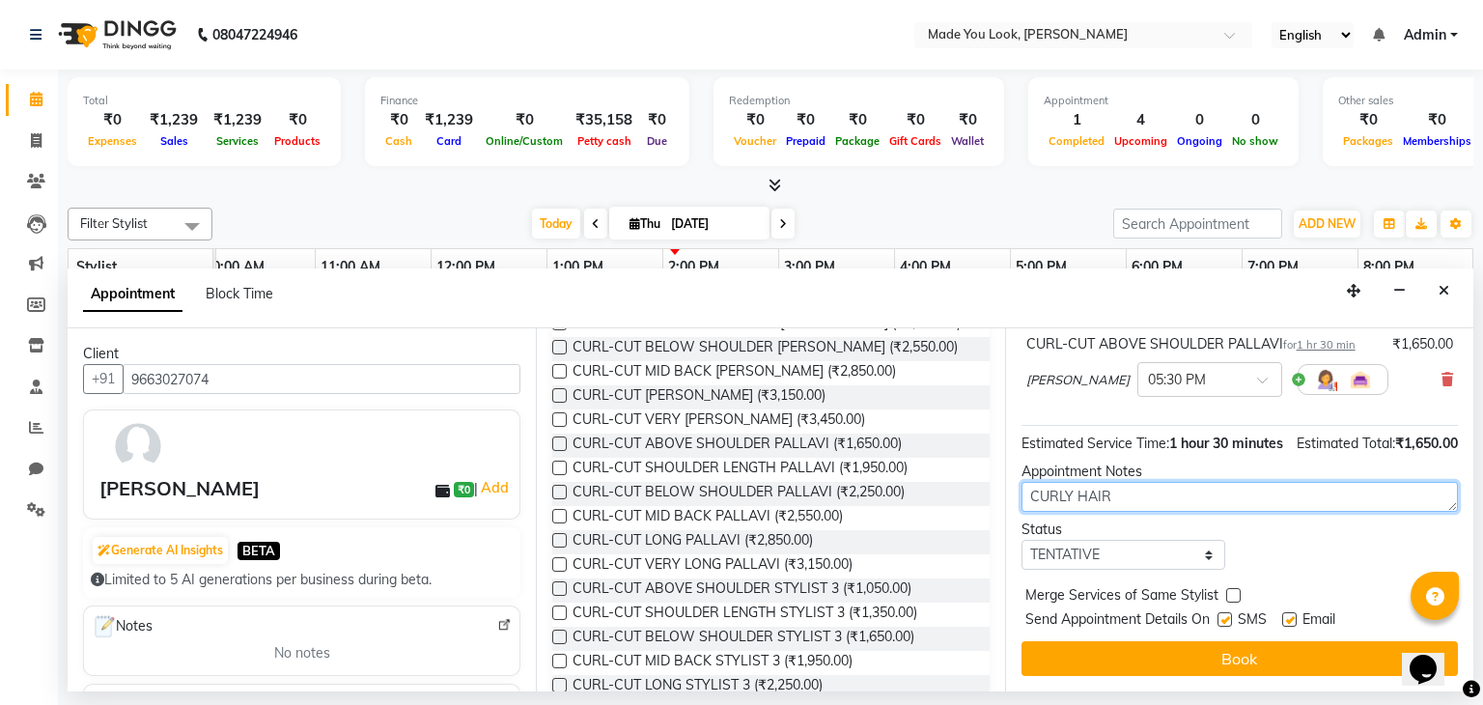
scroll to position [146, 0]
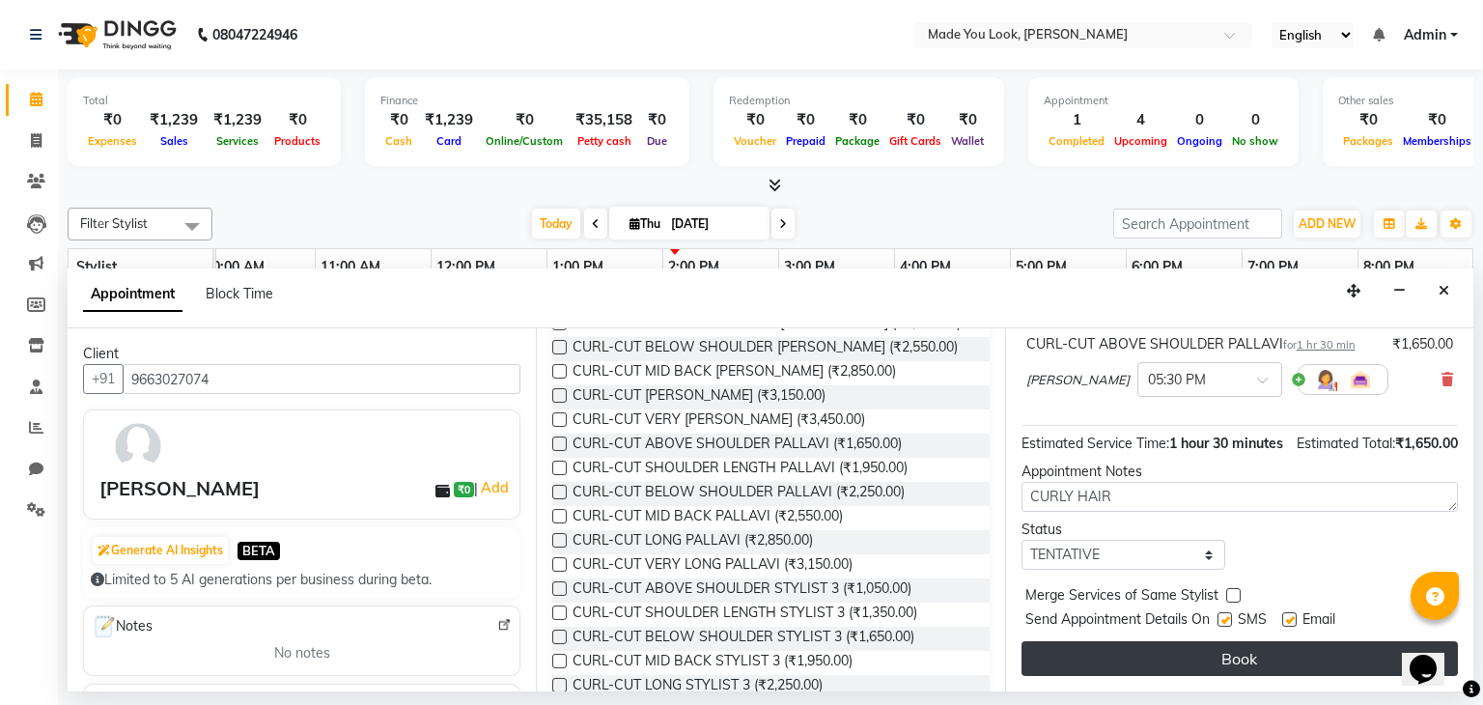
click at [1154, 654] on button "Book" at bounding box center [1239, 658] width 436 height 35
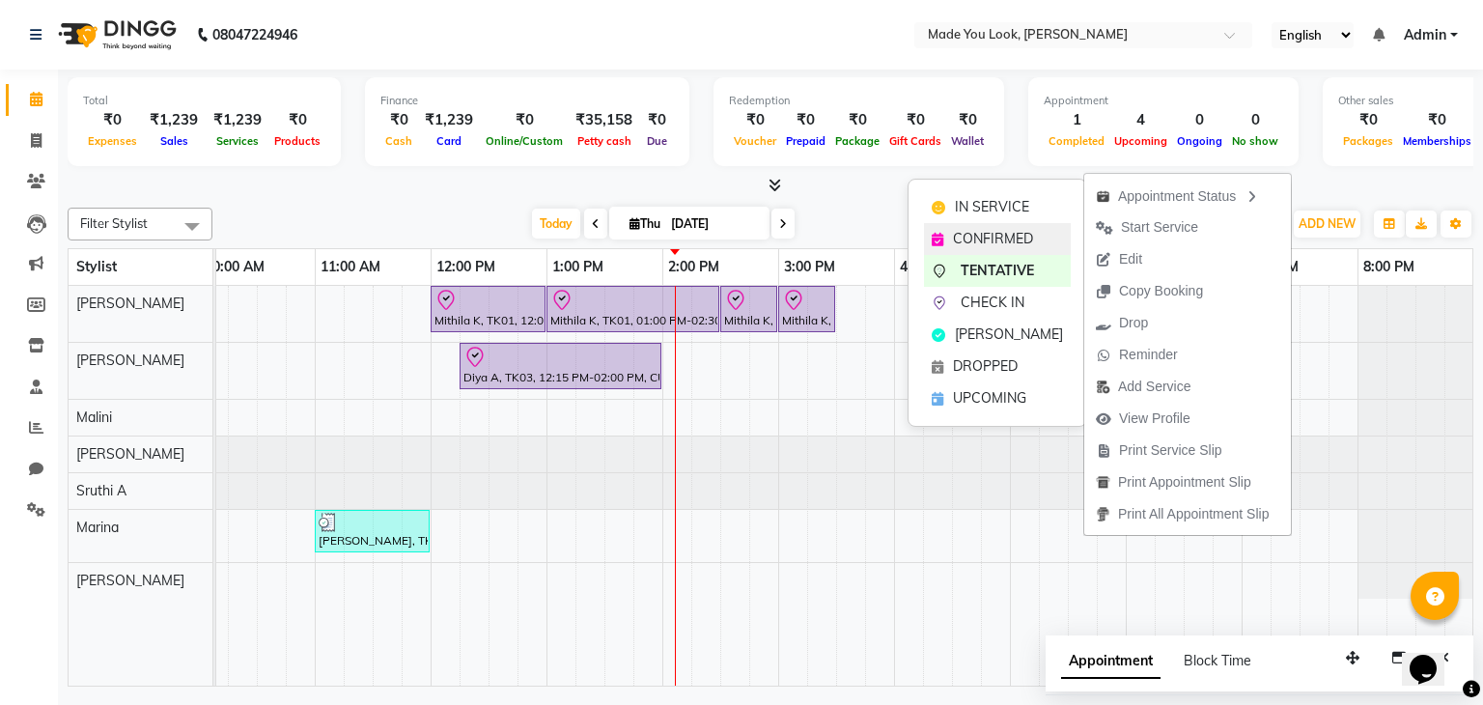
click at [1015, 236] on span "CONFIRMED" at bounding box center [993, 239] width 80 height 20
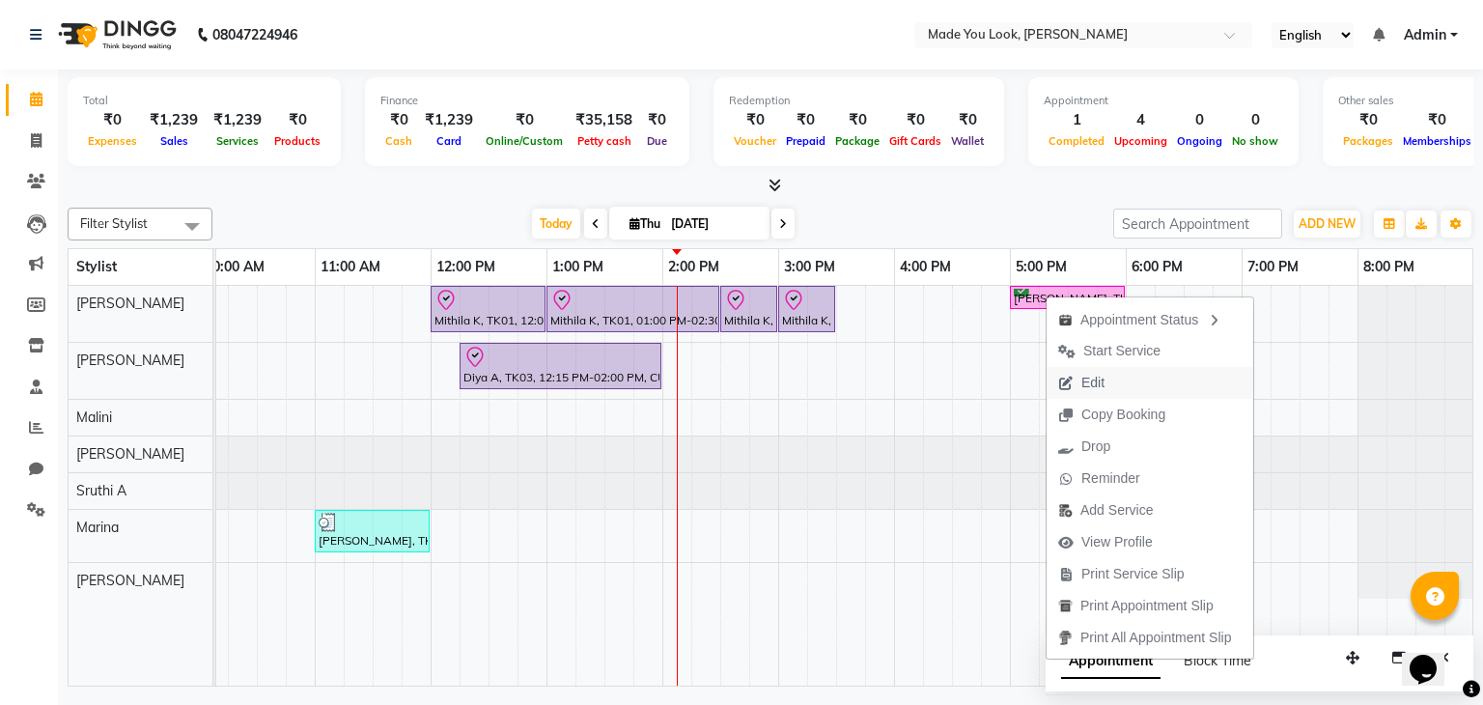
click at [1081, 378] on span "Edit" at bounding box center [1092, 383] width 23 height 20
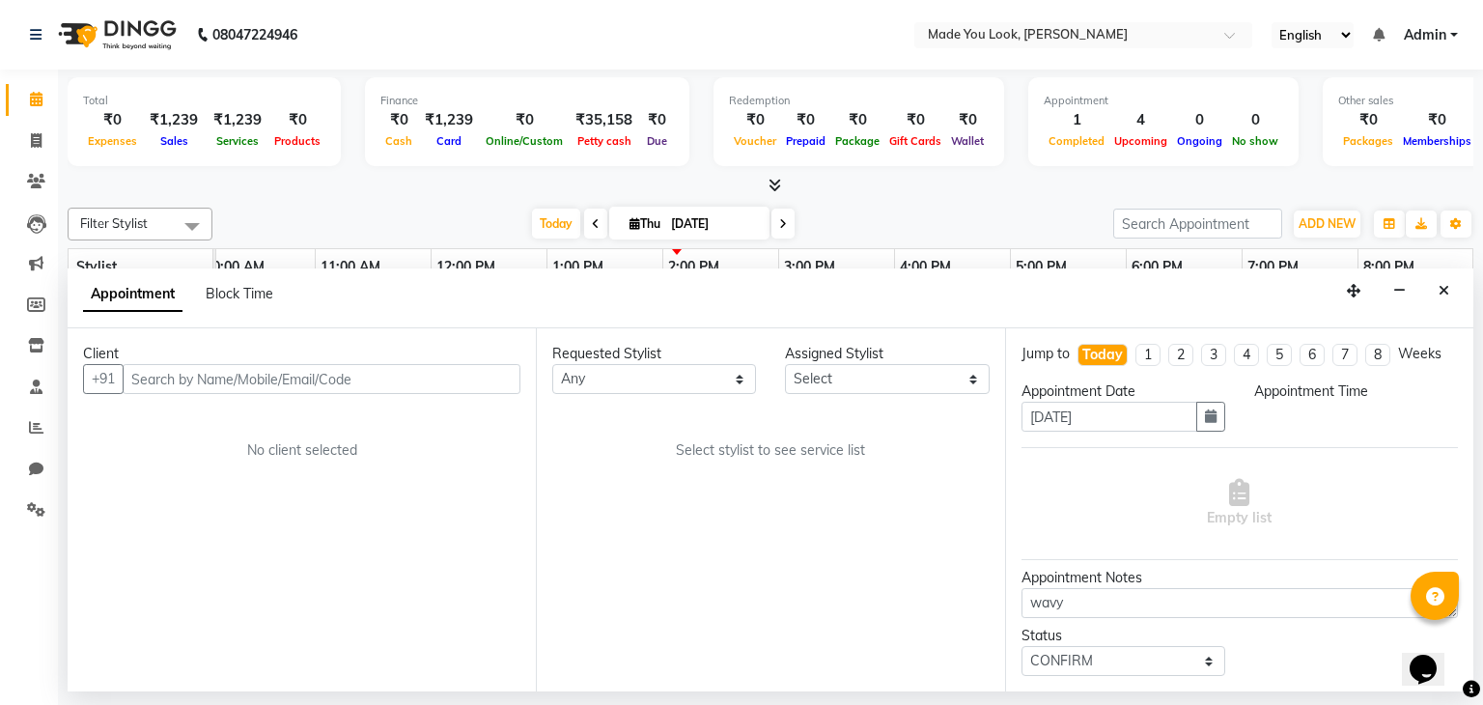
scroll to position [0, 249]
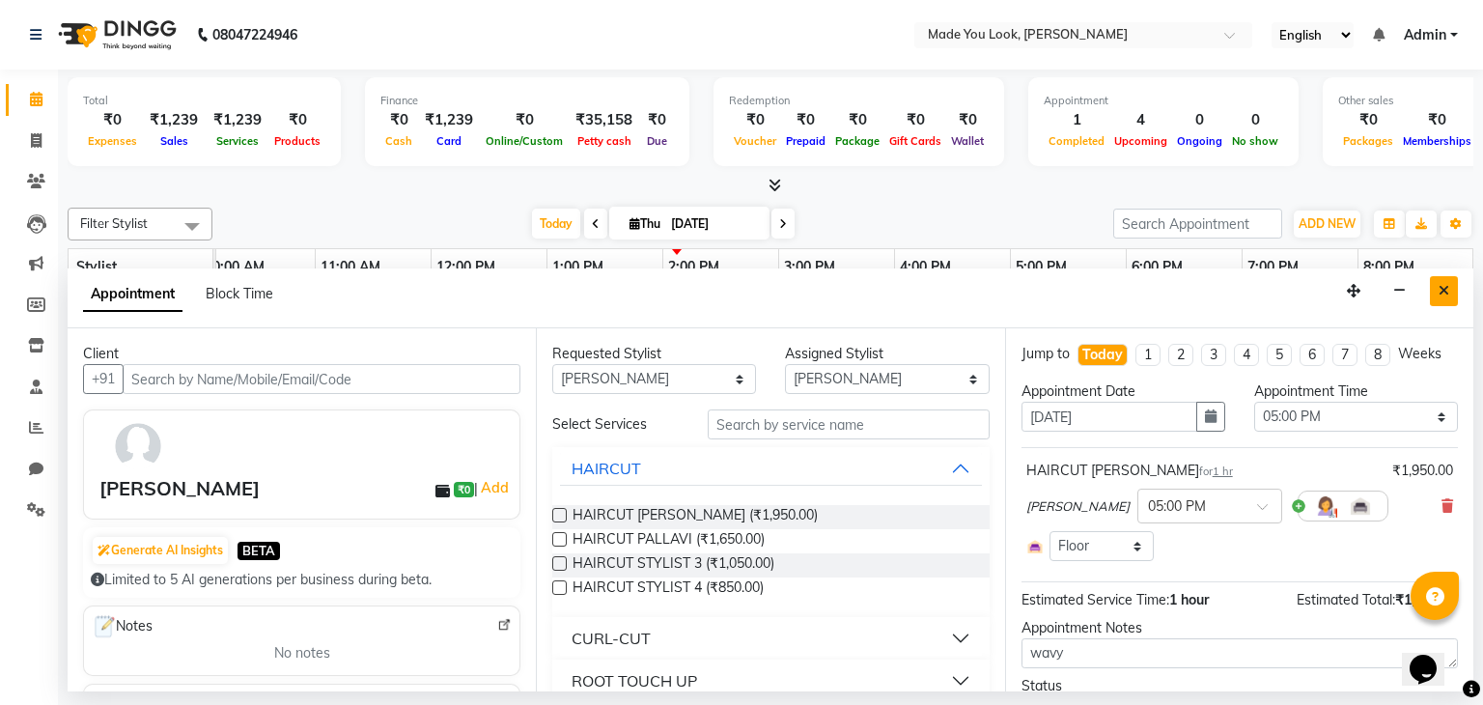
click at [1447, 289] on icon "Close" at bounding box center [1443, 291] width 11 height 14
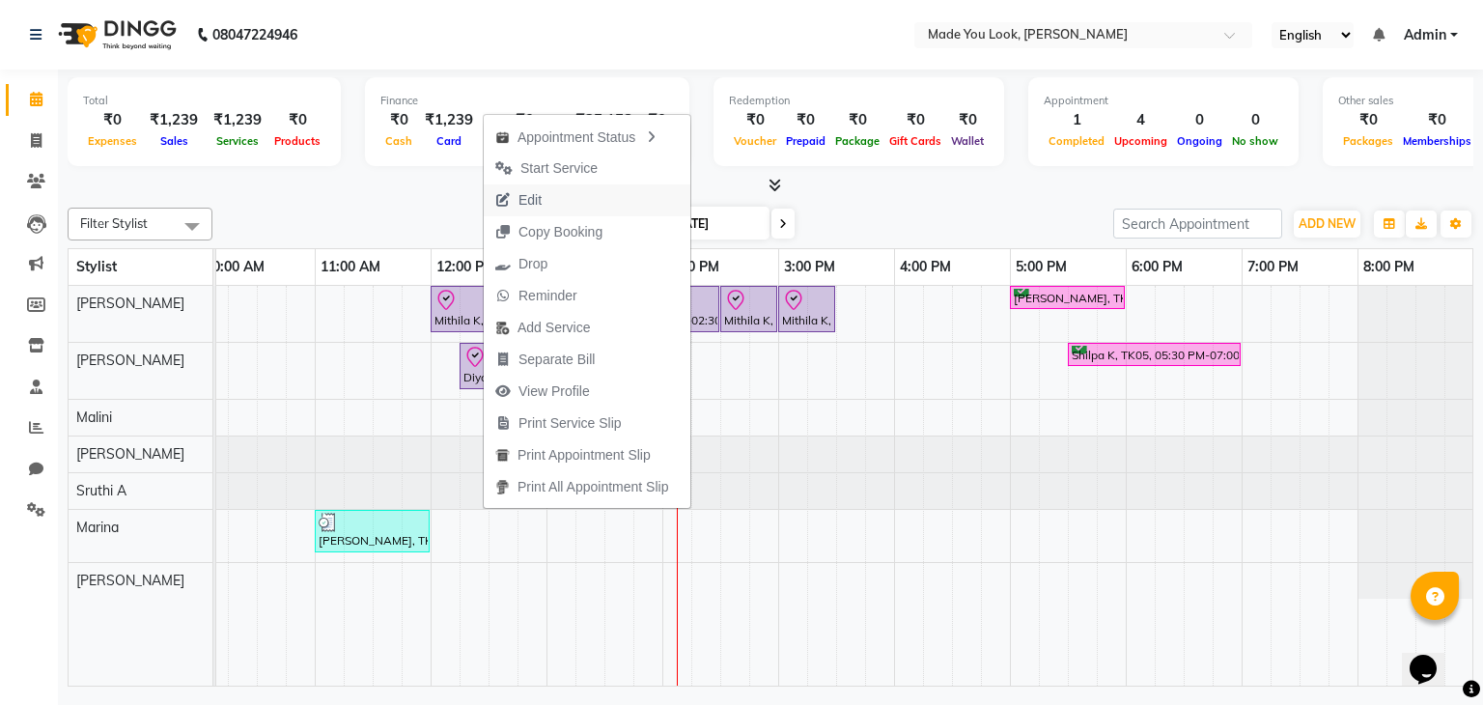
click at [541, 204] on span "Edit" at bounding box center [529, 200] width 23 height 20
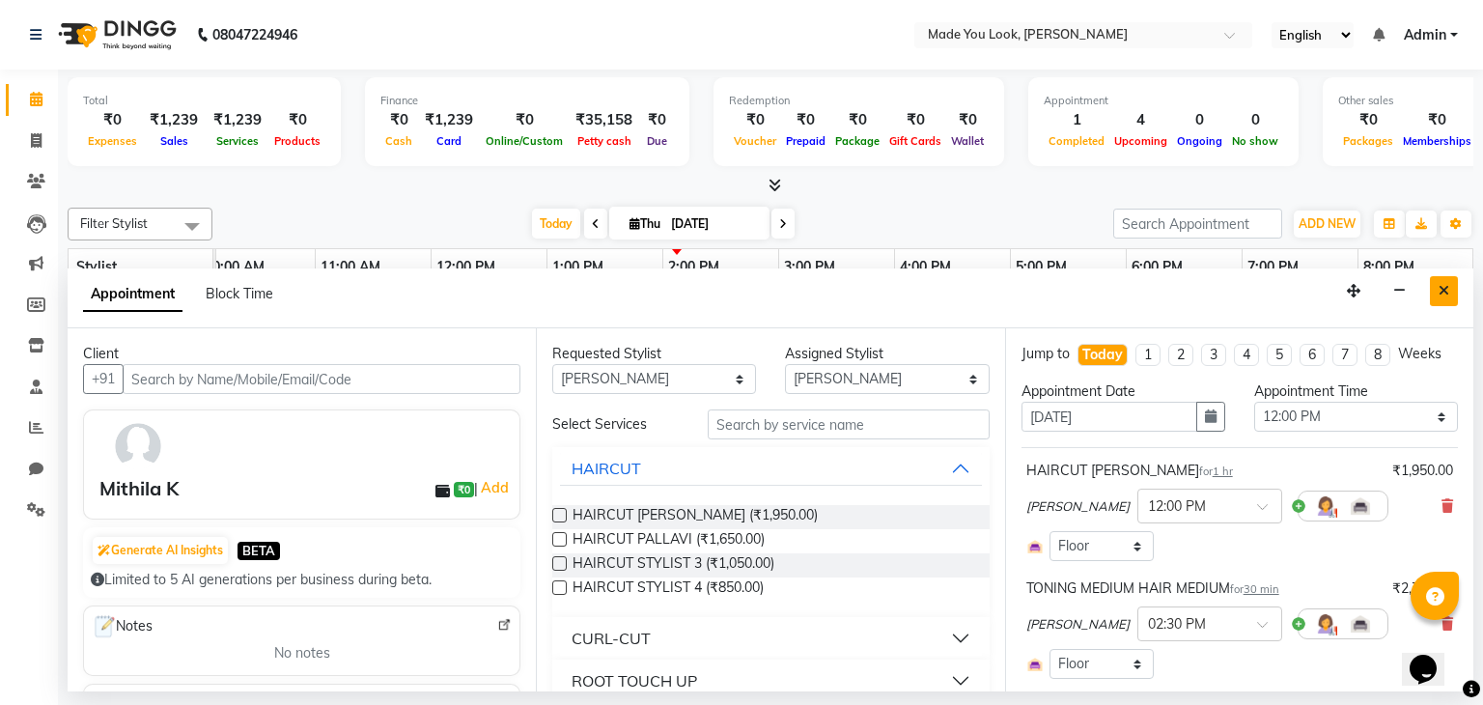
click at [1446, 282] on button "Close" at bounding box center [1444, 291] width 28 height 30
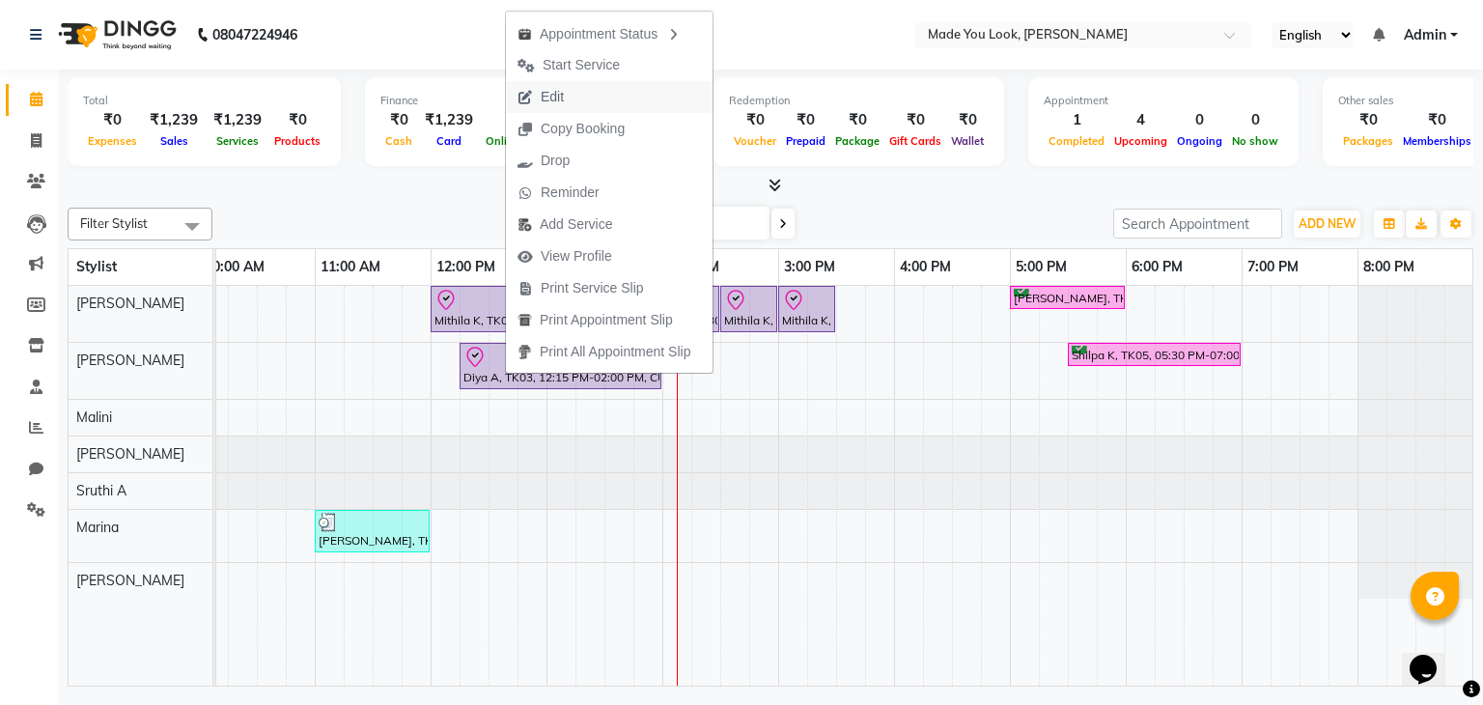
click at [593, 105] on button "Edit" at bounding box center [609, 97] width 207 height 32
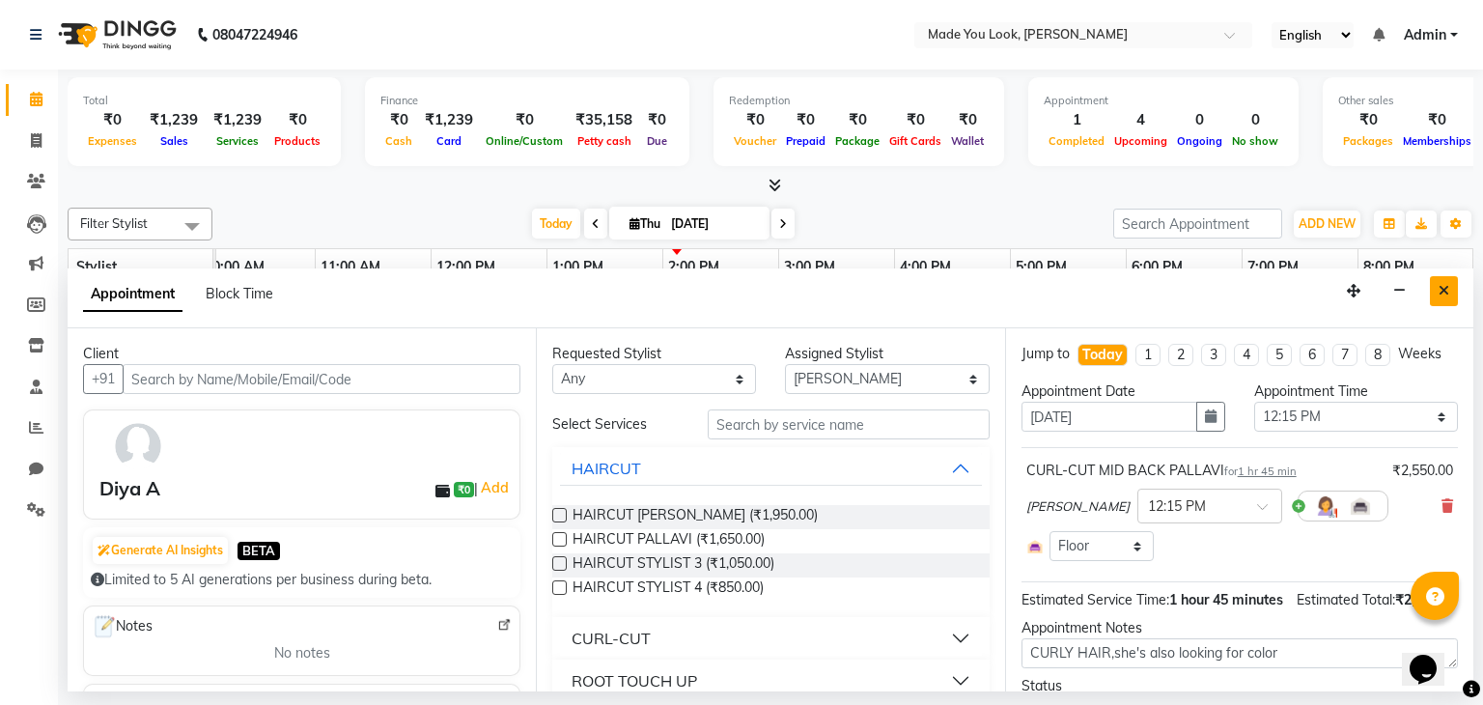
click at [1440, 294] on icon "Close" at bounding box center [1443, 291] width 11 height 14
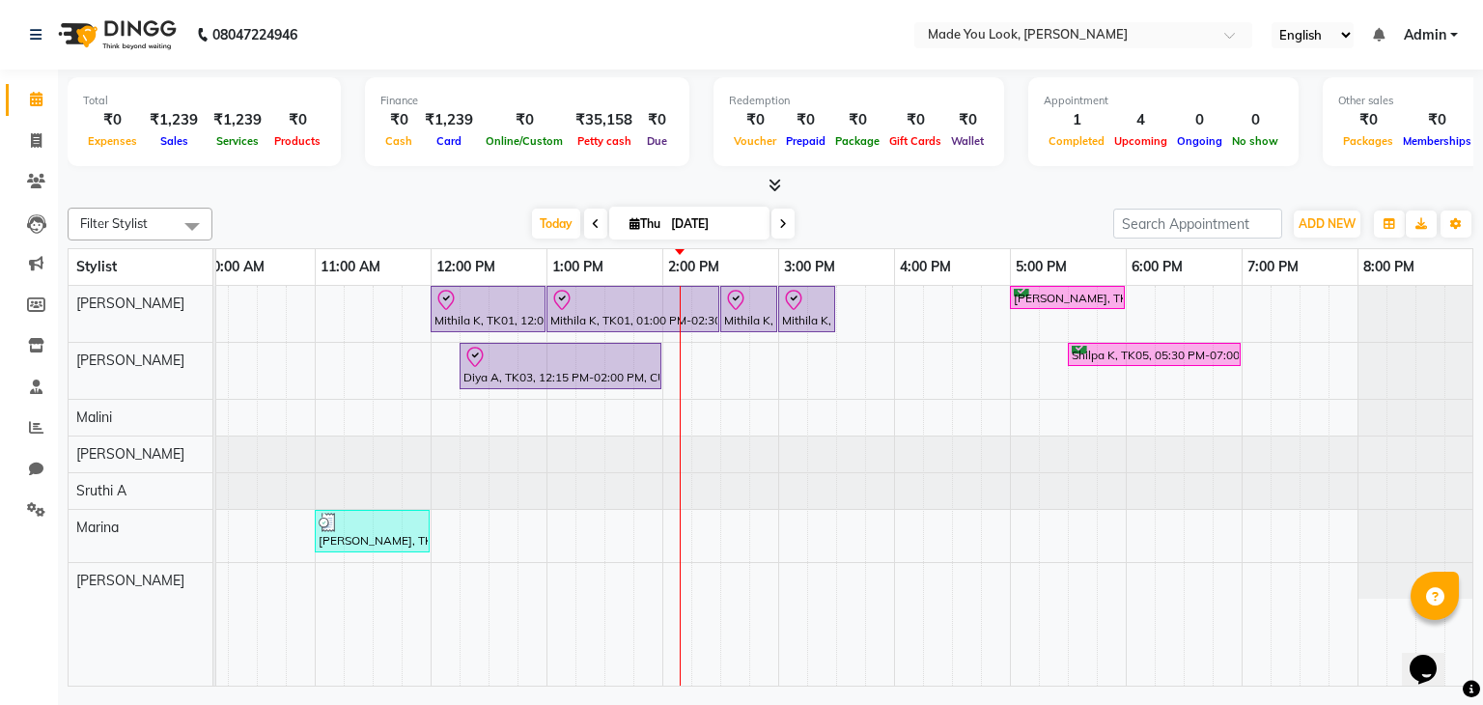
click at [779, 219] on icon at bounding box center [783, 224] width 8 height 12
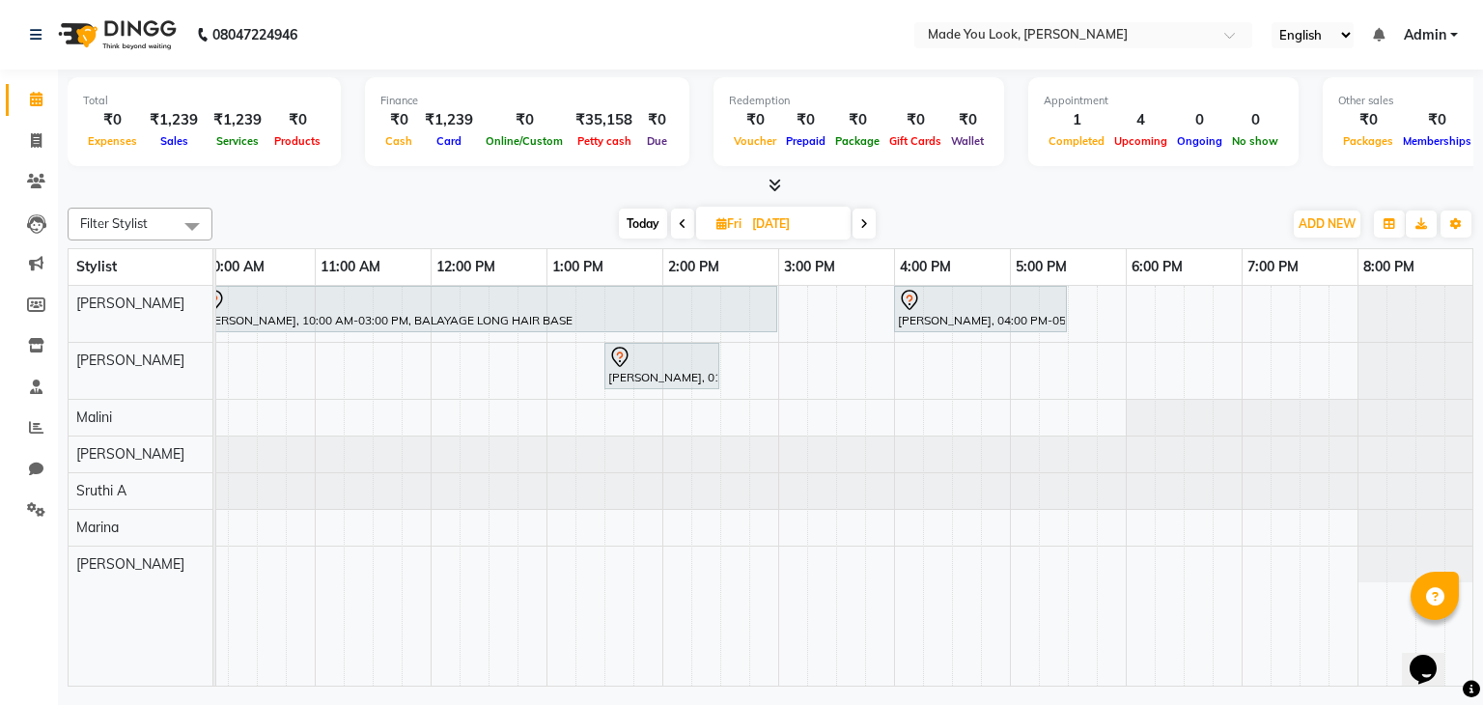
click at [858, 222] on span at bounding box center [863, 224] width 23 height 30
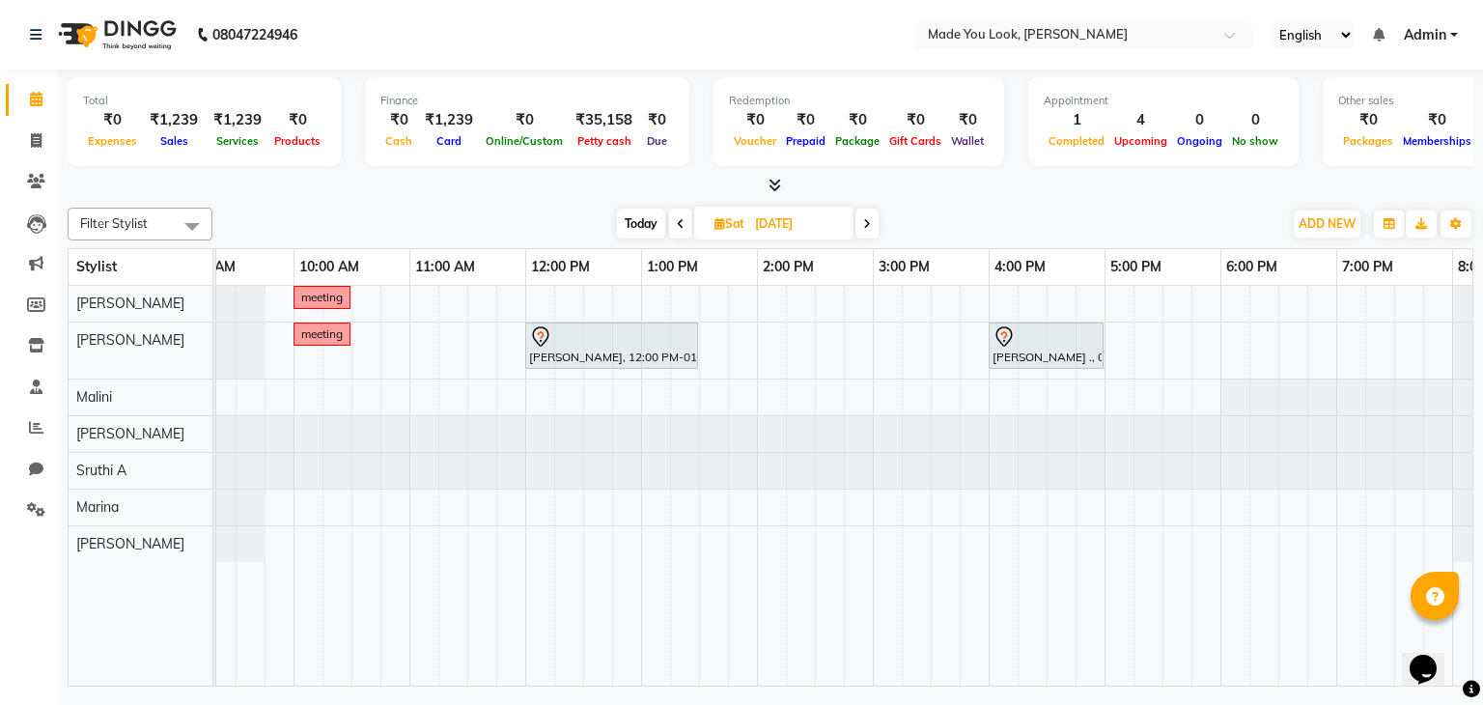
scroll to position [0, 122]
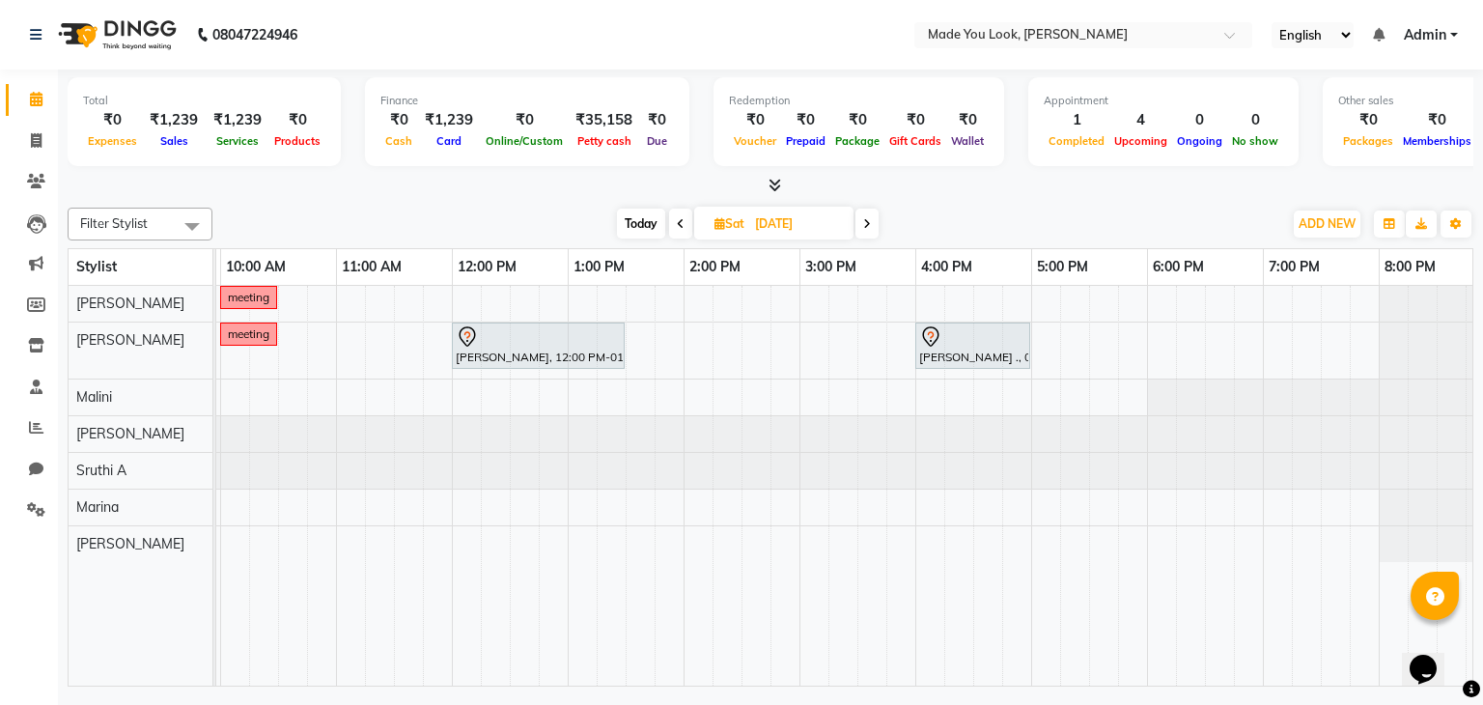
click at [870, 225] on icon at bounding box center [867, 224] width 8 height 12
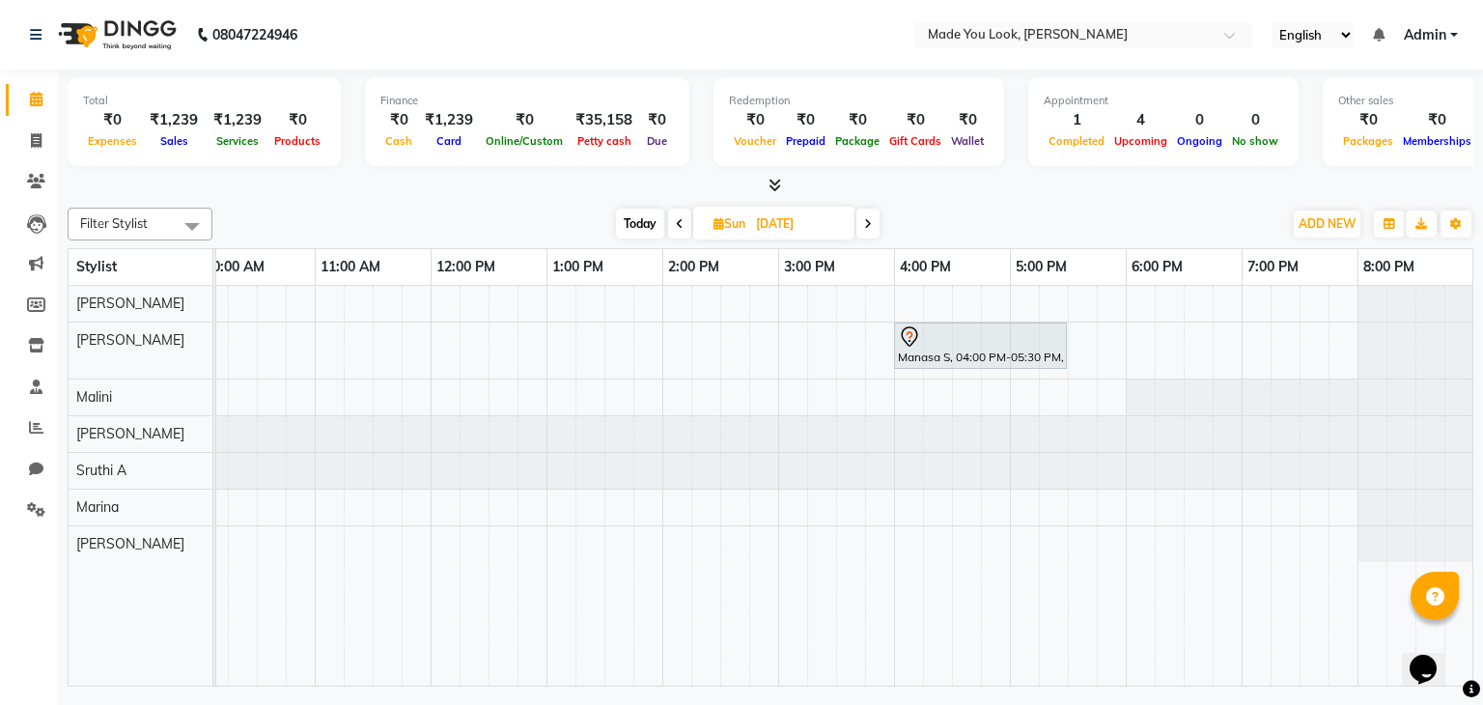
click at [873, 222] on span at bounding box center [867, 224] width 23 height 30
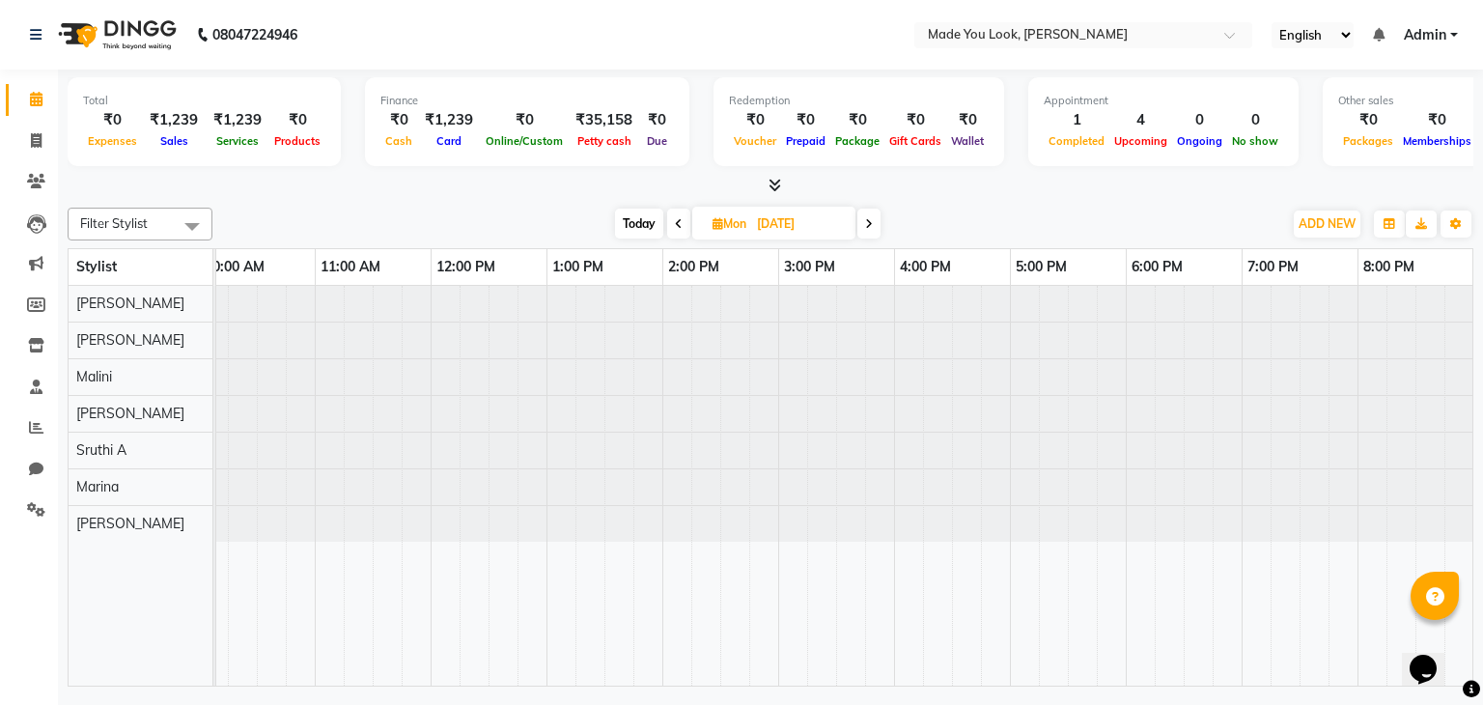
click at [873, 217] on span at bounding box center [868, 224] width 23 height 30
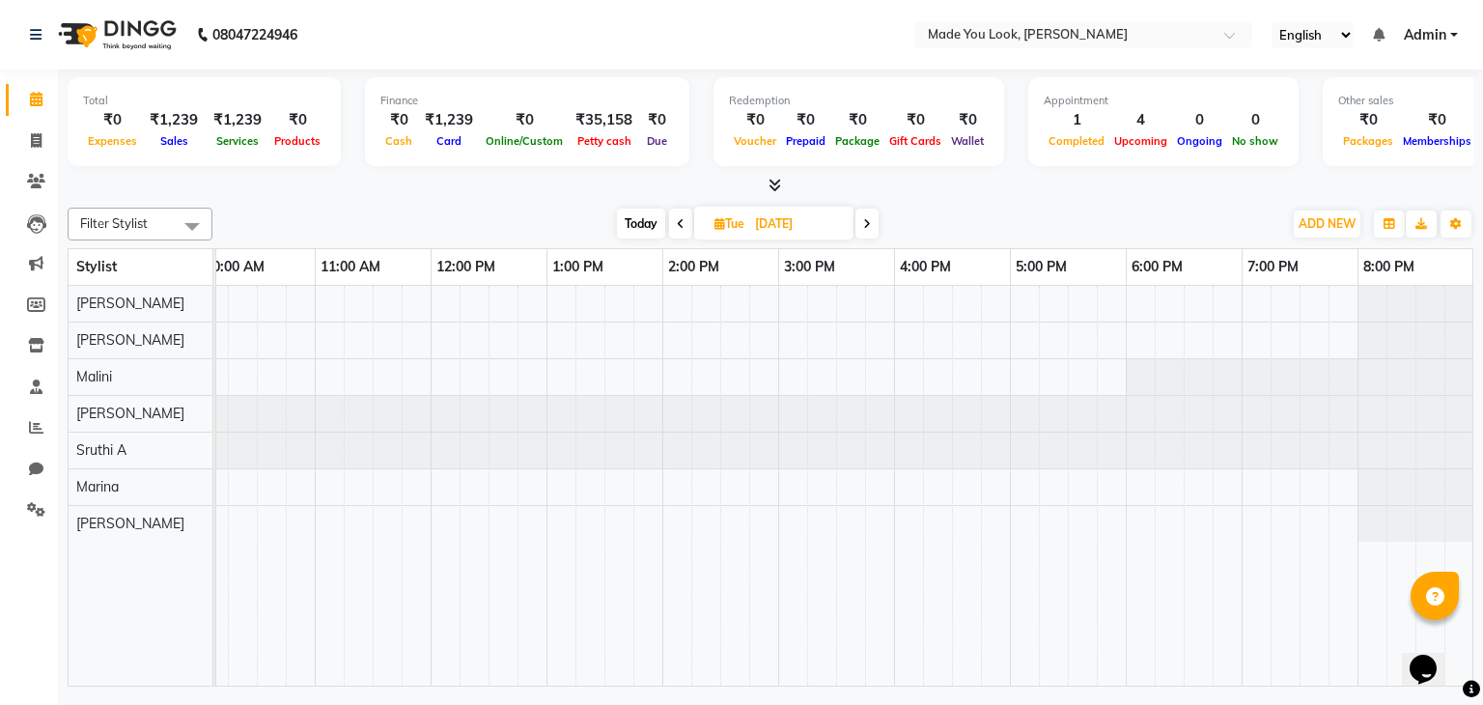
click at [682, 218] on icon at bounding box center [681, 224] width 8 height 12
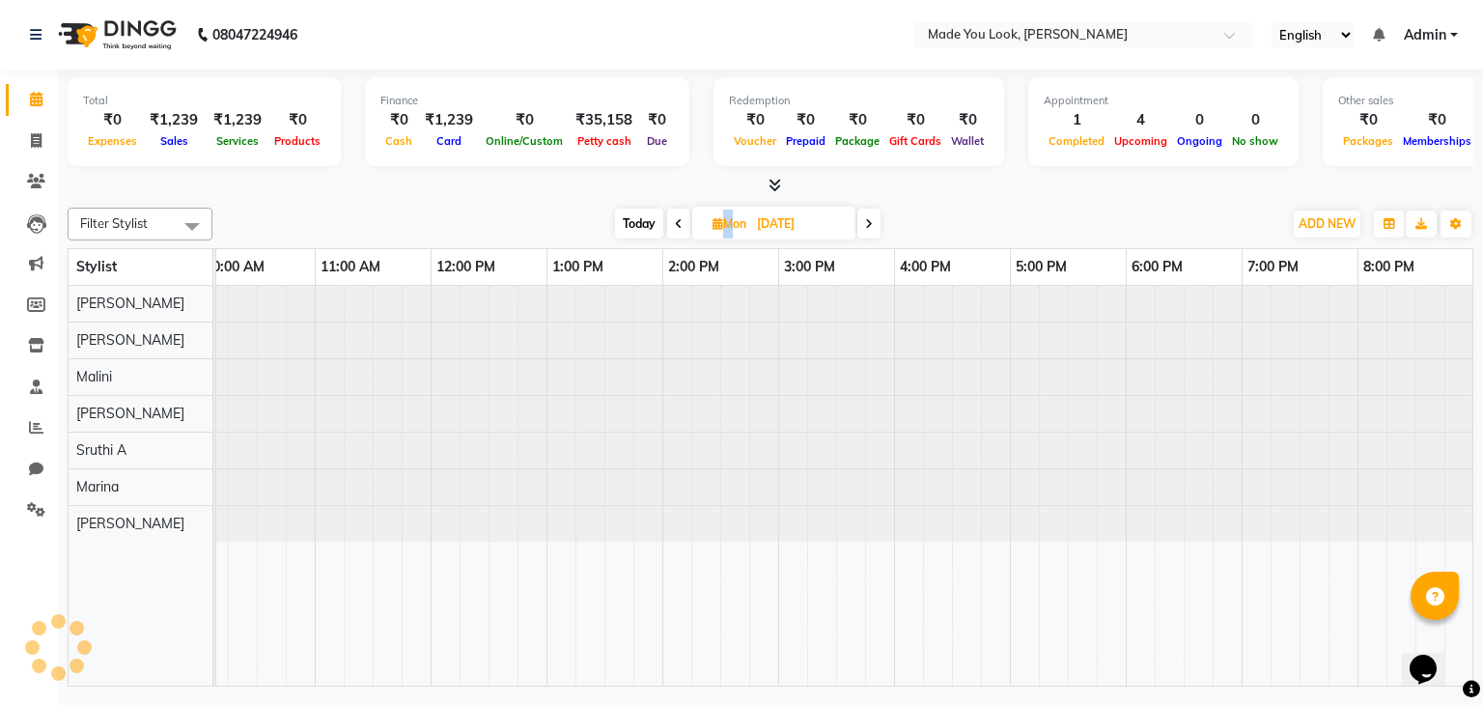
click at [682, 215] on span at bounding box center [678, 224] width 23 height 30
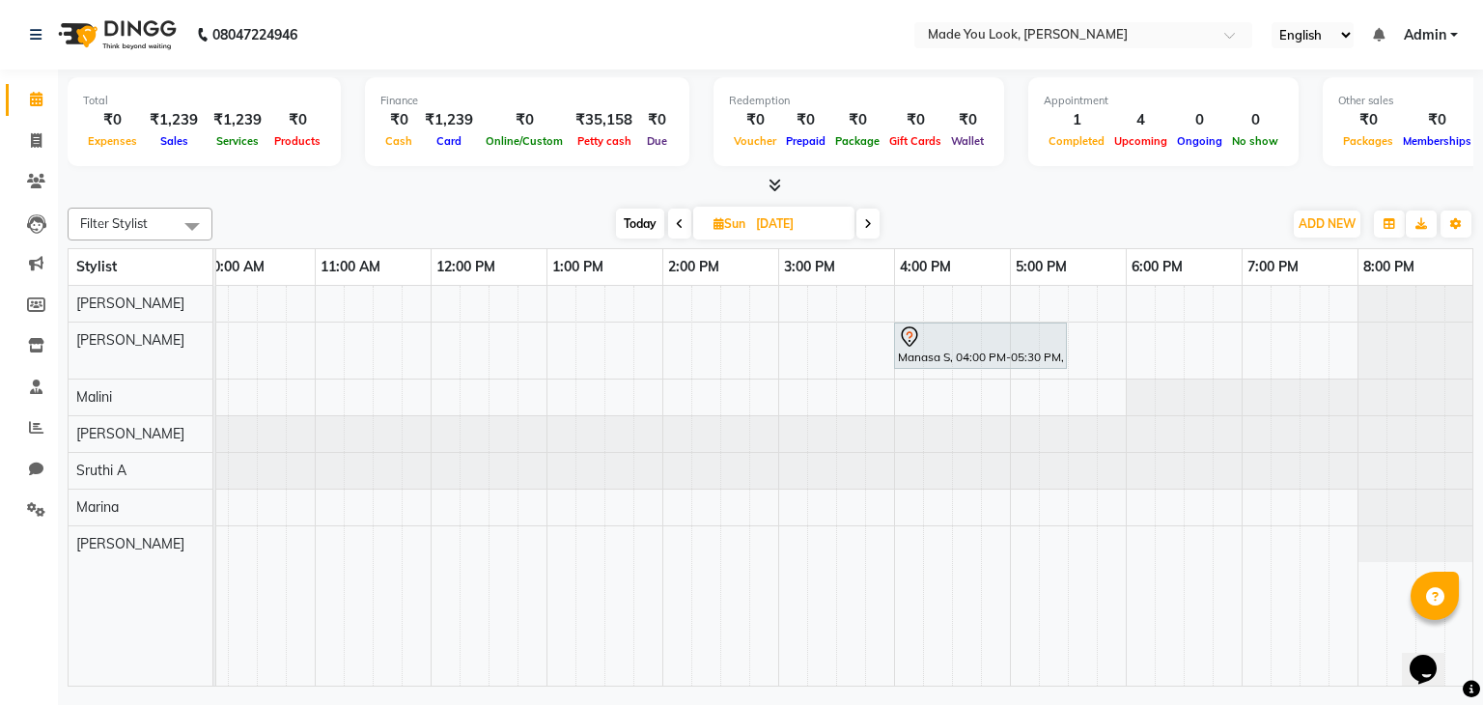
click at [682, 218] on span at bounding box center [679, 224] width 23 height 30
click at [682, 218] on icon at bounding box center [681, 224] width 8 height 12
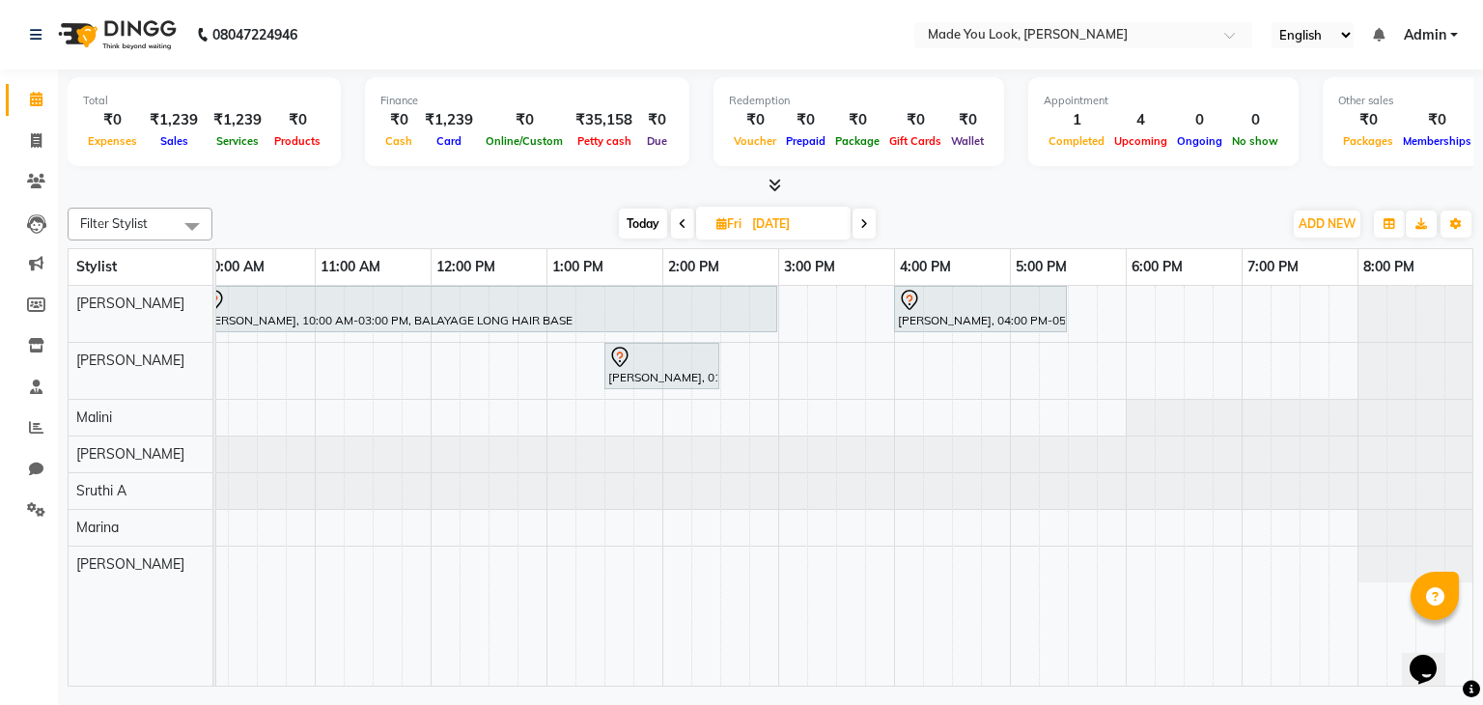
click at [682, 218] on icon at bounding box center [683, 224] width 8 height 12
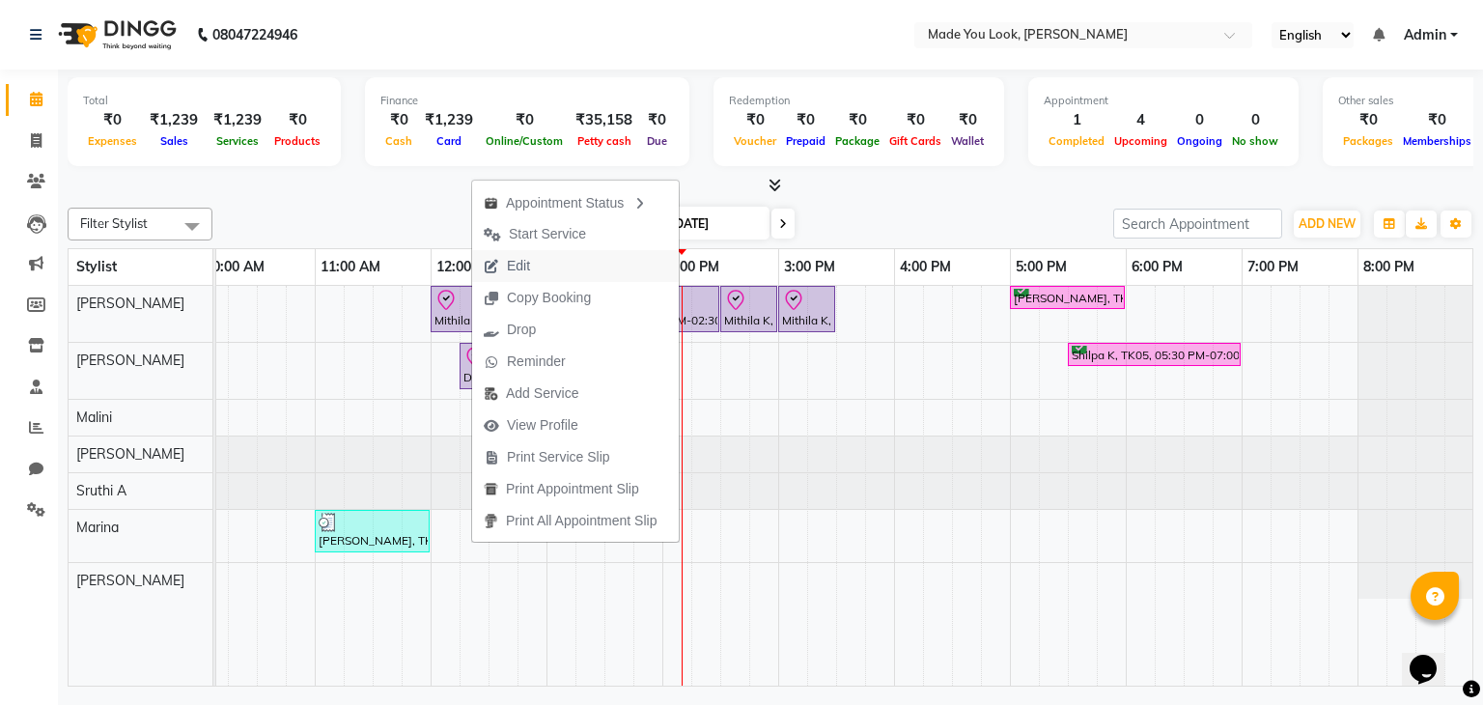
click at [523, 265] on span "Edit" at bounding box center [518, 266] width 23 height 20
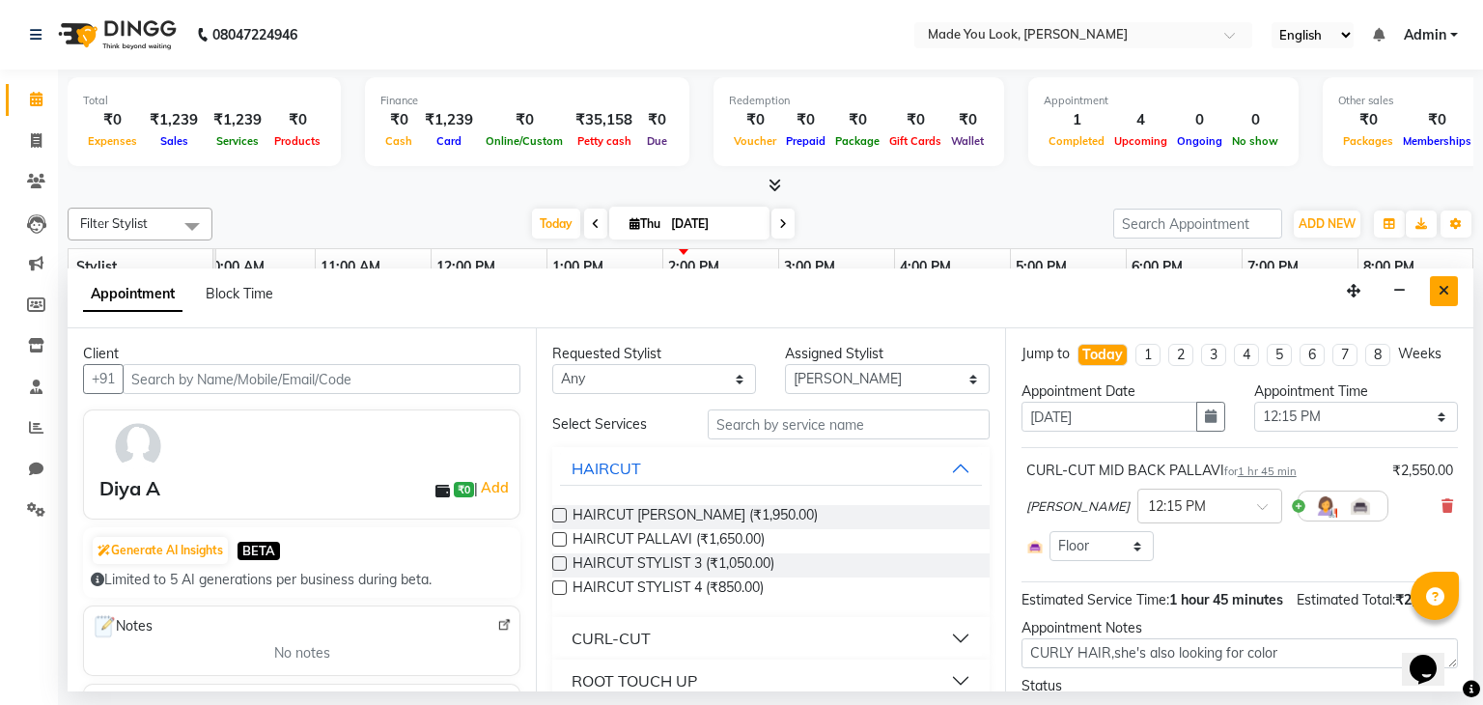
click at [1437, 296] on button "Close" at bounding box center [1444, 291] width 28 height 30
